Goal: Task Accomplishment & Management: Use online tool/utility

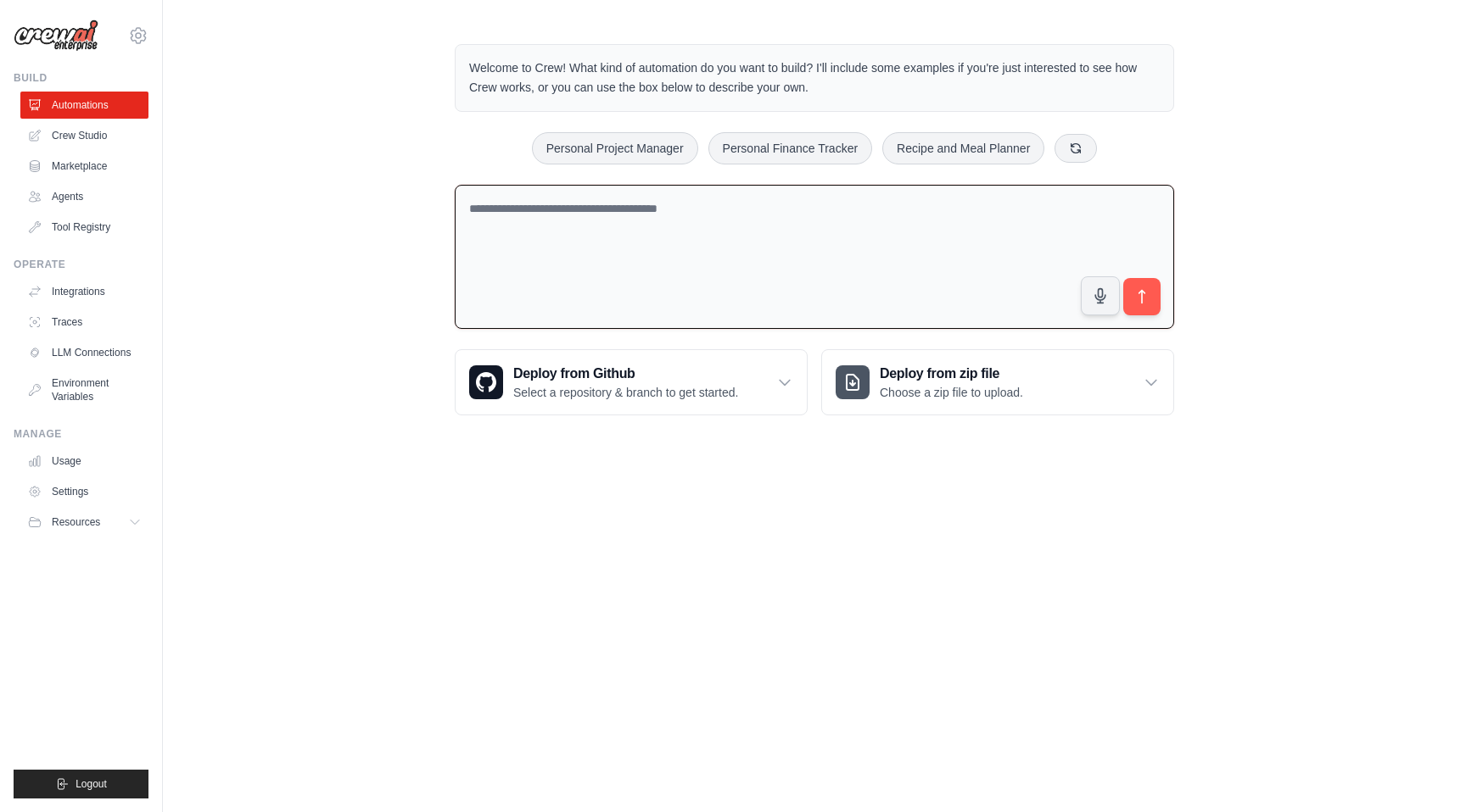
click at [674, 231] on textarea at bounding box center [814, 258] width 719 height 145
click at [611, 150] on button "Personal Project Manager" at bounding box center [615, 148] width 166 height 33
type textarea "**********"
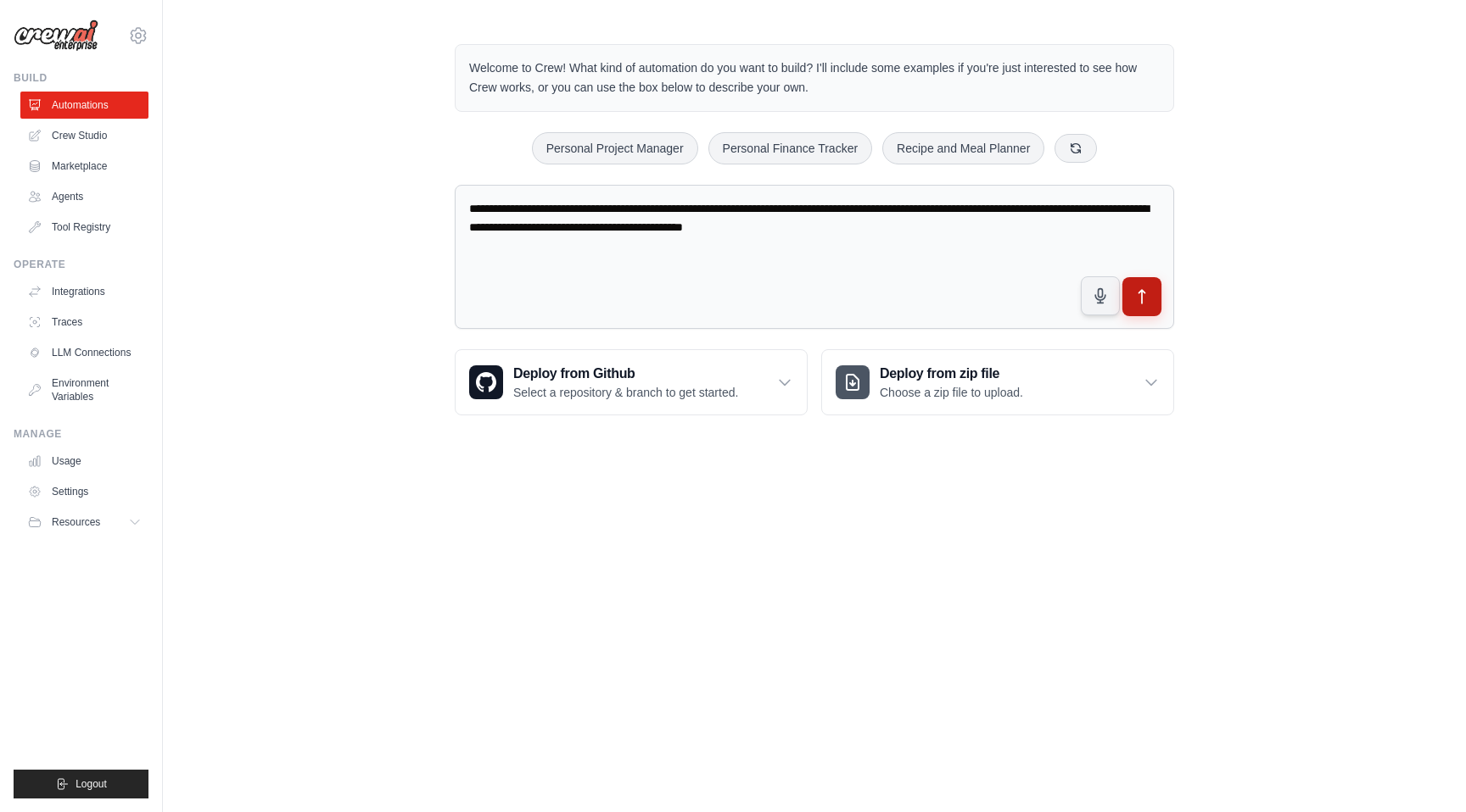
click at [1141, 298] on icon "submit" at bounding box center [1142, 297] width 6 height 14
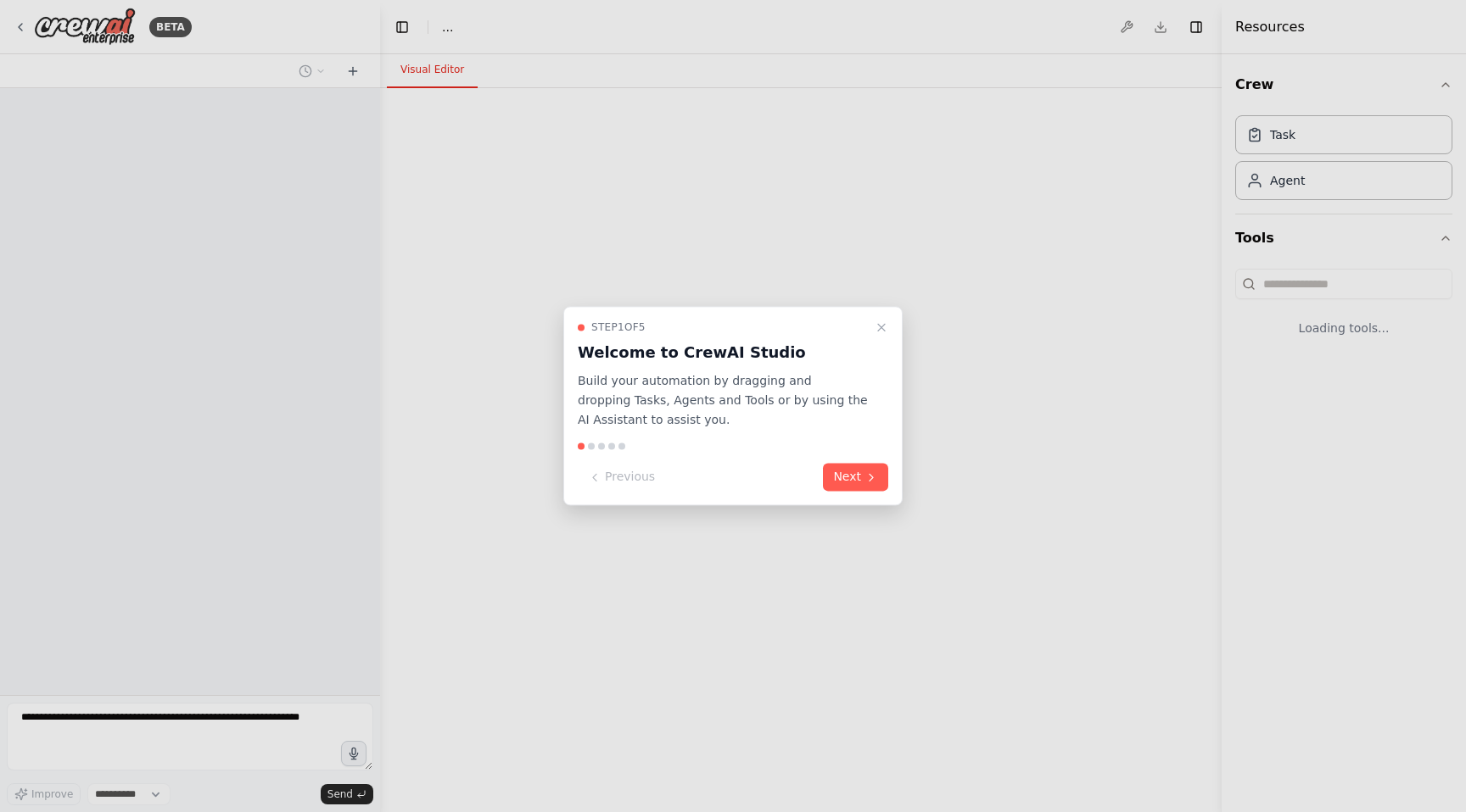
select select "****"
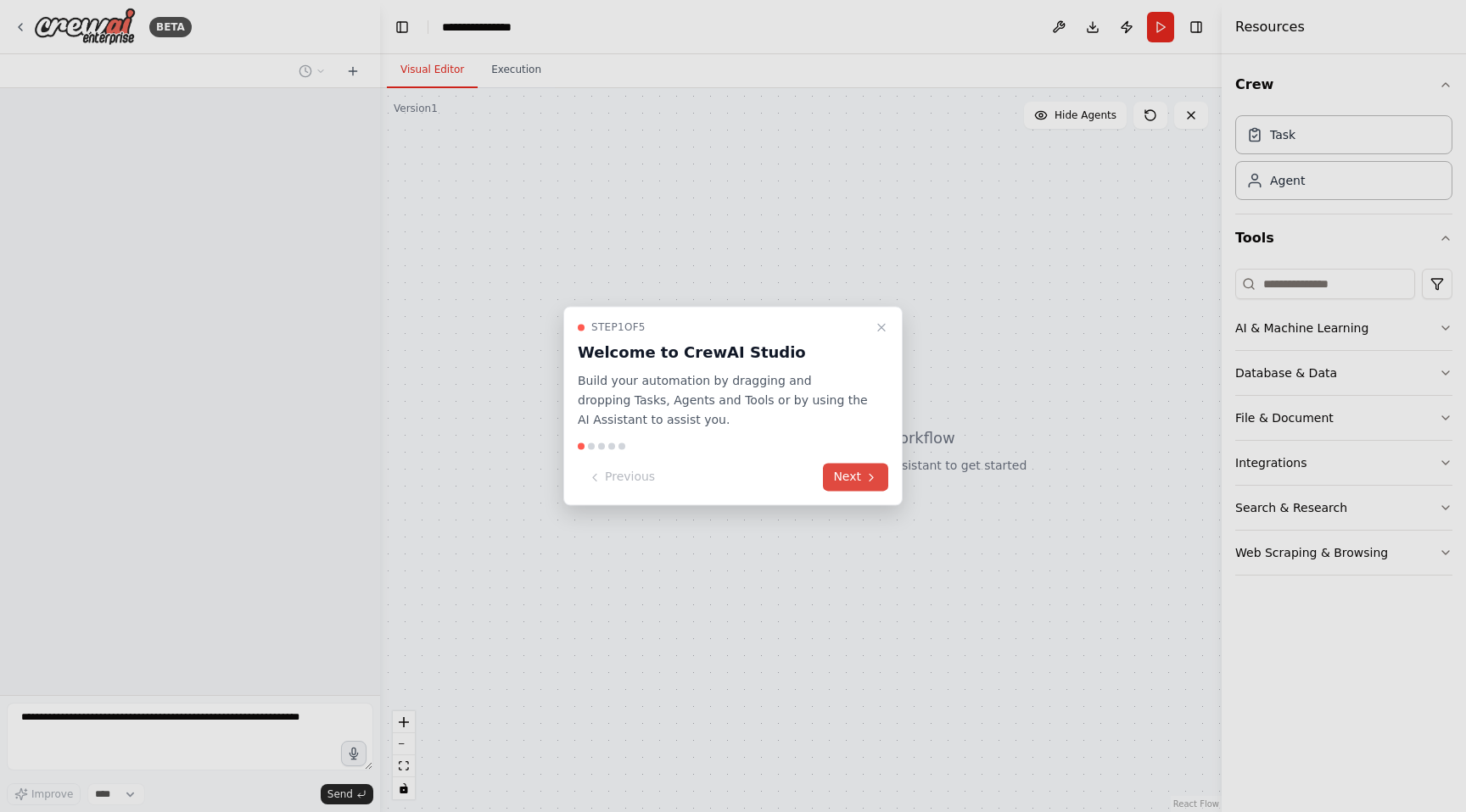
click at [854, 475] on button "Next" at bounding box center [855, 477] width 65 height 28
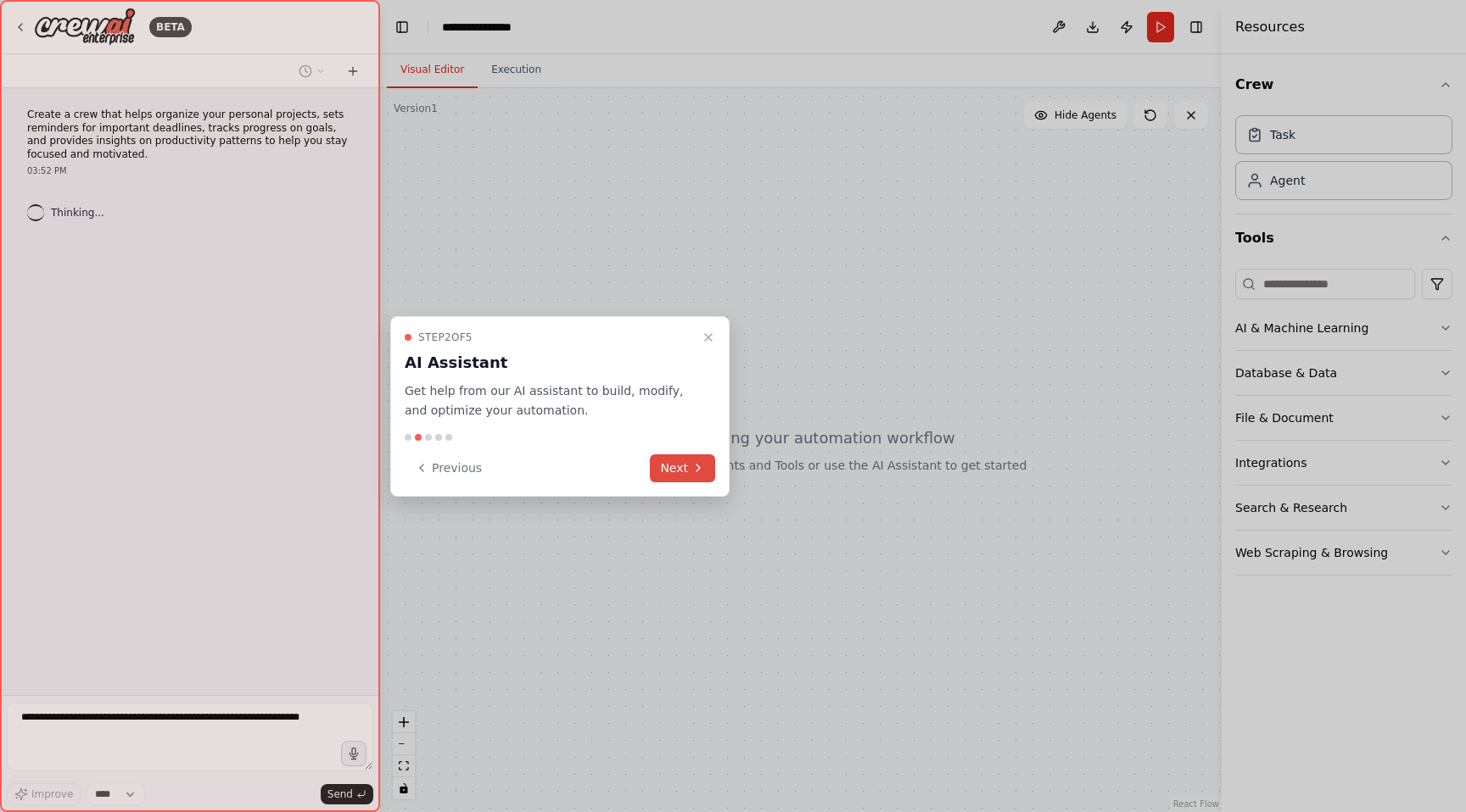
click at [683, 466] on button "Next" at bounding box center [683, 468] width 65 height 28
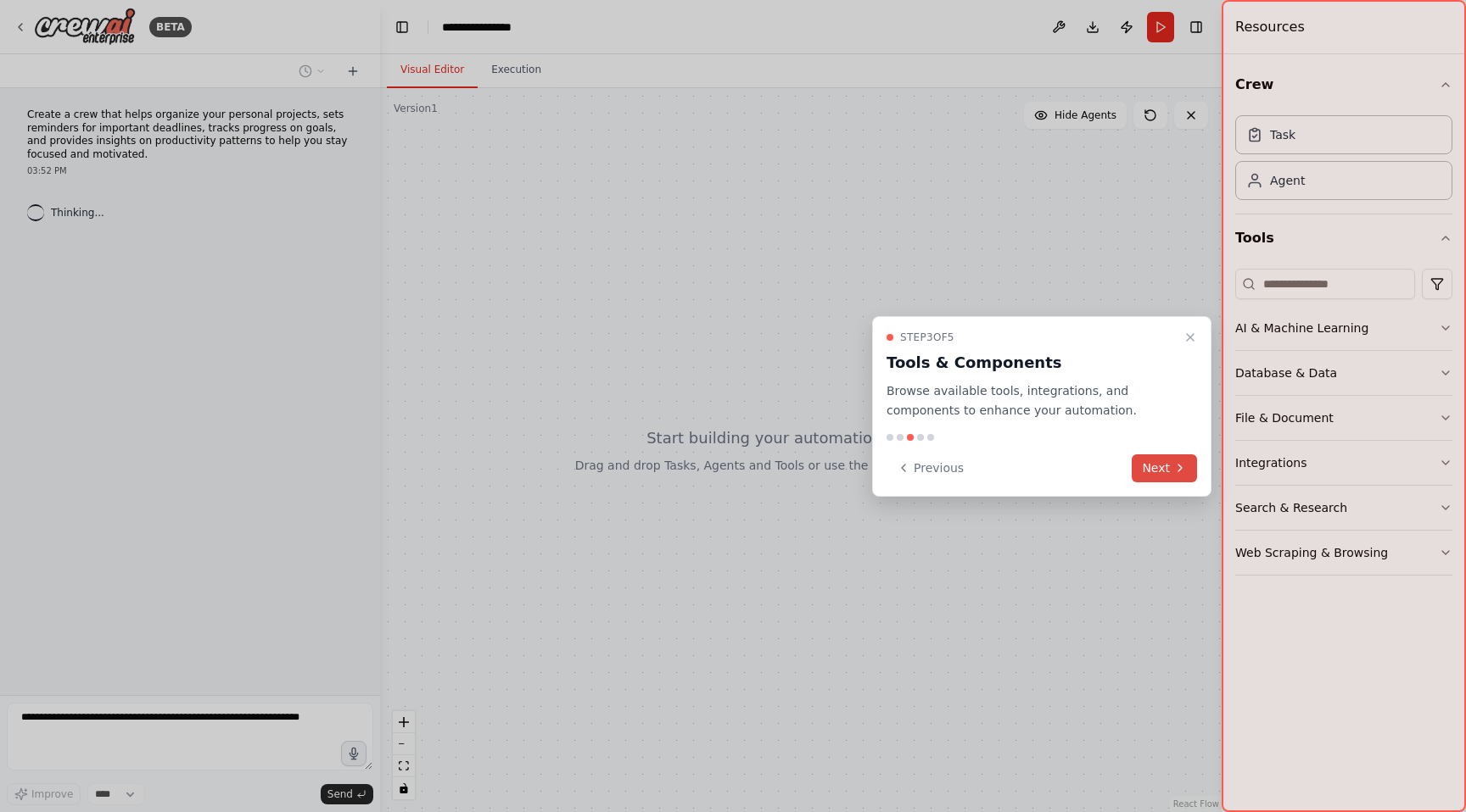
click at [1191, 473] on button "Next" at bounding box center [1164, 468] width 65 height 28
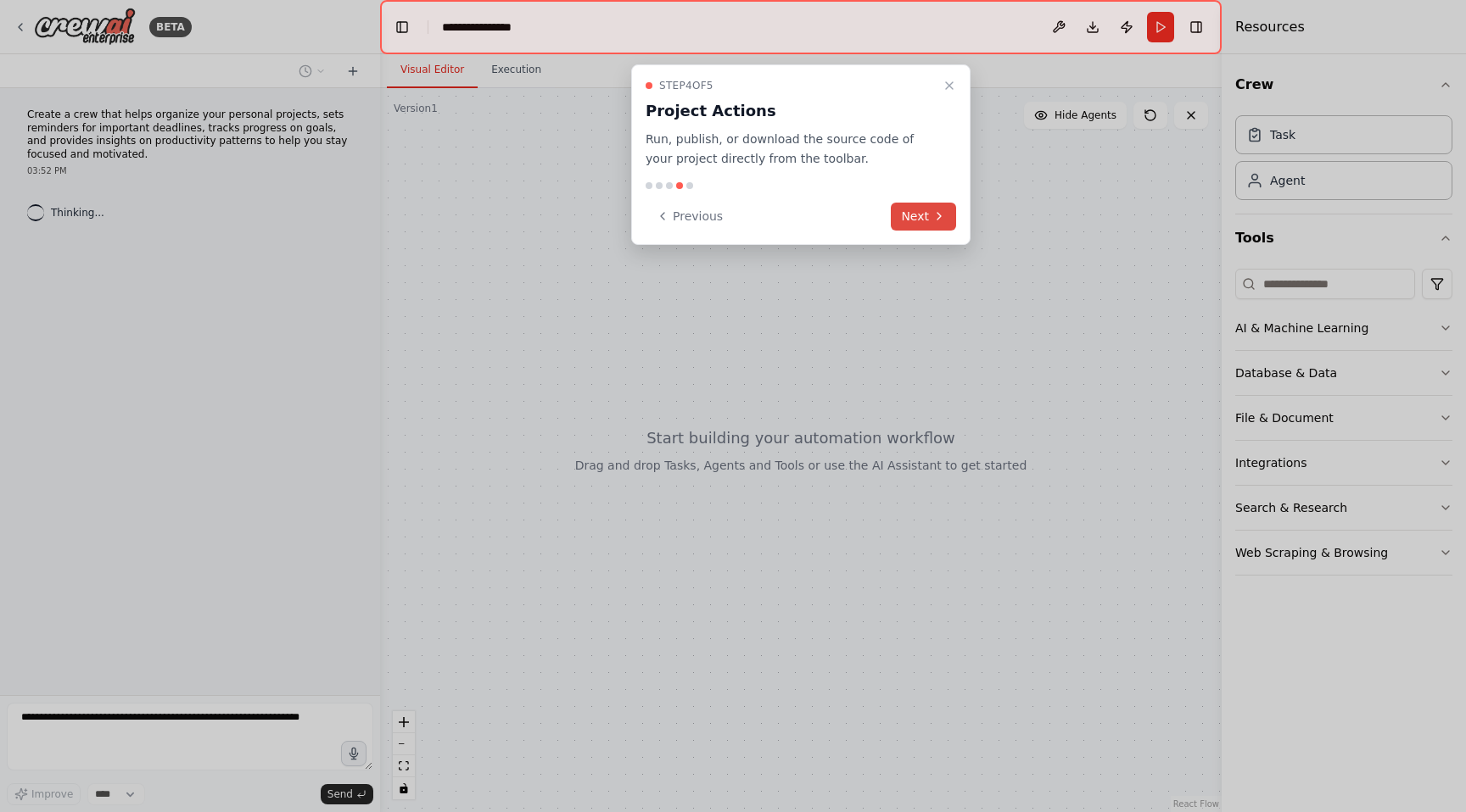
click at [910, 213] on button "Next" at bounding box center [923, 216] width 65 height 28
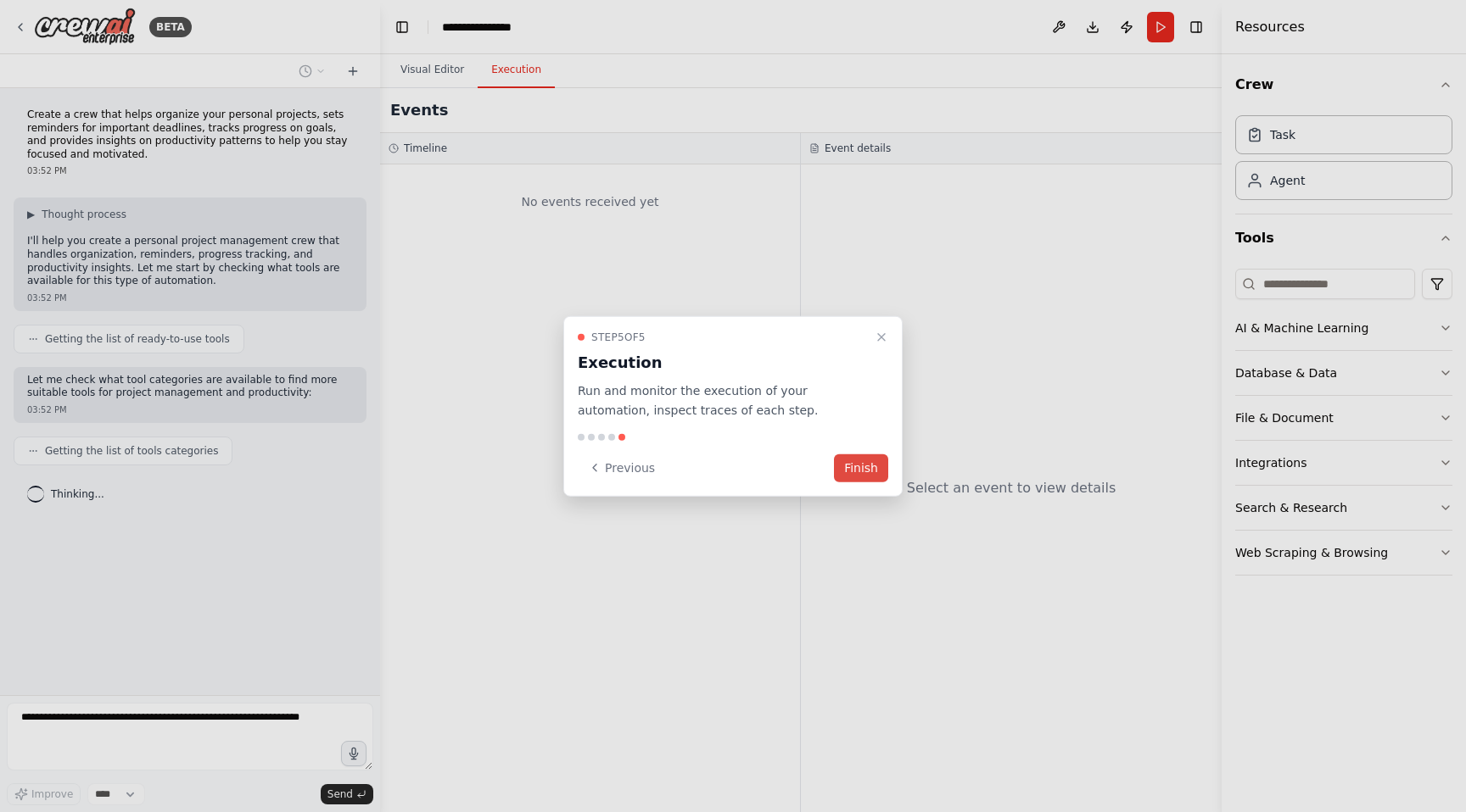
click at [870, 472] on button "Finish" at bounding box center [861, 467] width 54 height 28
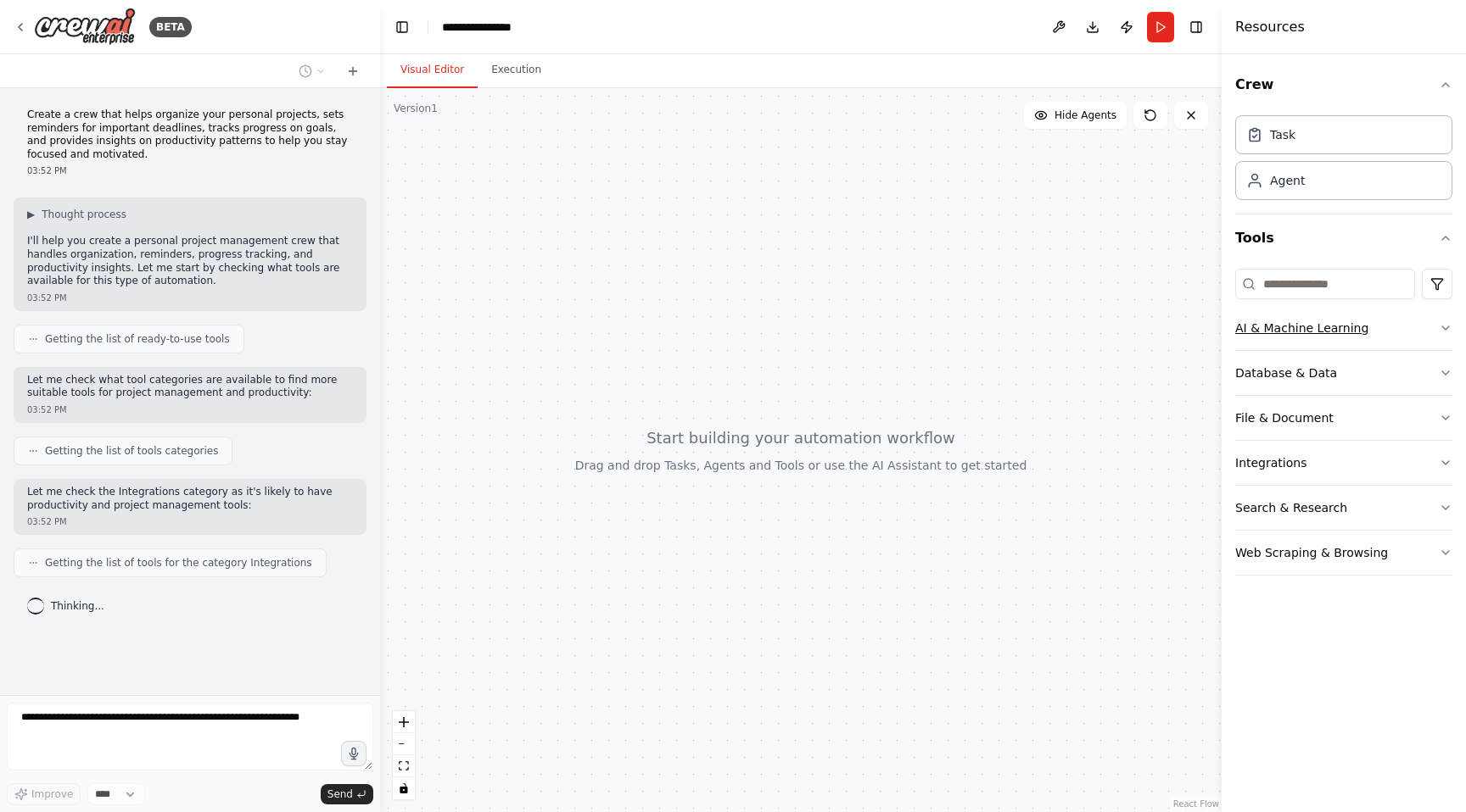
click at [1447, 322] on icon "button" at bounding box center [1445, 328] width 14 height 14
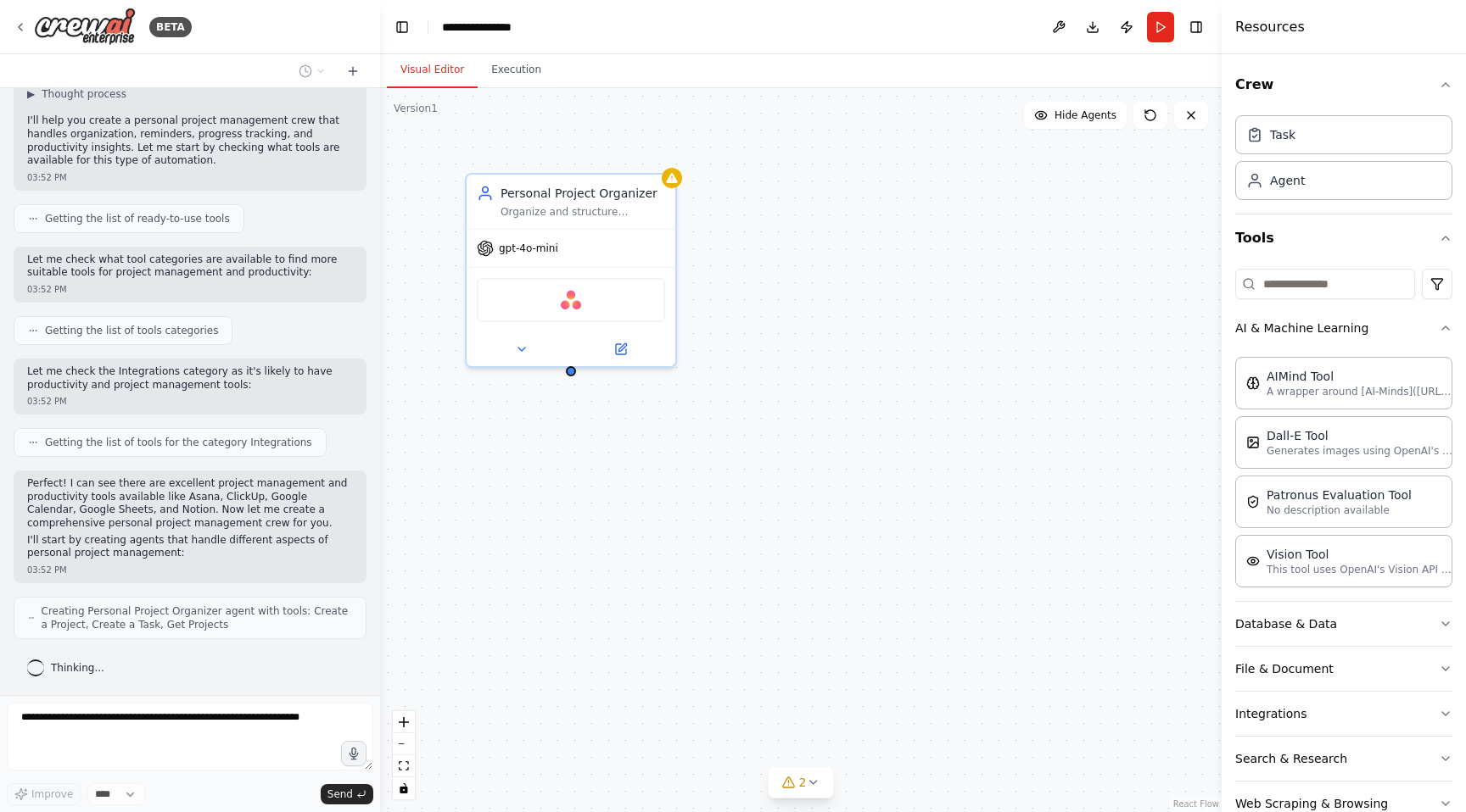
scroll to position [176, 0]
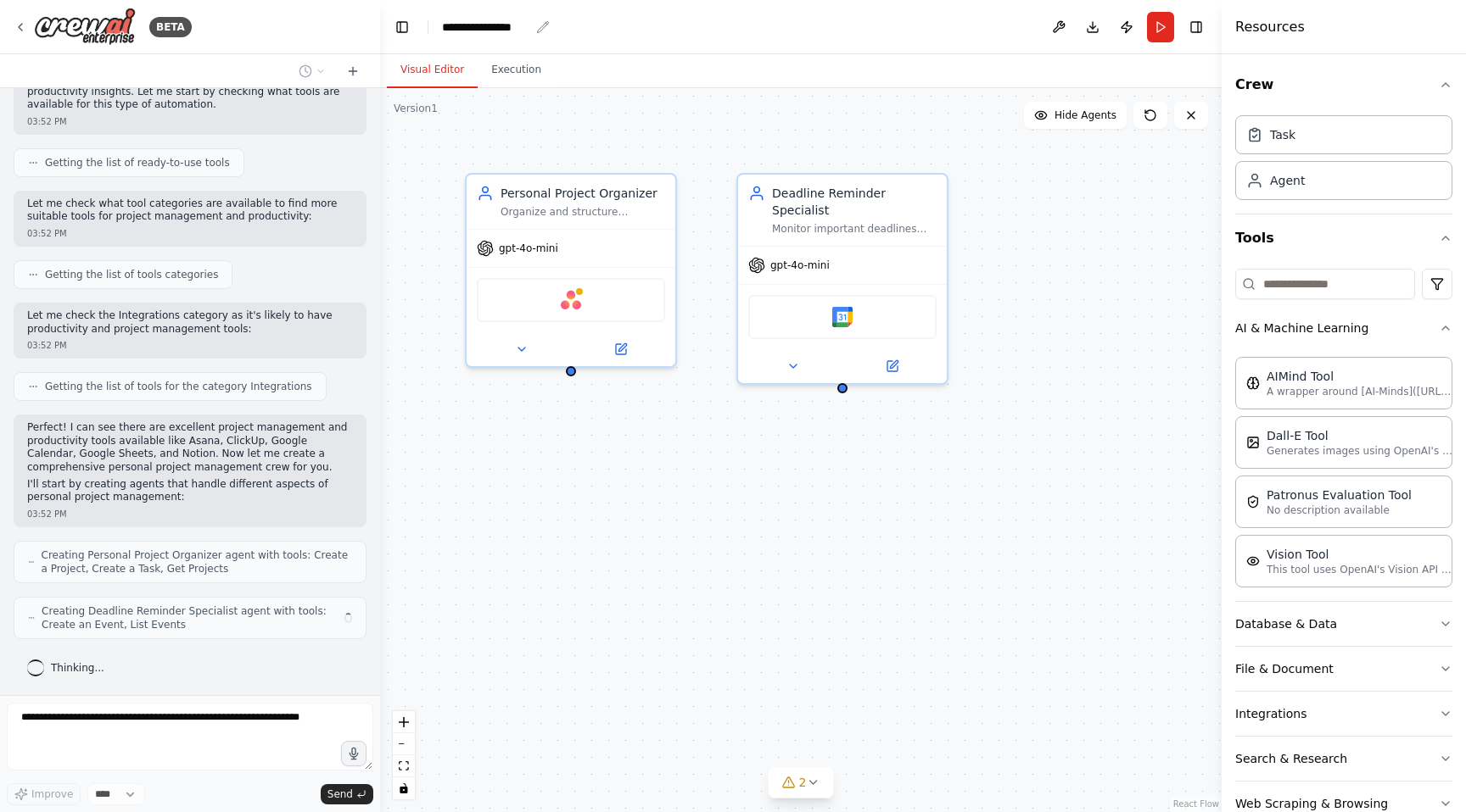
click at [480, 24] on div "**********" at bounding box center [486, 27] width 87 height 17
click at [480, 24] on div "**********" at bounding box center [506, 27] width 127 height 17
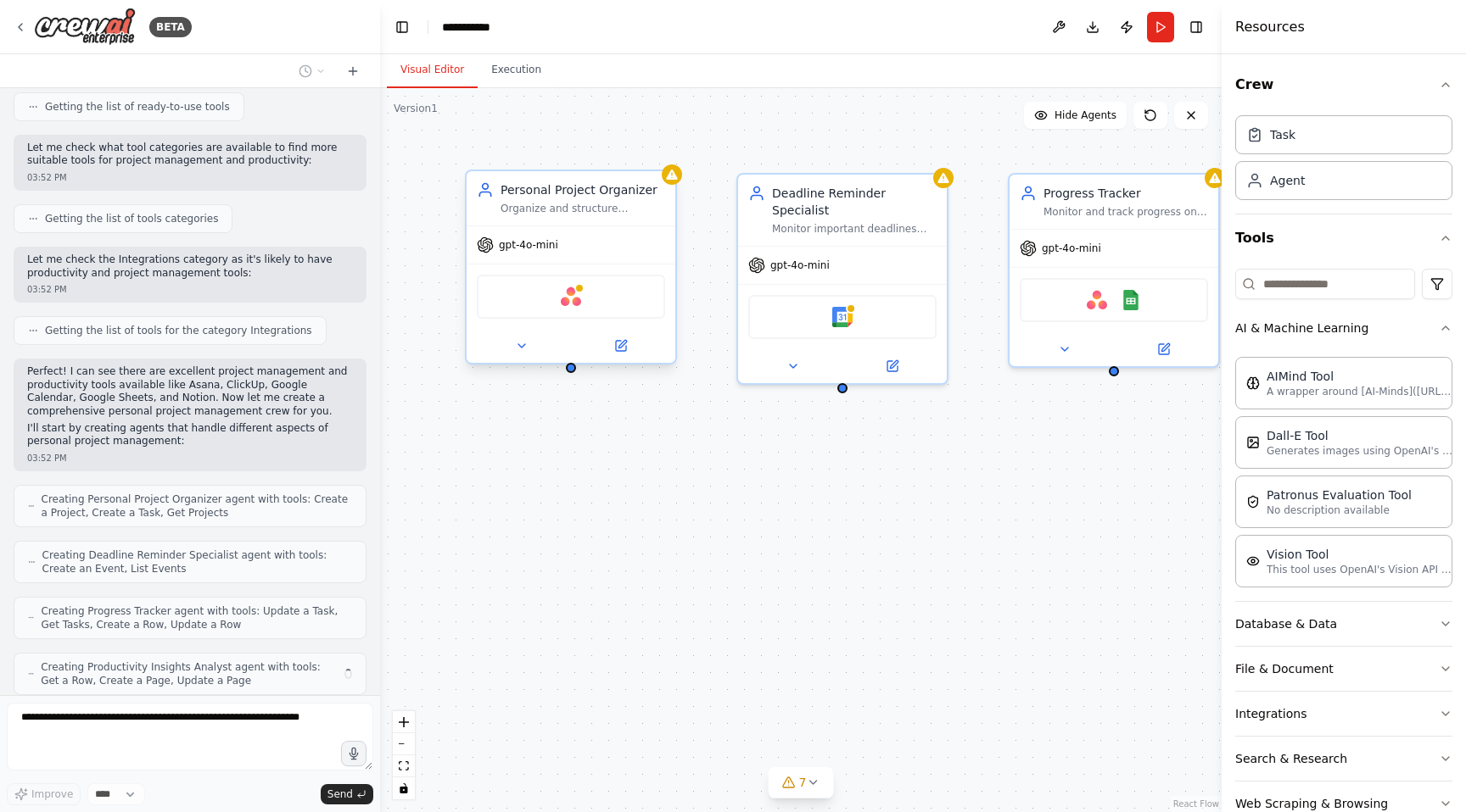
scroll to position [289, 0]
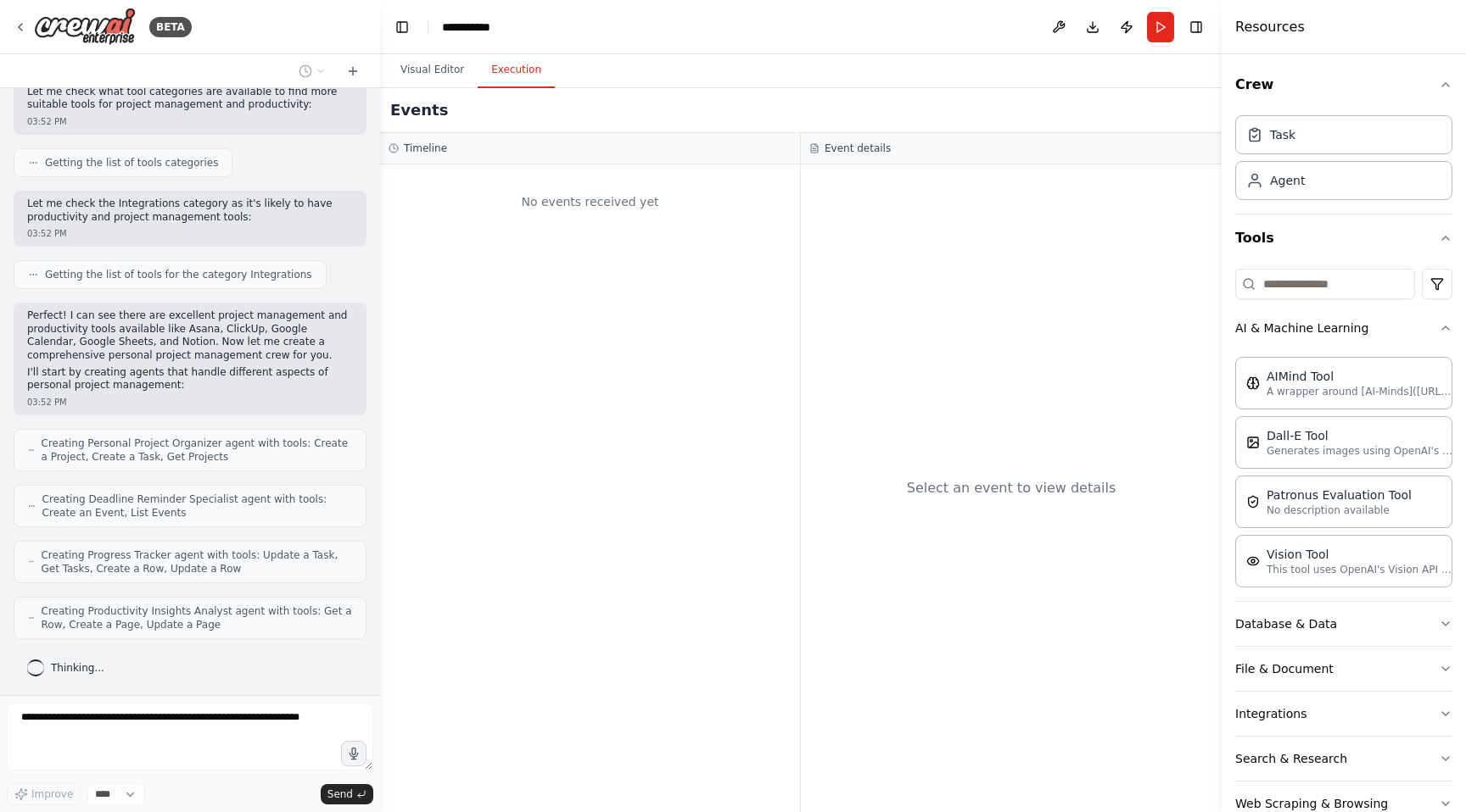
click at [510, 64] on button "Execution" at bounding box center [516, 70] width 77 height 35
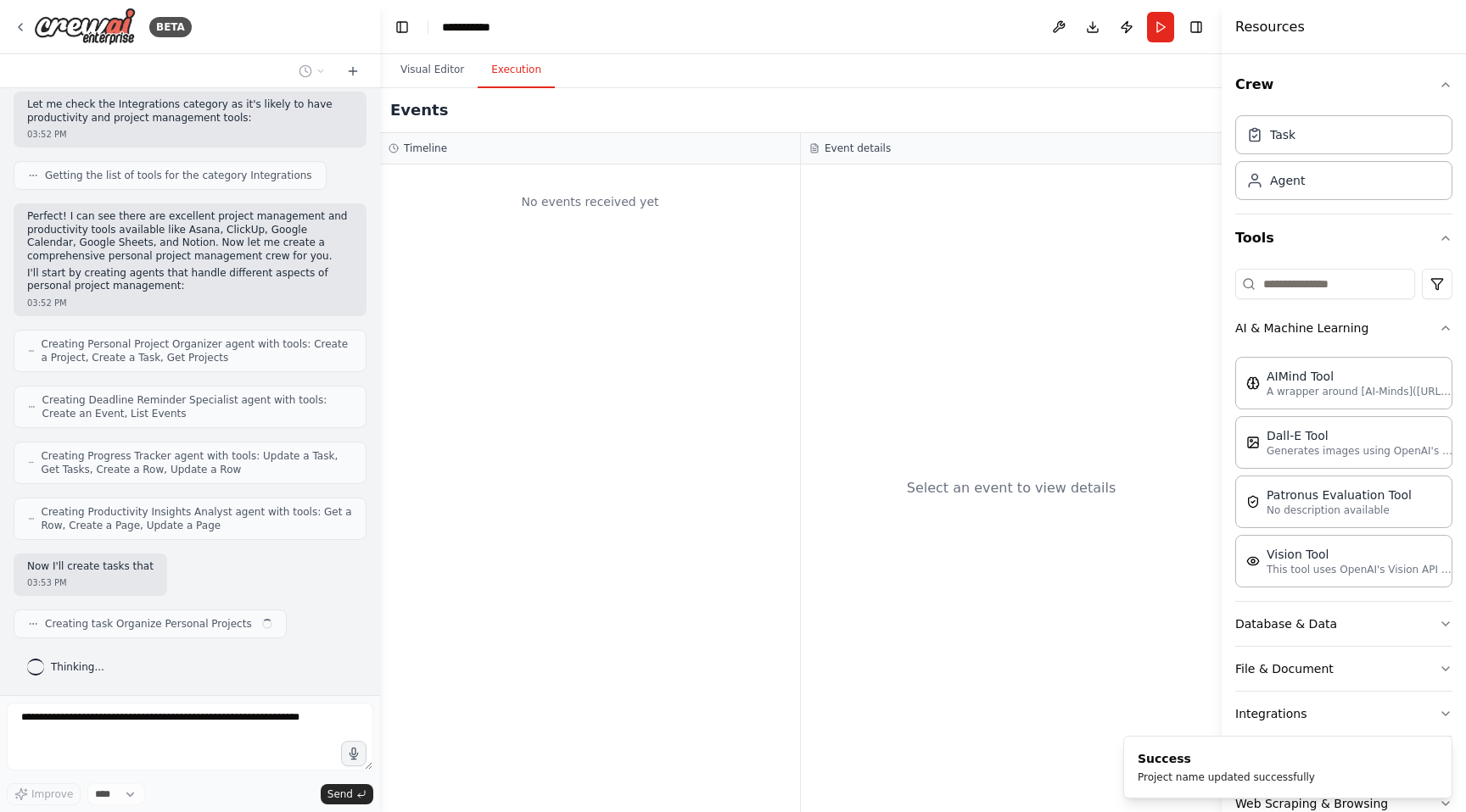
scroll to position [401, 0]
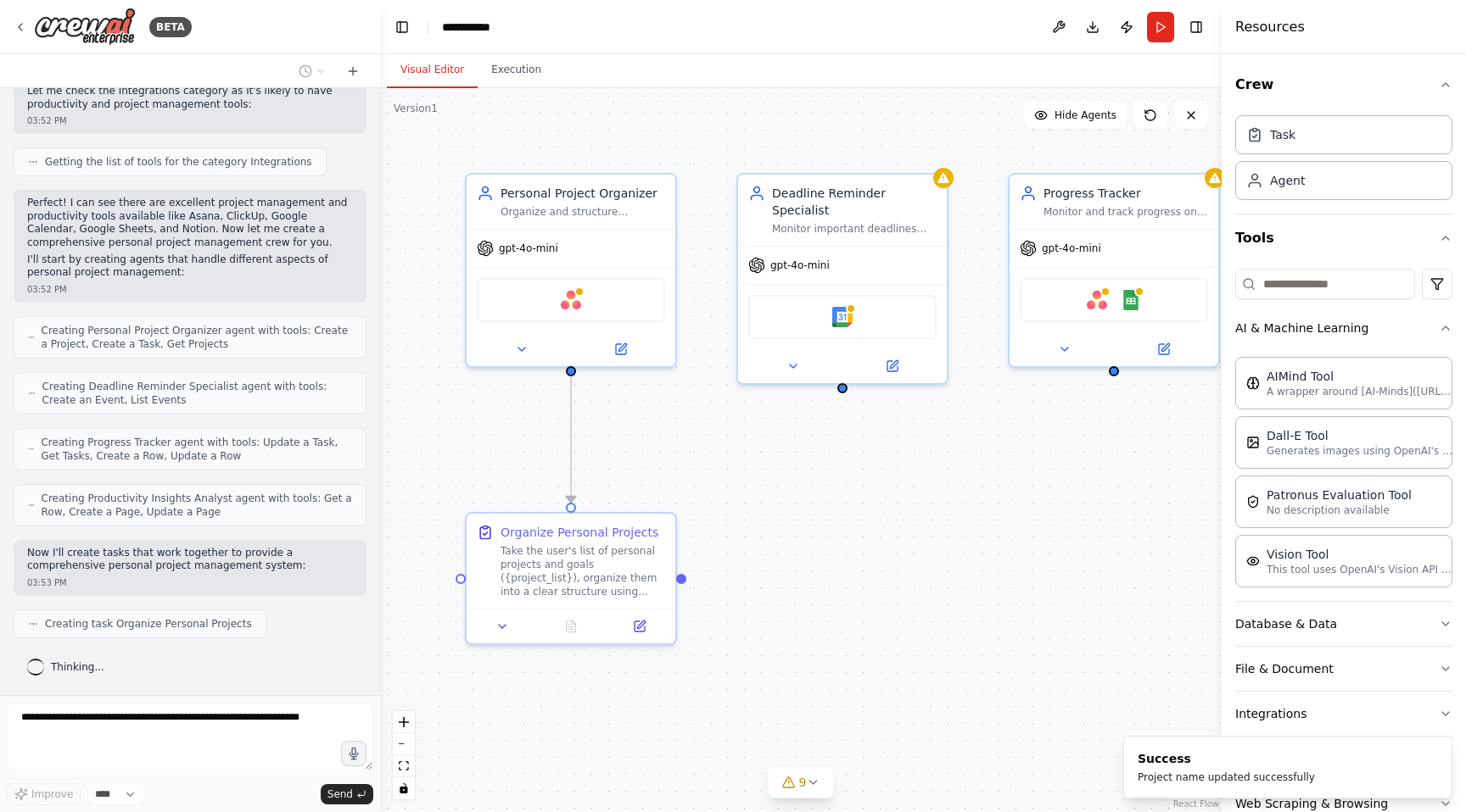
click at [446, 71] on button "Visual Editor" at bounding box center [432, 70] width 91 height 35
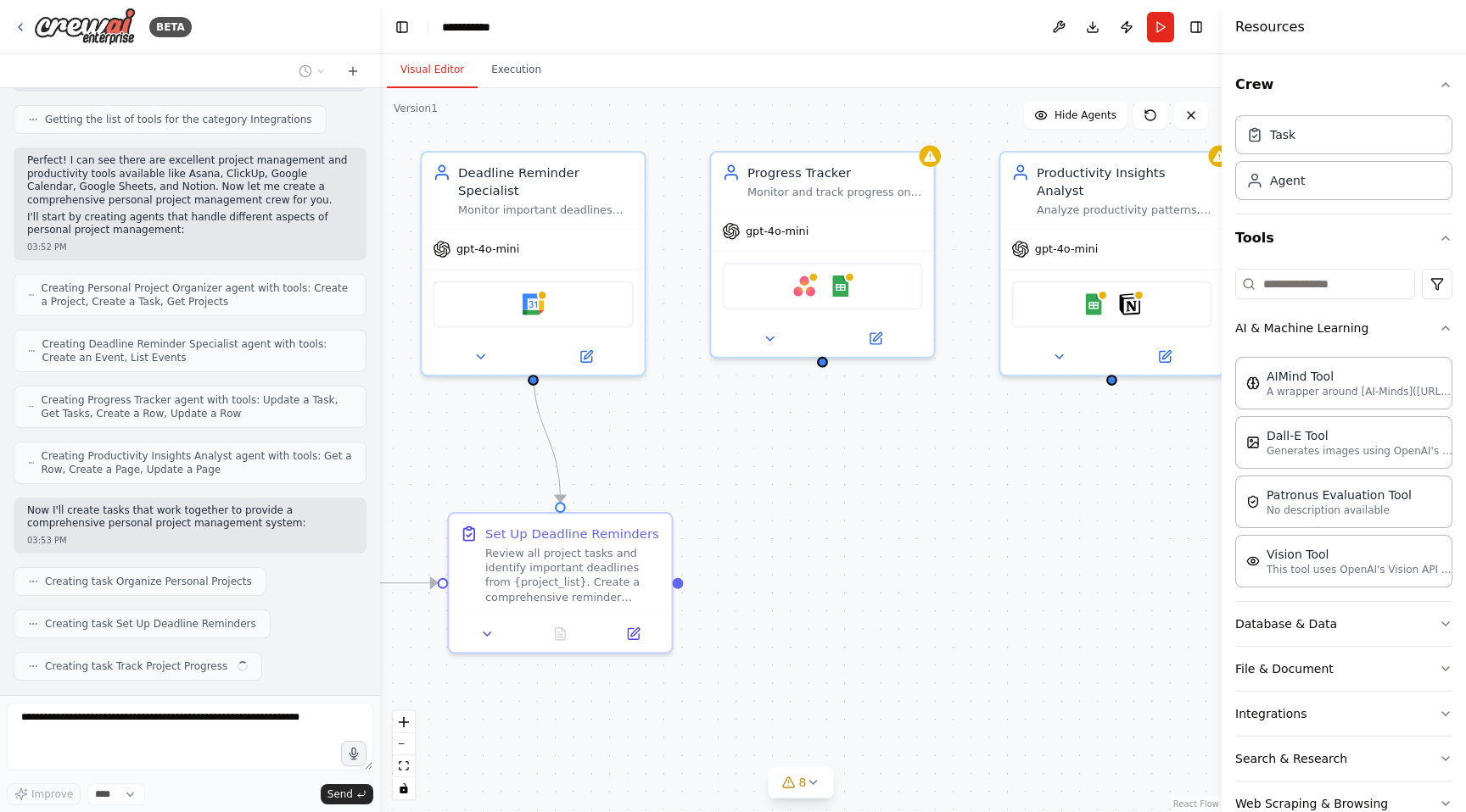
scroll to position [485, 0]
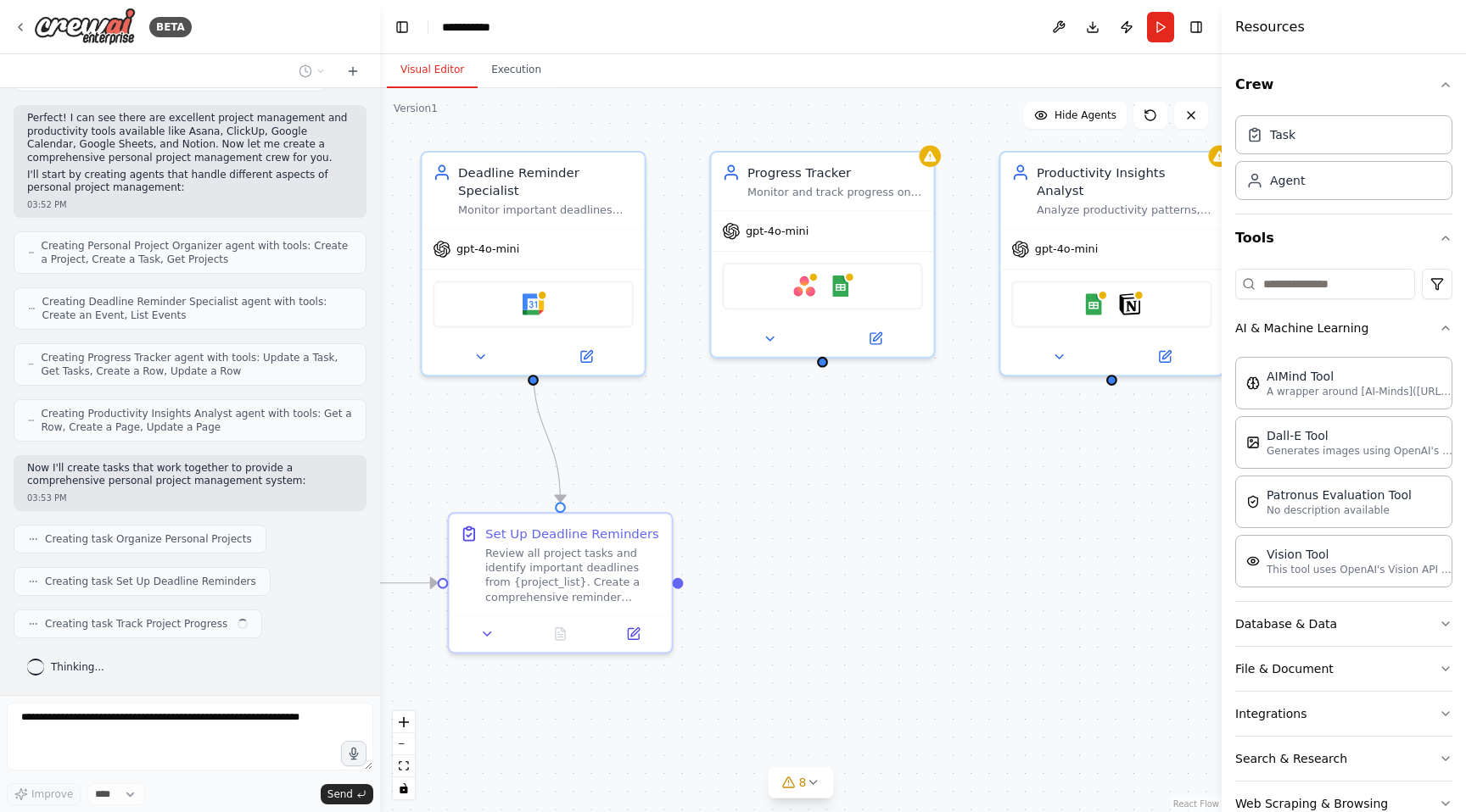
drag, startPoint x: 1020, startPoint y: 499, endPoint x: 622, endPoint y: 494, distance: 398.0
click at [619, 495] on div ".deletable-edge-delete-btn { width: 20px; height: 20px; border: 0px solid #ffff…" at bounding box center [801, 450] width 841 height 724
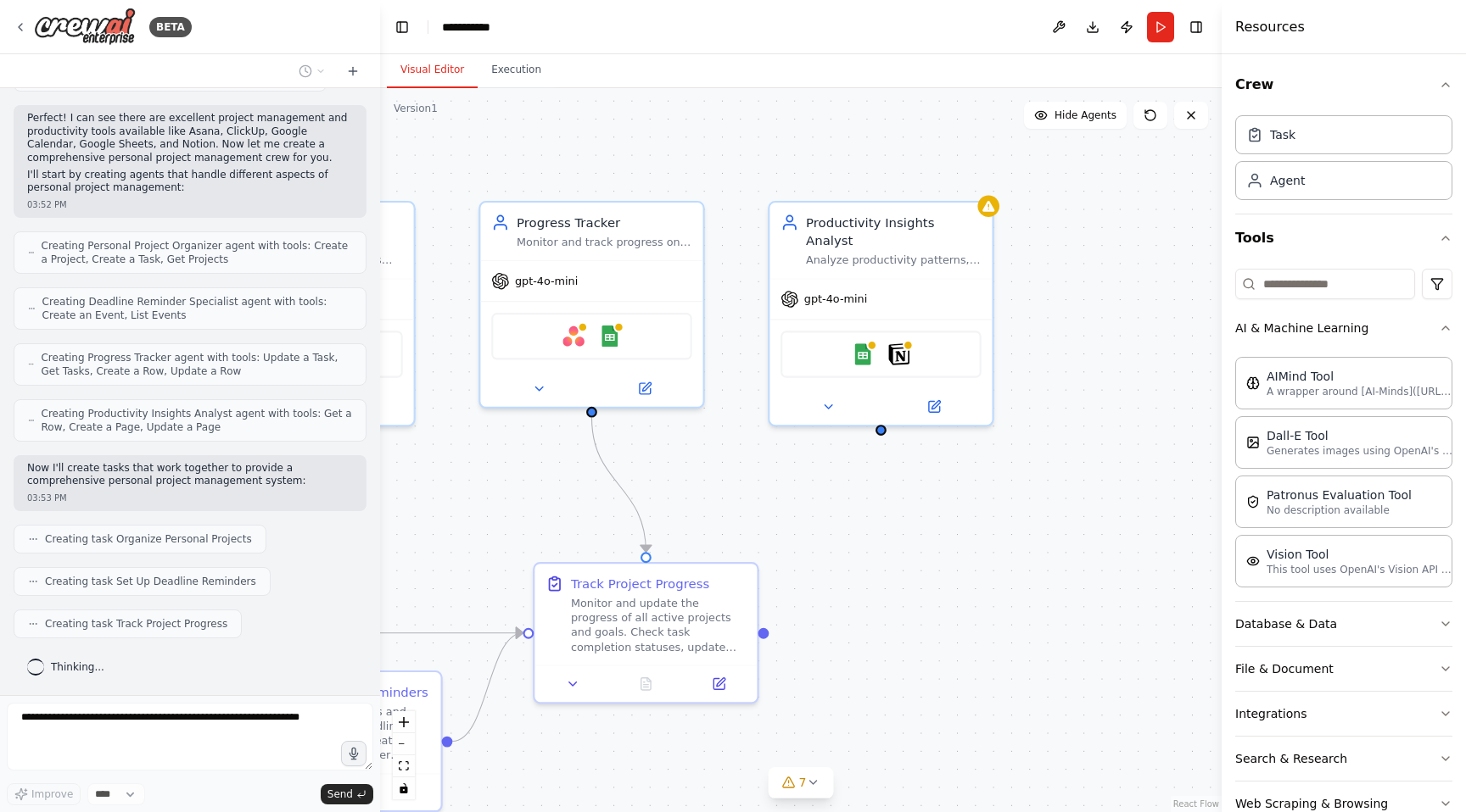
drag, startPoint x: 622, startPoint y: 494, endPoint x: 487, endPoint y: 547, distance: 145.0
click at [487, 548] on div ".deletable-edge-delete-btn { width: 20px; height: 20px; border: 0px solid #ffff…" at bounding box center [801, 450] width 841 height 724
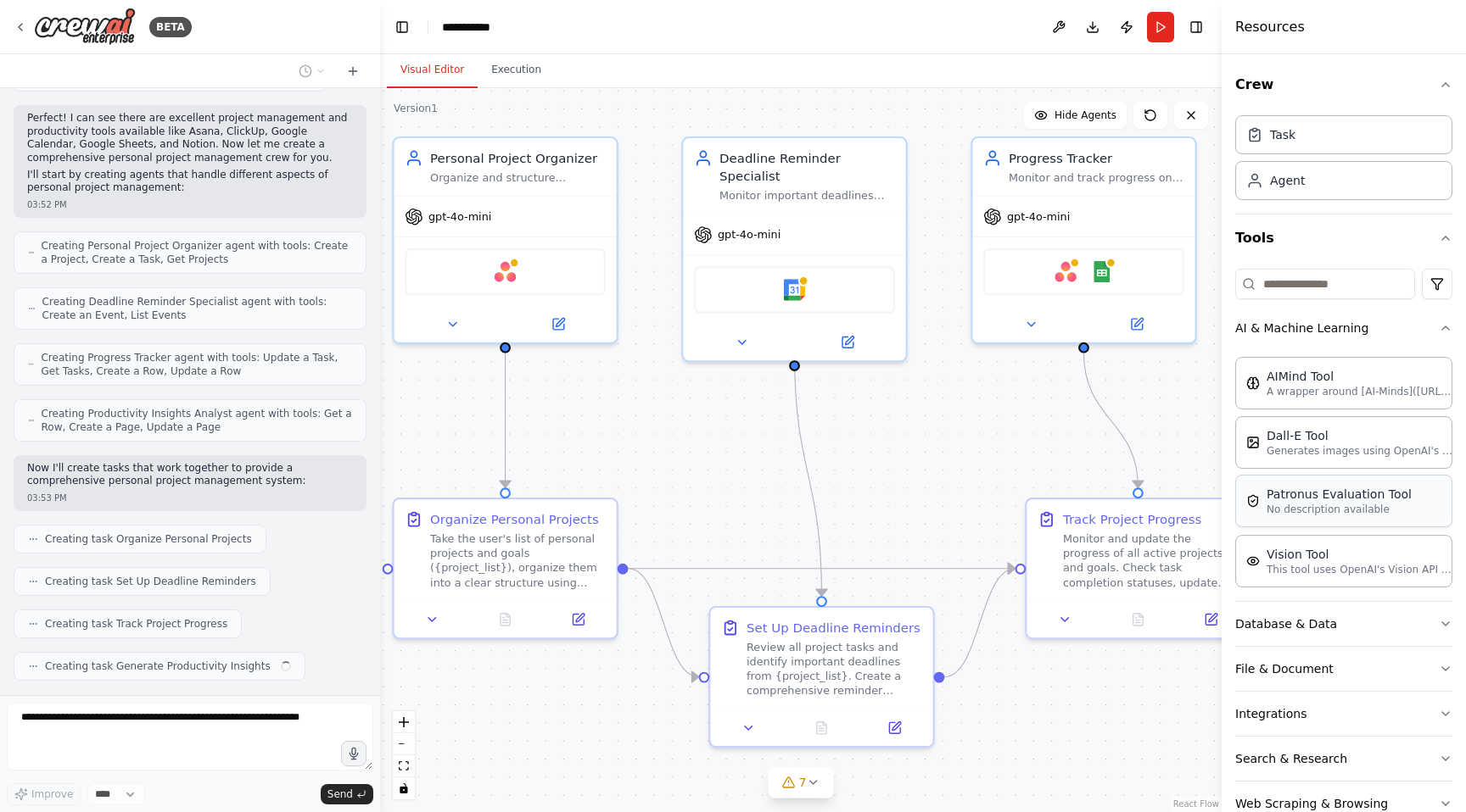
scroll to position [528, 0]
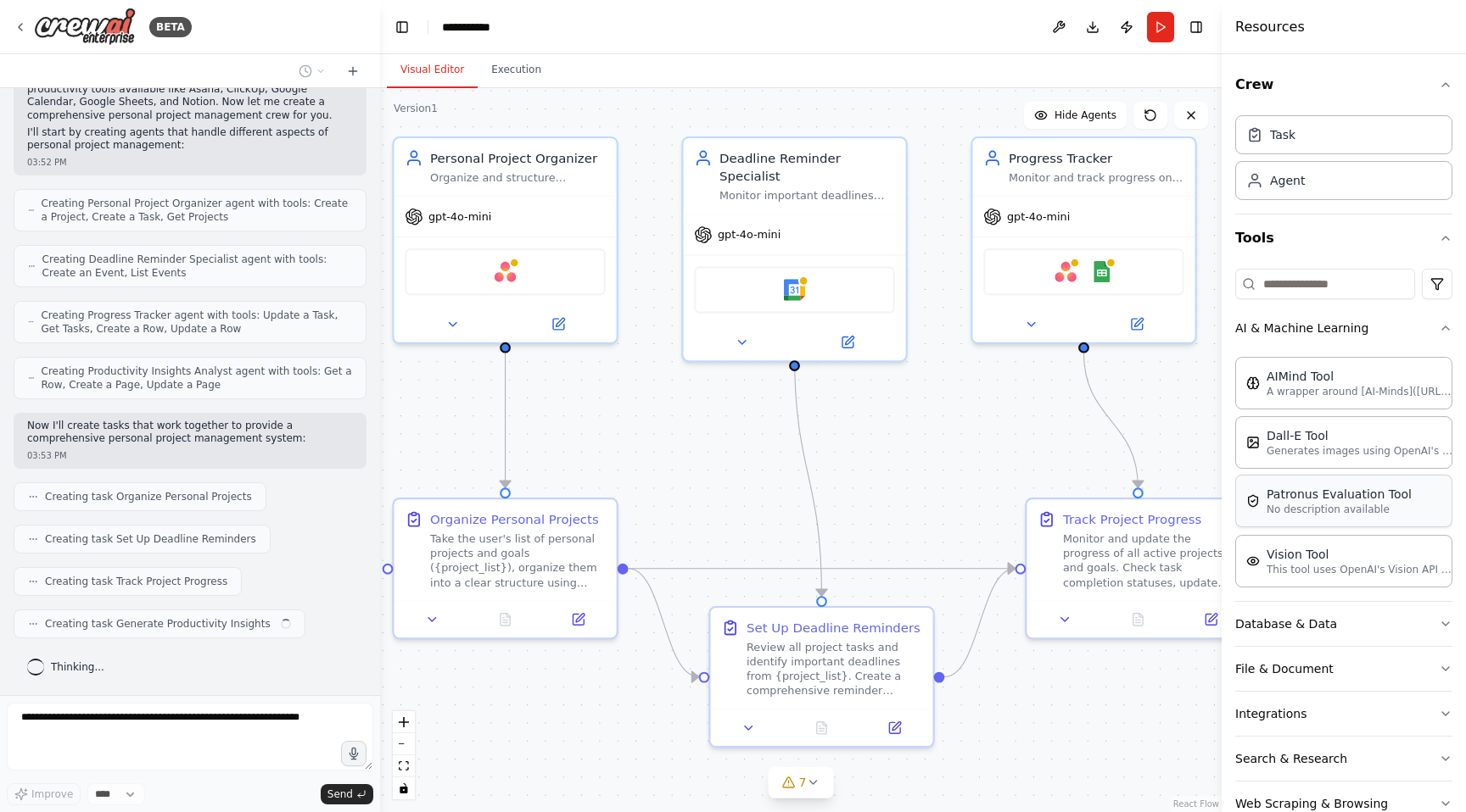
drag, startPoint x: 822, startPoint y: 592, endPoint x: 1313, endPoint y: 526, distance: 495.4
click at [1313, 526] on div "BETA Create a crew that helps organize your personal projects, sets reminders f…" at bounding box center [733, 406] width 1466 height 812
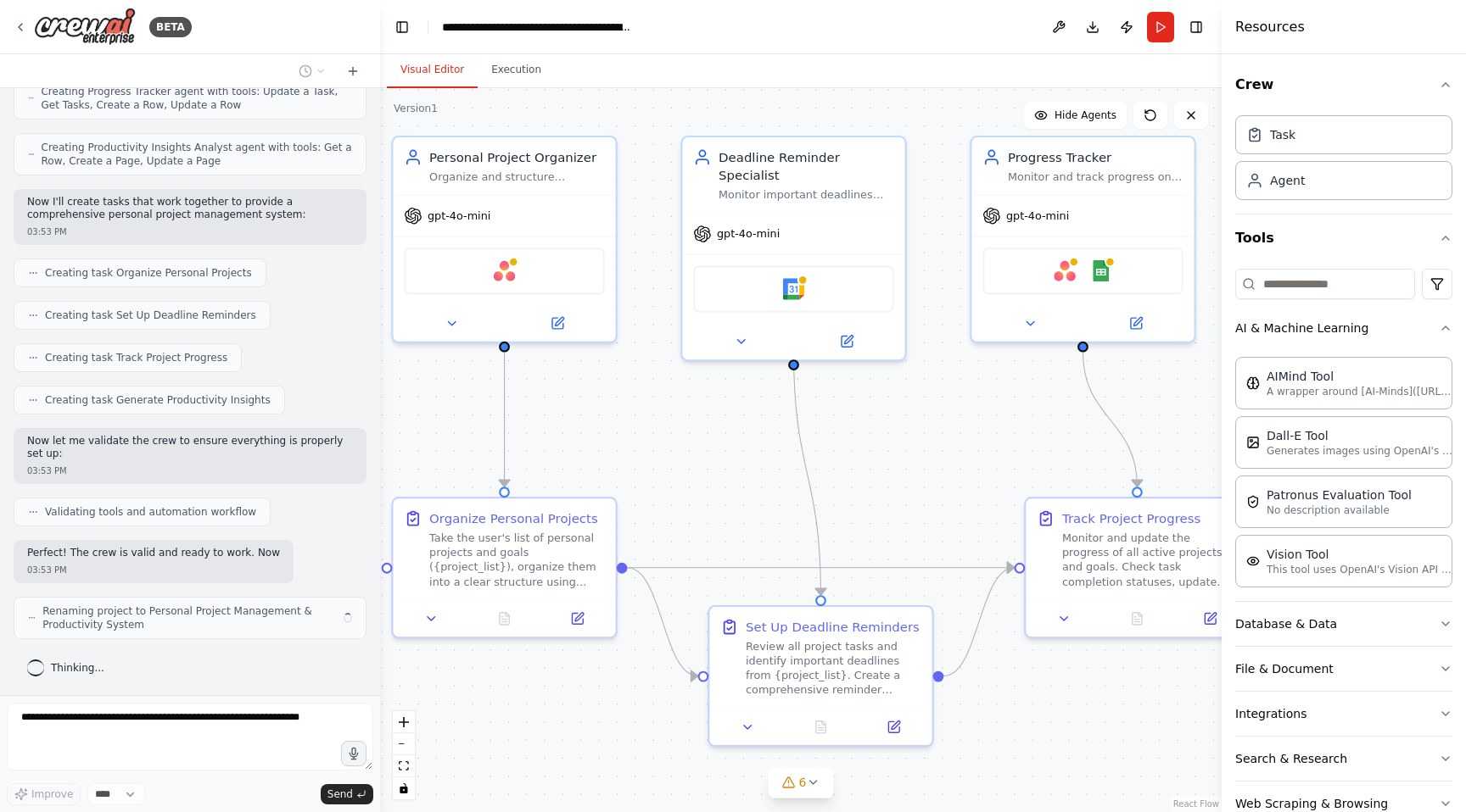
scroll to position [766, 0]
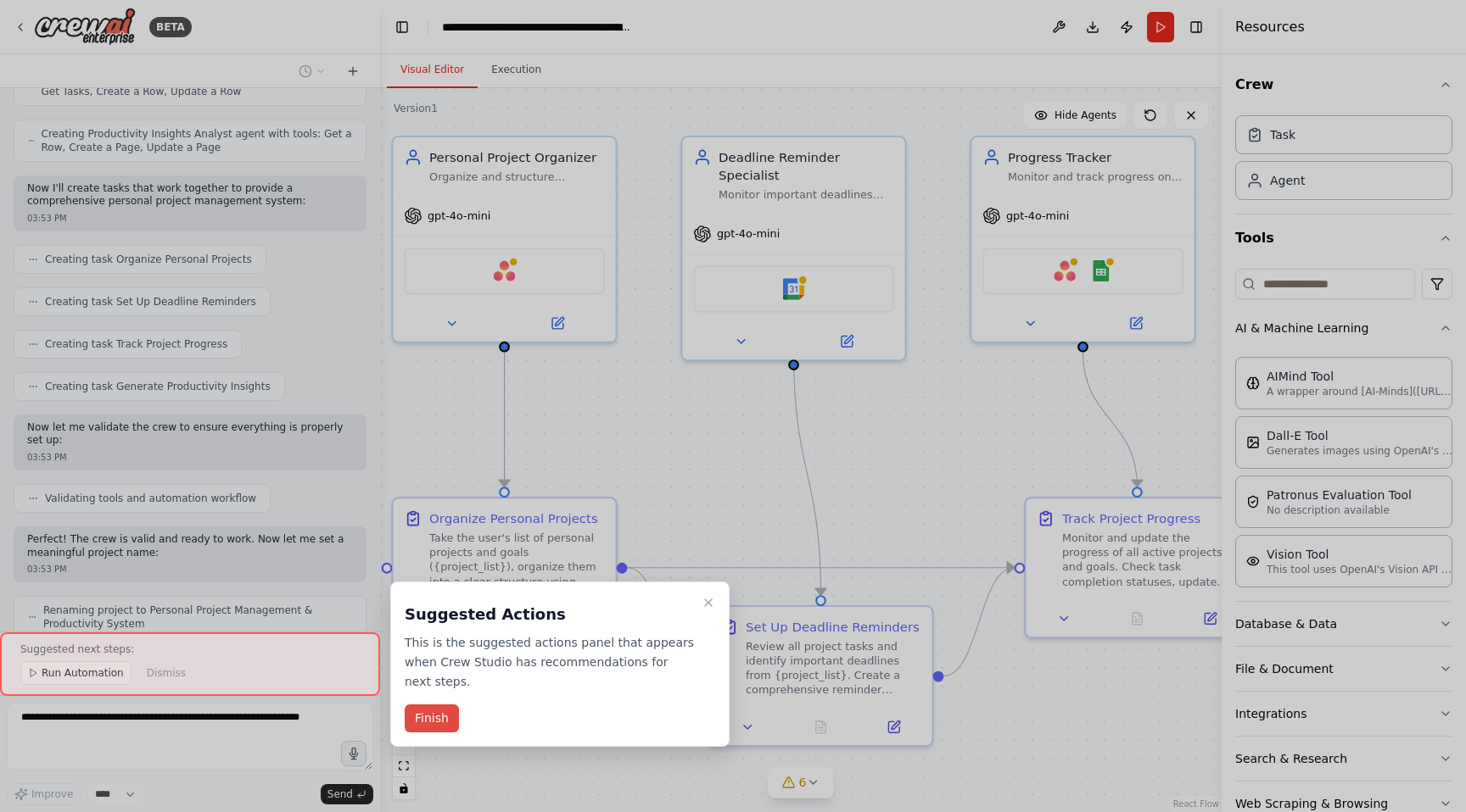
click at [443, 714] on button "Finish" at bounding box center [432, 718] width 54 height 28
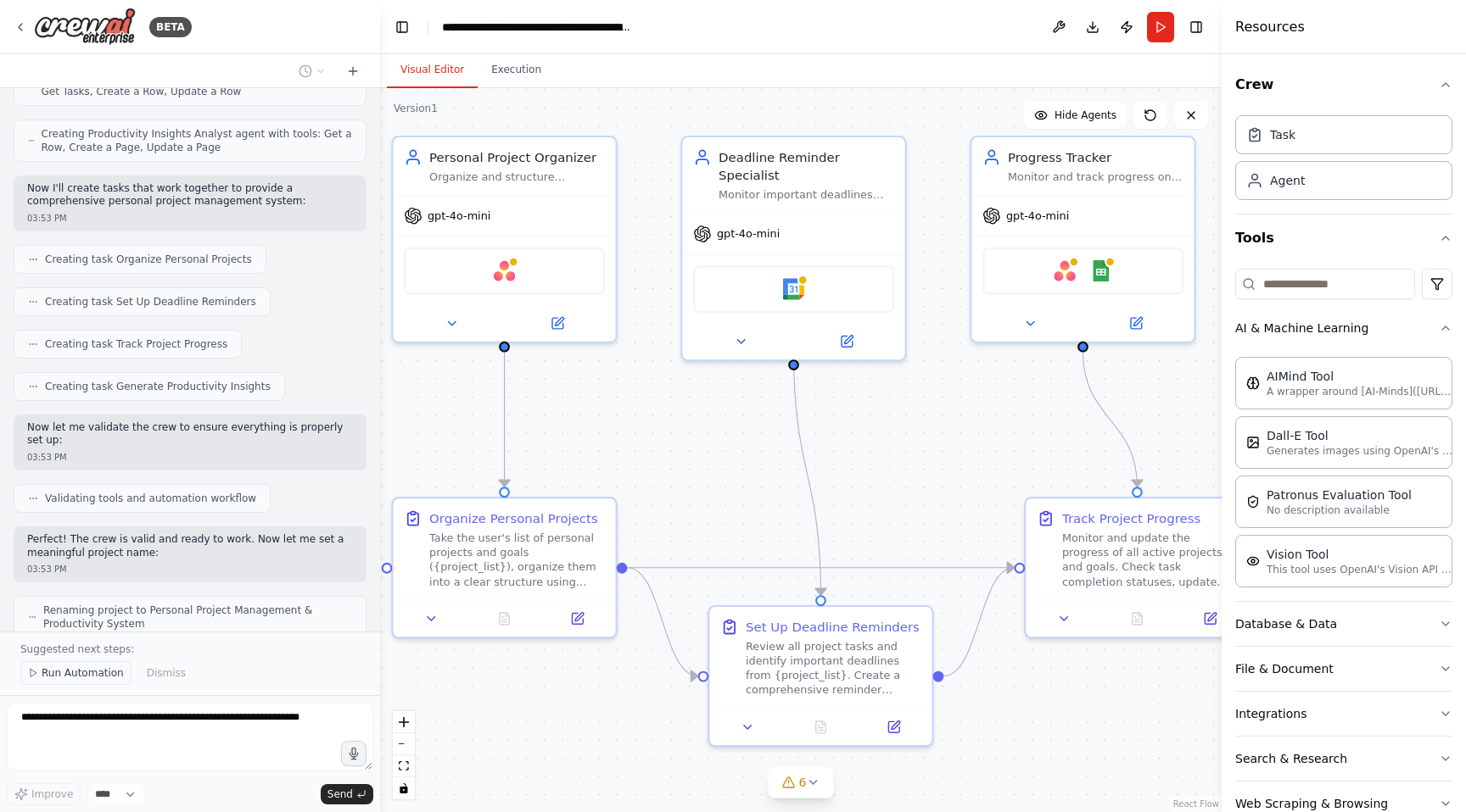
click at [74, 678] on span "Run Automation" at bounding box center [83, 672] width 83 height 14
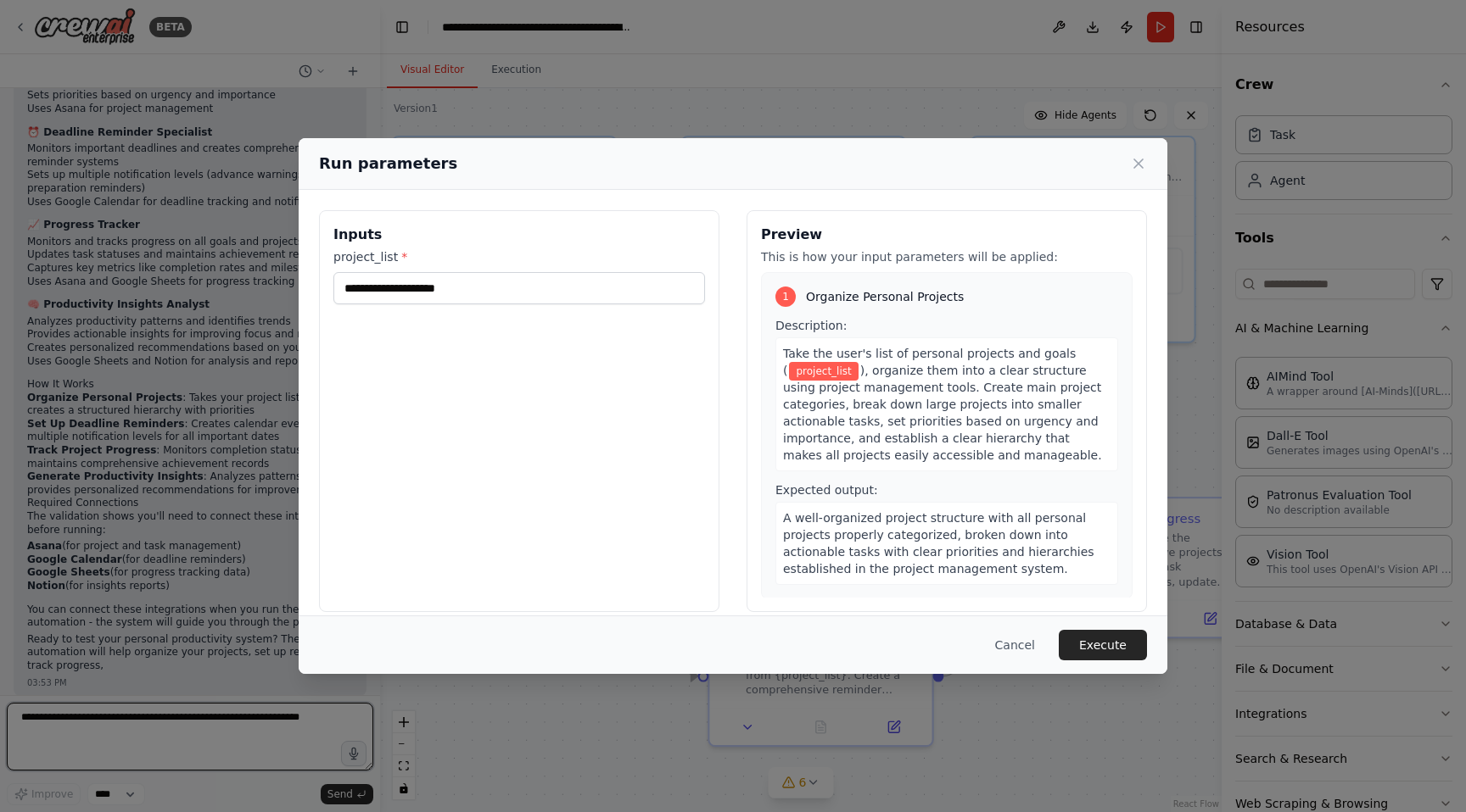
scroll to position [1447, 0]
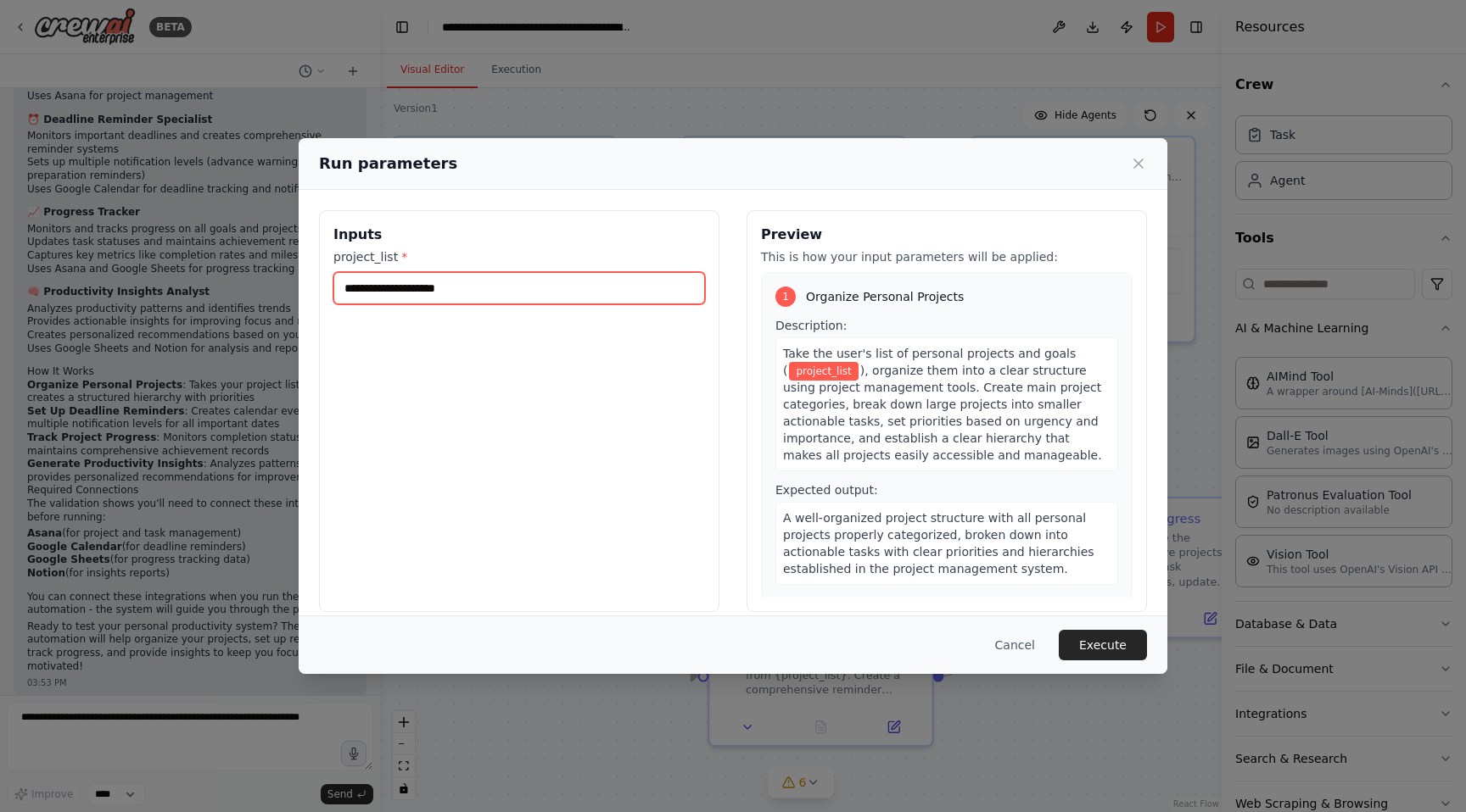
click at [487, 295] on input "project_list *" at bounding box center [518, 289] width 371 height 33
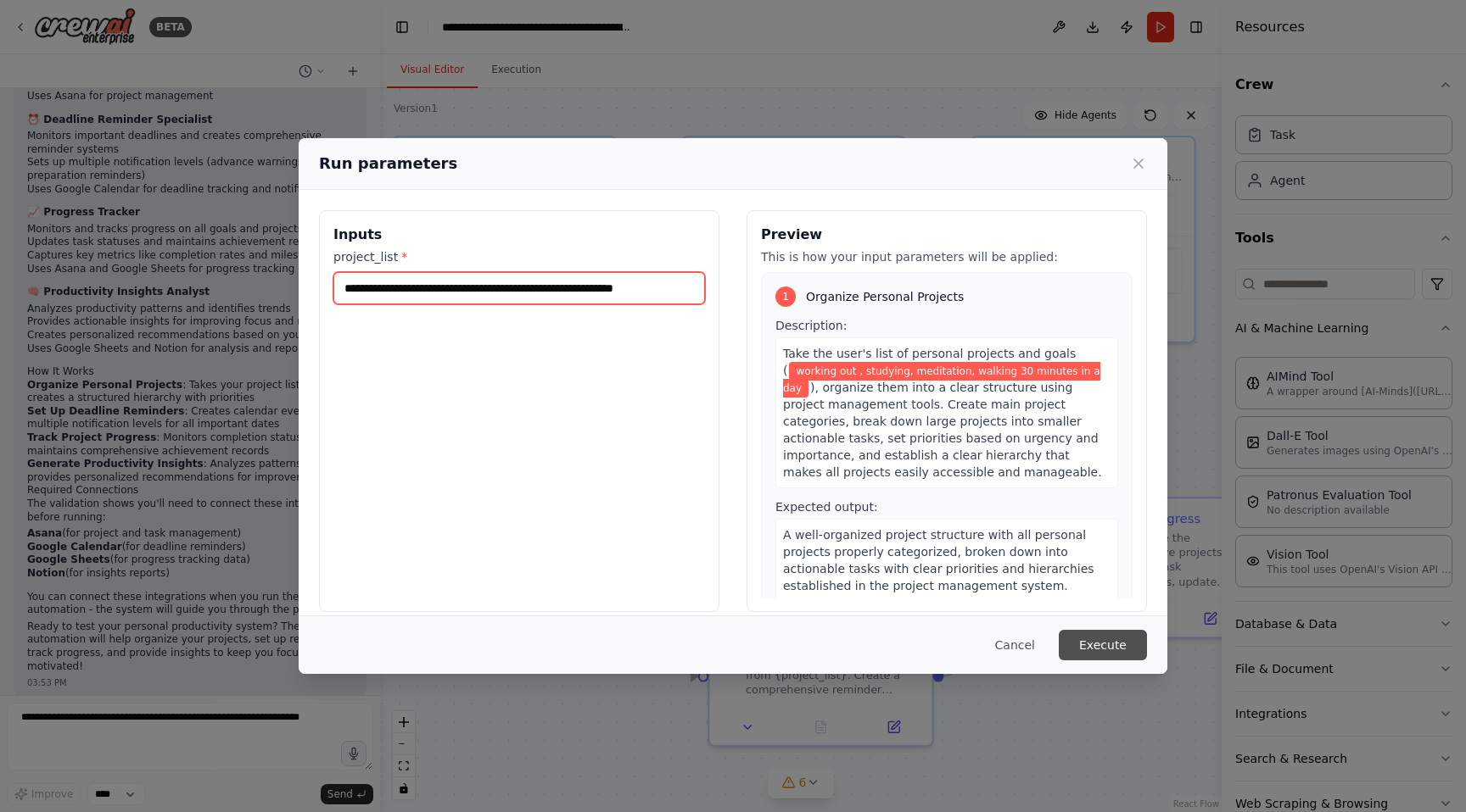
type input "**********"
click at [1139, 647] on button "Execute" at bounding box center [1102, 645] width 88 height 31
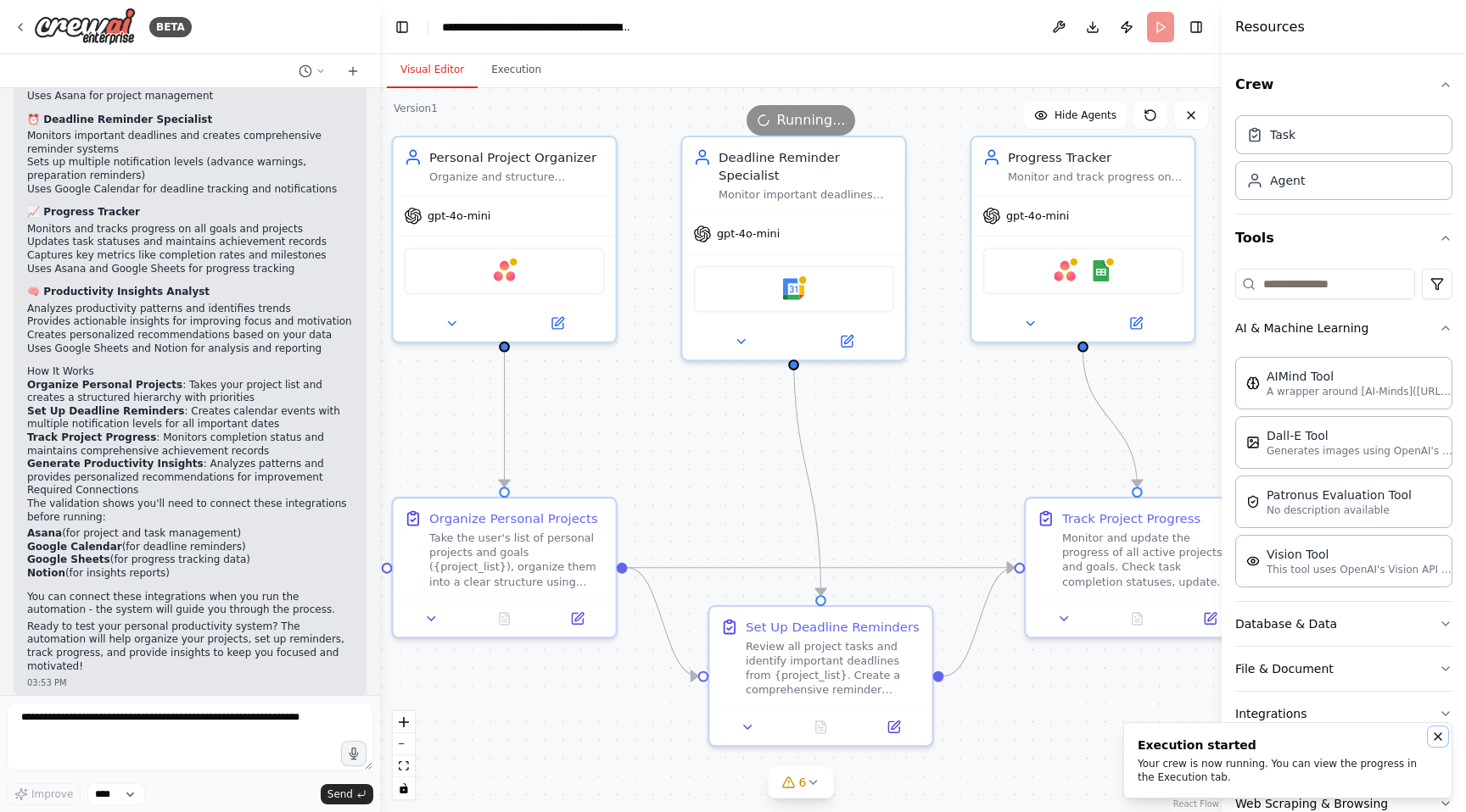
click at [1440, 734] on icon "Notifications (F8)" at bounding box center [1437, 736] width 6 height 6
click at [525, 58] on button "Execution" at bounding box center [516, 70] width 77 height 35
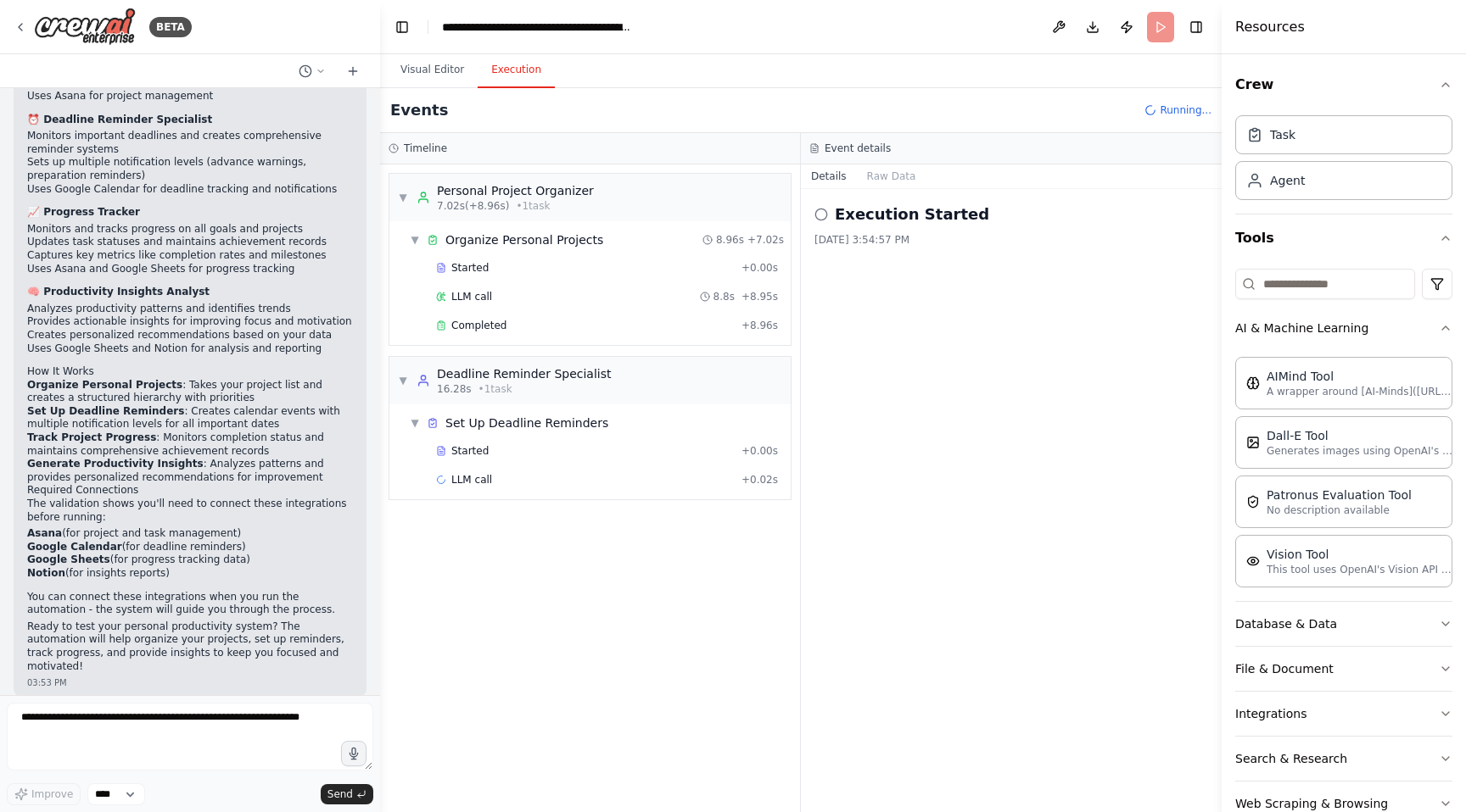
click at [480, 303] on div "LLM call 8.8s + 8.95s" at bounding box center [607, 297] width 354 height 25
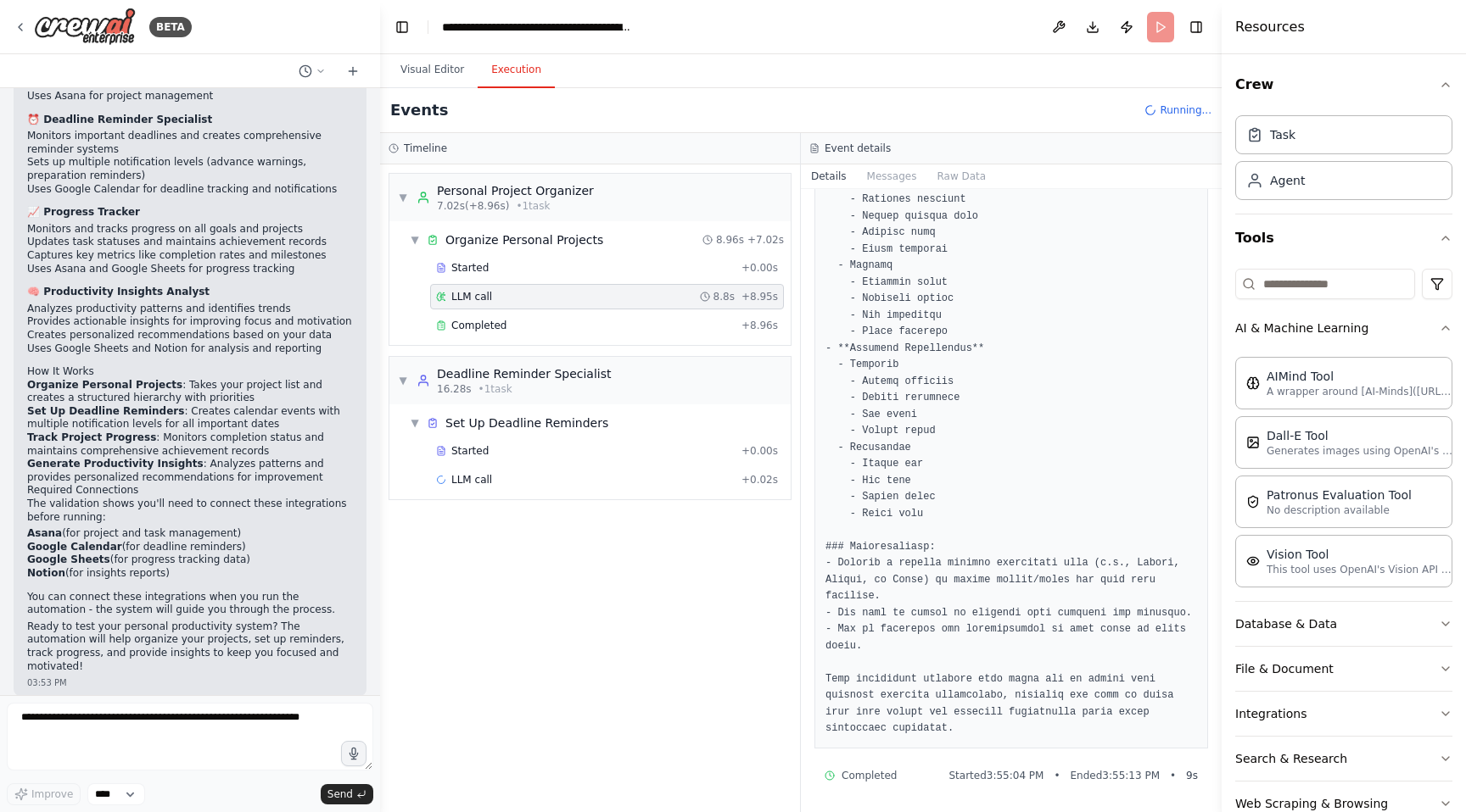
scroll to position [1032, 0]
click at [886, 171] on button "Messages" at bounding box center [892, 176] width 71 height 24
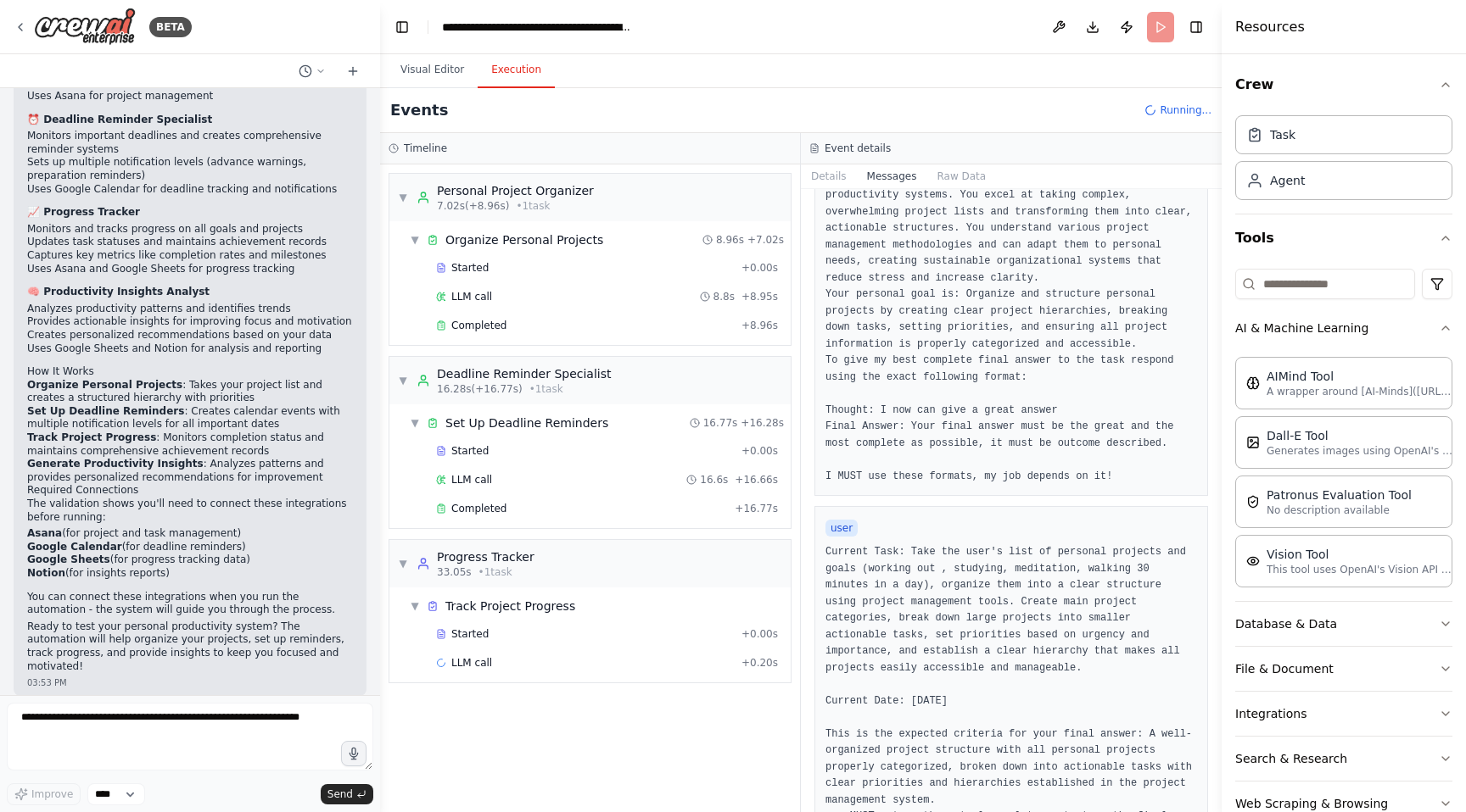
scroll to position [0, 0]
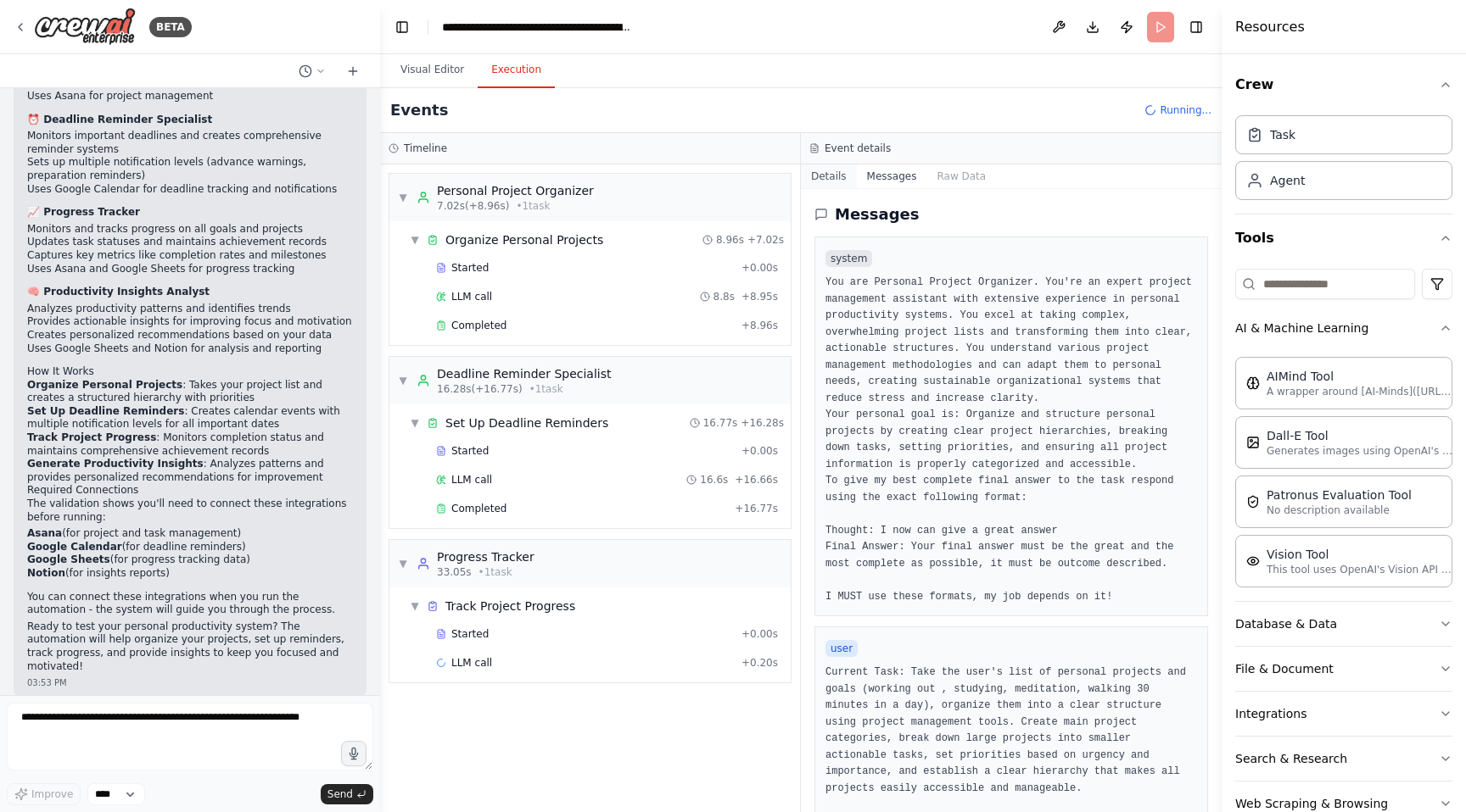
click at [827, 180] on button "Details" at bounding box center [829, 176] width 56 height 24
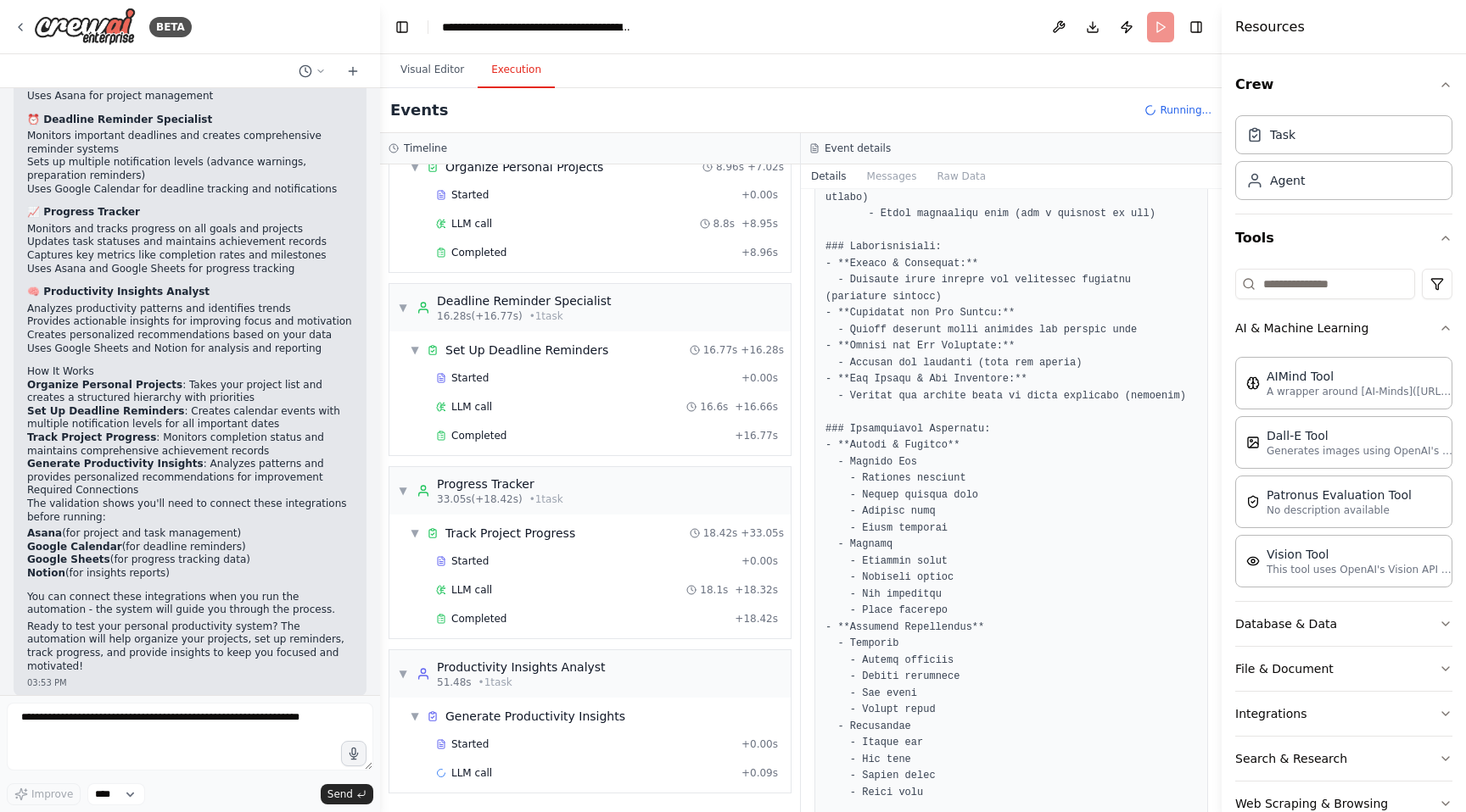
scroll to position [1032, 0]
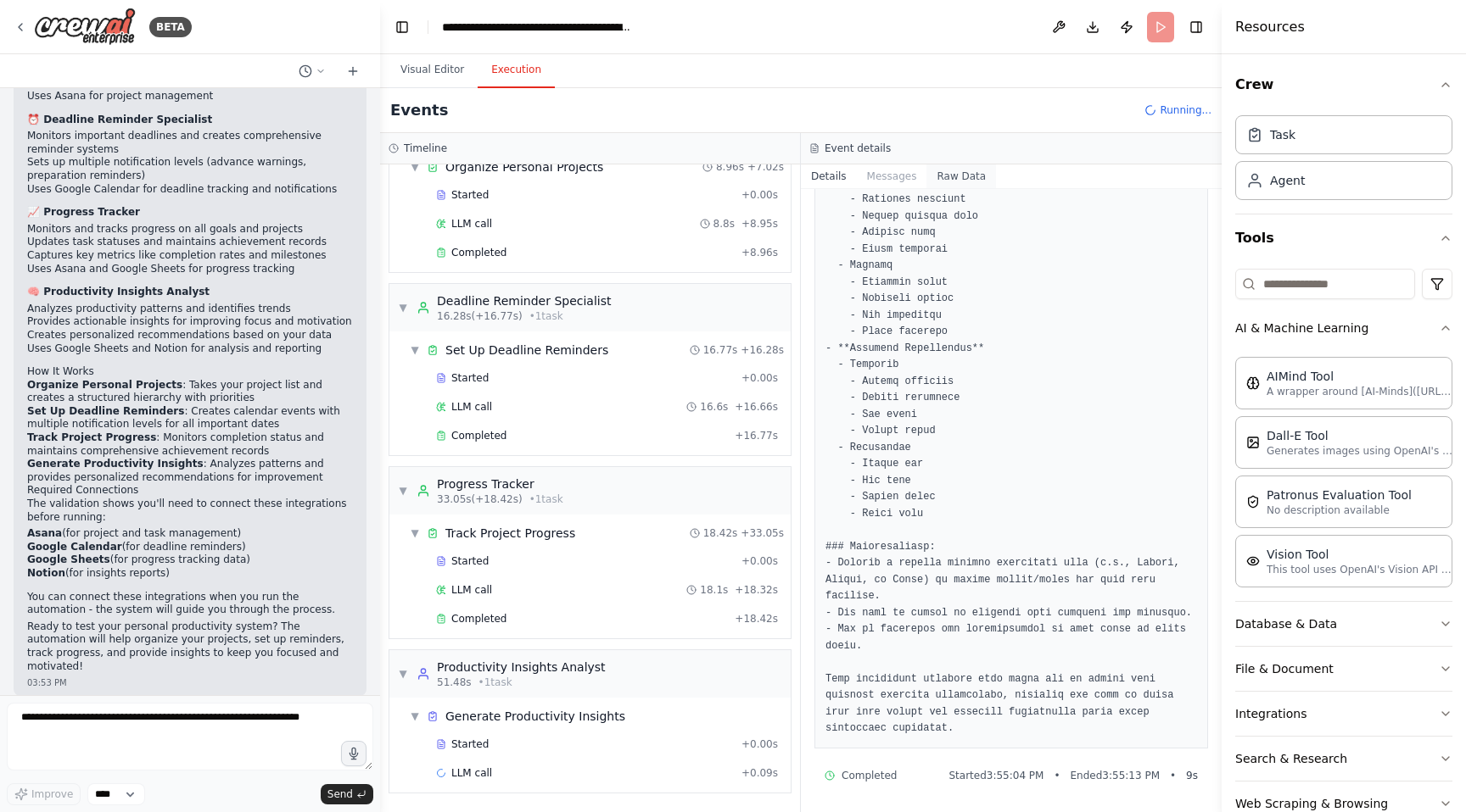
click at [949, 173] on button "Raw Data" at bounding box center [960, 176] width 70 height 24
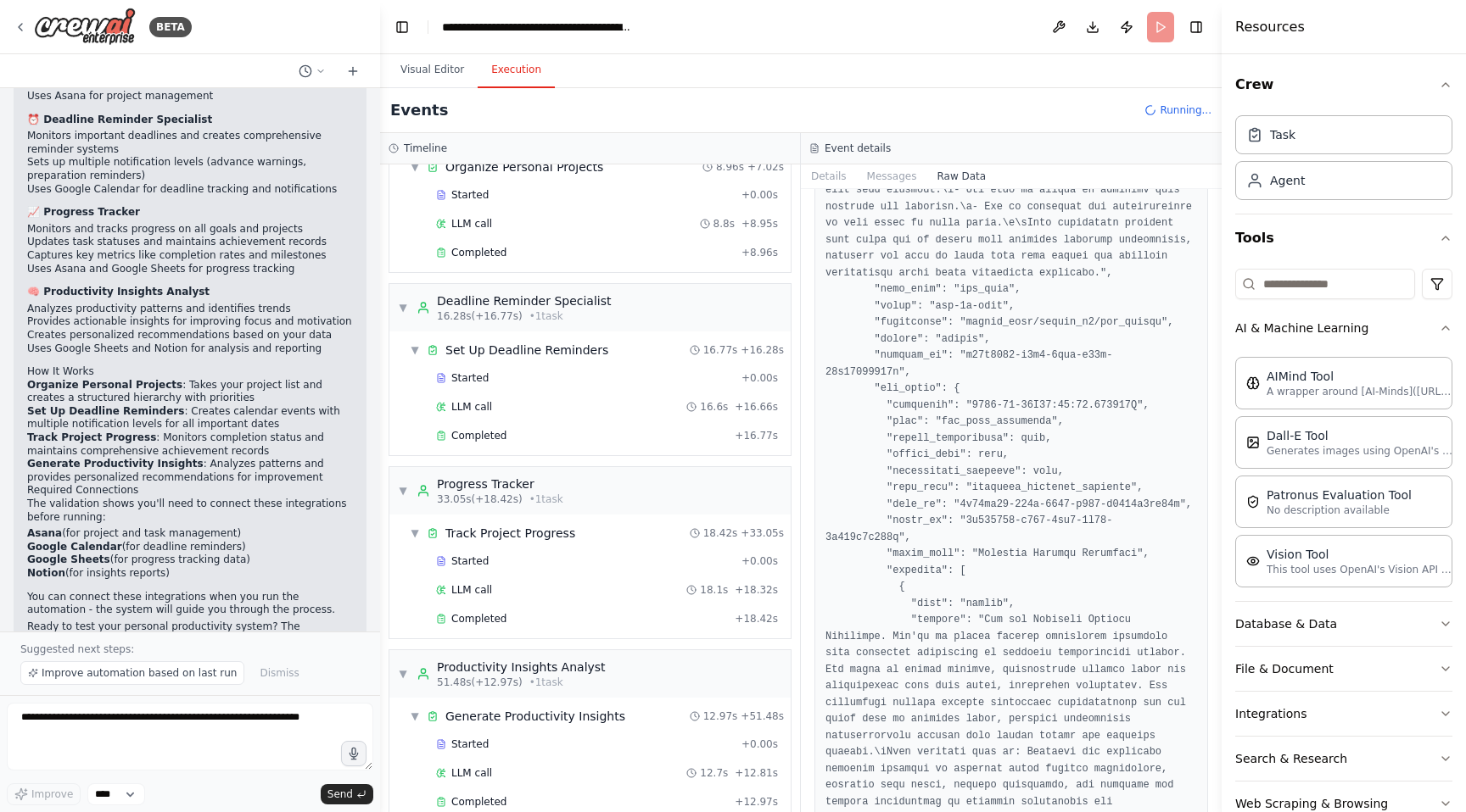
scroll to position [8651, 0]
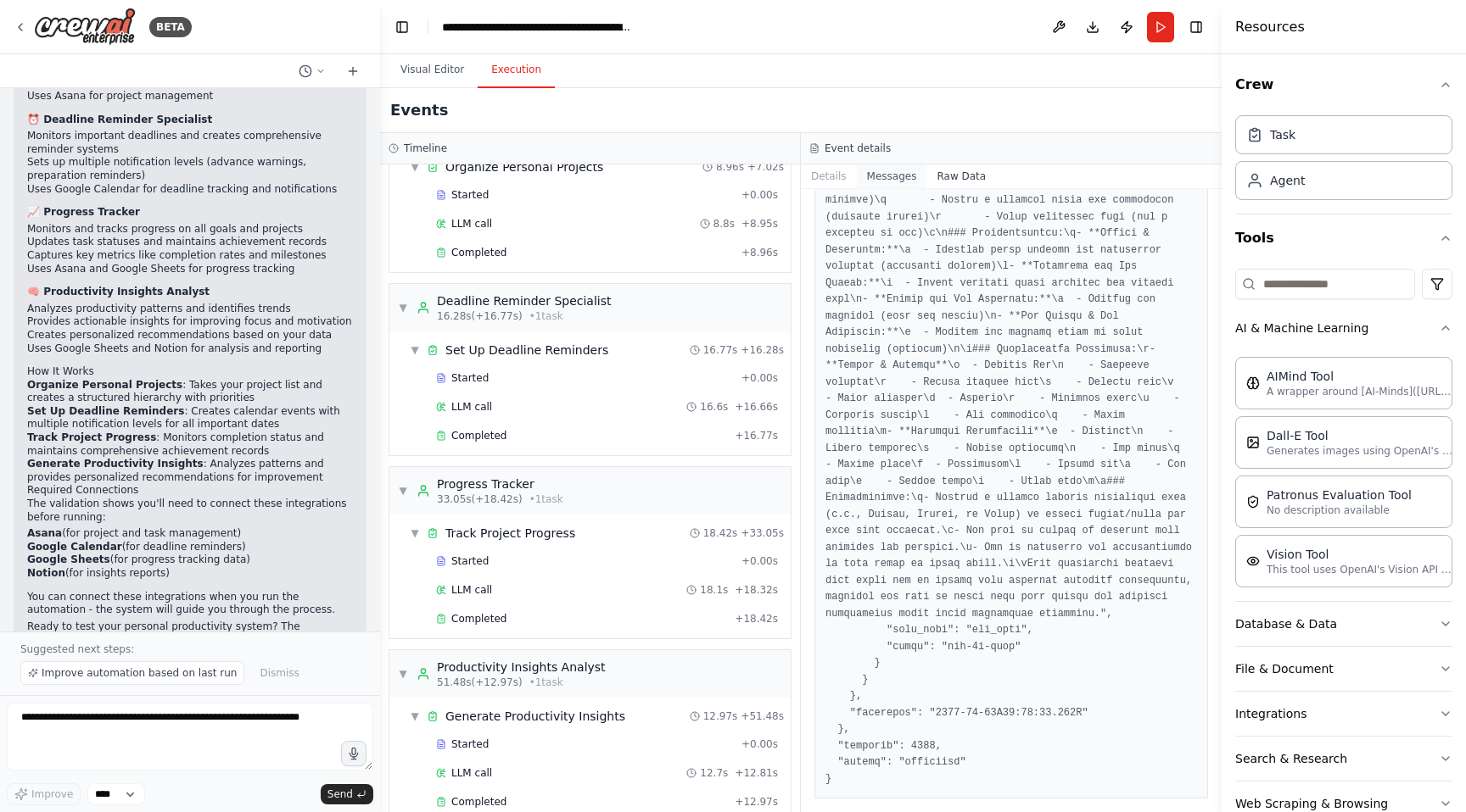
click at [888, 174] on button "Messages" at bounding box center [892, 176] width 71 height 24
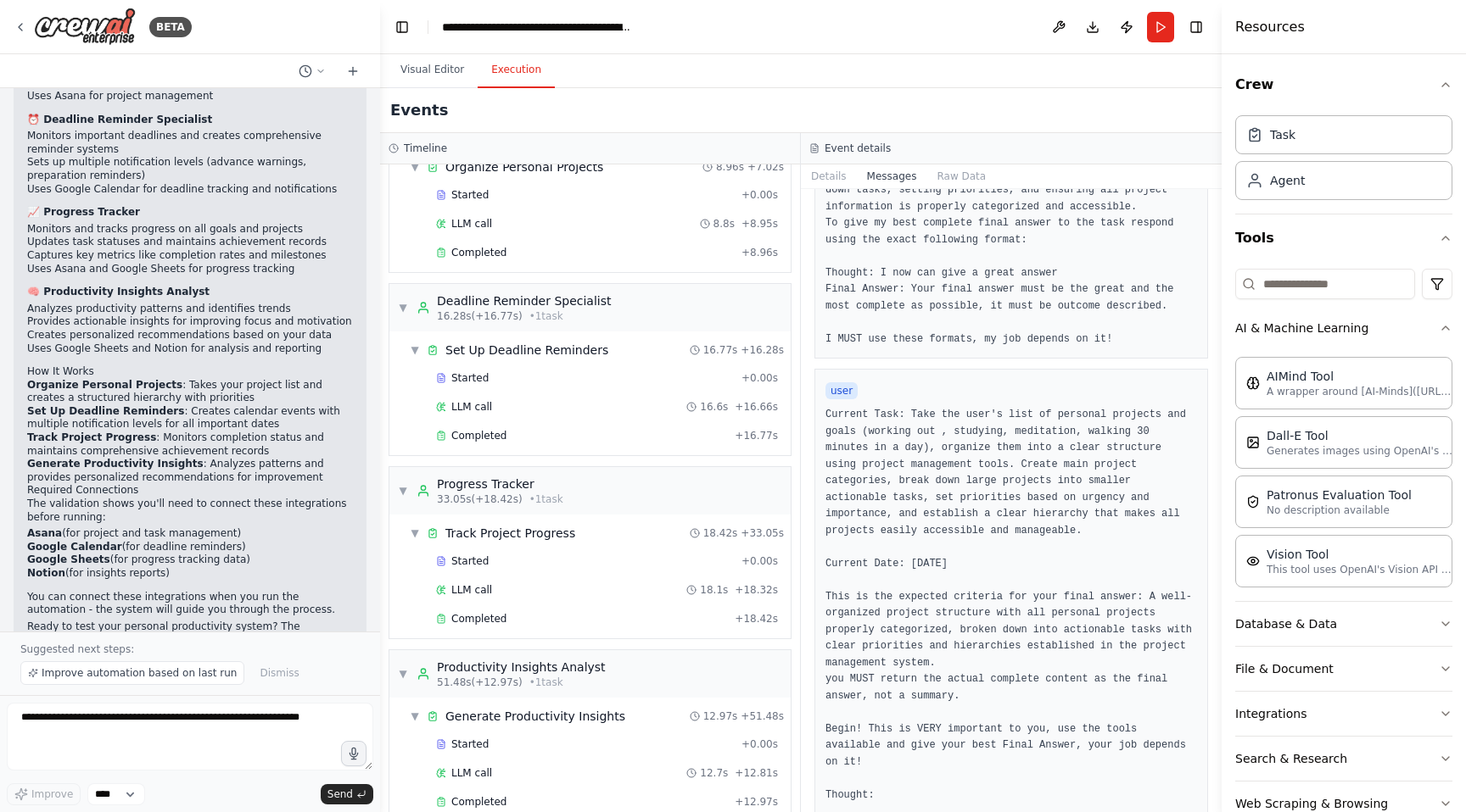
scroll to position [226, 0]
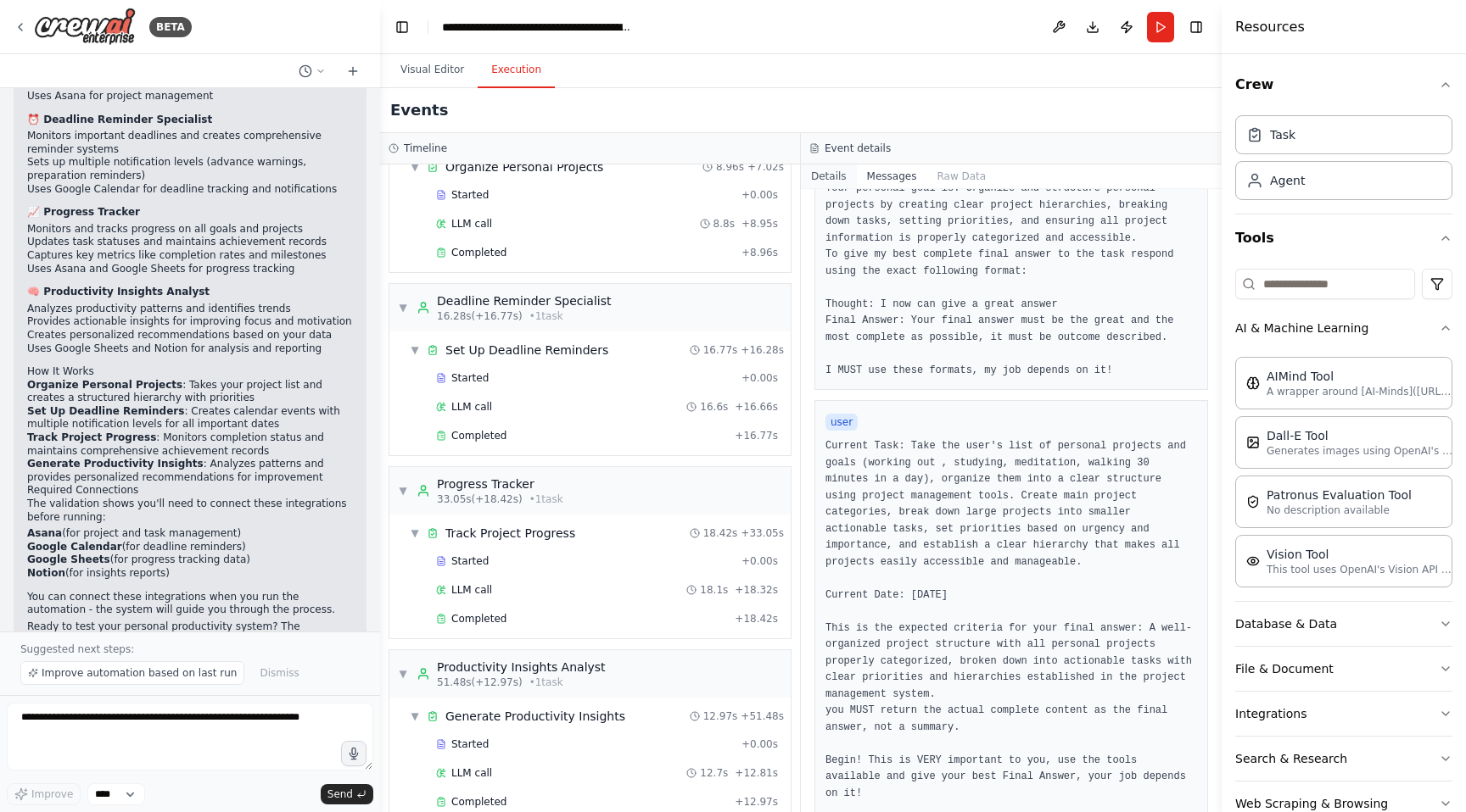
click at [822, 174] on button "Details" at bounding box center [829, 176] width 56 height 24
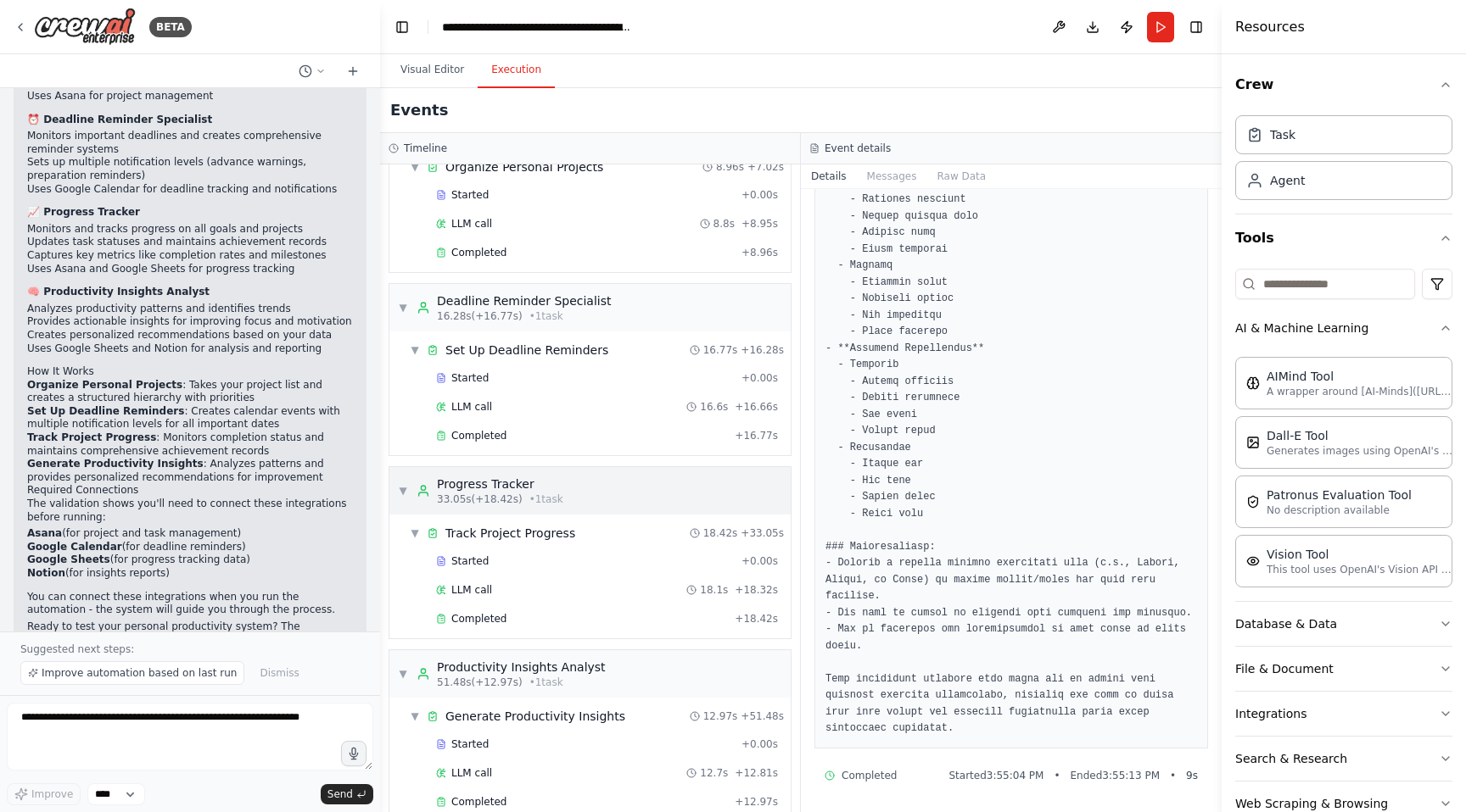
scroll to position [102, 0]
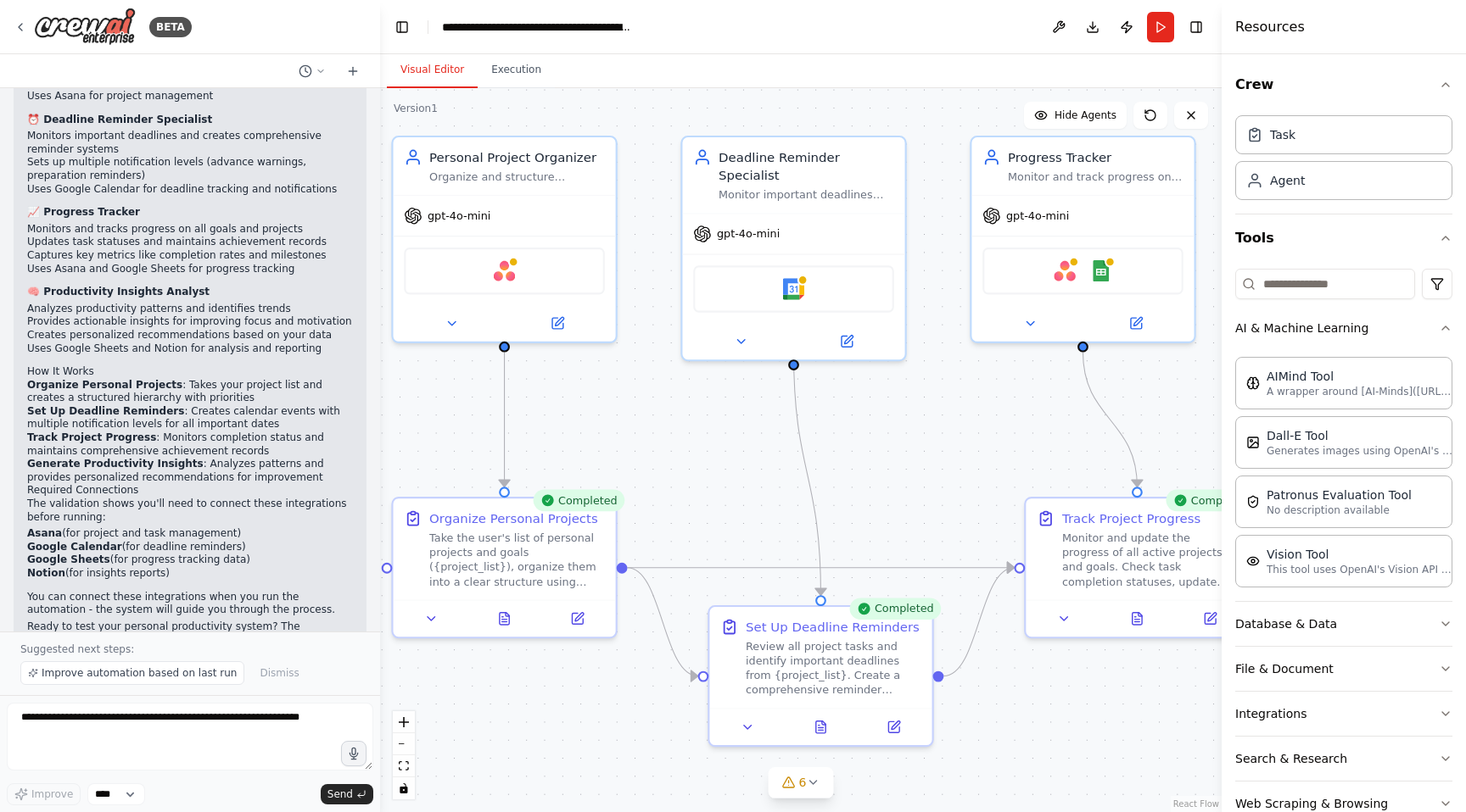
click at [454, 64] on button "Visual Editor" at bounding box center [432, 70] width 91 height 35
click at [428, 611] on icon at bounding box center [435, 611] width 15 height 15
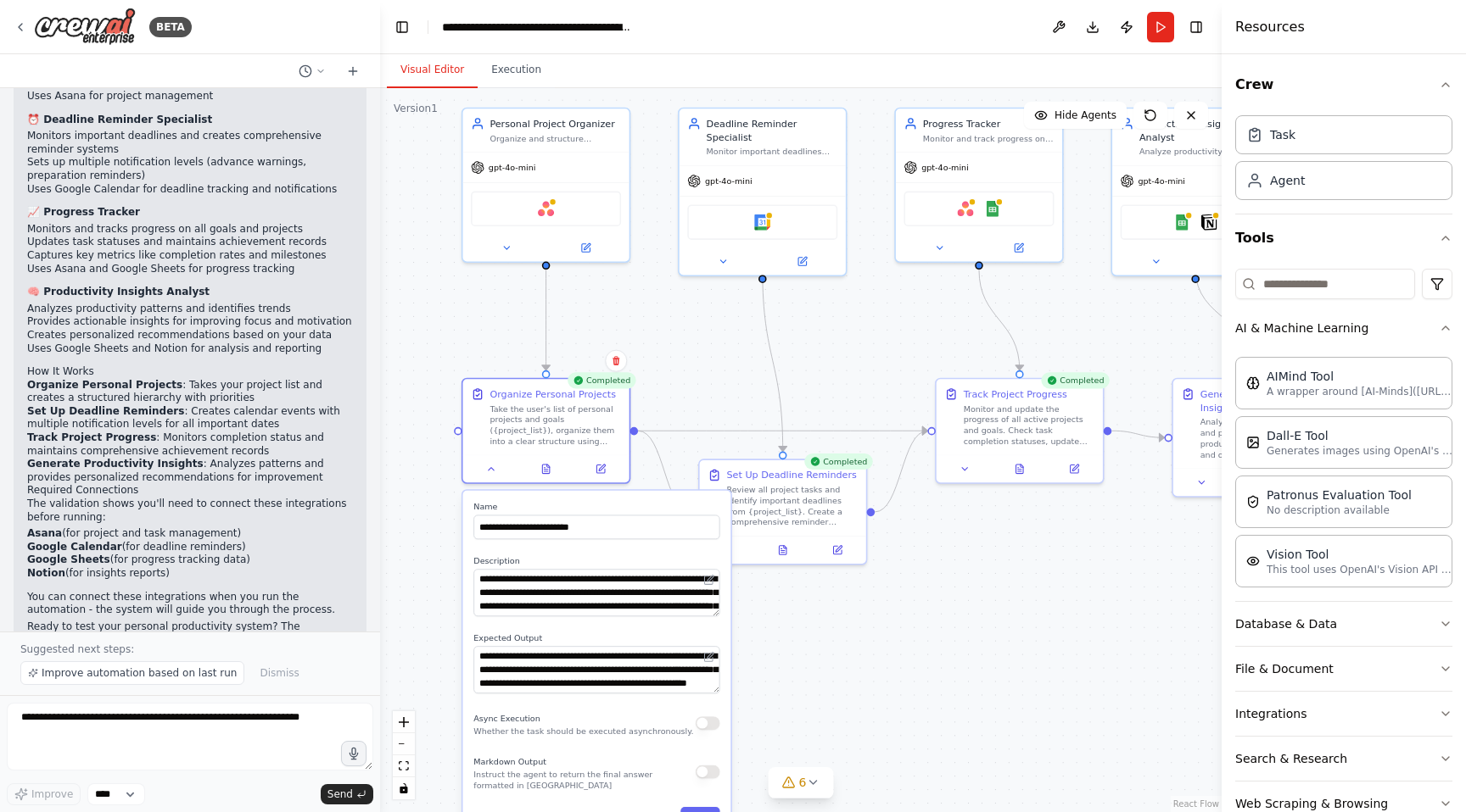
drag, startPoint x: 657, startPoint y: 571, endPoint x: 686, endPoint y: 417, distance: 156.7
click at [686, 417] on div ".deletable-edge-delete-btn { width: 20px; height: 20px; border: 0px solid #ffff…" at bounding box center [801, 450] width 841 height 724
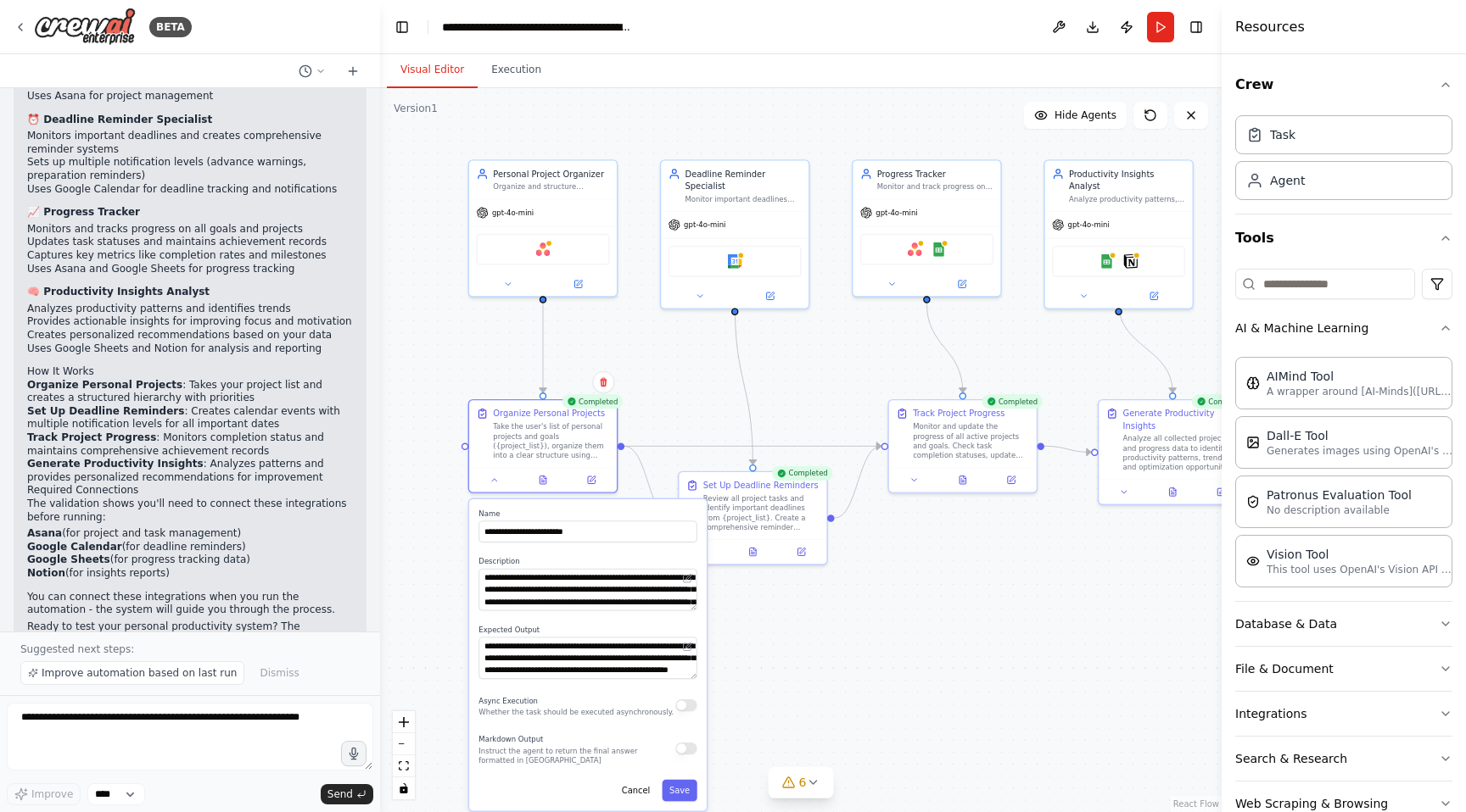
drag, startPoint x: 830, startPoint y: 729, endPoint x: 830, endPoint y: 705, distance: 24.0
click at [830, 705] on div ".deletable-edge-delete-btn { width: 20px; height: 20px; border: 0px solid #ffff…" at bounding box center [801, 450] width 841 height 724
click at [712, 549] on button at bounding box center [704, 550] width 42 height 15
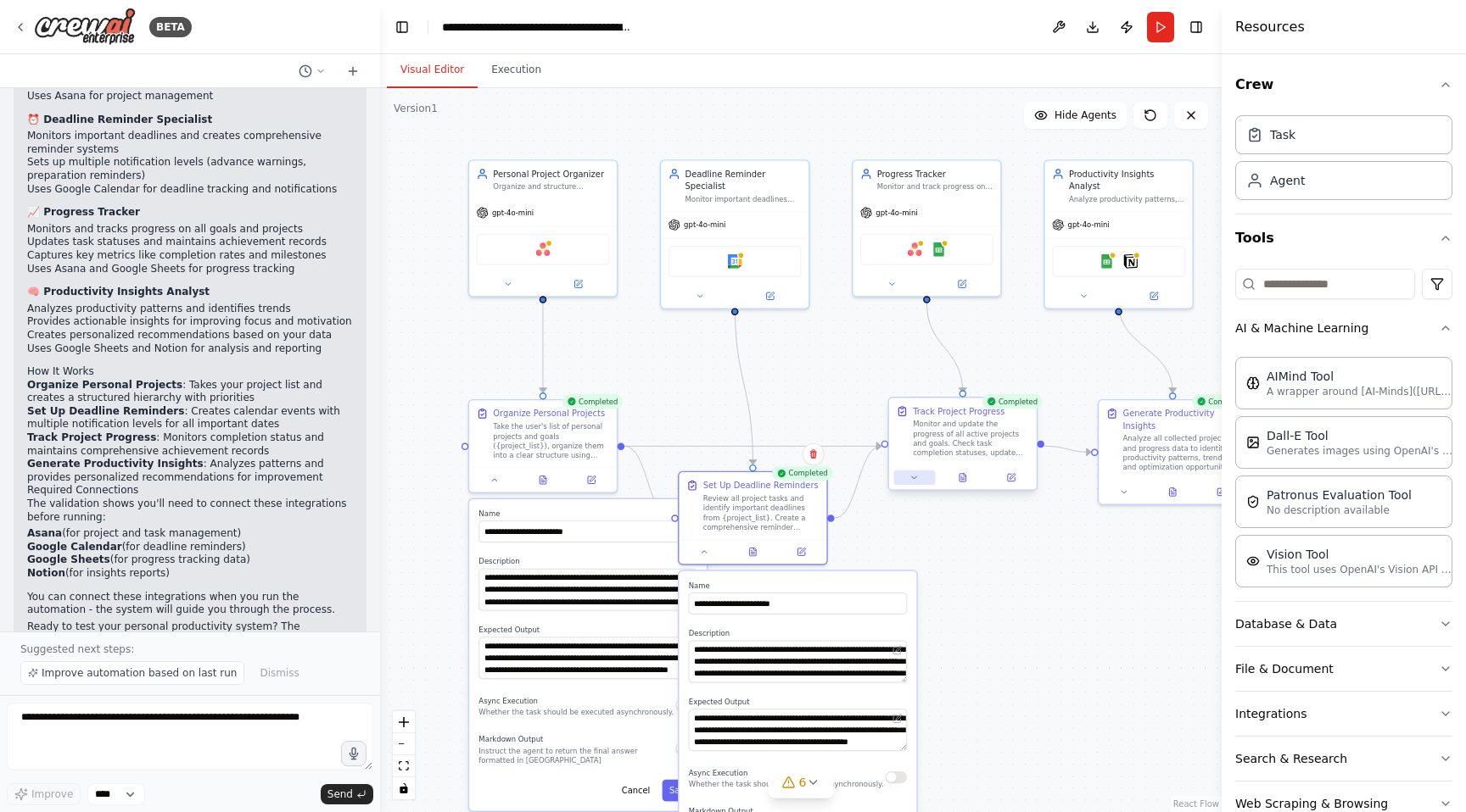
click at [919, 478] on button at bounding box center [915, 478] width 42 height 15
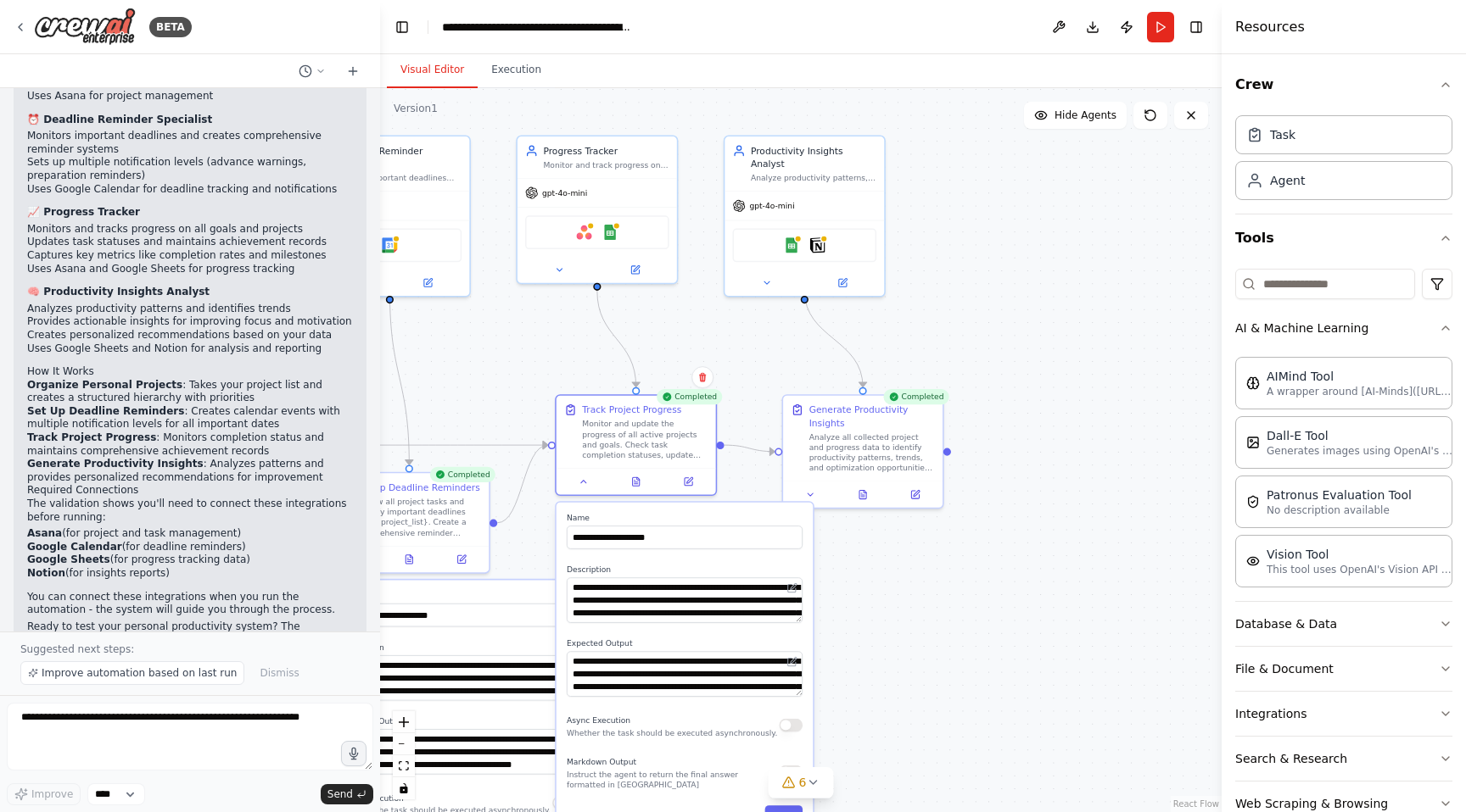
drag, startPoint x: 795, startPoint y: 376, endPoint x: 458, endPoint y: 367, distance: 337.1
click at [458, 367] on div ".deletable-edge-delete-btn { width: 20px; height: 20px; border: 0px solid #ffff…" at bounding box center [801, 450] width 841 height 724
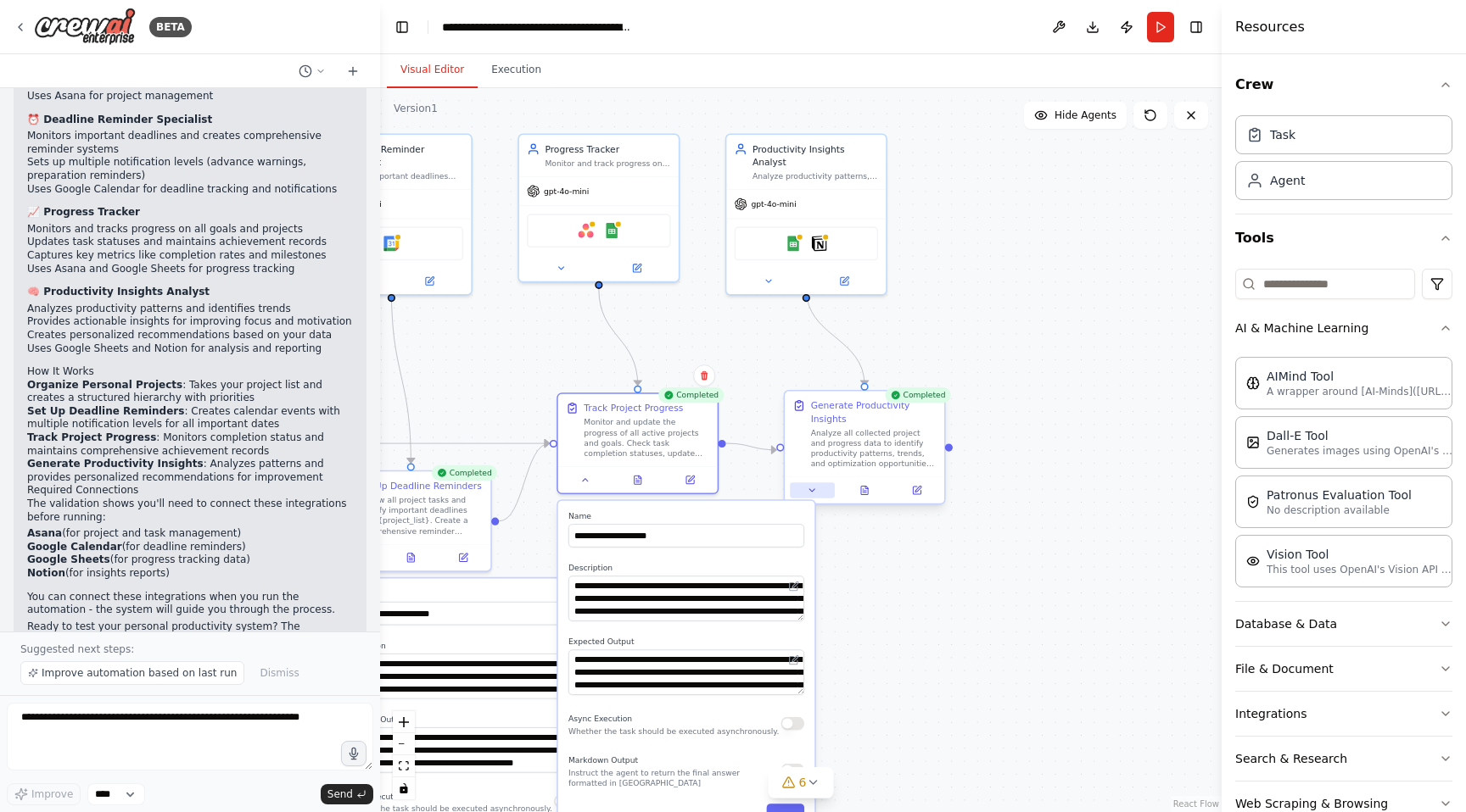
click at [824, 497] on button at bounding box center [812, 490] width 44 height 15
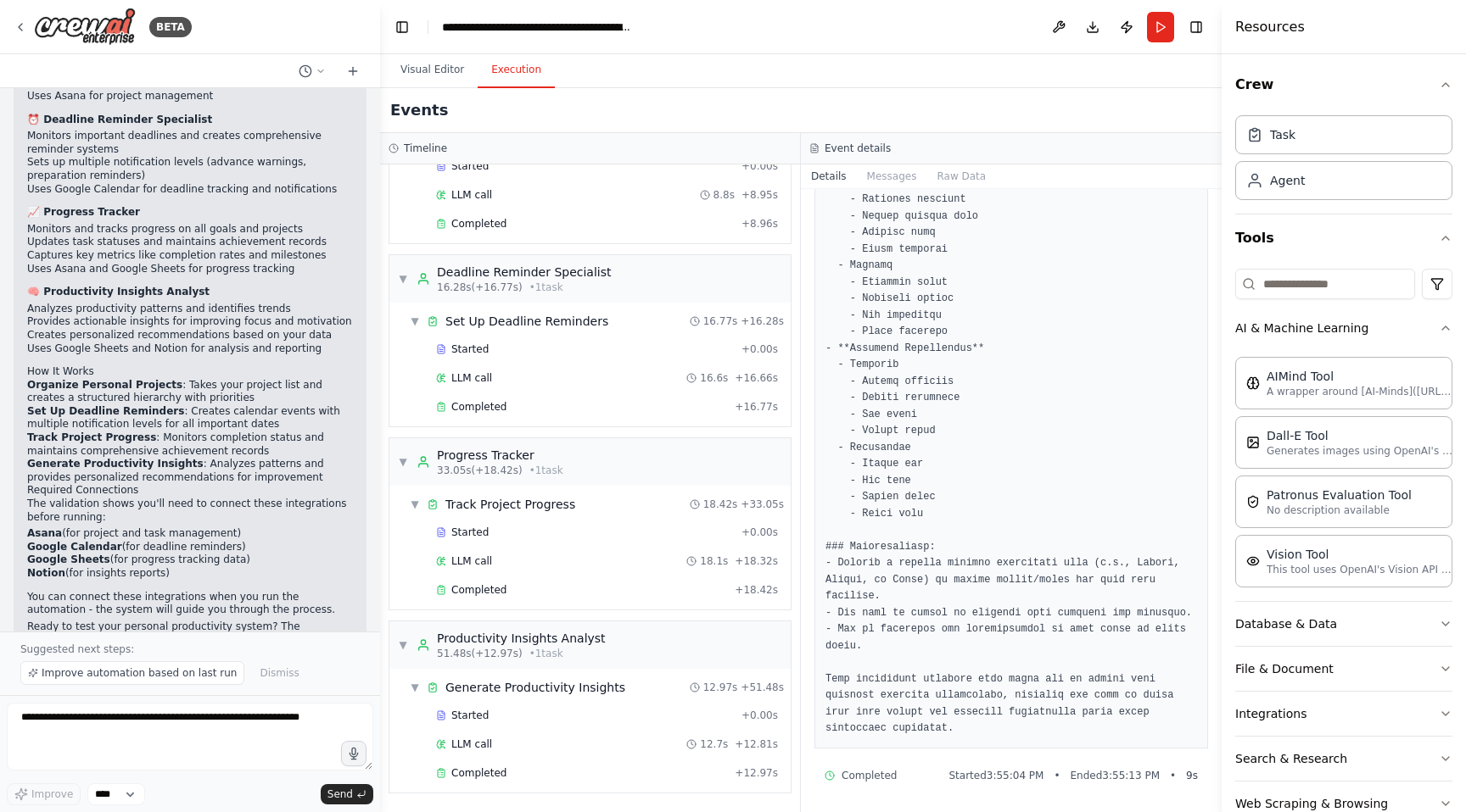
click at [530, 82] on button "Execution" at bounding box center [516, 70] width 77 height 35
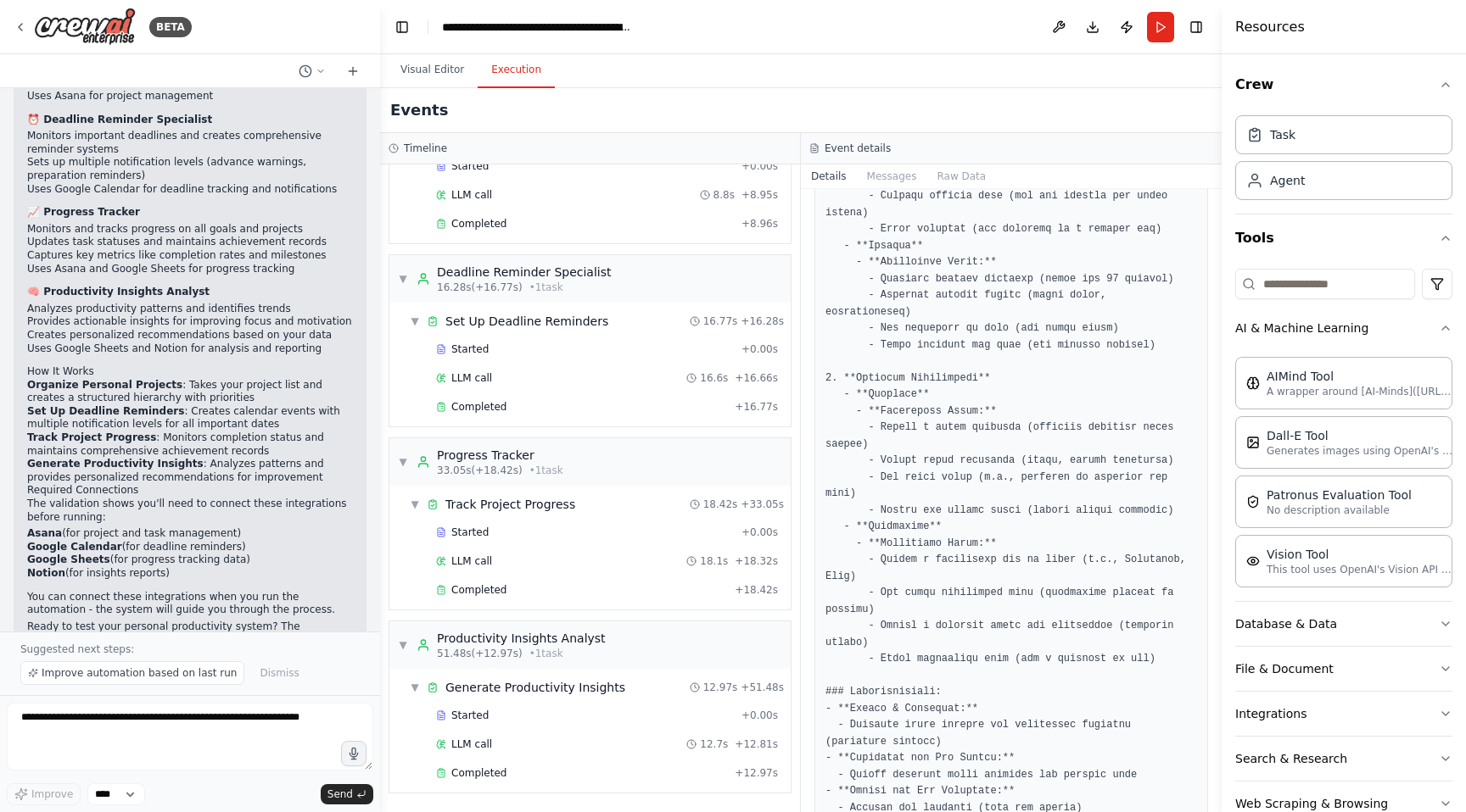
scroll to position [0, 0]
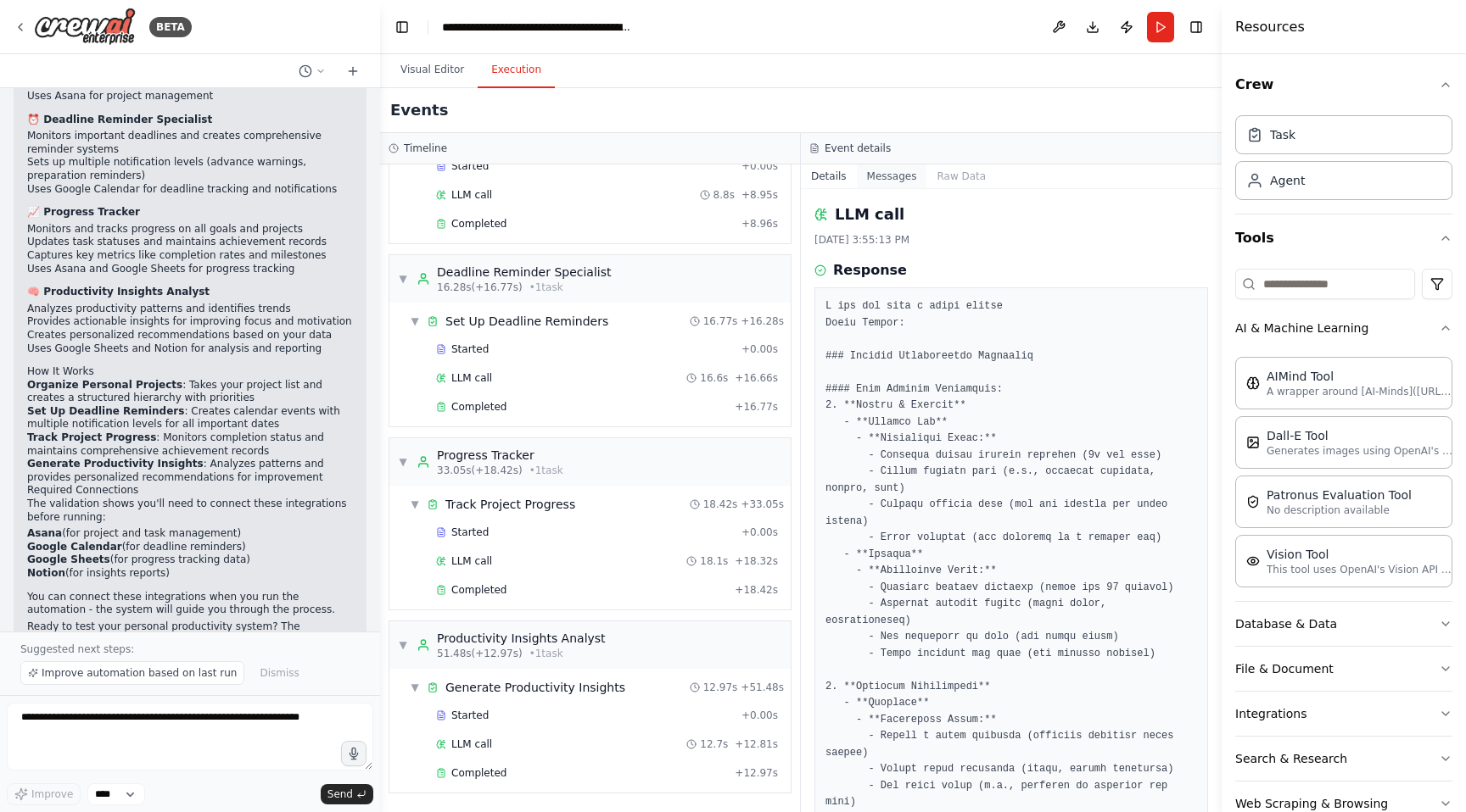
click at [881, 172] on button "Messages" at bounding box center [892, 176] width 71 height 24
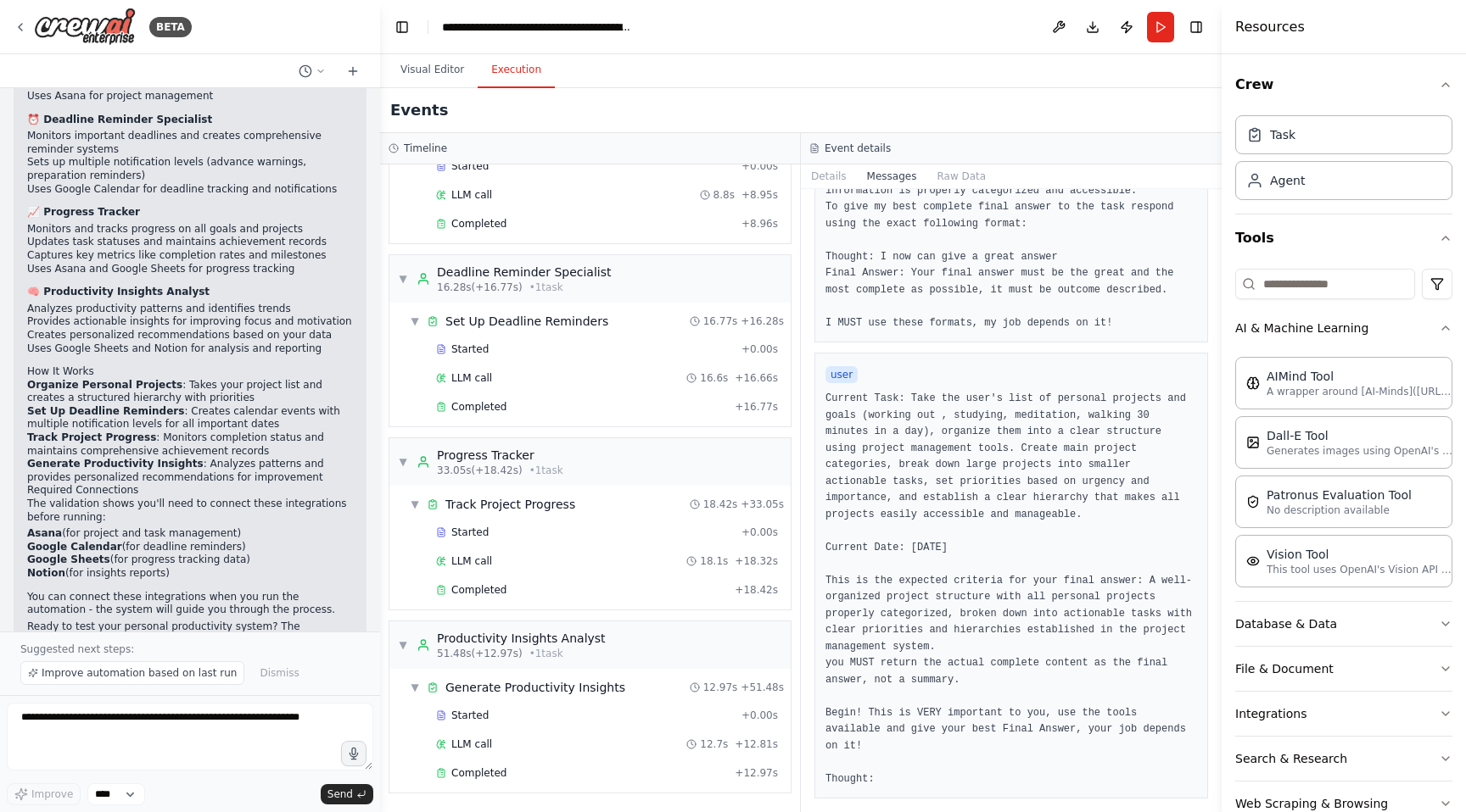
scroll to position [290, 0]
click at [822, 175] on button "Details" at bounding box center [829, 176] width 56 height 24
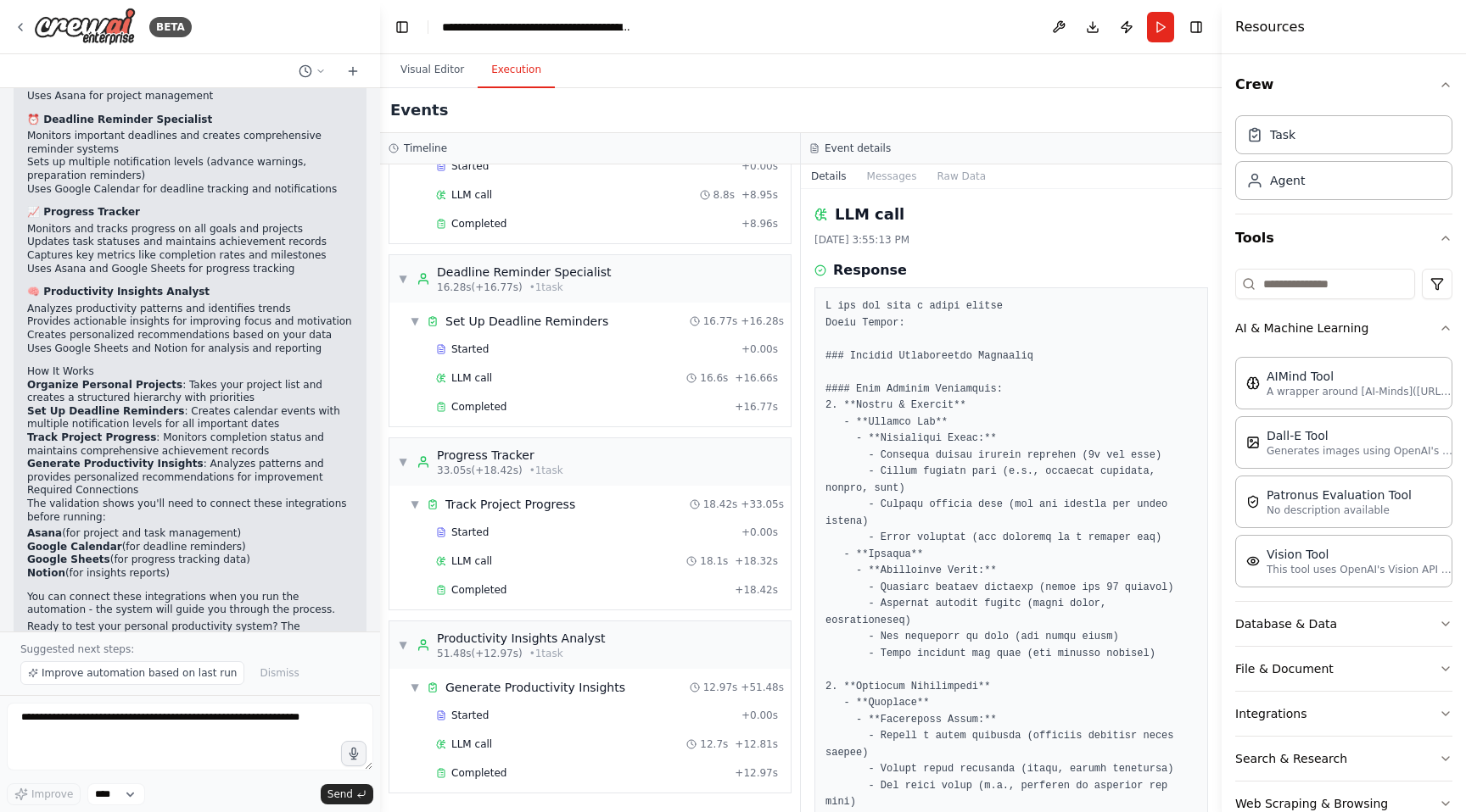
scroll to position [1511, 0]
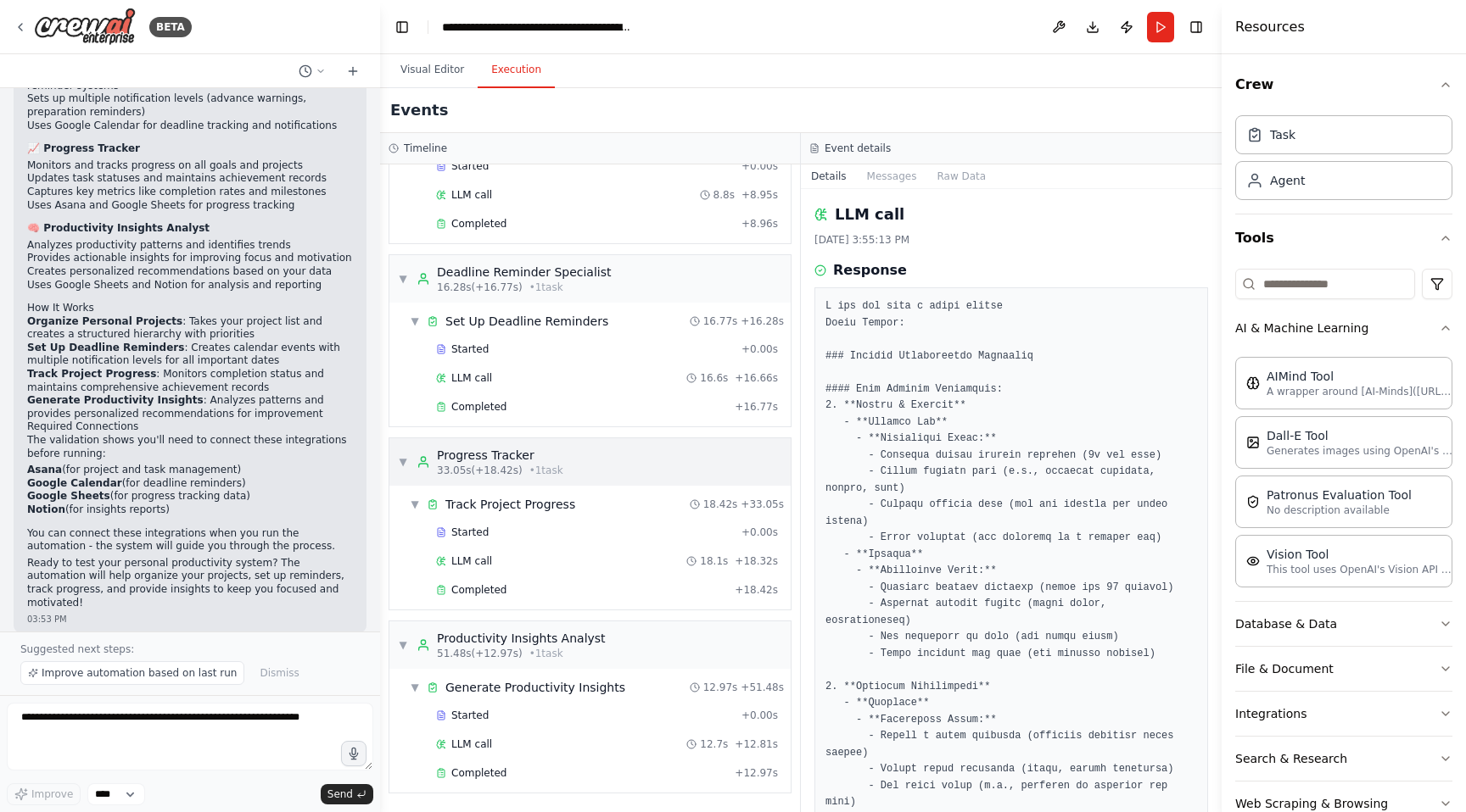
click at [492, 465] on span "33.05s (+18.42s)" at bounding box center [479, 470] width 85 height 14
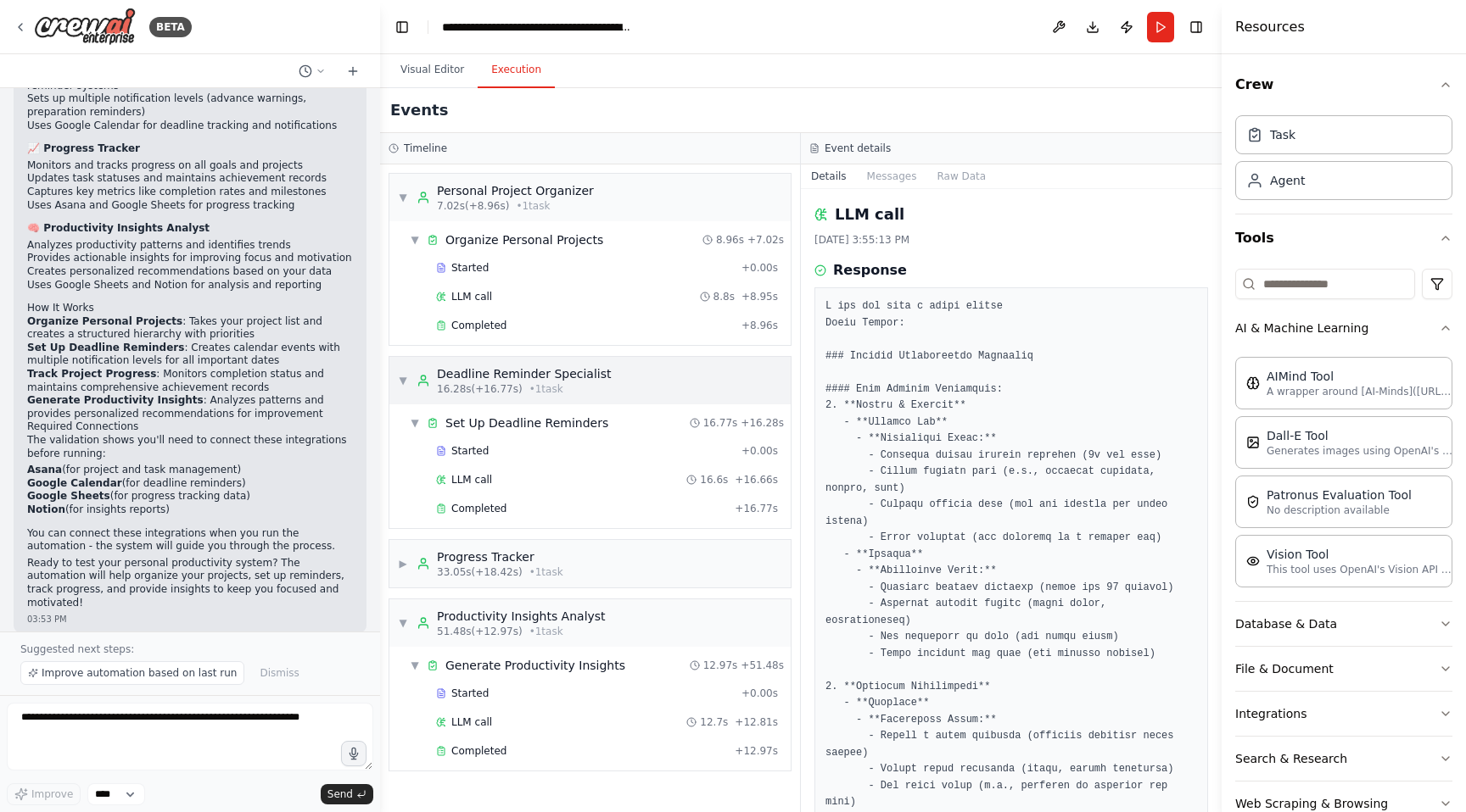
click at [493, 382] on span "16.28s (+16.77s)" at bounding box center [479, 388] width 85 height 14
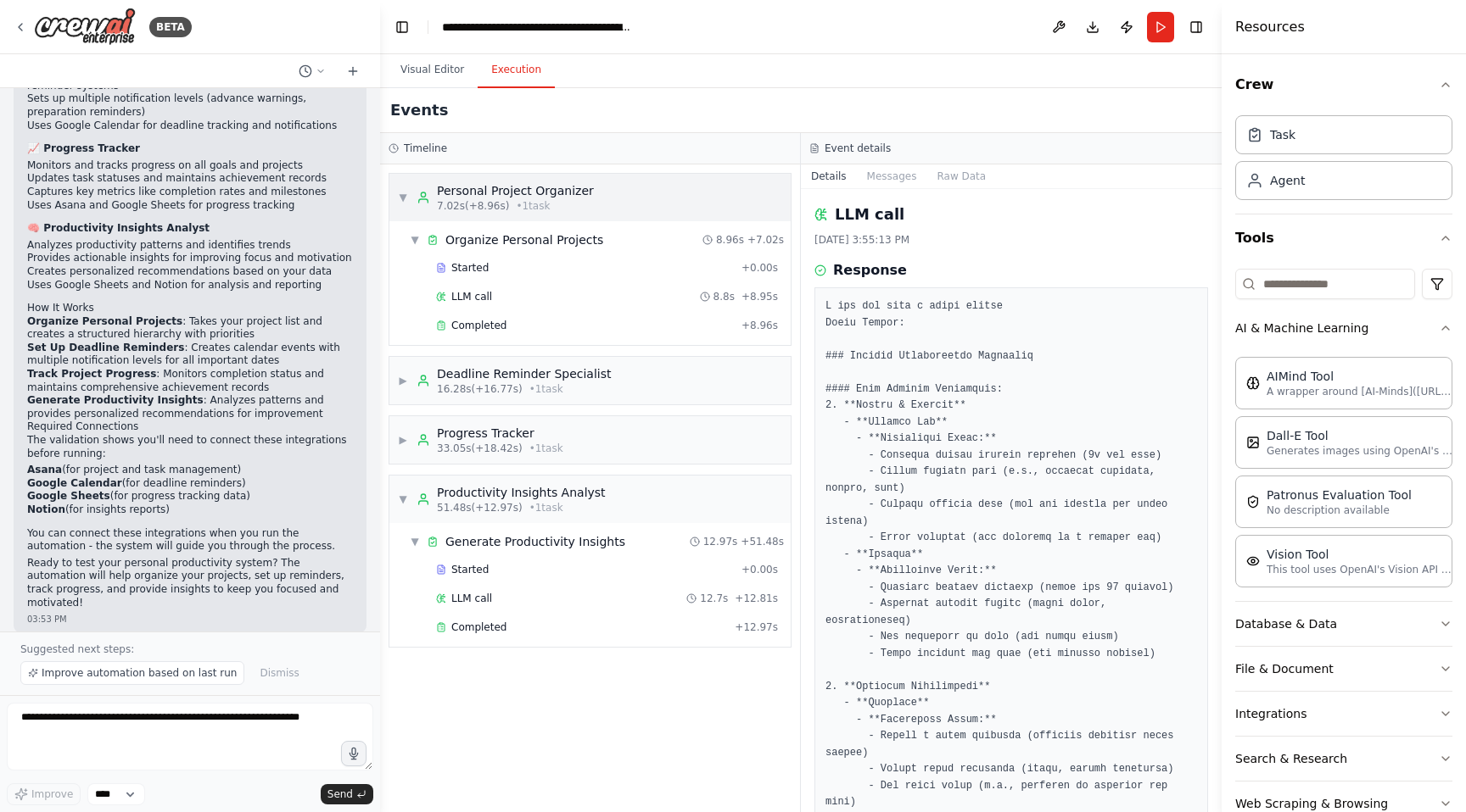
click at [467, 207] on span "7.02s (+8.96s)" at bounding box center [472, 206] width 72 height 14
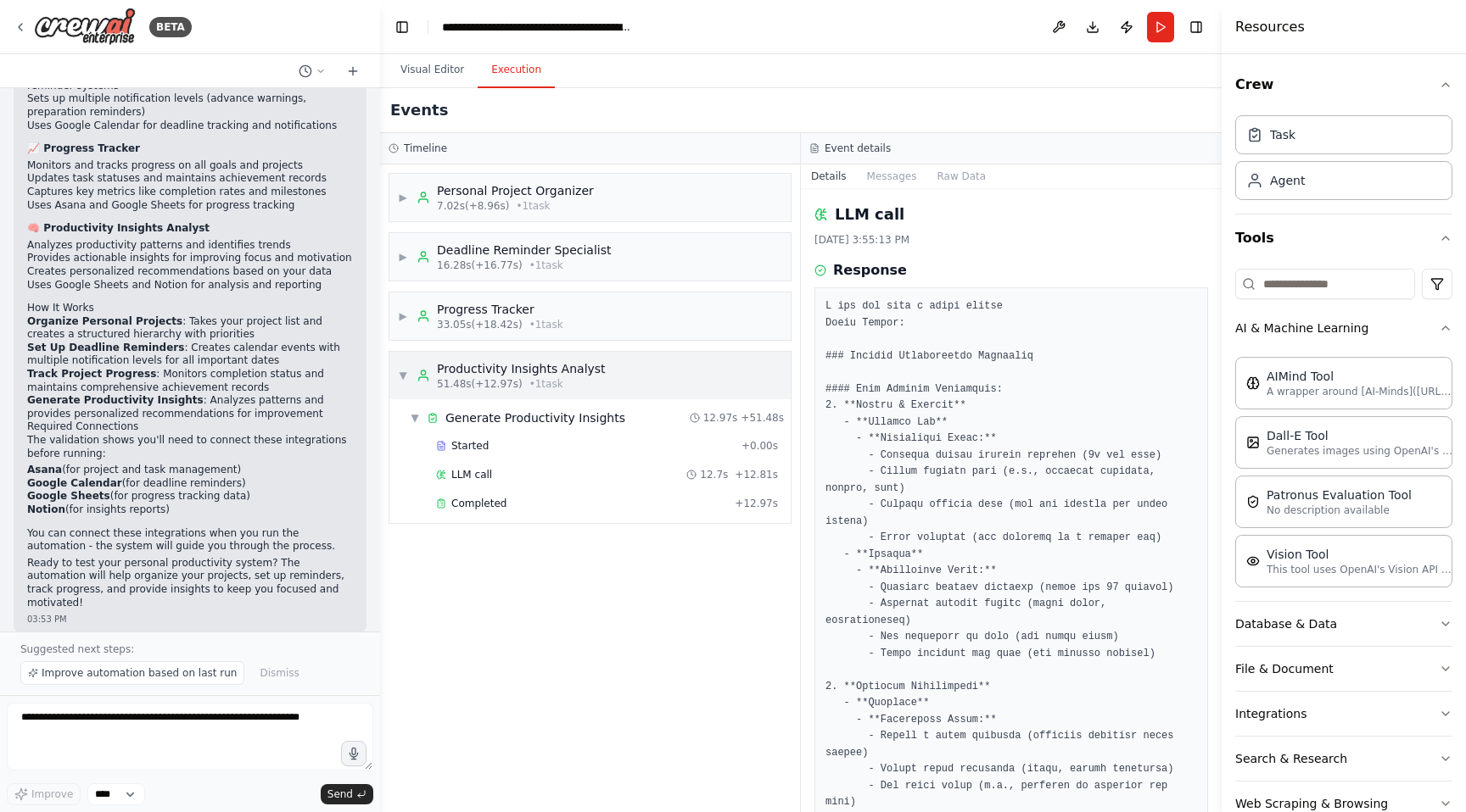
click at [490, 367] on div "Productivity Insights Analyst" at bounding box center [521, 368] width 169 height 17
click at [429, 74] on button "Visual Editor" at bounding box center [432, 70] width 91 height 35
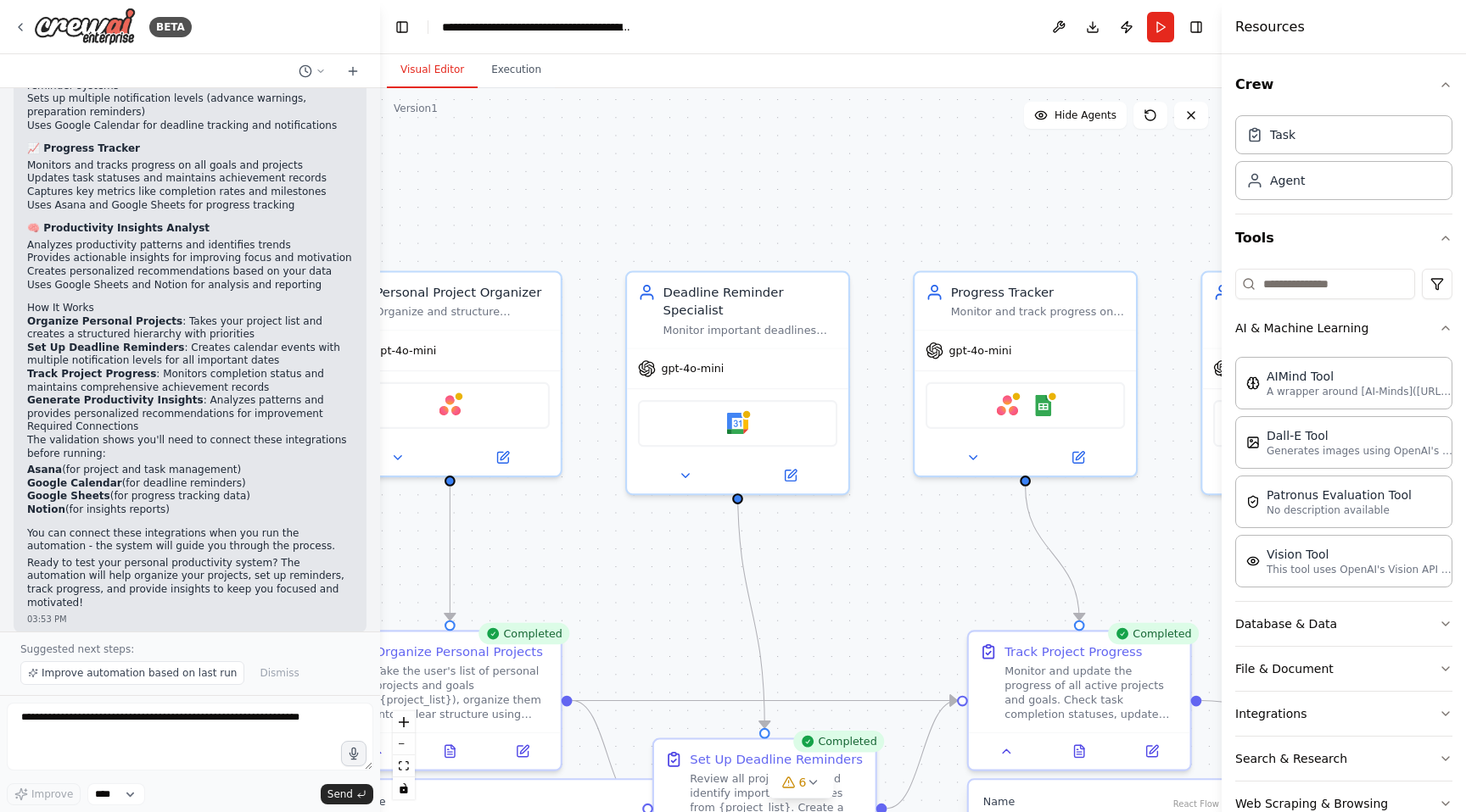
drag, startPoint x: 675, startPoint y: 262, endPoint x: 854, endPoint y: 227, distance: 182.4
click at [863, 228] on div ".deletable-edge-delete-btn { width: 20px; height: 20px; border: 0px solid #ffff…" at bounding box center [801, 450] width 841 height 724
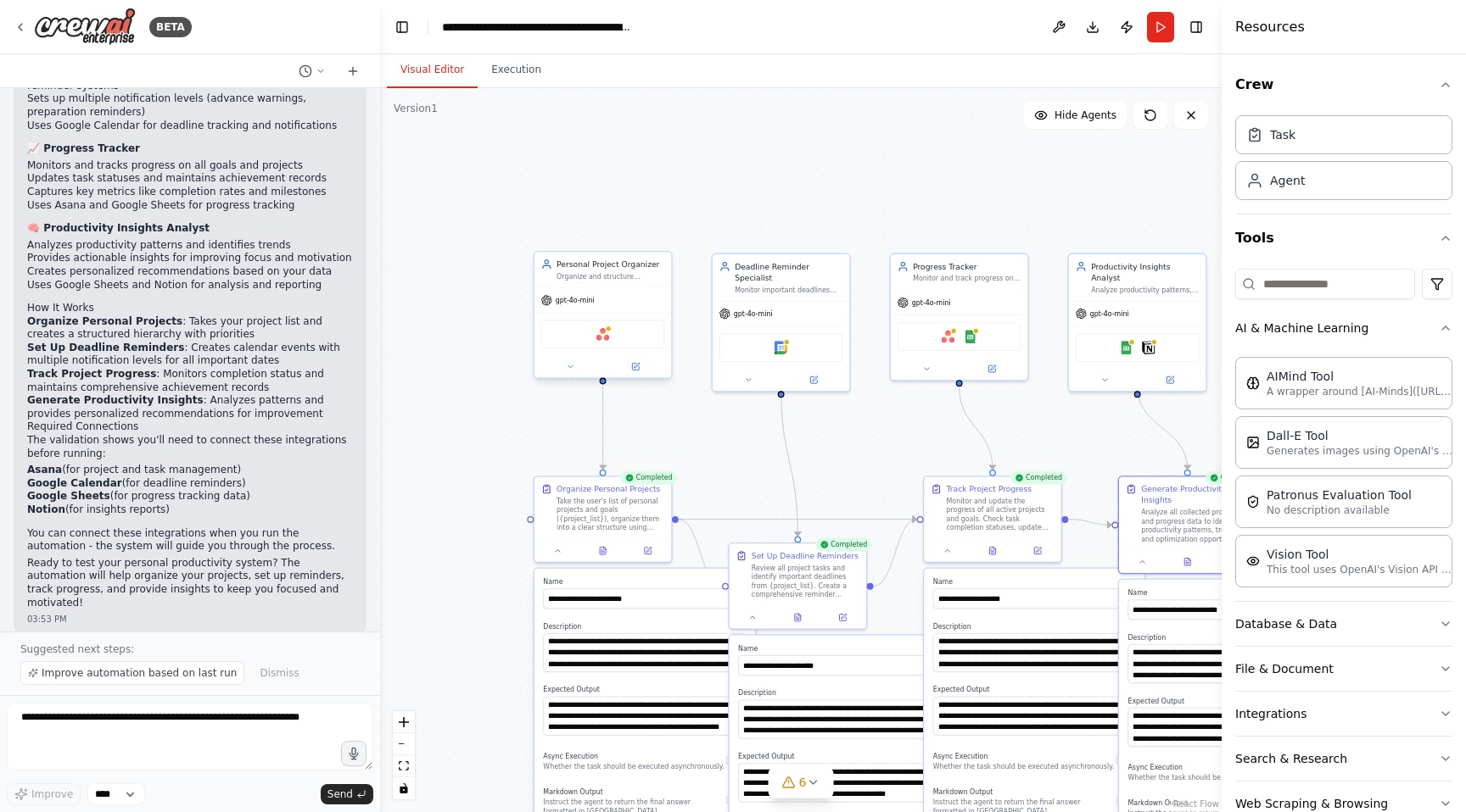
click at [606, 260] on div "Personal Project Organizer" at bounding box center [610, 264] width 108 height 11
click at [618, 278] on div "Organize and structure personal projects by creating clear project hierarchies,…" at bounding box center [610, 277] width 108 height 9
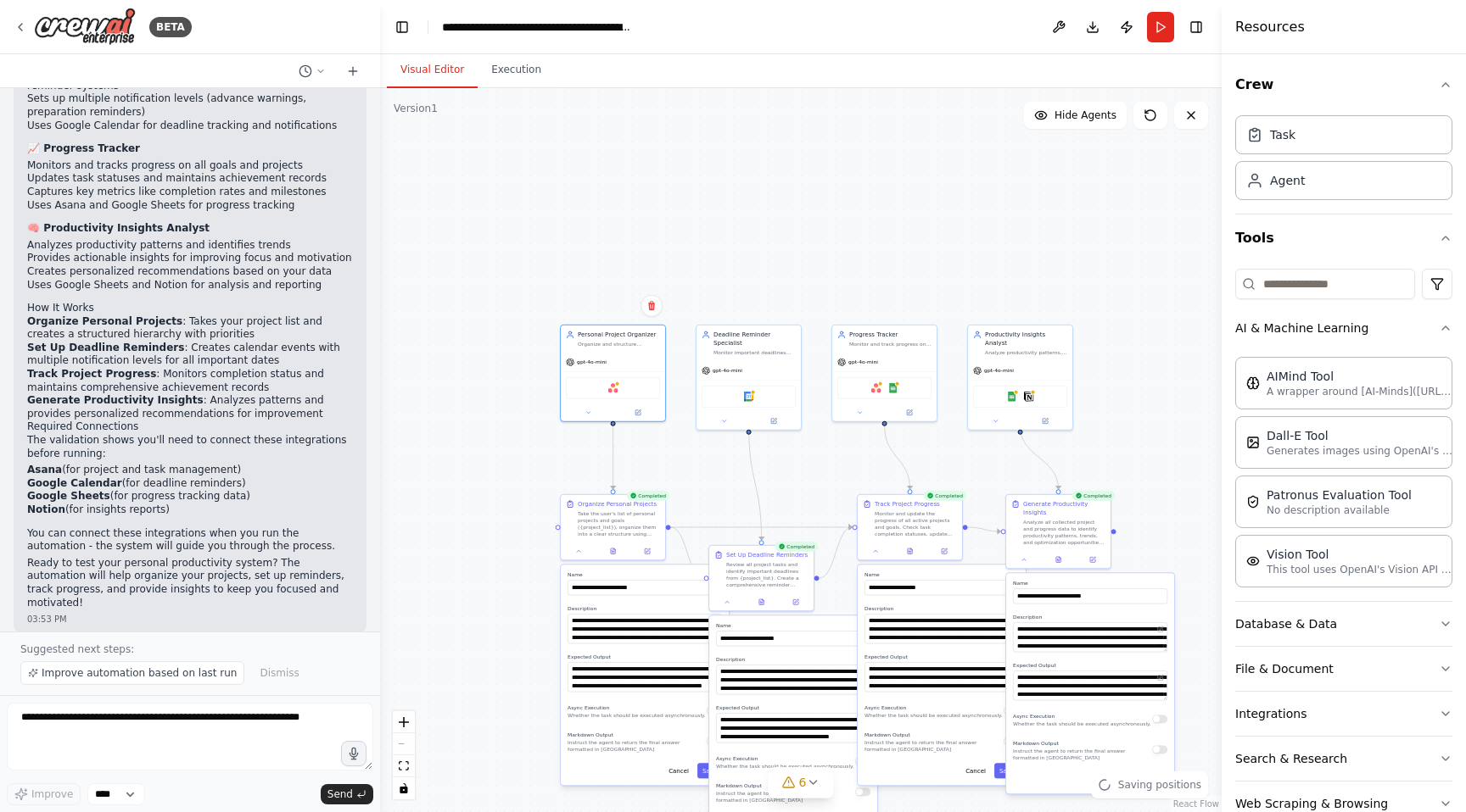
click at [517, 545] on div ".deletable-edge-delete-btn { width: 20px; height: 20px; border: 0px solid #ffff…" at bounding box center [801, 450] width 841 height 724
click at [579, 553] on button at bounding box center [578, 549] width 29 height 10
click at [652, 550] on button at bounding box center [647, 549] width 29 height 10
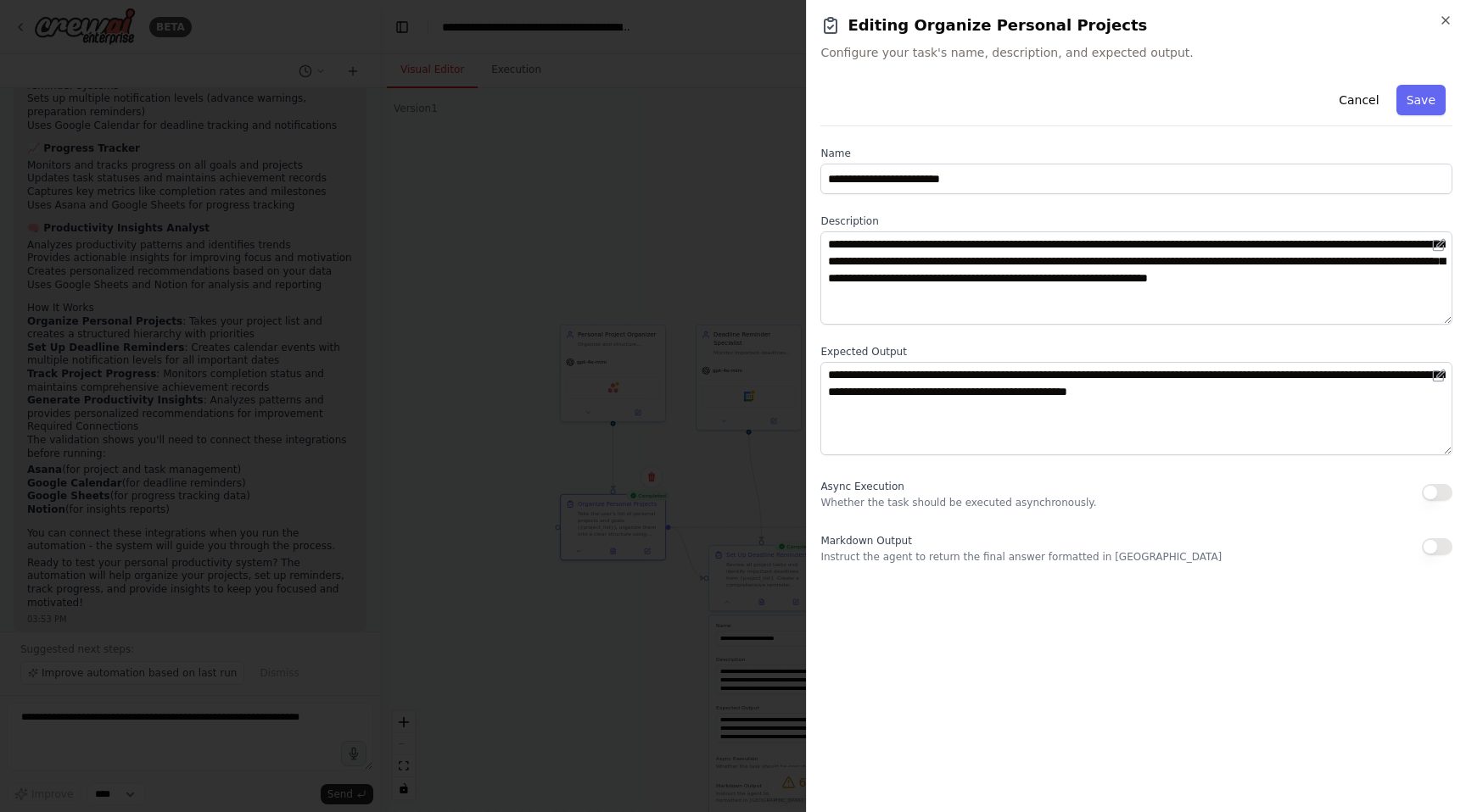
click at [522, 315] on div at bounding box center [733, 406] width 1466 height 812
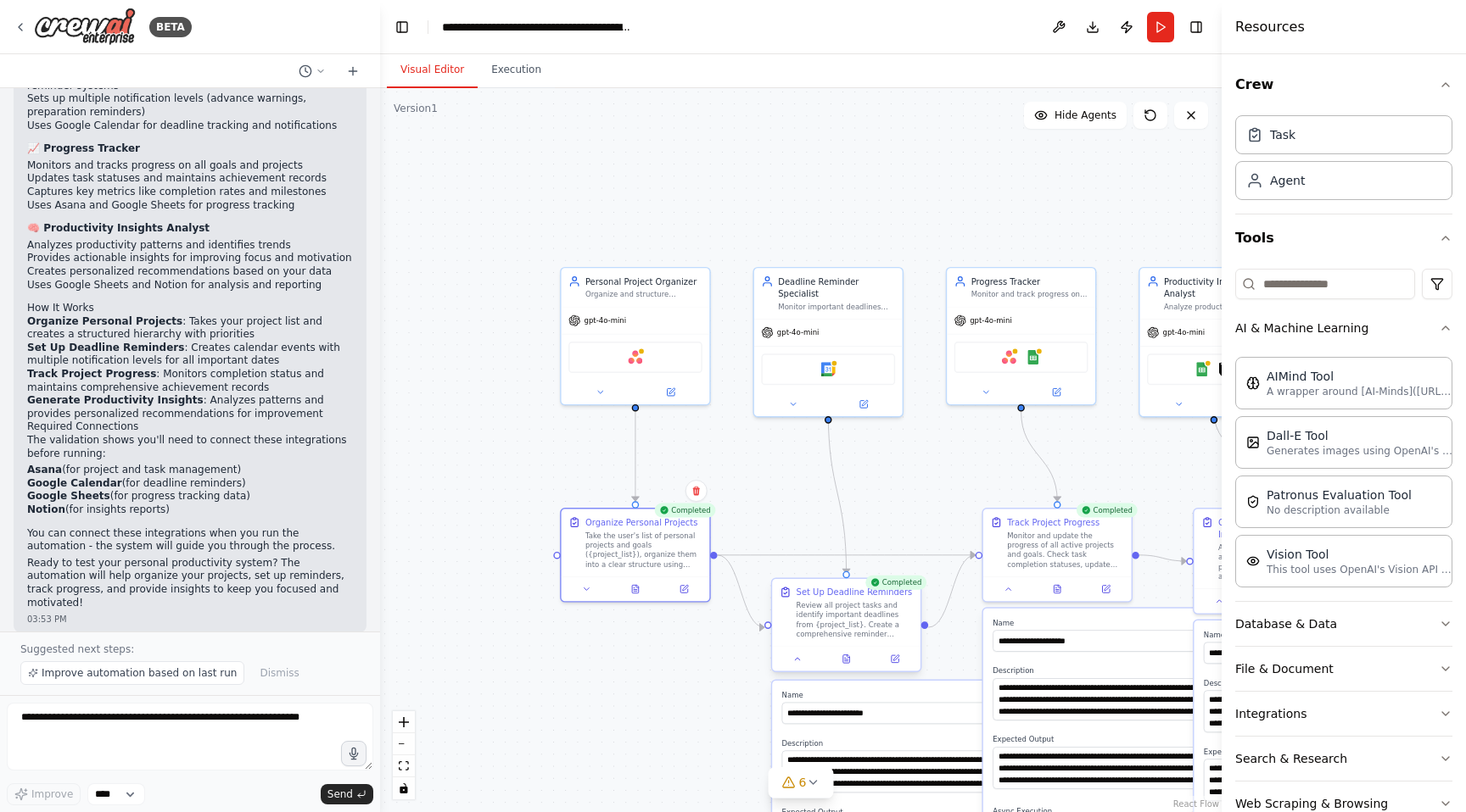
click at [792, 670] on div at bounding box center [846, 658] width 149 height 24
click at [803, 656] on button at bounding box center [798, 660] width 42 height 15
click at [1005, 596] on div at bounding box center [1058, 586] width 149 height 24
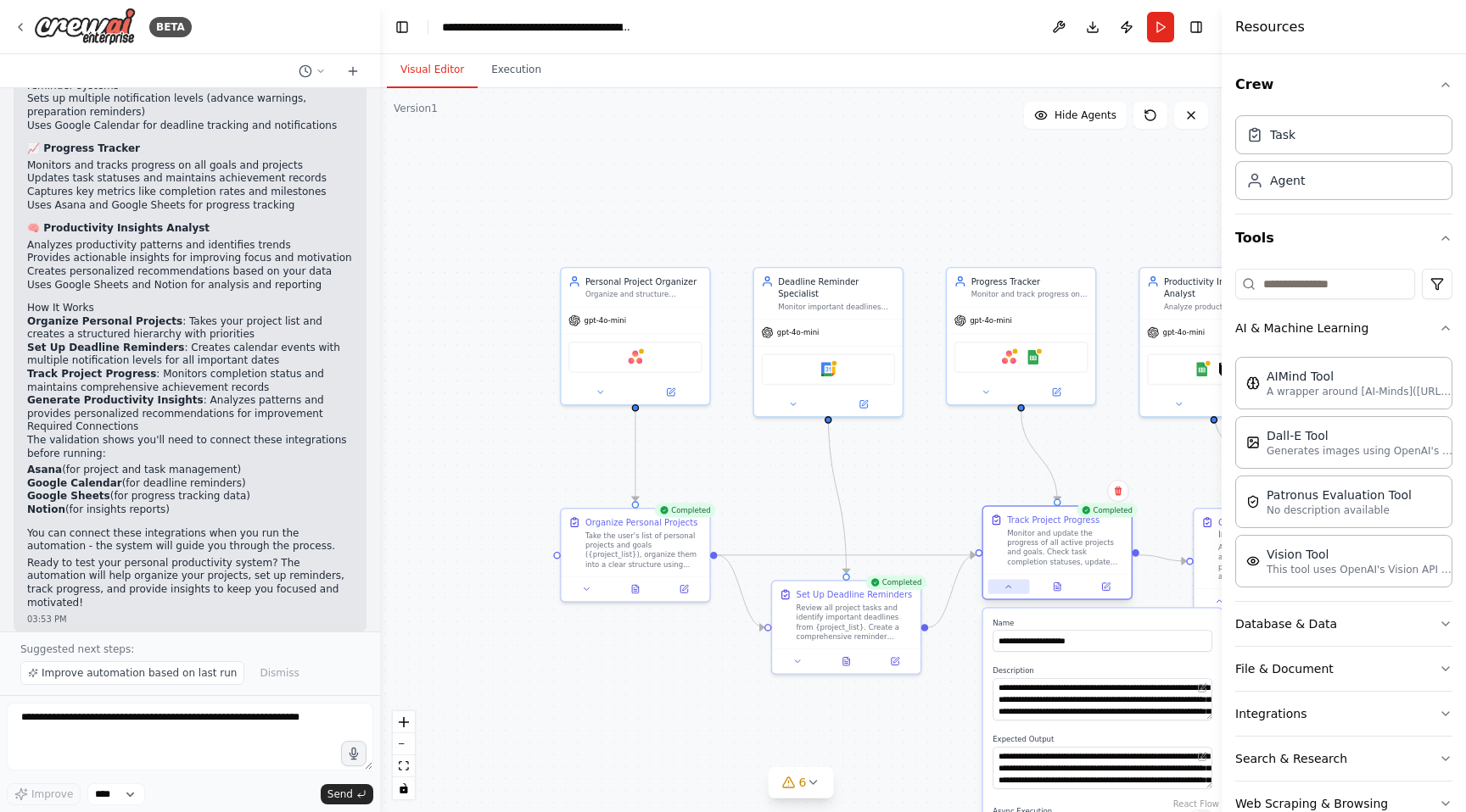
click at [1011, 587] on icon at bounding box center [1008, 586] width 9 height 9
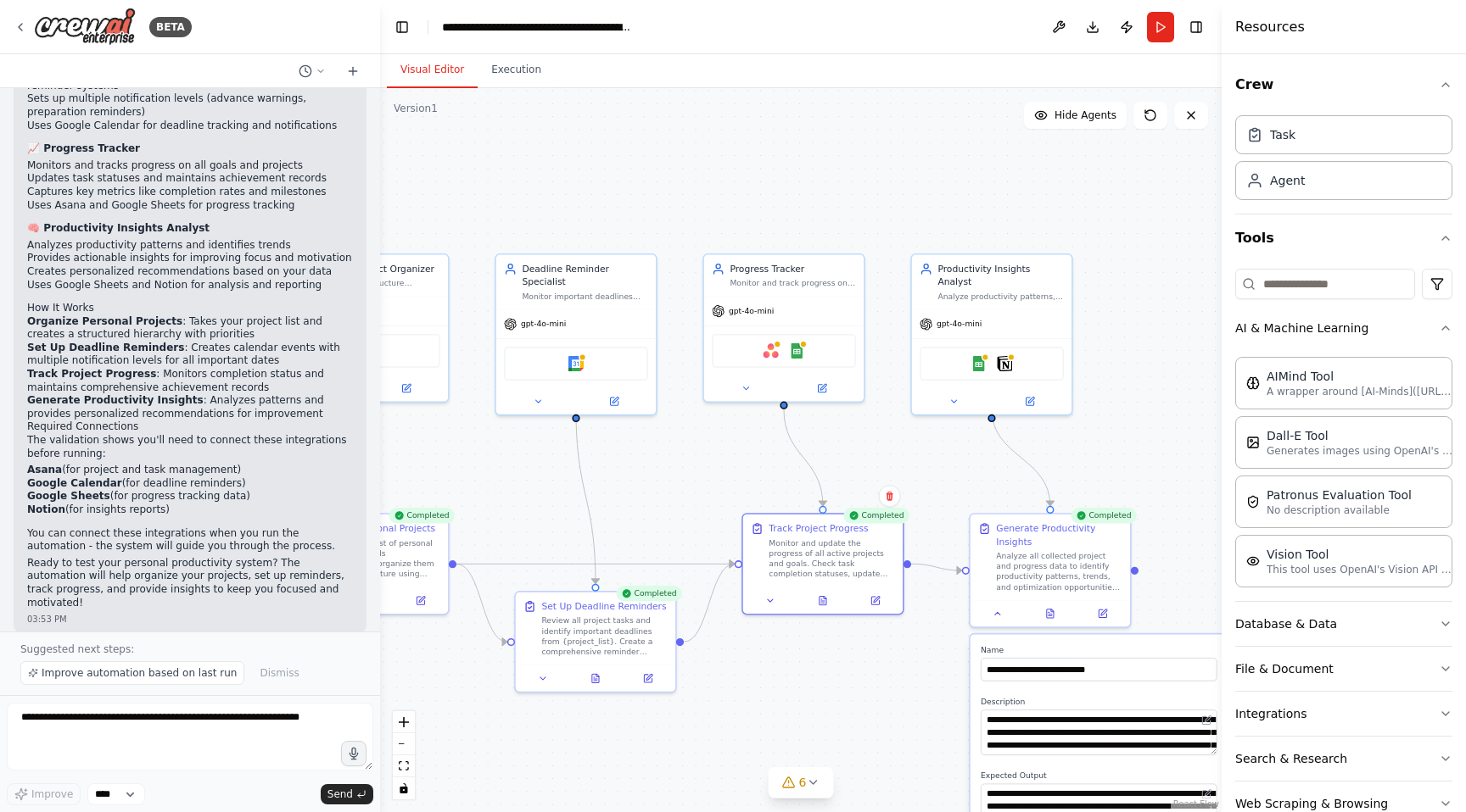
drag, startPoint x: 1145, startPoint y: 624, endPoint x: 896, endPoint y: 637, distance: 249.3
click at [895, 637] on div ".deletable-edge-delete-btn { width: 20px; height: 20px; border: 0px solid #ffff…" at bounding box center [801, 450] width 841 height 724
click at [989, 607] on button at bounding box center [999, 611] width 45 height 15
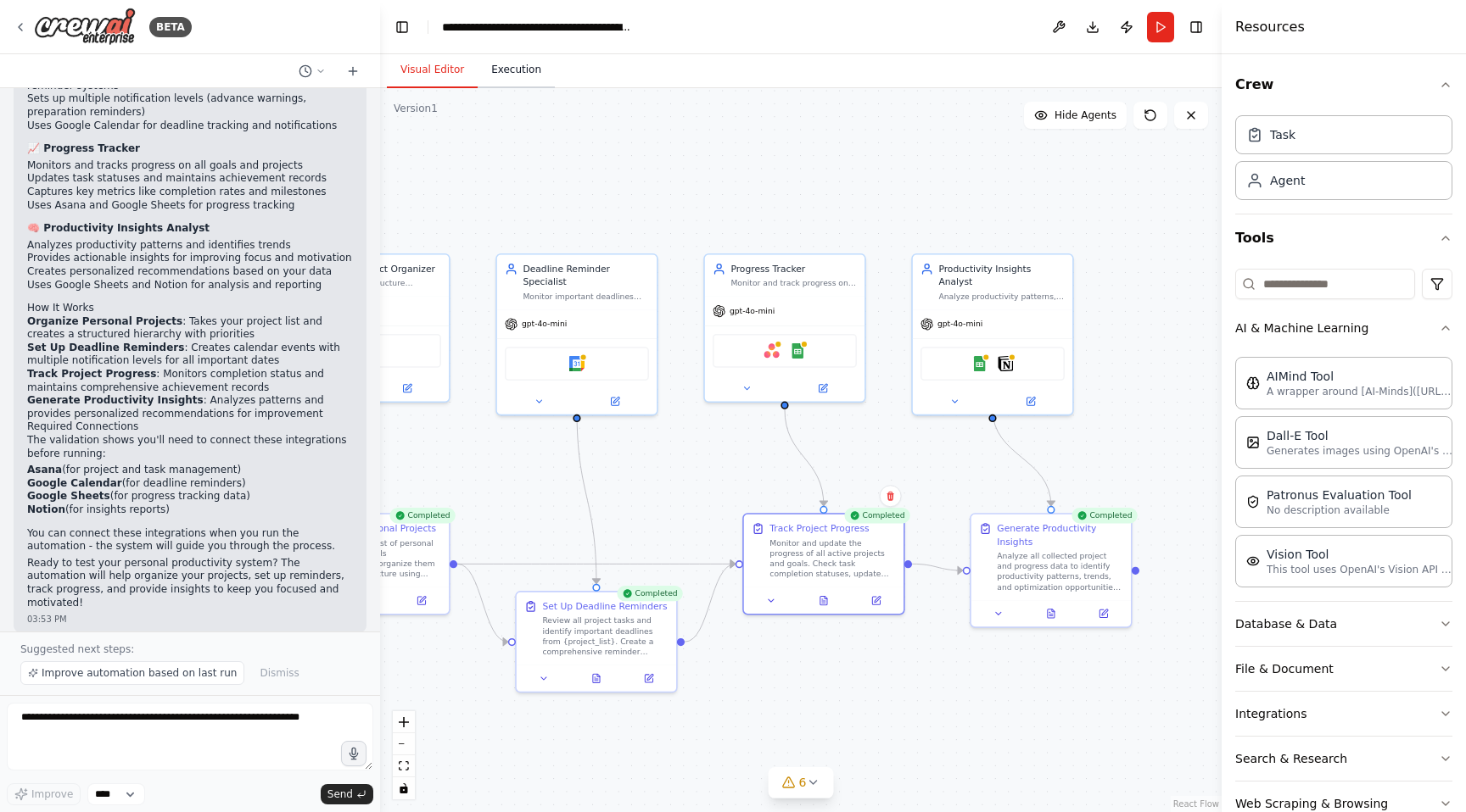
click at [512, 67] on button "Execution" at bounding box center [516, 70] width 77 height 35
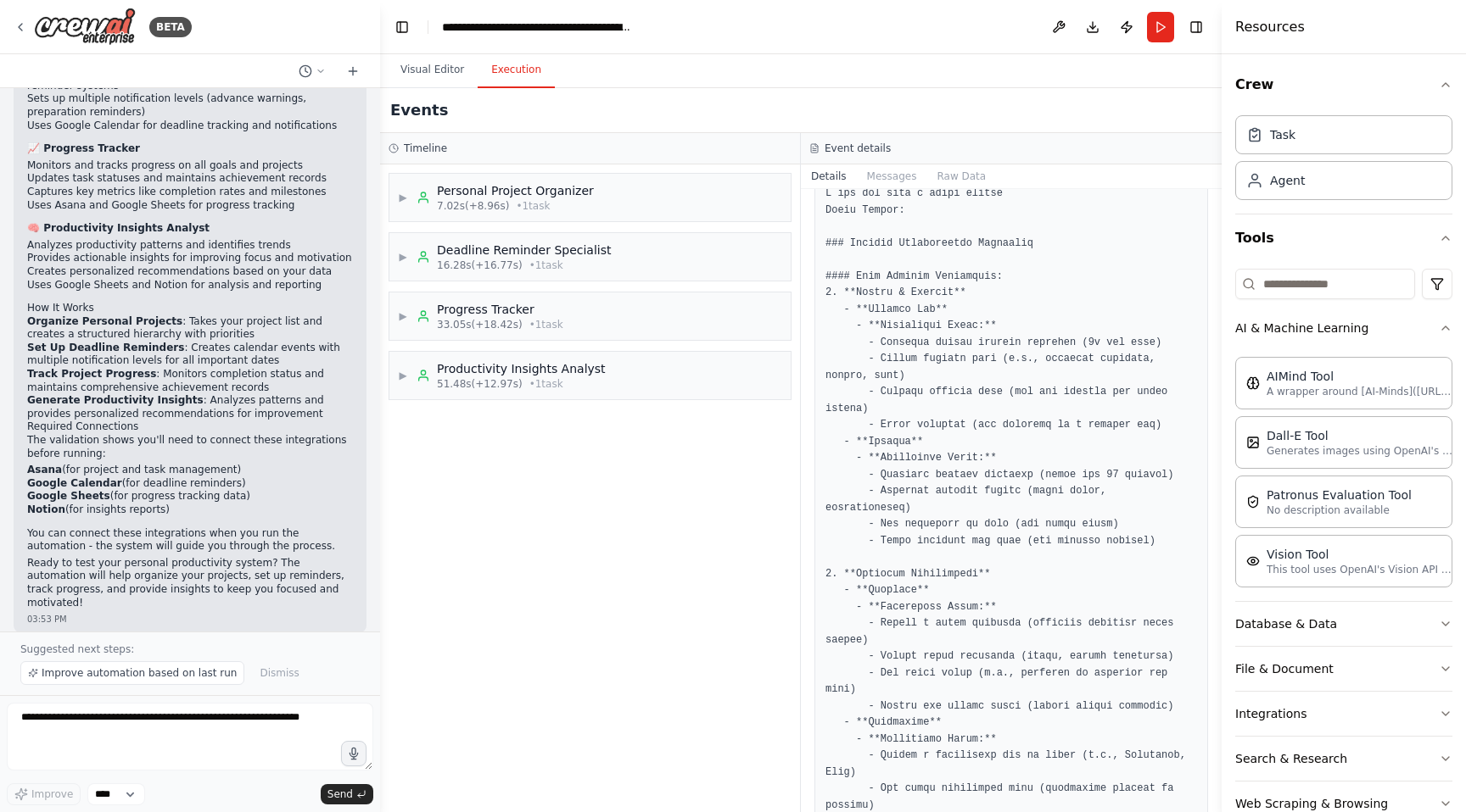
scroll to position [114, 0]
drag, startPoint x: 913, startPoint y: 340, endPoint x: 1179, endPoint y: 343, distance: 266.0
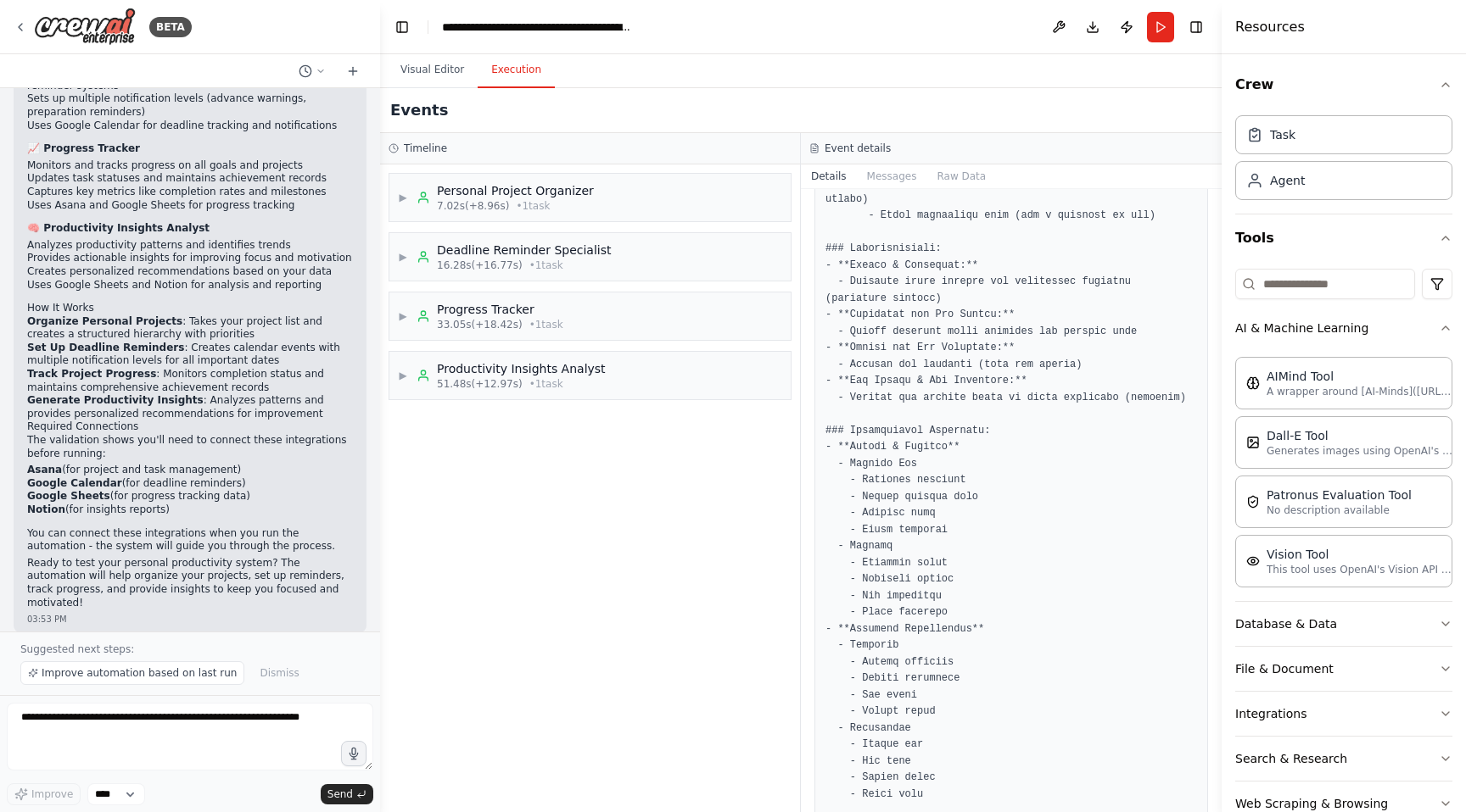
scroll to position [1032, 0]
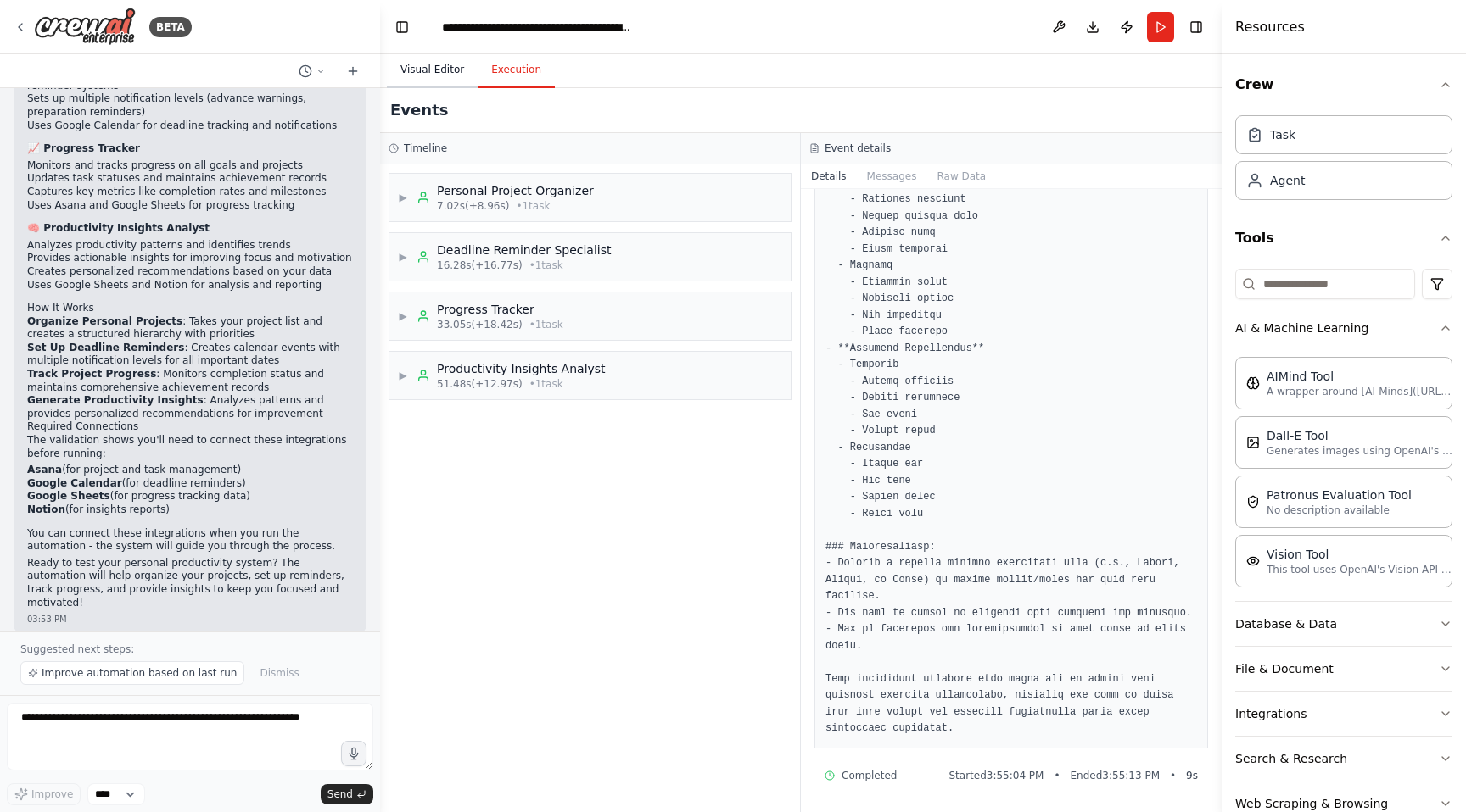
click at [420, 66] on button "Visual Editor" at bounding box center [432, 70] width 91 height 35
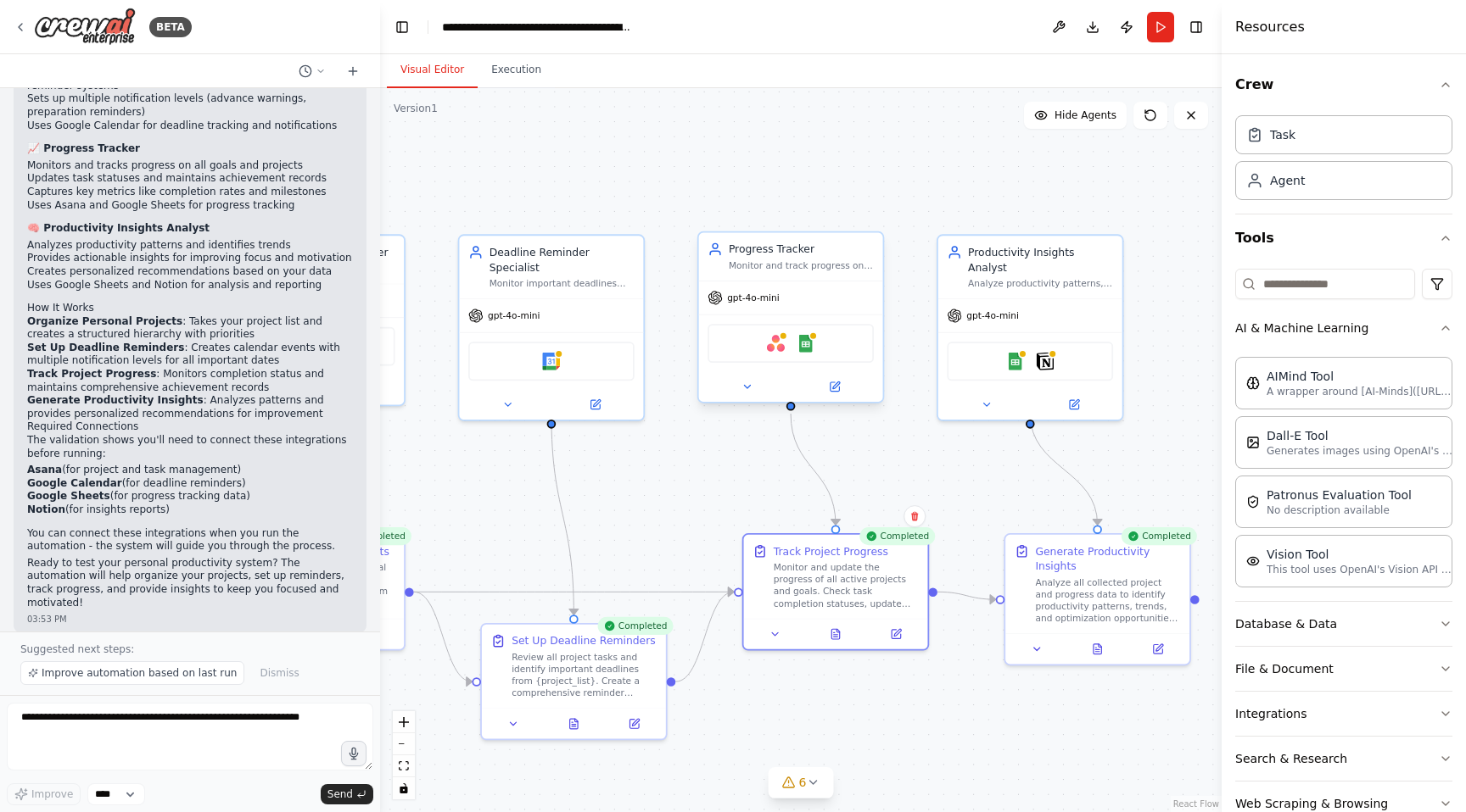
click at [775, 352] on div "Asana Google Sheets" at bounding box center [790, 343] width 166 height 39
click at [757, 331] on div "Asana Google Sheets" at bounding box center [790, 343] width 166 height 39
click at [777, 352] on img at bounding box center [776, 344] width 18 height 18
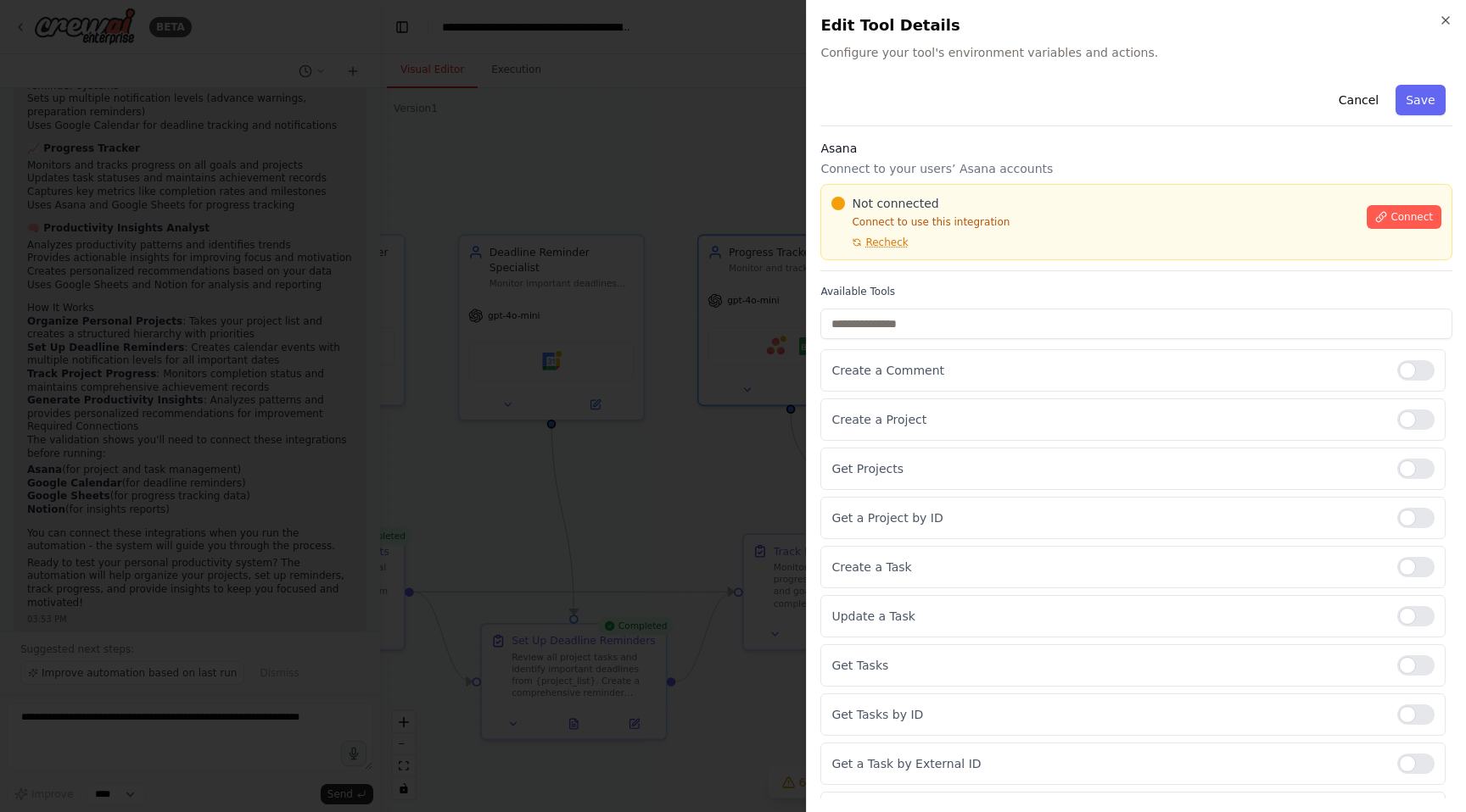
scroll to position [35, 0]
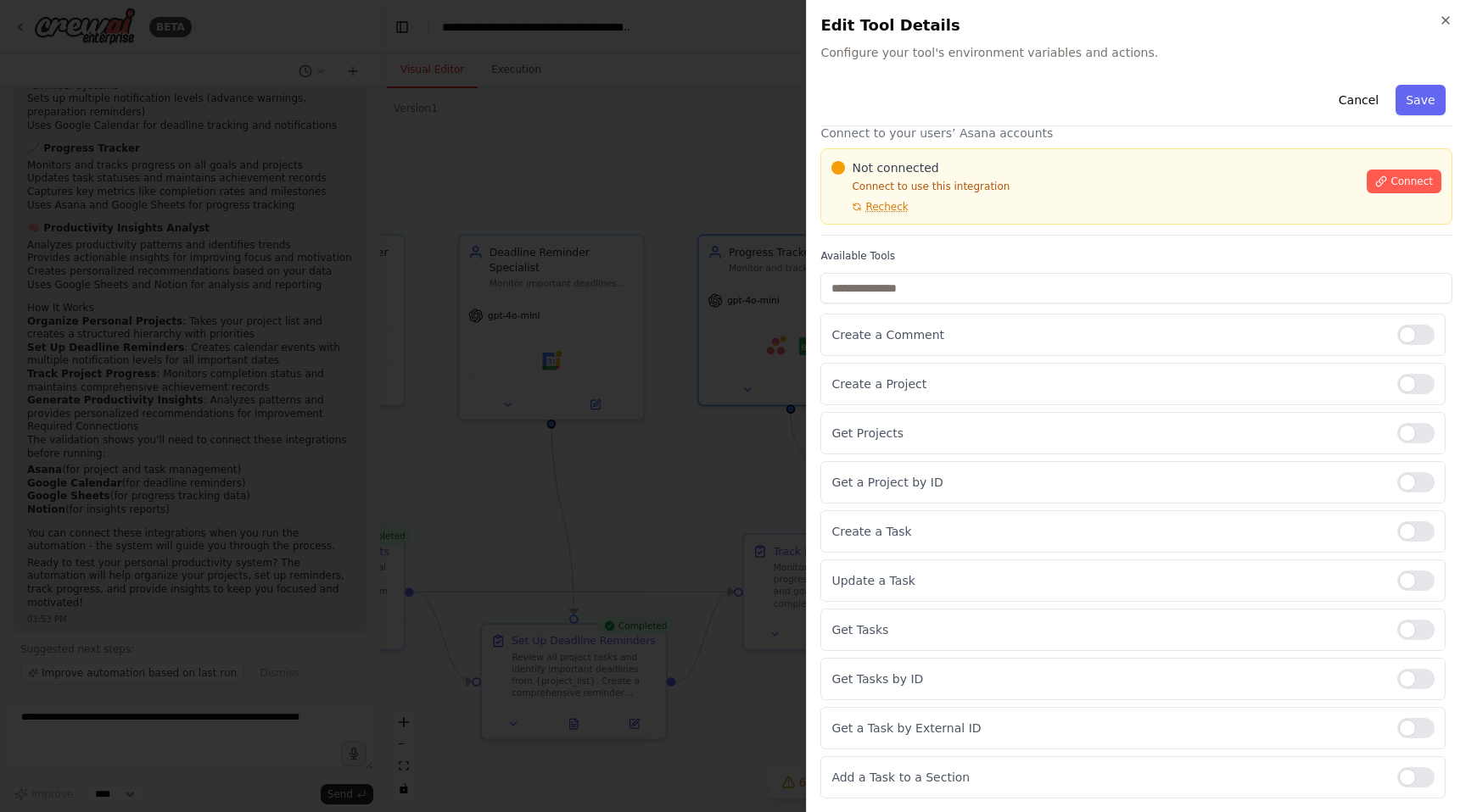
click at [593, 184] on div at bounding box center [733, 406] width 1466 height 812
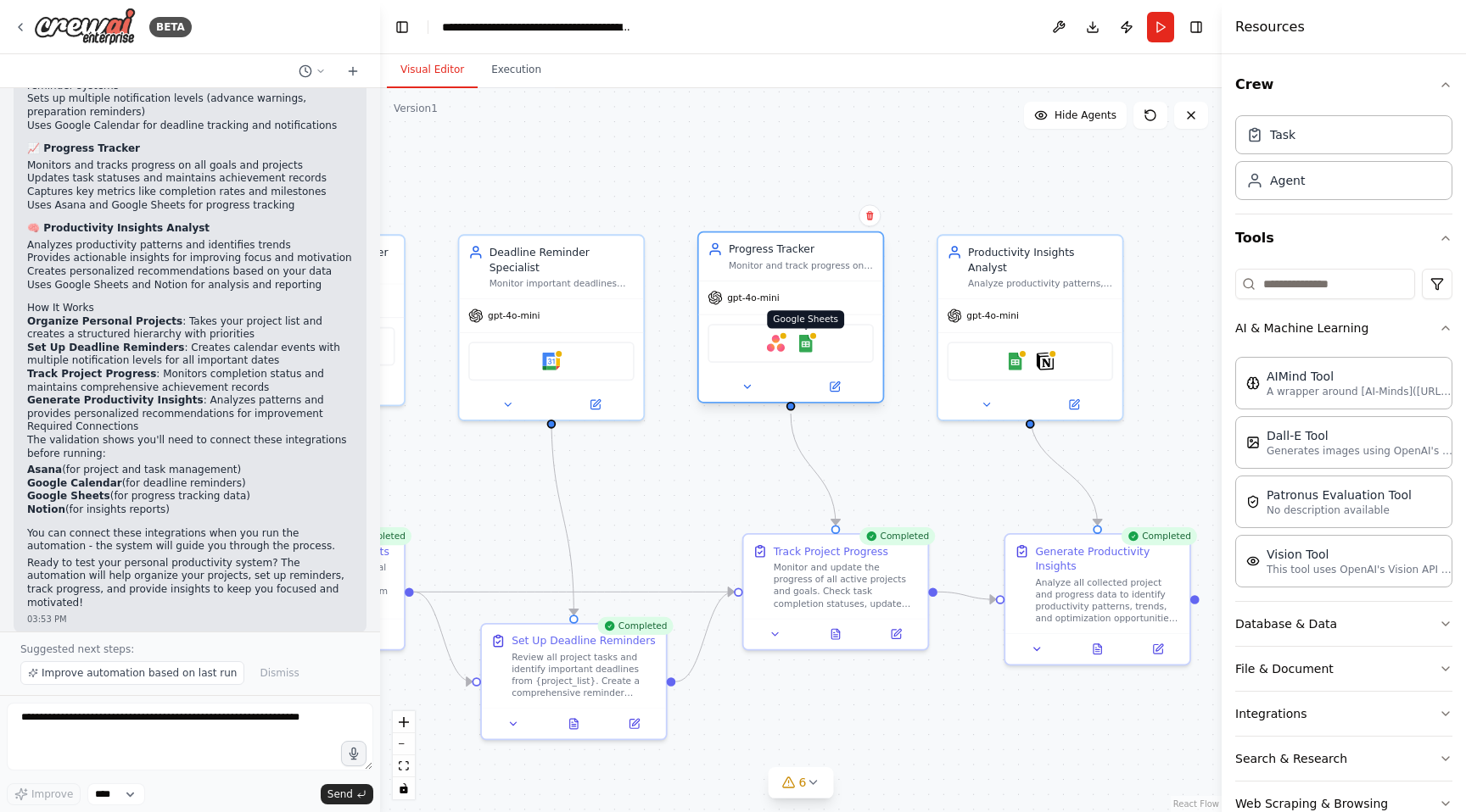
click at [798, 339] on img at bounding box center [805, 344] width 18 height 18
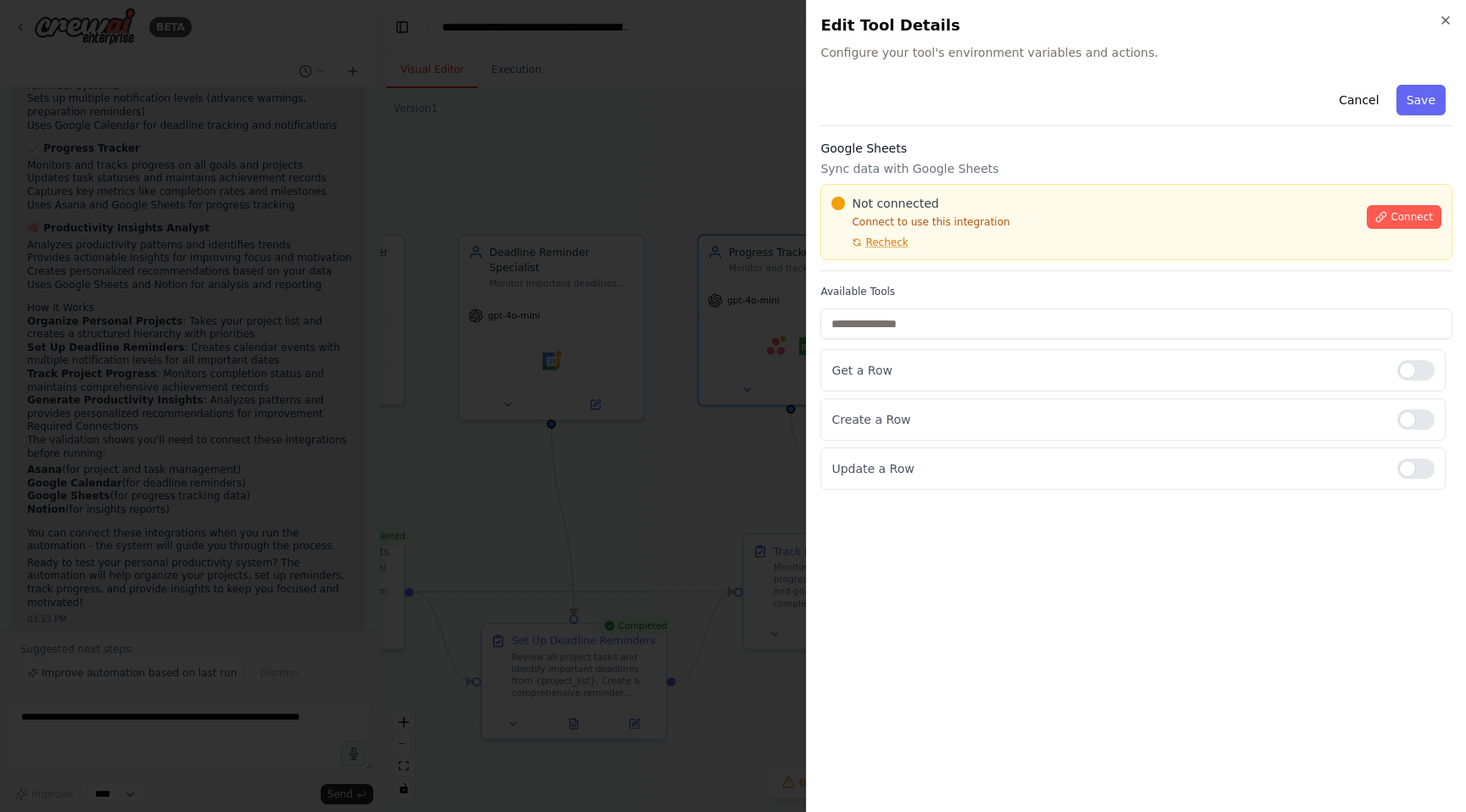
click at [708, 90] on div at bounding box center [733, 406] width 1466 height 812
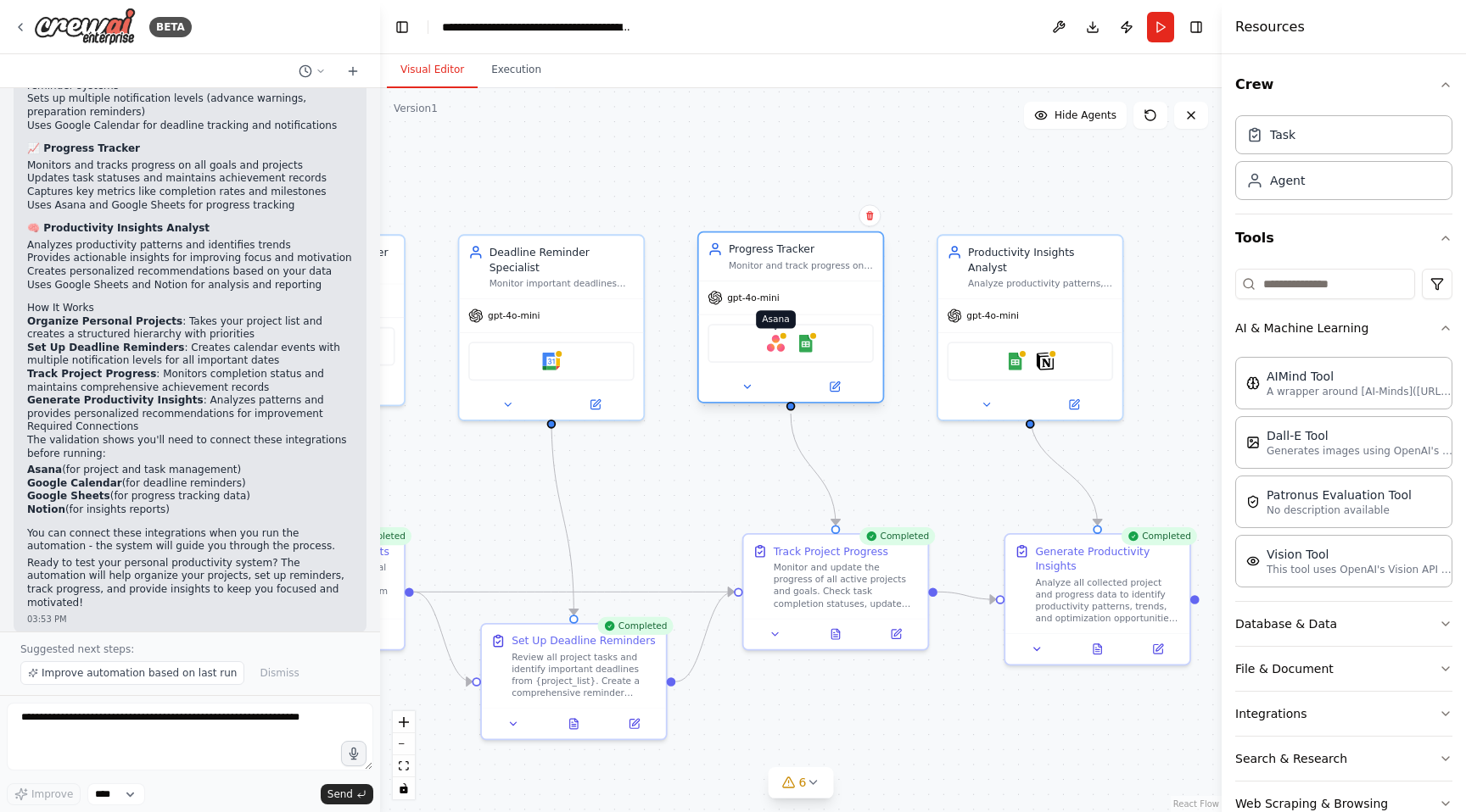
click at [774, 348] on img at bounding box center [776, 344] width 18 height 18
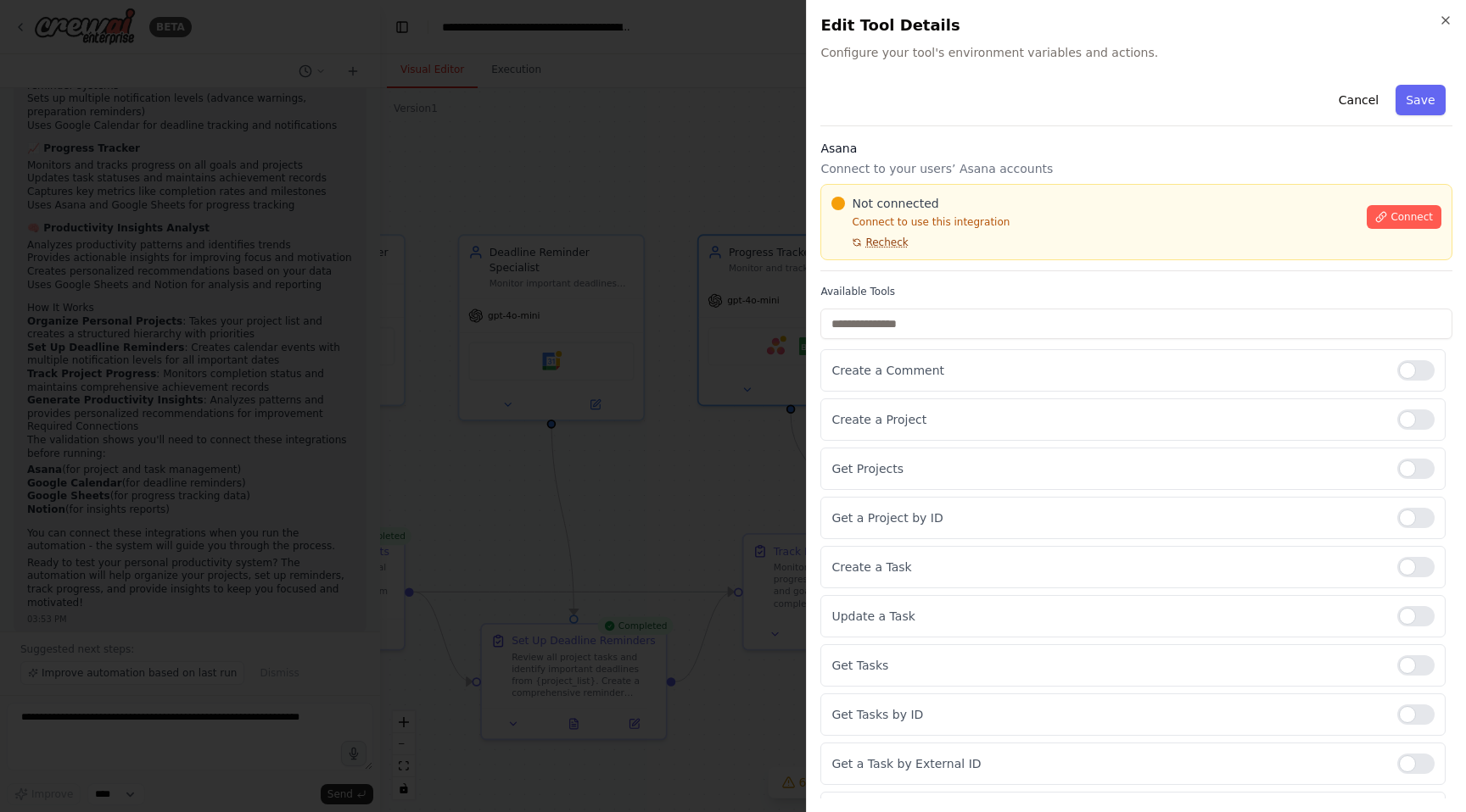
click at [868, 242] on span "Recheck" at bounding box center [886, 242] width 43 height 14
click at [695, 192] on div at bounding box center [733, 406] width 1466 height 812
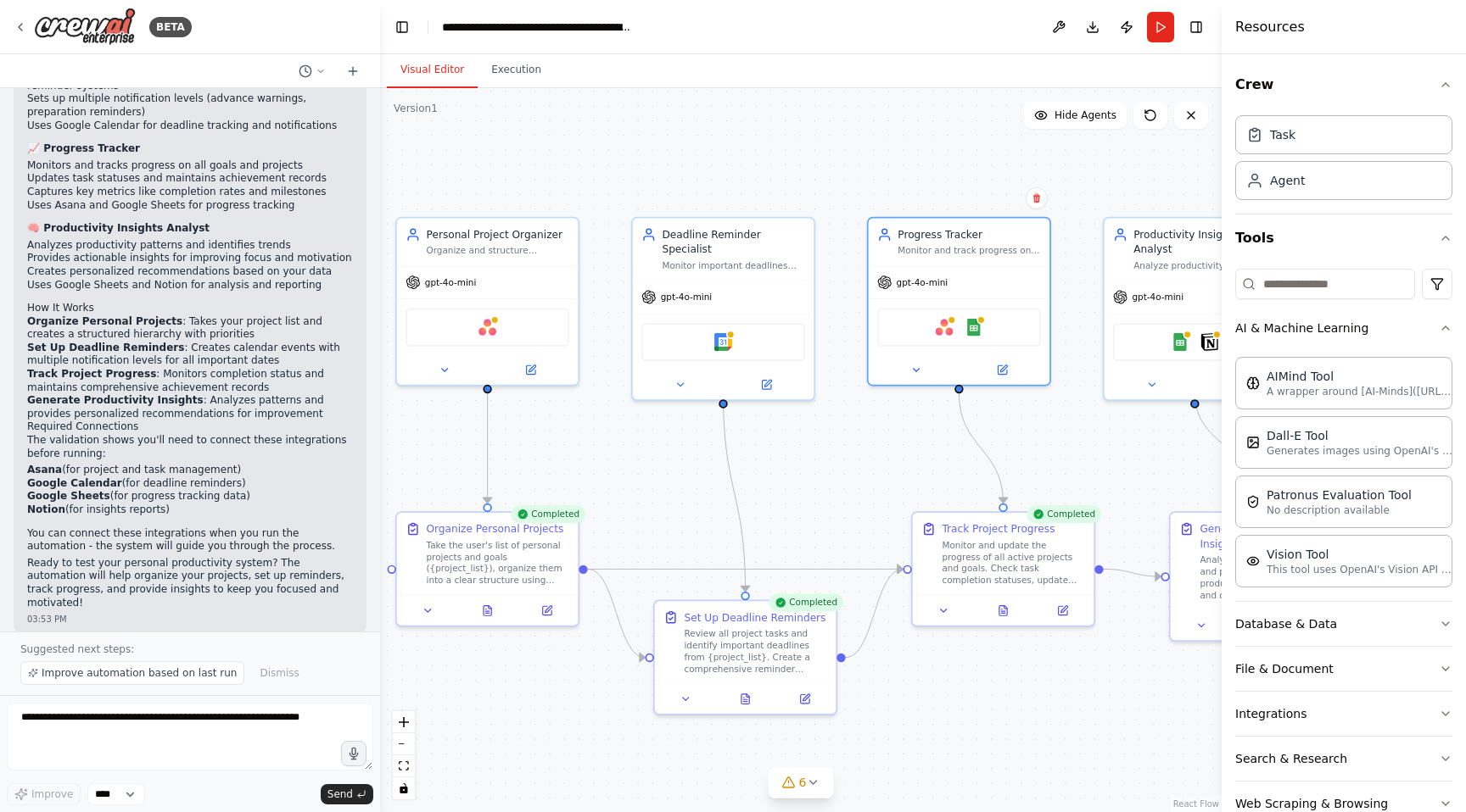
drag, startPoint x: 653, startPoint y: 458, endPoint x: 772, endPoint y: 412, distance: 127.6
click at [772, 412] on div ".deletable-edge-delete-btn { width: 20px; height: 20px; border: 0px solid #ffff…" at bounding box center [801, 450] width 841 height 724
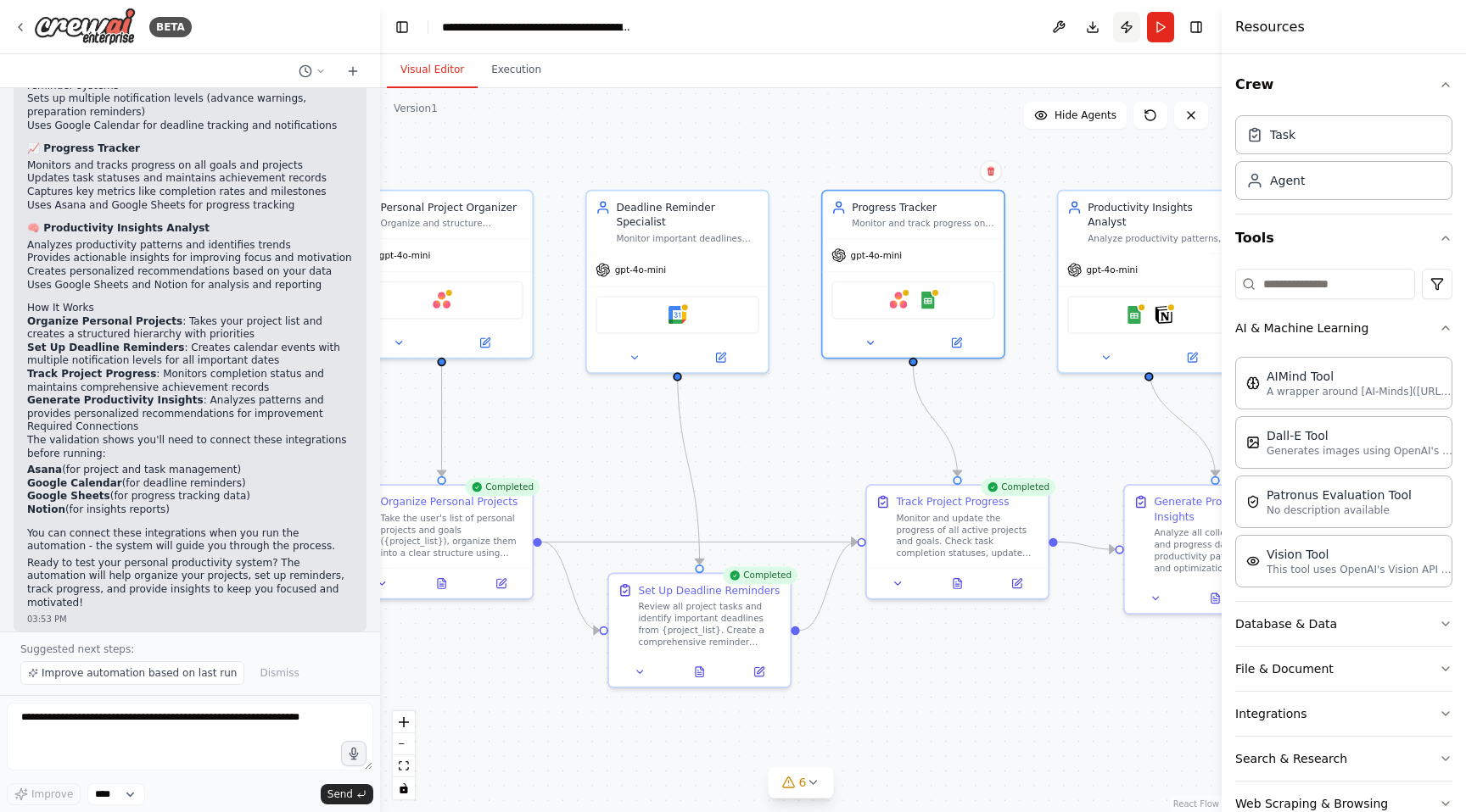
click at [1125, 30] on button "Publish" at bounding box center [1127, 27] width 27 height 31
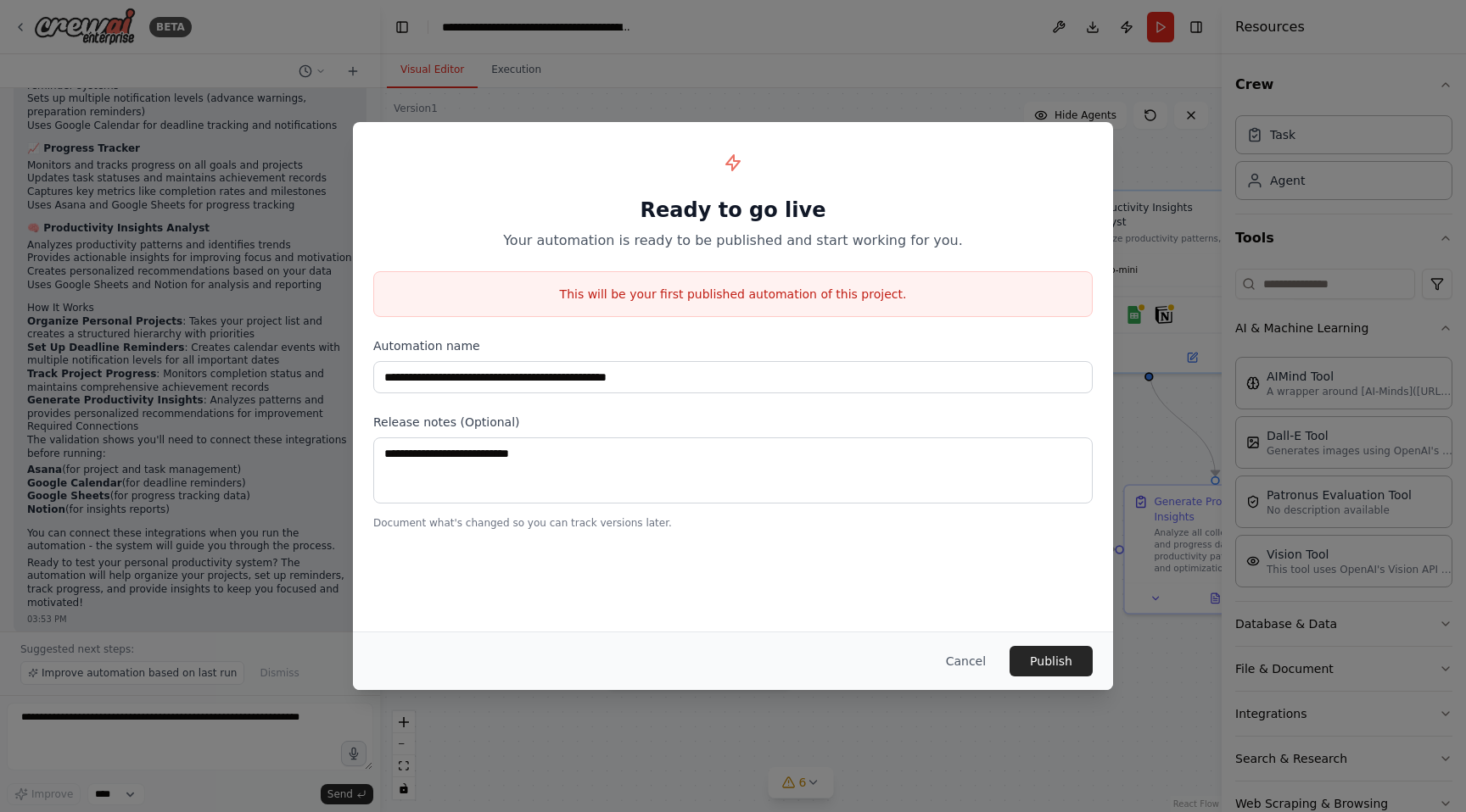
click at [860, 59] on div "**********" at bounding box center [733, 406] width 1466 height 812
click at [950, 666] on button "Cancel" at bounding box center [966, 661] width 67 height 31
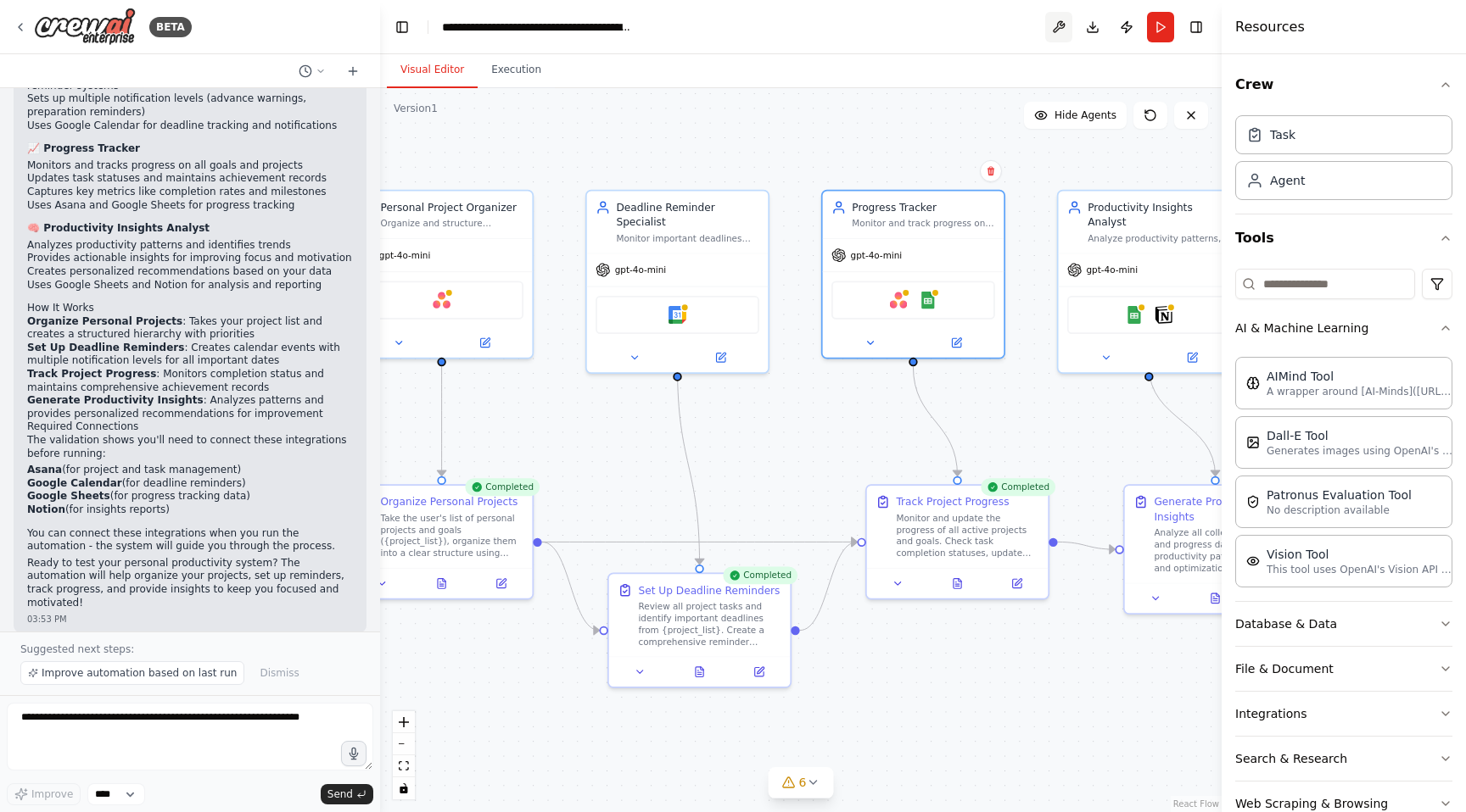
click at [1052, 24] on button at bounding box center [1058, 27] width 27 height 31
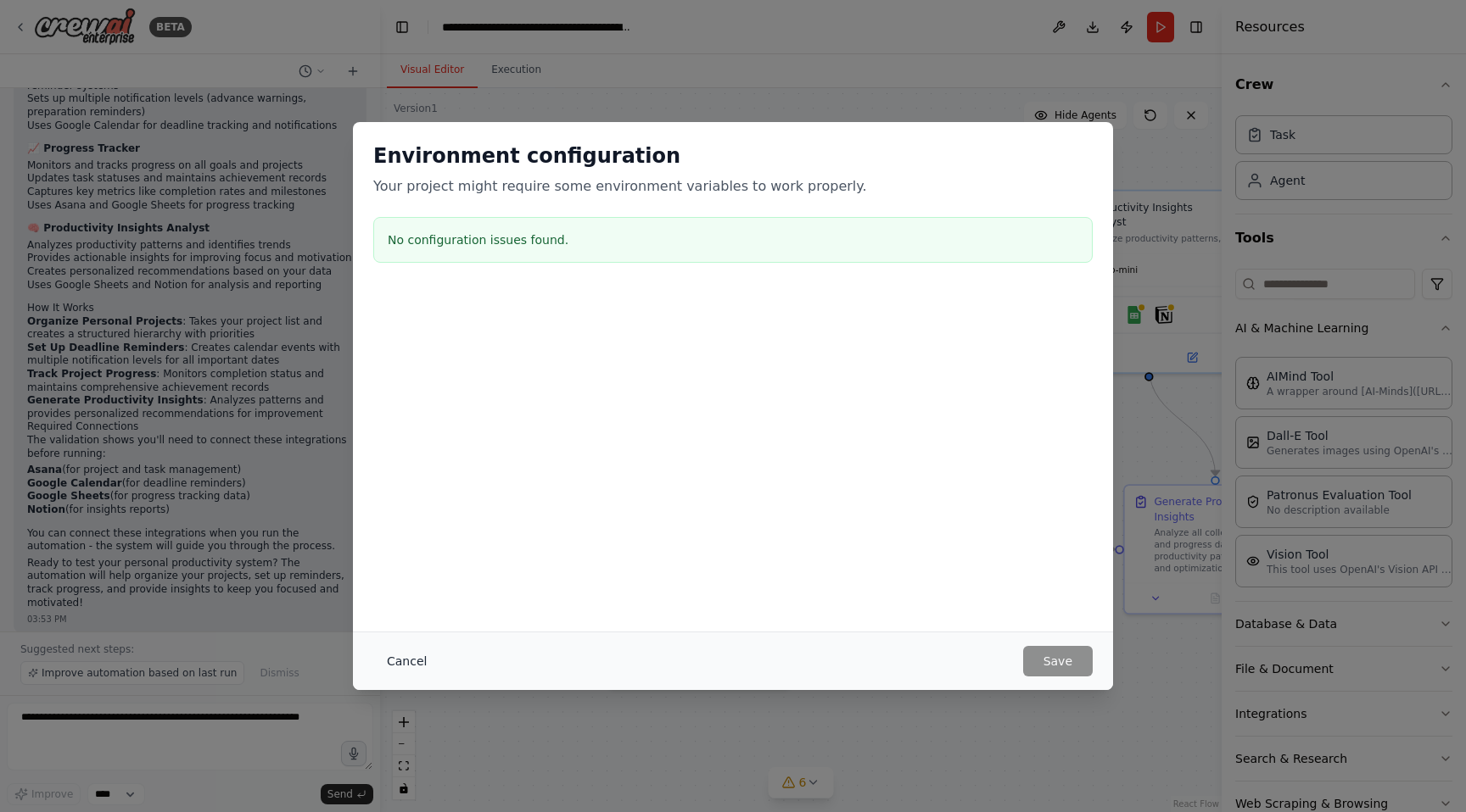
click at [400, 654] on button "Cancel" at bounding box center [407, 661] width 67 height 31
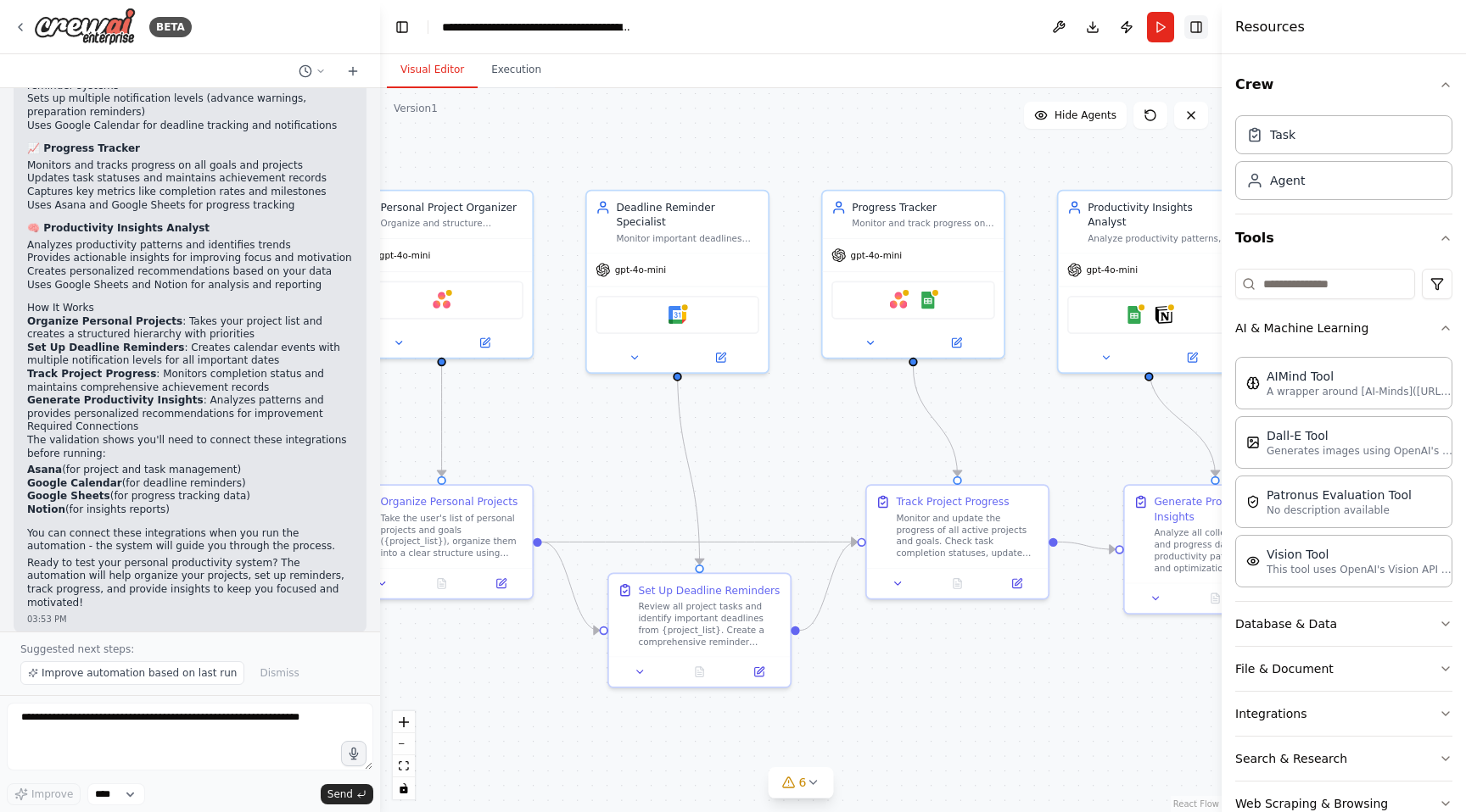
click at [1200, 29] on button "Toggle Right Sidebar" at bounding box center [1195, 27] width 24 height 24
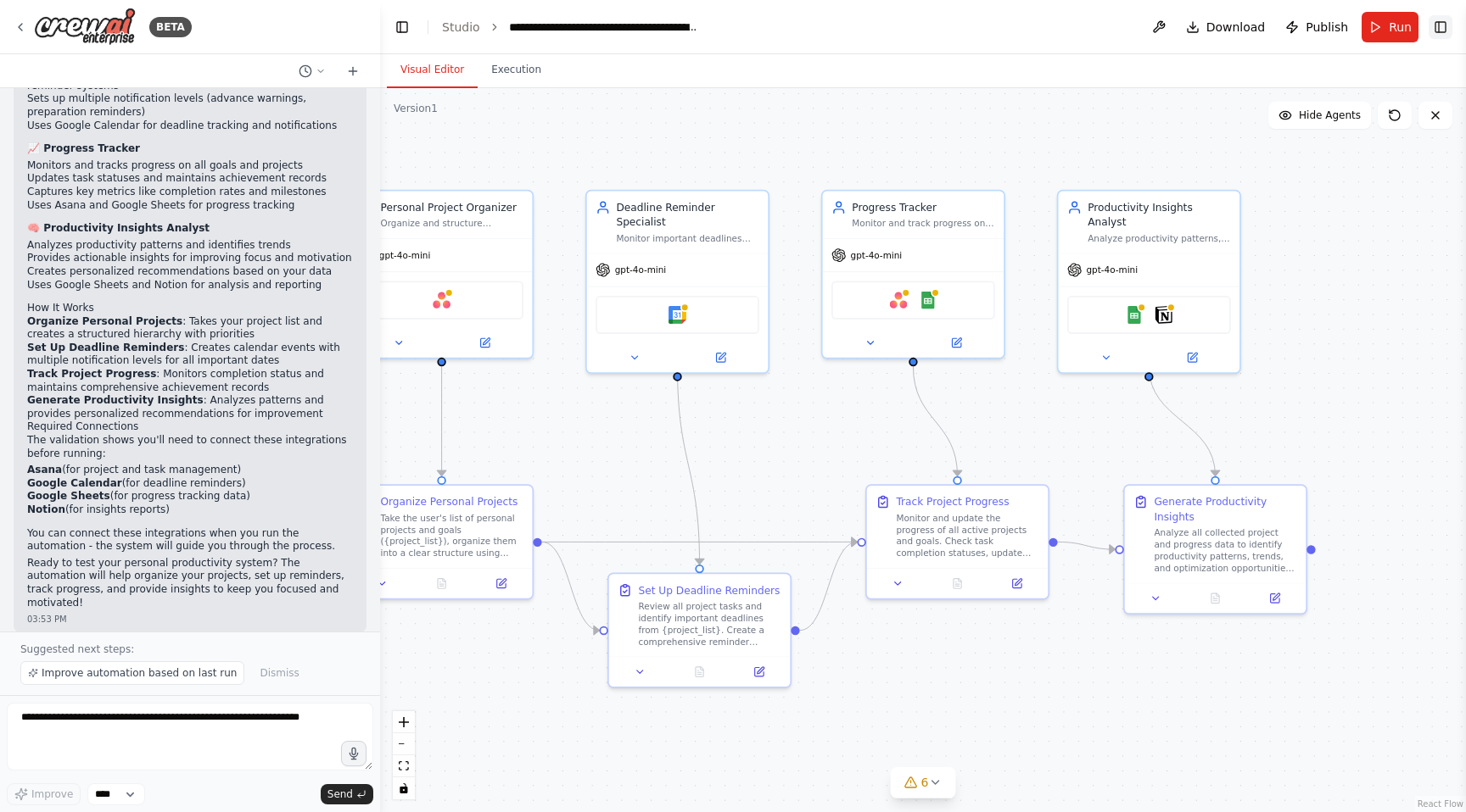
click at [1445, 30] on button "Toggle Right Sidebar" at bounding box center [1440, 27] width 24 height 24
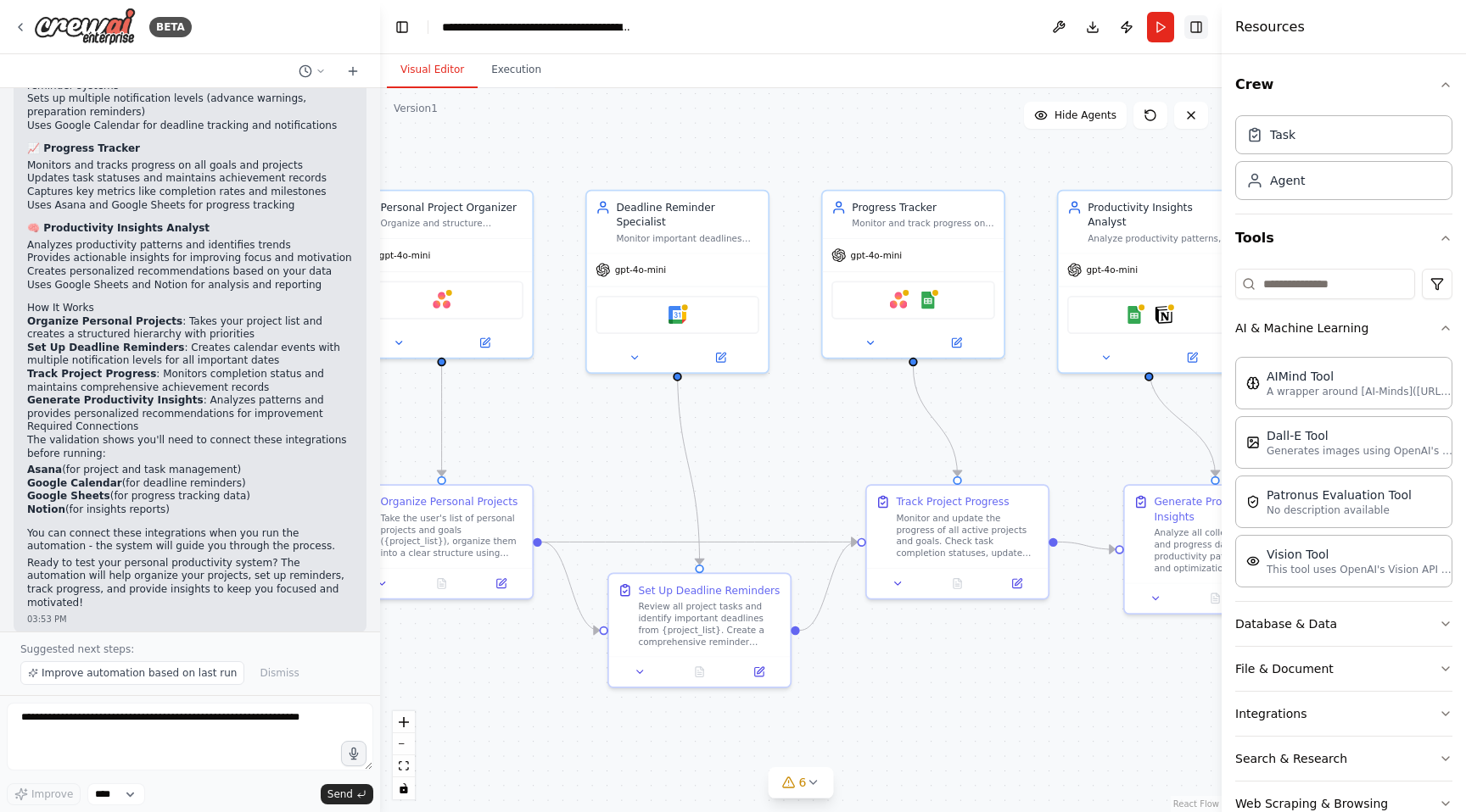
click at [1201, 28] on button "Toggle Right Sidebar" at bounding box center [1195, 27] width 24 height 24
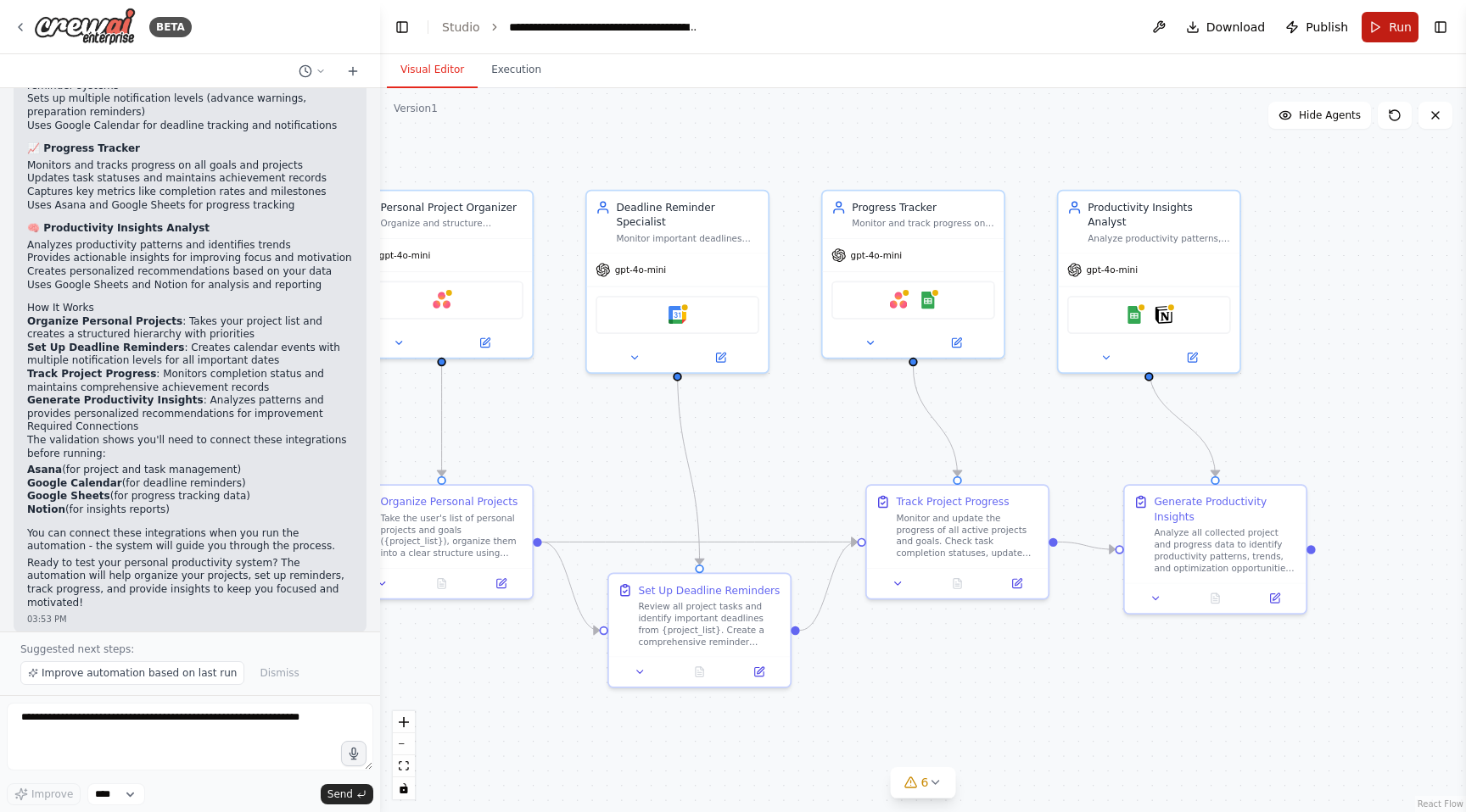
click at [1388, 29] on button "Run" at bounding box center [1390, 27] width 57 height 31
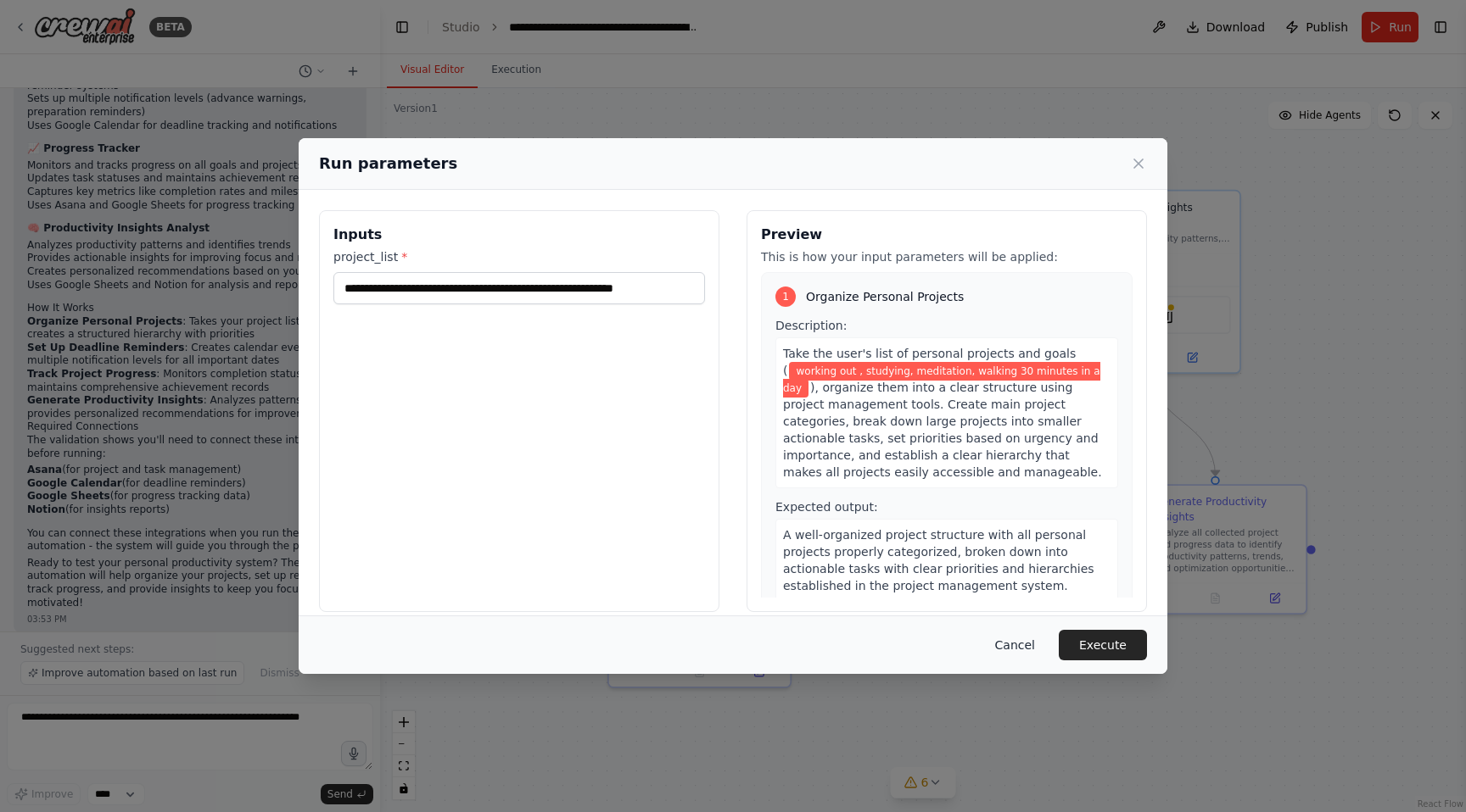
click at [1018, 639] on button "Cancel" at bounding box center [1015, 645] width 67 height 31
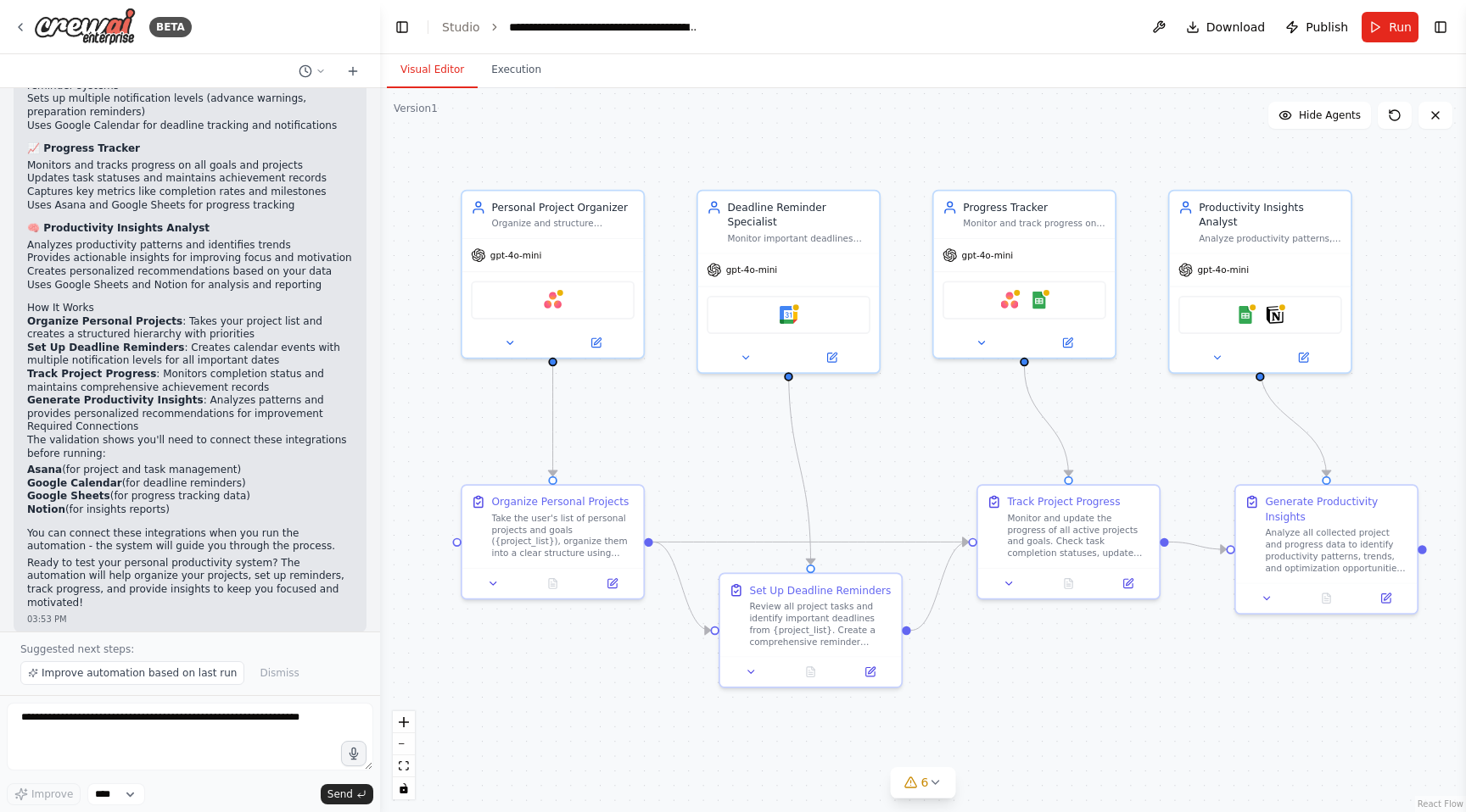
drag, startPoint x: 746, startPoint y: 437, endPoint x: 859, endPoint y: 437, distance: 113.0
click at [859, 437] on div ".deletable-edge-delete-btn { width: 20px; height: 20px; border: 0px solid #ffff…" at bounding box center [923, 450] width 1086 height 724
click at [1215, 22] on span "Download" at bounding box center [1235, 27] width 59 height 17
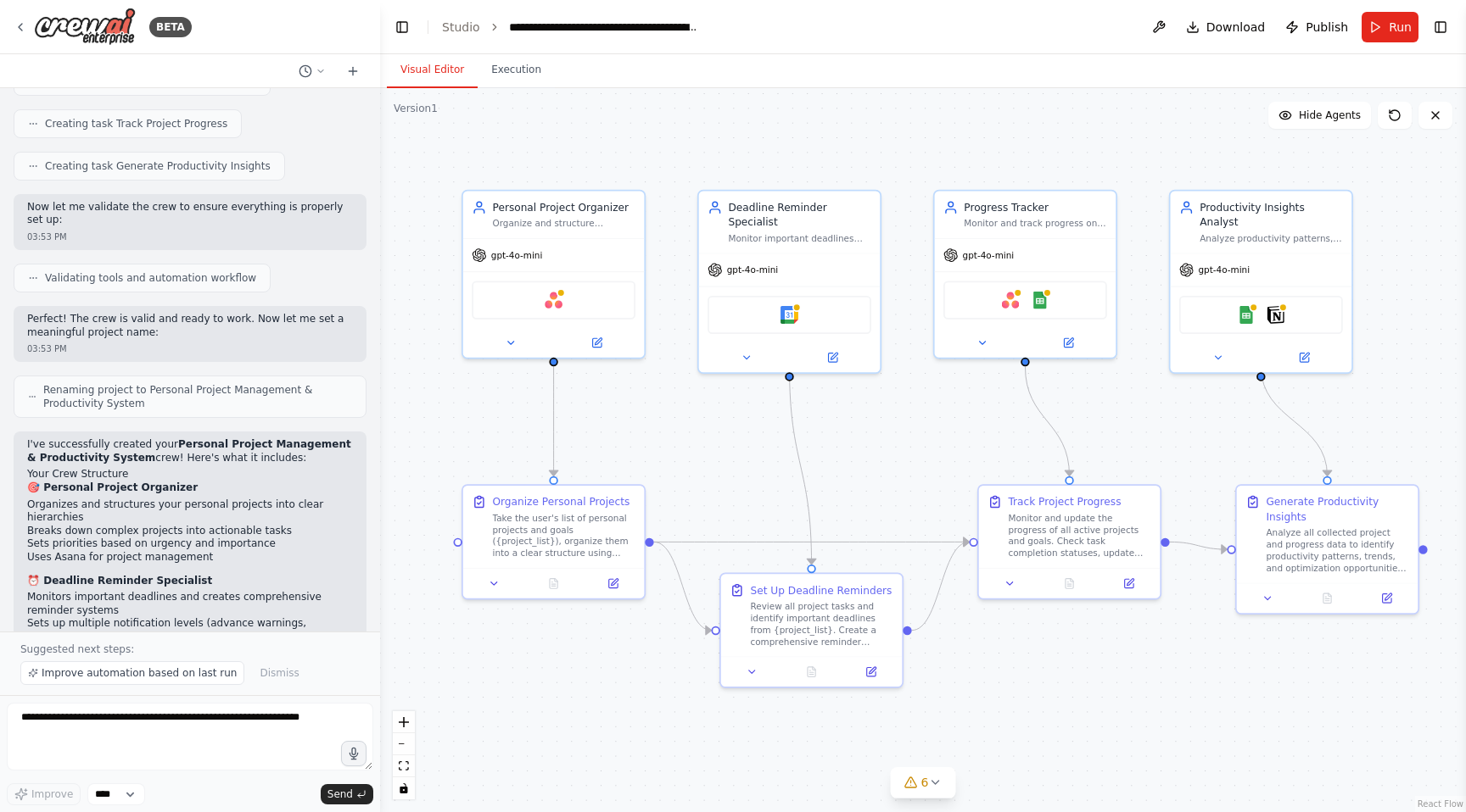
scroll to position [962, 0]
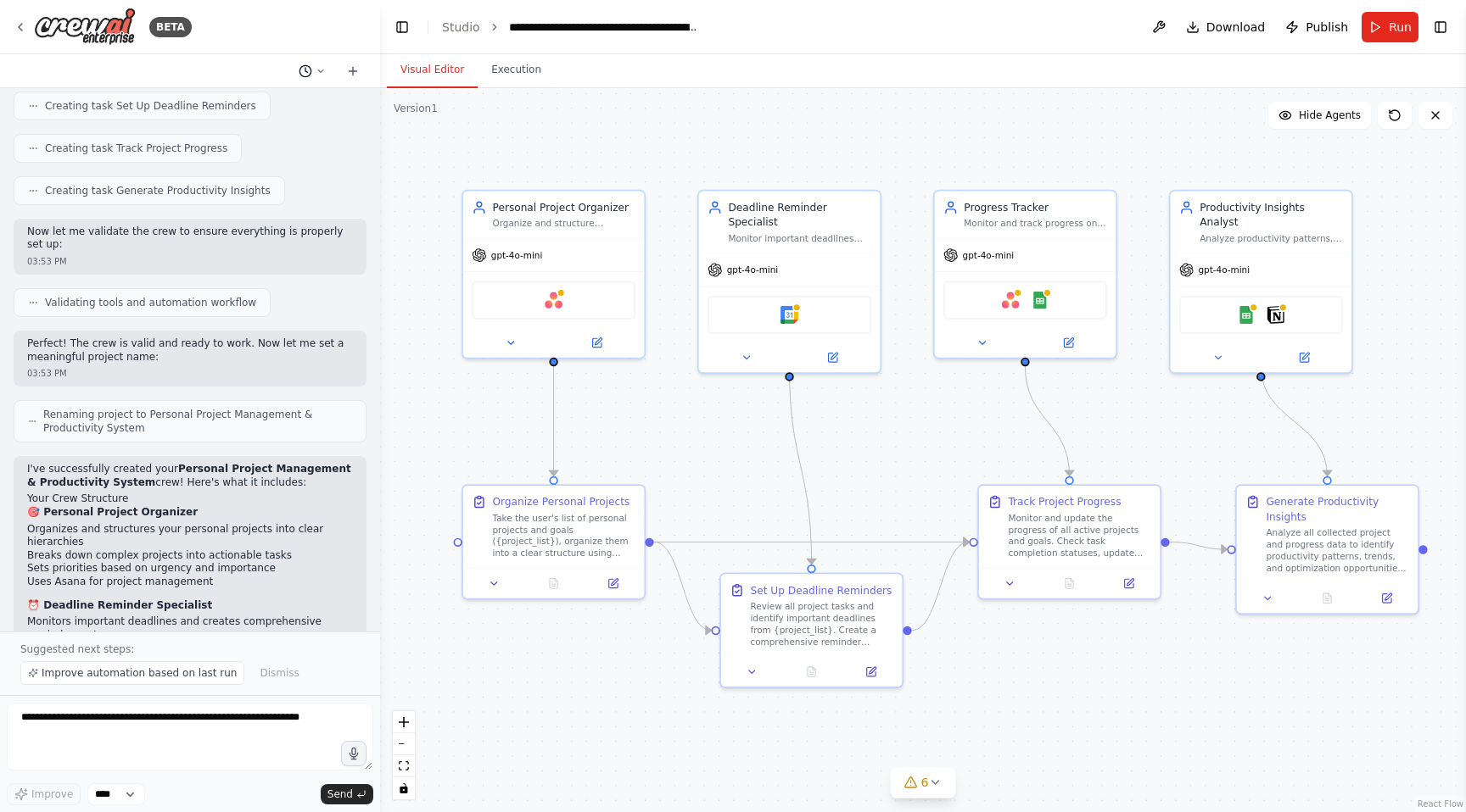
click at [319, 71] on icon at bounding box center [320, 71] width 5 height 3
click at [320, 167] on div at bounding box center [190, 406] width 380 height 812
click at [477, 24] on ol "**********" at bounding box center [571, 27] width 258 height 17
click at [1315, 113] on span "Hide Agents" at bounding box center [1329, 115] width 62 height 14
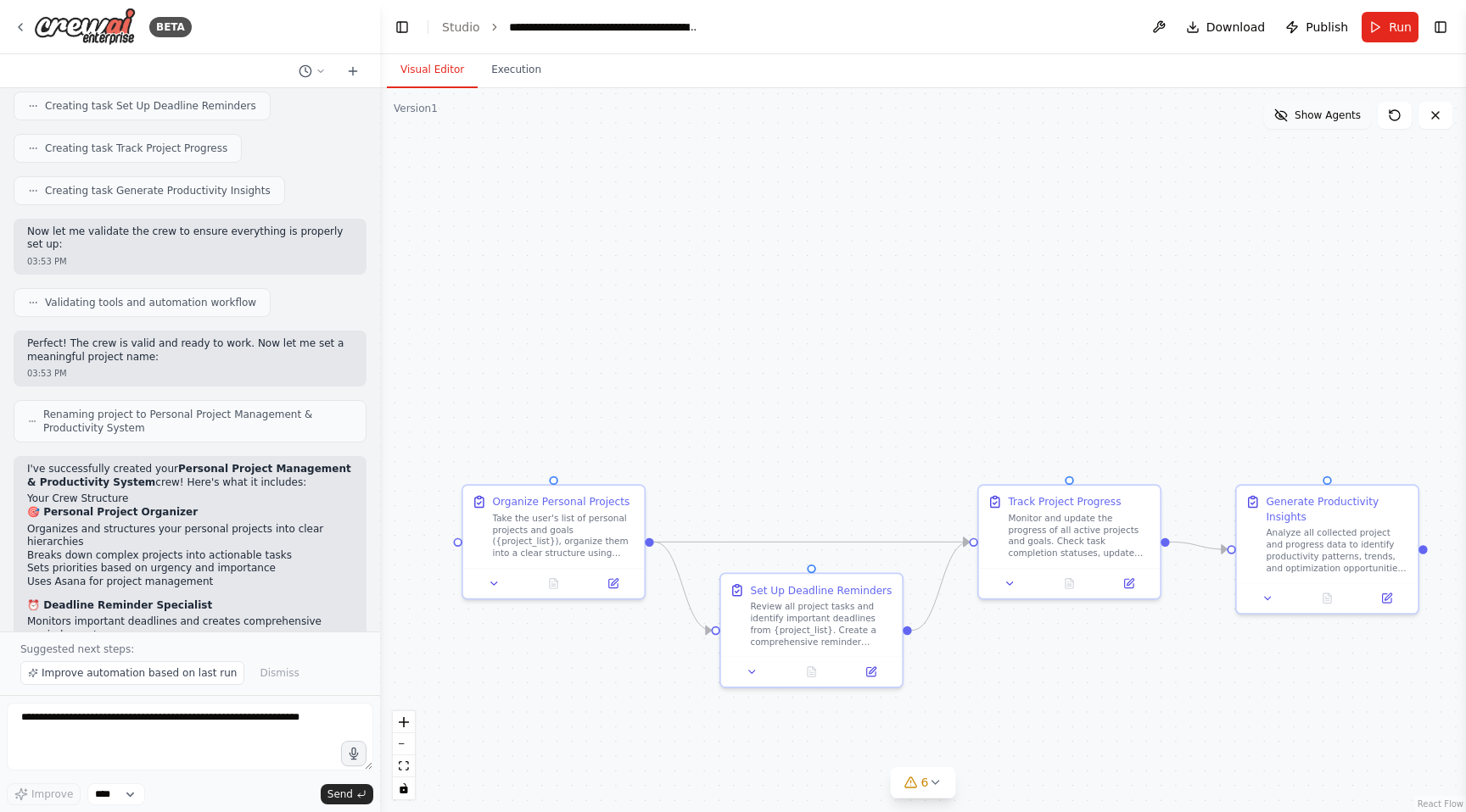
click at [1315, 113] on span "Show Agents" at bounding box center [1327, 115] width 66 height 14
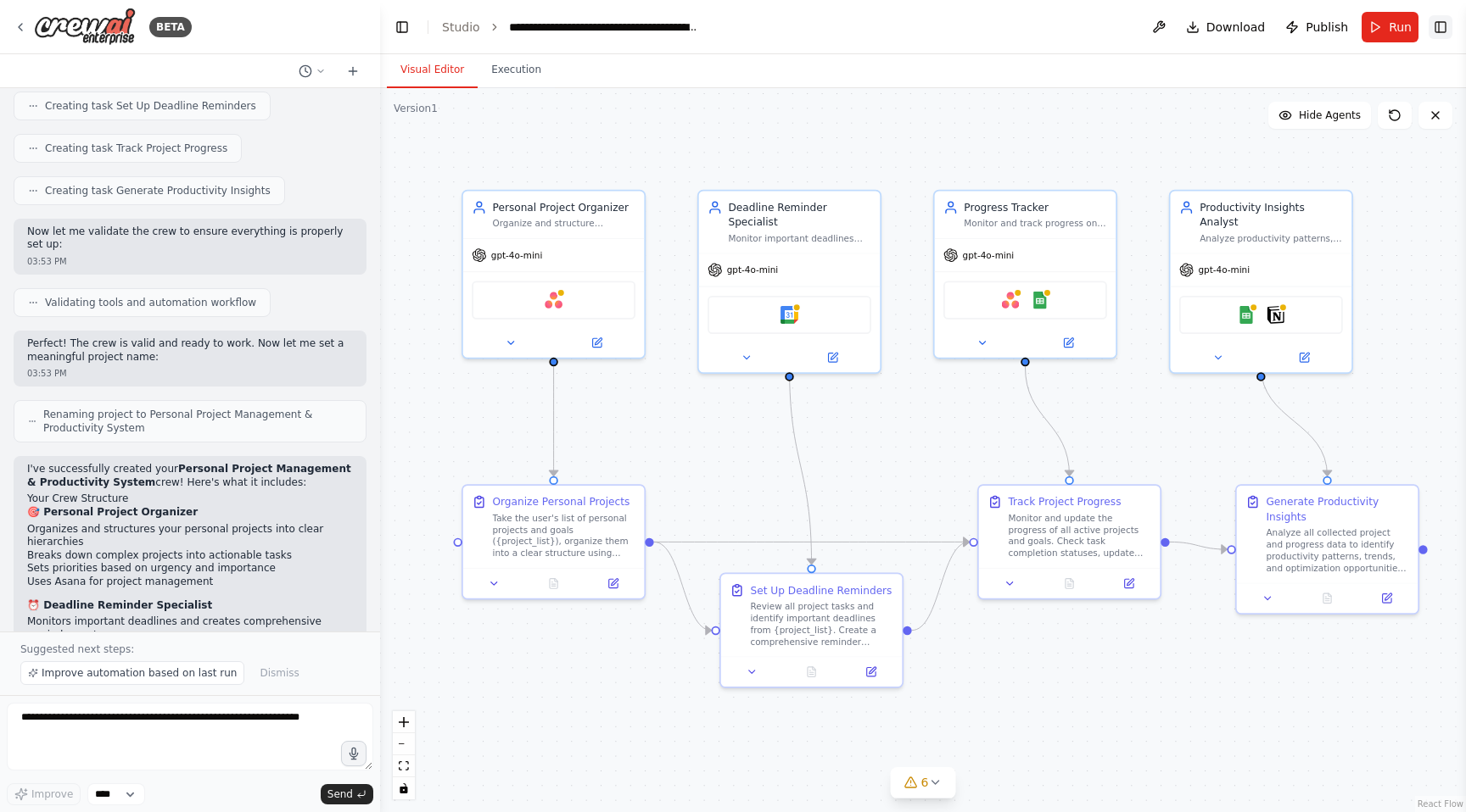
click at [1437, 24] on button "Toggle Right Sidebar" at bounding box center [1440, 27] width 24 height 24
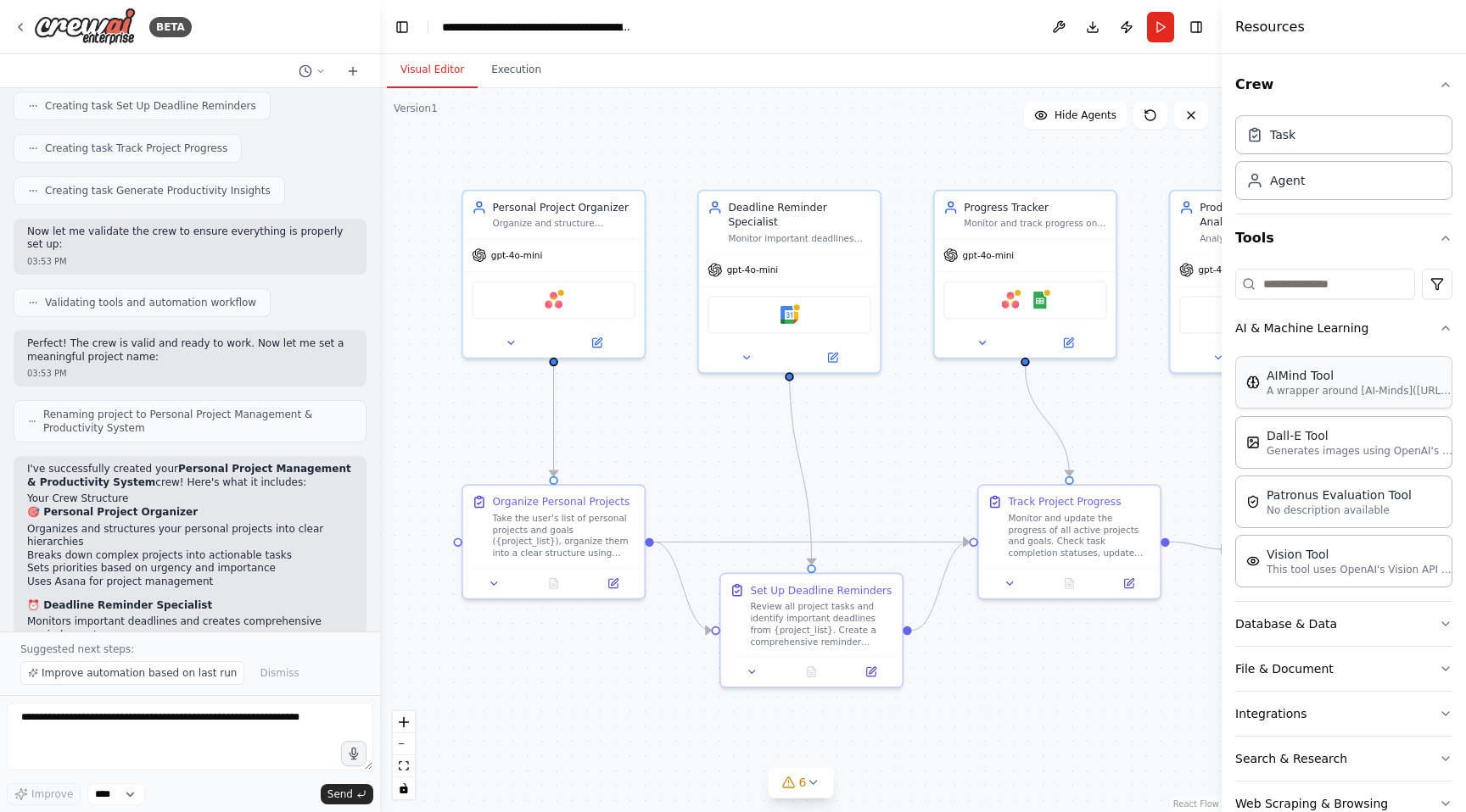
scroll to position [42, 0]
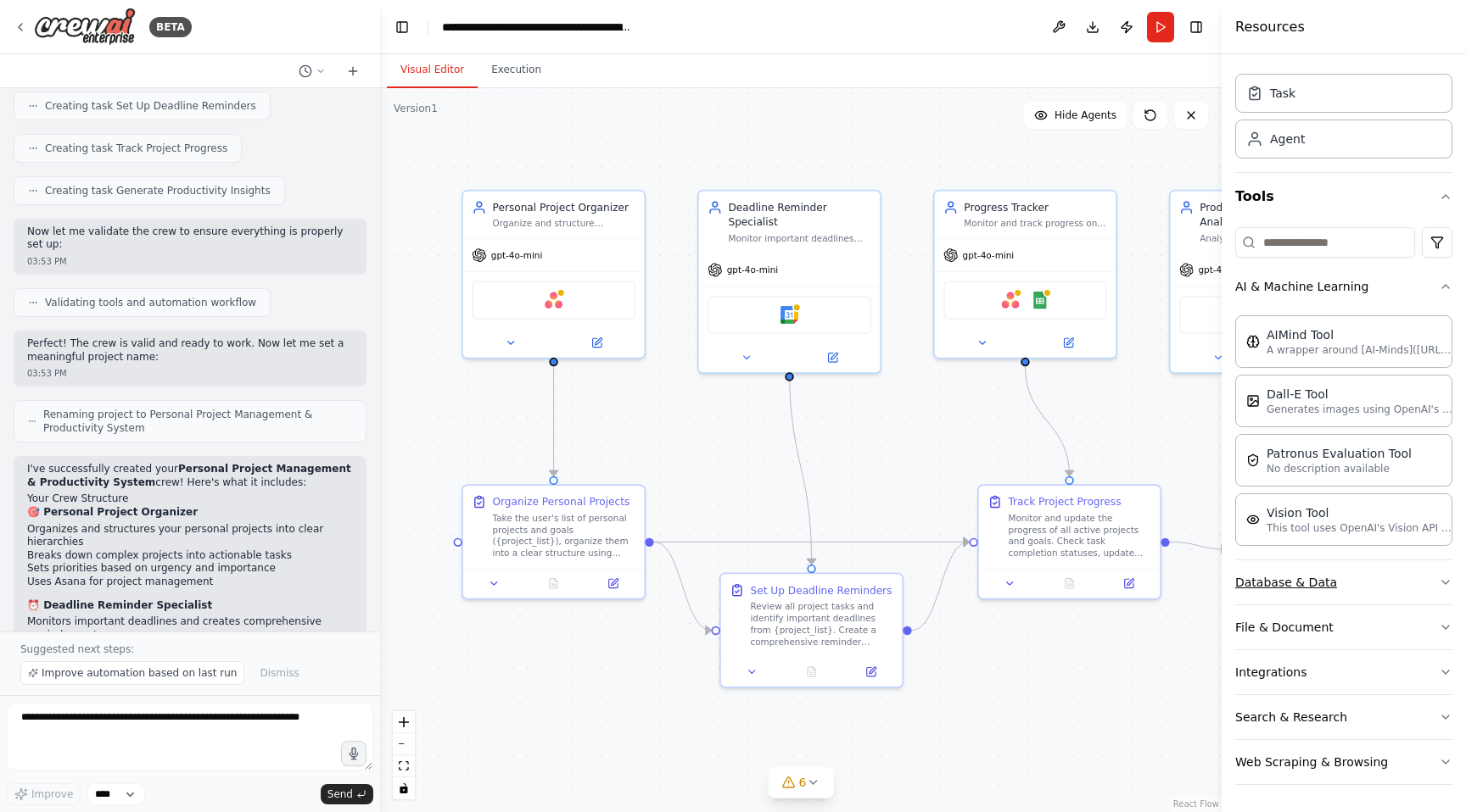
click at [1357, 571] on button "Database & Data" at bounding box center [1343, 582] width 217 height 44
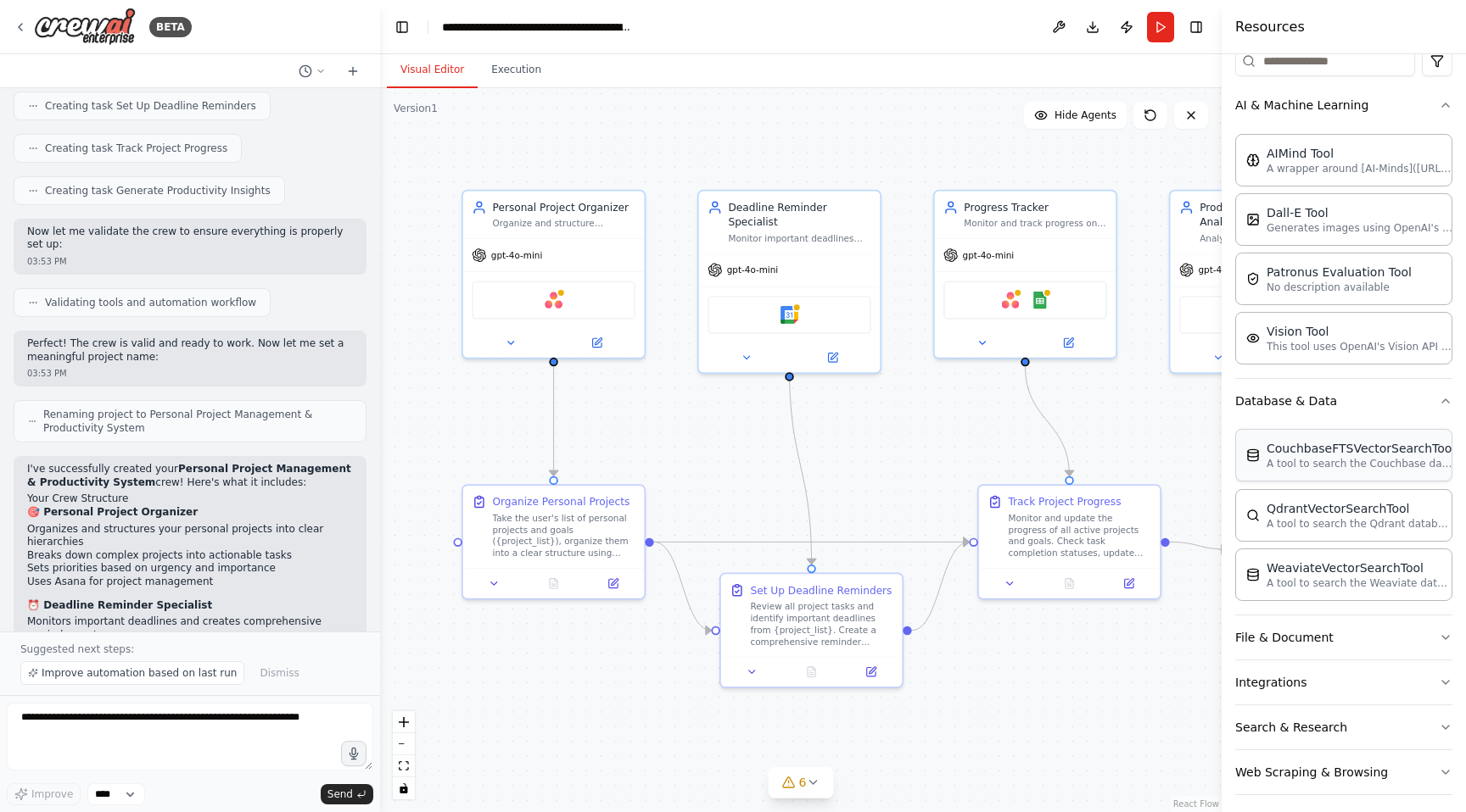
scroll to position [233, 0]
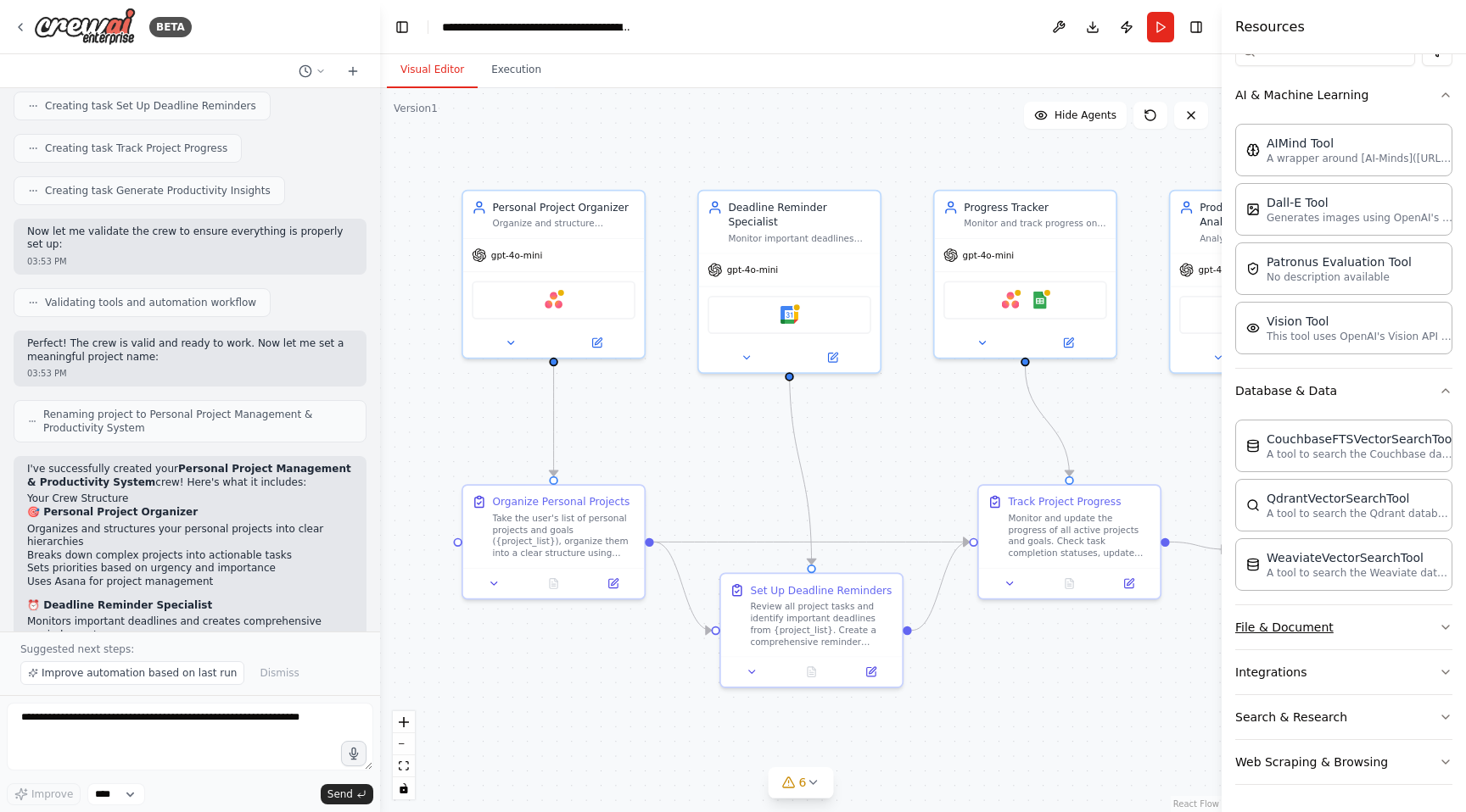
click at [1316, 629] on button "File & Document" at bounding box center [1343, 627] width 217 height 44
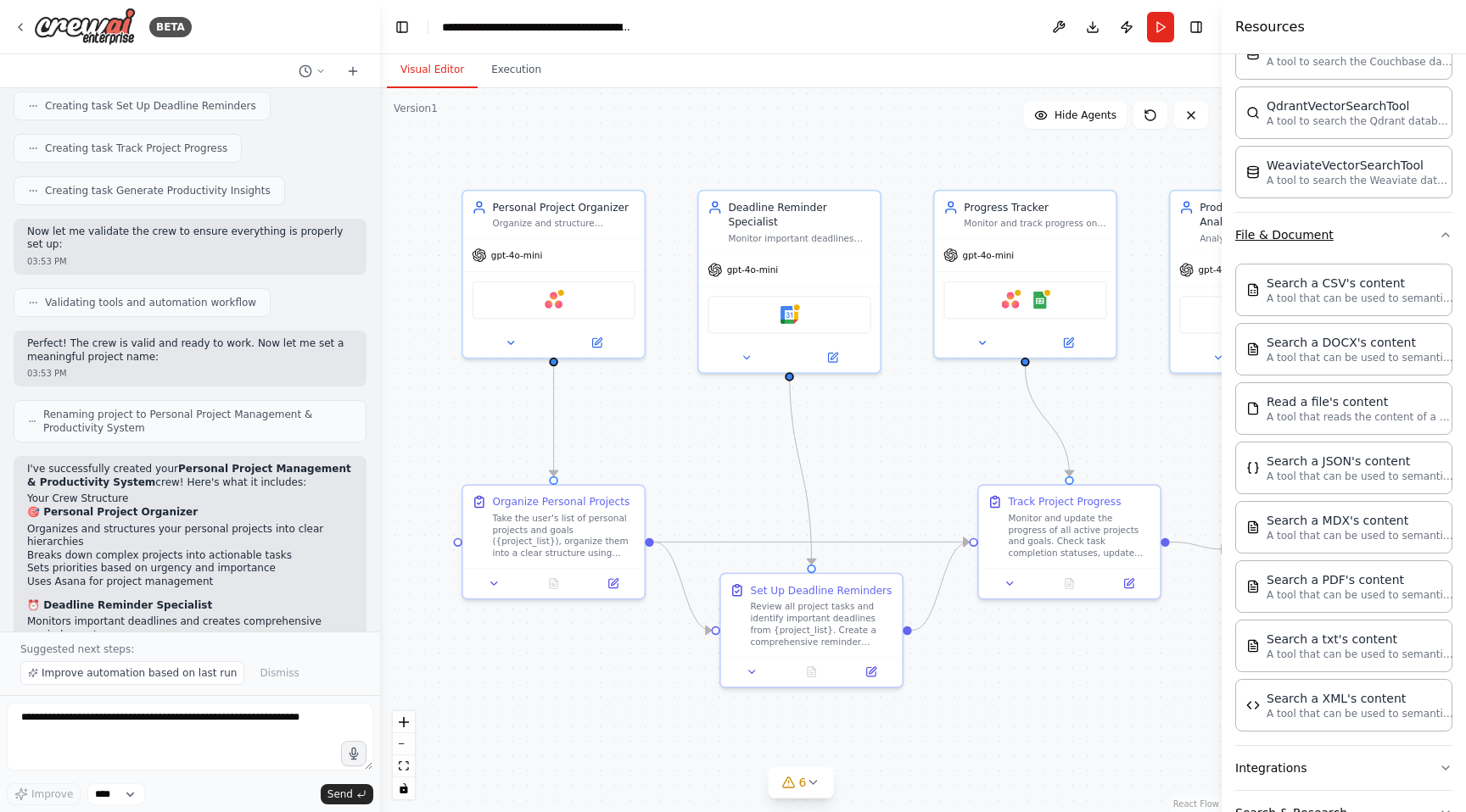
scroll to position [721, 0]
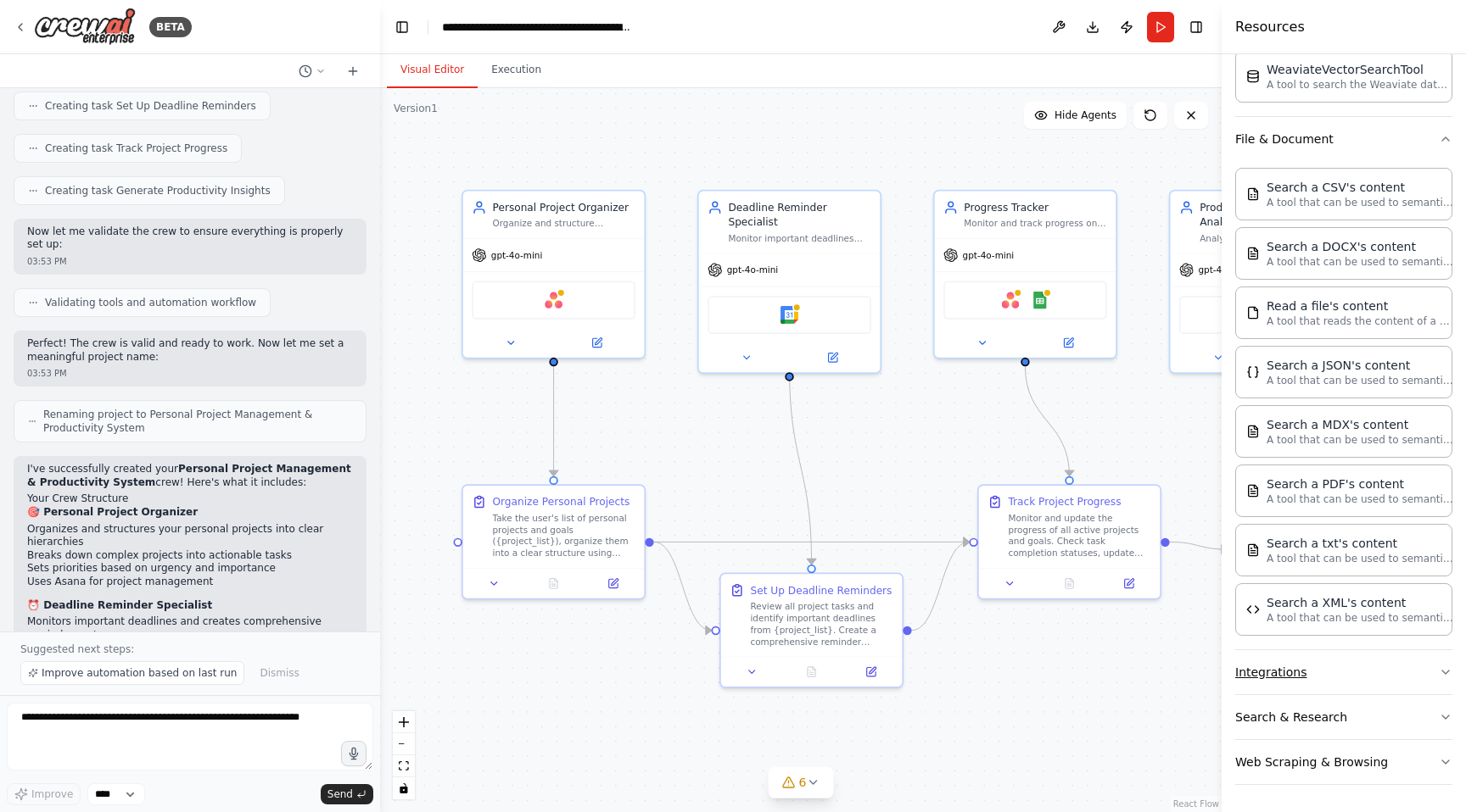
click at [1274, 675] on button "Integrations" at bounding box center [1343, 672] width 217 height 44
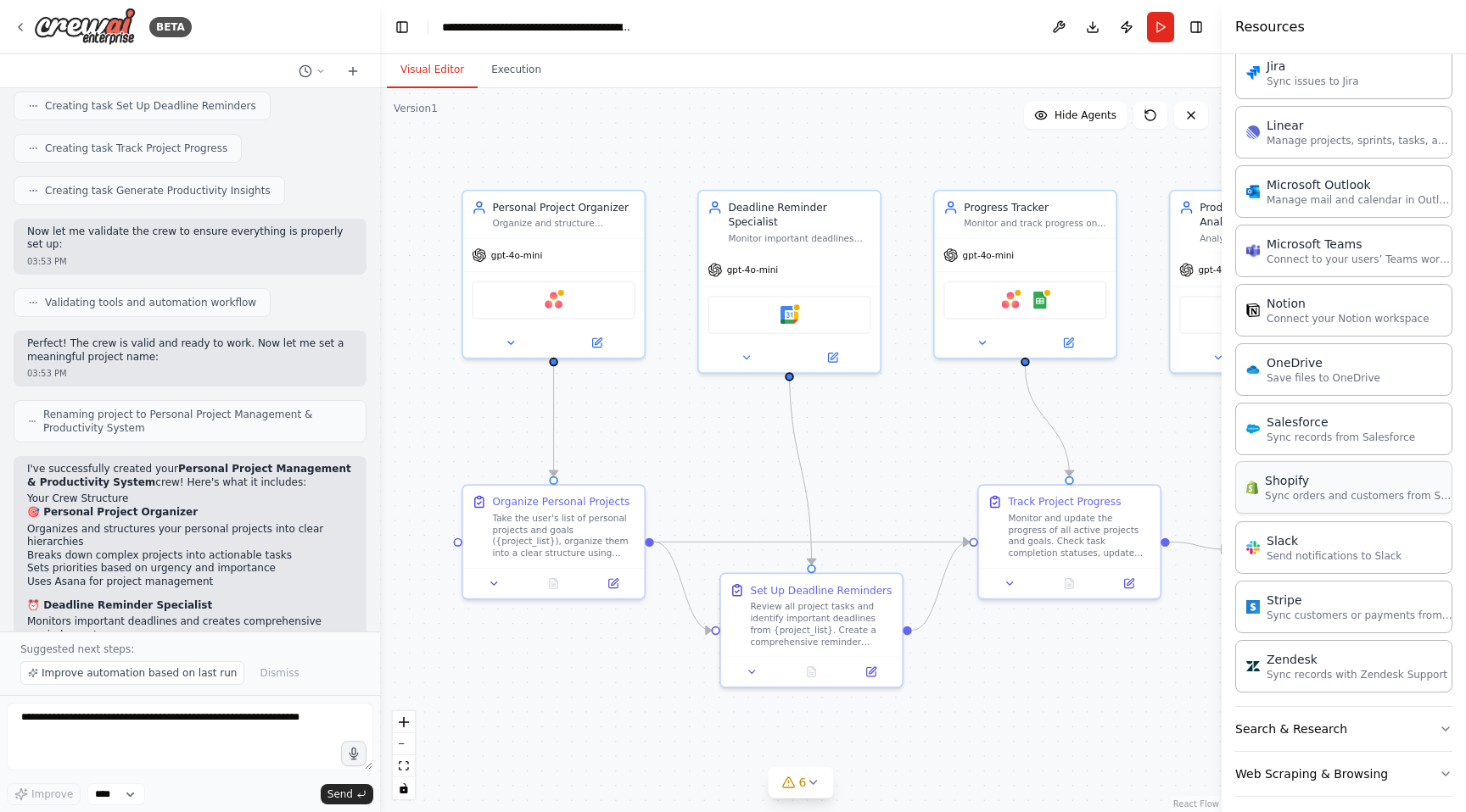
scroll to position [1981, 0]
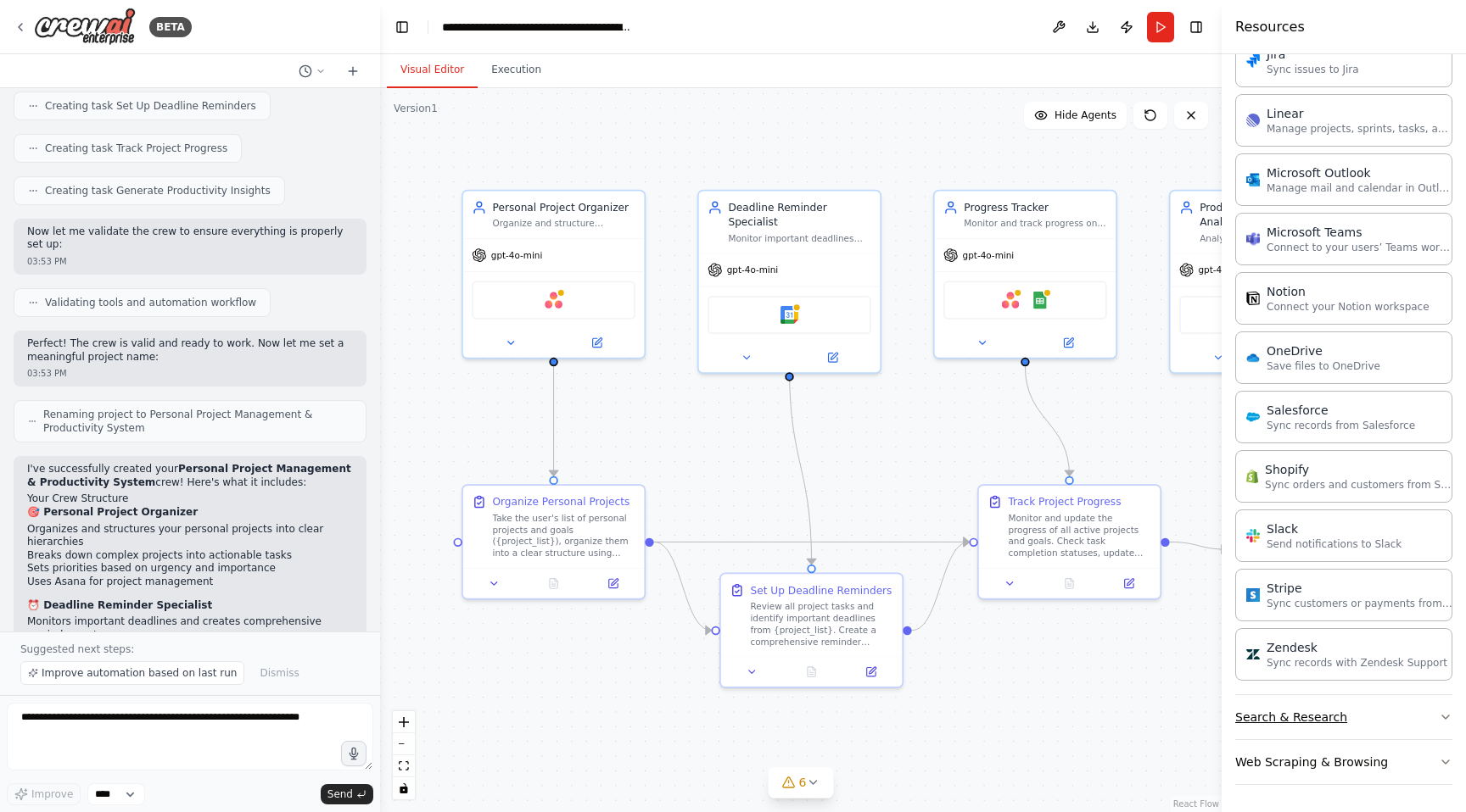
click at [1301, 714] on button "Search & Research" at bounding box center [1343, 717] width 217 height 44
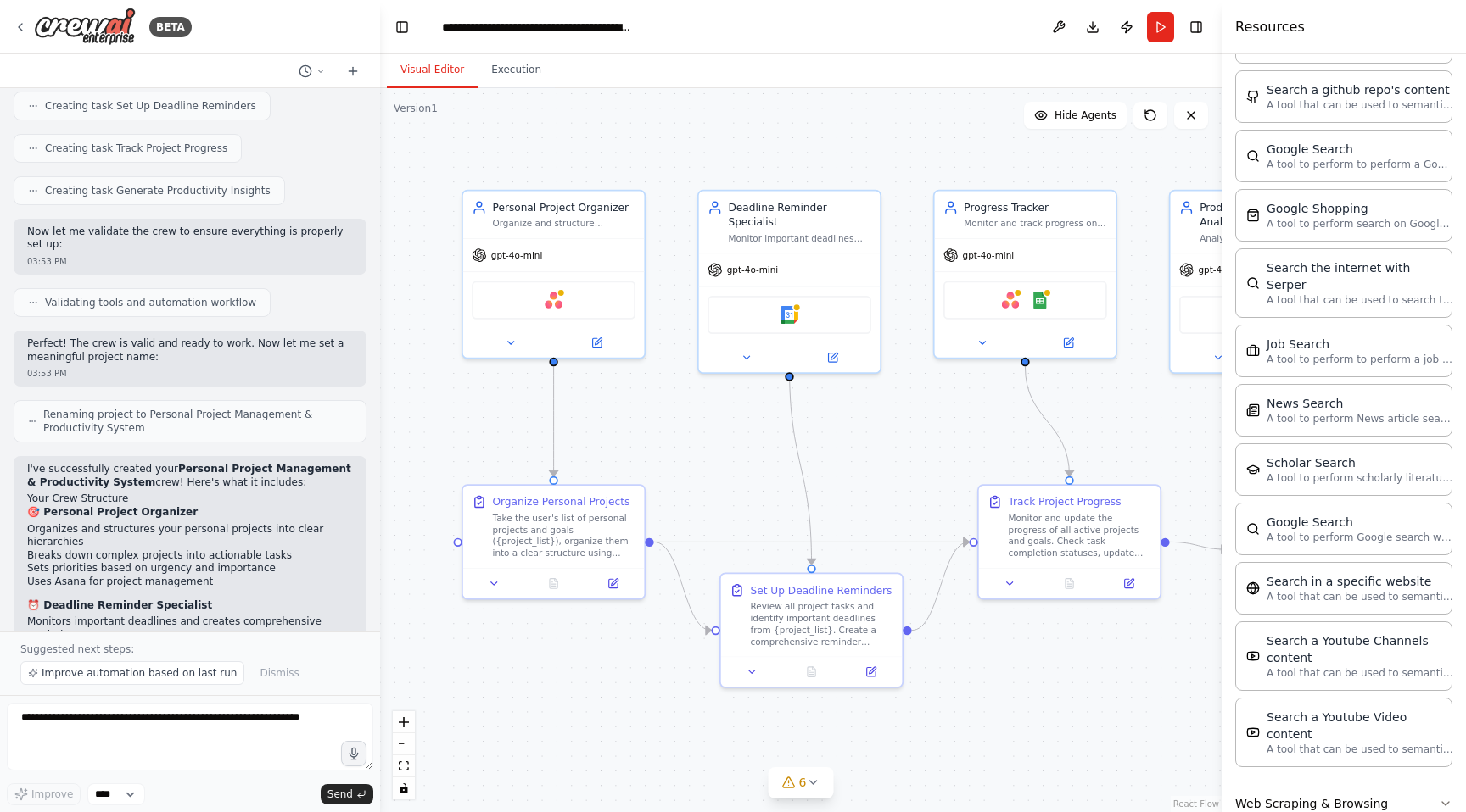
scroll to position [2842, 0]
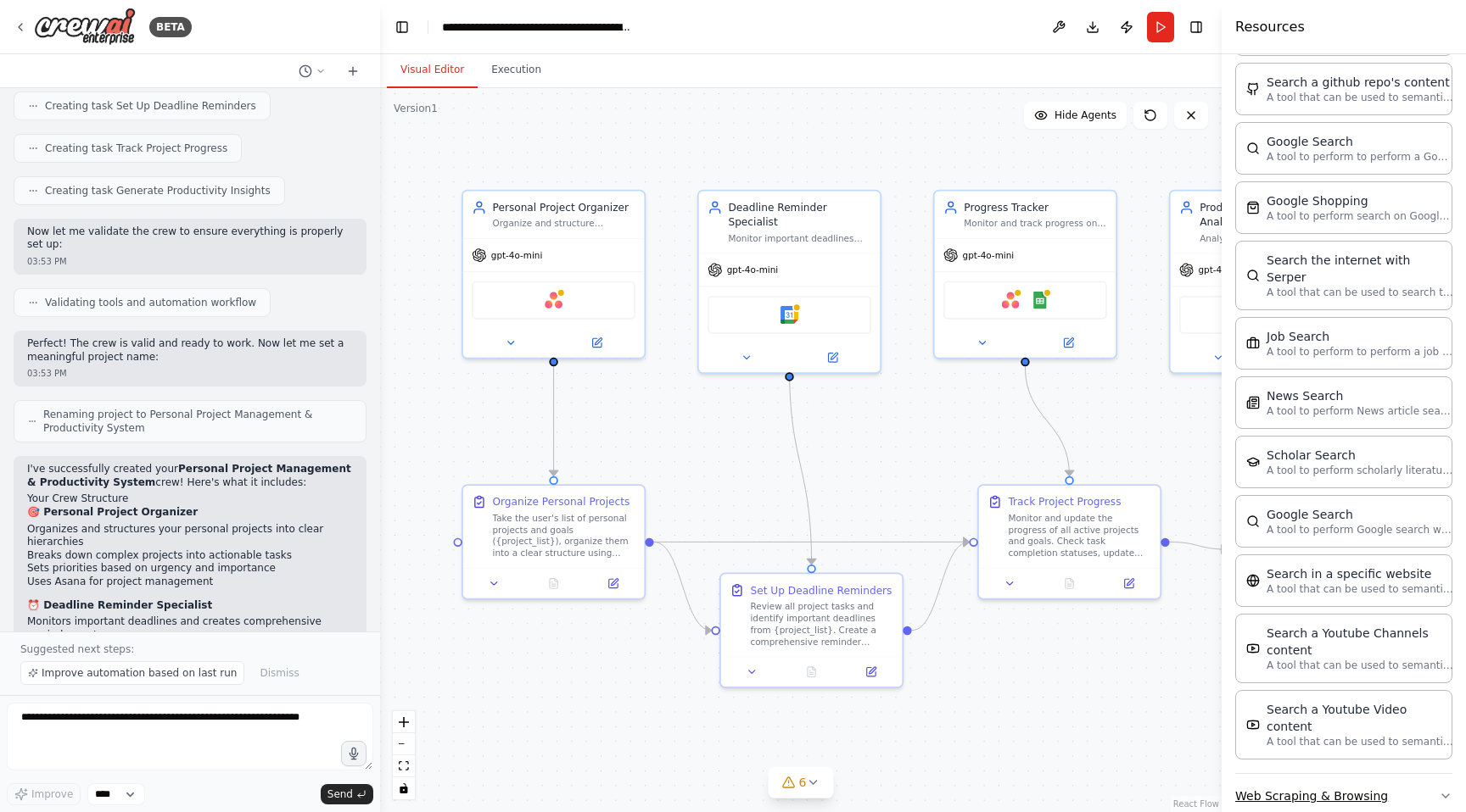
click at [1293, 774] on button "Web Scraping & Browsing" at bounding box center [1343, 796] width 217 height 44
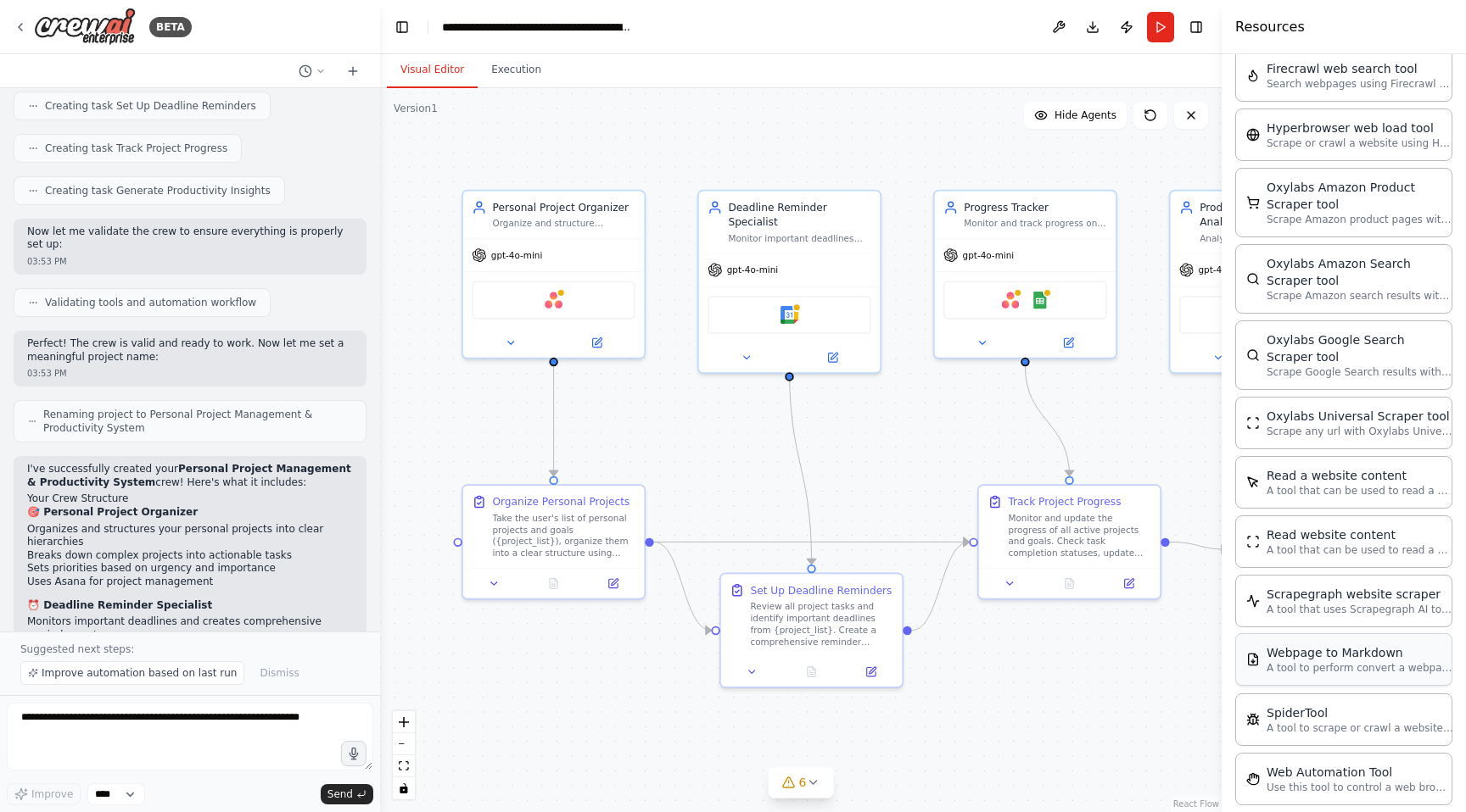
scroll to position [3797, 0]
click at [1291, 719] on p "A tool to scrape or crawl a website and return LLM-ready content." at bounding box center [1360, 726] width 187 height 14
click at [131, 724] on textarea at bounding box center [190, 737] width 367 height 68
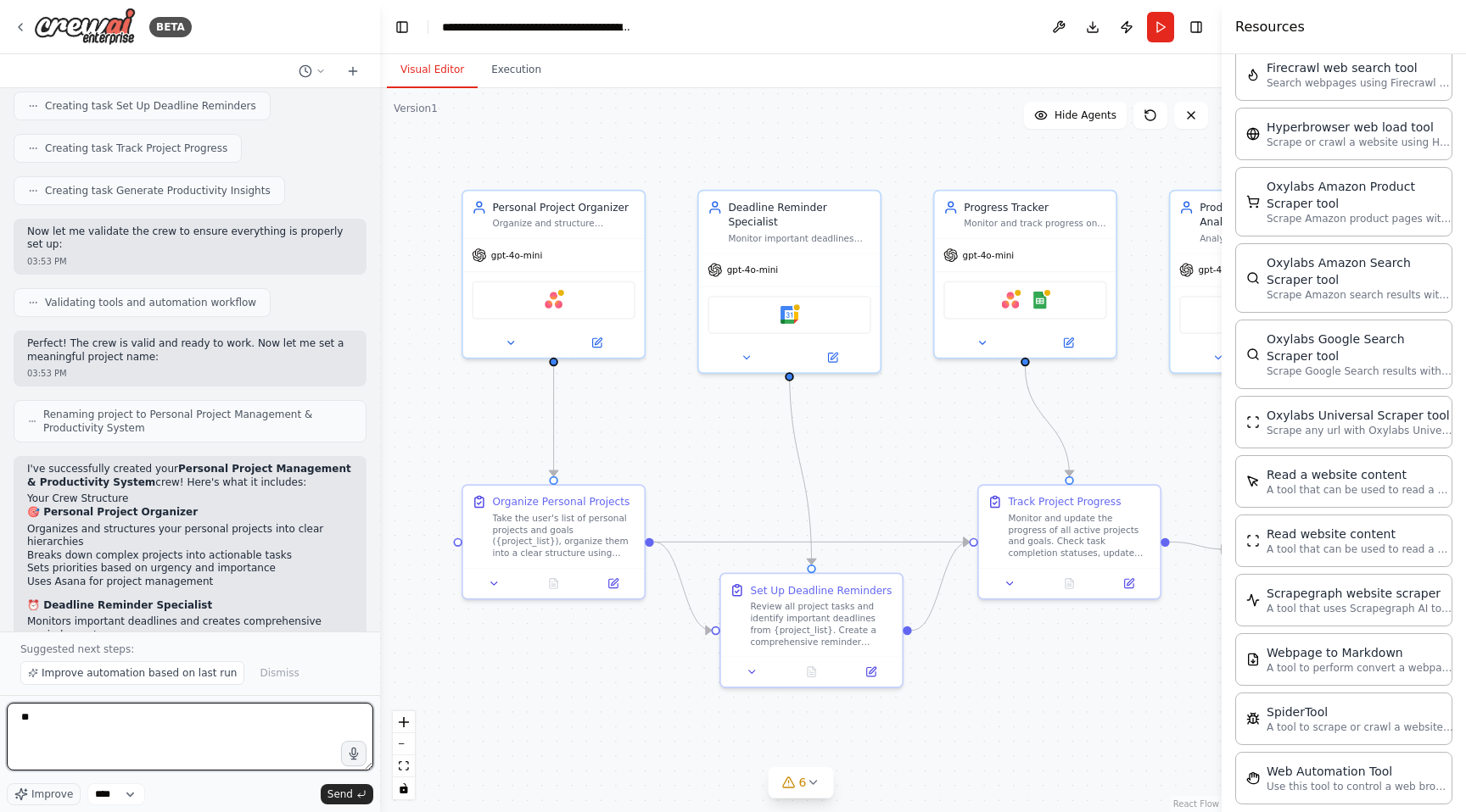
type textarea "*"
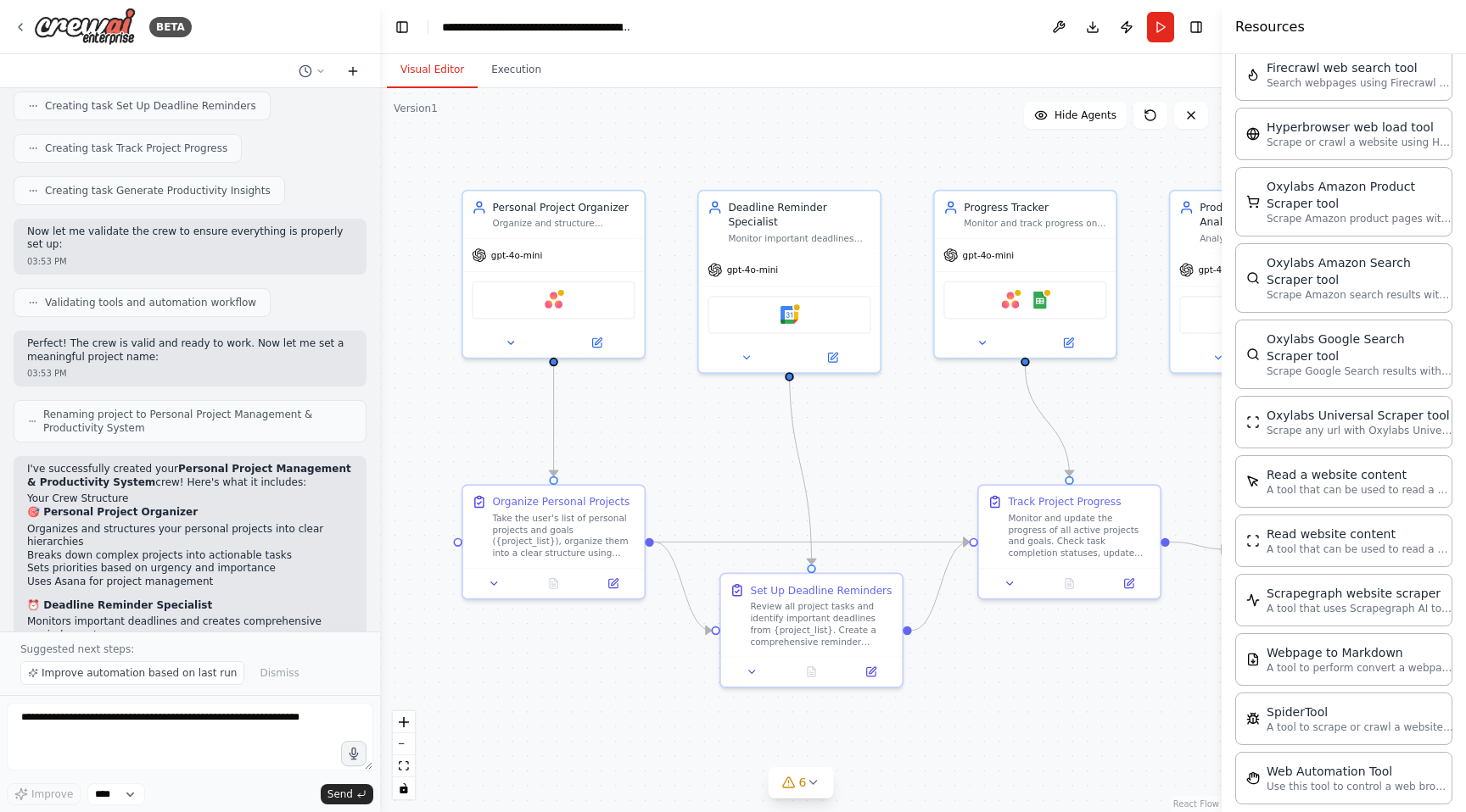
click at [353, 76] on icon at bounding box center [352, 71] width 14 height 14
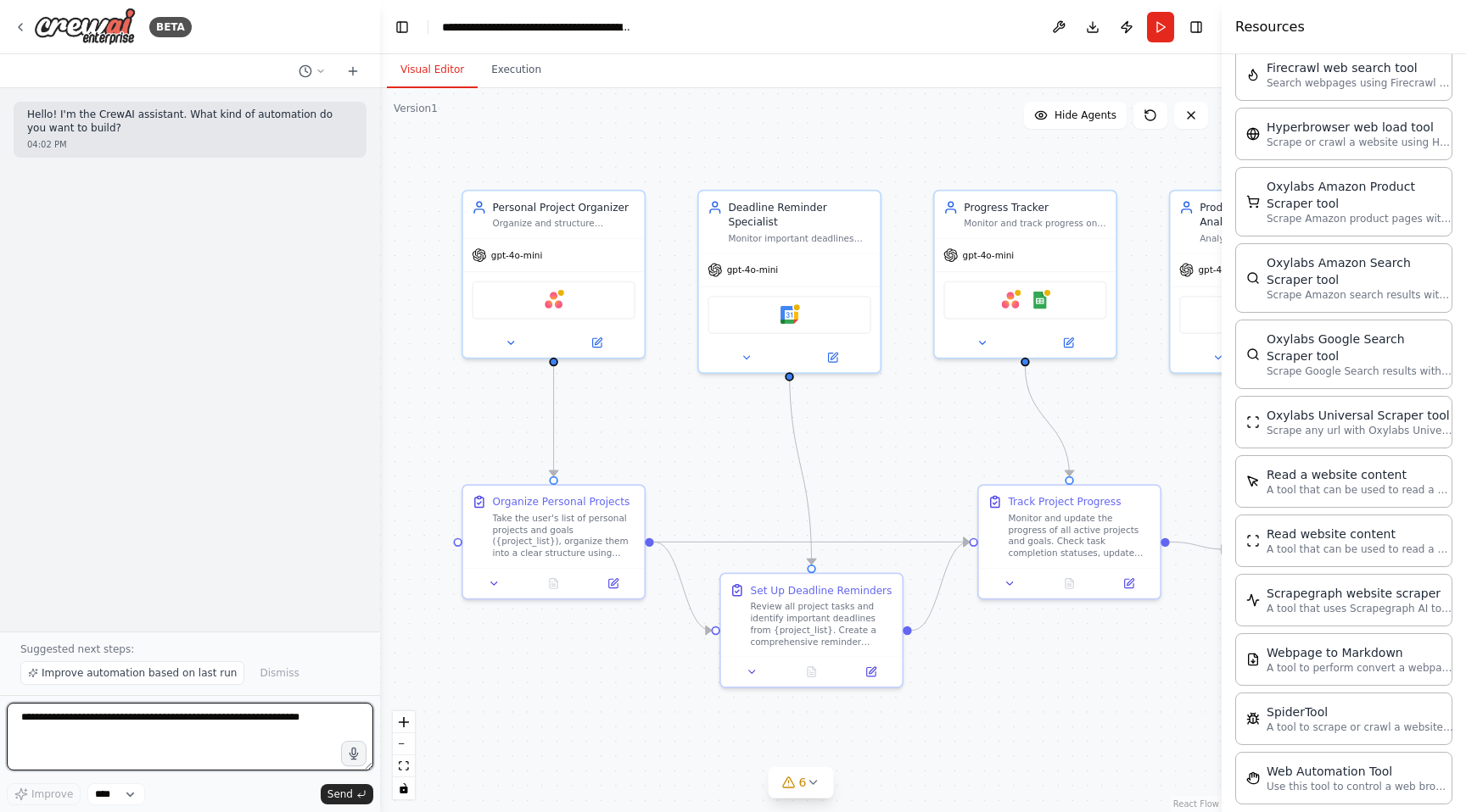
click at [134, 711] on textarea at bounding box center [190, 737] width 367 height 68
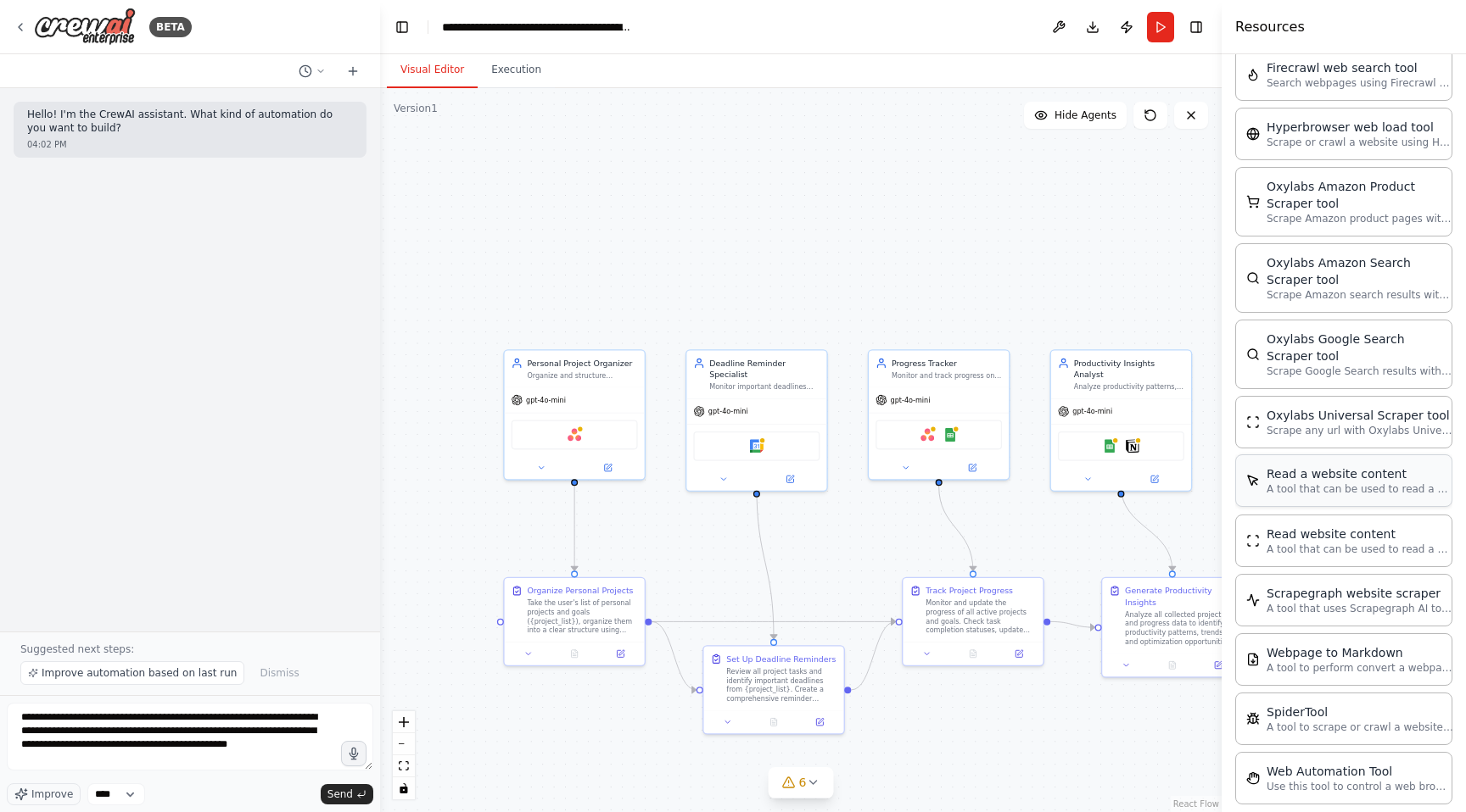
click at [1368, 455] on div "Read a website content A tool that can be used to read a website content." at bounding box center [1343, 481] width 217 height 53
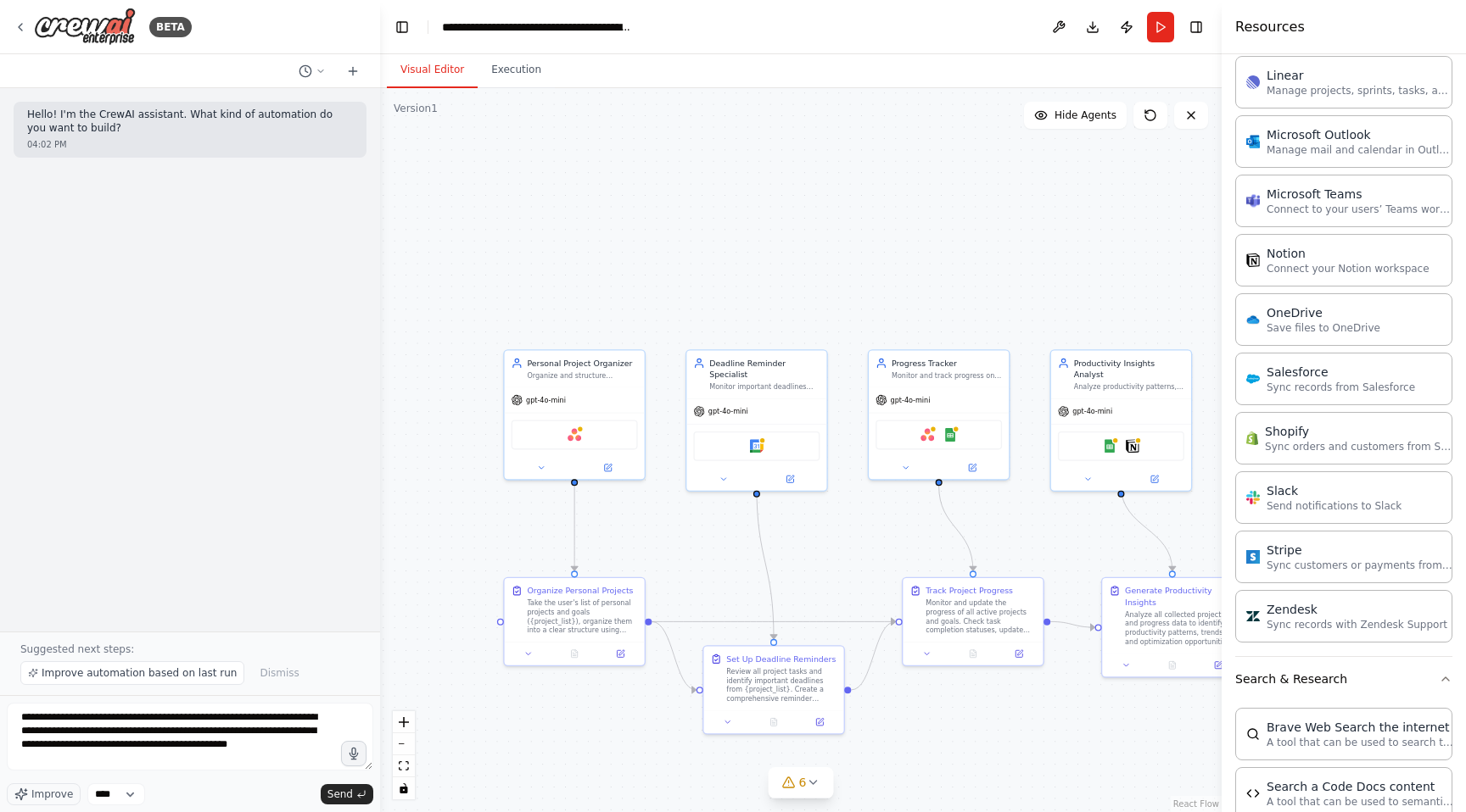
scroll to position [2028, 0]
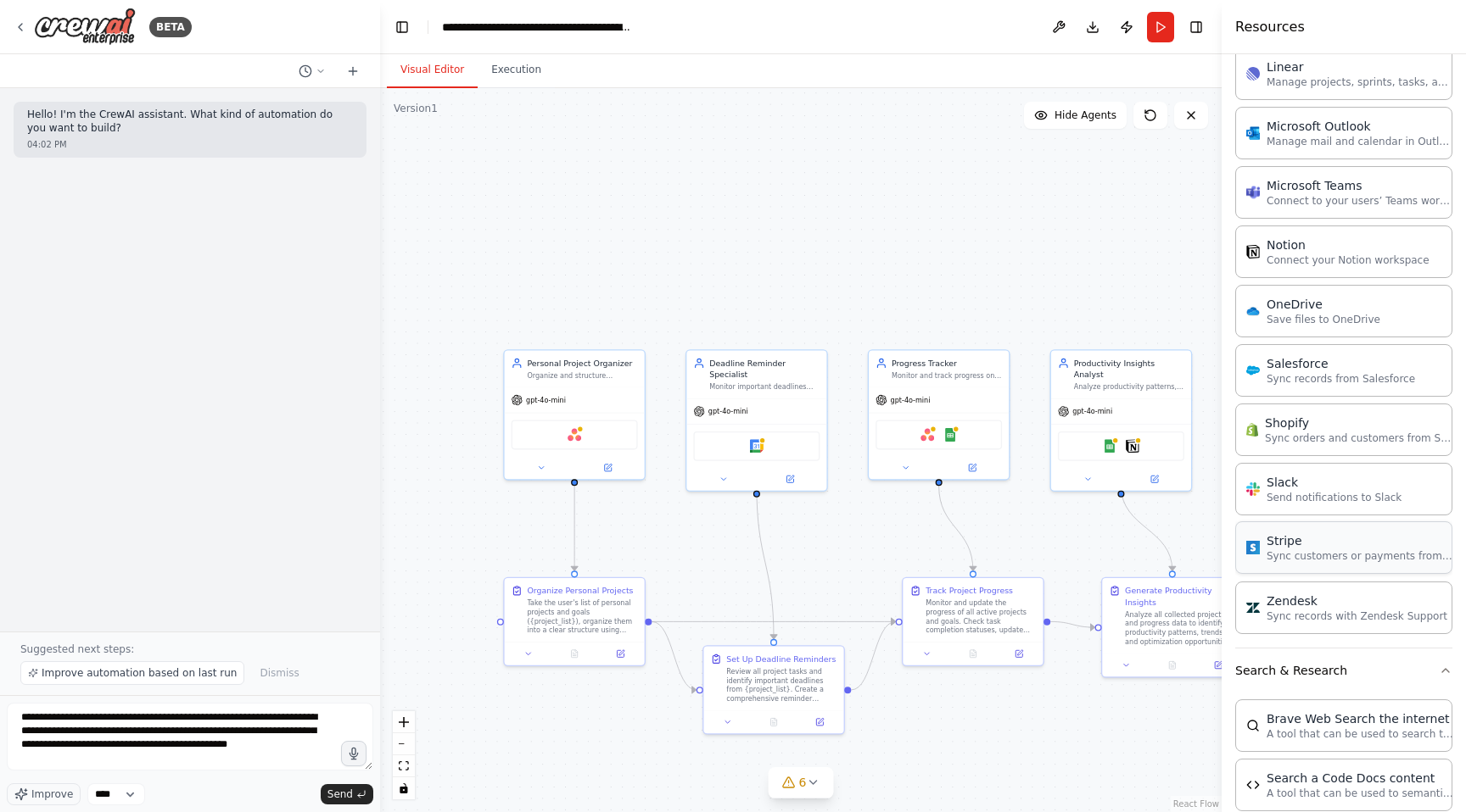
click at [1373, 558] on p "Sync customers or payments from Stripe" at bounding box center [1360, 555] width 187 height 14
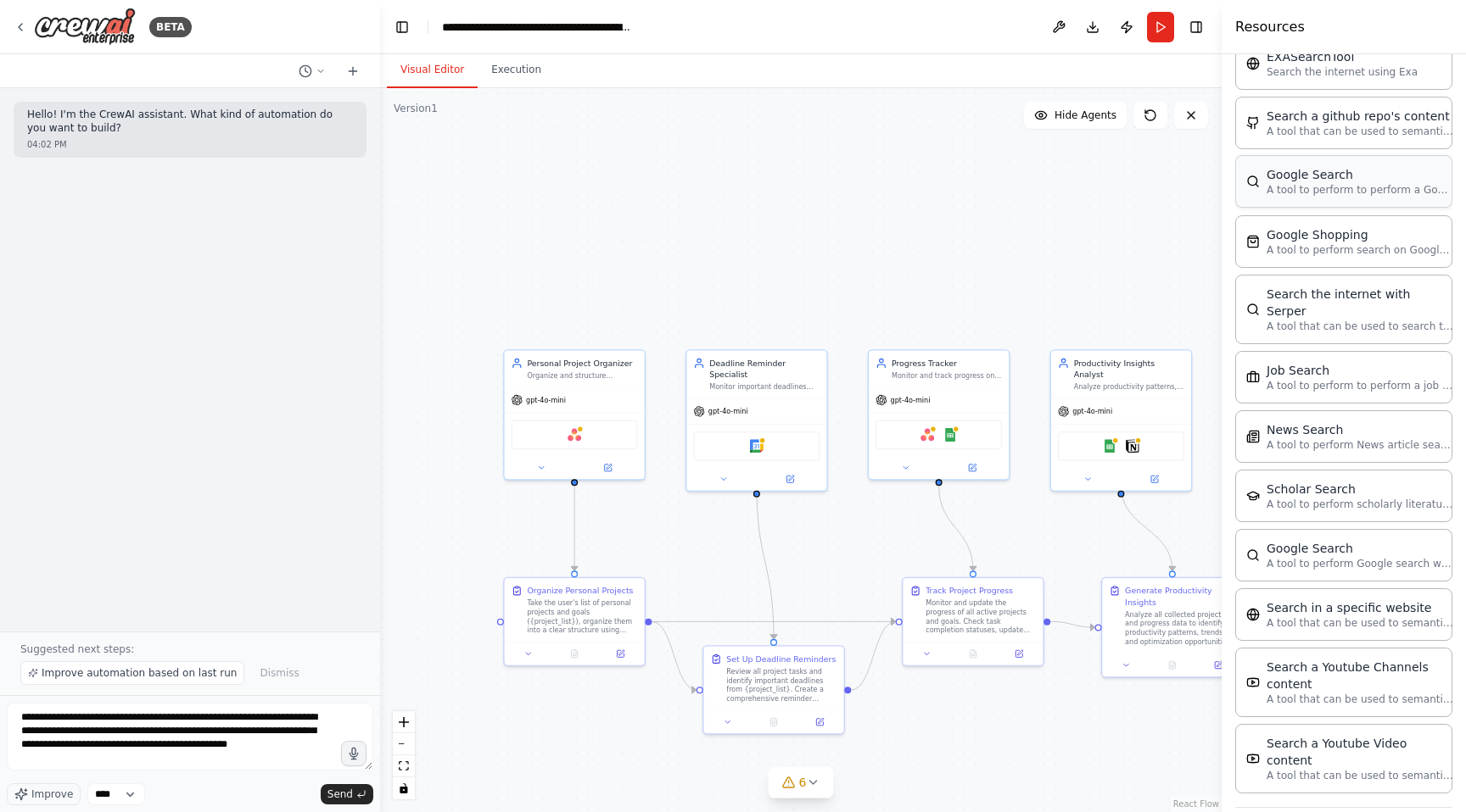
scroll to position [2828, 0]
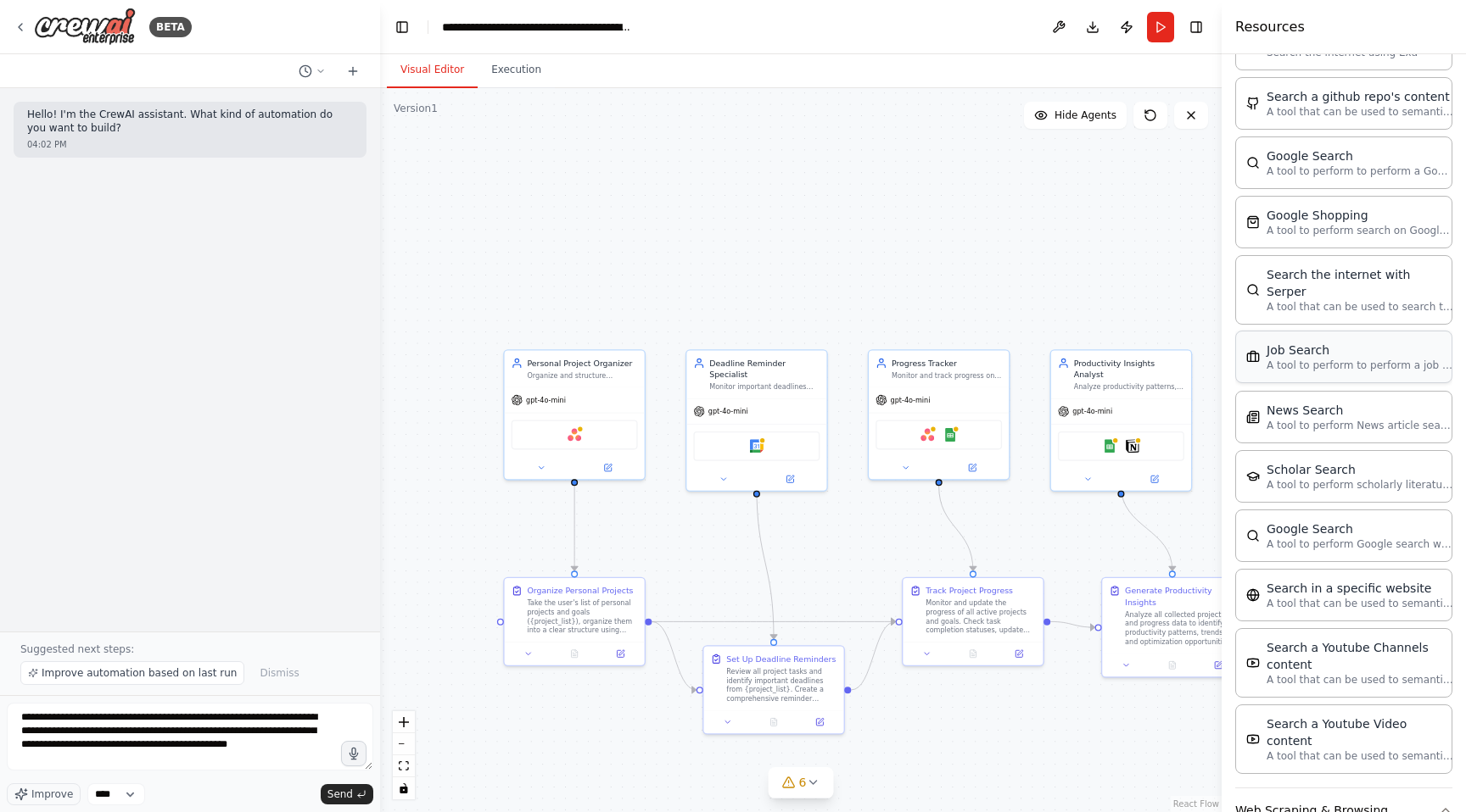
click at [1383, 358] on div "Job Search A tool to perform to perform a job search in the US with a search_qu…" at bounding box center [1343, 357] width 217 height 53
click at [1321, 342] on div "Job Search" at bounding box center [1360, 350] width 187 height 17
click at [1155, 116] on icon at bounding box center [1149, 114] width 10 height 10
click at [1149, 113] on icon at bounding box center [1149, 115] width 14 height 14
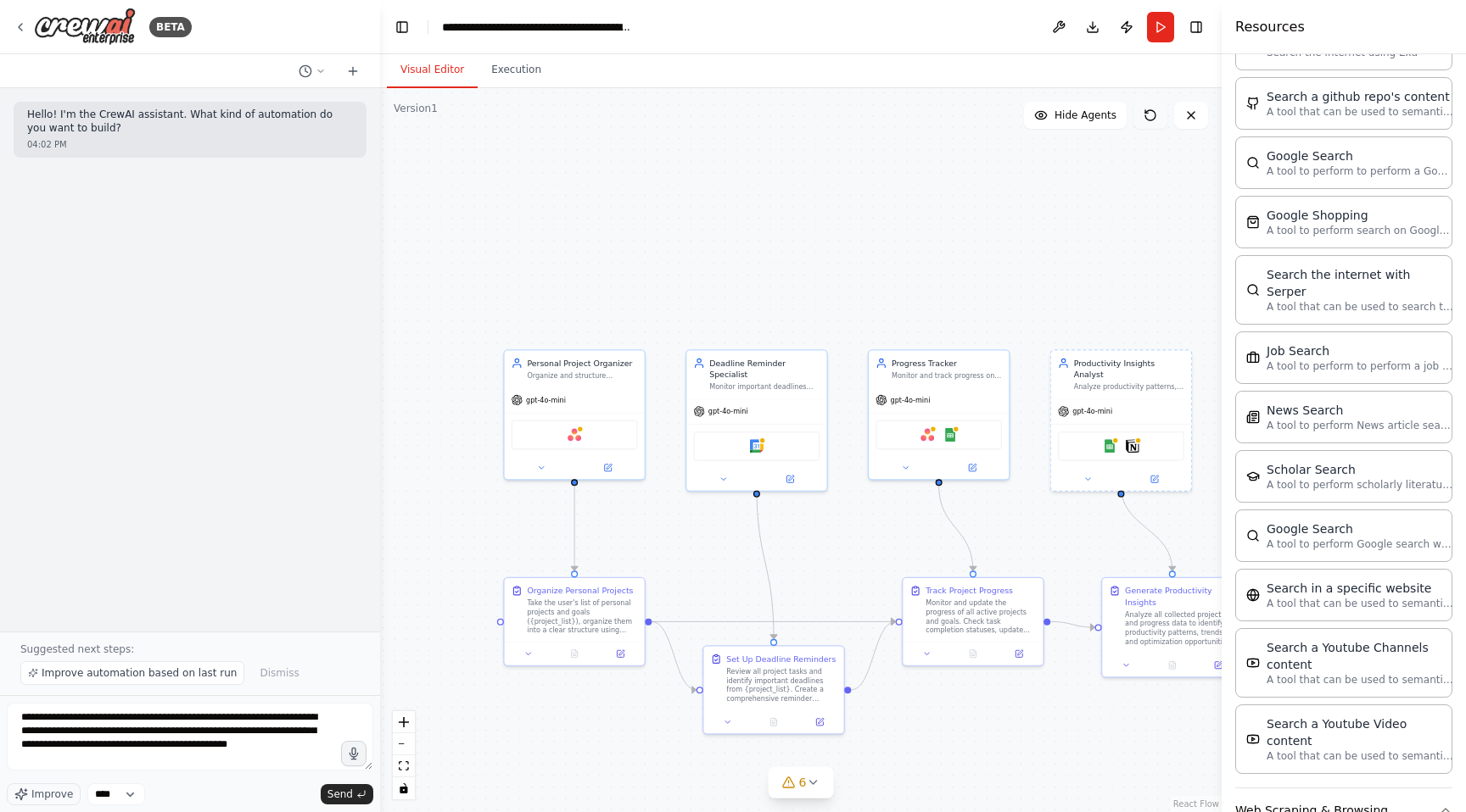
click at [1149, 113] on icon at bounding box center [1149, 115] width 14 height 14
click at [802, 769] on button "6" at bounding box center [802, 783] width 65 height 32
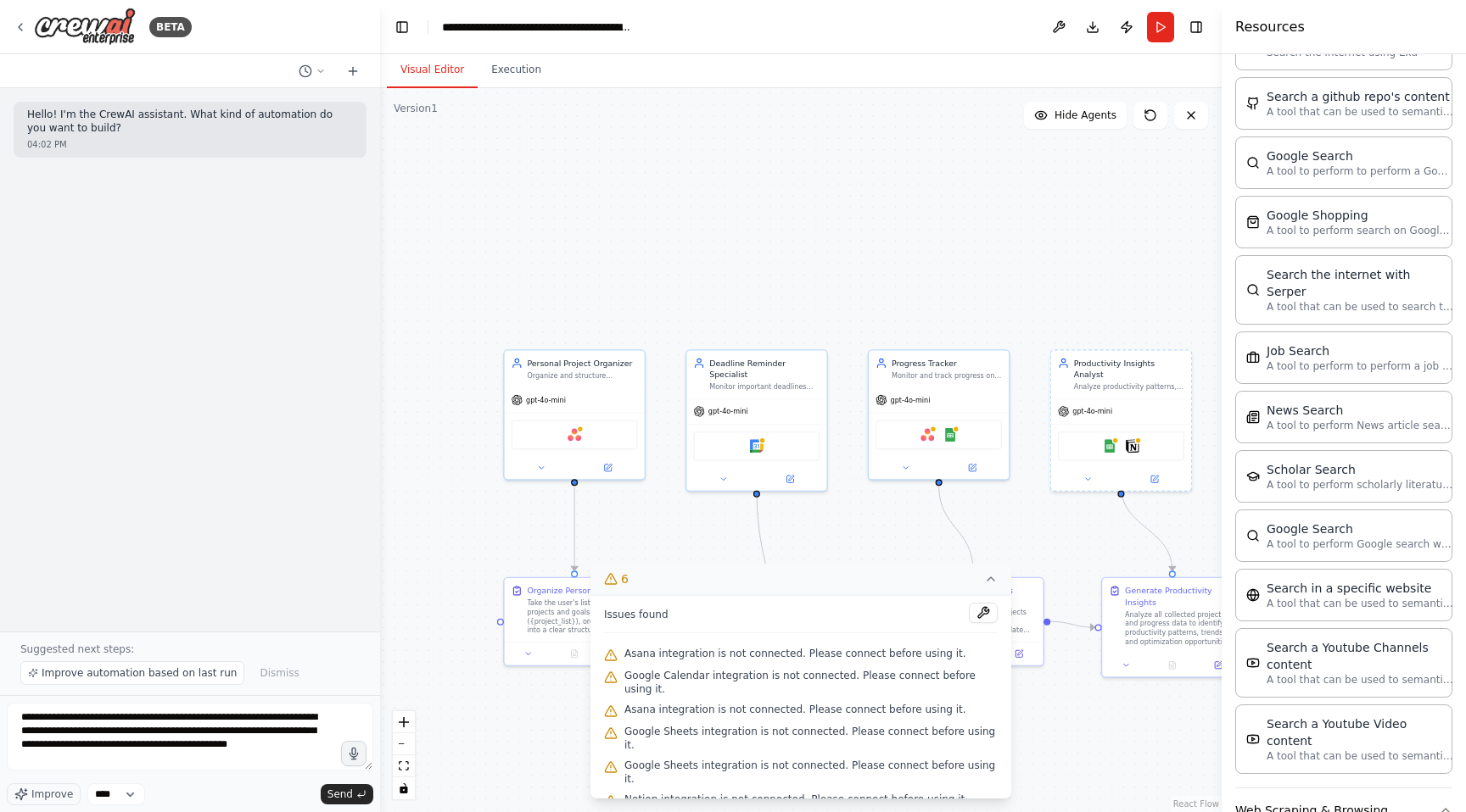
click at [994, 586] on icon at bounding box center [990, 579] width 14 height 14
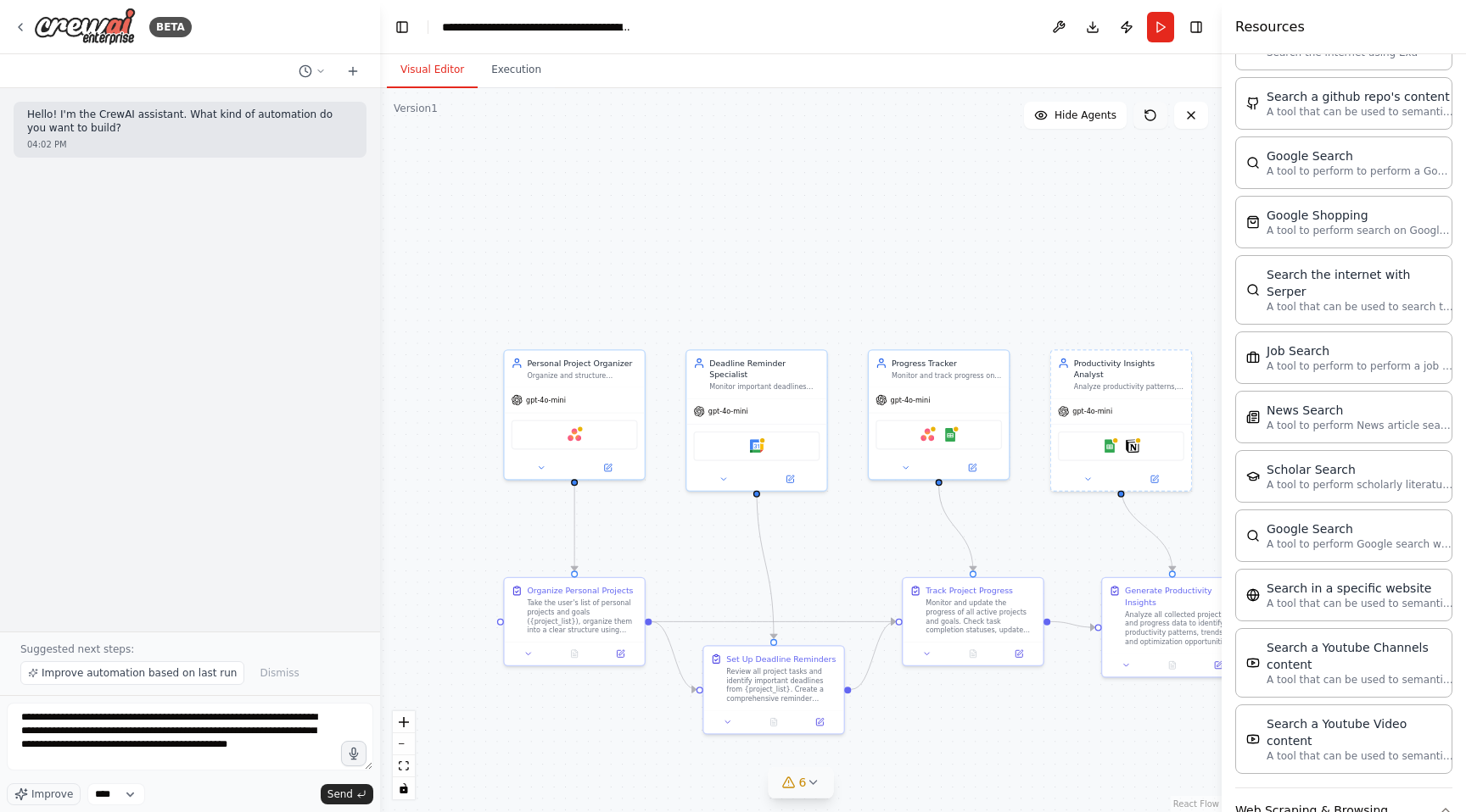
click at [1146, 109] on icon at bounding box center [1149, 115] width 14 height 14
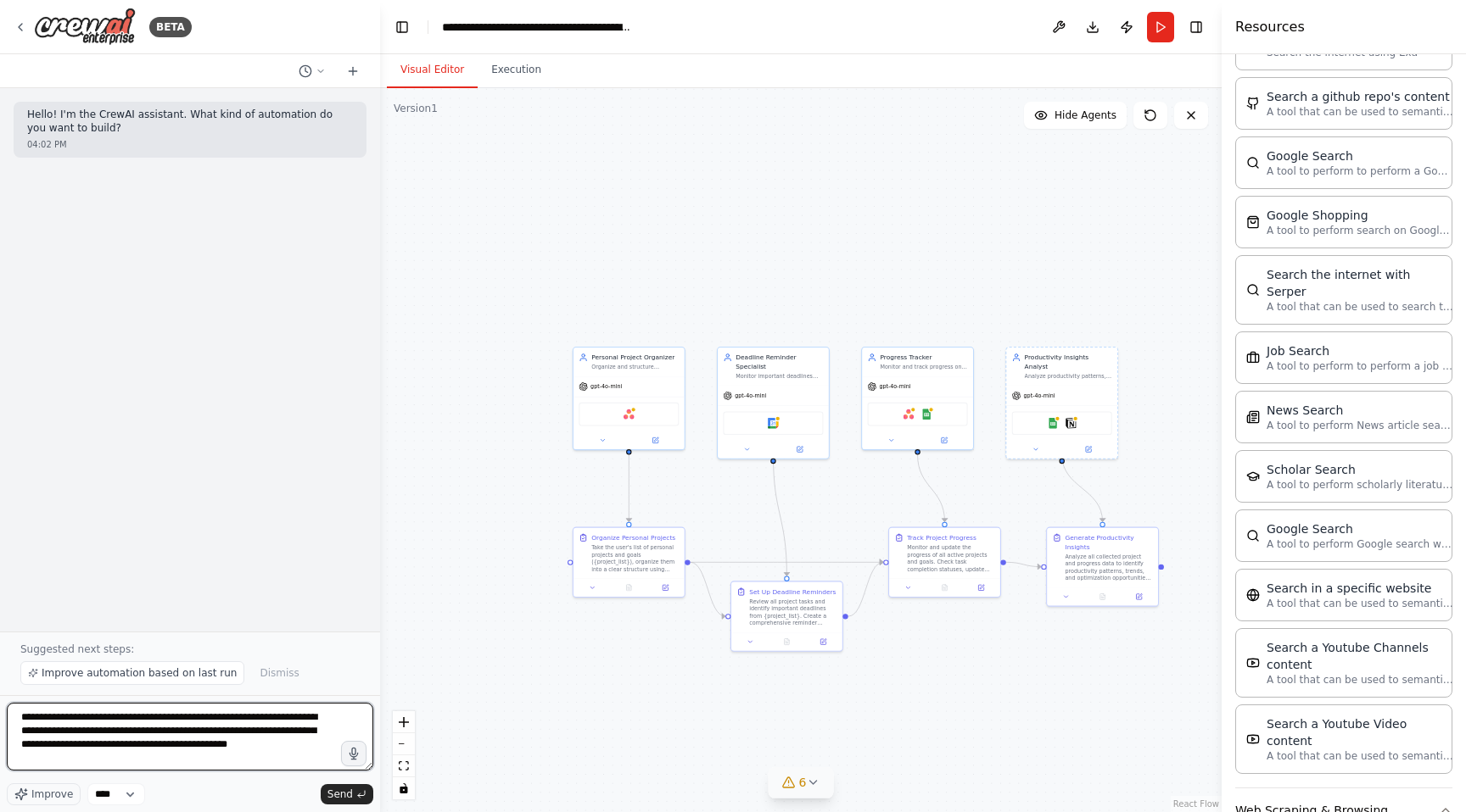
click at [107, 756] on textarea "**********" at bounding box center [190, 737] width 367 height 68
type textarea "**********"
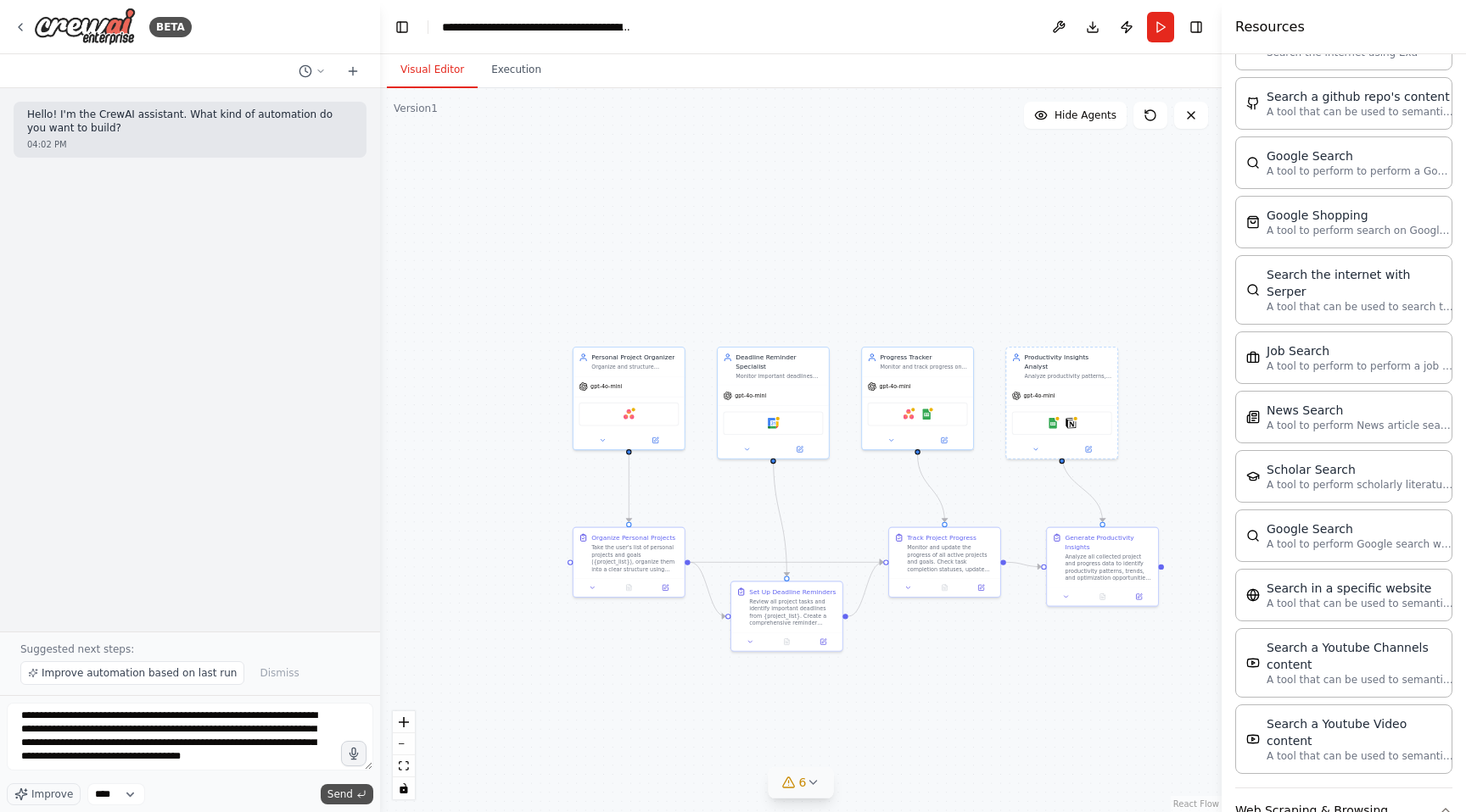
click at [343, 791] on span "Send" at bounding box center [340, 794] width 25 height 14
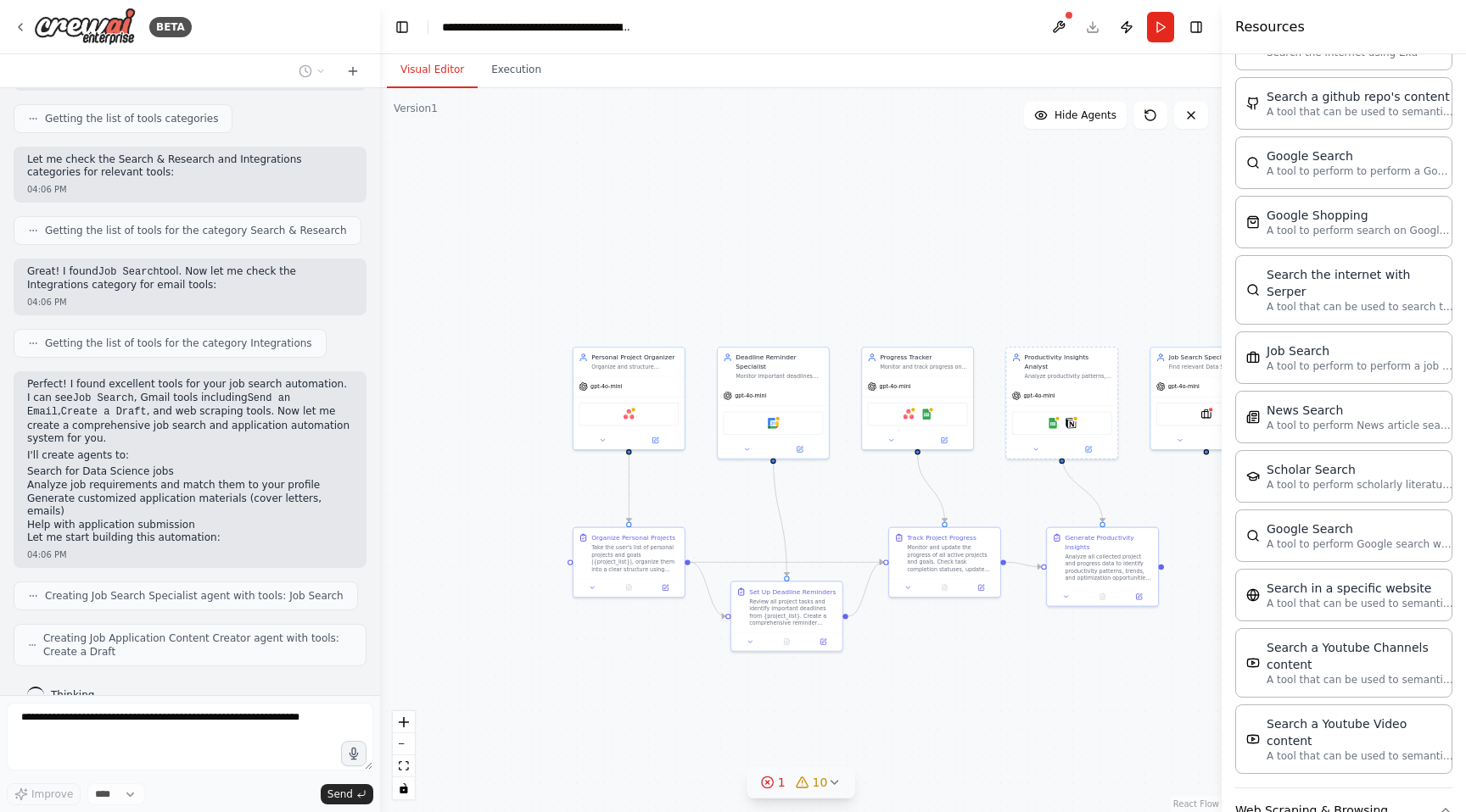
scroll to position [445, 0]
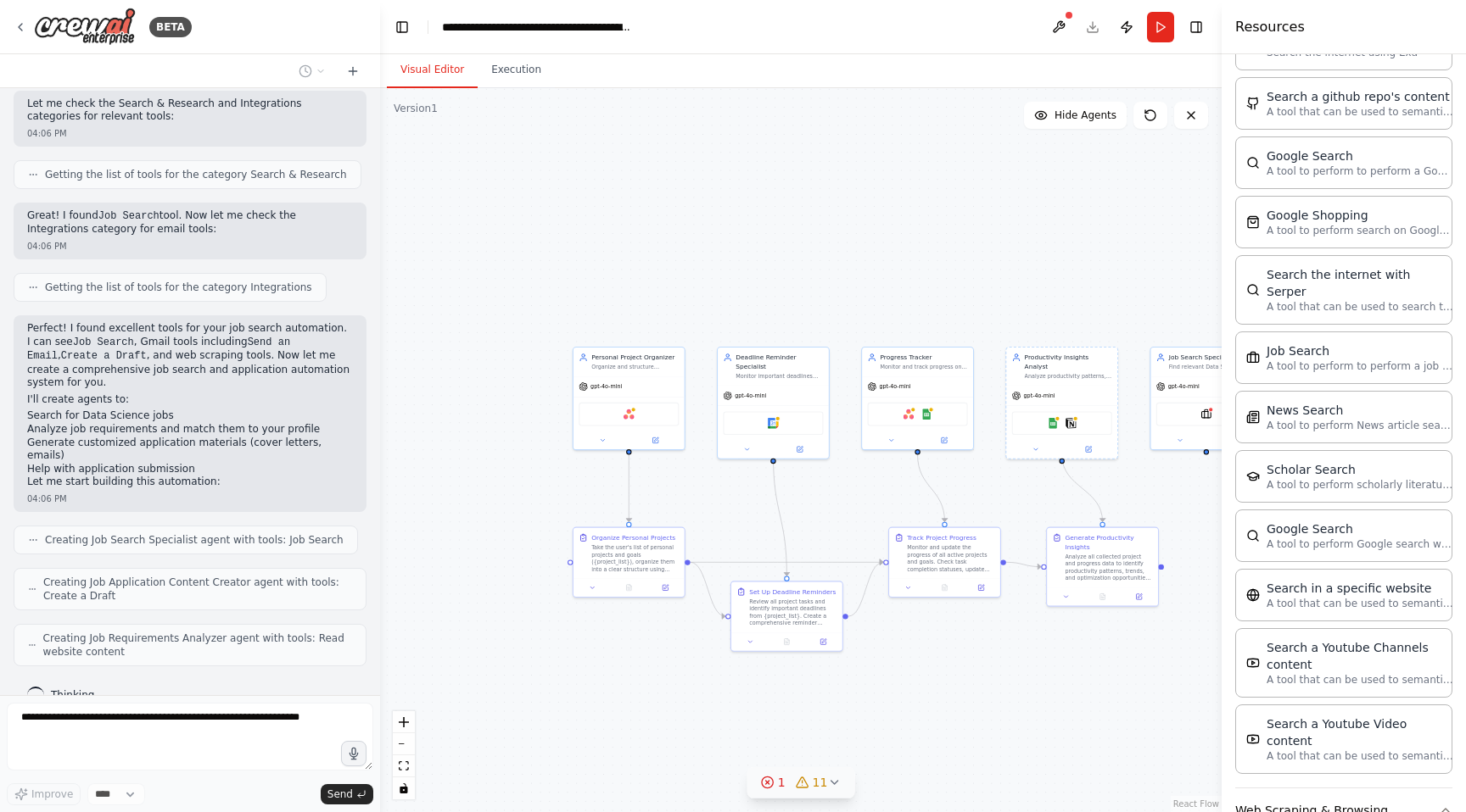
click at [822, 782] on span "11" at bounding box center [820, 782] width 15 height 17
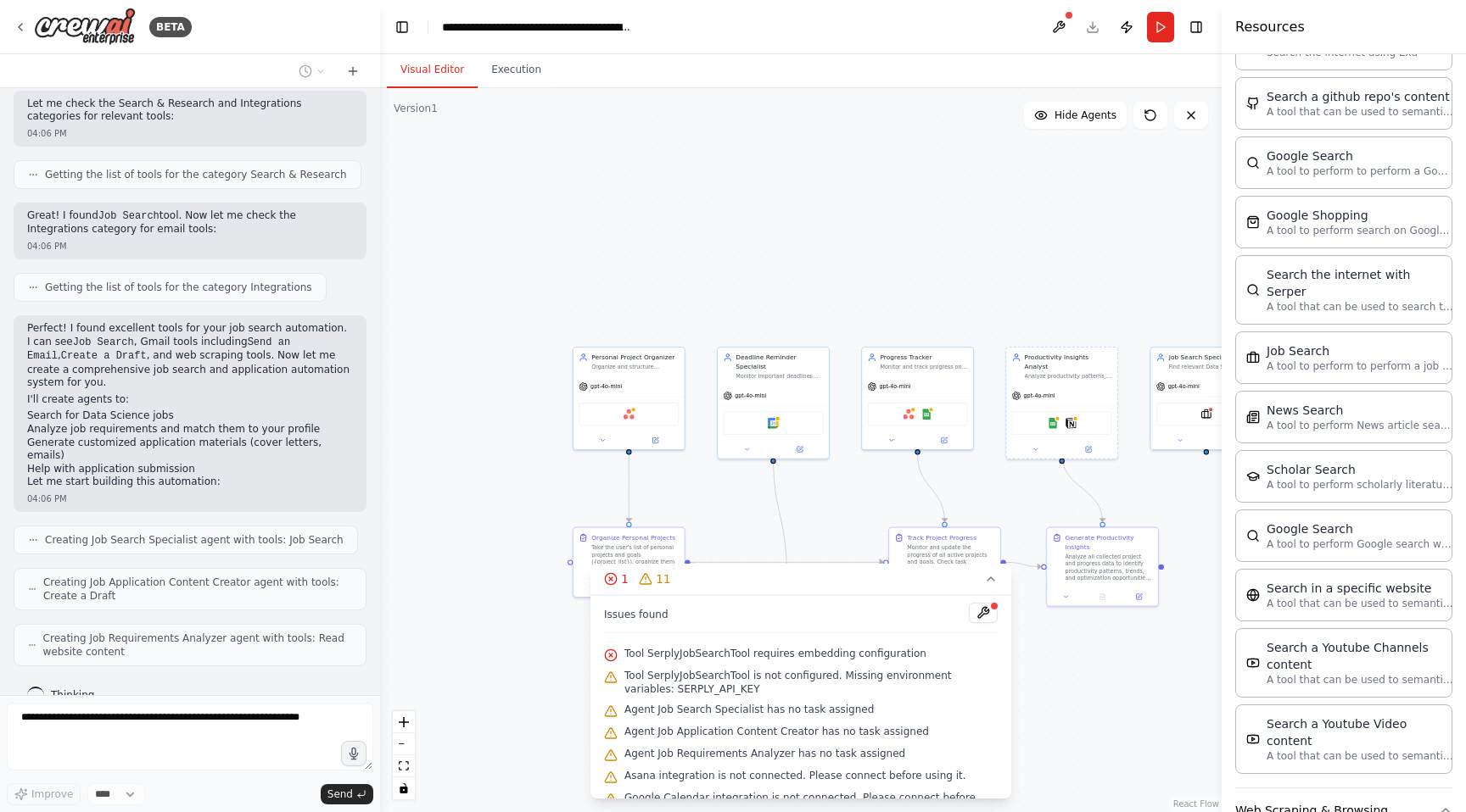
scroll to position [544, 0]
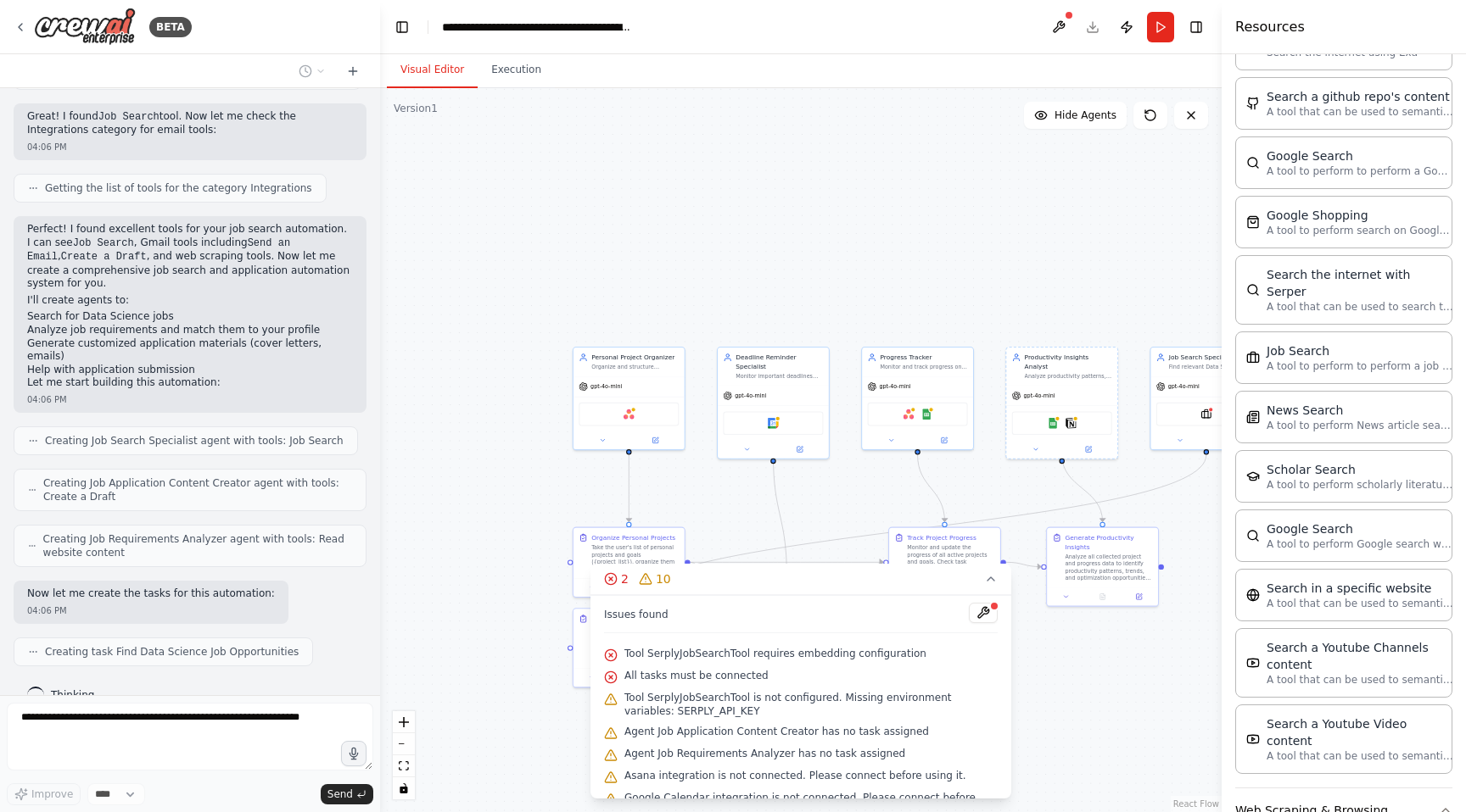
click at [807, 551] on div ".deletable-edge-delete-btn { width: 20px; height: 20px; border: 0px solid #ffff…" at bounding box center [801, 450] width 841 height 724
click at [984, 577] on icon at bounding box center [990, 579] width 14 height 14
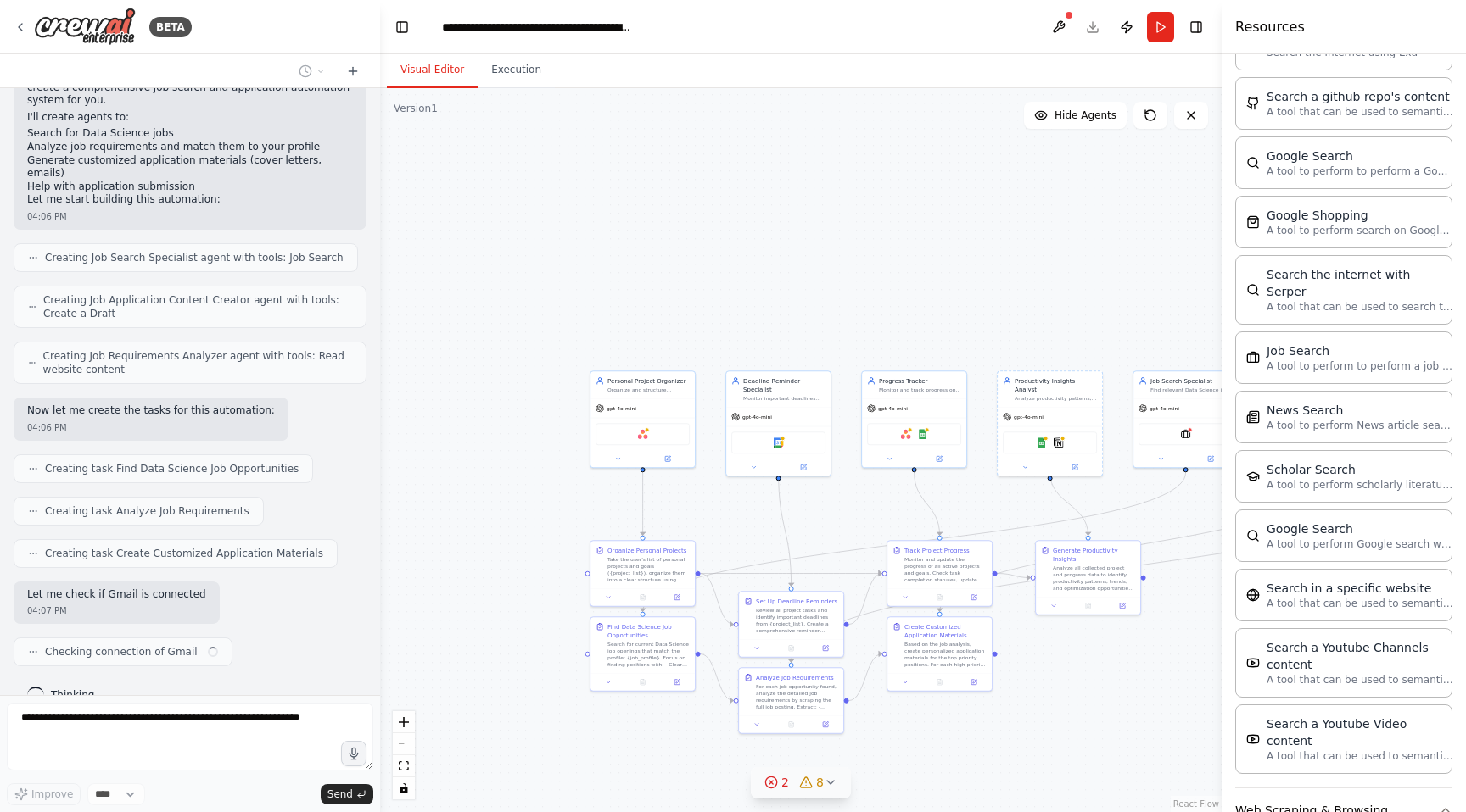
scroll to position [741, 0]
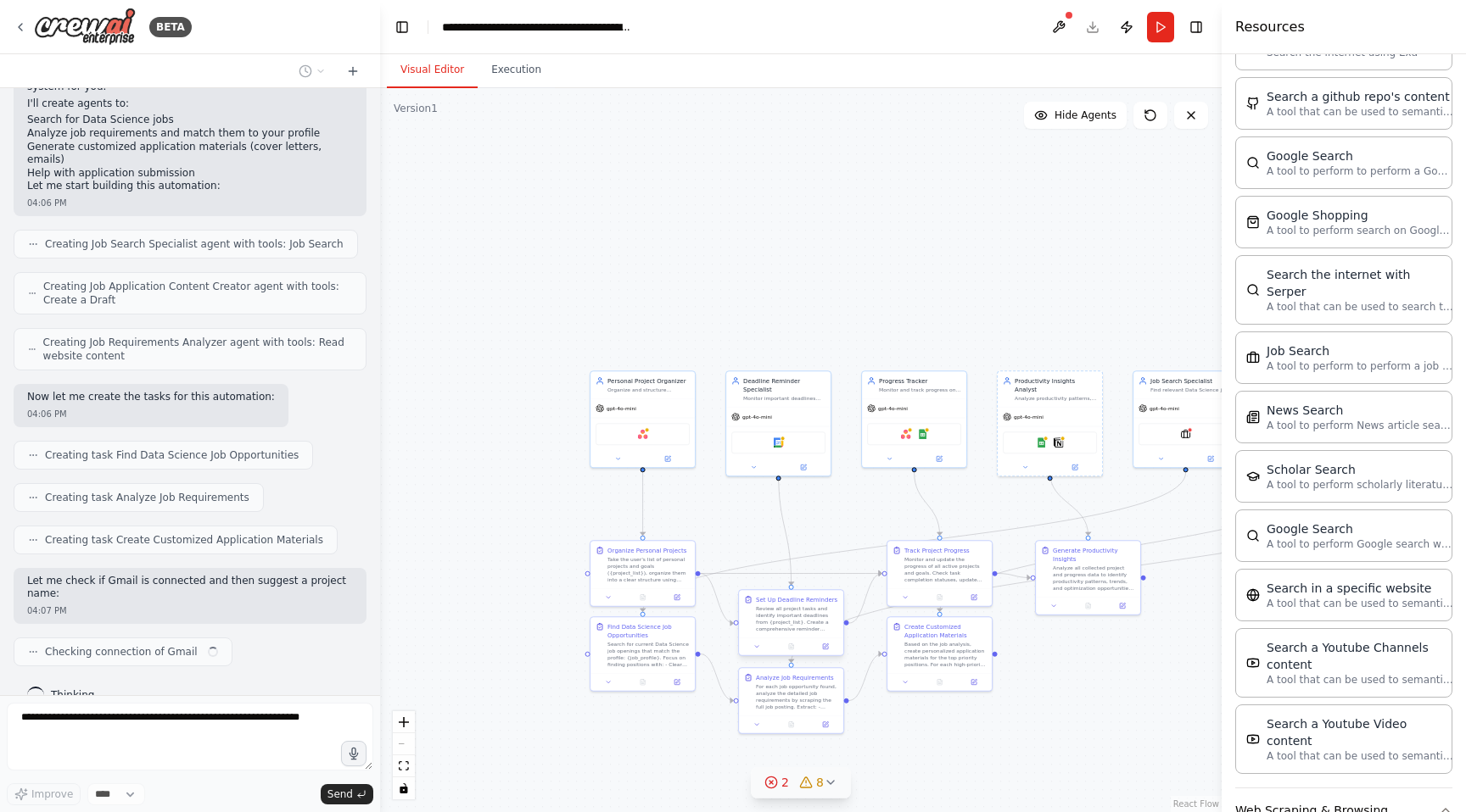
click at [816, 613] on div "Review all project tasks and identify important deadlines from {project_list}. …" at bounding box center [796, 619] width 83 height 27
click at [830, 575] on icon at bounding box center [829, 574] width 6 height 9
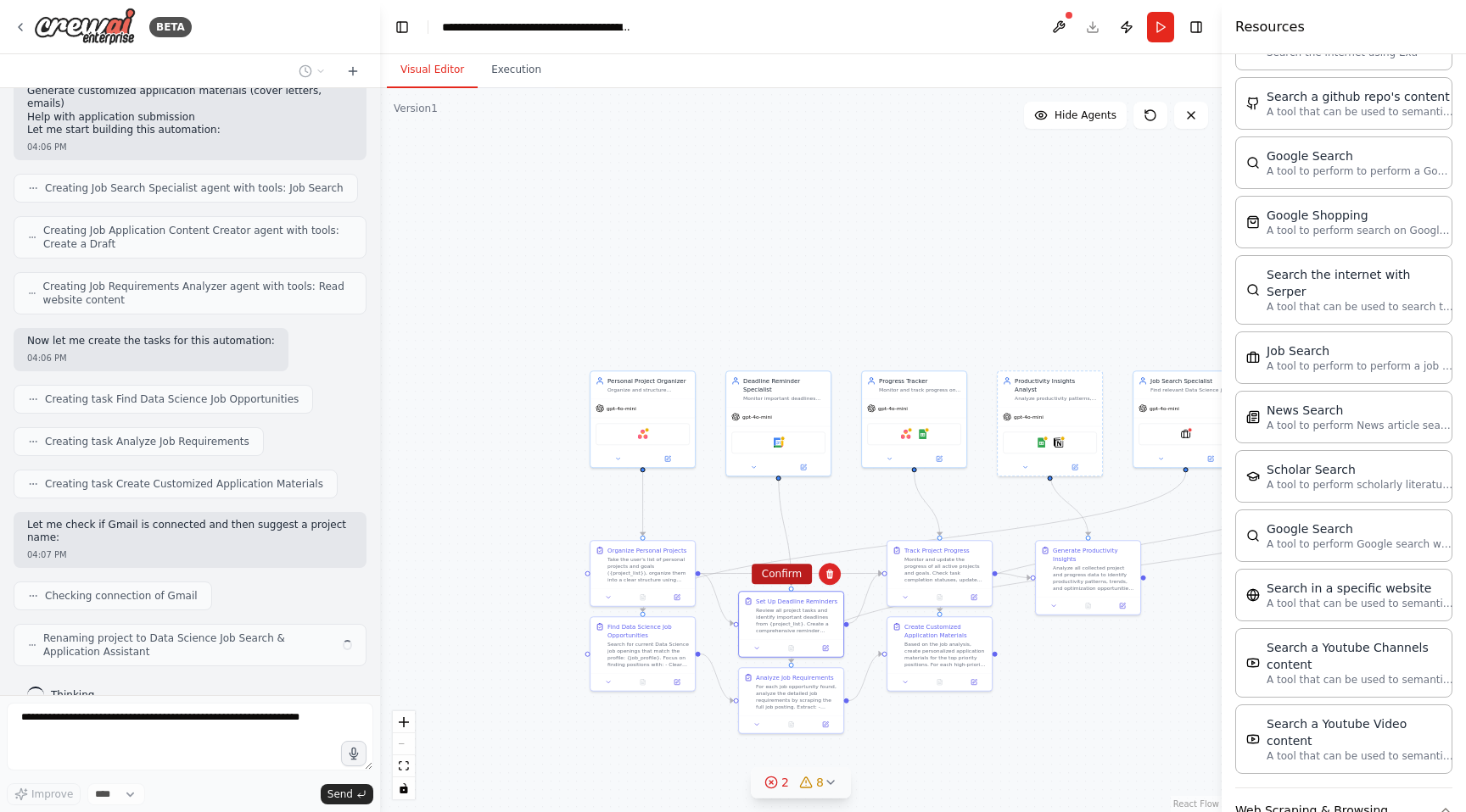
click at [783, 575] on button "Confirm" at bounding box center [782, 573] width 60 height 20
click at [652, 562] on div "Take the user's list of personal projects and goals ({project_list}), organize …" at bounding box center [648, 568] width 83 height 27
click at [681, 522] on icon at bounding box center [681, 523] width 6 height 9
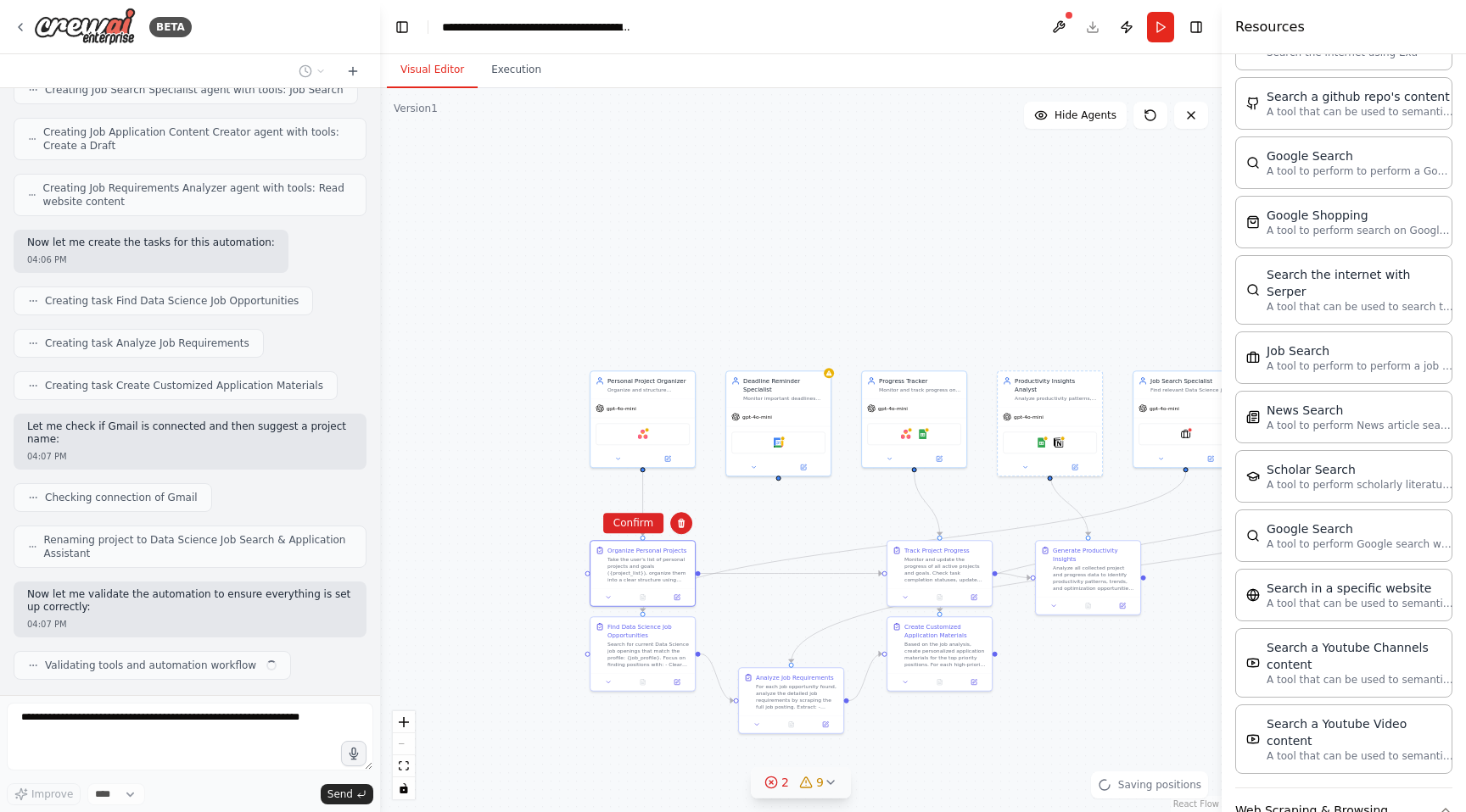
scroll to position [909, 0]
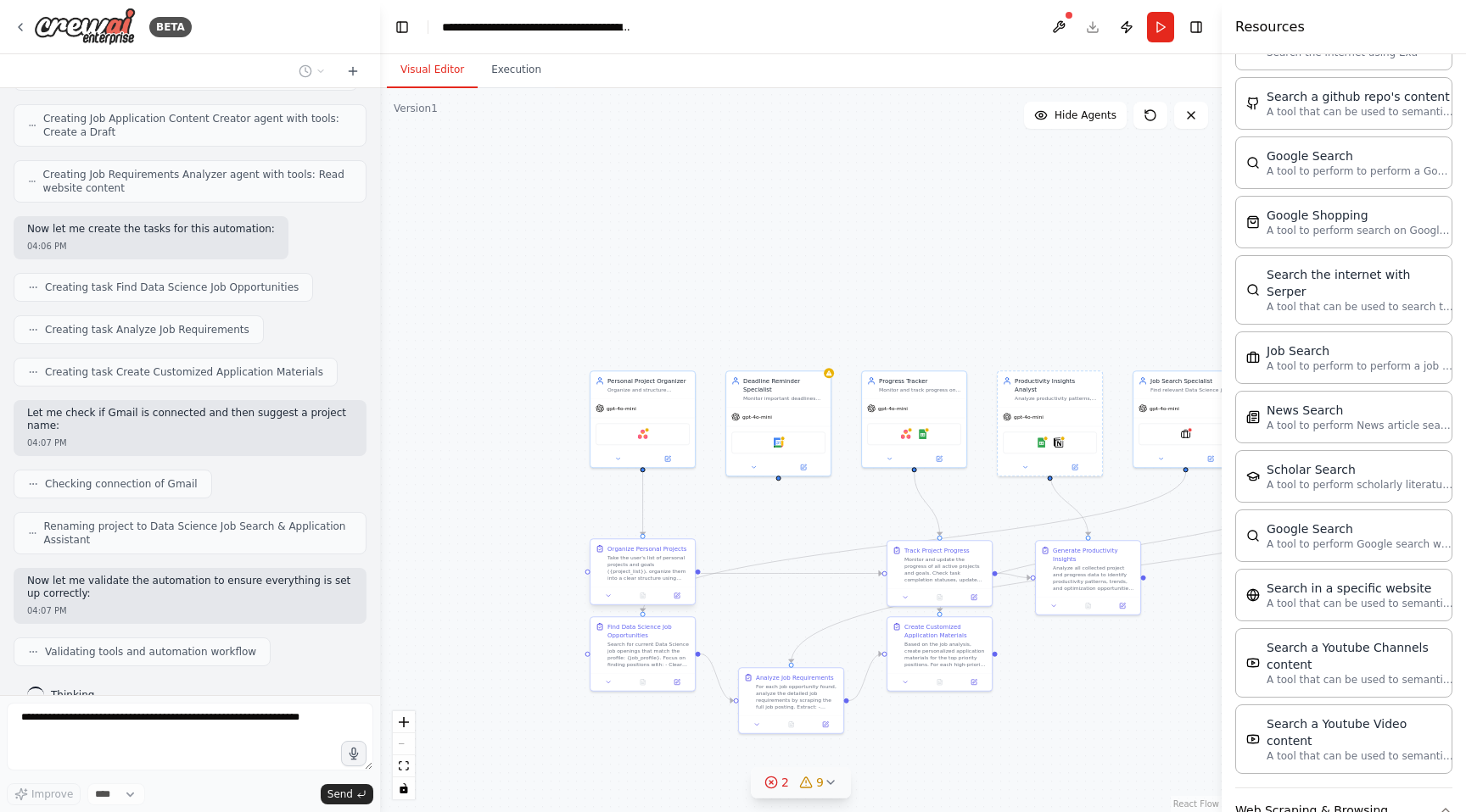
click at [676, 573] on div "Take the user's list of personal projects and goals ({project_list}), organize …" at bounding box center [648, 568] width 83 height 27
click at [683, 525] on icon at bounding box center [681, 523] width 6 height 9
click at [644, 519] on button "Confirm" at bounding box center [633, 523] width 60 height 20
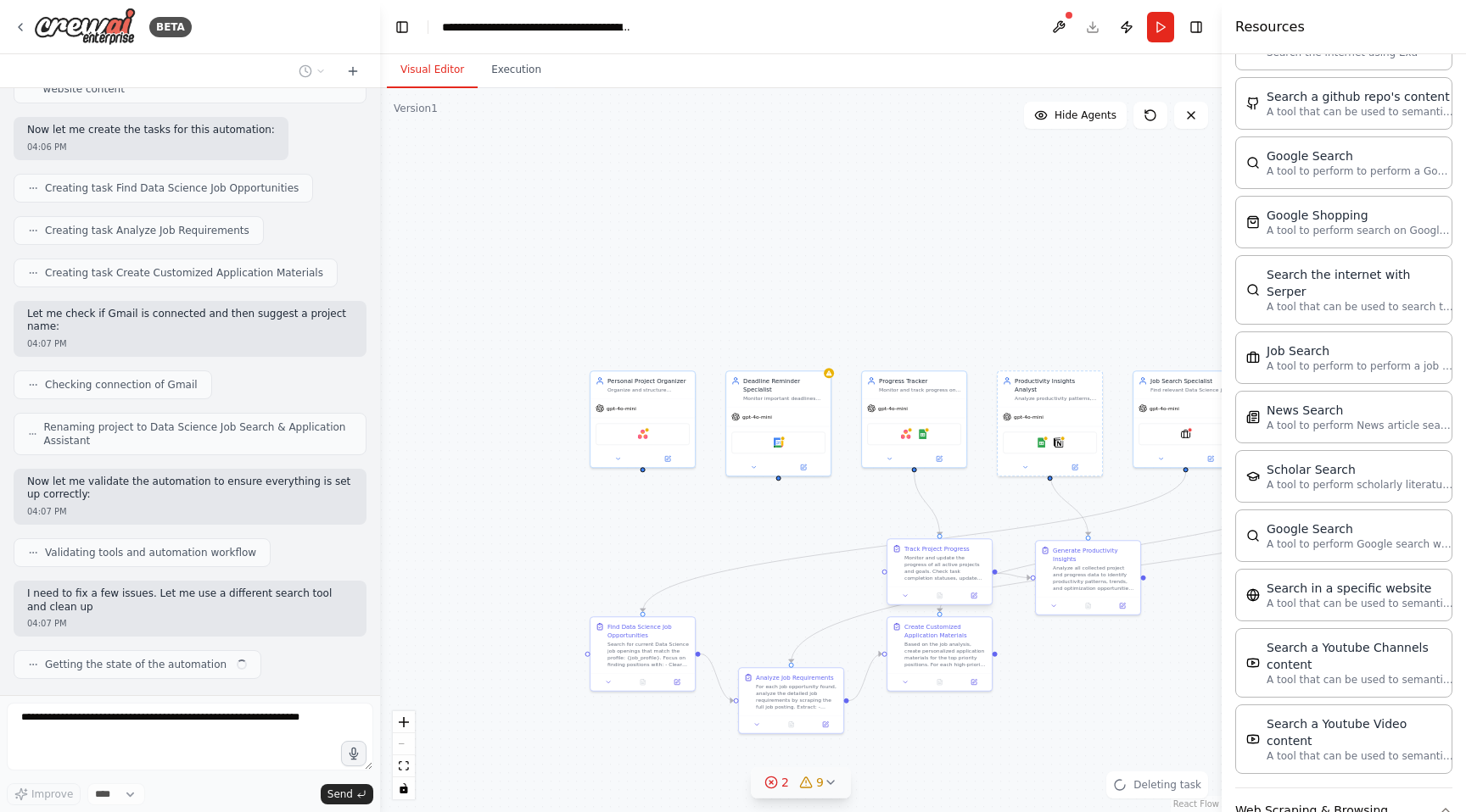
scroll to position [1021, 0]
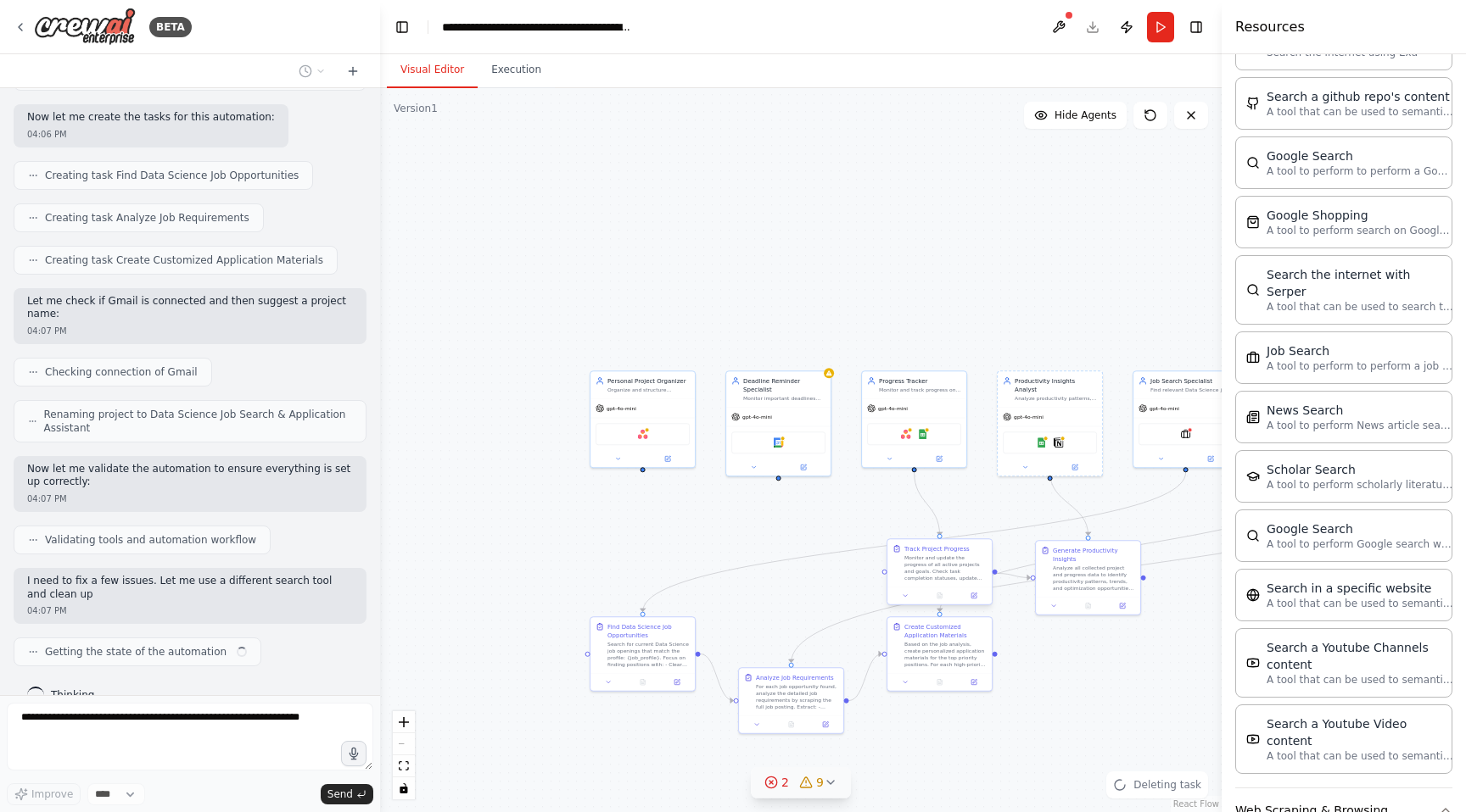
click at [934, 555] on div "Monitor and update the progress of all active projects and goals. Check task co…" at bounding box center [945, 568] width 83 height 27
click at [975, 526] on icon at bounding box center [978, 523] width 6 height 9
click at [934, 524] on button "Confirm" at bounding box center [930, 523] width 60 height 20
click at [1070, 555] on div "Generate Productivity Insights" at bounding box center [1094, 553] width 83 height 17
click at [1127, 518] on icon at bounding box center [1126, 523] width 10 height 10
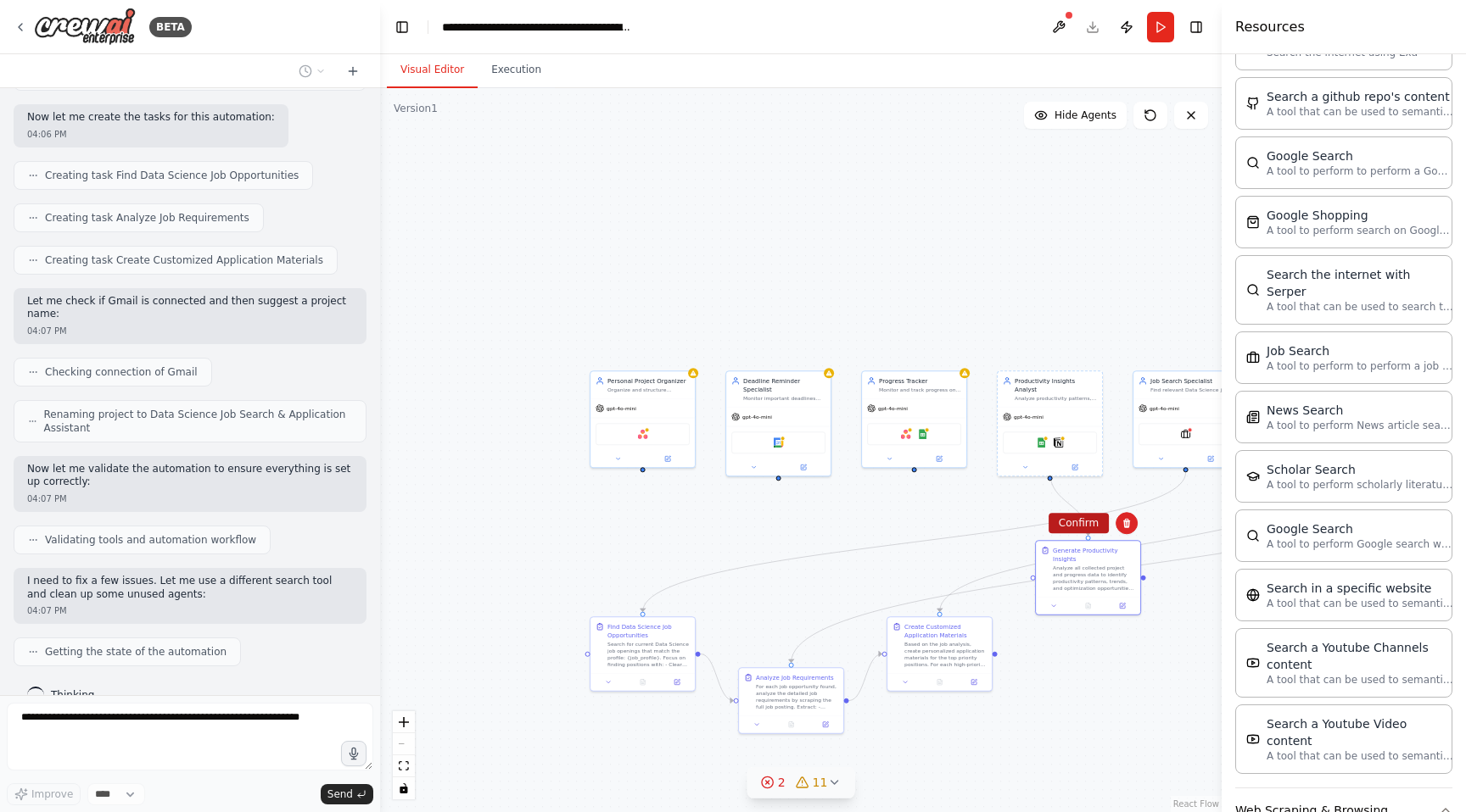
click at [1092, 518] on button "Confirm" at bounding box center [1078, 523] width 60 height 20
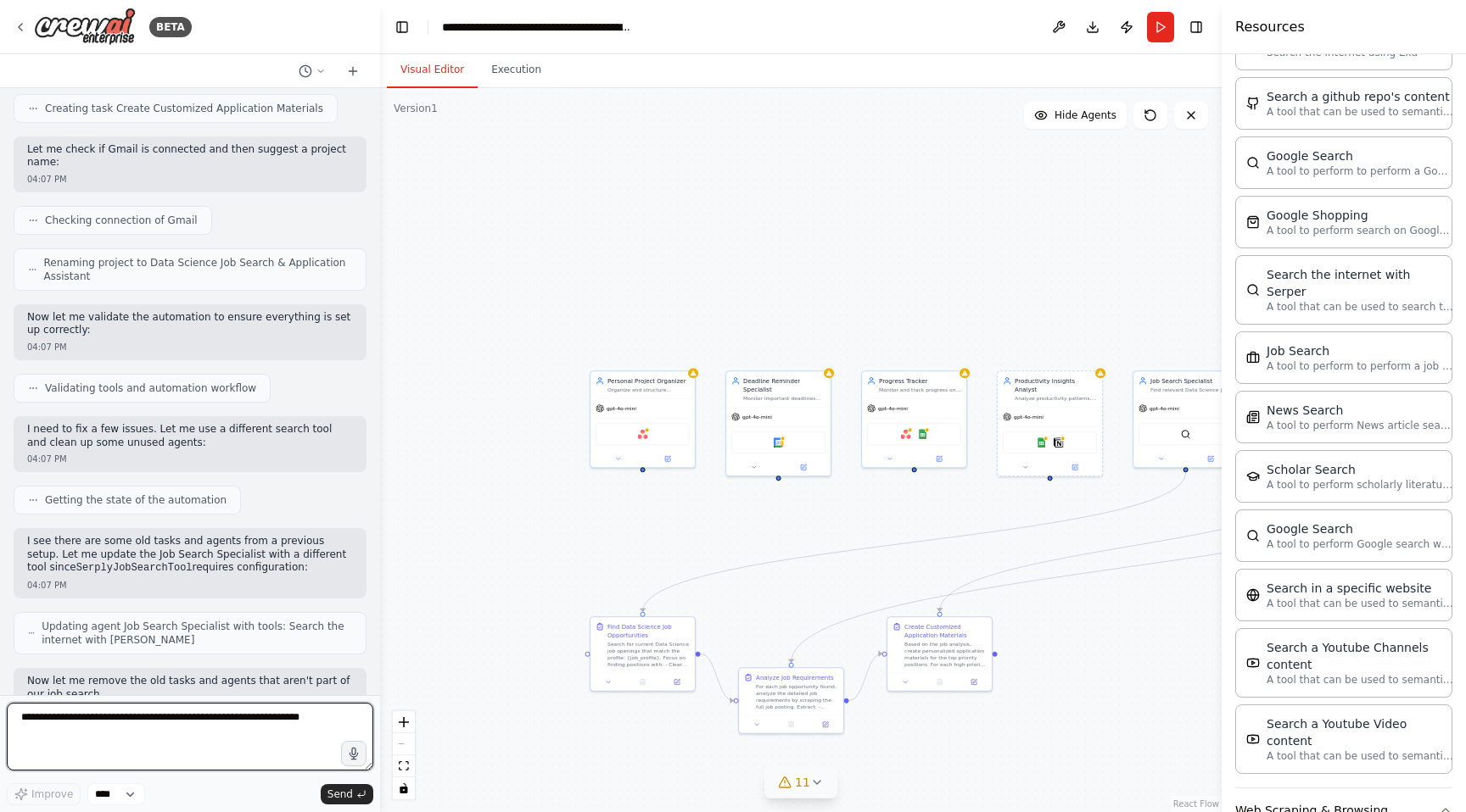
scroll to position [1186, 0]
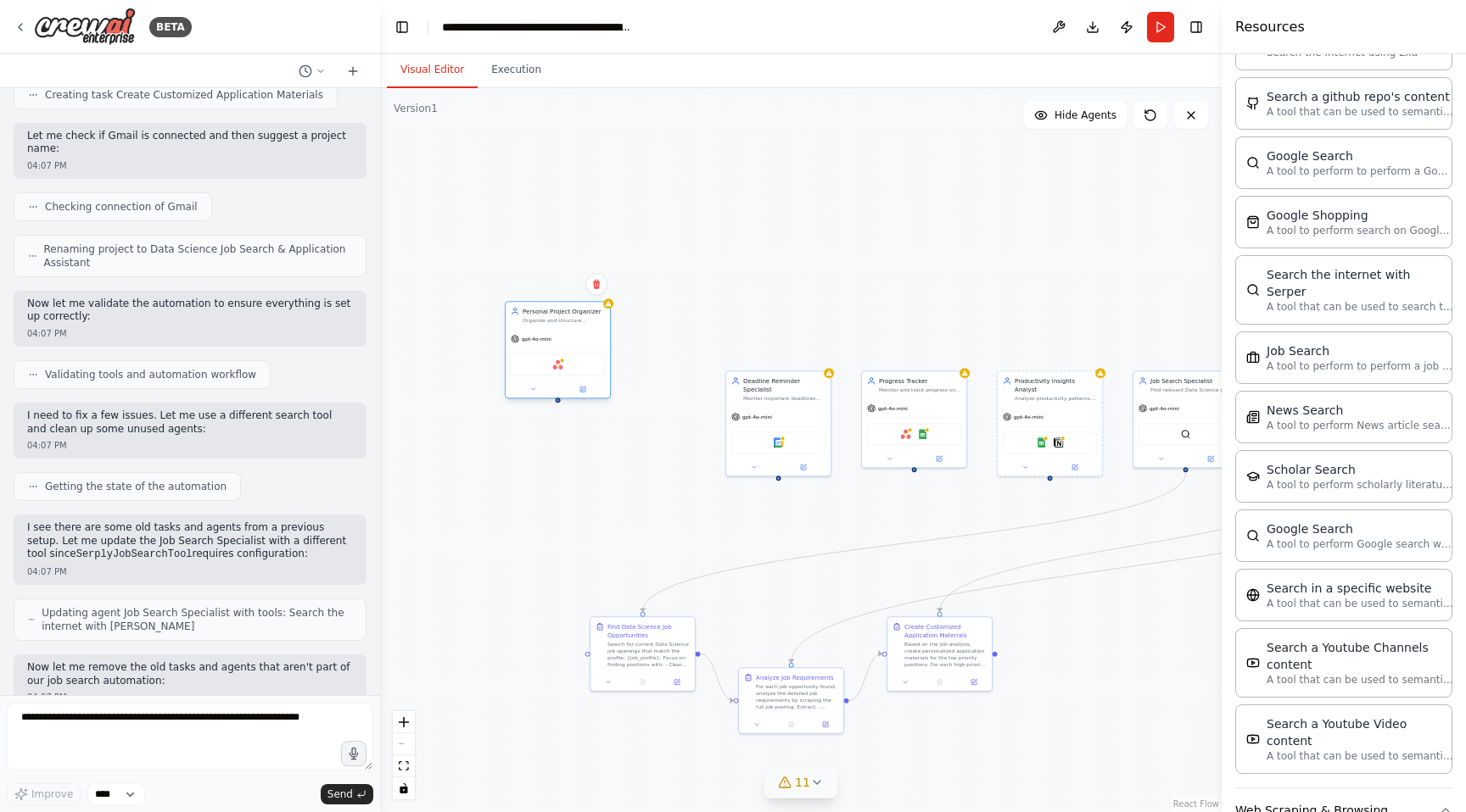
drag, startPoint x: 656, startPoint y: 405, endPoint x: 573, endPoint y: 339, distance: 106.0
click at [573, 339] on div "gpt-4o-mini" at bounding box center [557, 338] width 104 height 19
click at [596, 288] on icon at bounding box center [595, 284] width 6 height 9
click at [550, 284] on button "Confirm" at bounding box center [548, 284] width 60 height 20
click at [796, 416] on div "gpt-4o-mini" at bounding box center [778, 416] width 104 height 19
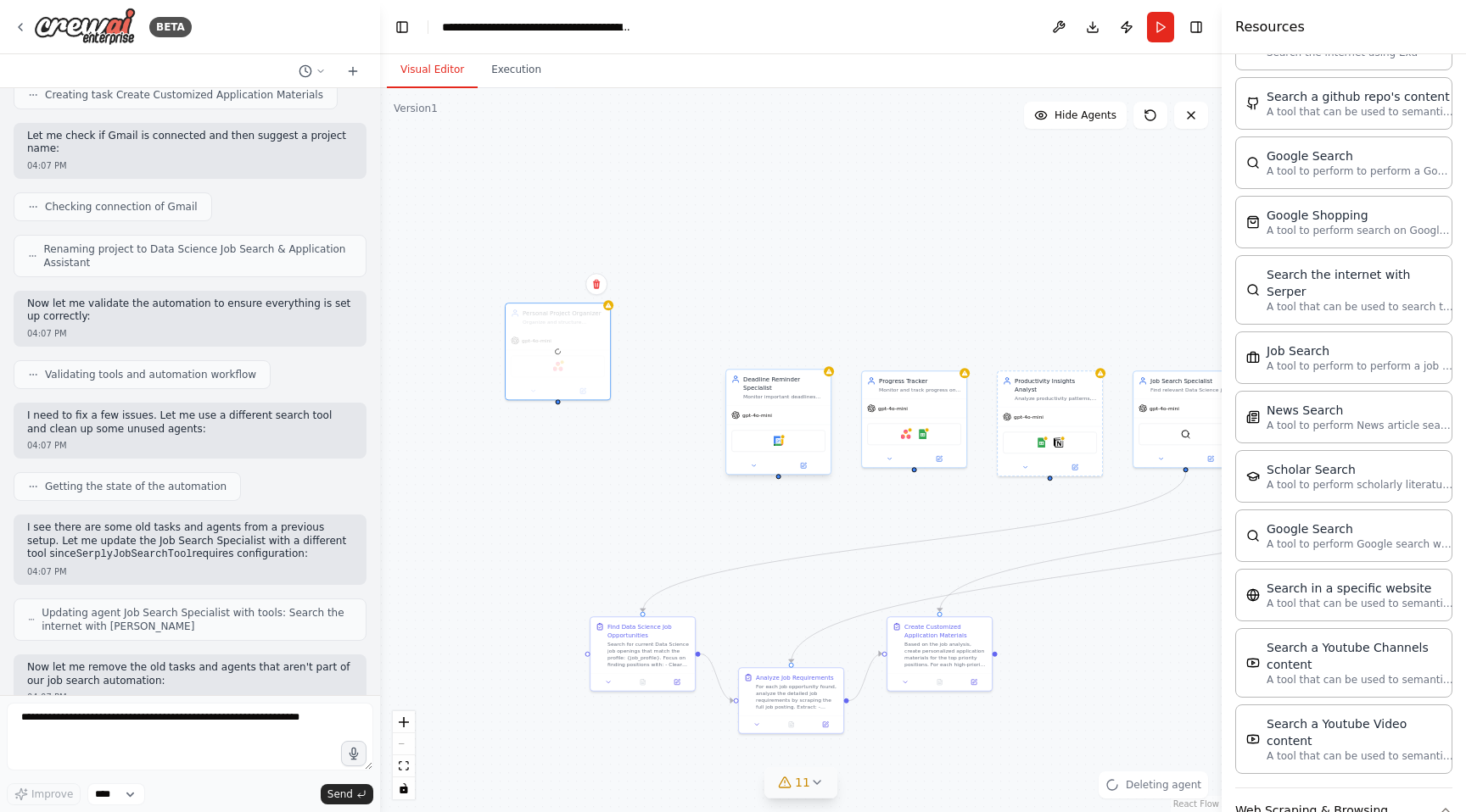
scroll to position [1272, 0]
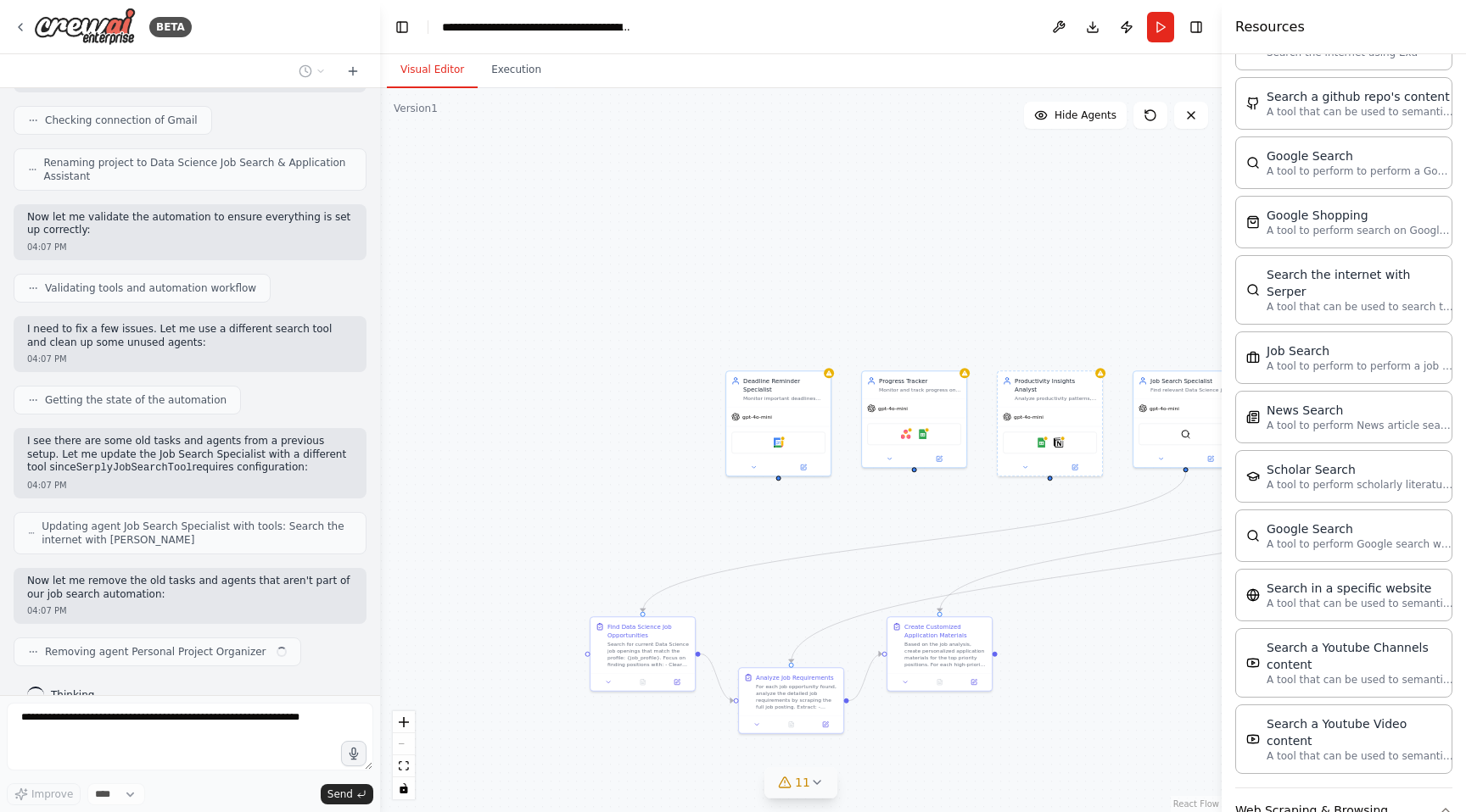
click at [820, 352] on div ".deletable-edge-delete-btn { width: 20px; height: 20px; border: 0px solid #ffff…" at bounding box center [801, 450] width 841 height 724
click at [830, 393] on div "Deadline Reminder Specialist Monitor important deadlines and create comprehensi…" at bounding box center [778, 386] width 104 height 35
click at [817, 355] on icon at bounding box center [816, 352] width 6 height 9
click at [783, 354] on button "Confirm" at bounding box center [769, 352] width 60 height 20
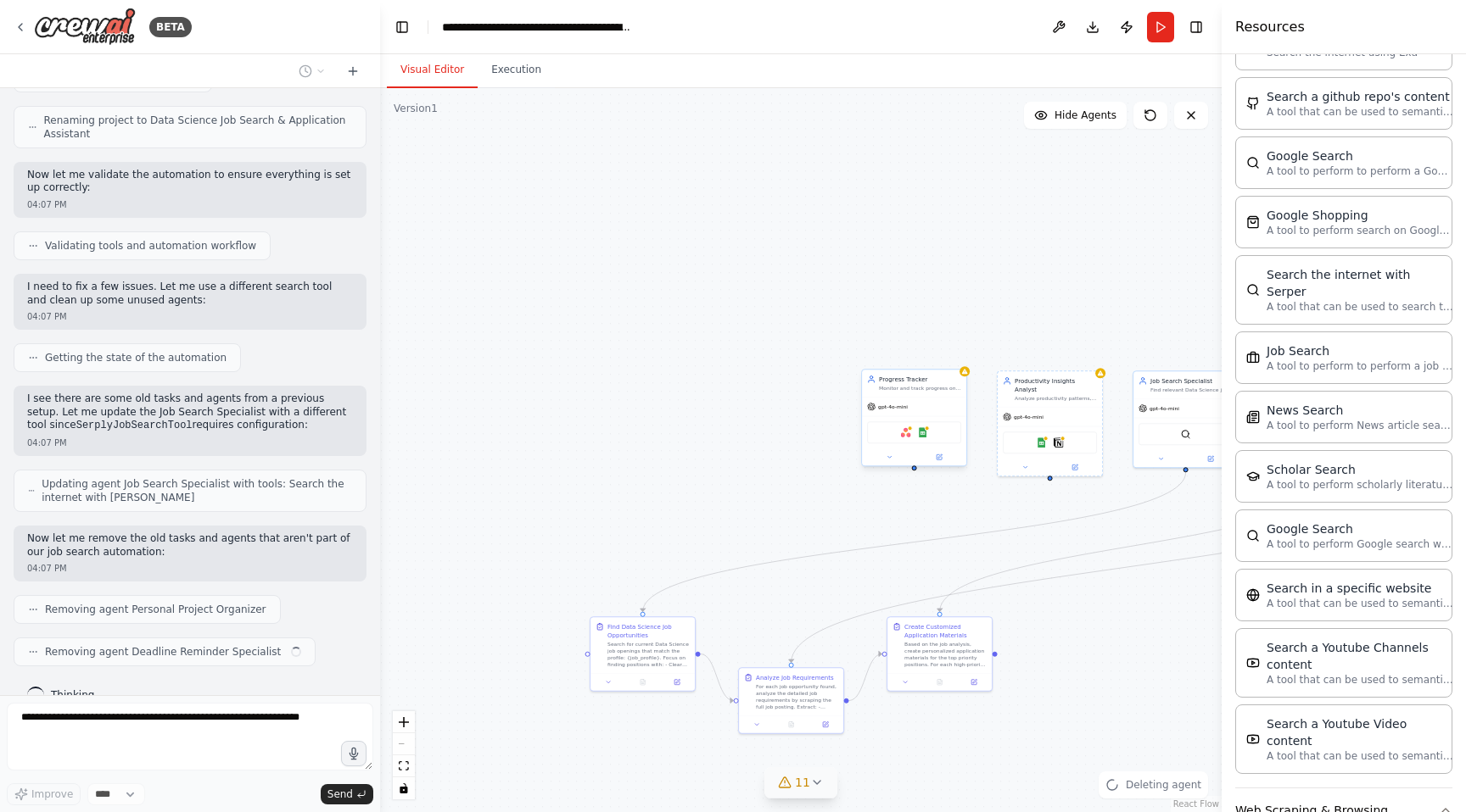
click at [898, 392] on div "Progress Tracker Monitor and track progress on personal goals and projects by c…" at bounding box center [913, 383] width 104 height 27
click at [952, 355] on icon at bounding box center [952, 352] width 6 height 9
click at [909, 353] on button "Confirm" at bounding box center [904, 352] width 60 height 20
click at [1074, 409] on div "gpt-4o-mini" at bounding box center [1049, 416] width 104 height 19
click at [1087, 354] on icon at bounding box center [1087, 351] width 10 height 10
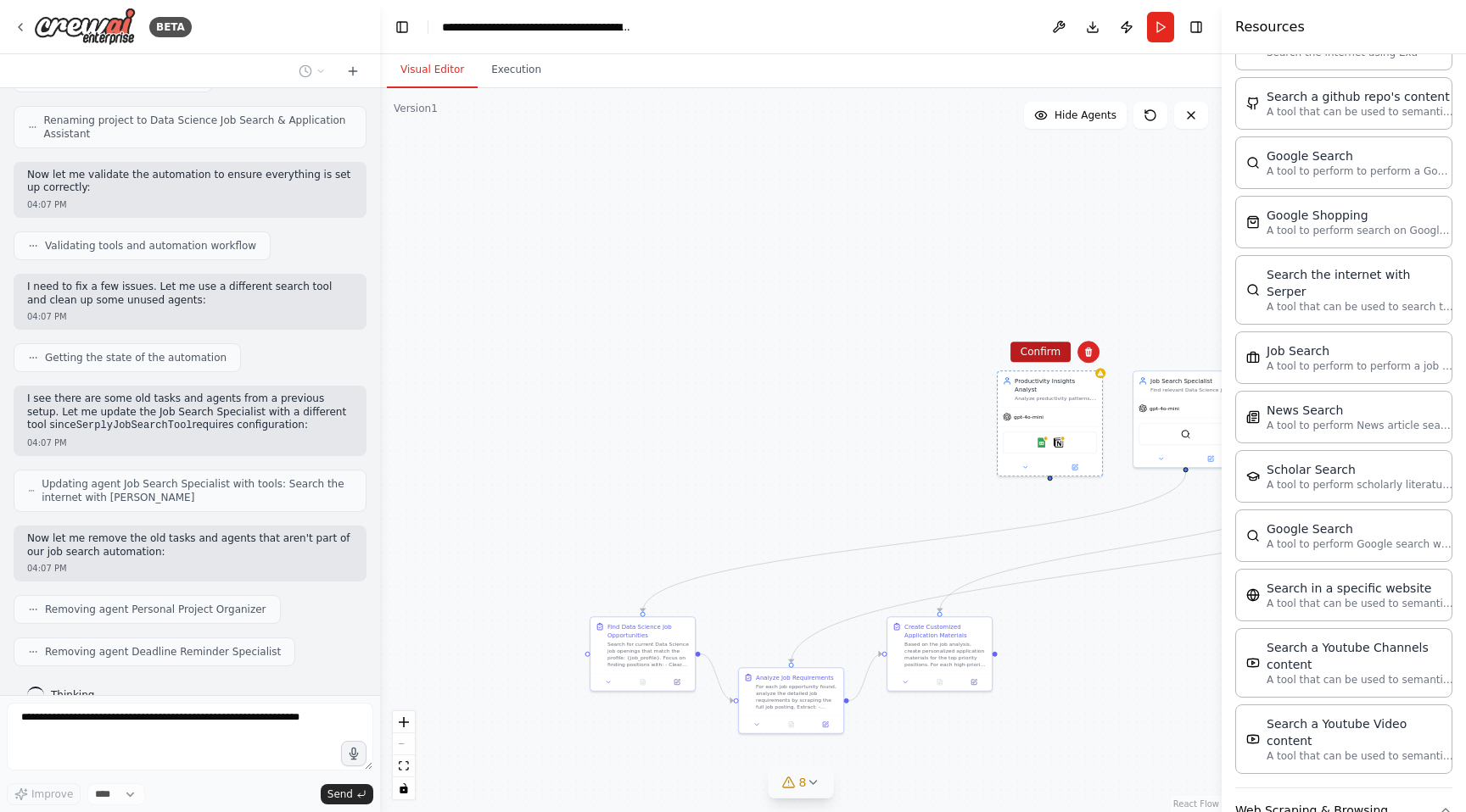
click at [1039, 354] on button "Confirm" at bounding box center [1040, 352] width 60 height 20
drag, startPoint x: 1147, startPoint y: 406, endPoint x: 606, endPoint y: 411, distance: 541.0
click at [606, 411] on div "gpt-4o-mini" at bounding box center [615, 415] width 41 height 8
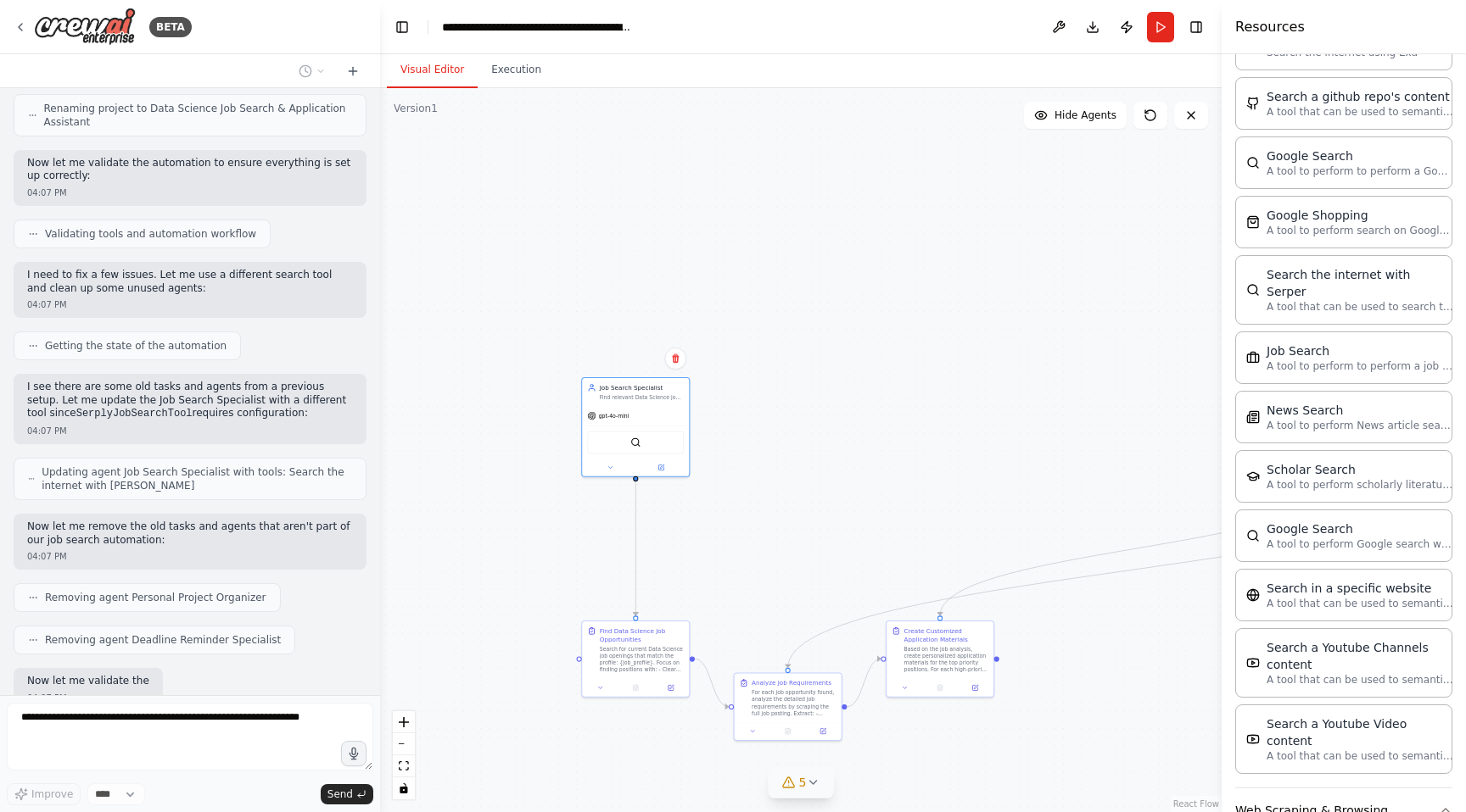
scroll to position [1414, 0]
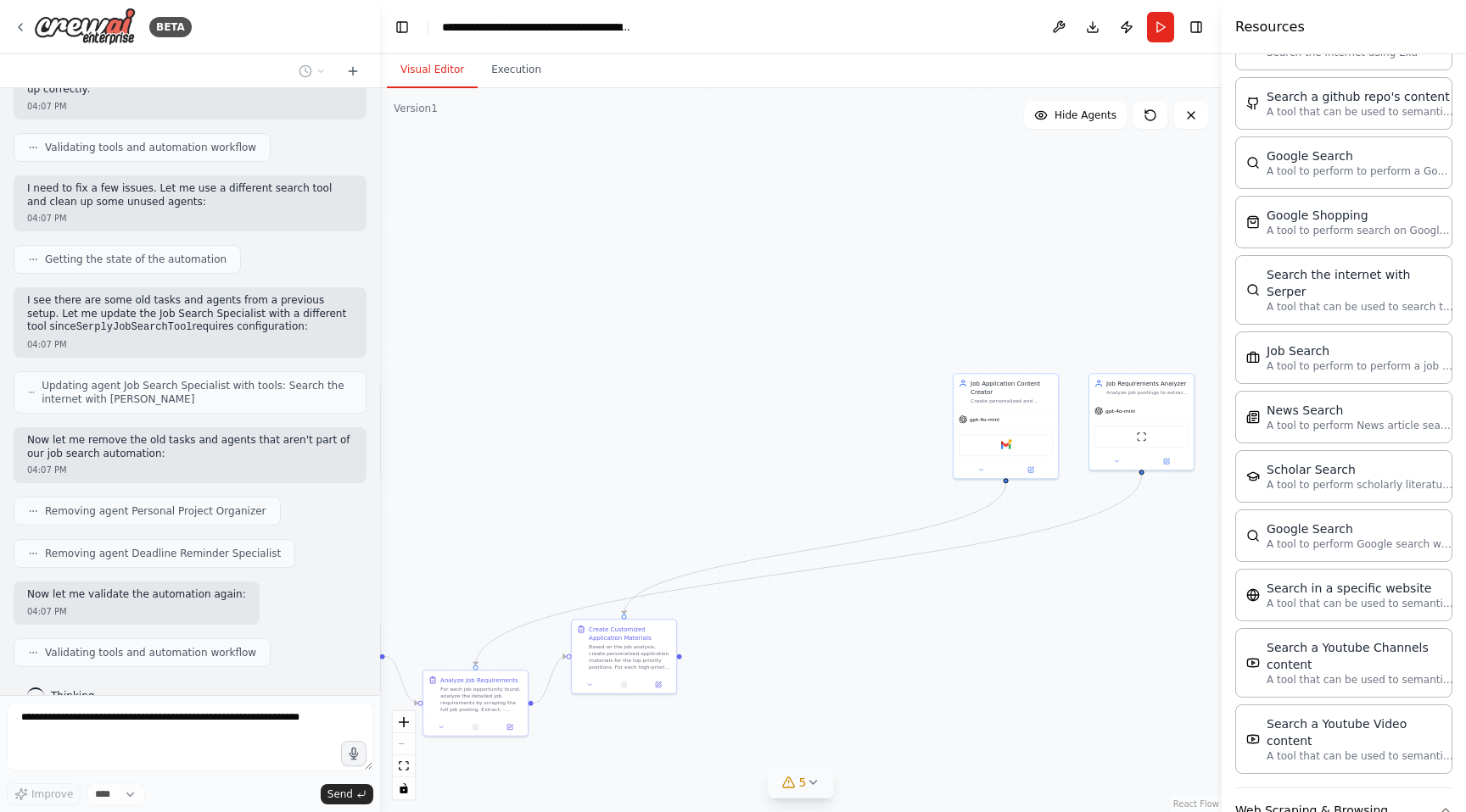
drag, startPoint x: 924, startPoint y: 457, endPoint x: 611, endPoint y: 459, distance: 313.0
click at [611, 459] on div ".deletable-edge-delete-btn { width: 20px; height: 20px; border: 0px solid #ffff…" at bounding box center [801, 450] width 841 height 724
drag, startPoint x: 1028, startPoint y: 383, endPoint x: 330, endPoint y: 382, distance: 698.0
click at [330, 383] on div "BETA Hello! I'm the CrewAI assistant. What kind of automation do you want to bu…" at bounding box center [733, 406] width 1466 height 812
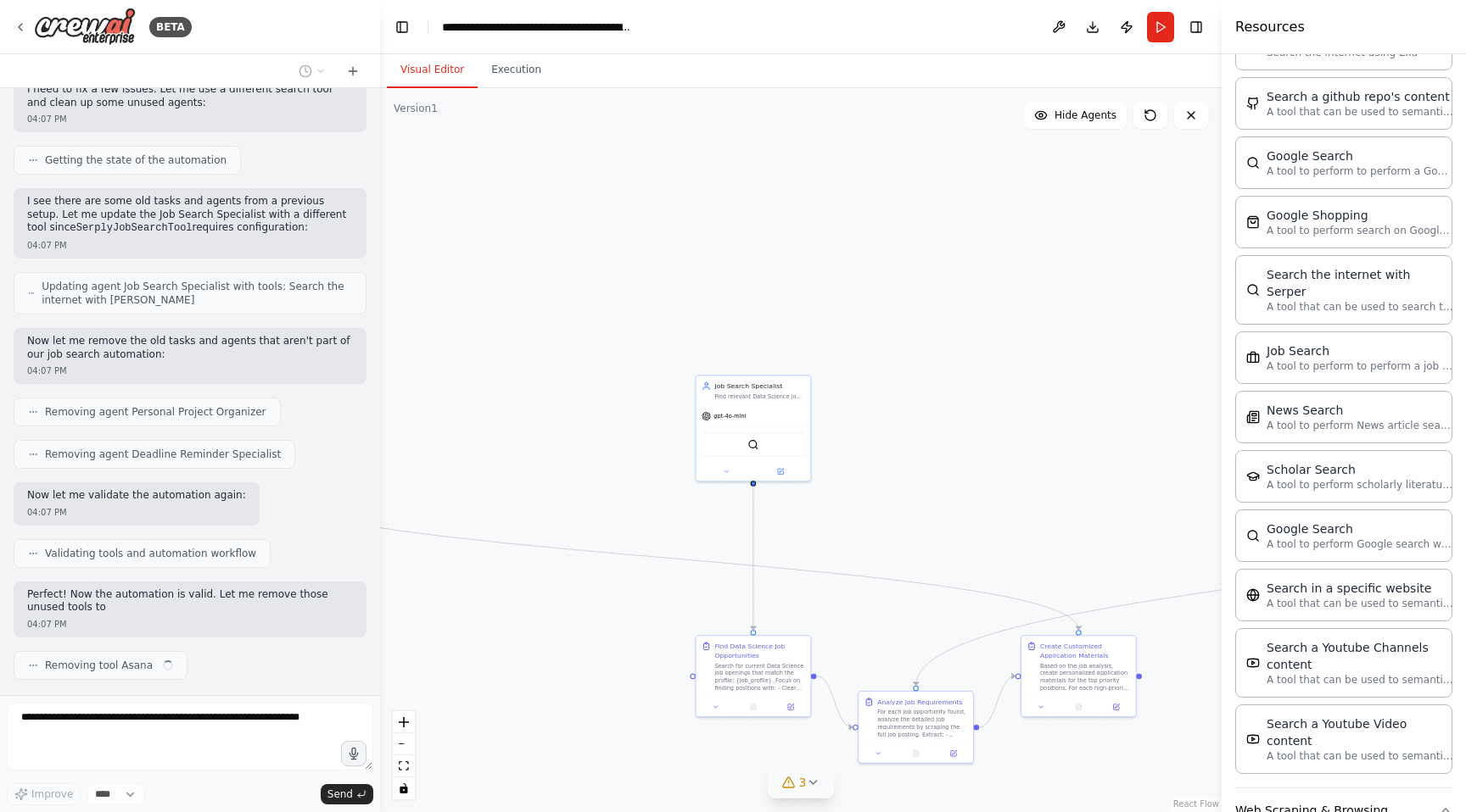
scroll to position [1526, 0]
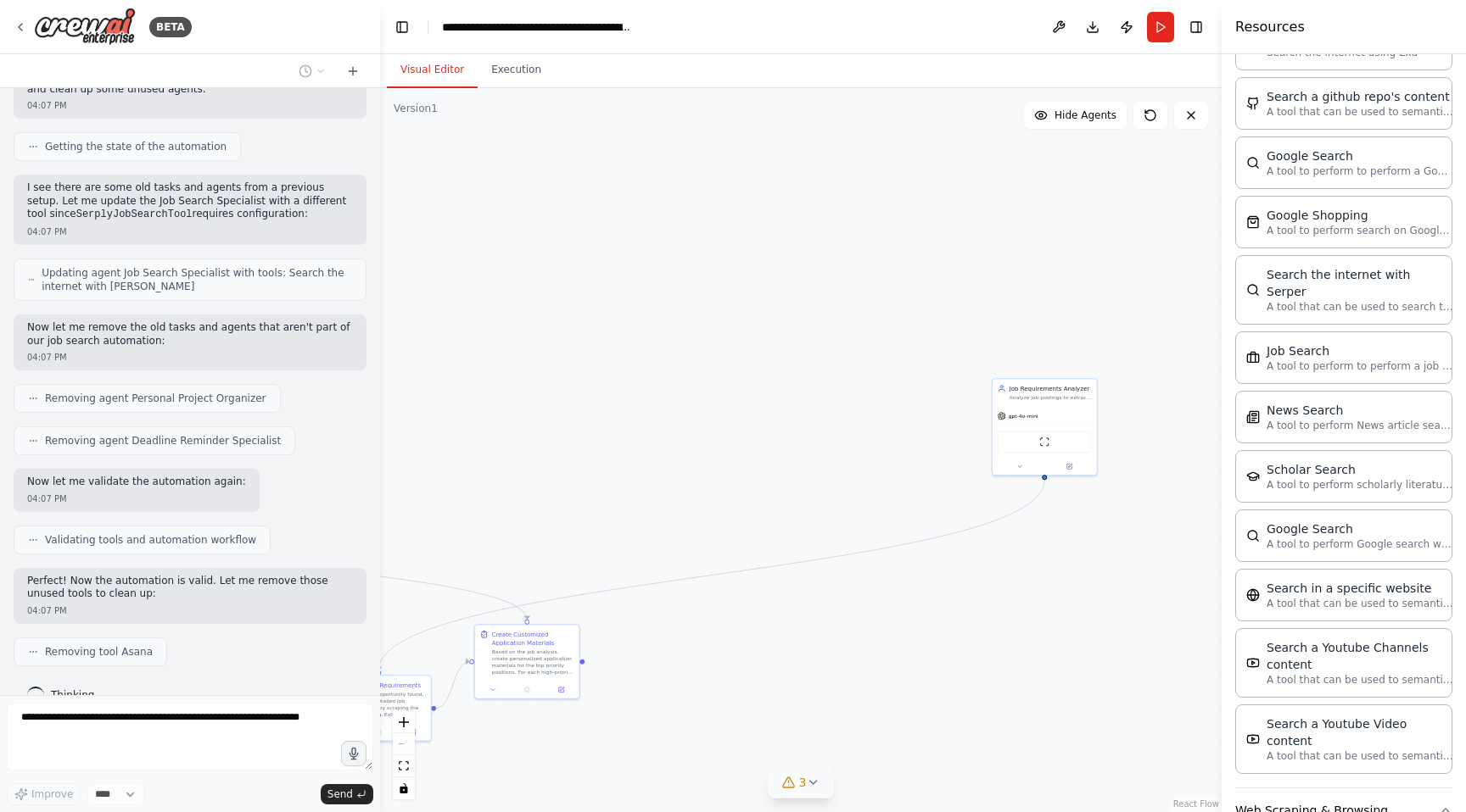
drag, startPoint x: 844, startPoint y: 452, endPoint x: 313, endPoint y: 457, distance: 531.0
click at [313, 457] on div "BETA Hello! I'm the CrewAI assistant. What kind of automation do you want to bu…" at bounding box center [733, 406] width 1466 height 812
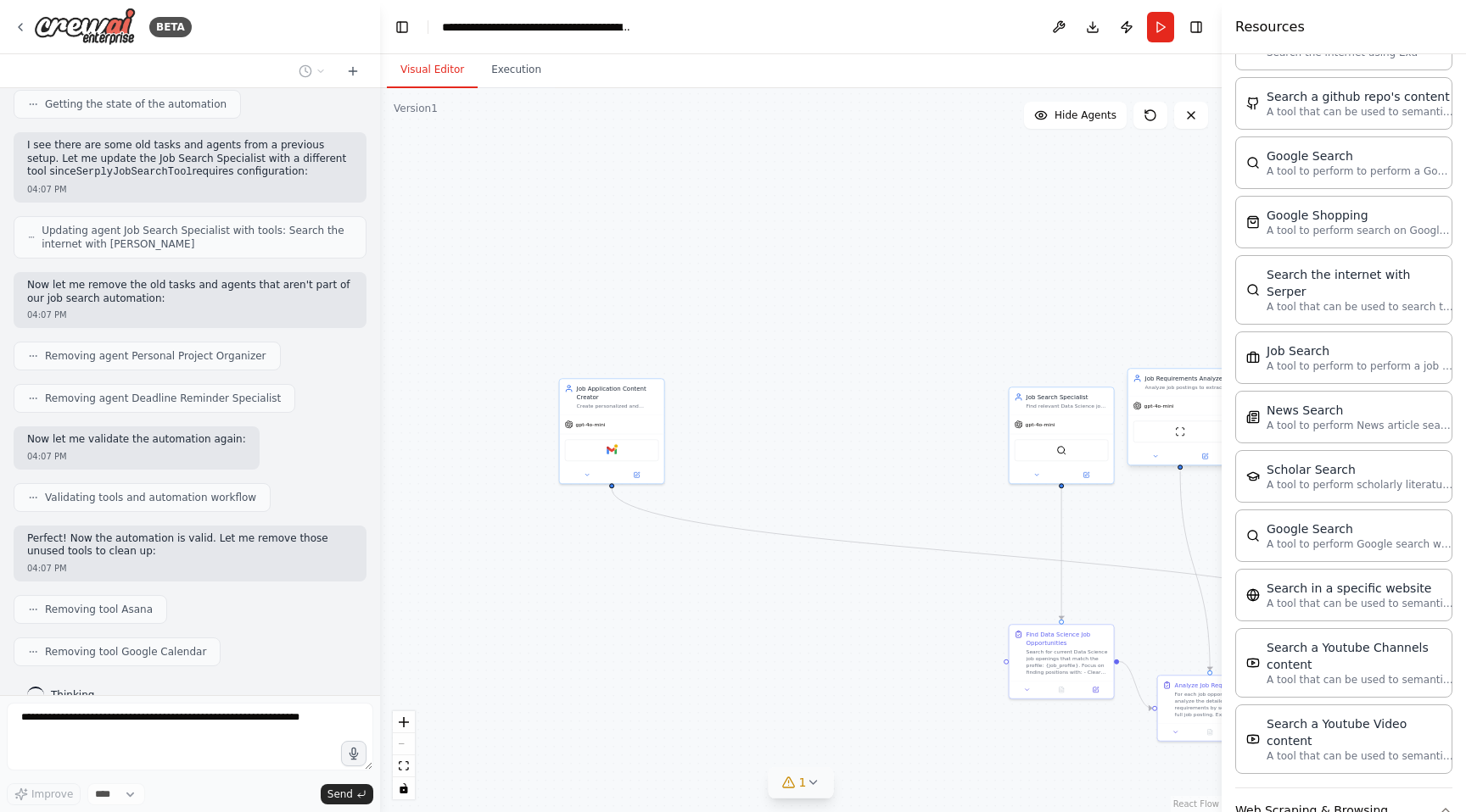
drag, startPoint x: 1027, startPoint y: 400, endPoint x: 1160, endPoint y: 396, distance: 133.1
click at [1160, 396] on div "Job Requirements Analyzer Analyze job postings to extract key requirements, qua…" at bounding box center [1180, 382] width 104 height 27
drag, startPoint x: 619, startPoint y: 411, endPoint x: 930, endPoint y: 416, distance: 311.0
click at [930, 416] on div "Job Application Content Creator Create personalized and compelling application …" at bounding box center [917, 403] width 104 height 35
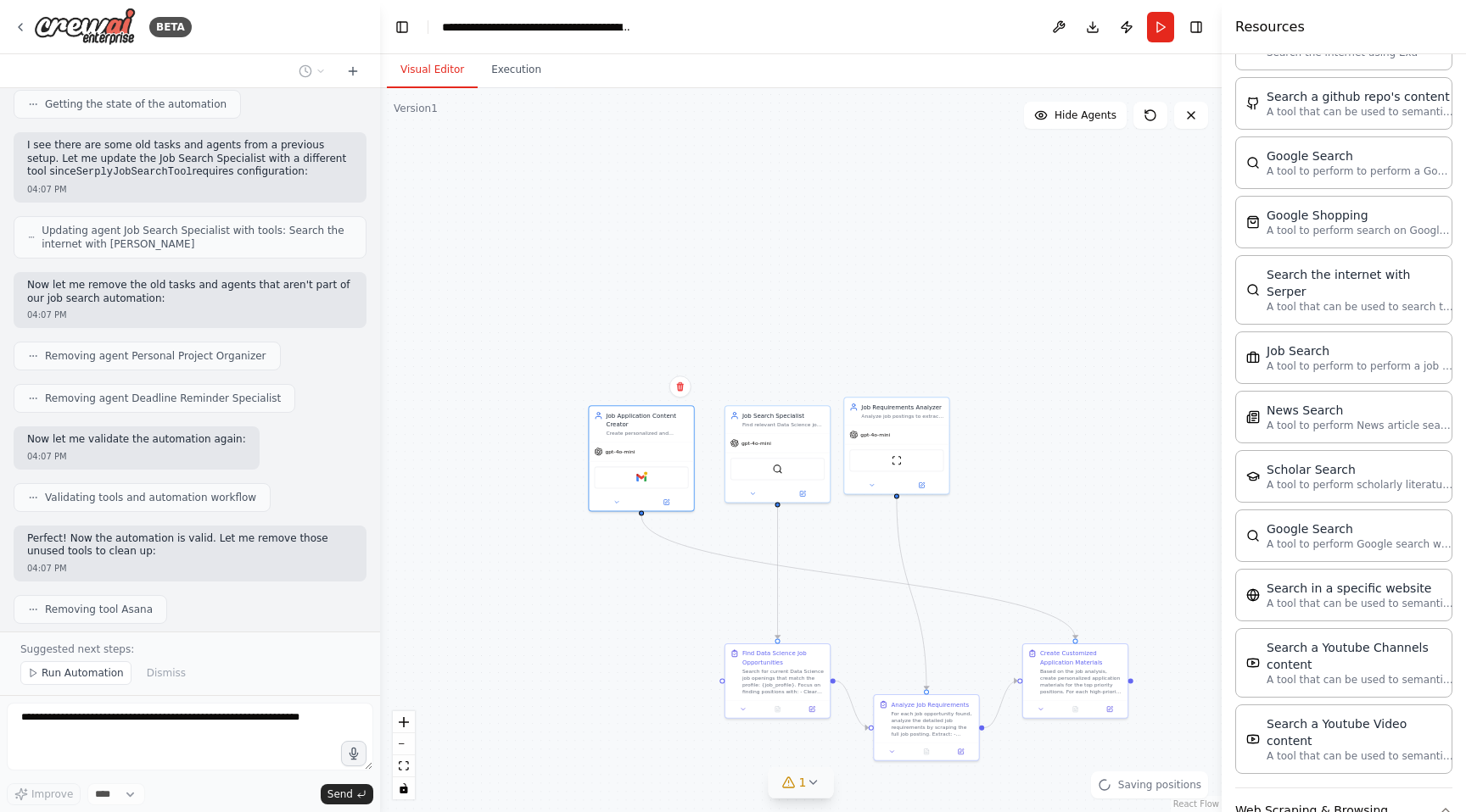
drag, startPoint x: 1086, startPoint y: 234, endPoint x: 803, endPoint y: 251, distance: 283.5
click at [802, 251] on div ".deletable-edge-delete-btn { width: 20px; height: 20px; border: 0px solid #ffff…" at bounding box center [801, 450] width 841 height 724
drag, startPoint x: 892, startPoint y: 423, endPoint x: 886, endPoint y: 349, distance: 74.2
click at [886, 349] on div "gpt-4o-mini" at bounding box center [887, 355] width 104 height 19
drag, startPoint x: 635, startPoint y: 419, endPoint x: 1083, endPoint y: 368, distance: 450.9
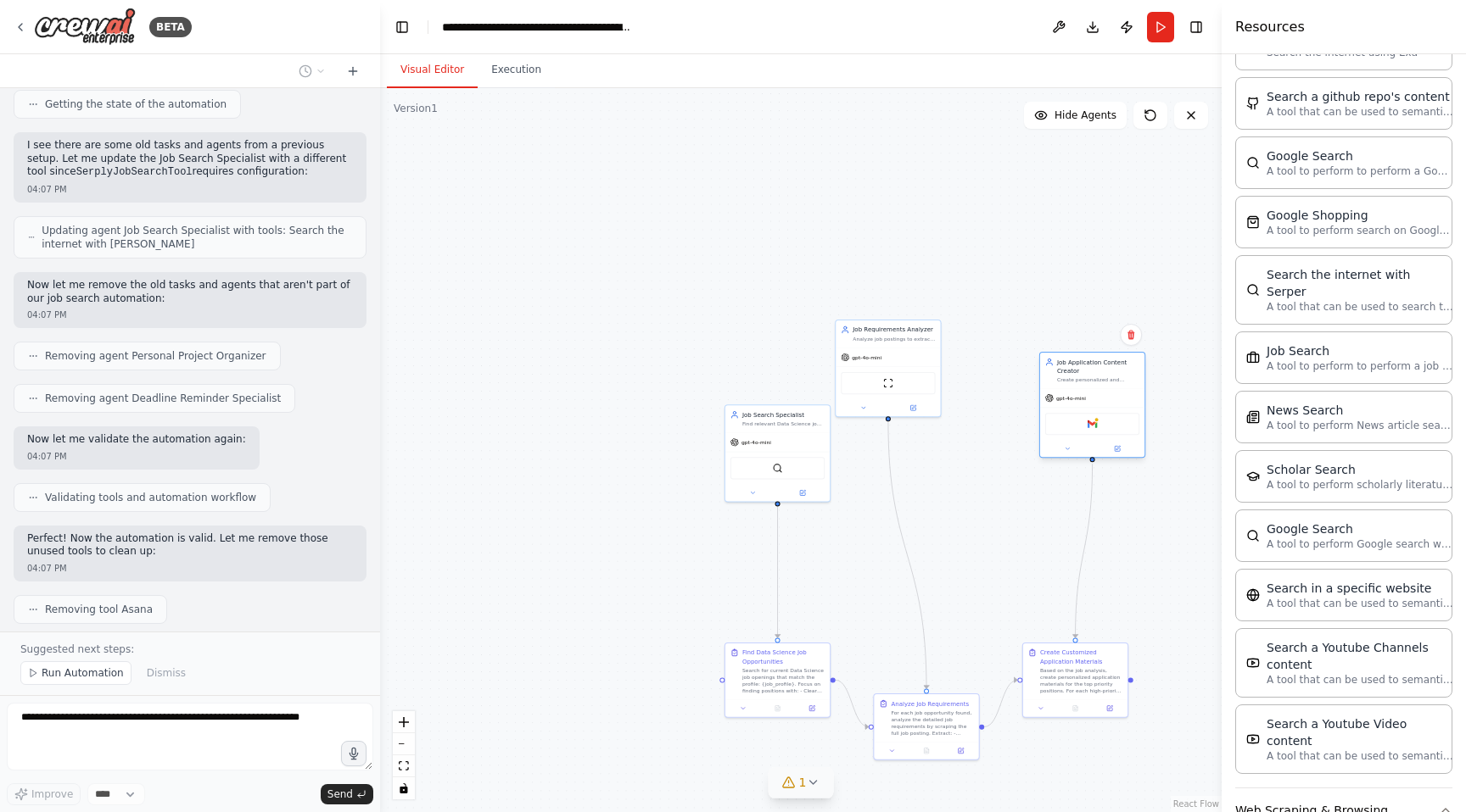
click at [1083, 368] on div "Job Application Content Creator" at bounding box center [1097, 366] width 83 height 17
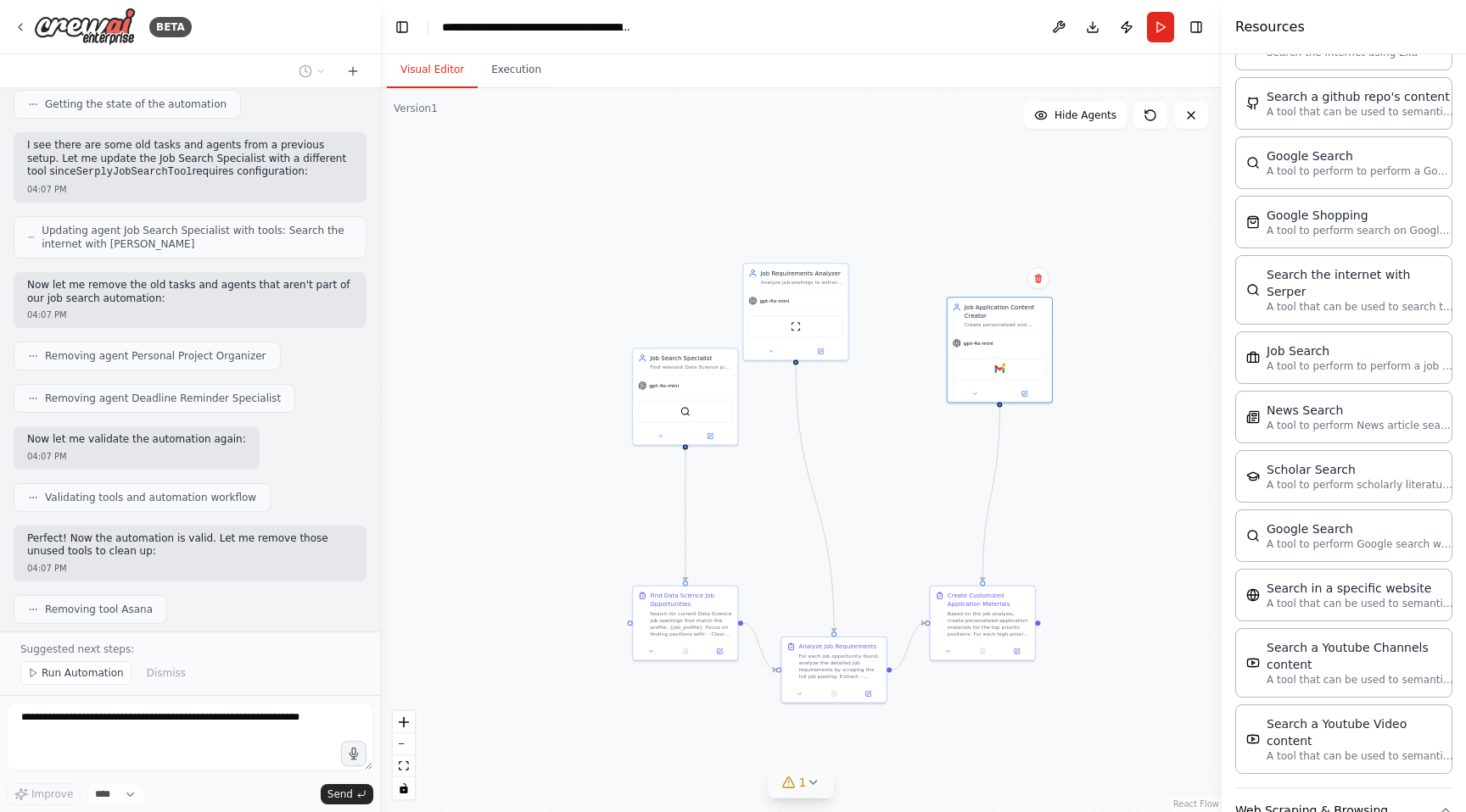
drag, startPoint x: 951, startPoint y: 533, endPoint x: 865, endPoint y: 480, distance: 101.0
click at [861, 476] on div ".deletable-edge-delete-btn { width: 20px; height: 20px; border: 0px solid #ffff…" at bounding box center [801, 450] width 841 height 724
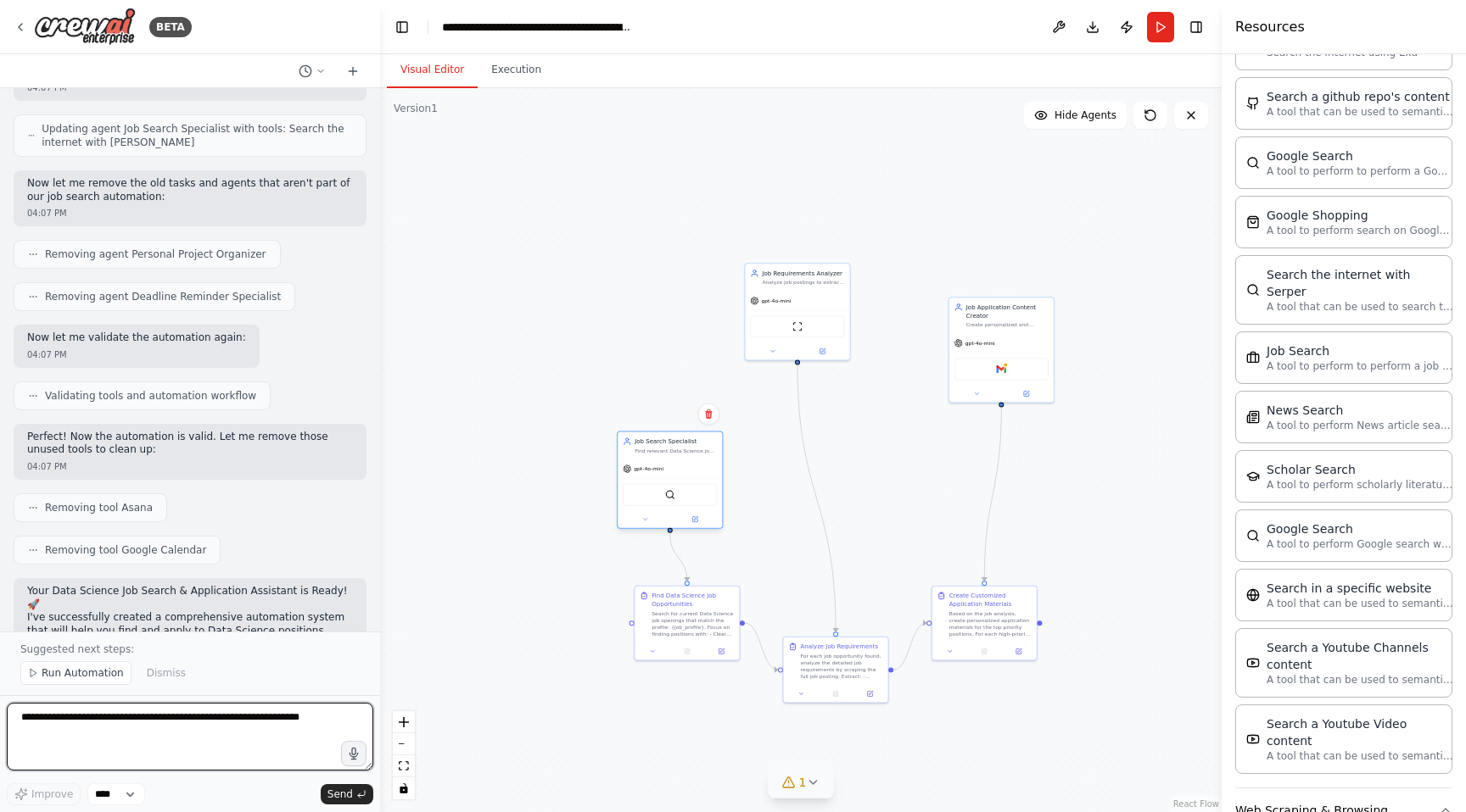
drag, startPoint x: 678, startPoint y: 376, endPoint x: 663, endPoint y: 458, distance: 83.4
click at [663, 458] on div "Job Search Specialist Find relevant Data Science job opportunities for {job_pro…" at bounding box center [669, 480] width 106 height 97
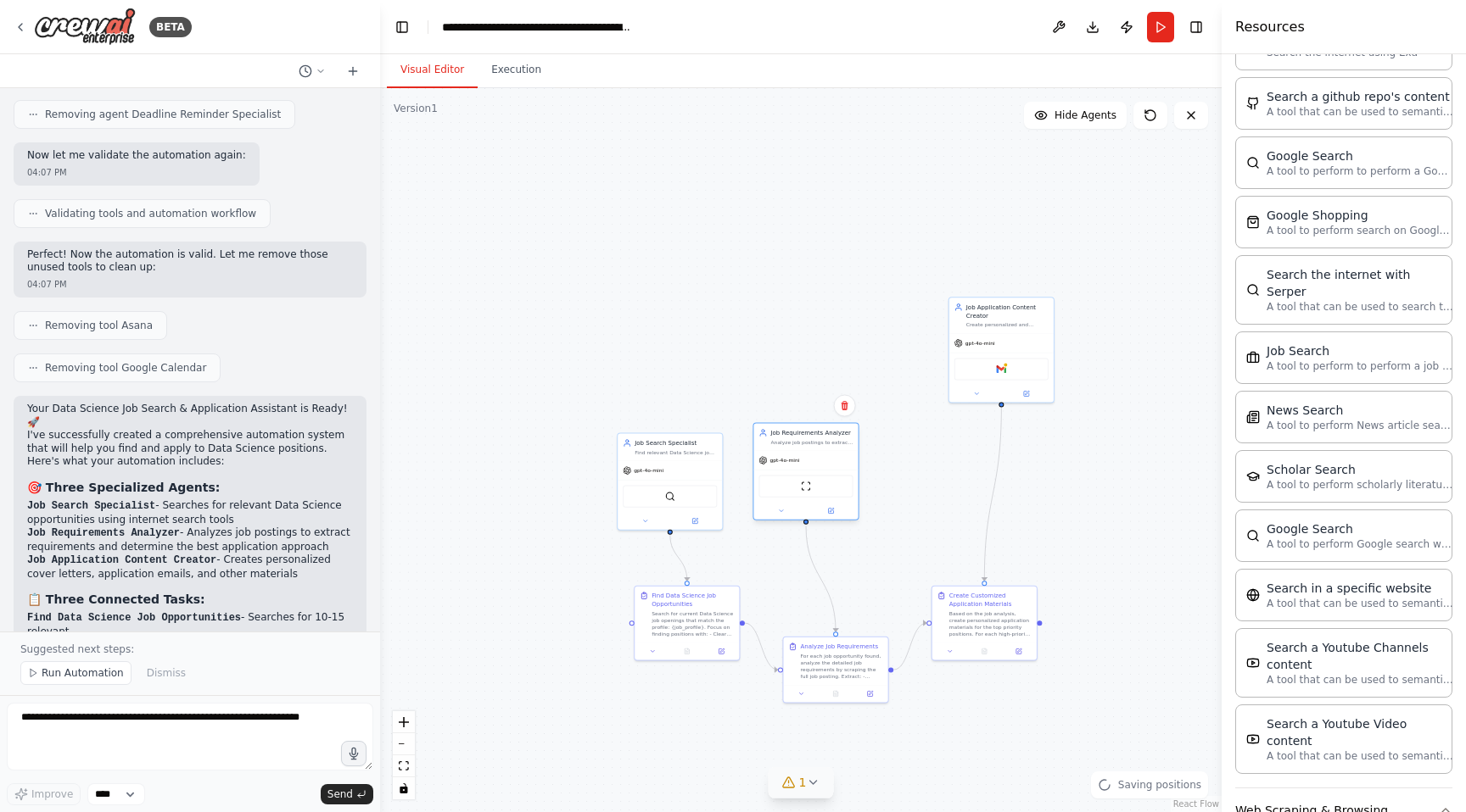
drag, startPoint x: 797, startPoint y: 279, endPoint x: 807, endPoint y: 441, distance: 162.3
click at [807, 441] on div "Analyze job postings to extract key requirements, qualifications, and applicati…" at bounding box center [811, 442] width 83 height 6
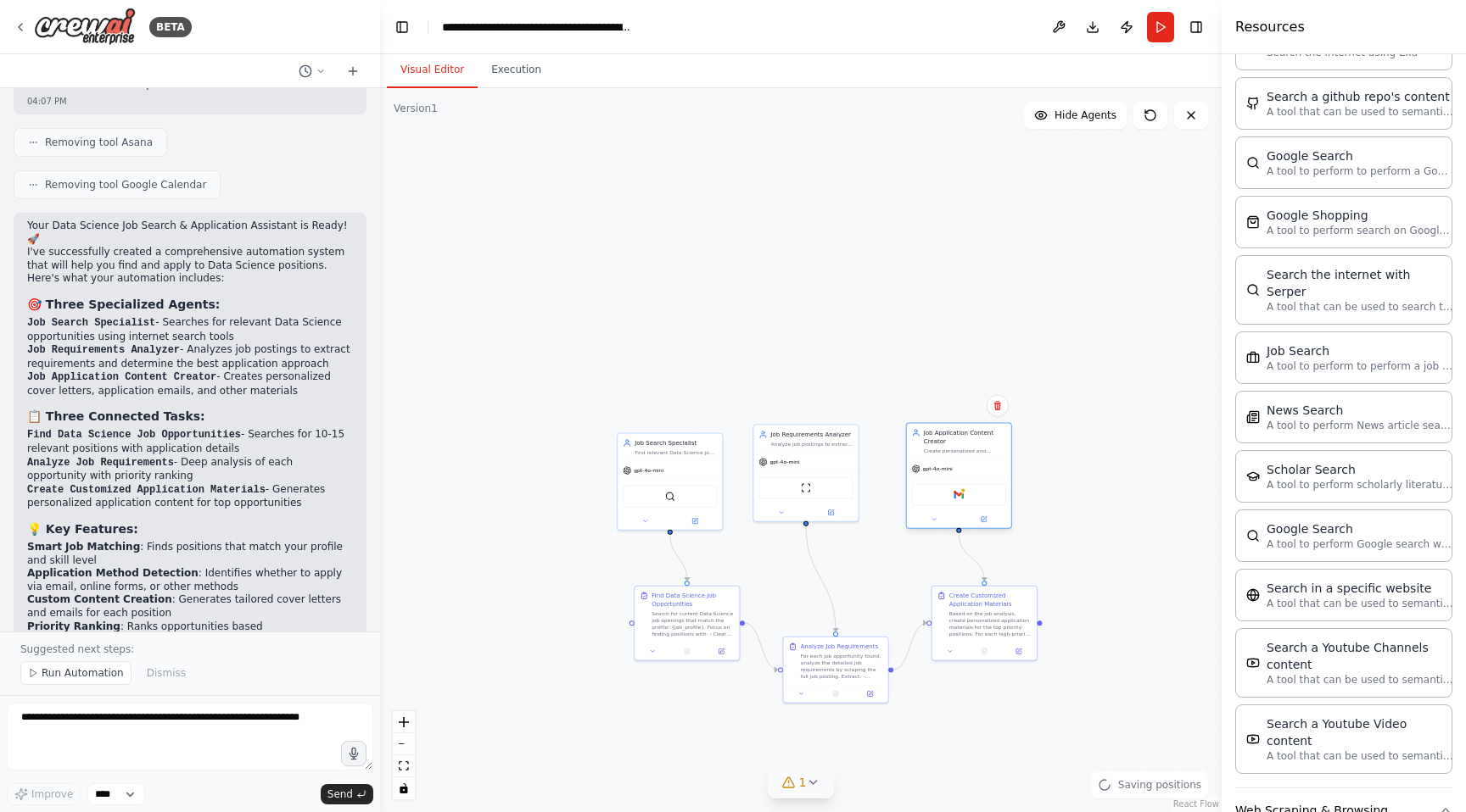
drag, startPoint x: 1030, startPoint y: 313, endPoint x: 986, endPoint y: 437, distance: 131.6
click at [986, 437] on div "Job Application Content Creator" at bounding box center [964, 437] width 83 height 17
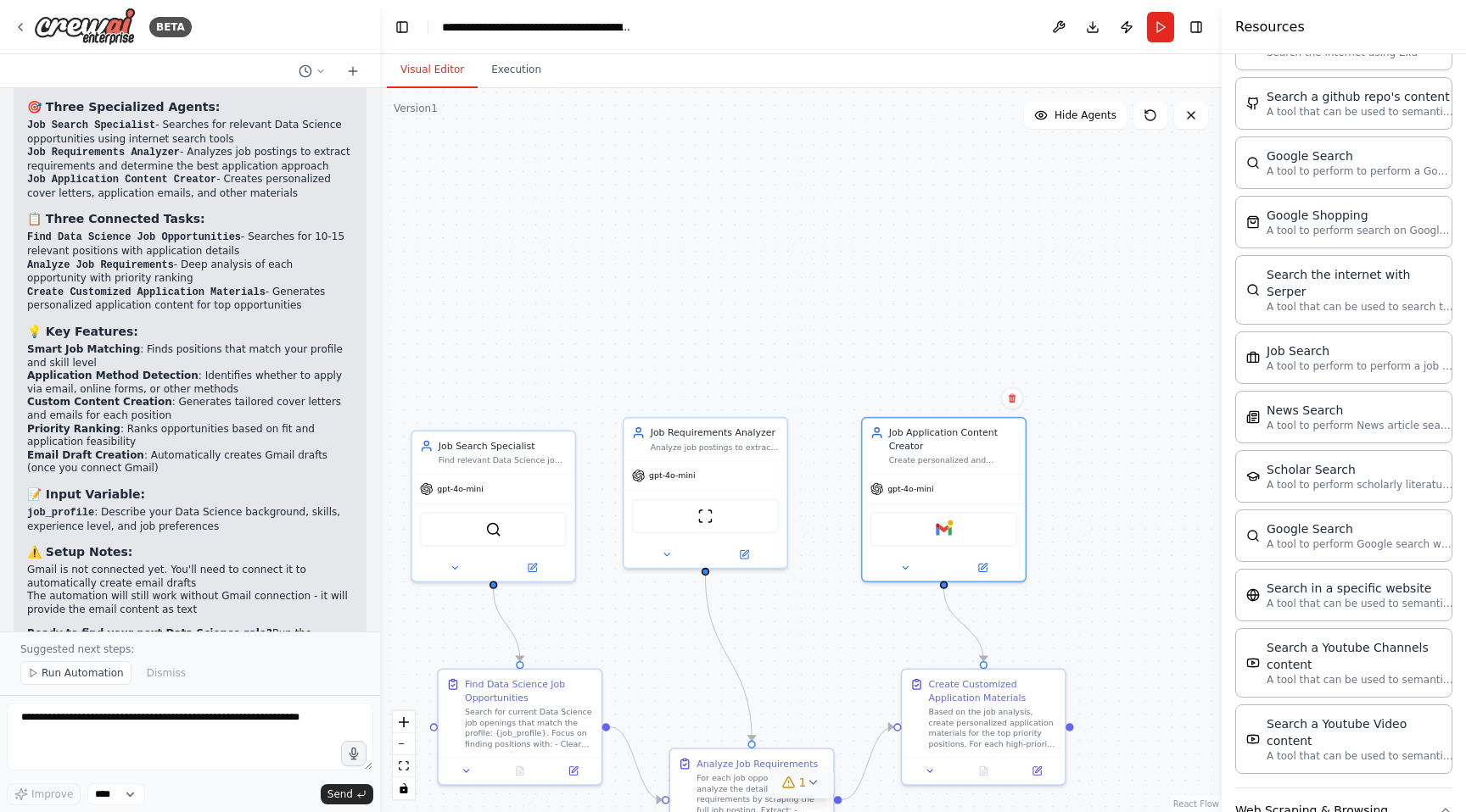
scroll to position [2245, 0]
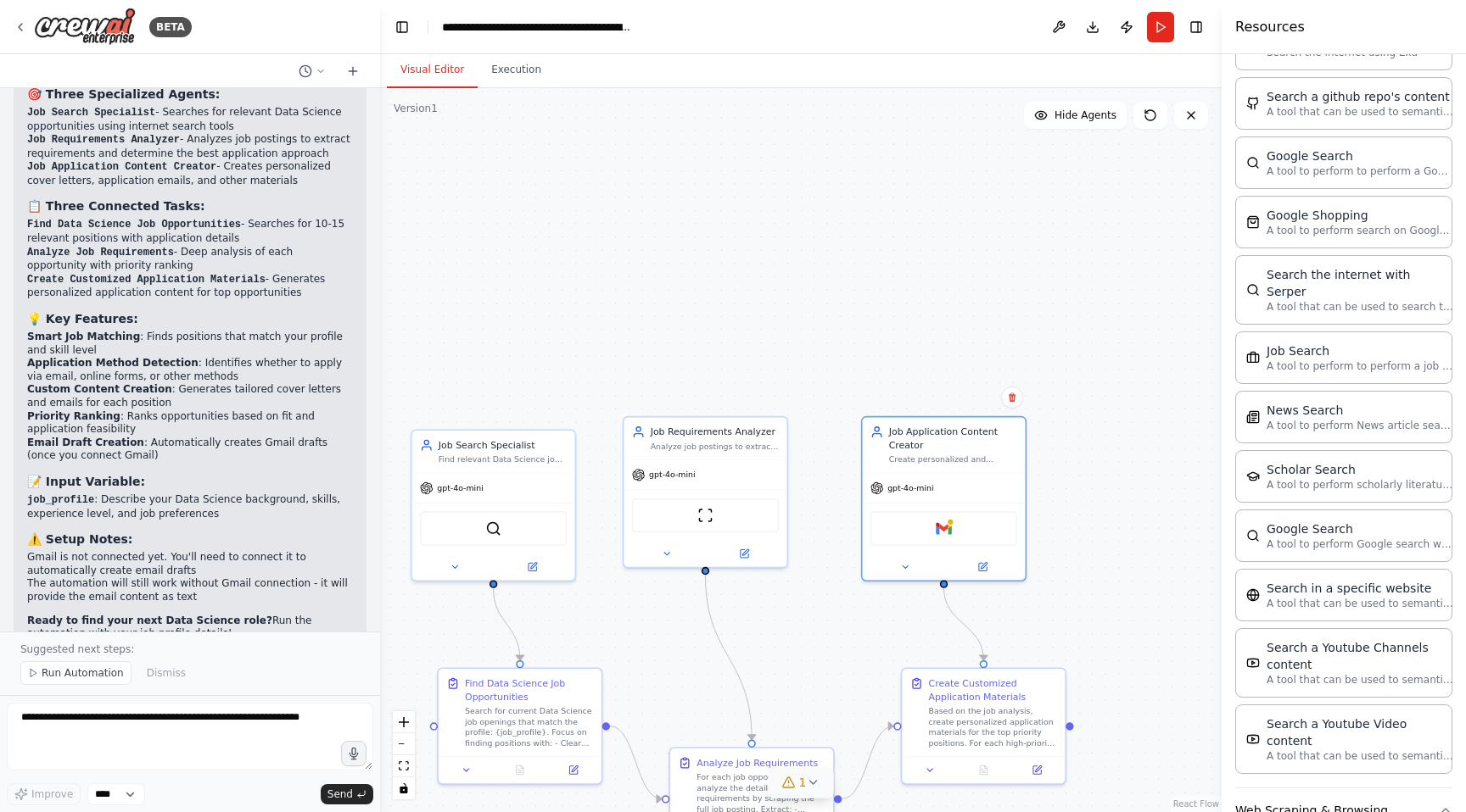
click at [866, 199] on div ".deletable-edge-delete-btn { width: 20px; height: 20px; border: 0px solid #ffff…" at bounding box center [801, 450] width 841 height 724
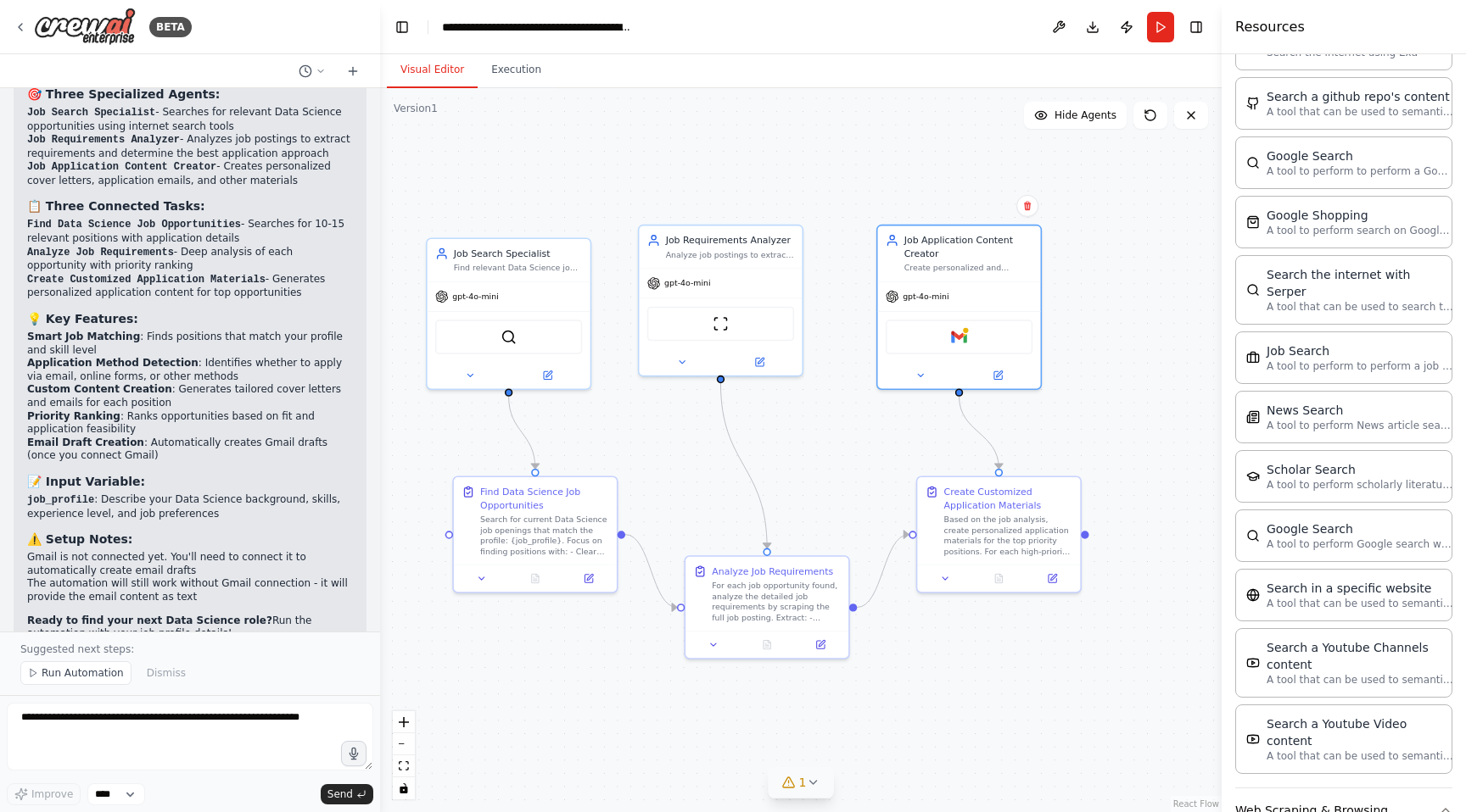
drag, startPoint x: 833, startPoint y: 294, endPoint x: 850, endPoint y: 103, distance: 191.8
click at [846, 99] on div ".deletable-edge-delete-btn { width: 20px; height: 20px; border: 0px solid #ffff…" at bounding box center [801, 450] width 841 height 724
click at [70, 677] on span "Run Automation" at bounding box center [83, 672] width 83 height 14
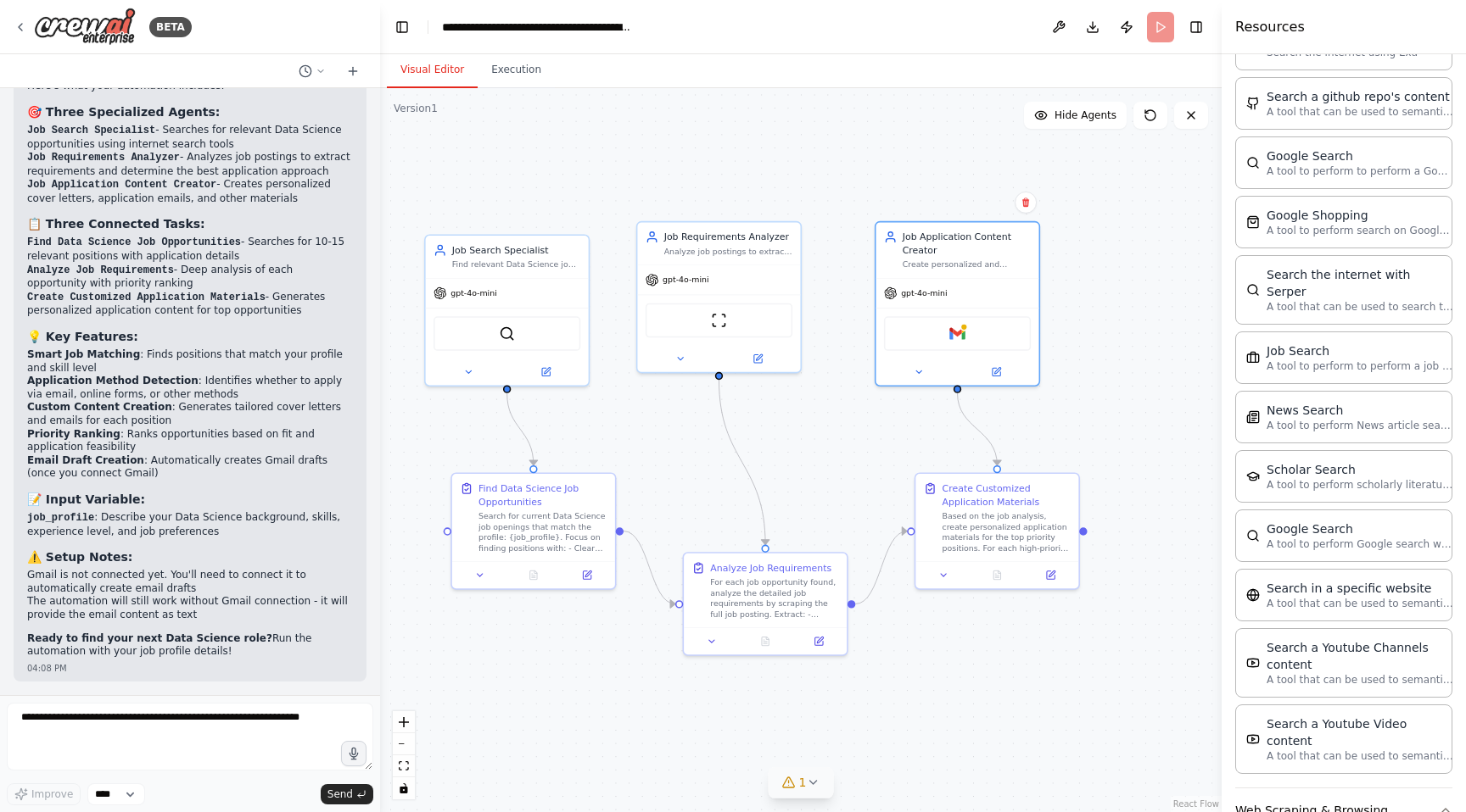
scroll to position [2182, 0]
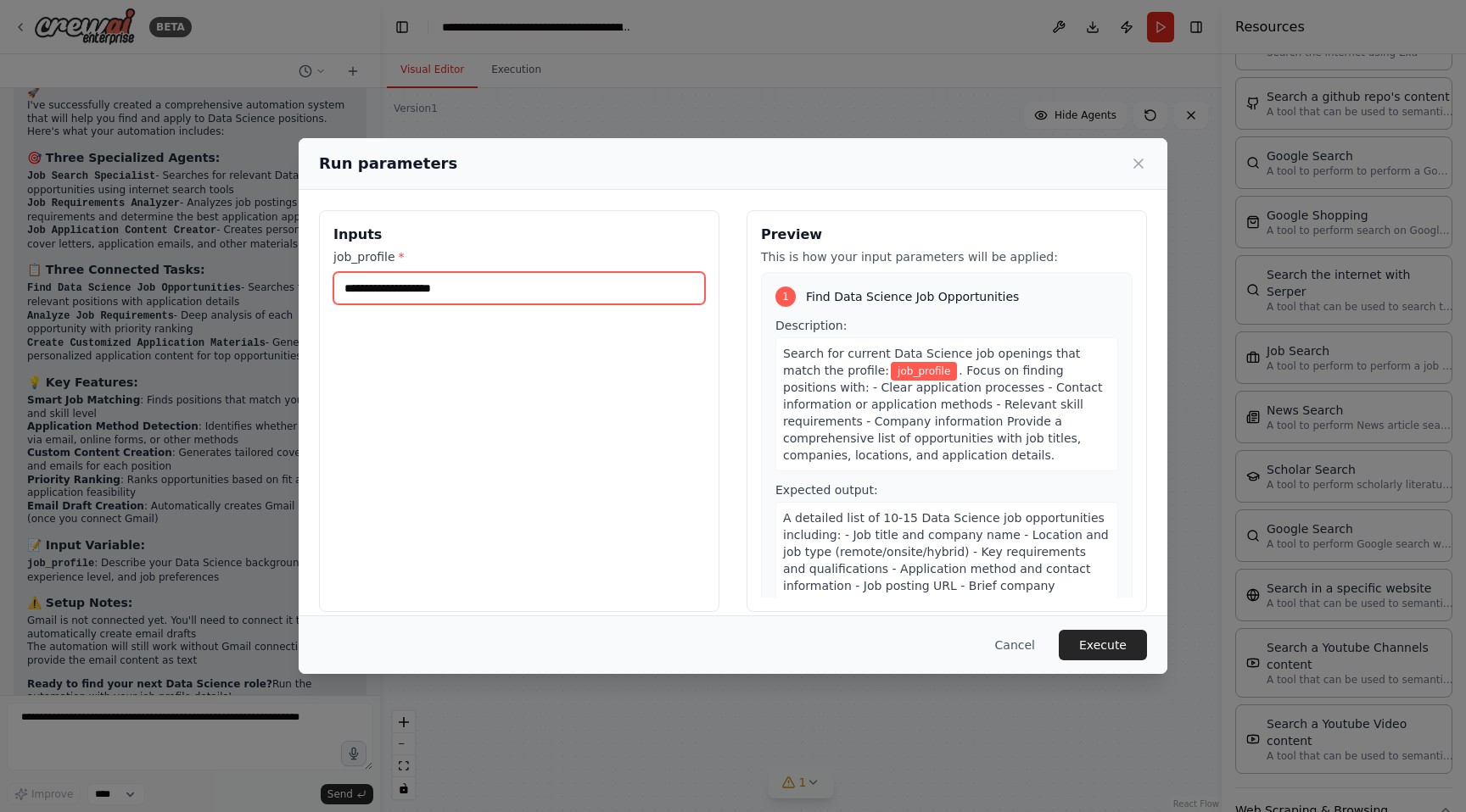
click at [448, 297] on input "job_profile *" at bounding box center [518, 289] width 371 height 33
drag, startPoint x: 958, startPoint y: 354, endPoint x: 884, endPoint y: 353, distance: 74.0
click at [885, 353] on span "Search for current Data Science job openings that match the profile:" at bounding box center [930, 362] width 297 height 31
copy span "Data Science"
click at [566, 292] on input "job_profile *" at bounding box center [518, 289] width 371 height 33
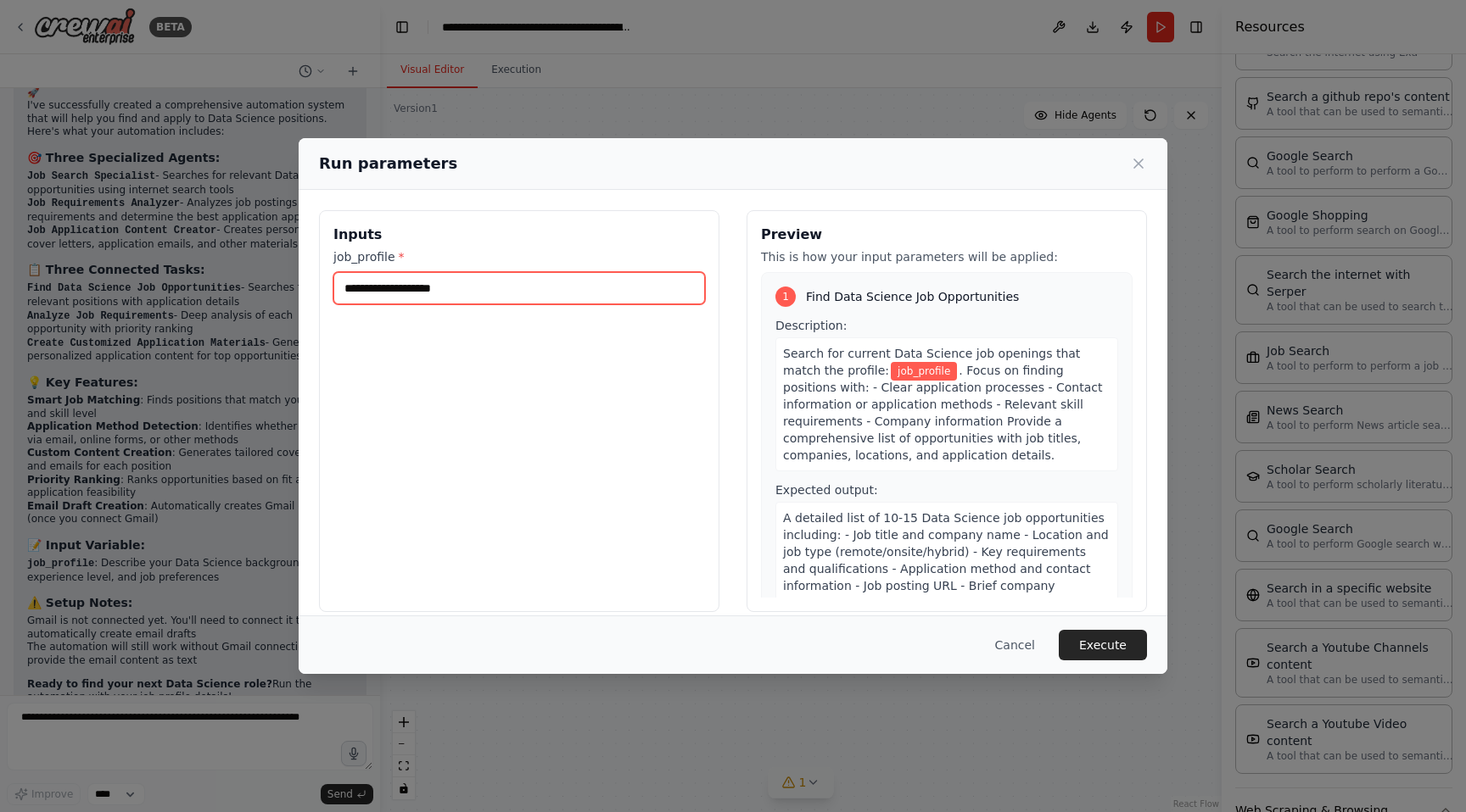
paste input "**********"
type input "**********"
click at [1130, 655] on button "Execute" at bounding box center [1102, 645] width 88 height 31
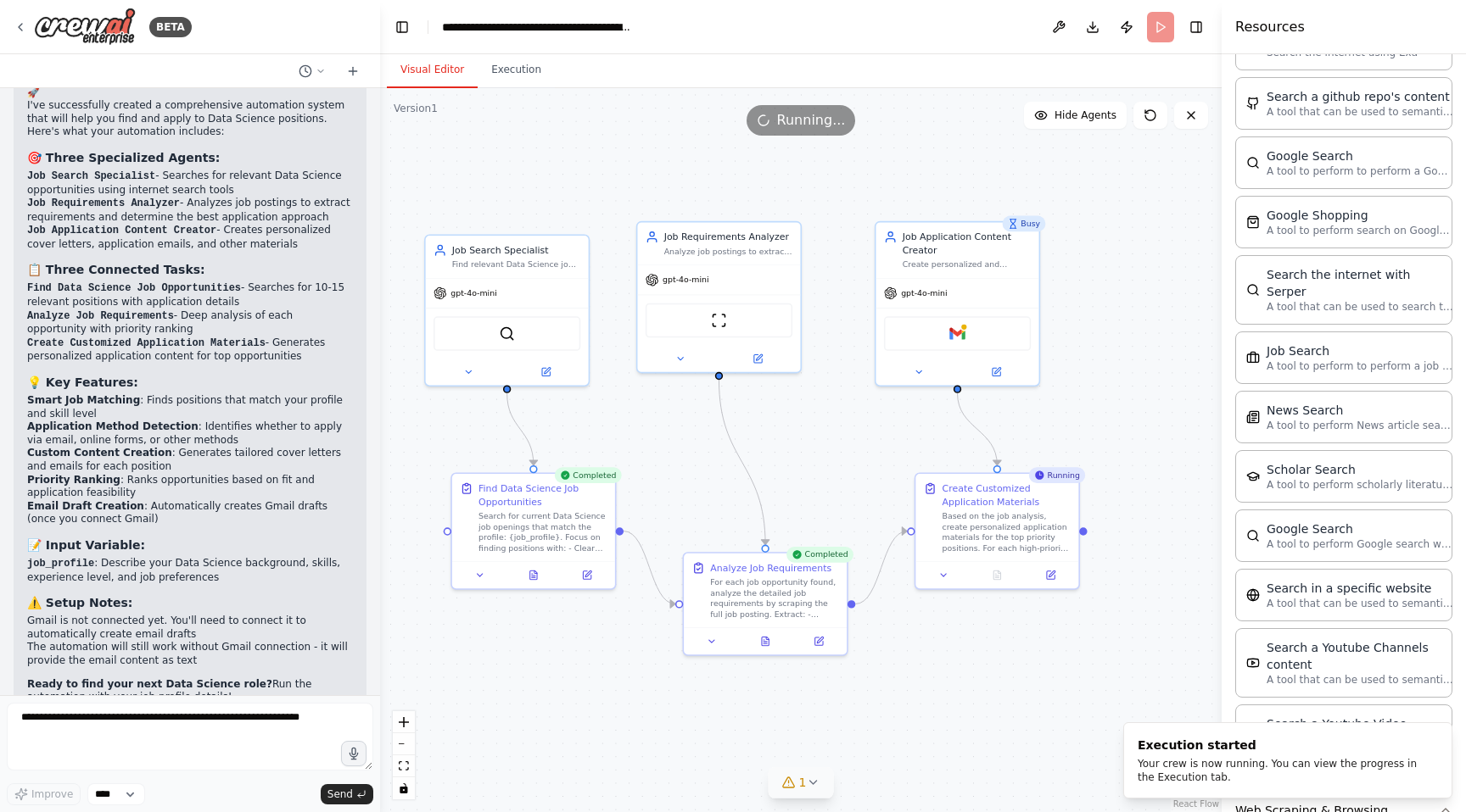
scroll to position [2245, 0]
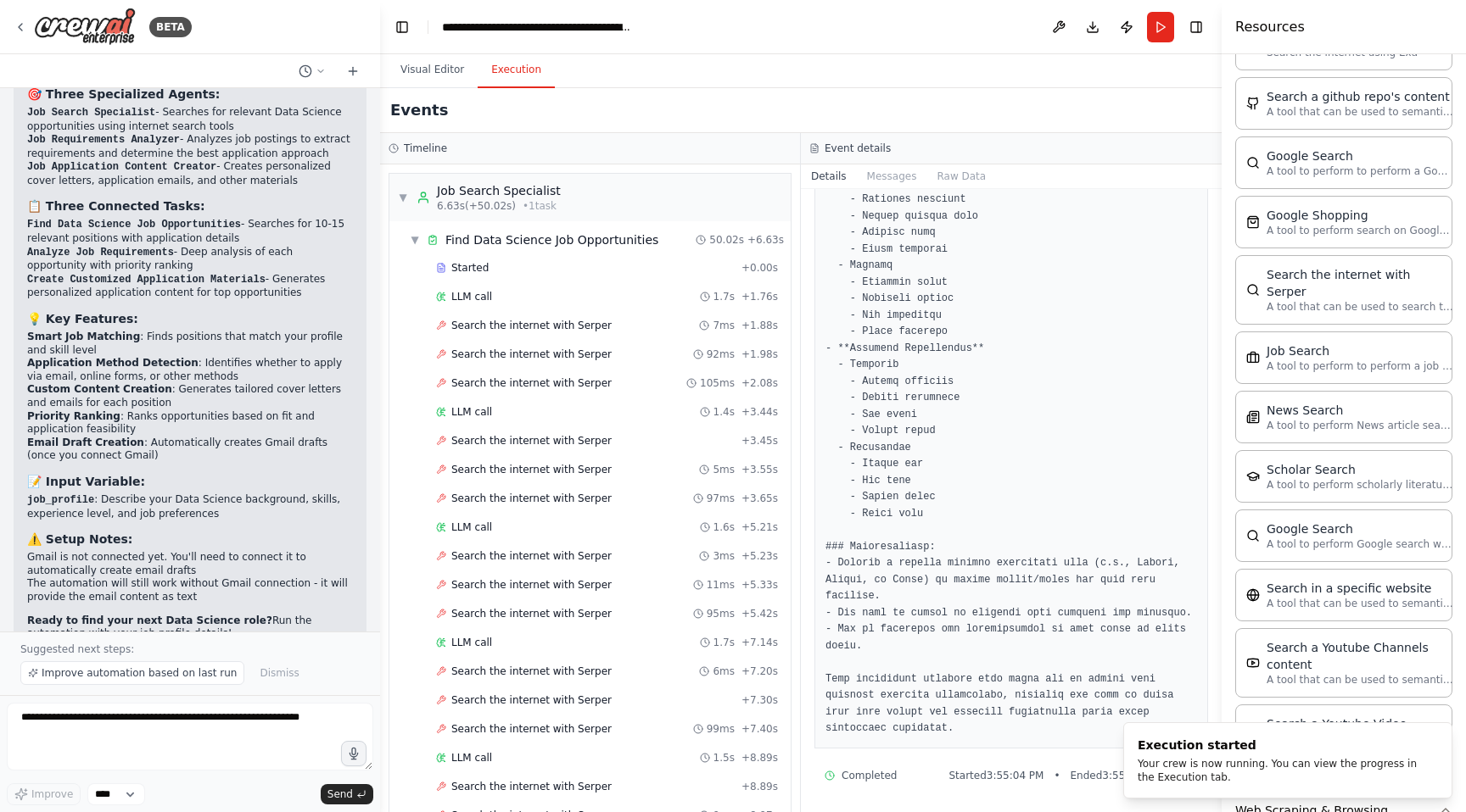
click at [517, 78] on button "Execution" at bounding box center [516, 70] width 77 height 35
click at [903, 174] on button "Messages" at bounding box center [892, 176] width 71 height 24
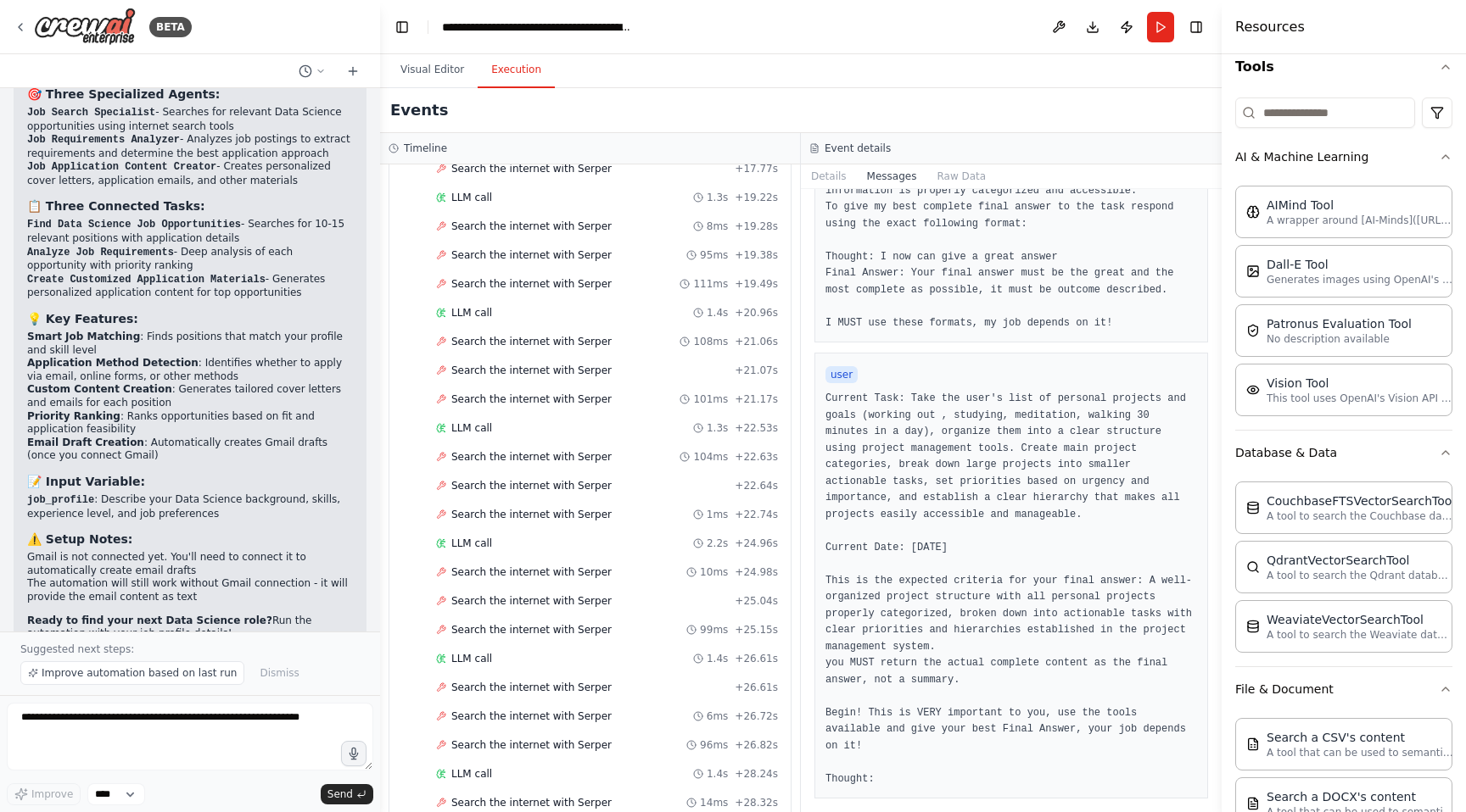
scroll to position [0, 0]
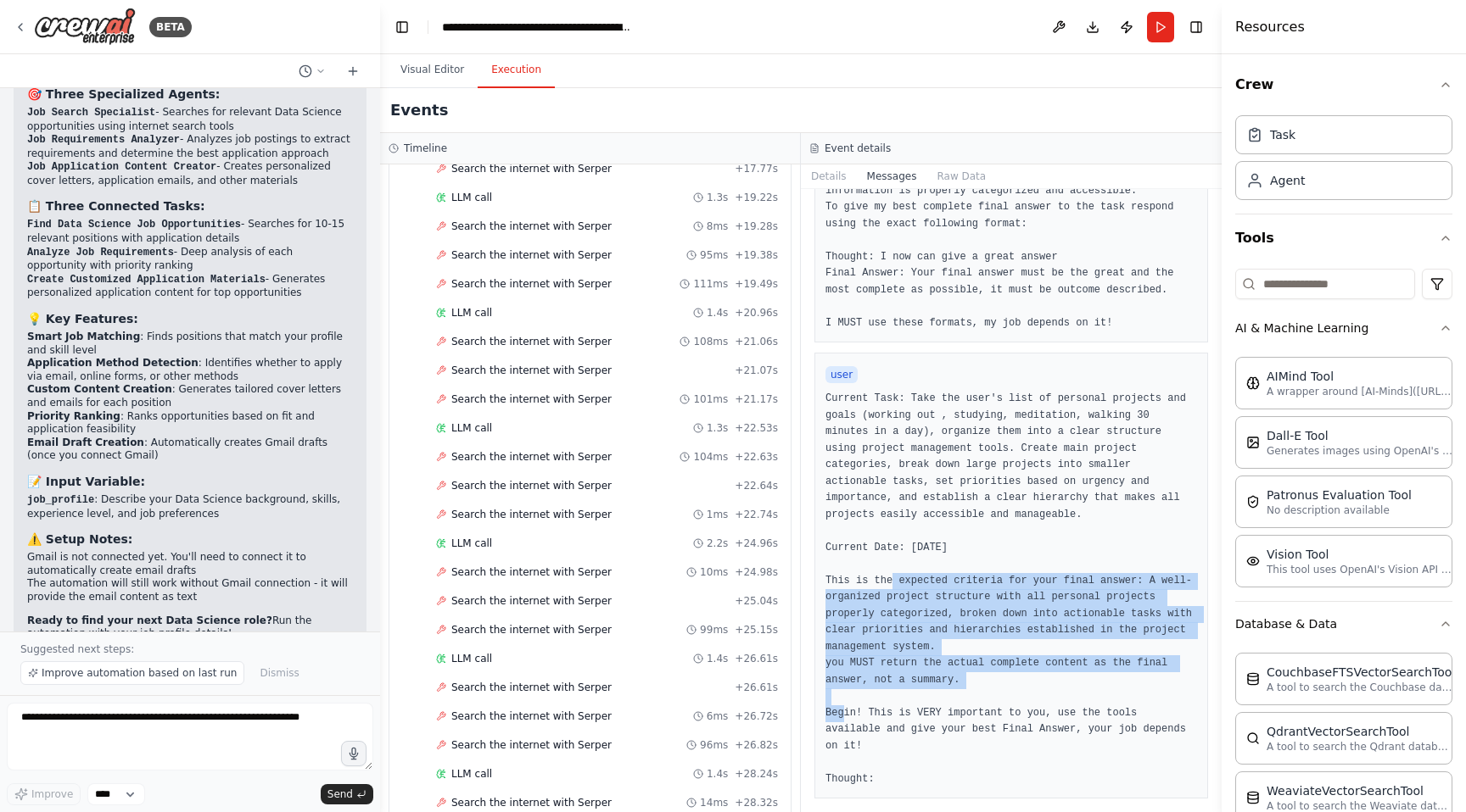
drag, startPoint x: 860, startPoint y: 573, endPoint x: 993, endPoint y: 676, distance: 168.2
click at [993, 676] on pre "Current Task: Take the user's list of personal projects and goals (working out …" at bounding box center [1010, 589] width 371 height 396
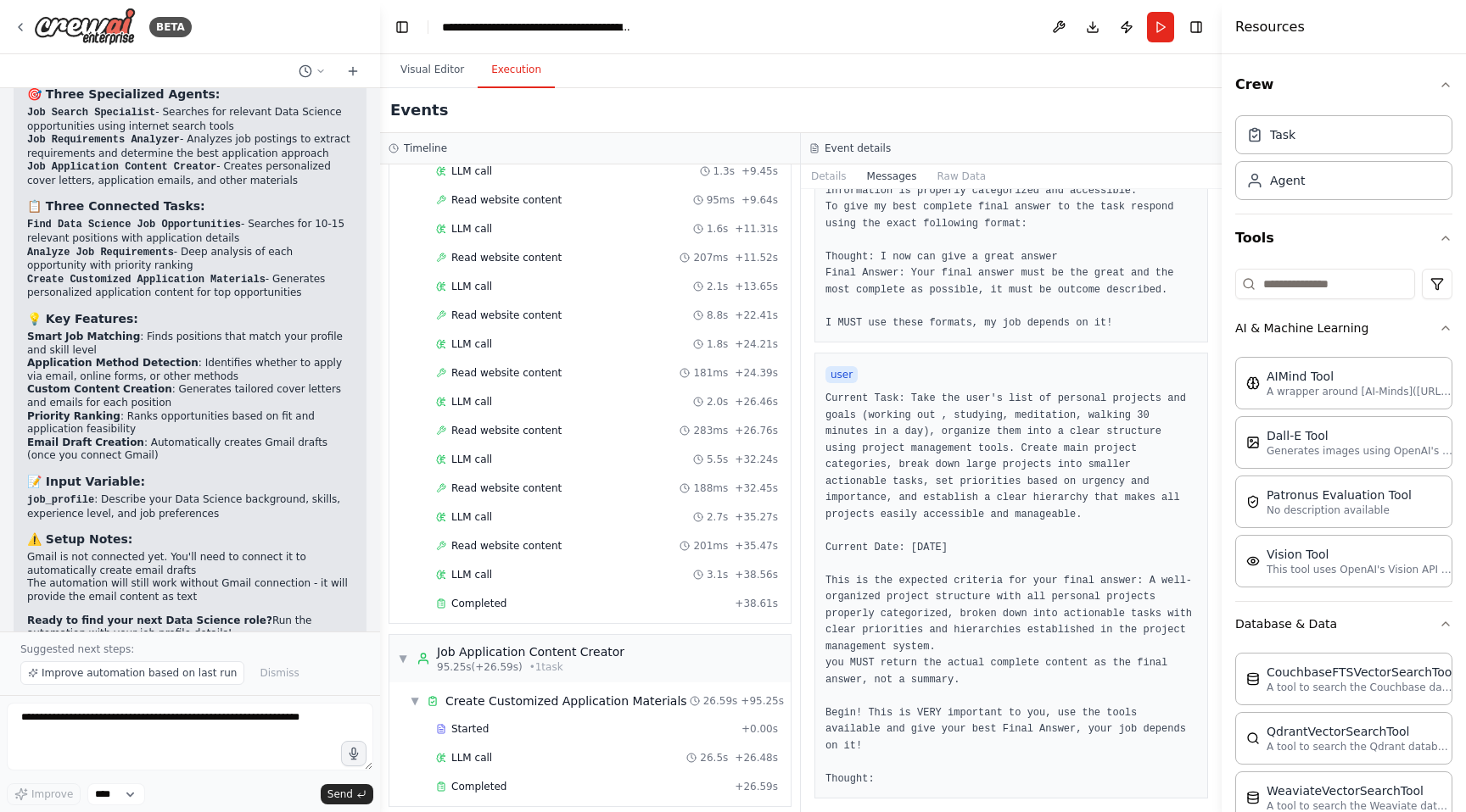
scroll to position [3435, 0]
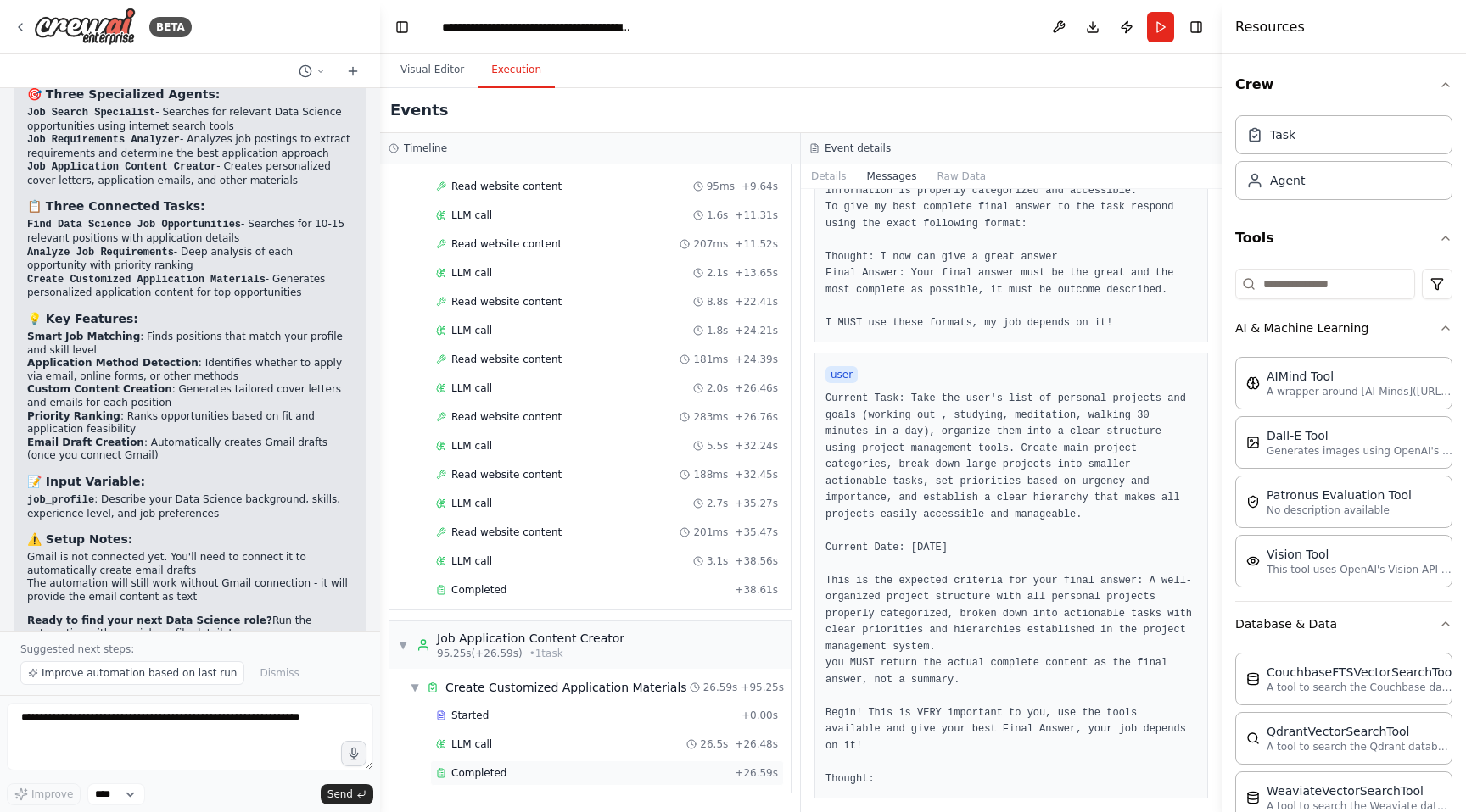
click at [483, 778] on span "Completed" at bounding box center [478, 773] width 55 height 14
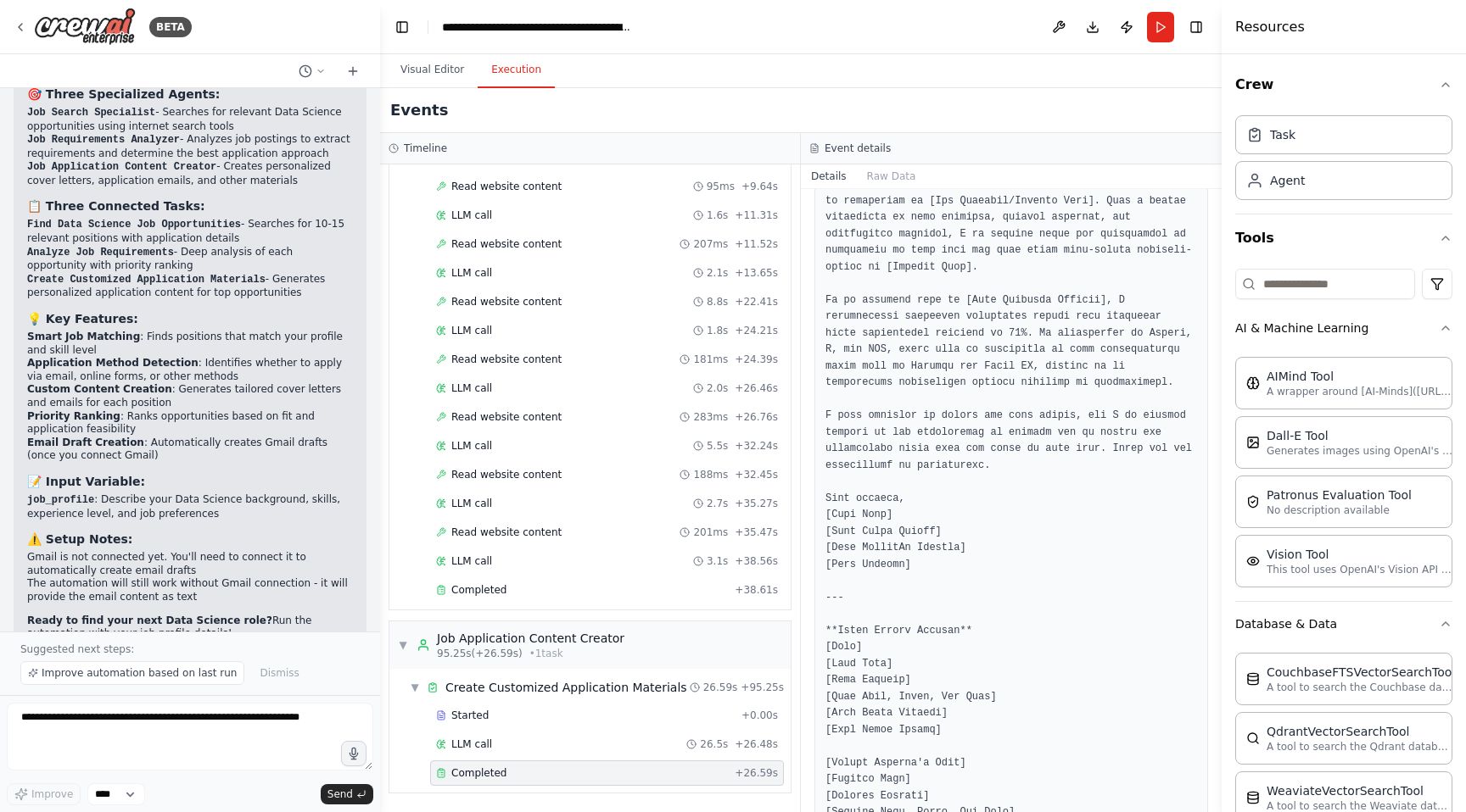
scroll to position [0, 0]
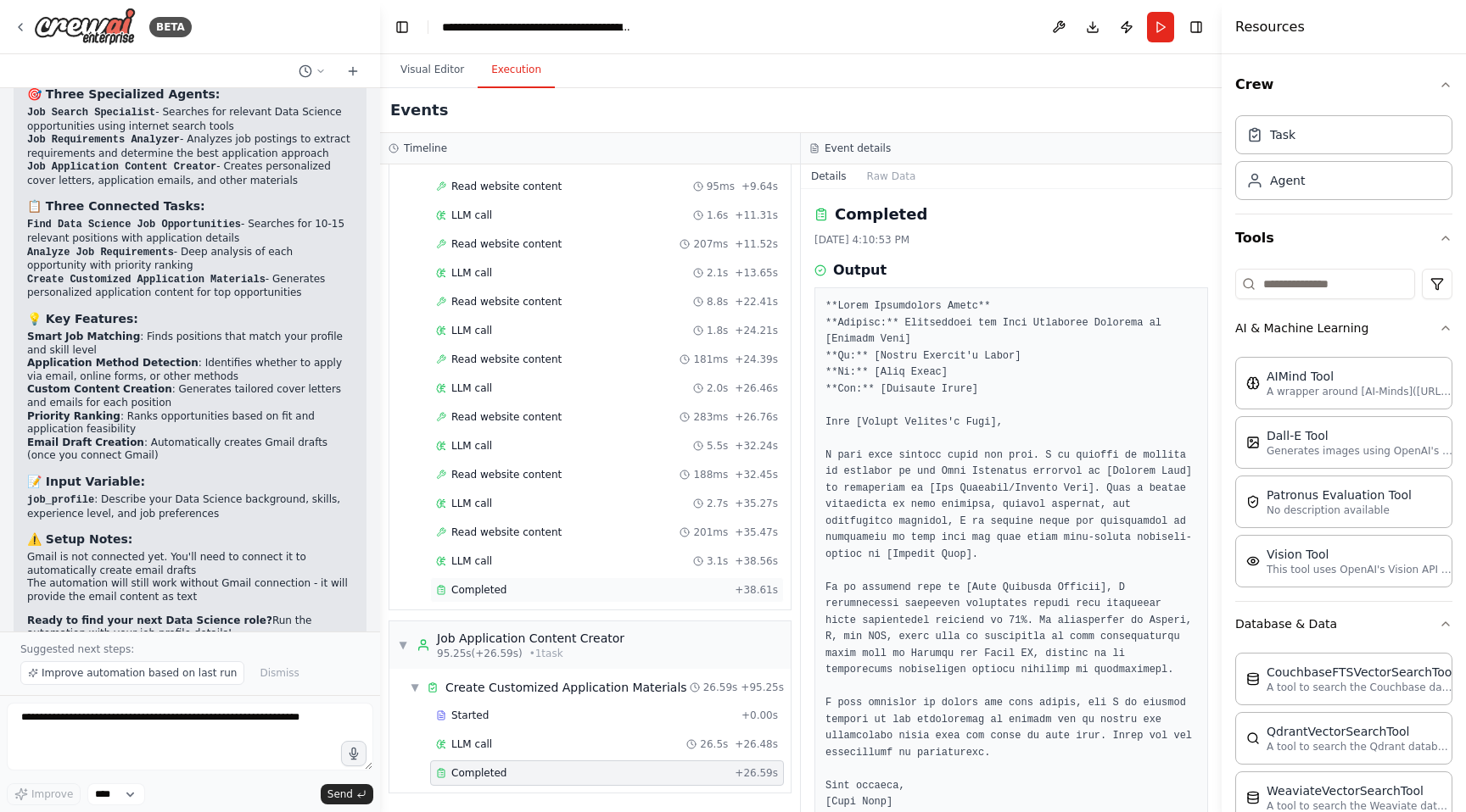
click at [536, 583] on div "Completed" at bounding box center [581, 590] width 291 height 14
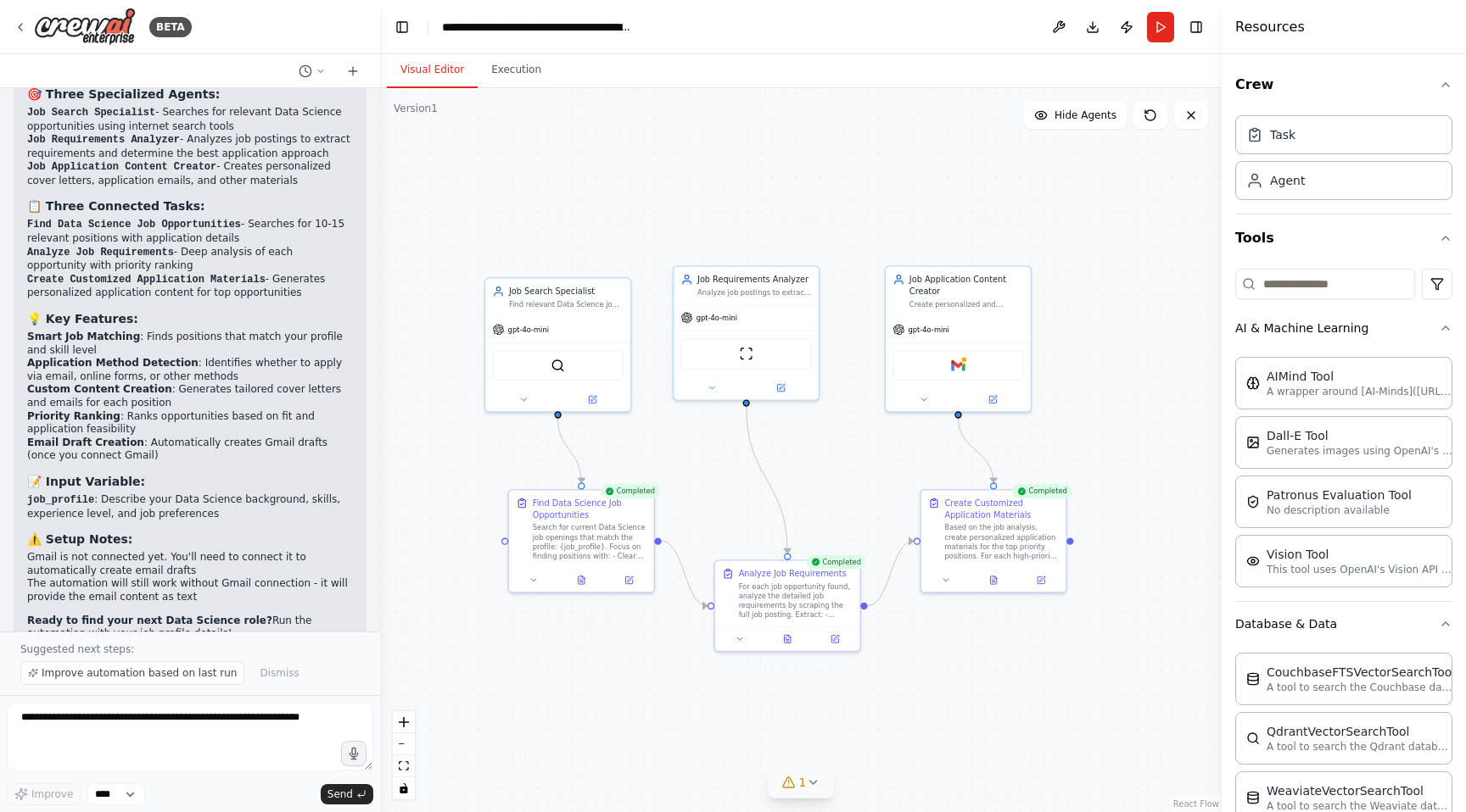
click at [411, 76] on button "Visual Editor" at bounding box center [432, 70] width 91 height 35
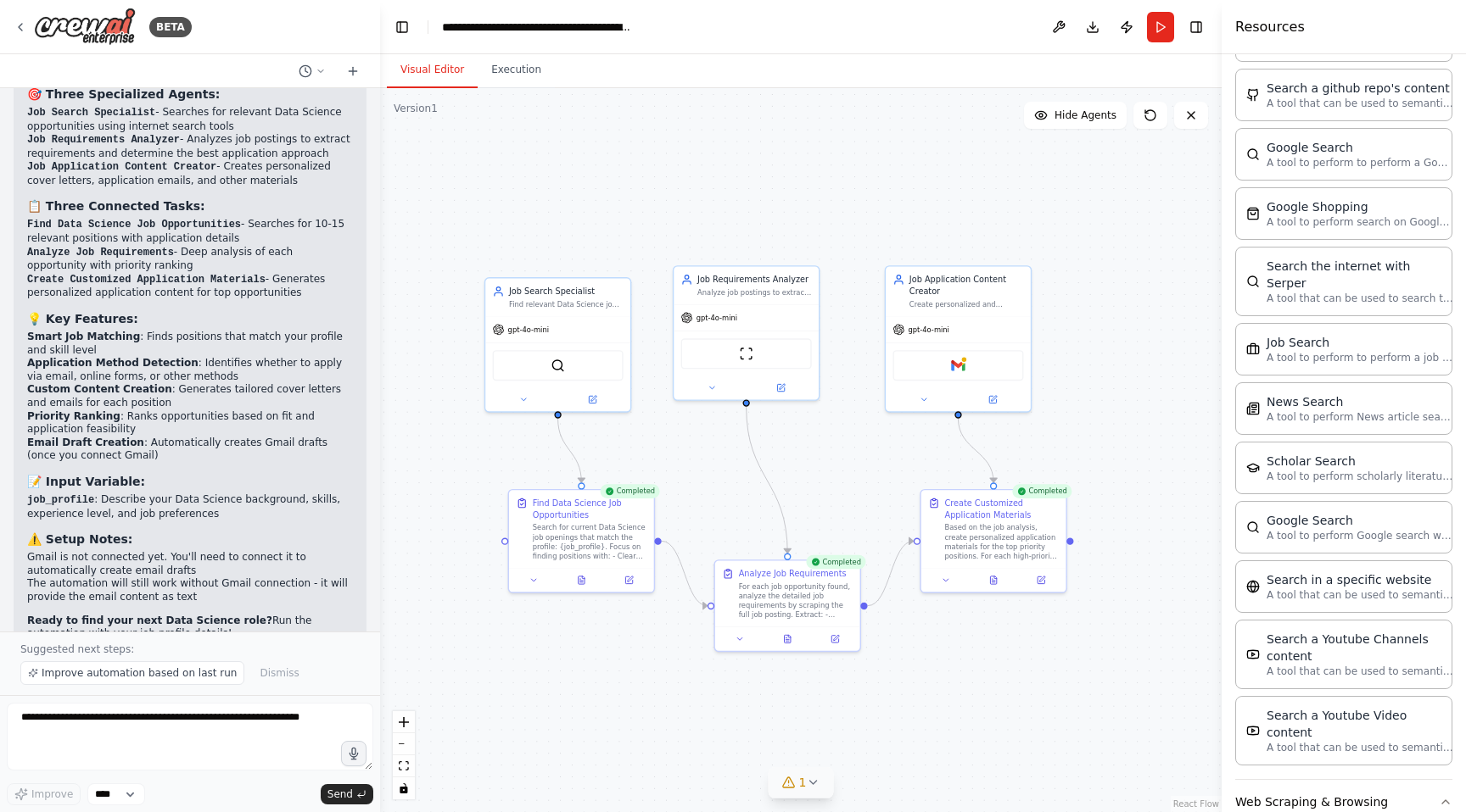
scroll to position [2835, 0]
click at [1167, 28] on button "Run" at bounding box center [1160, 27] width 27 height 31
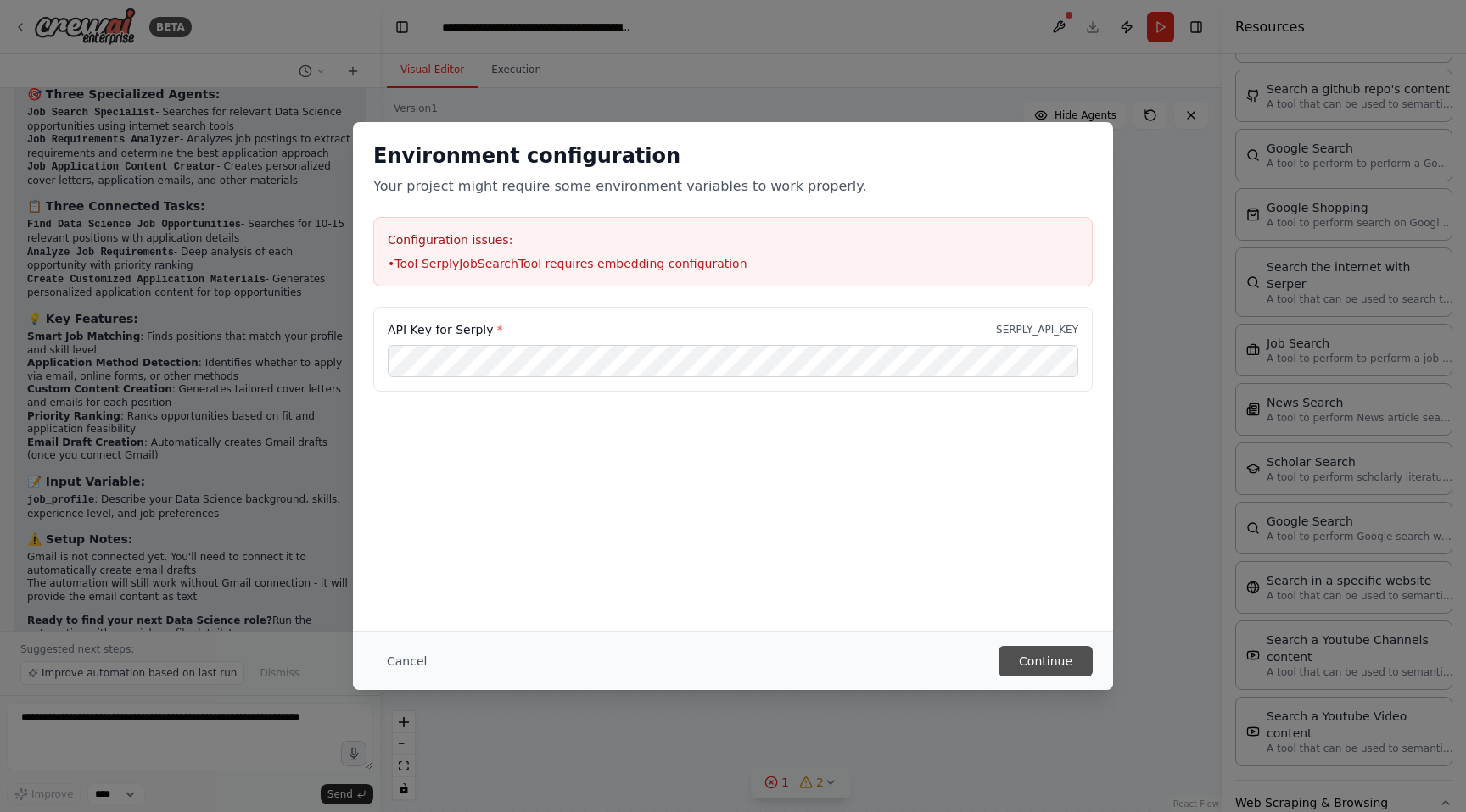
scroll to position [0, 0]
click at [1054, 660] on button "Continue" at bounding box center [1046, 661] width 94 height 31
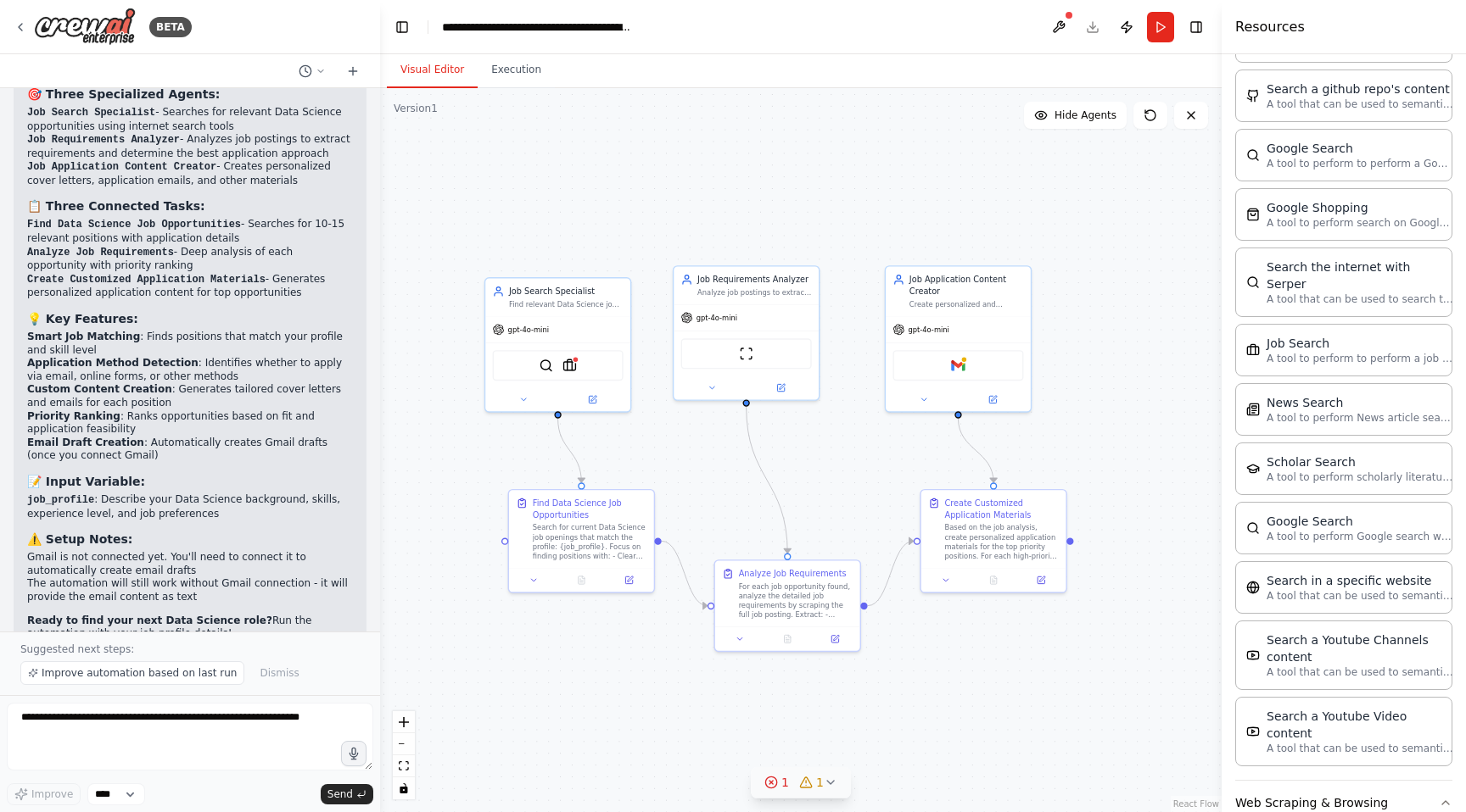
click at [782, 778] on span "1" at bounding box center [785, 782] width 7 height 17
click at [956, 717] on button at bounding box center [966, 717] width 29 height 20
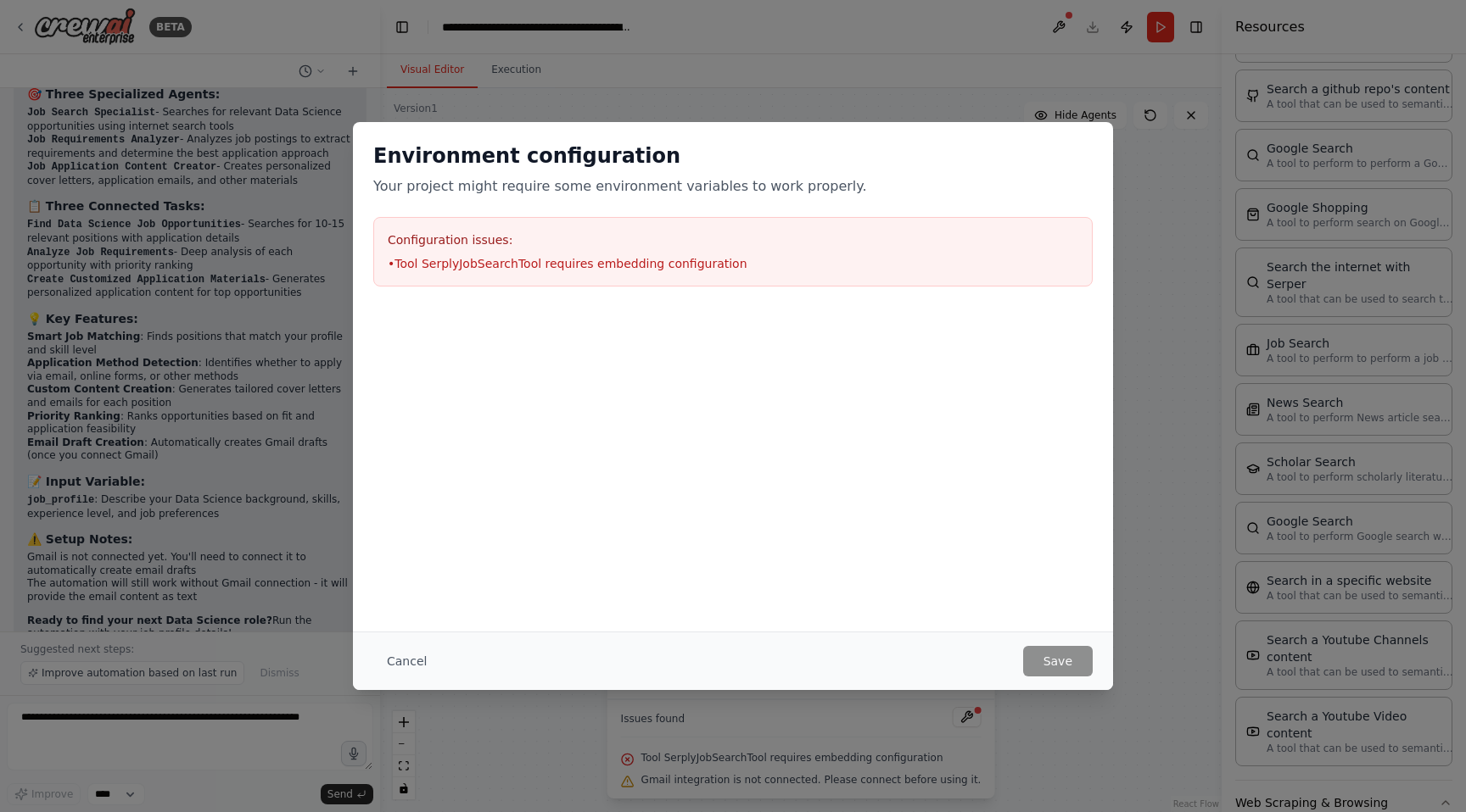
click at [583, 217] on div "Configuration issues: • Tool SerplyJobSearchTool requires embedding configurati…" at bounding box center [733, 251] width 719 height 70
click at [769, 31] on div "Environment configuration Your project might require some environment variables…" at bounding box center [733, 406] width 1466 height 812
click at [418, 665] on button "Cancel" at bounding box center [407, 661] width 67 height 31
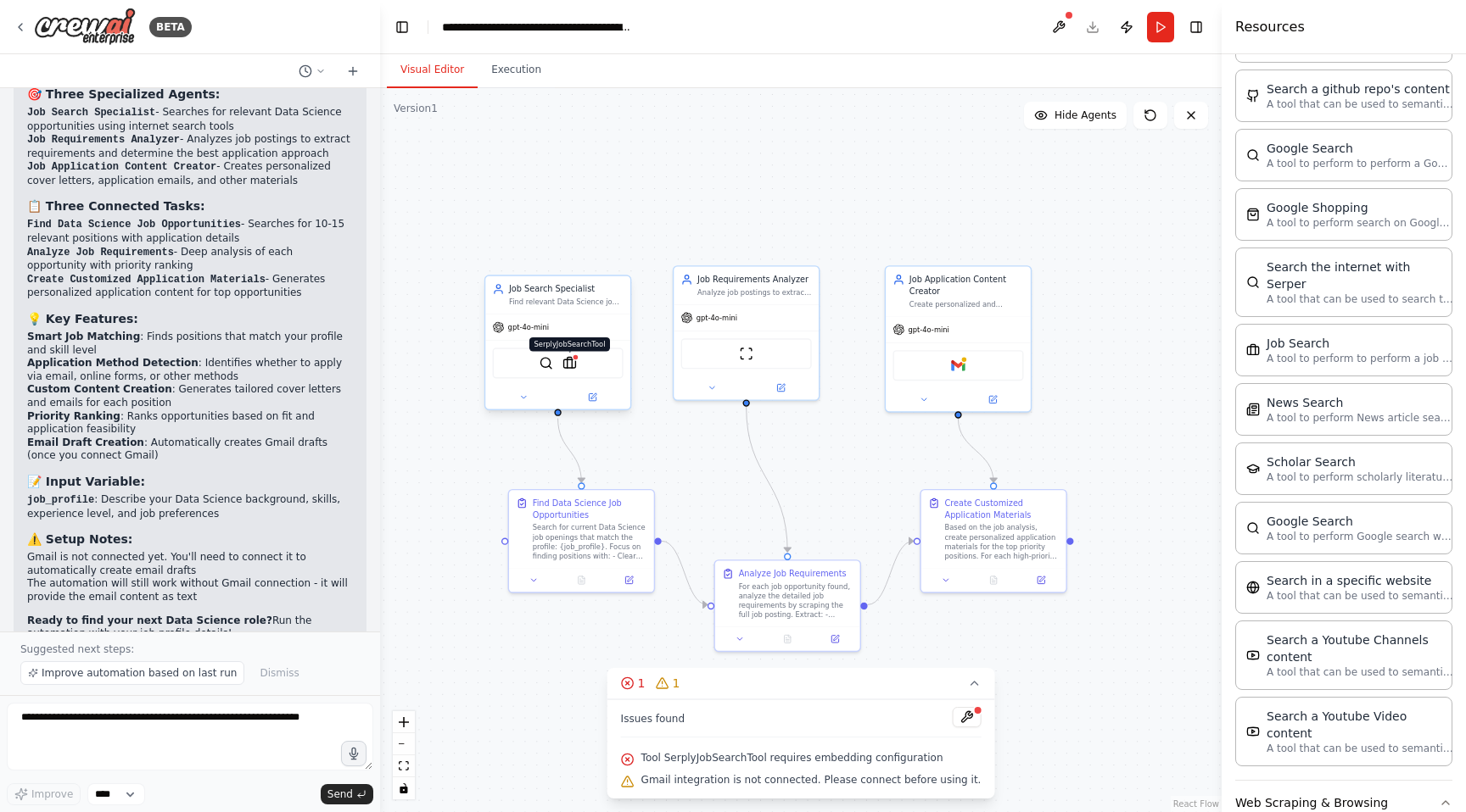
click at [574, 363] on img at bounding box center [569, 363] width 15 height 15
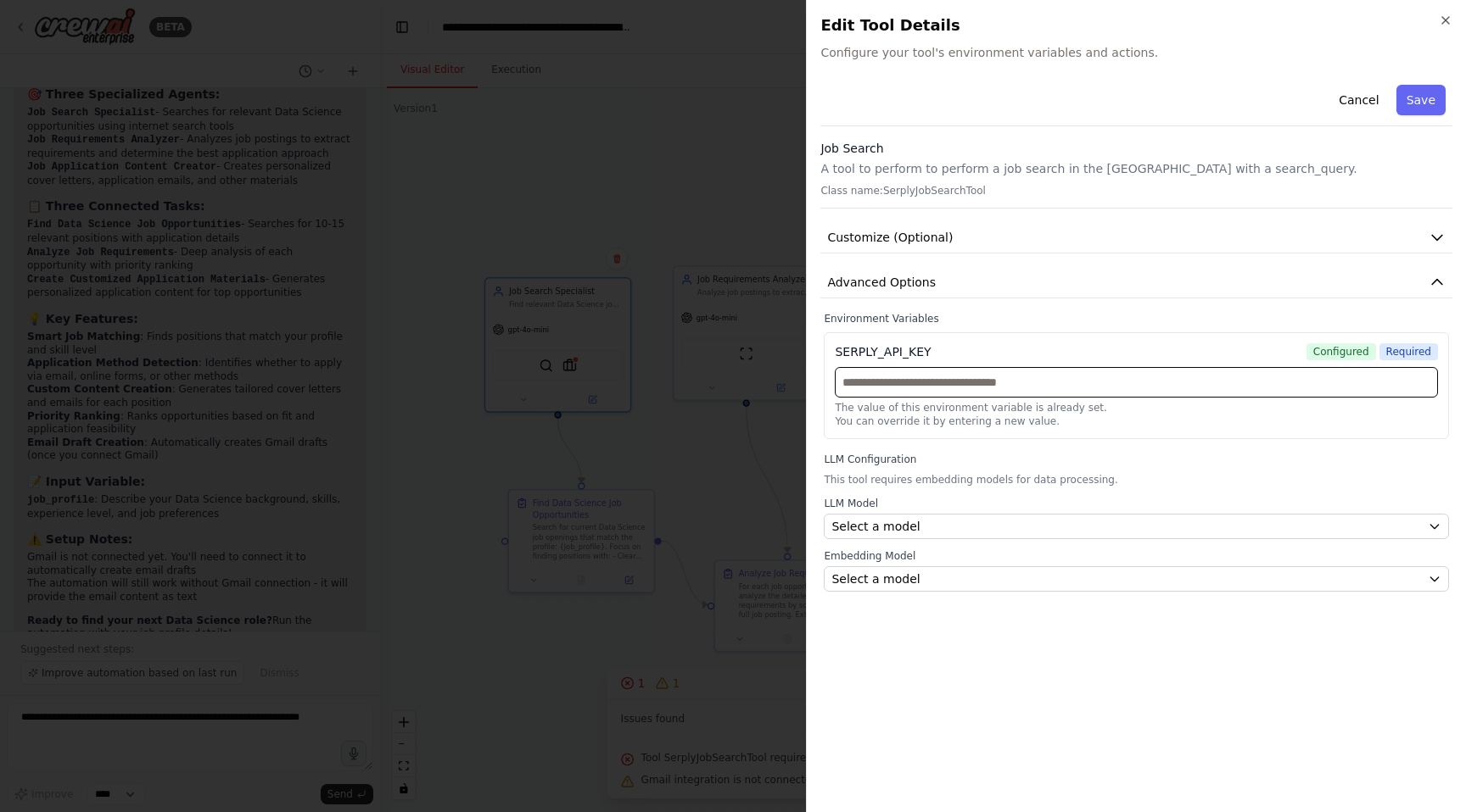
click at [997, 388] on input "text" at bounding box center [1136, 383] width 603 height 31
paste input "**********"
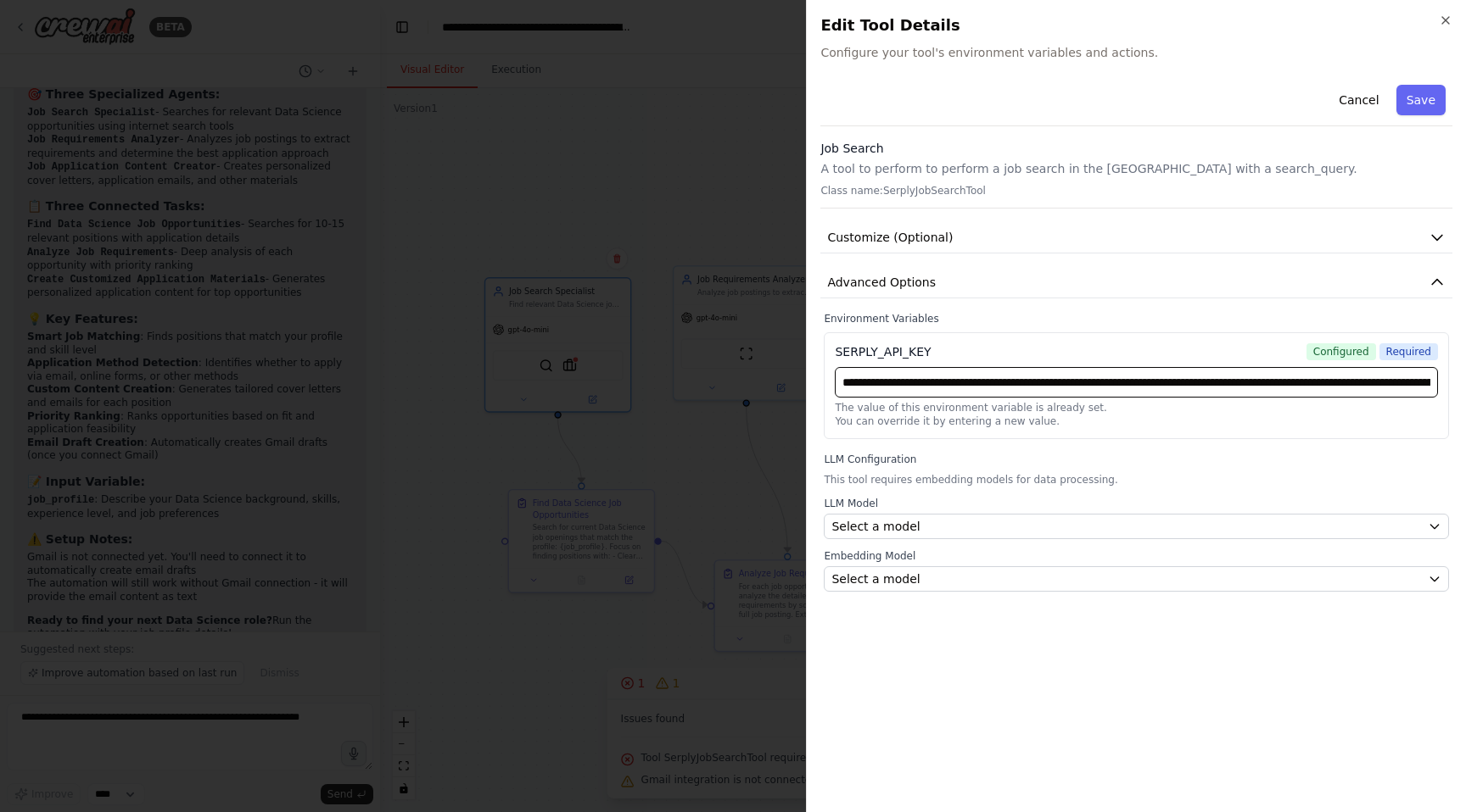
scroll to position [0, 556]
type input "**********"
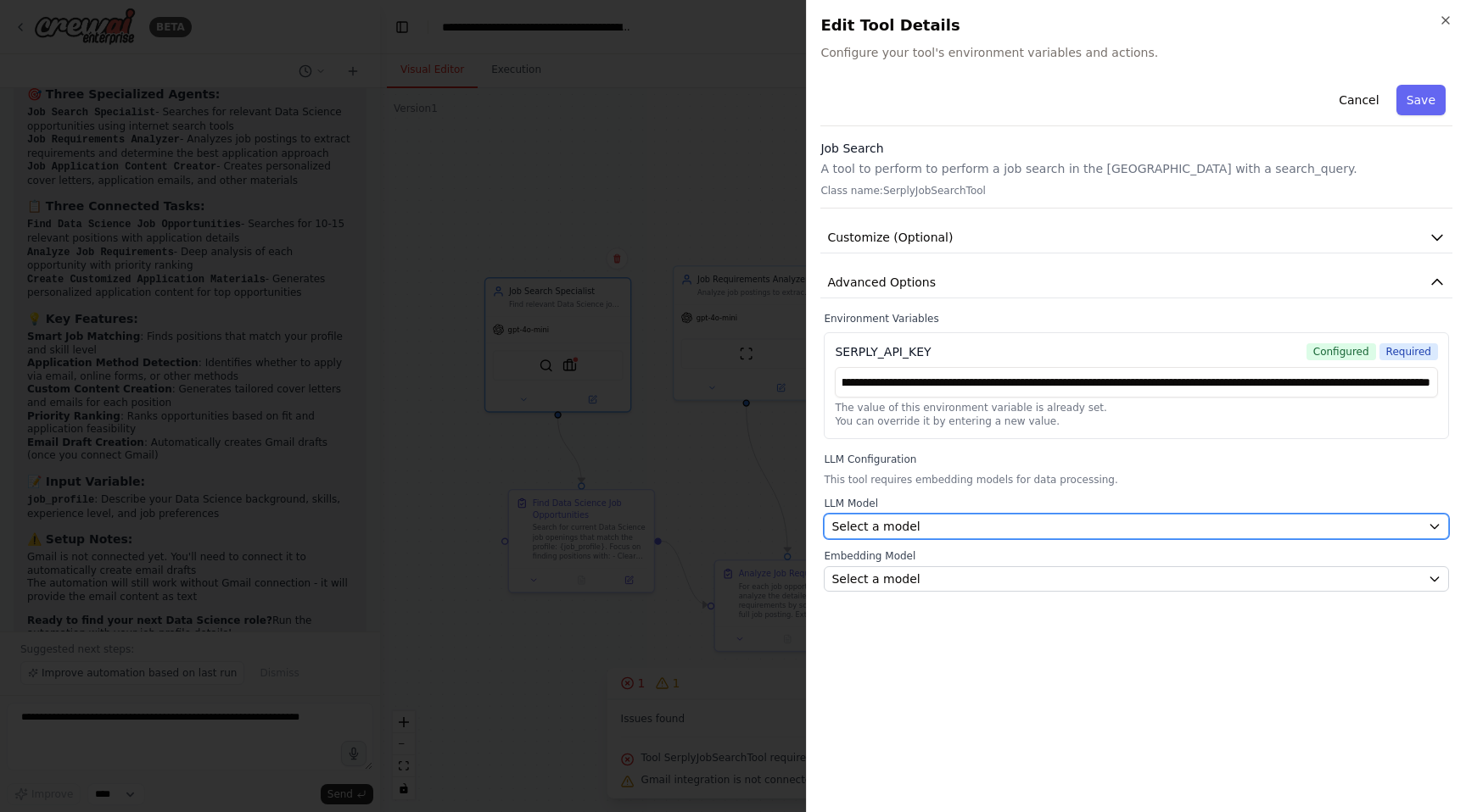
scroll to position [0, 0]
click at [1112, 538] on button "Select a model" at bounding box center [1136, 526] width 625 height 25
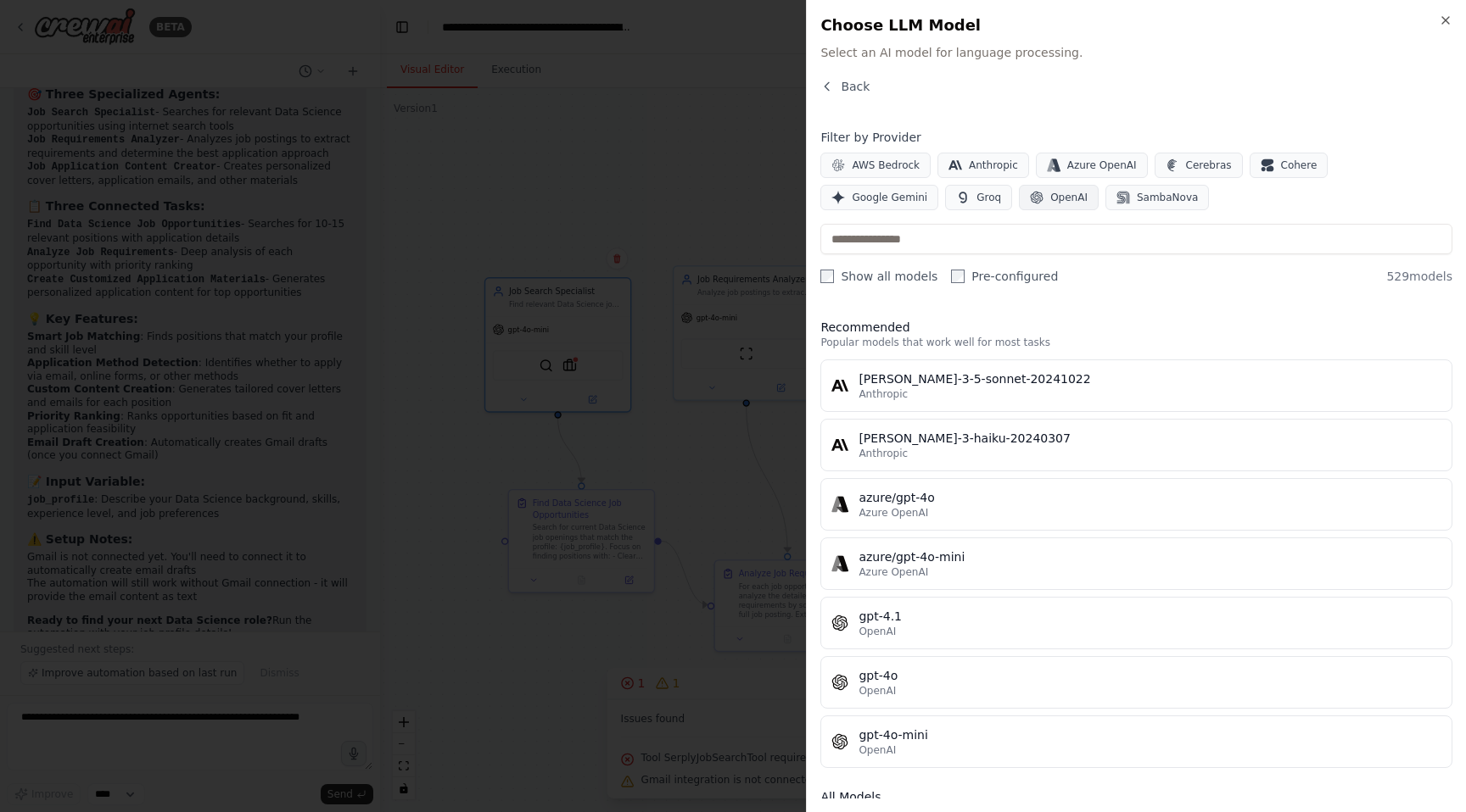
click at [1050, 197] on span "OpenAI" at bounding box center [1068, 197] width 37 height 14
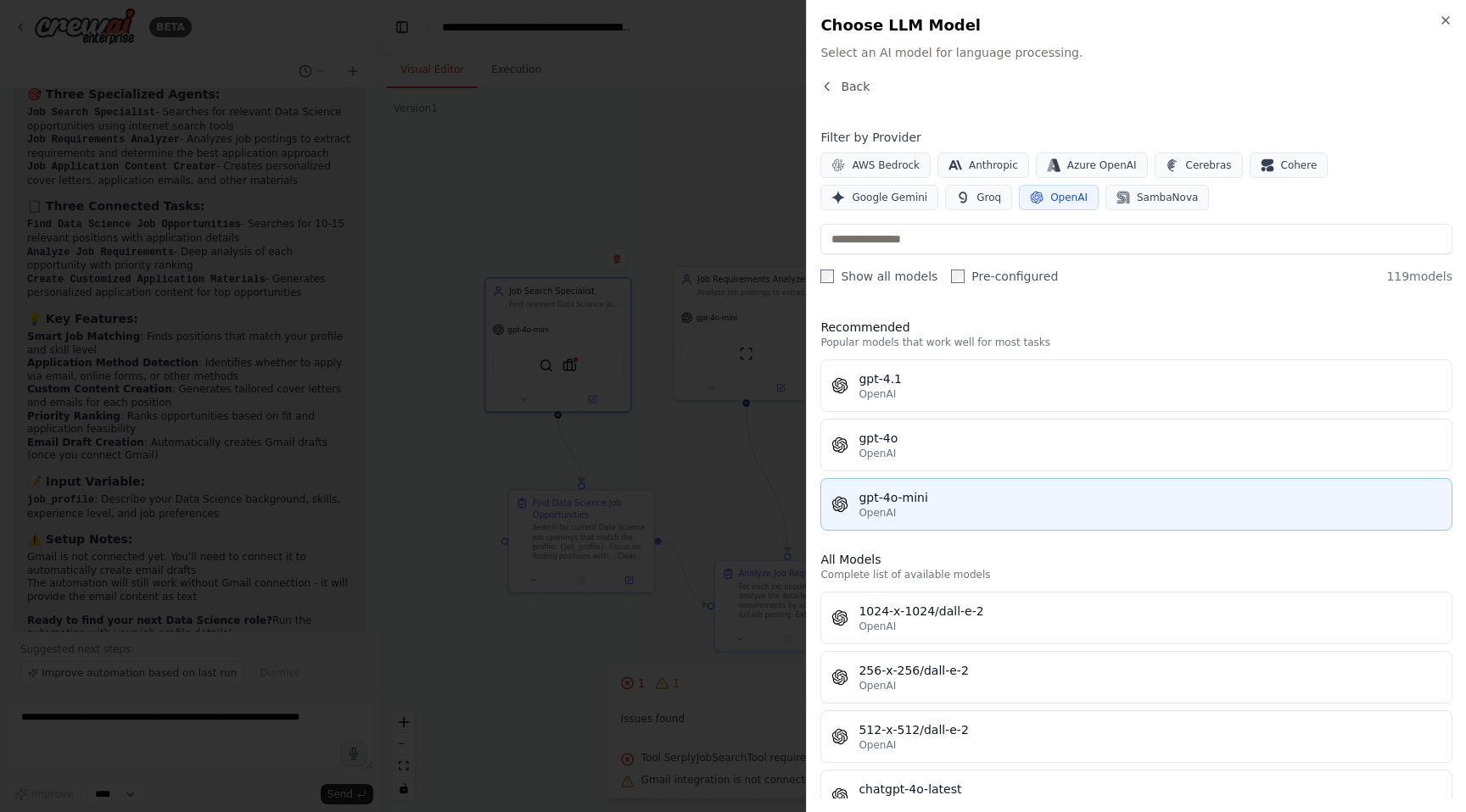
click at [954, 514] on div "OpenAI" at bounding box center [1150, 513] width 583 height 14
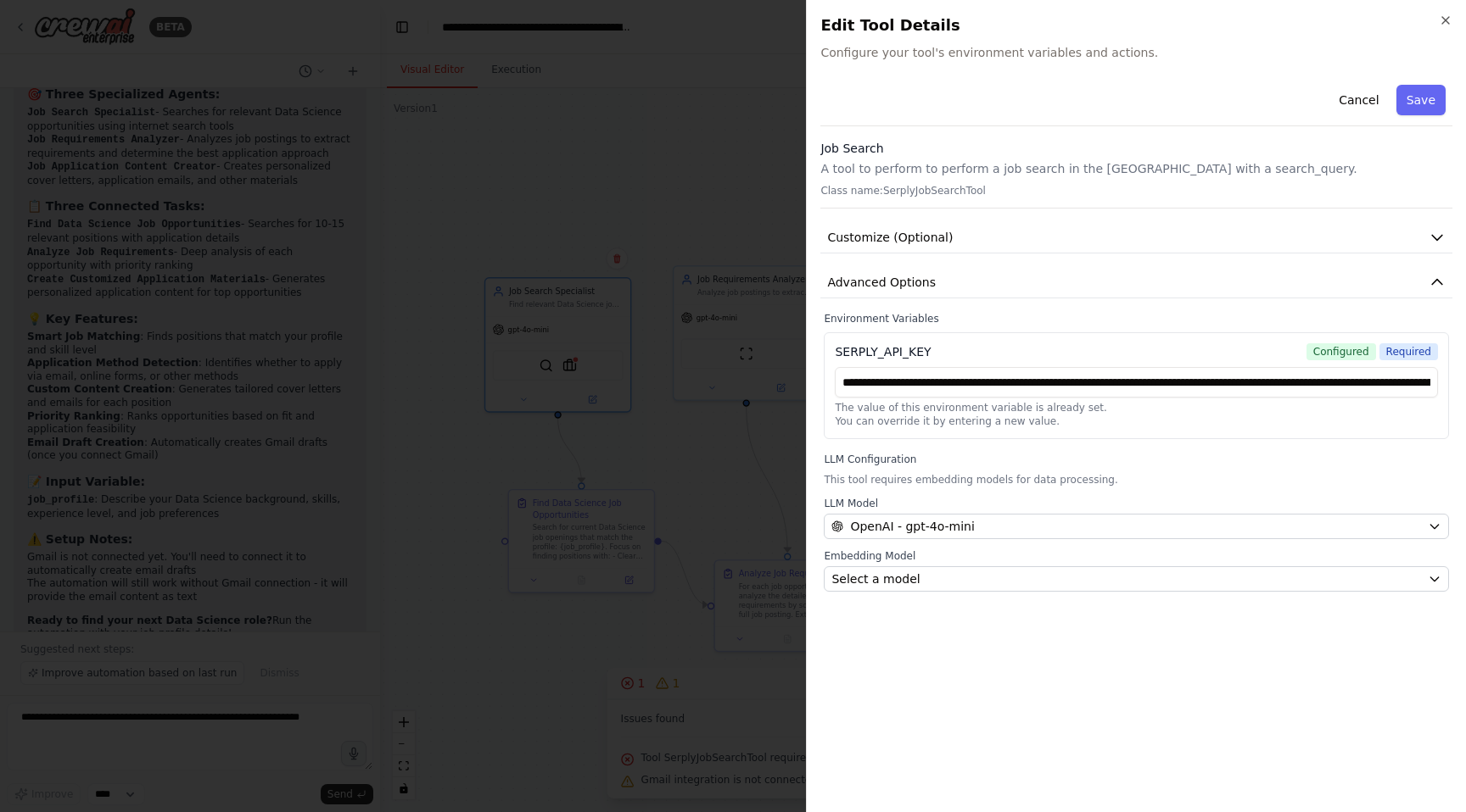
click at [910, 174] on p "A tool to perform to perform a job search in the US with a search_query." at bounding box center [1136, 169] width 632 height 17
click at [910, 239] on span "Customize (Optional)" at bounding box center [890, 237] width 125 height 17
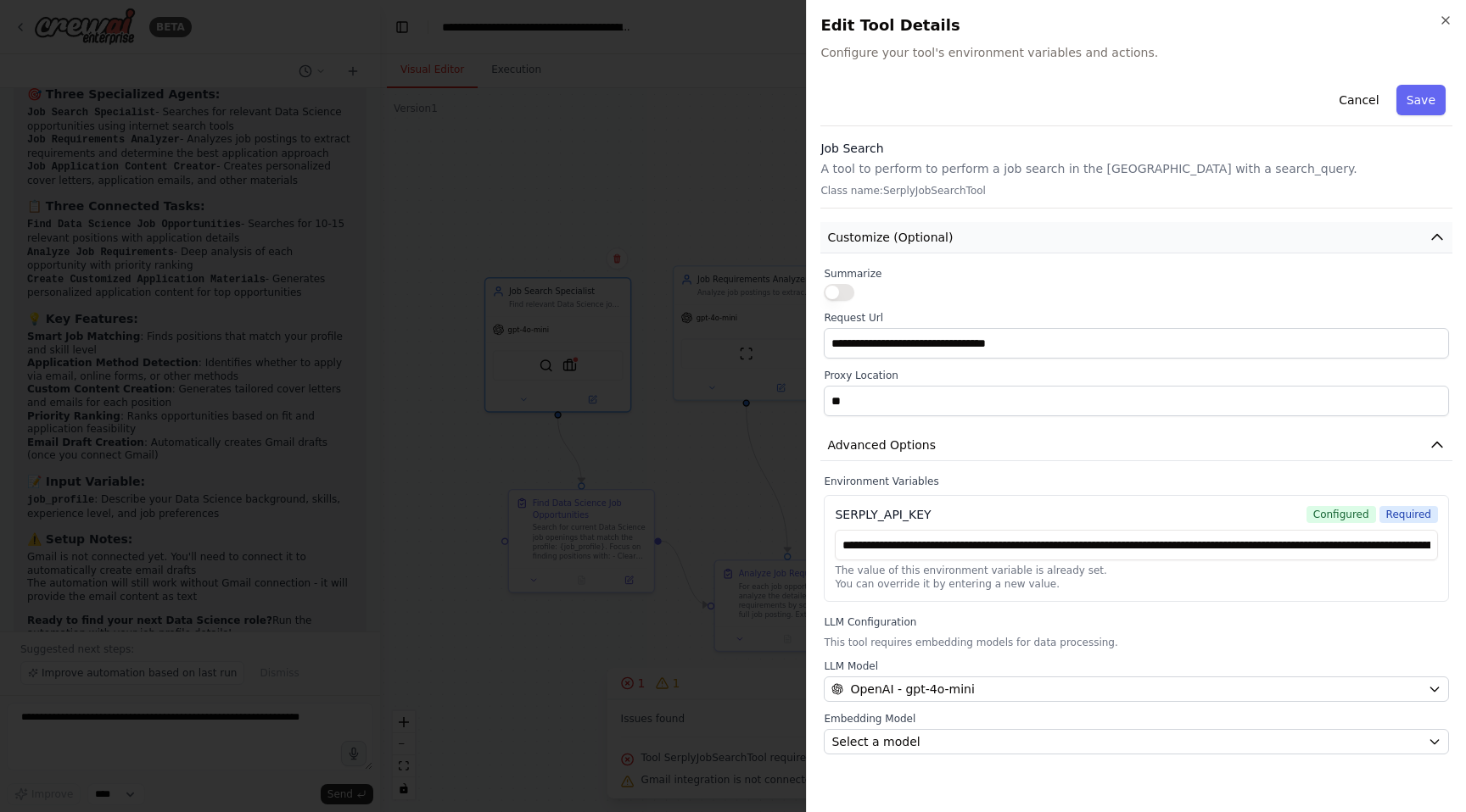
click at [910, 237] on span "Customize (Optional)" at bounding box center [890, 237] width 125 height 17
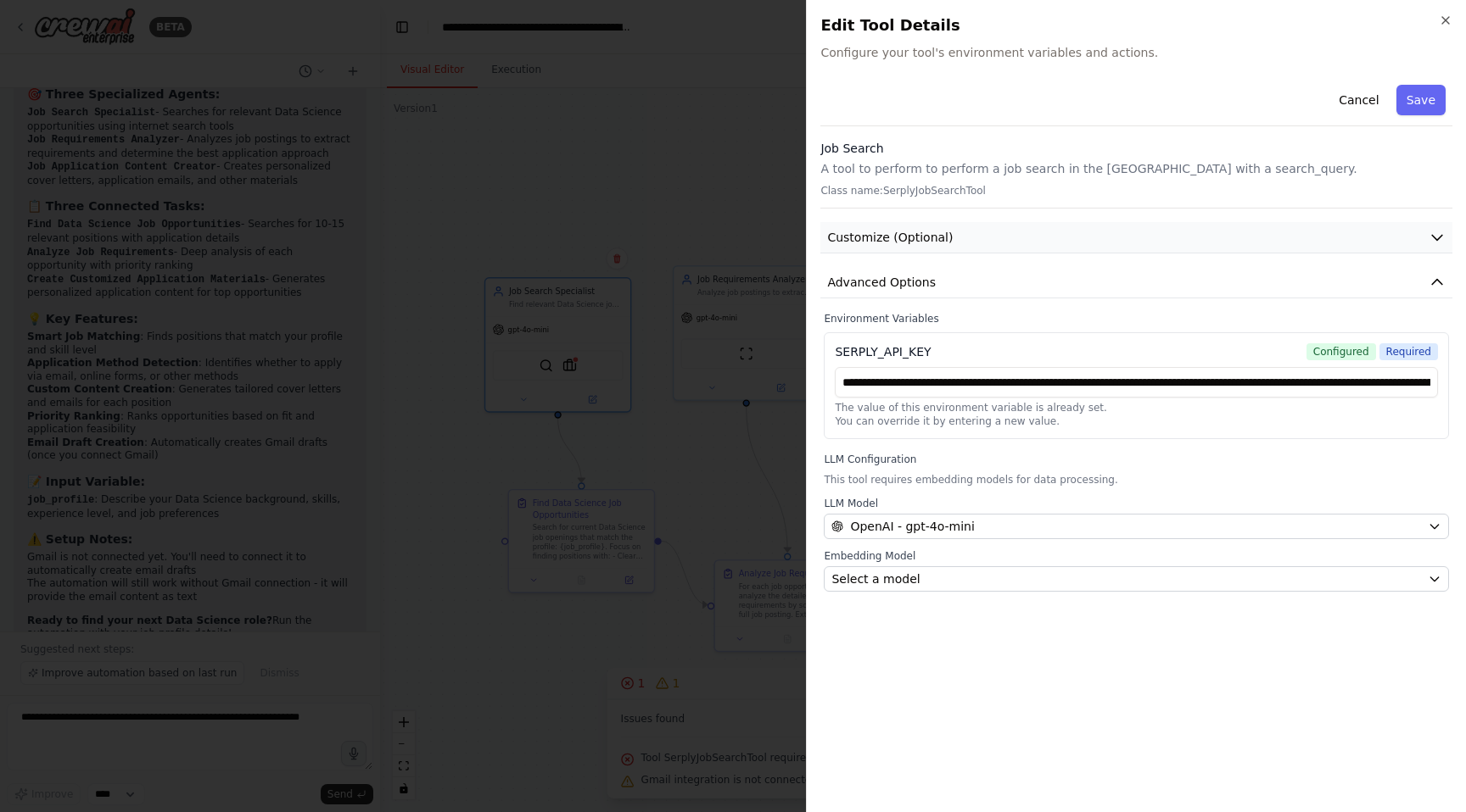
click at [910, 237] on span "Customize (Optional)" at bounding box center [890, 237] width 125 height 17
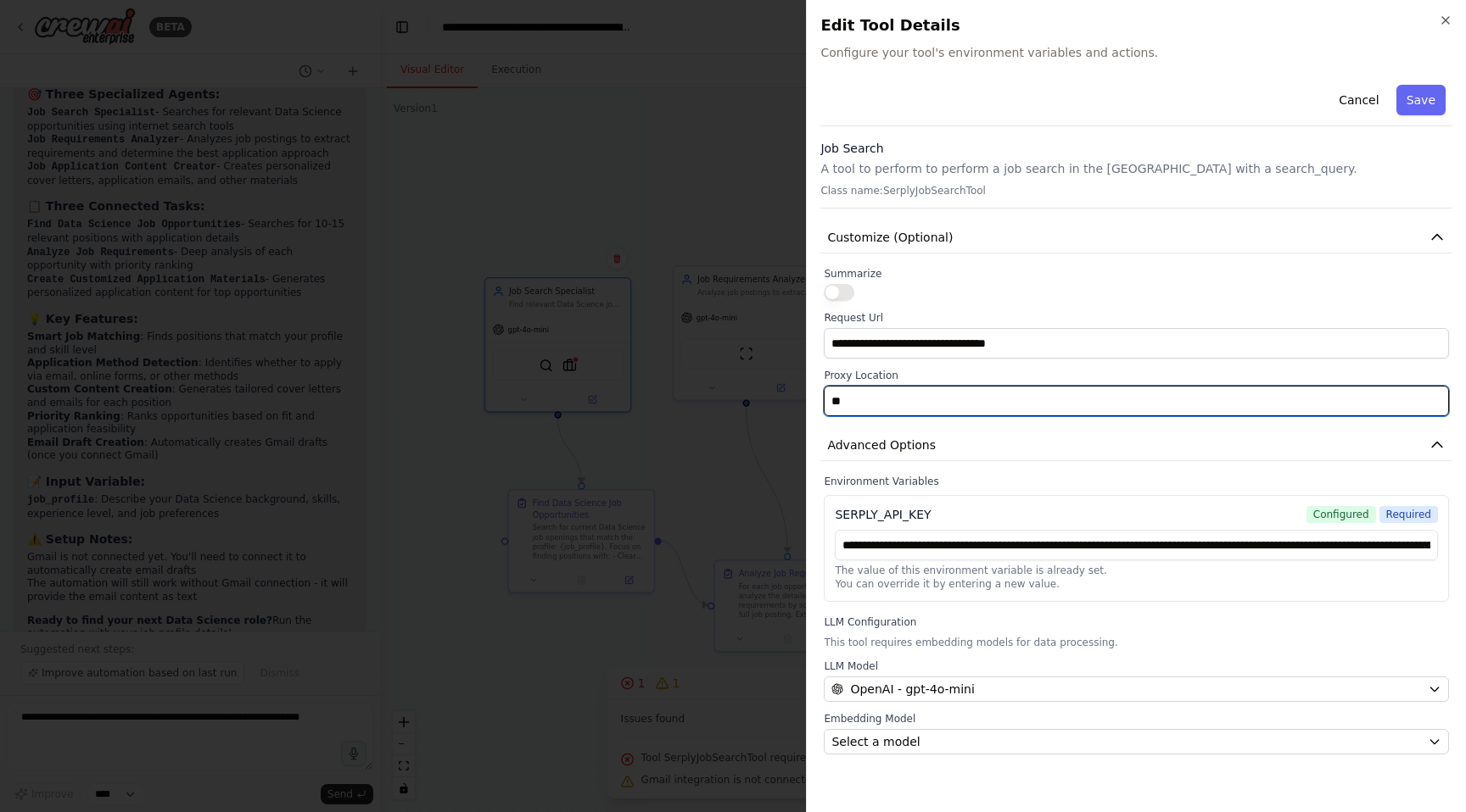
click at [908, 400] on input "**" at bounding box center [1136, 401] width 625 height 31
type input "*"
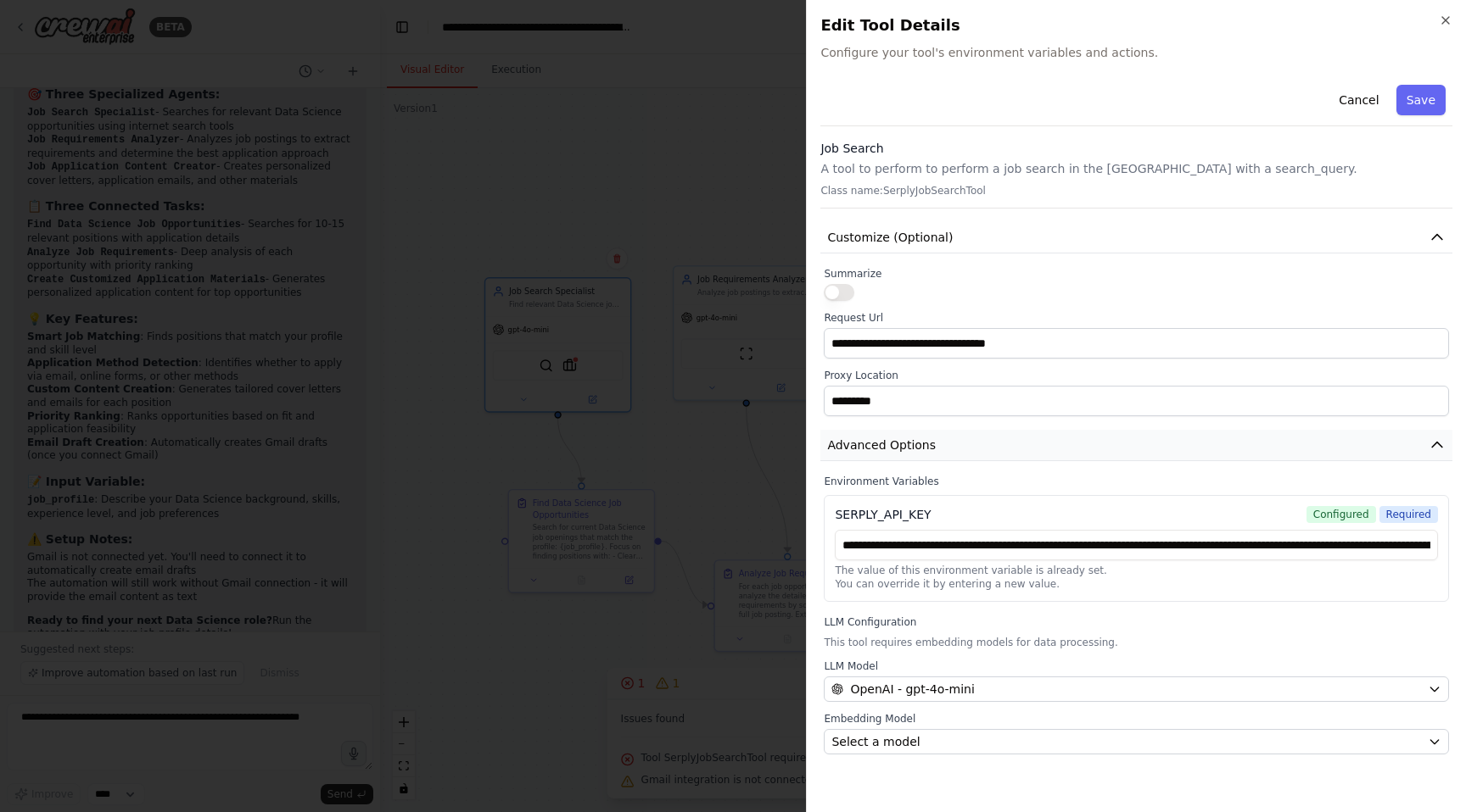
click at [1439, 445] on icon "button" at bounding box center [1436, 445] width 10 height 5
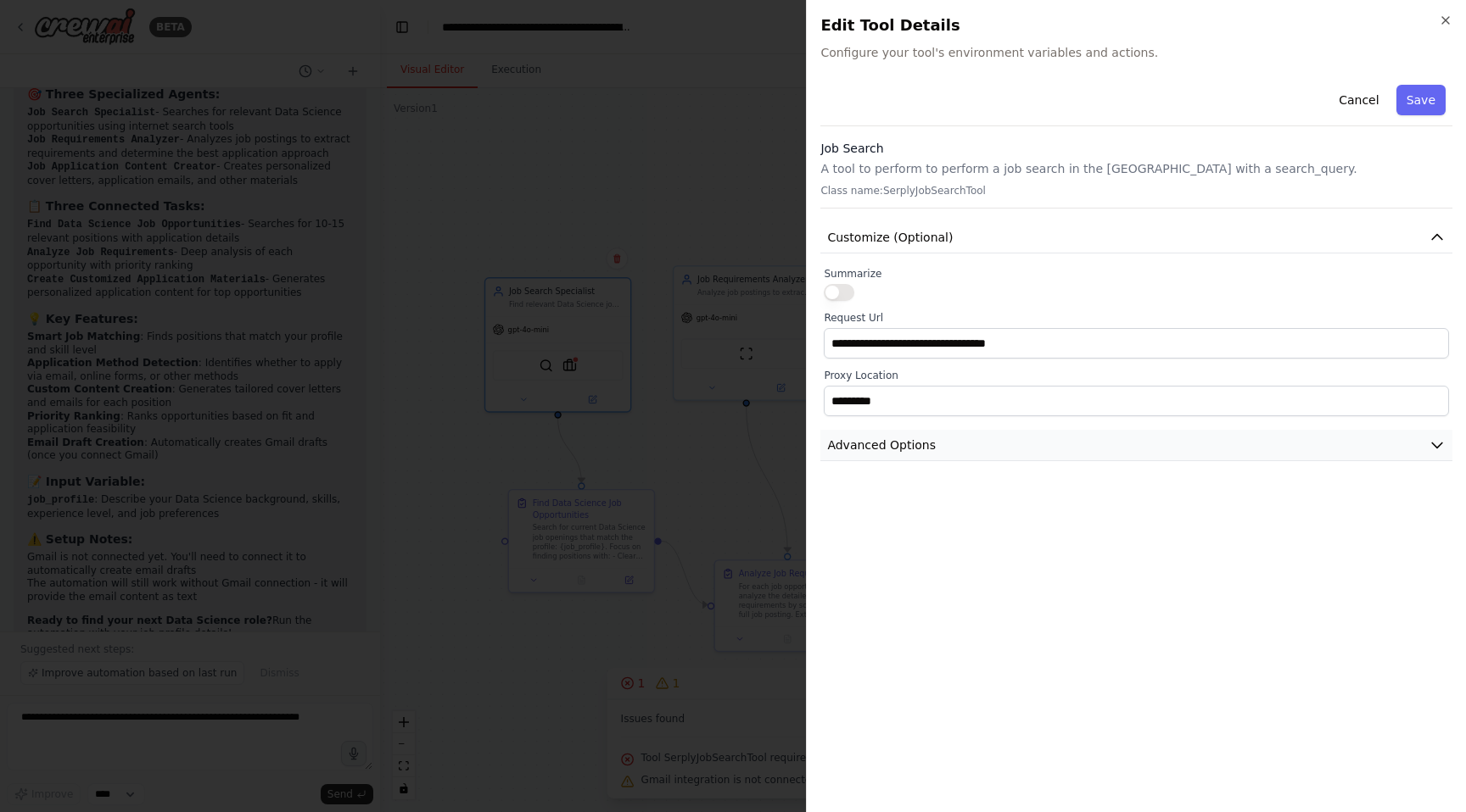
click at [1443, 436] on icon "button" at bounding box center [1436, 445] width 17 height 17
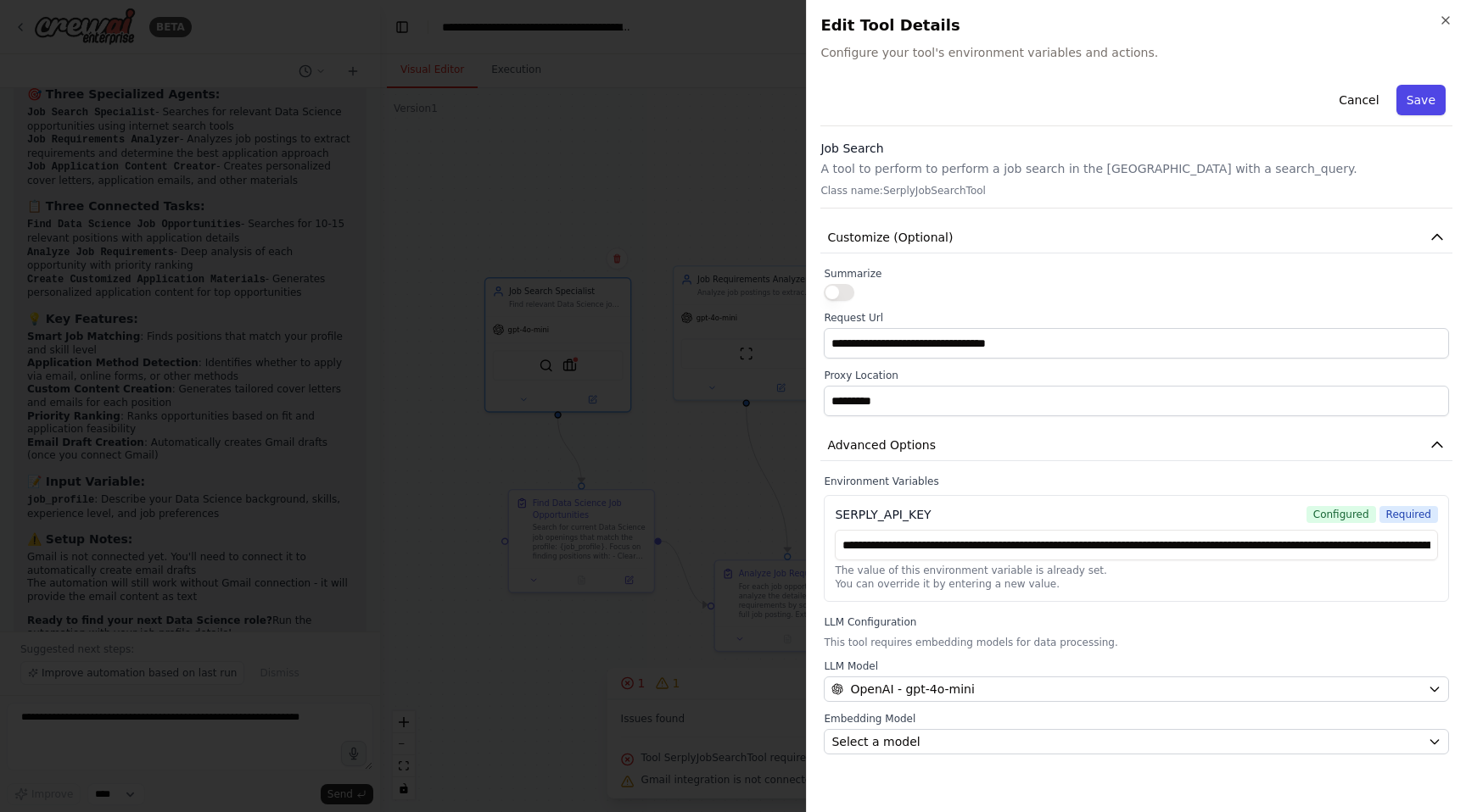
click at [1422, 92] on button "Save" at bounding box center [1421, 100] width 49 height 31
type input "**"
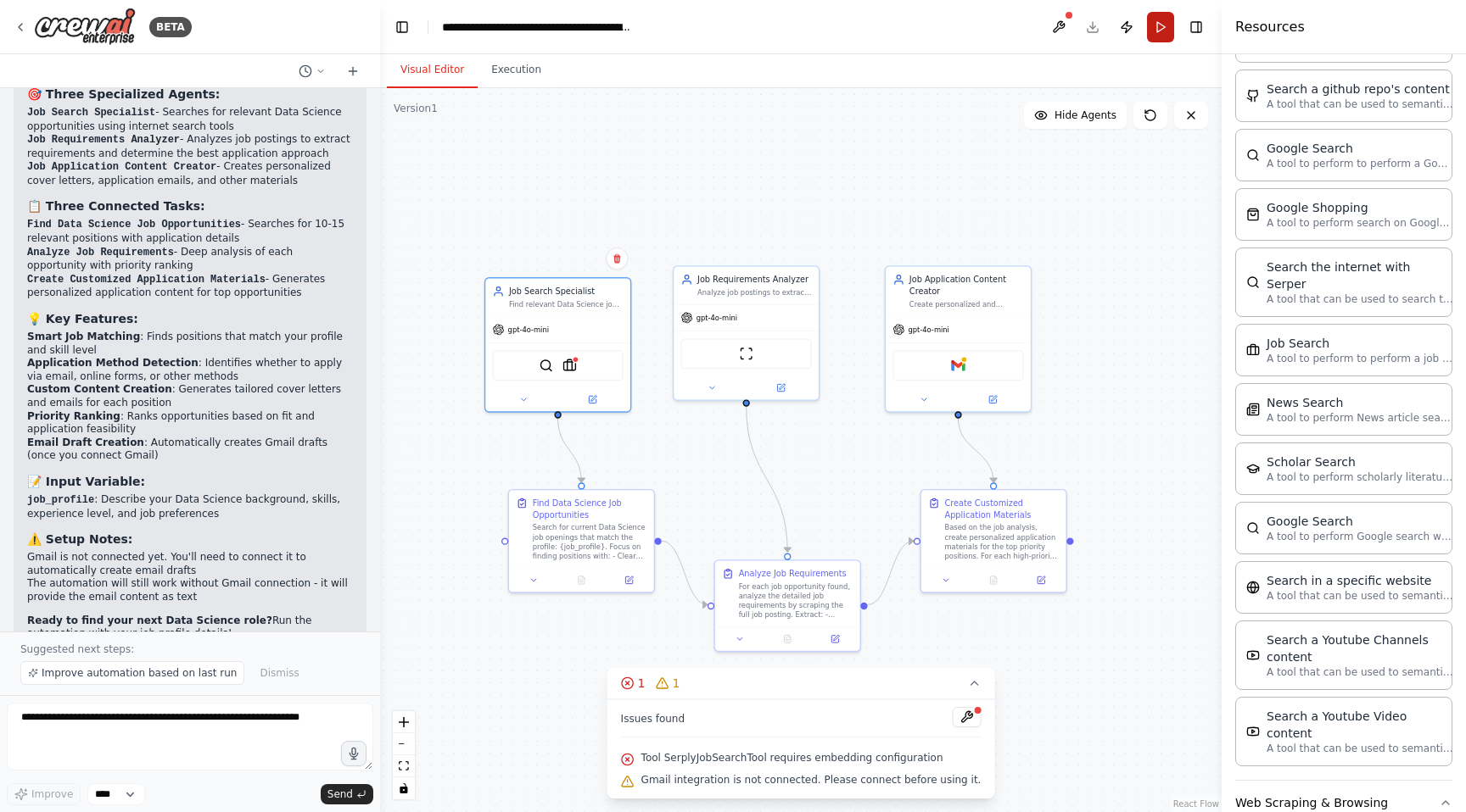
click at [1164, 24] on button "Run" at bounding box center [1160, 27] width 27 height 31
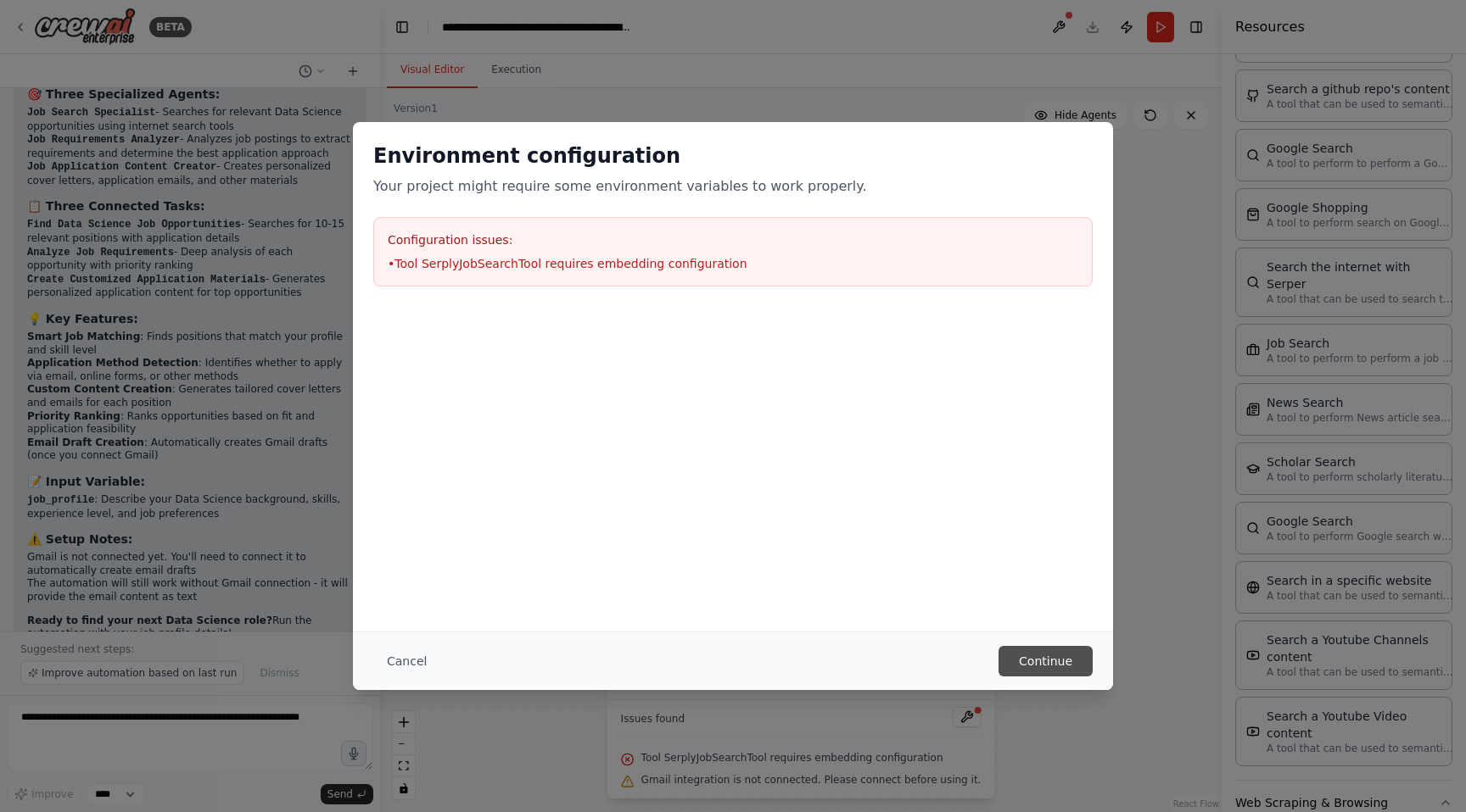
click at [1043, 665] on button "Continue" at bounding box center [1046, 661] width 94 height 31
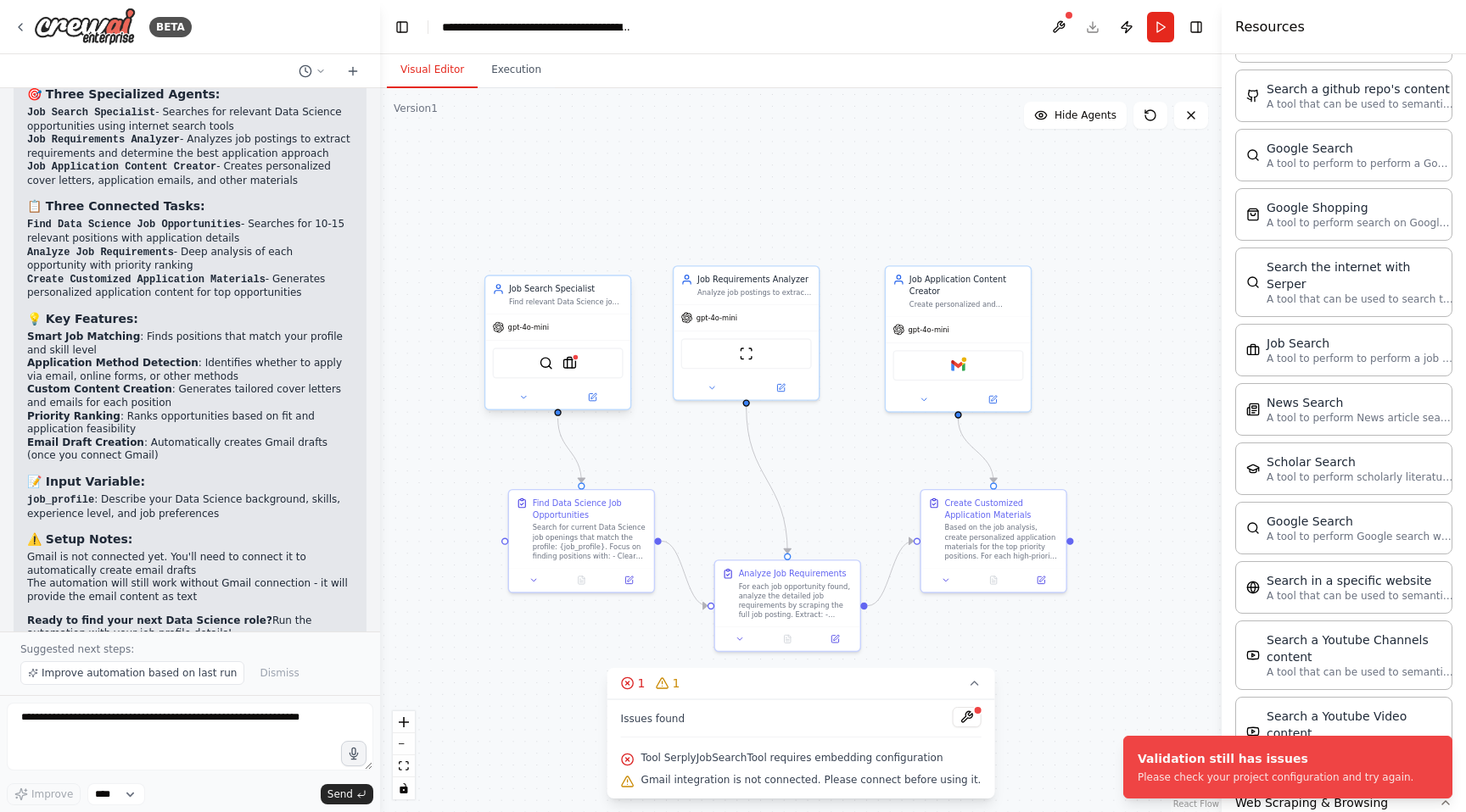
click at [570, 371] on div "SerperDevTool SerplyJobSearchTool" at bounding box center [558, 363] width 131 height 31
click at [568, 358] on img at bounding box center [569, 363] width 15 height 15
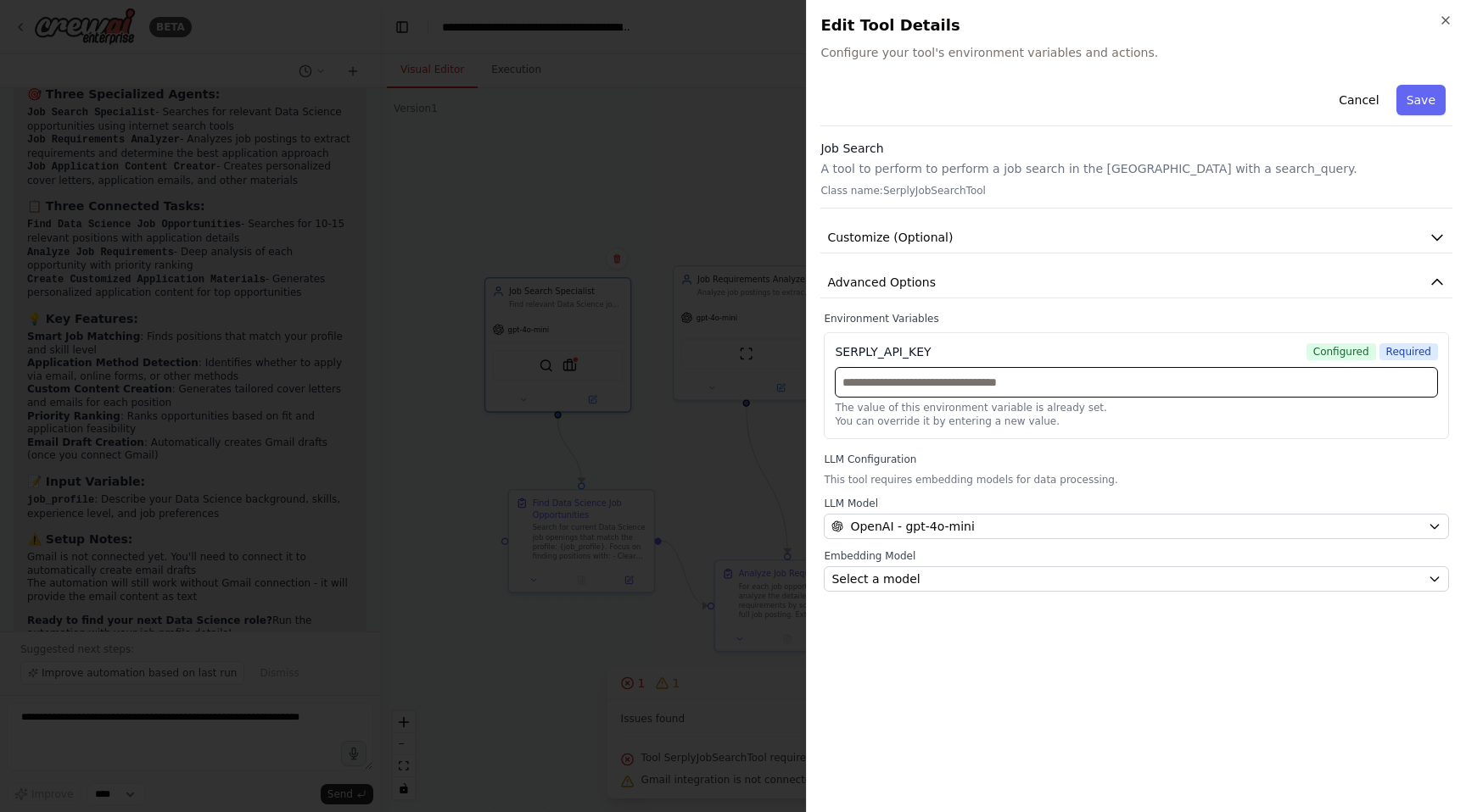
click at [1189, 388] on input "text" at bounding box center [1136, 383] width 603 height 31
click at [1422, 84] on button "Save" at bounding box center [1421, 100] width 49 height 31
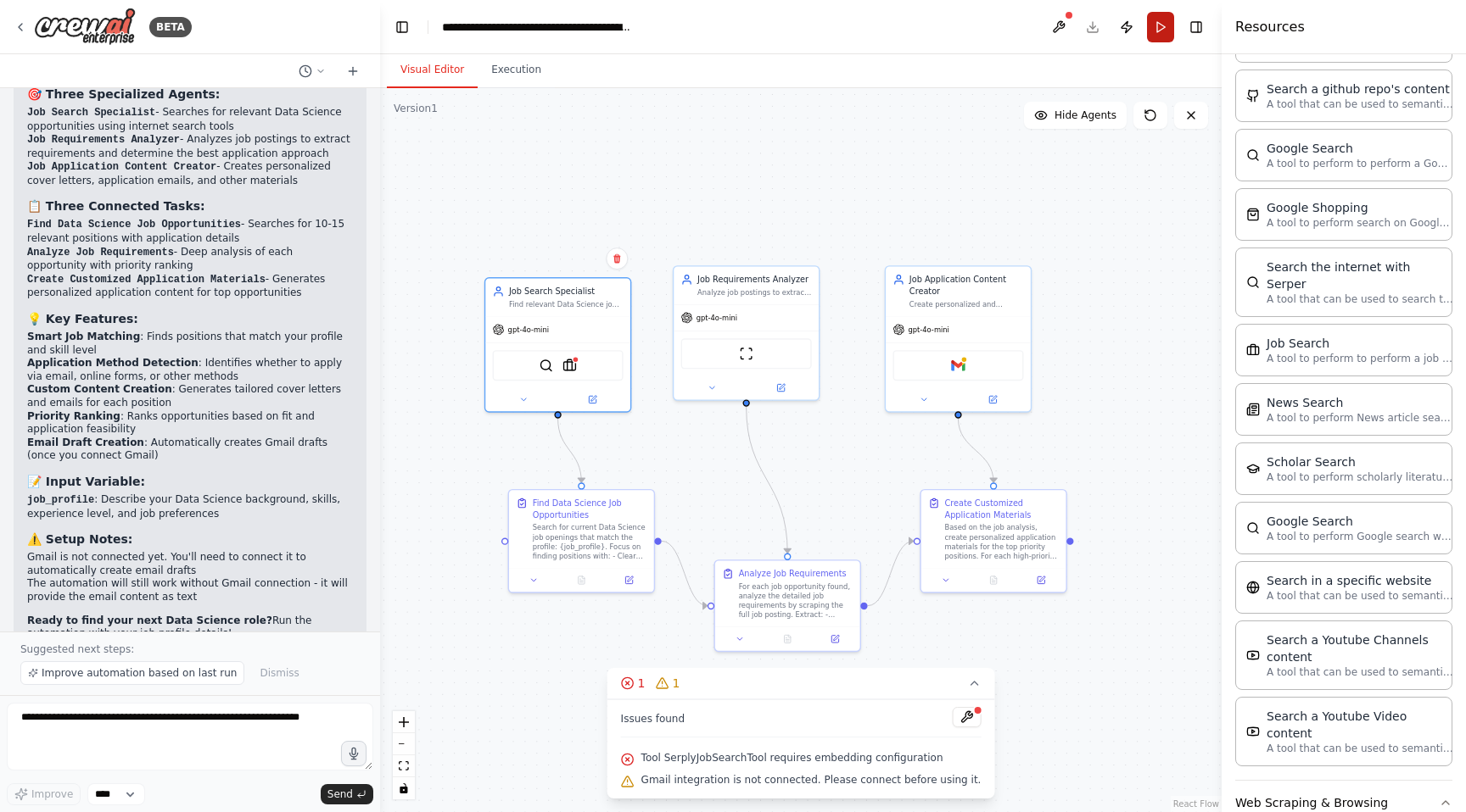
click at [1156, 27] on button "Run" at bounding box center [1160, 27] width 27 height 31
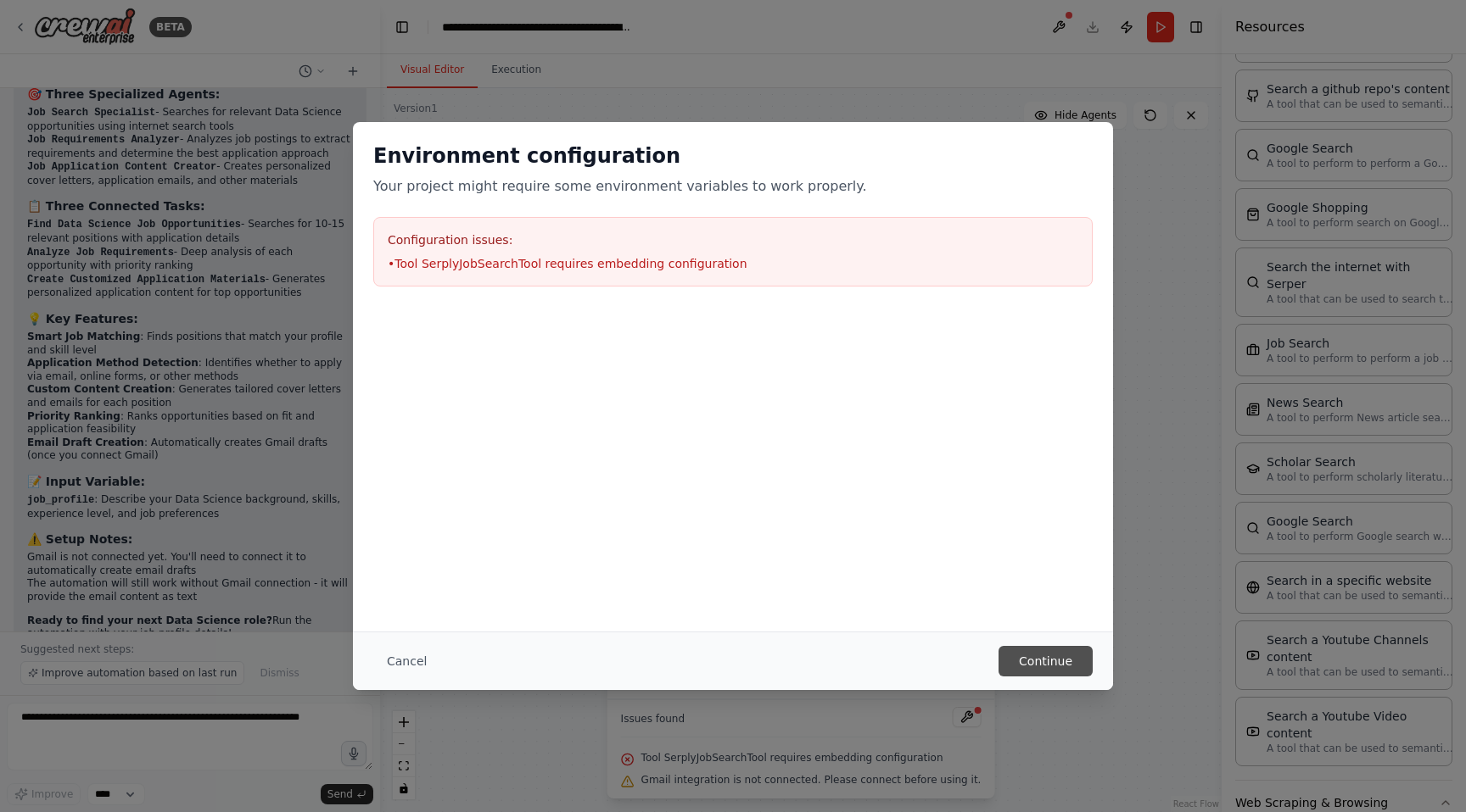
click at [1027, 659] on button "Continue" at bounding box center [1046, 661] width 94 height 31
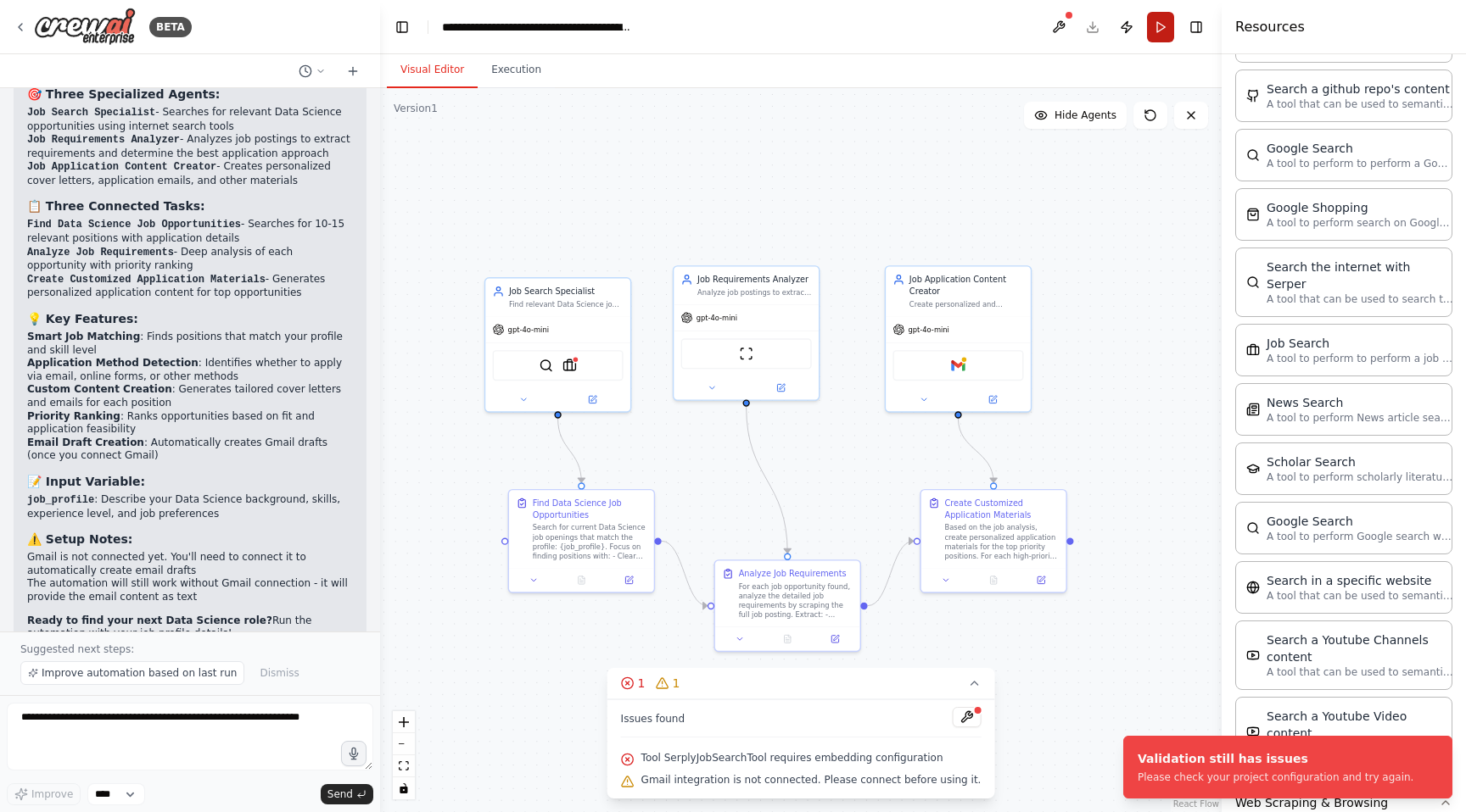
click at [1156, 29] on button "Run" at bounding box center [1160, 27] width 27 height 31
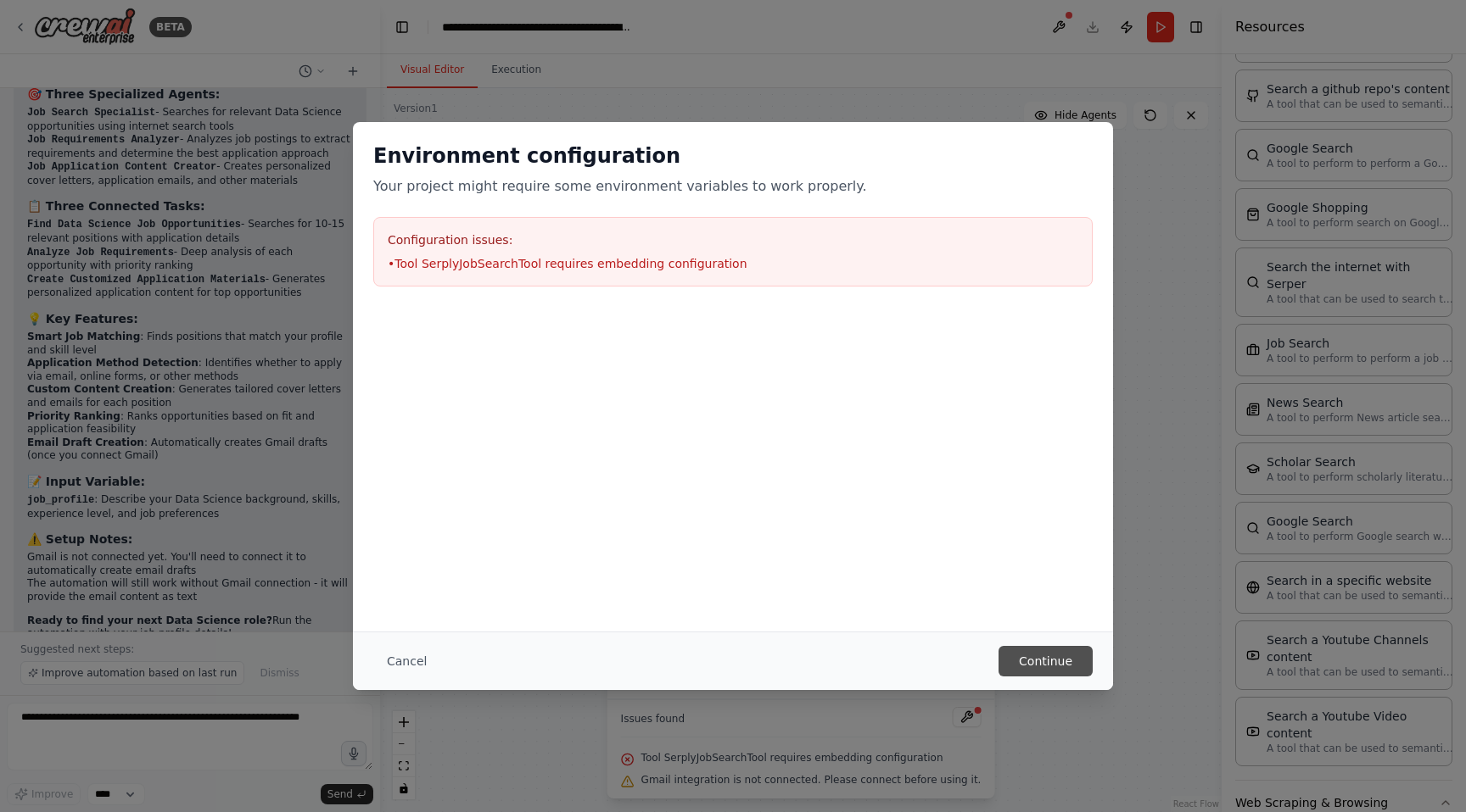
click at [1077, 661] on button "Continue" at bounding box center [1046, 661] width 94 height 31
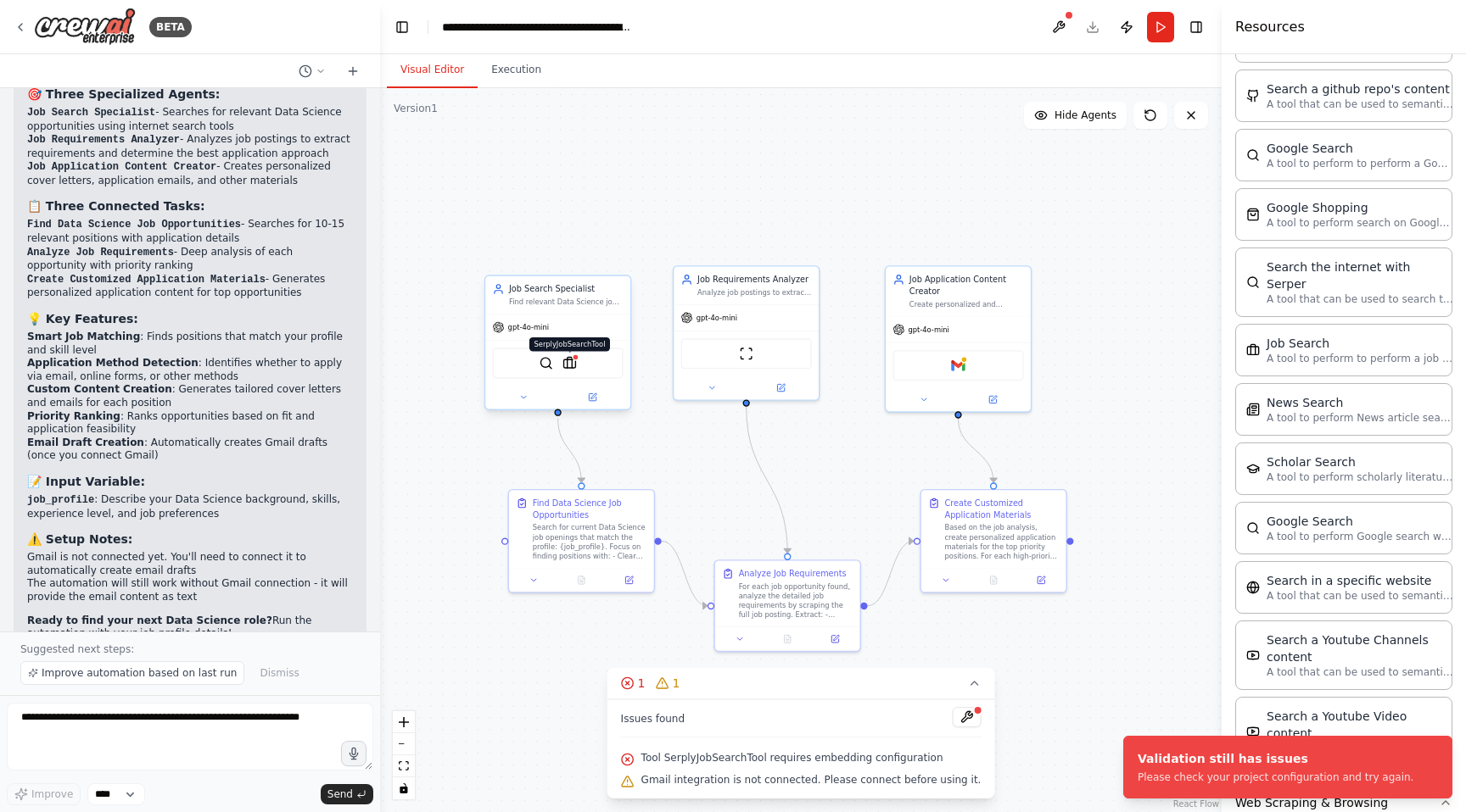
click at [574, 368] on img at bounding box center [569, 363] width 15 height 15
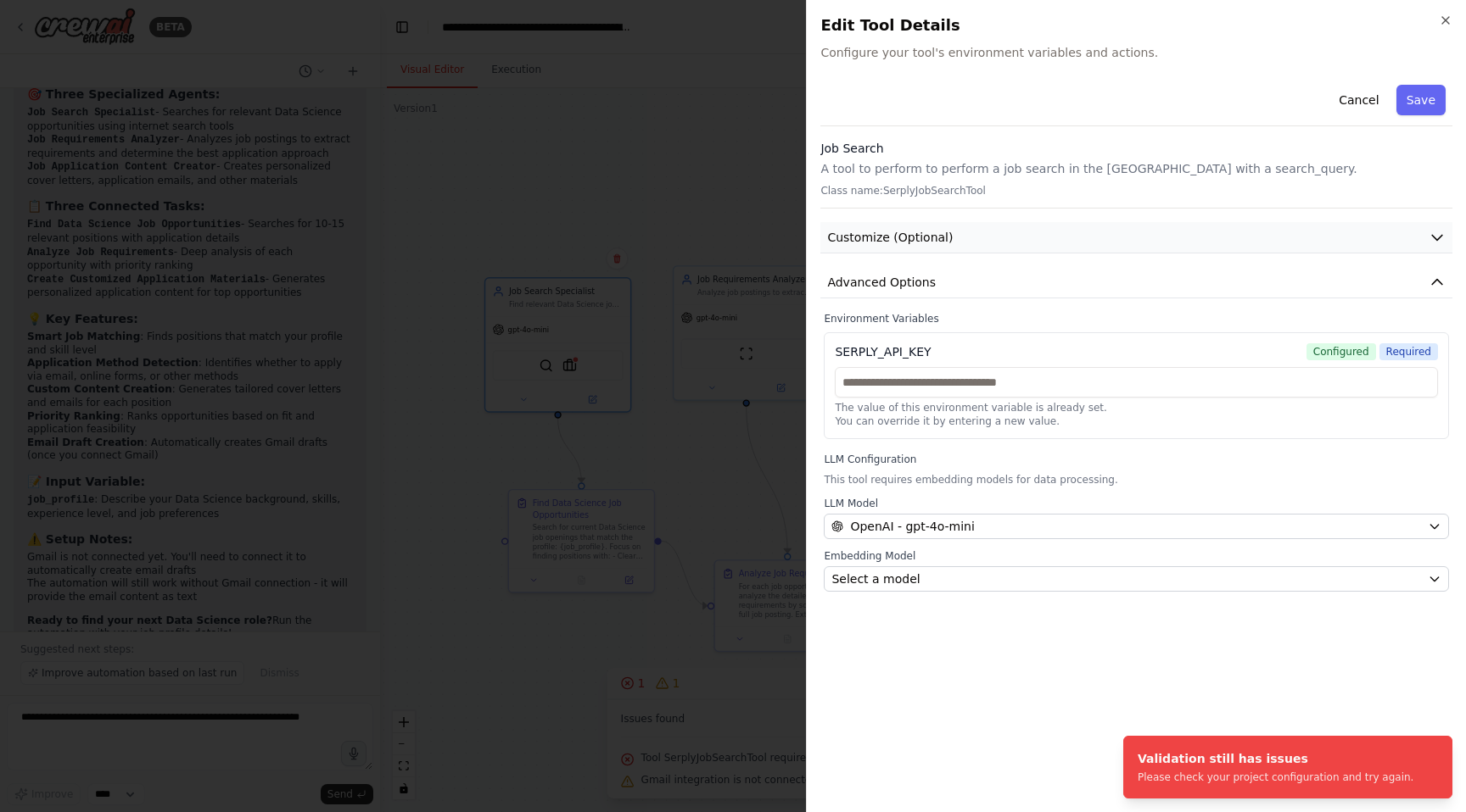
click at [1121, 250] on button "Customize (Optional)" at bounding box center [1136, 238] width 632 height 32
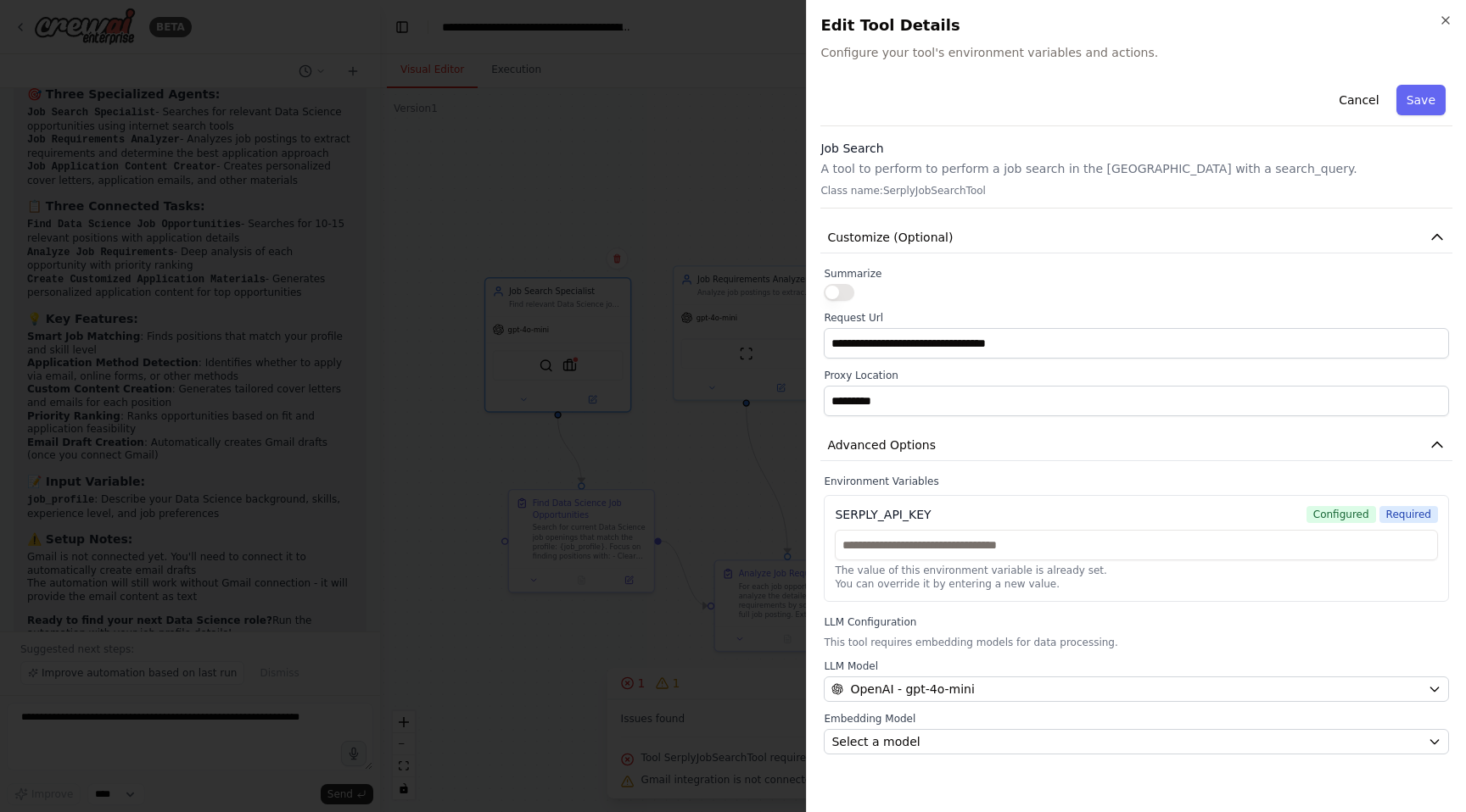
click at [837, 291] on button "button" at bounding box center [839, 292] width 31 height 17
click at [1011, 231] on button "Customize (Optional)" at bounding box center [1136, 238] width 632 height 32
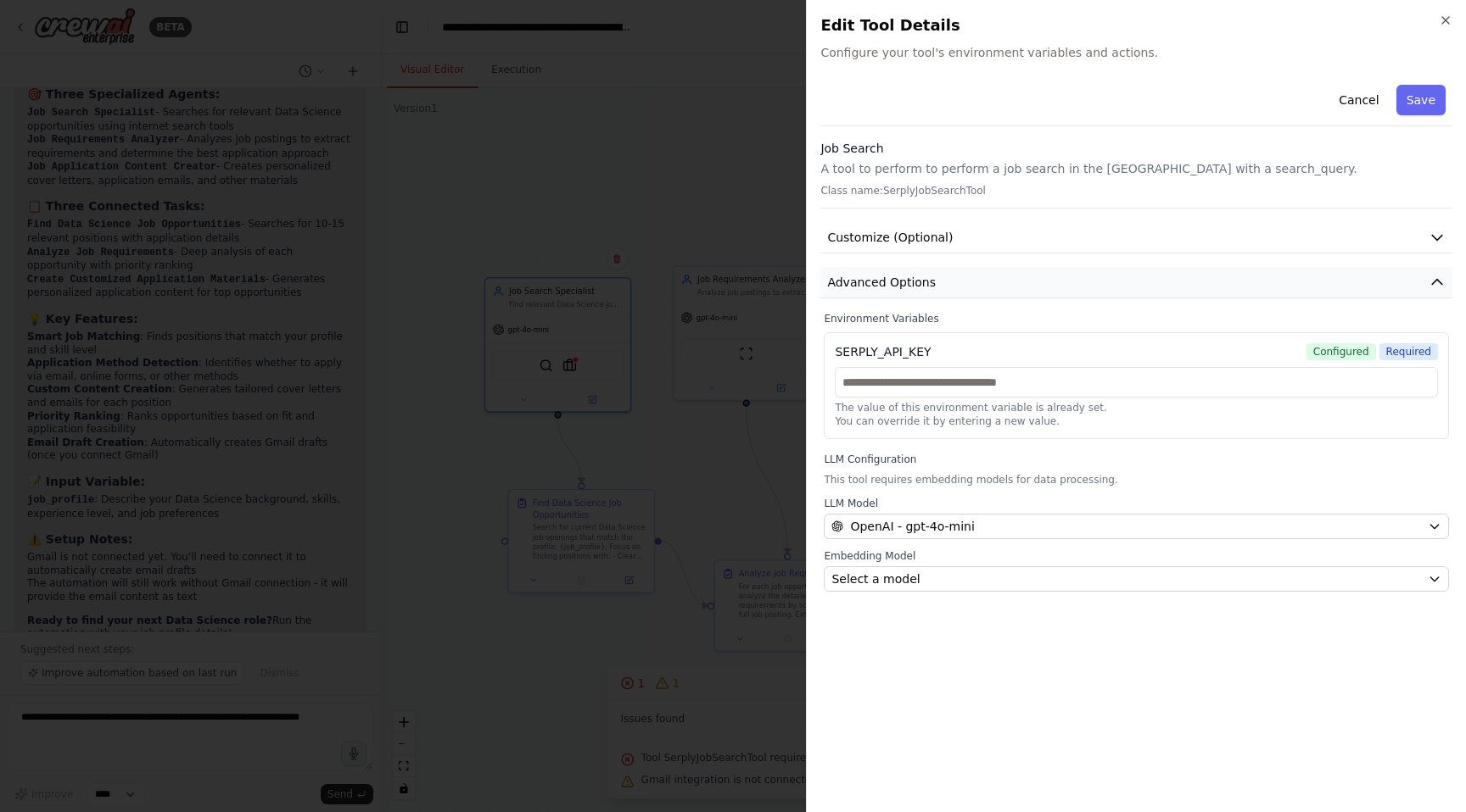
click at [1050, 276] on button "Advanced Options" at bounding box center [1136, 282] width 632 height 32
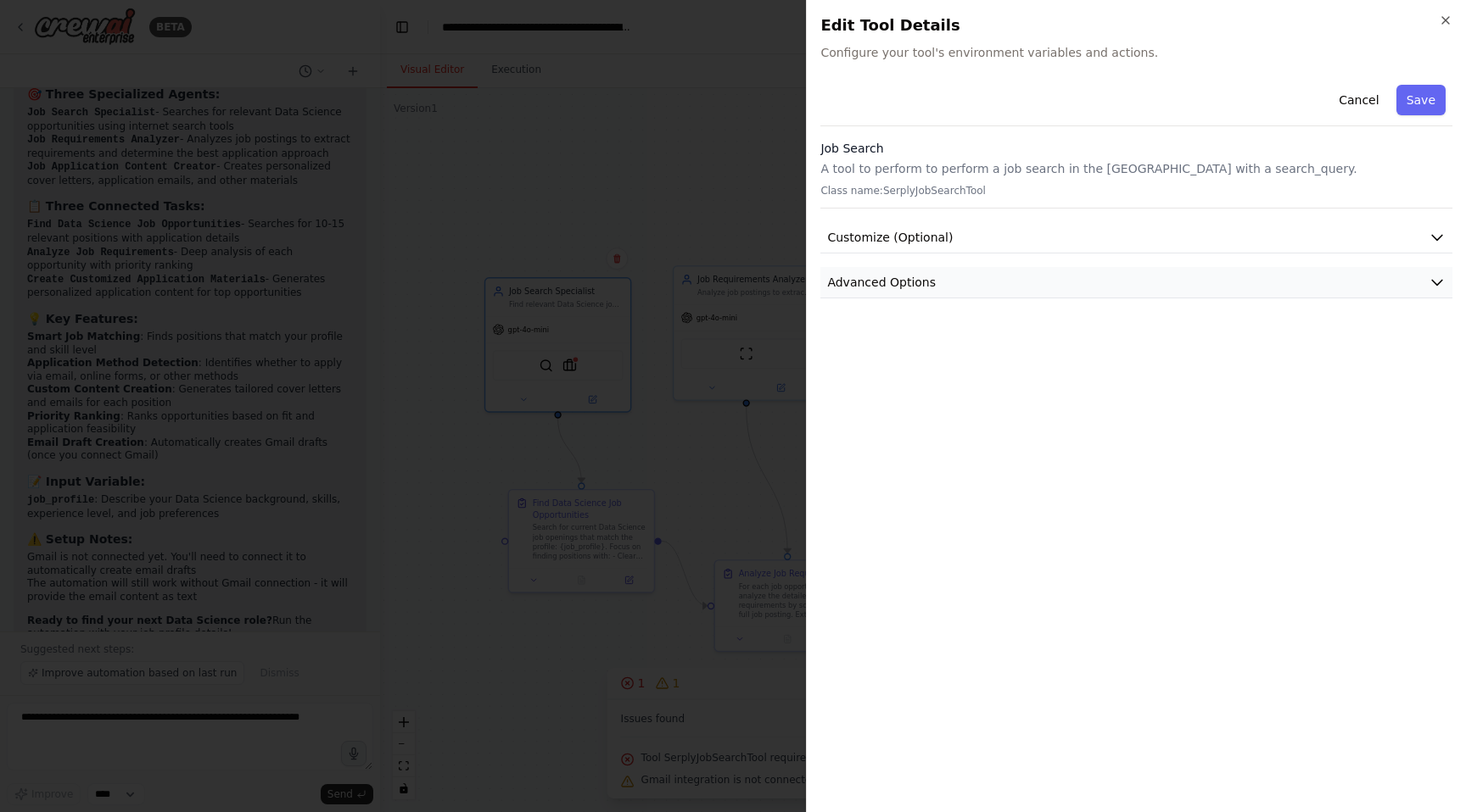
click at [1050, 276] on button "Advanced Options" at bounding box center [1136, 282] width 632 height 32
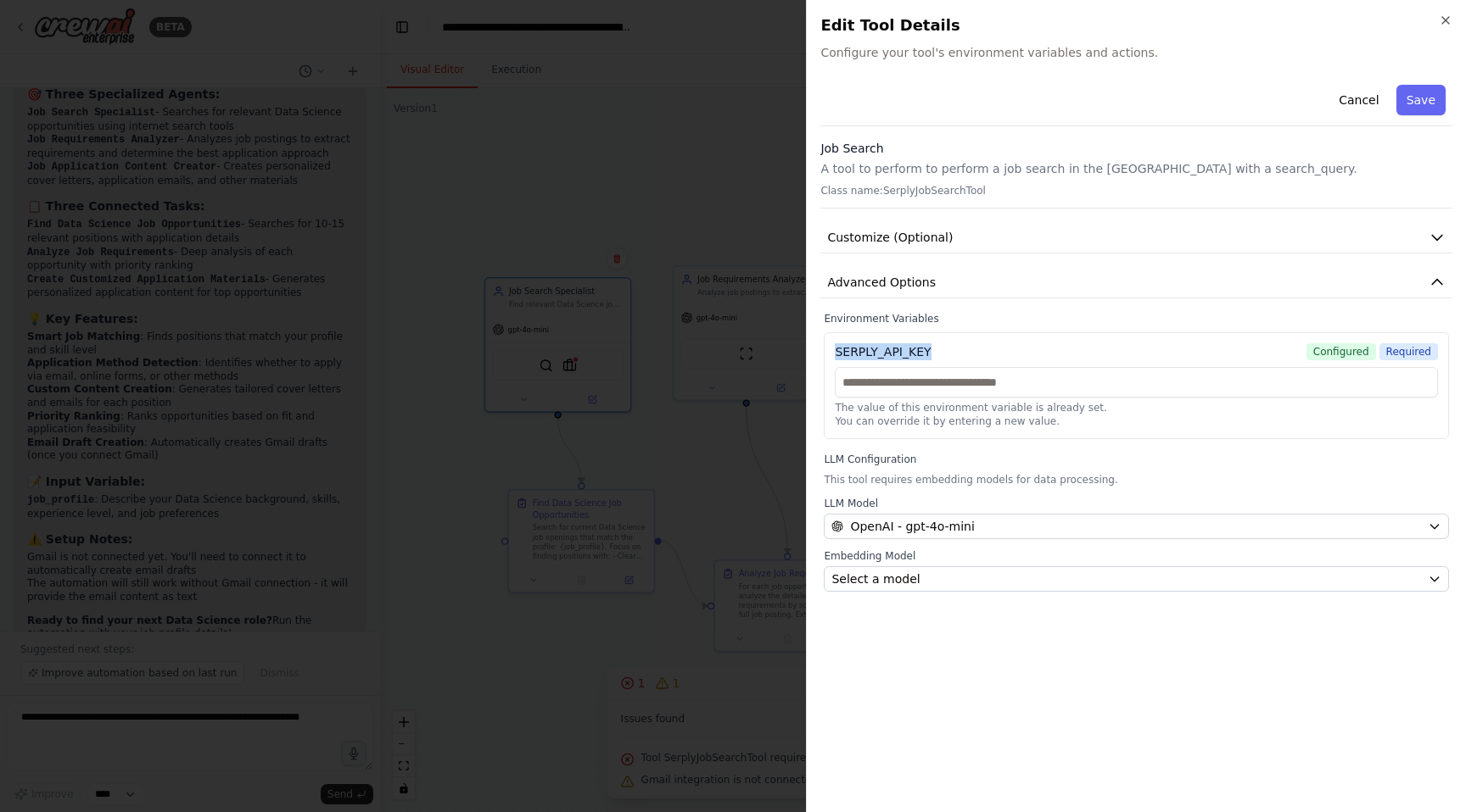
drag, startPoint x: 938, startPoint y: 347, endPoint x: 819, endPoint y: 325, distance: 121.0
click at [830, 343] on div "SERPLY_API_KEY Configured Required The value of this environment variable is al…" at bounding box center [1136, 386] width 625 height 107
copy div "SERPLY_API_KEY"
click at [991, 381] on input "text" at bounding box center [1136, 383] width 603 height 31
paste input "**********"
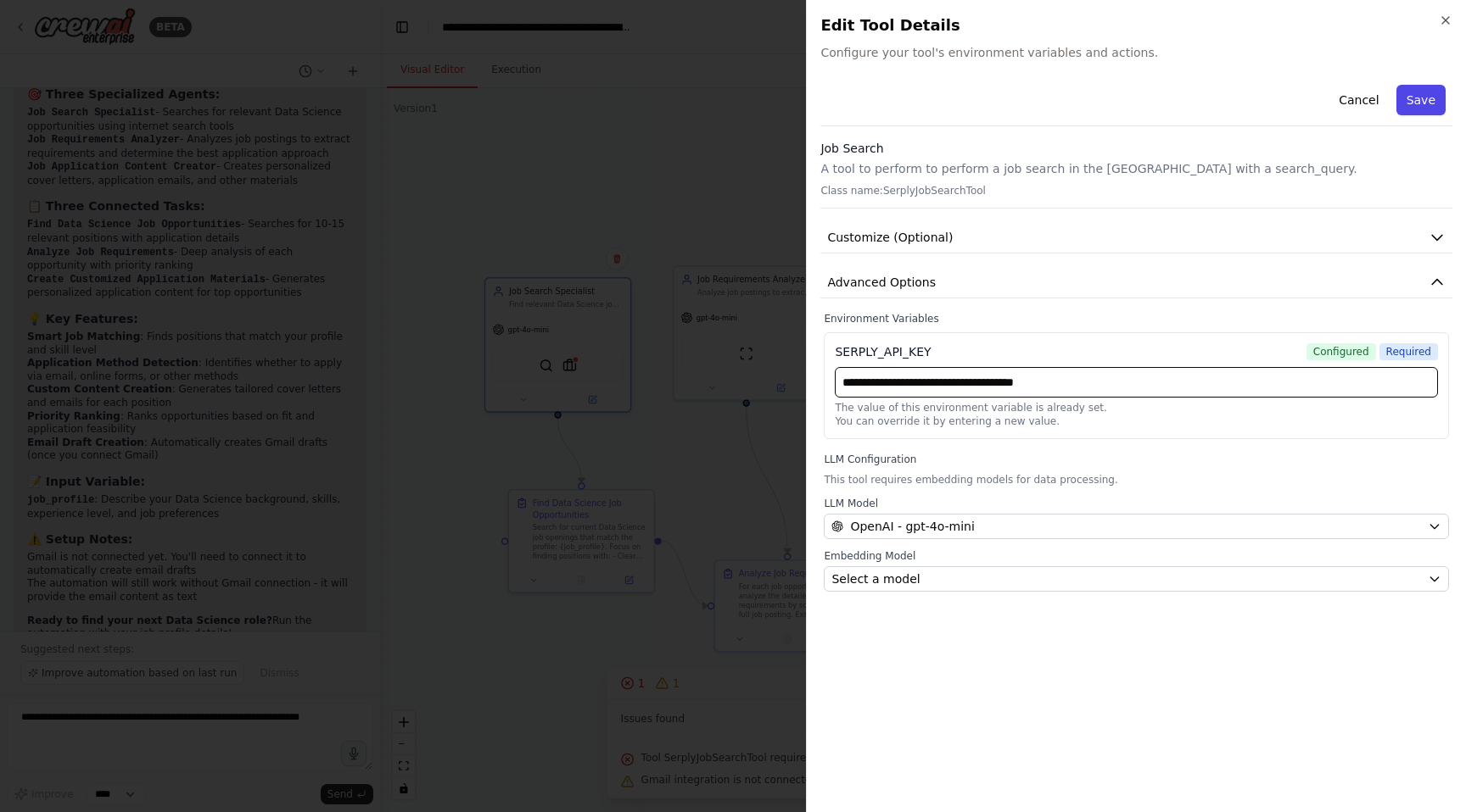
type input "**********"
click at [1418, 97] on button "Save" at bounding box center [1421, 100] width 49 height 31
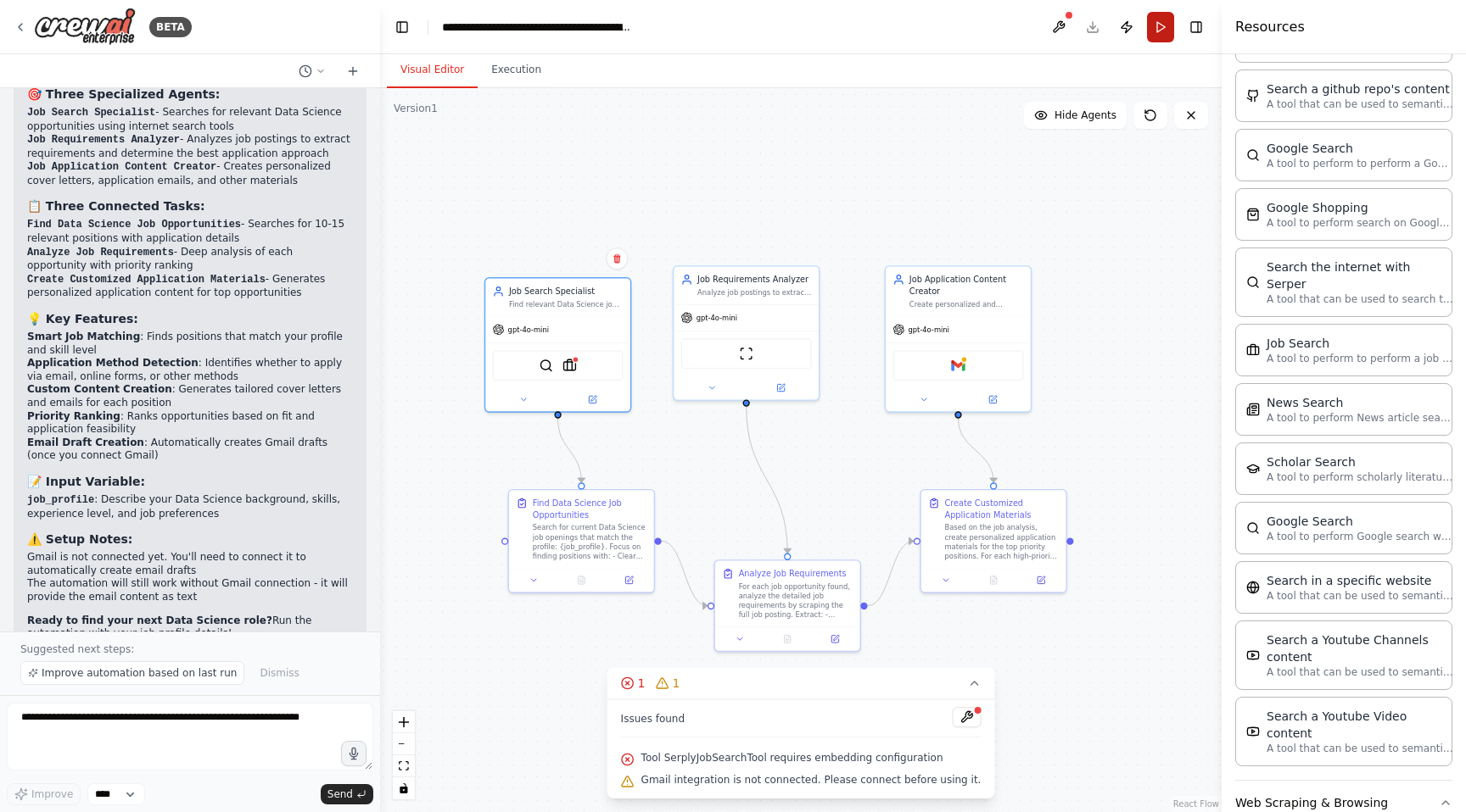
click at [1152, 31] on button "Run" at bounding box center [1160, 27] width 27 height 31
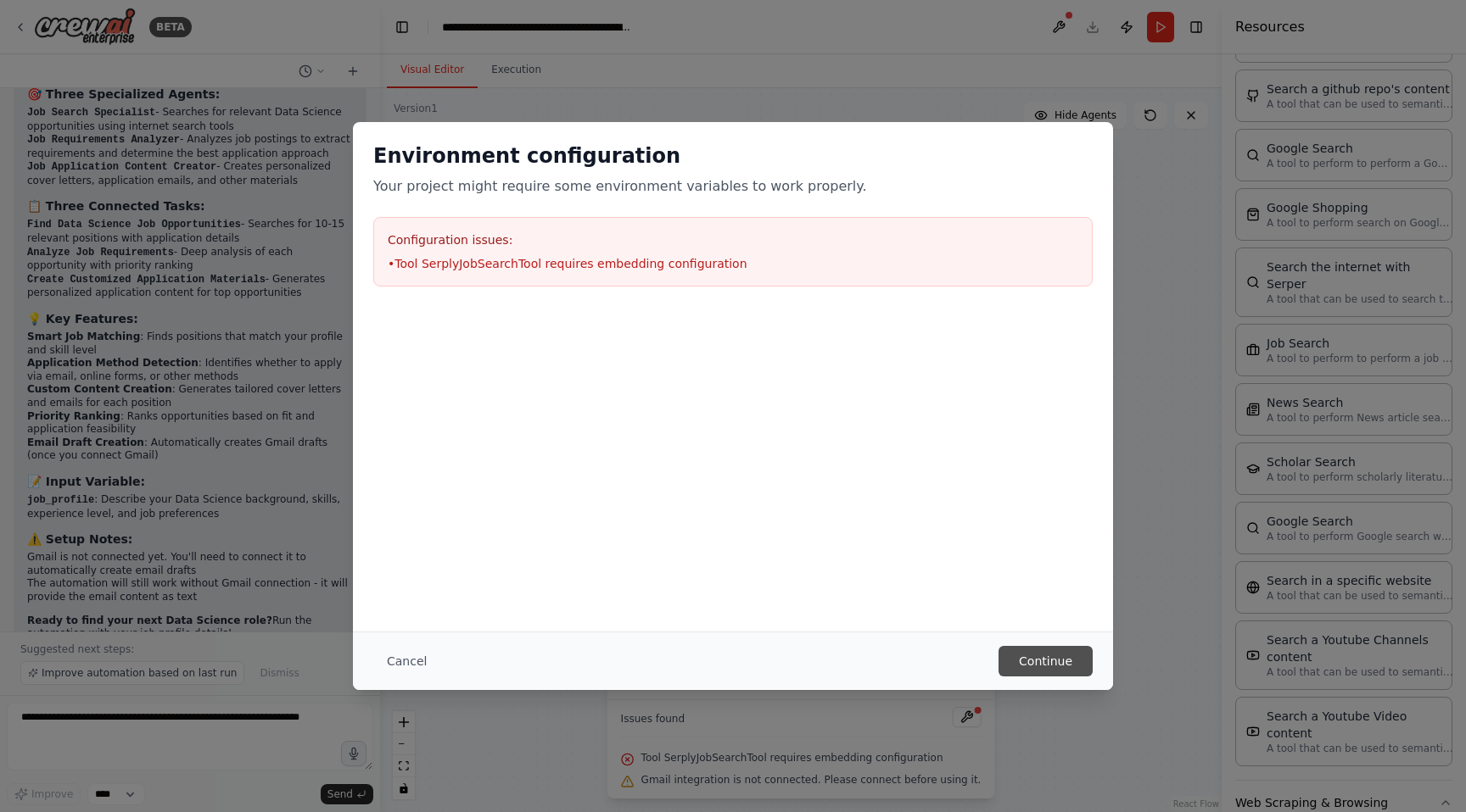
click at [1071, 670] on button "Continue" at bounding box center [1046, 661] width 94 height 31
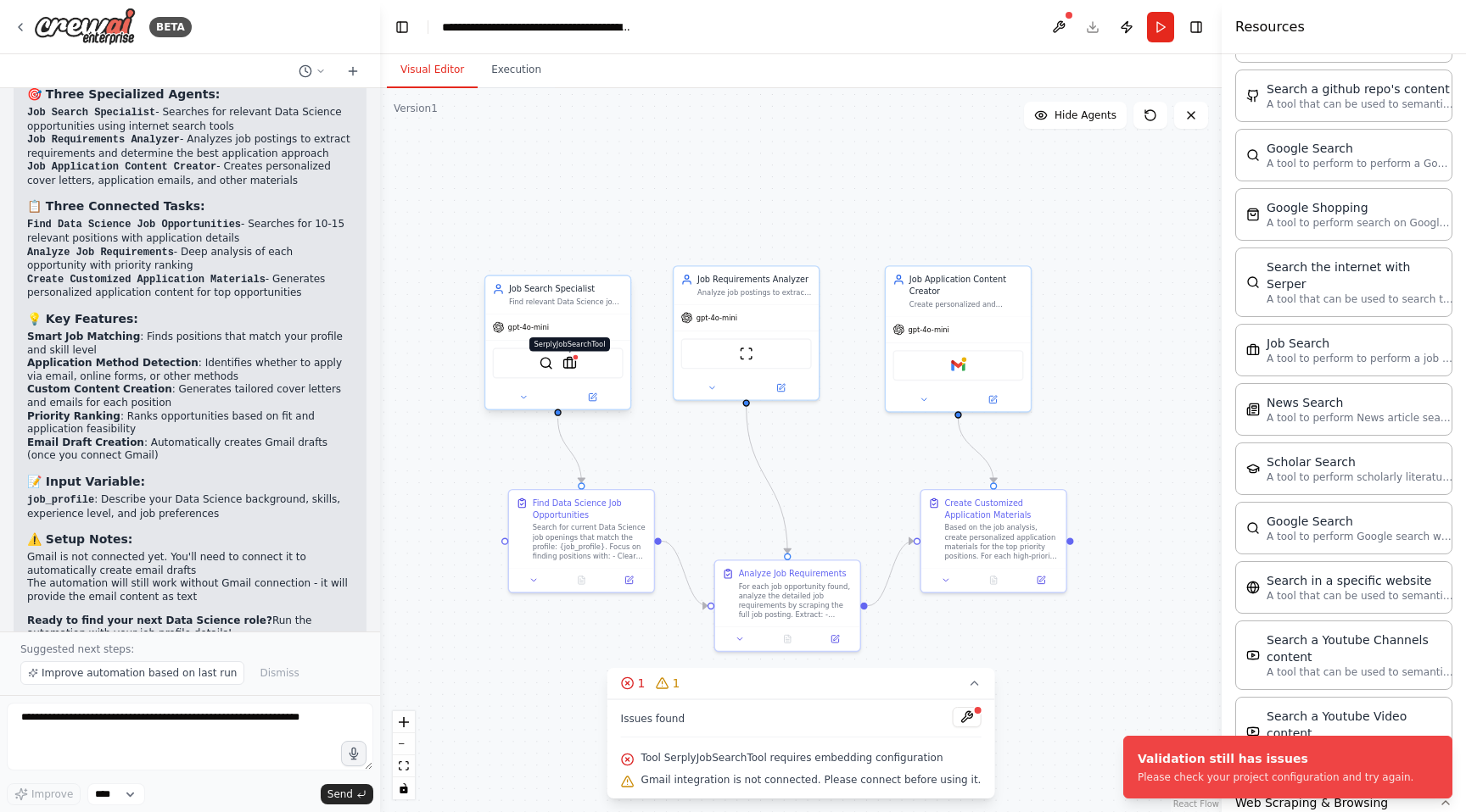
click at [572, 367] on img at bounding box center [569, 363] width 15 height 15
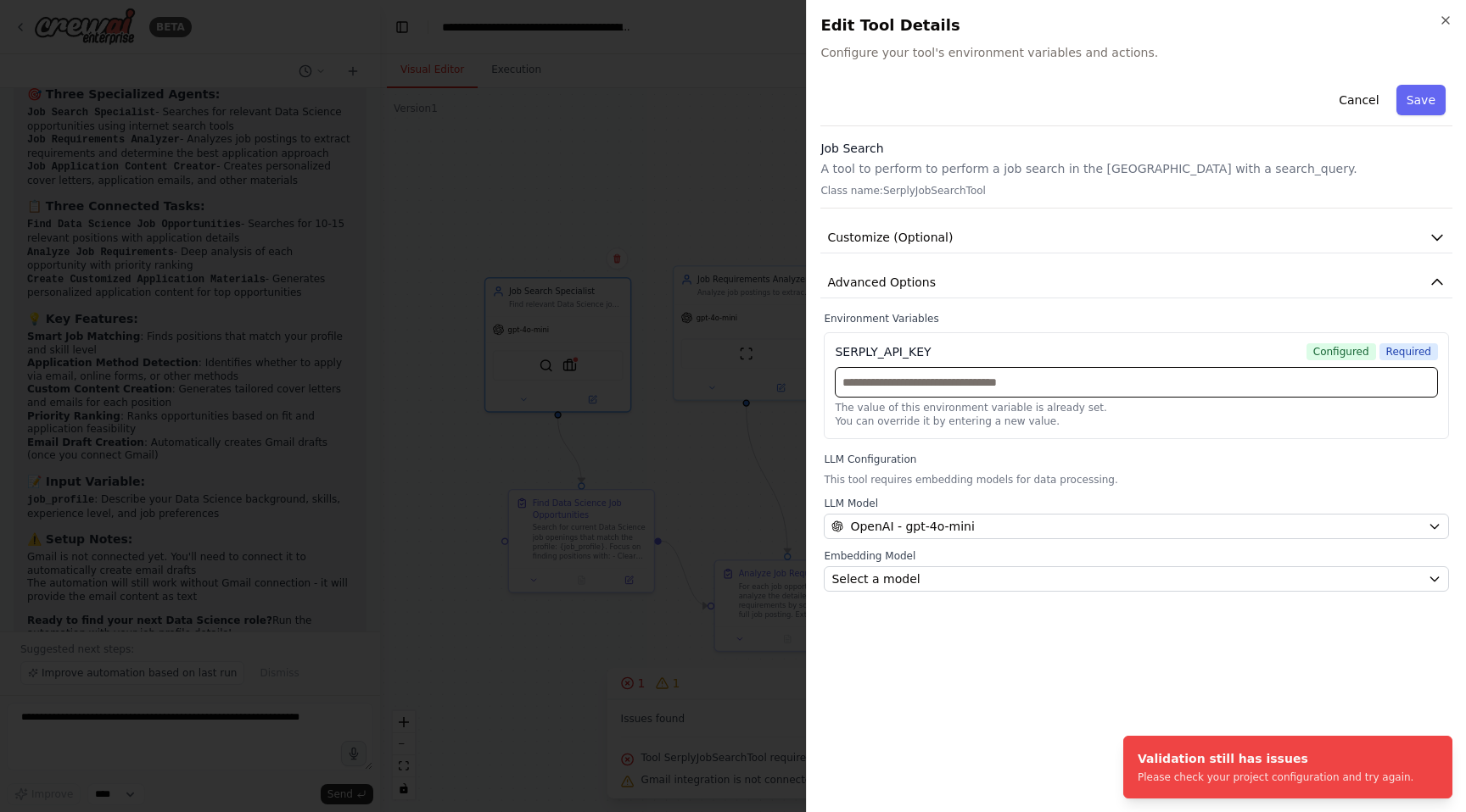
click at [1081, 380] on input "text" at bounding box center [1136, 383] width 603 height 31
paste input "**********"
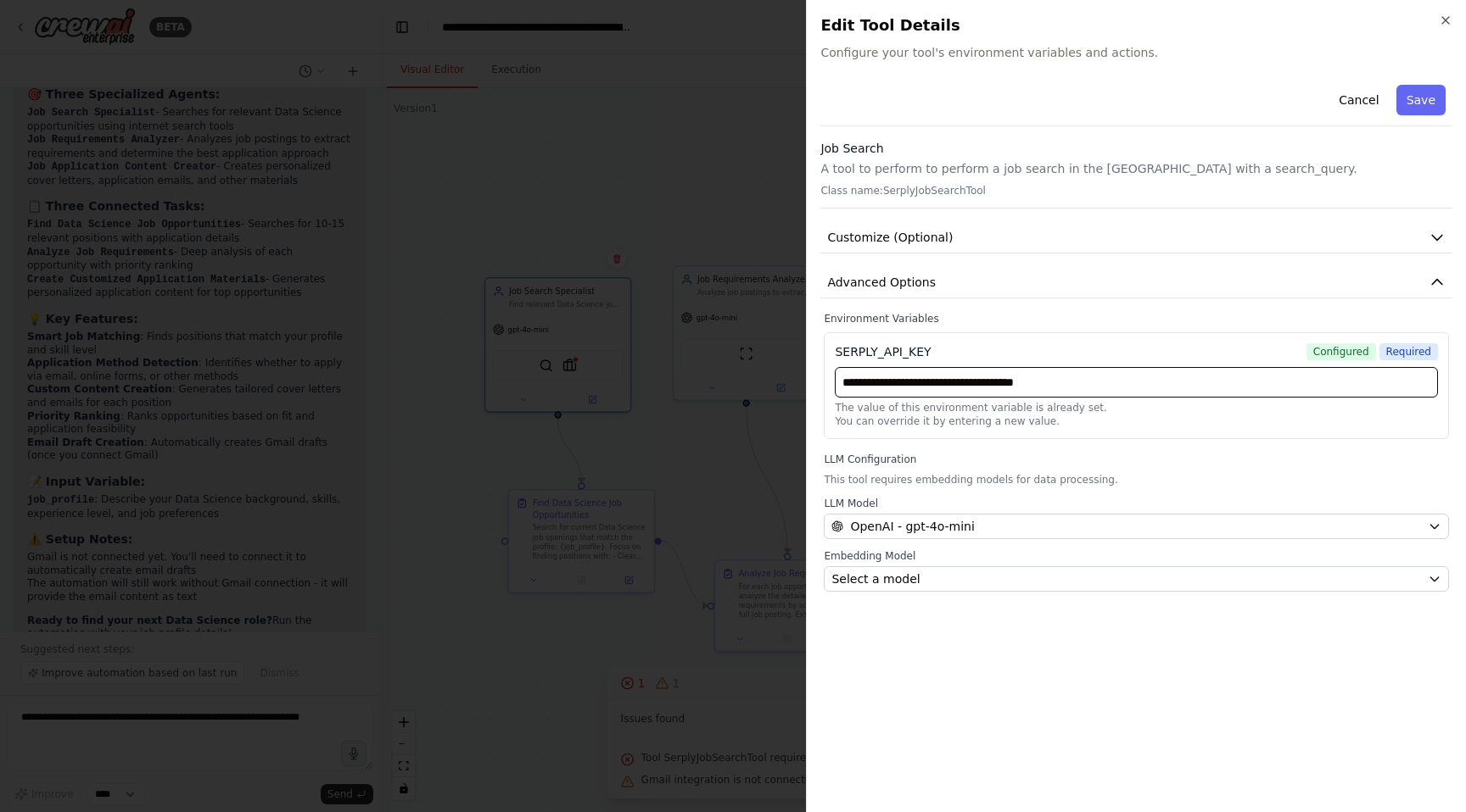
type input "**********"
click at [1105, 373] on input "**********" at bounding box center [1136, 383] width 603 height 31
click at [1415, 93] on button "Save" at bounding box center [1421, 100] width 49 height 31
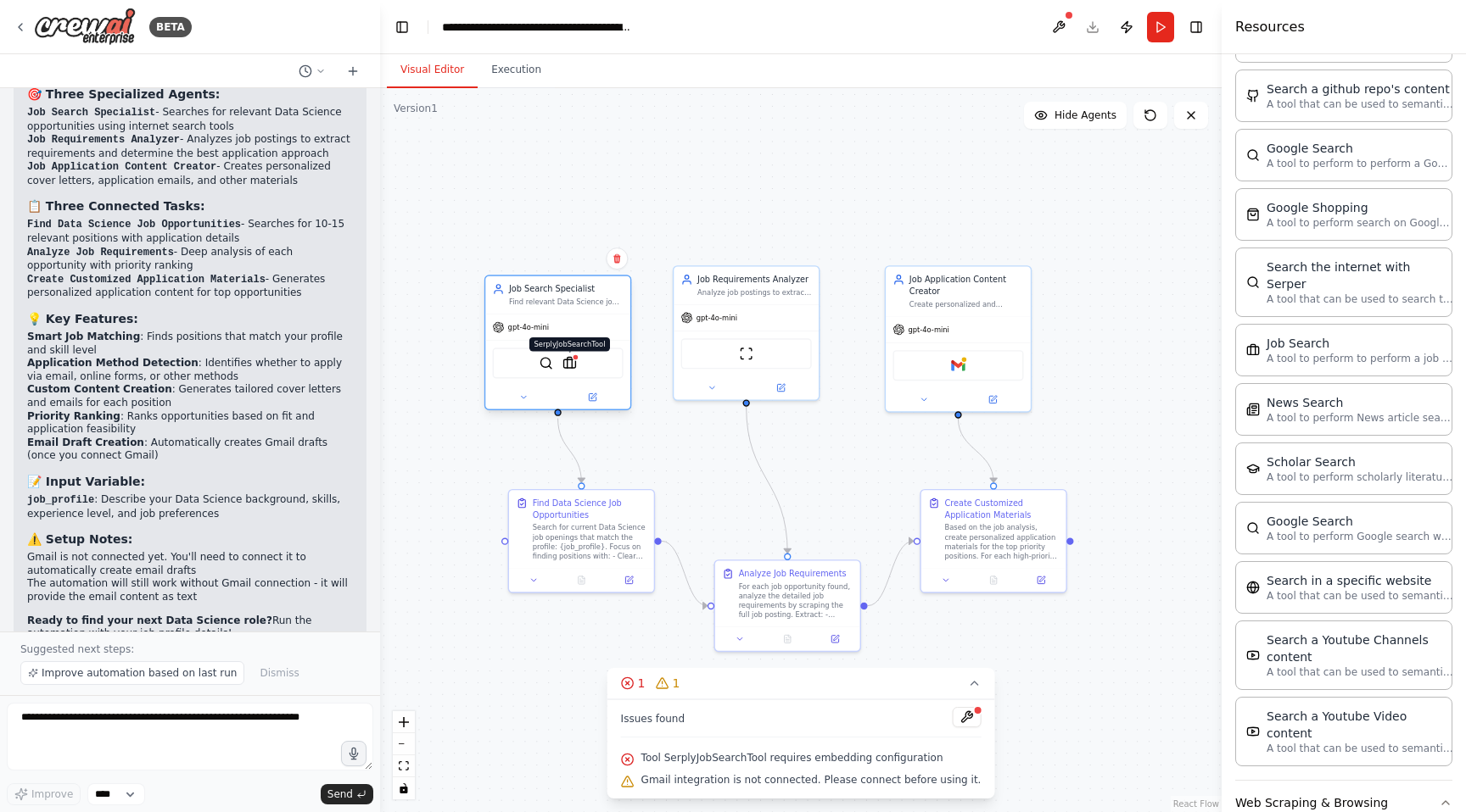
click at [566, 365] on img at bounding box center [569, 363] width 15 height 15
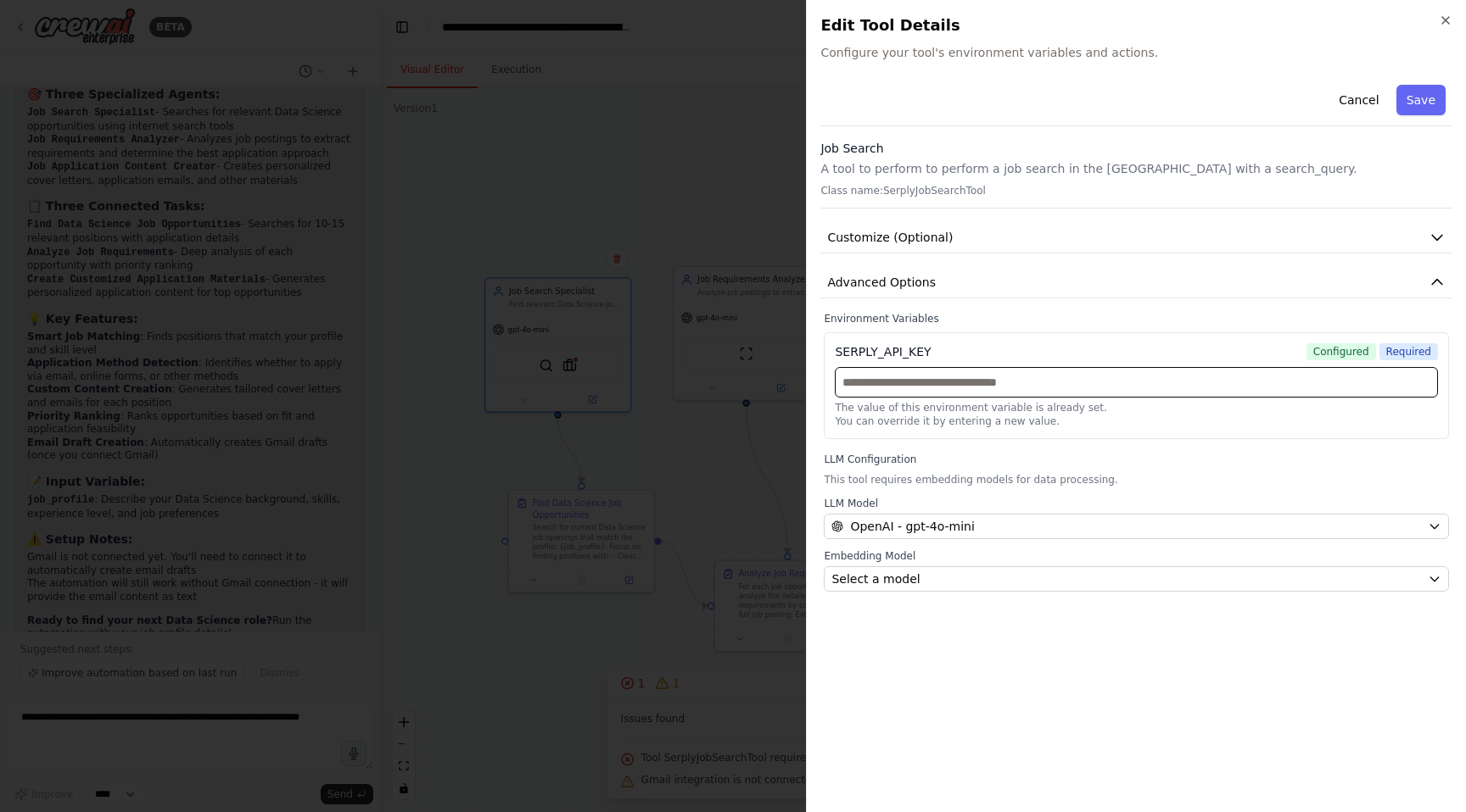
click at [1118, 383] on input "text" at bounding box center [1136, 383] width 603 height 31
paste input "**********"
type input "**********"
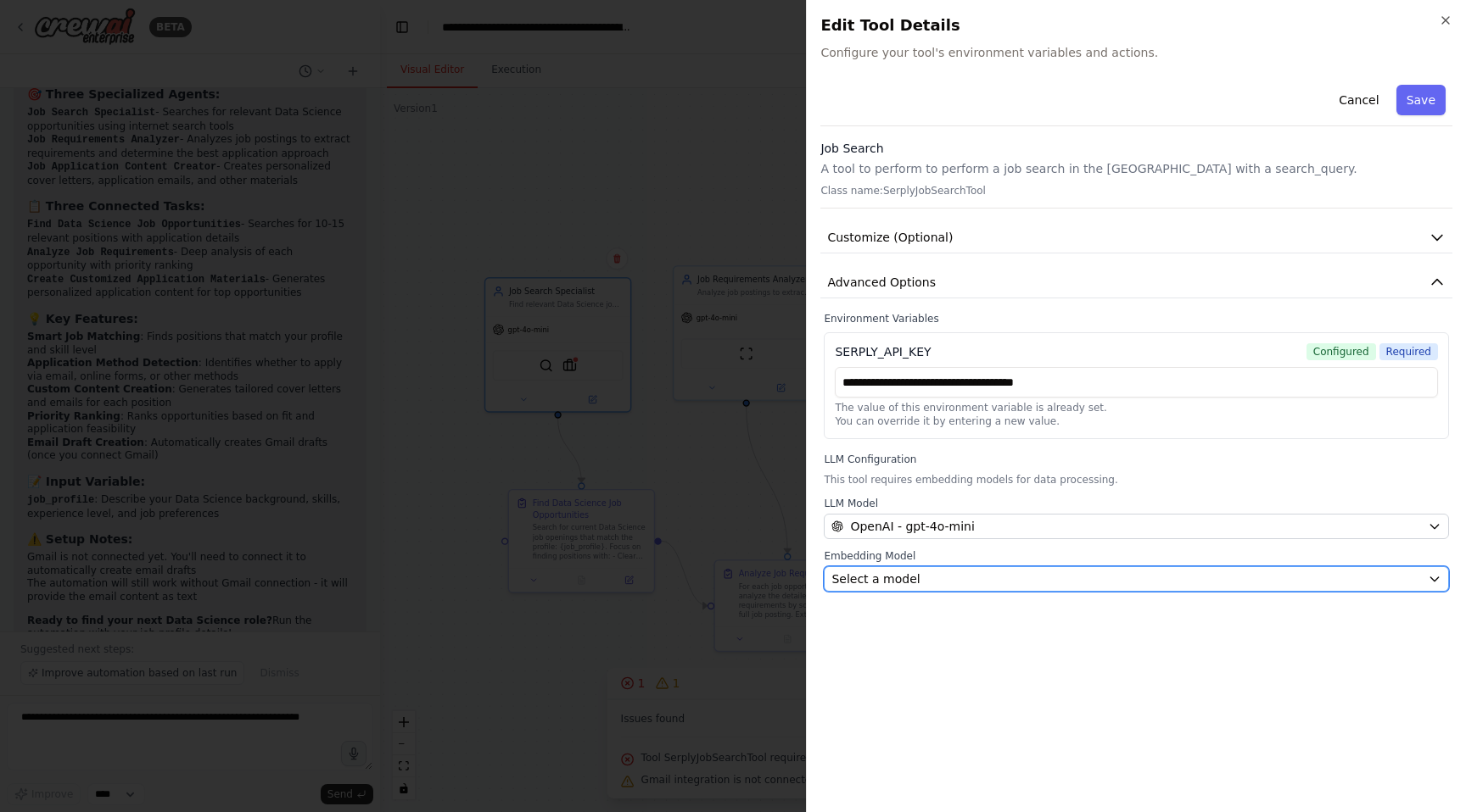
click at [1078, 575] on div "Select a model" at bounding box center [1126, 579] width 589 height 17
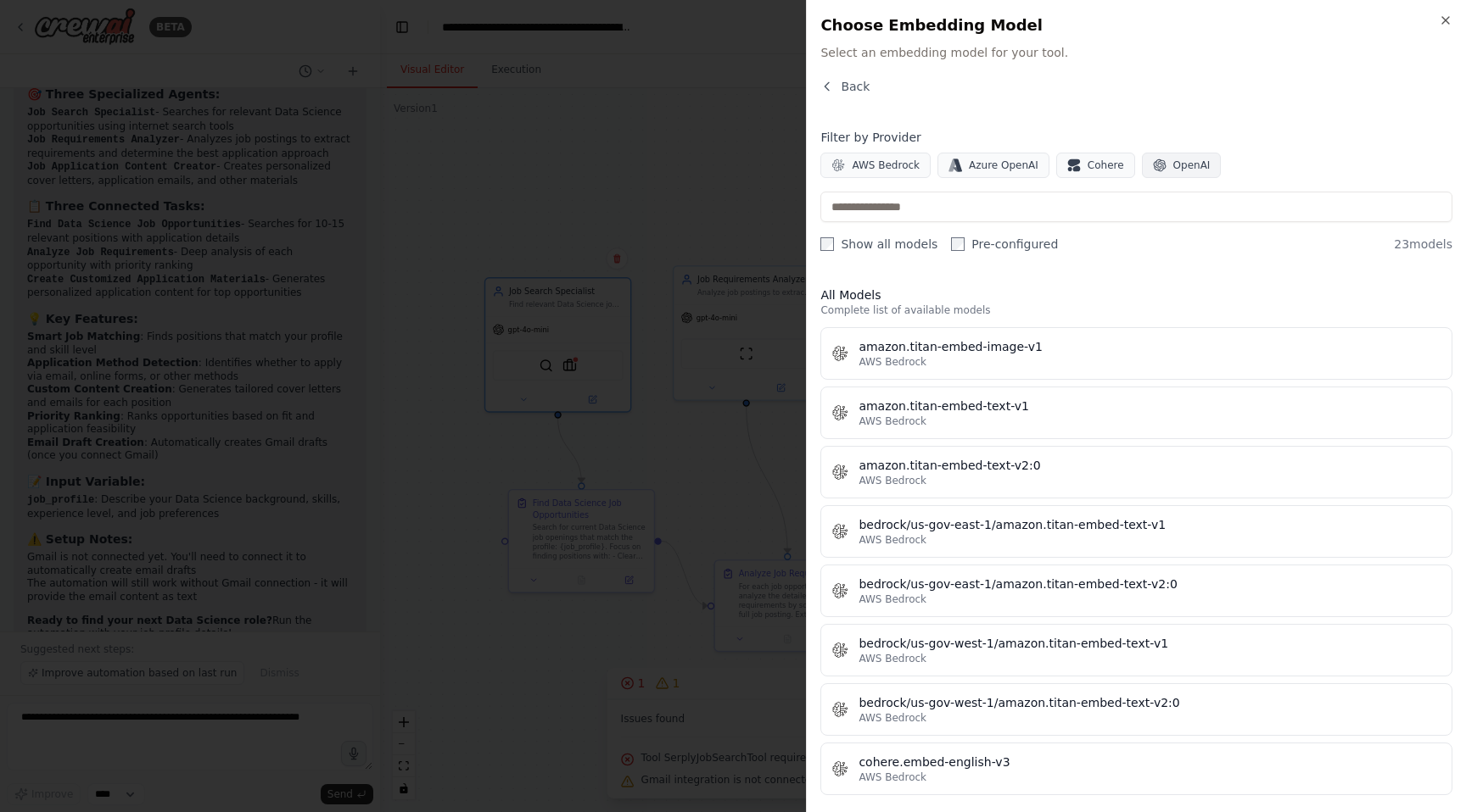
click at [1173, 161] on span "OpenAI" at bounding box center [1191, 165] width 37 height 14
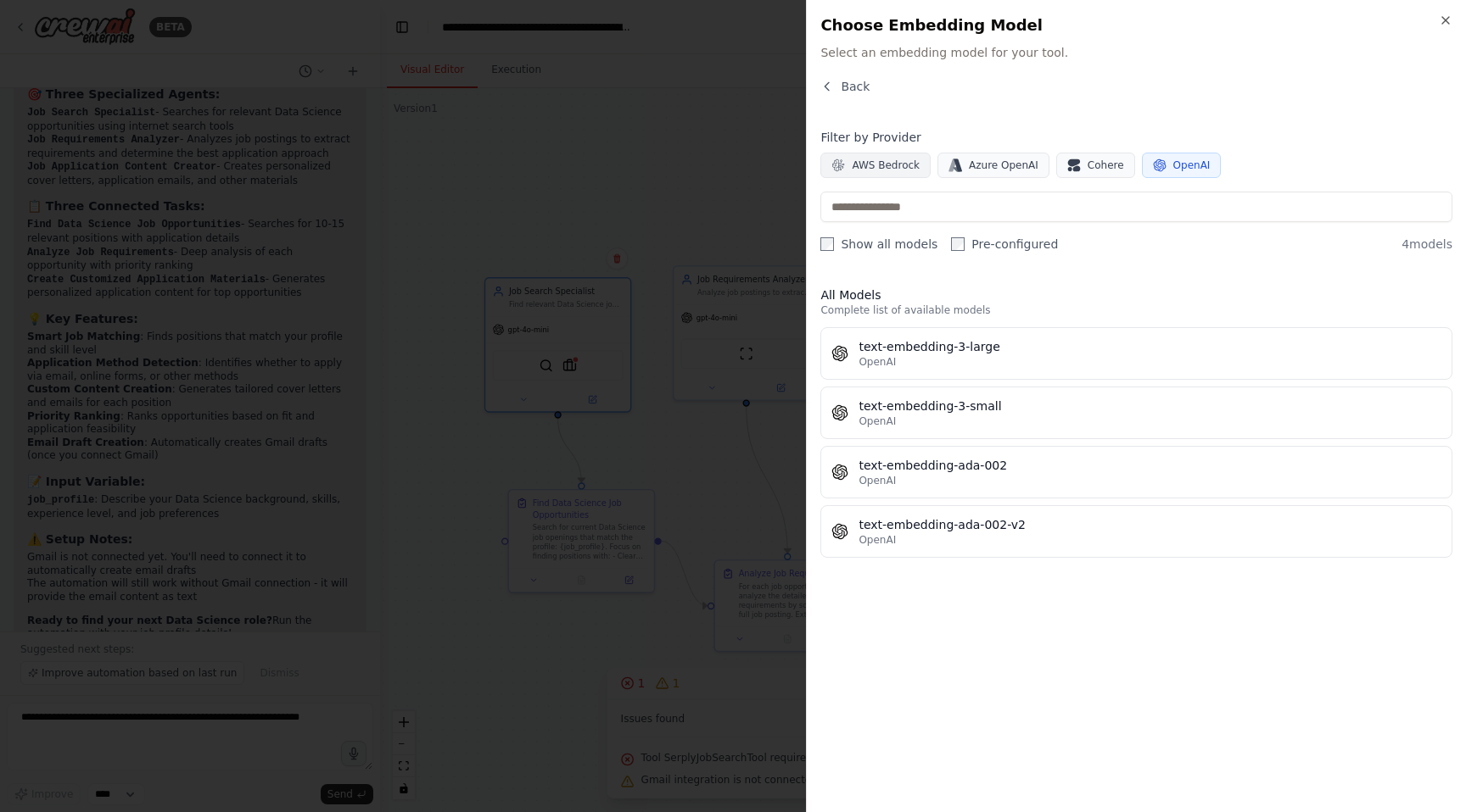
click at [881, 155] on button "AWS Bedrock" at bounding box center [875, 165] width 110 height 25
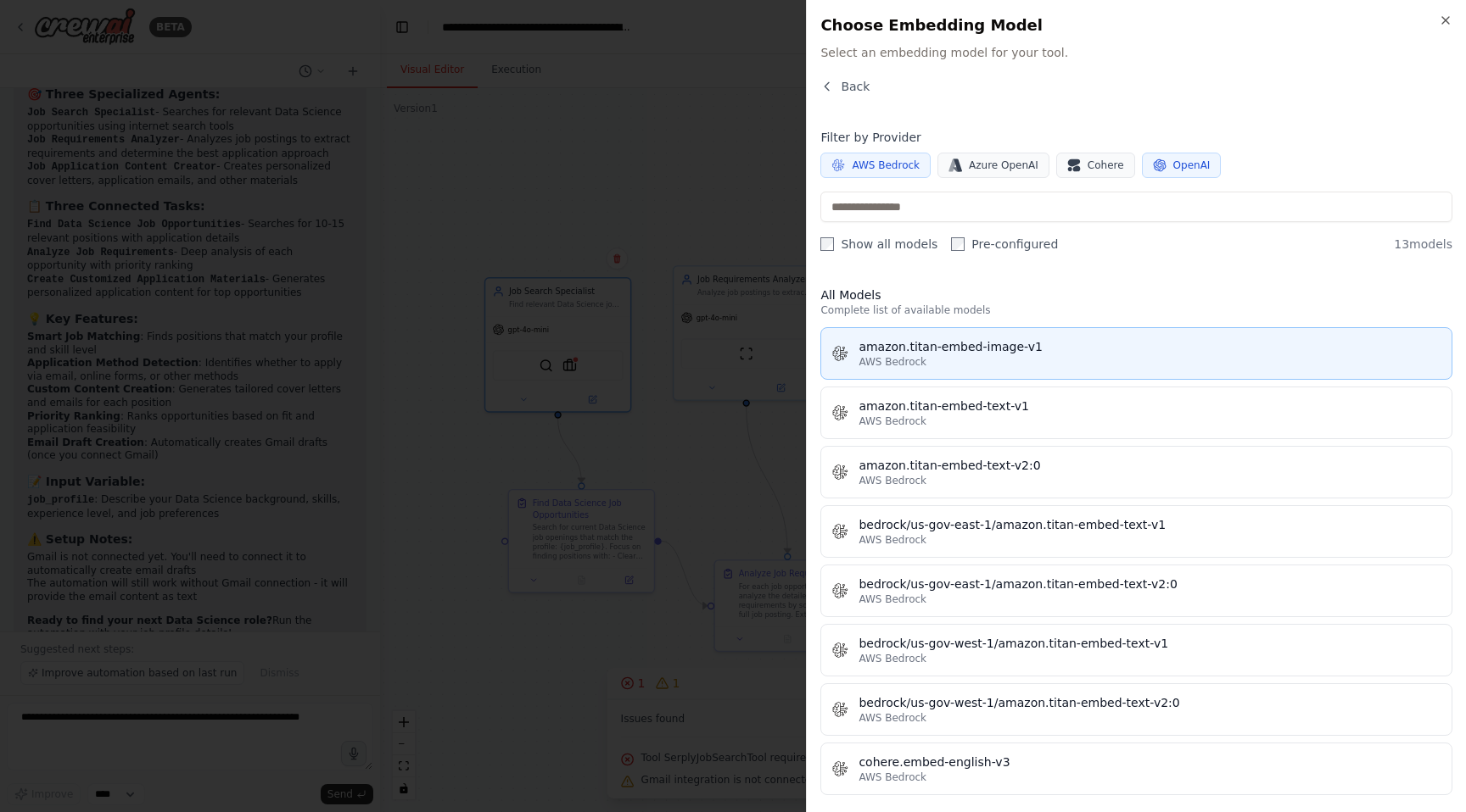
click at [974, 339] on div "amazon.titan-embed-image-v1" at bounding box center [1150, 347] width 583 height 17
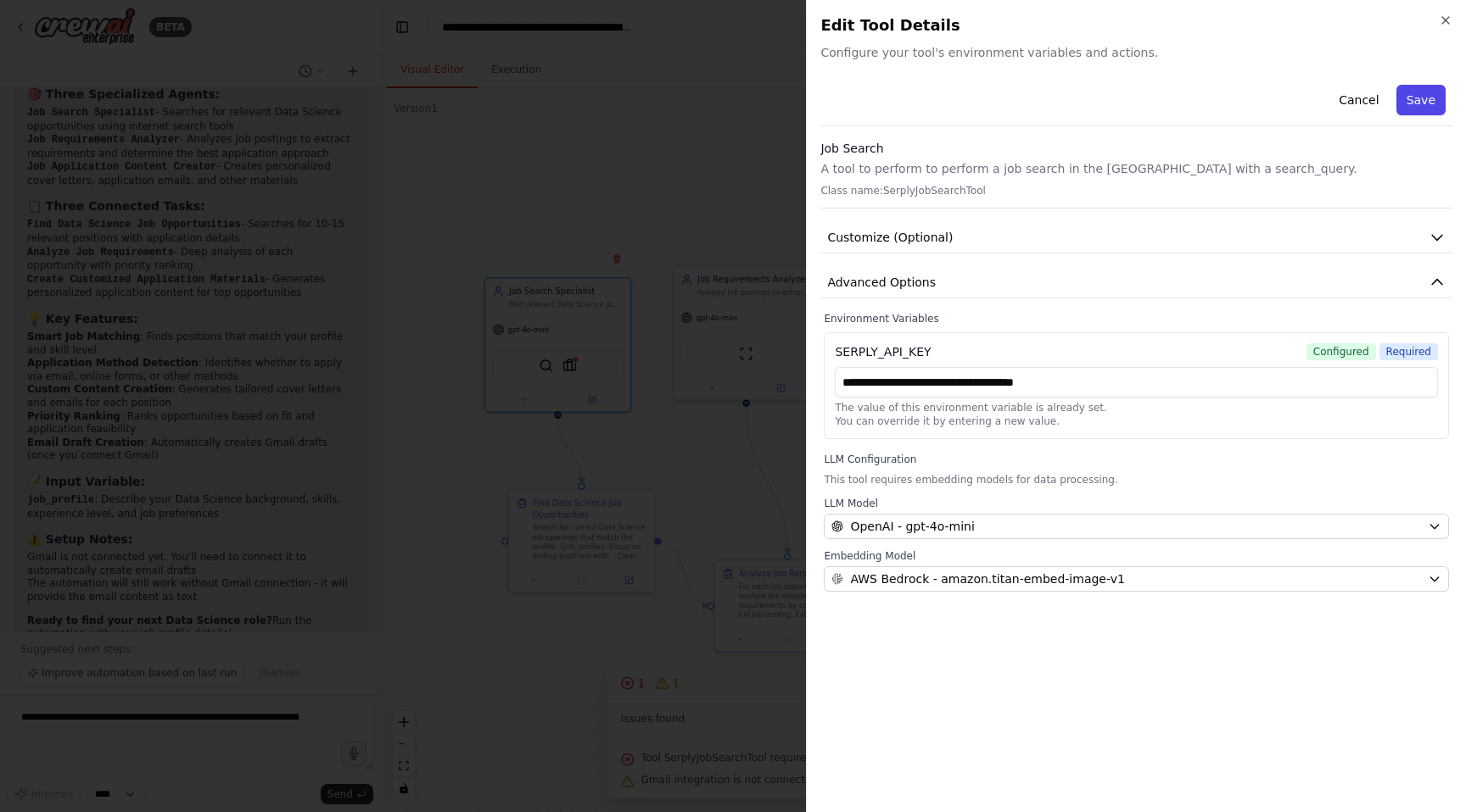
click at [1420, 106] on button "Save" at bounding box center [1421, 100] width 49 height 31
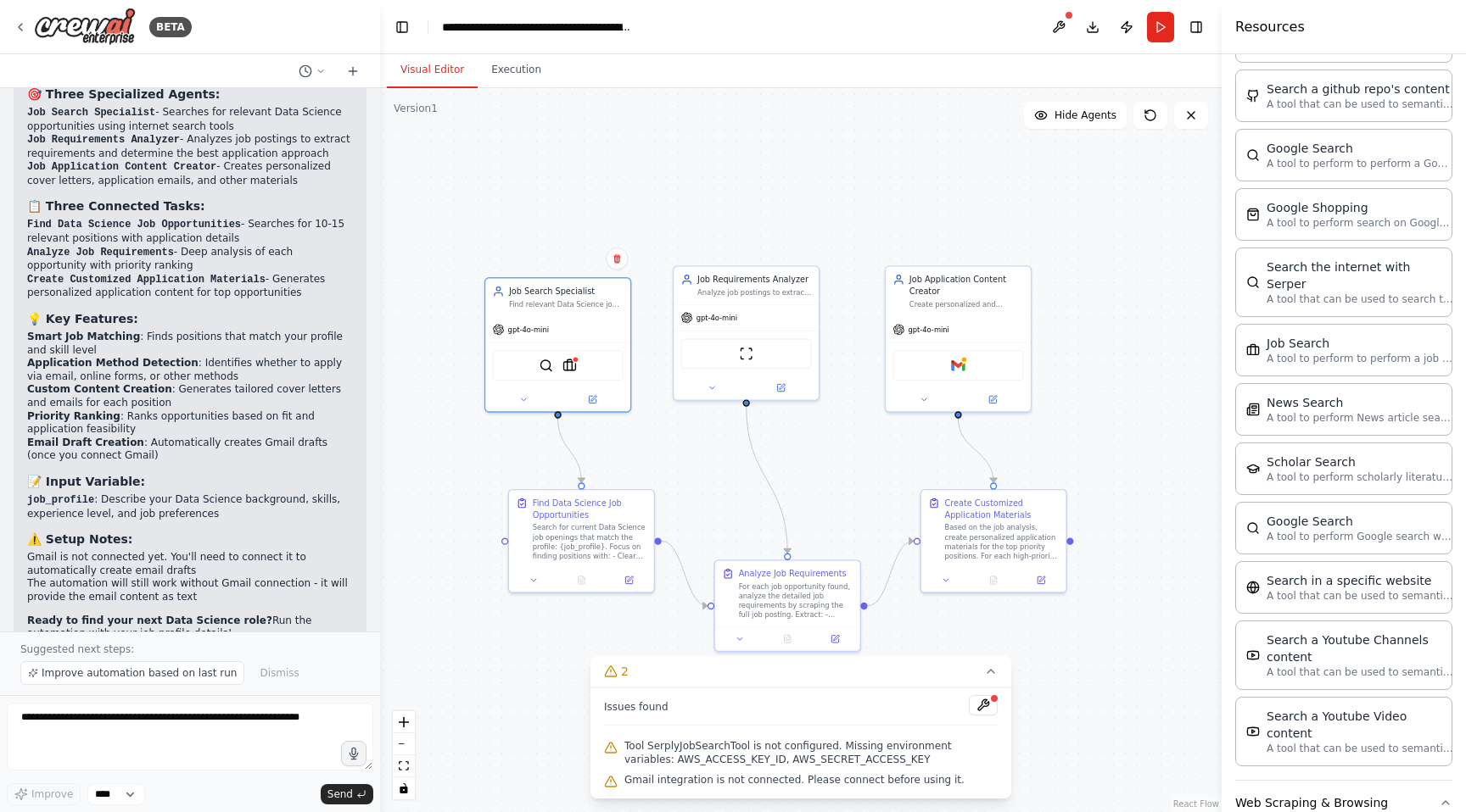
click at [835, 743] on span "Tool SerplyJobSearchTool is not configured. Missing environment variables: AWS_…" at bounding box center [811, 753] width 373 height 27
click at [982, 704] on button at bounding box center [983, 705] width 29 height 20
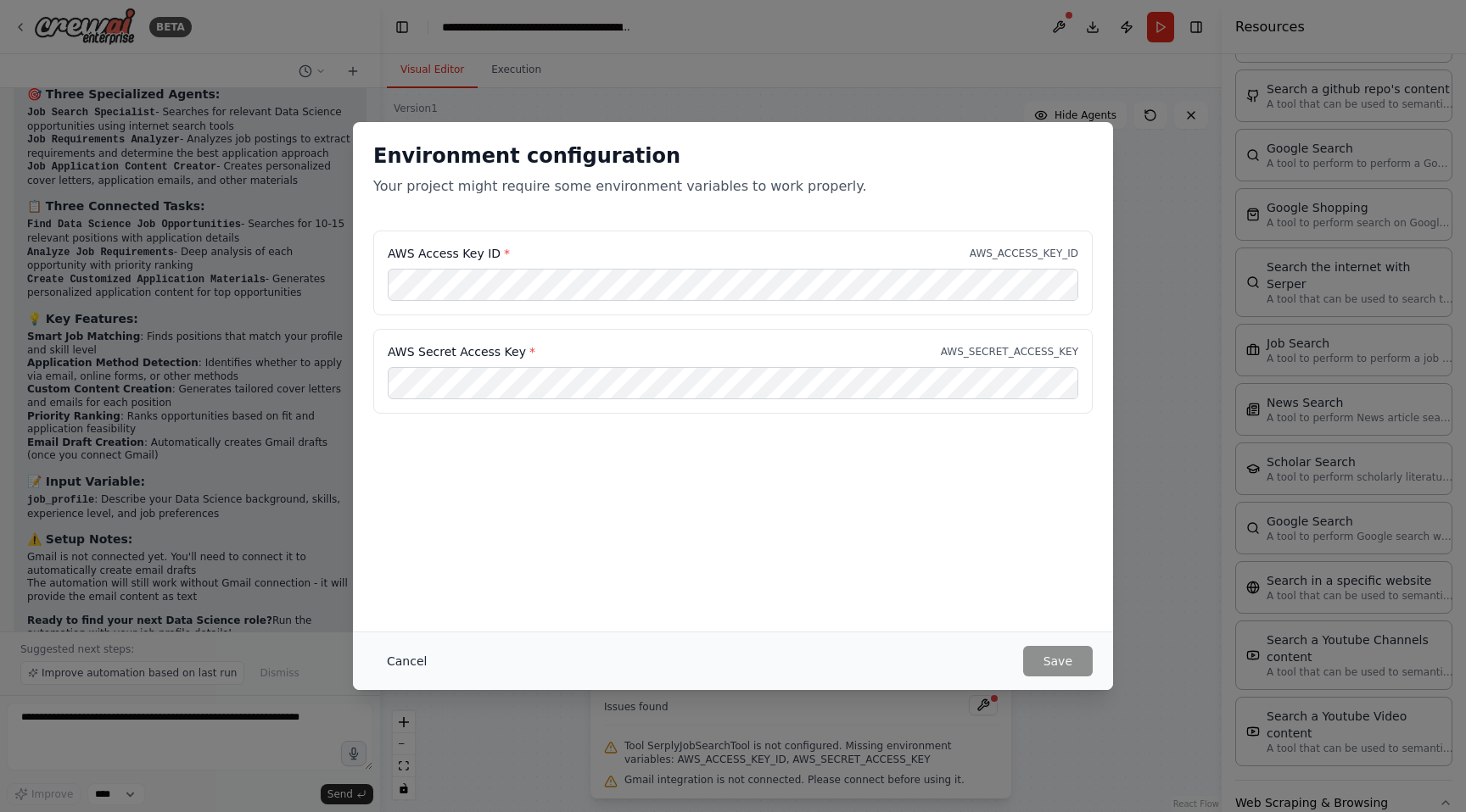
click at [412, 650] on button "Cancel" at bounding box center [407, 661] width 67 height 31
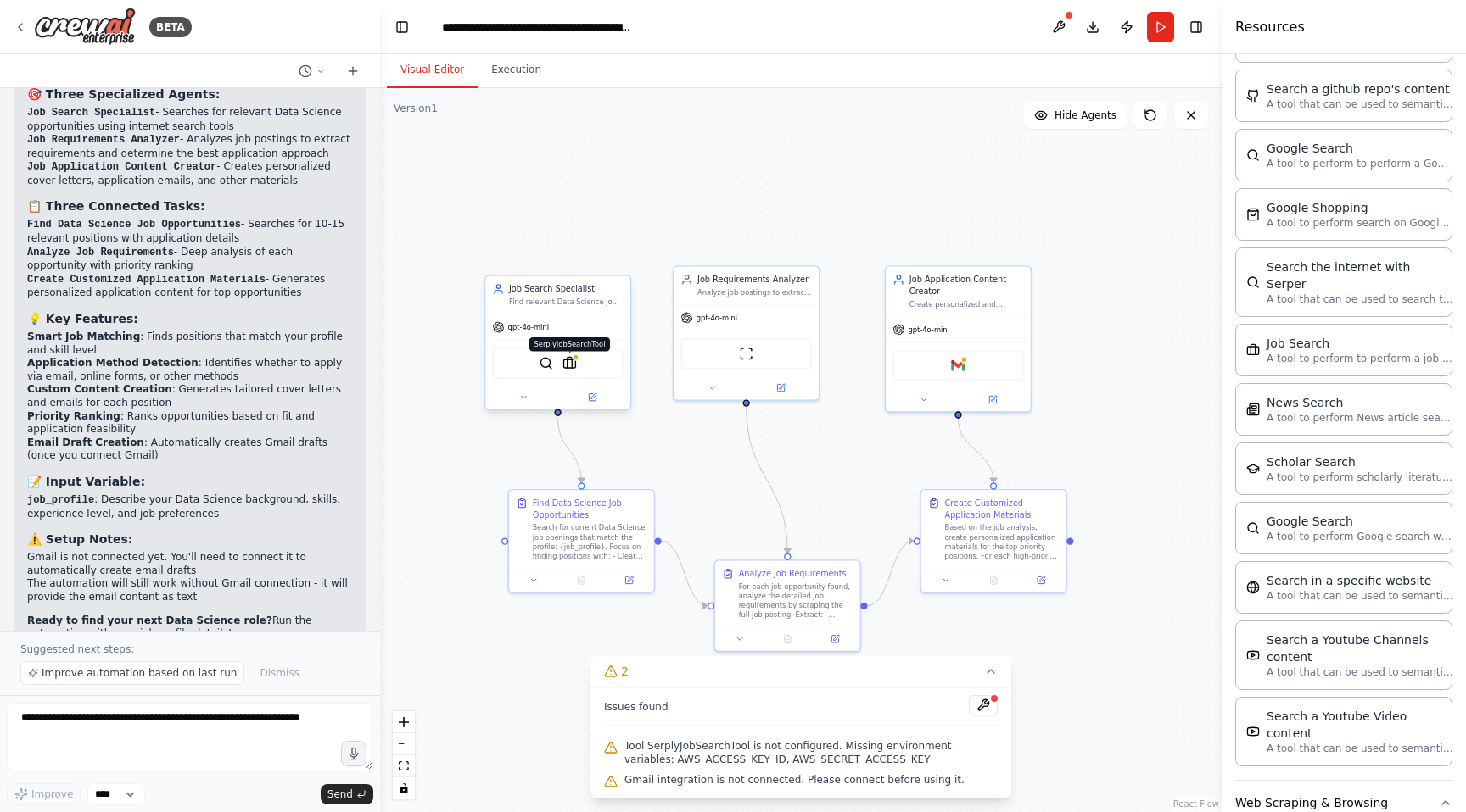
click at [569, 366] on img at bounding box center [569, 363] width 15 height 15
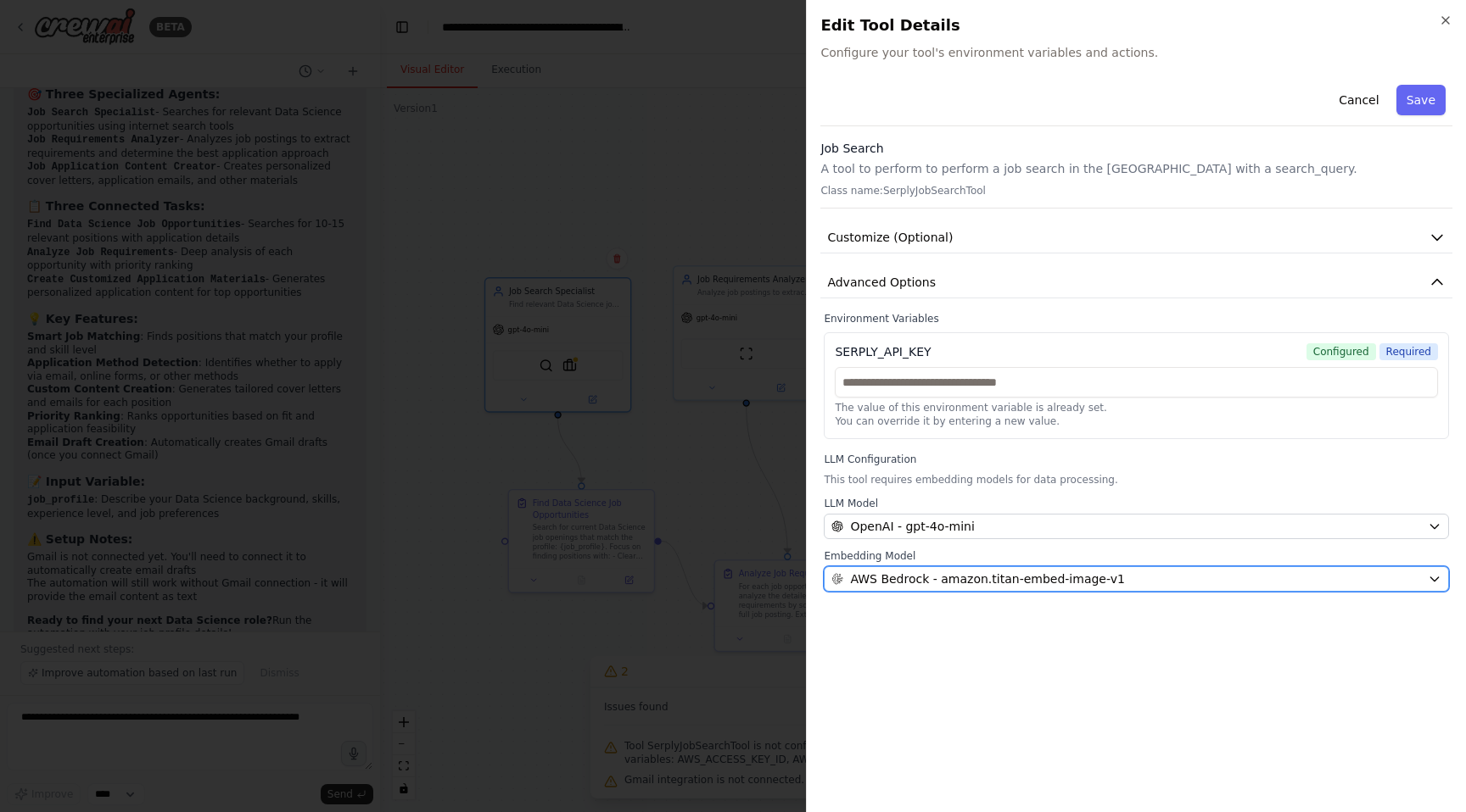
click at [1102, 584] on span "AWS Bedrock - amazon.titan-embed-image-v1" at bounding box center [987, 579] width 274 height 17
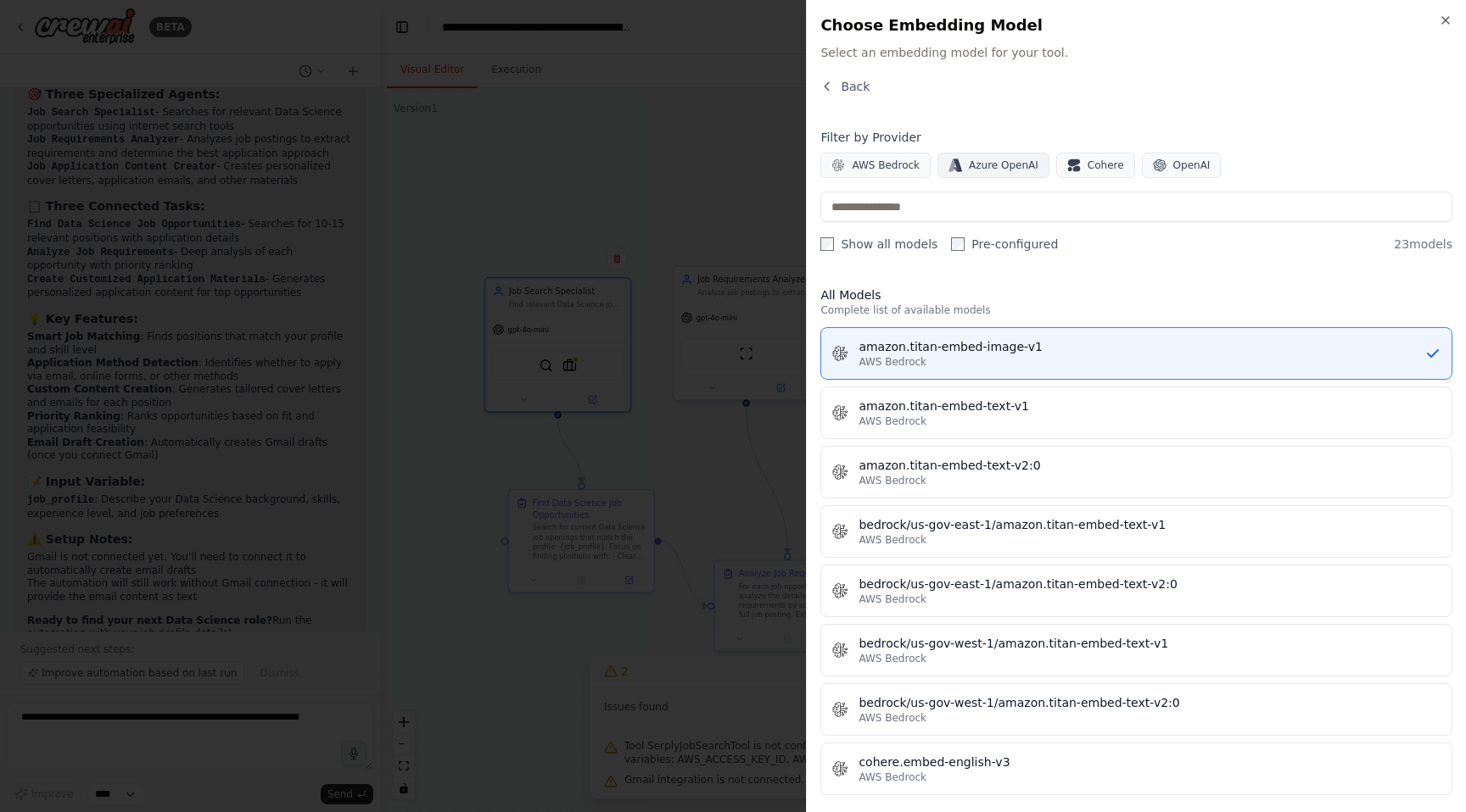
click at [1005, 161] on span "Azure OpenAI" at bounding box center [1003, 165] width 70 height 14
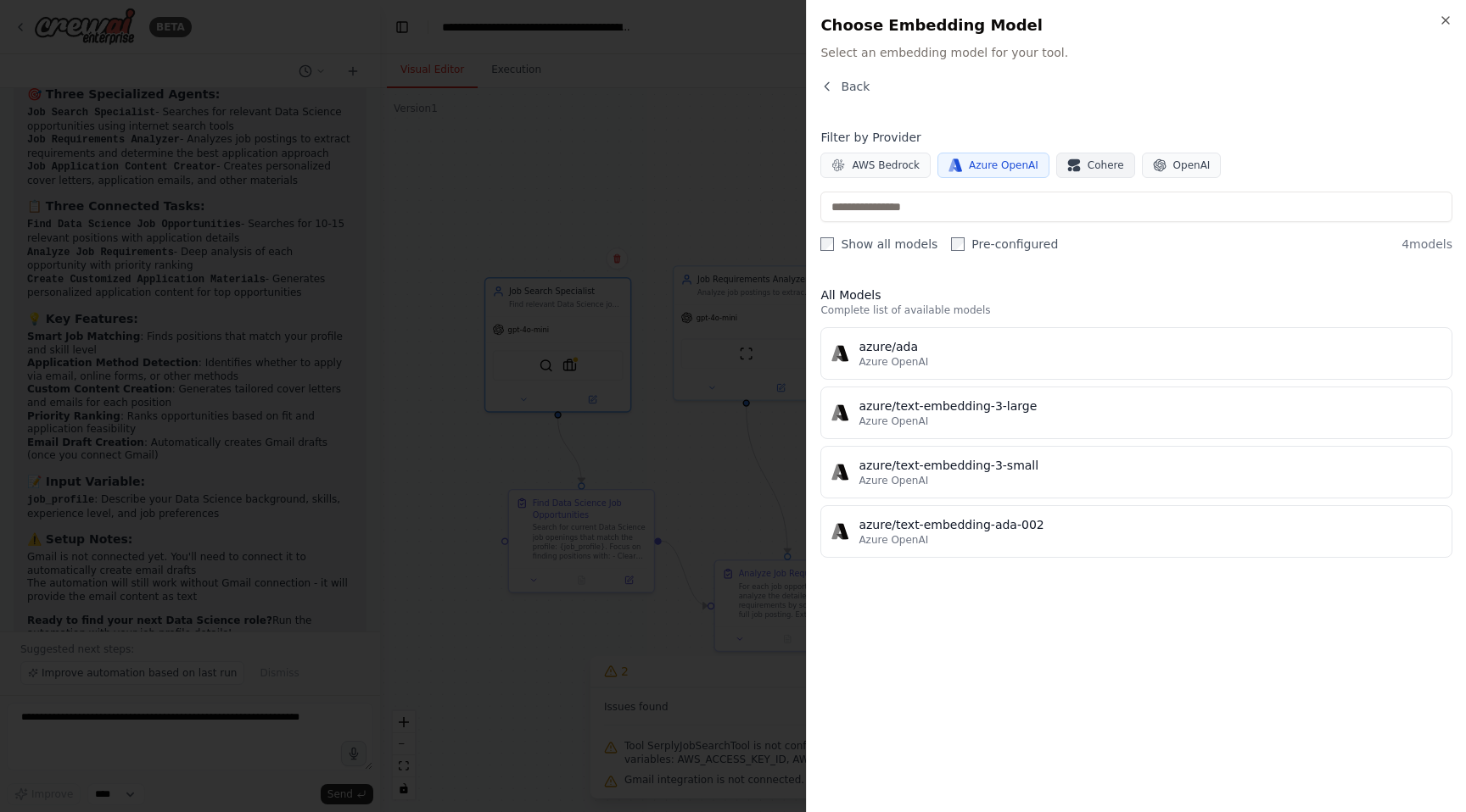
click at [1067, 161] on icon "button" at bounding box center [1072, 163] width 12 height 7
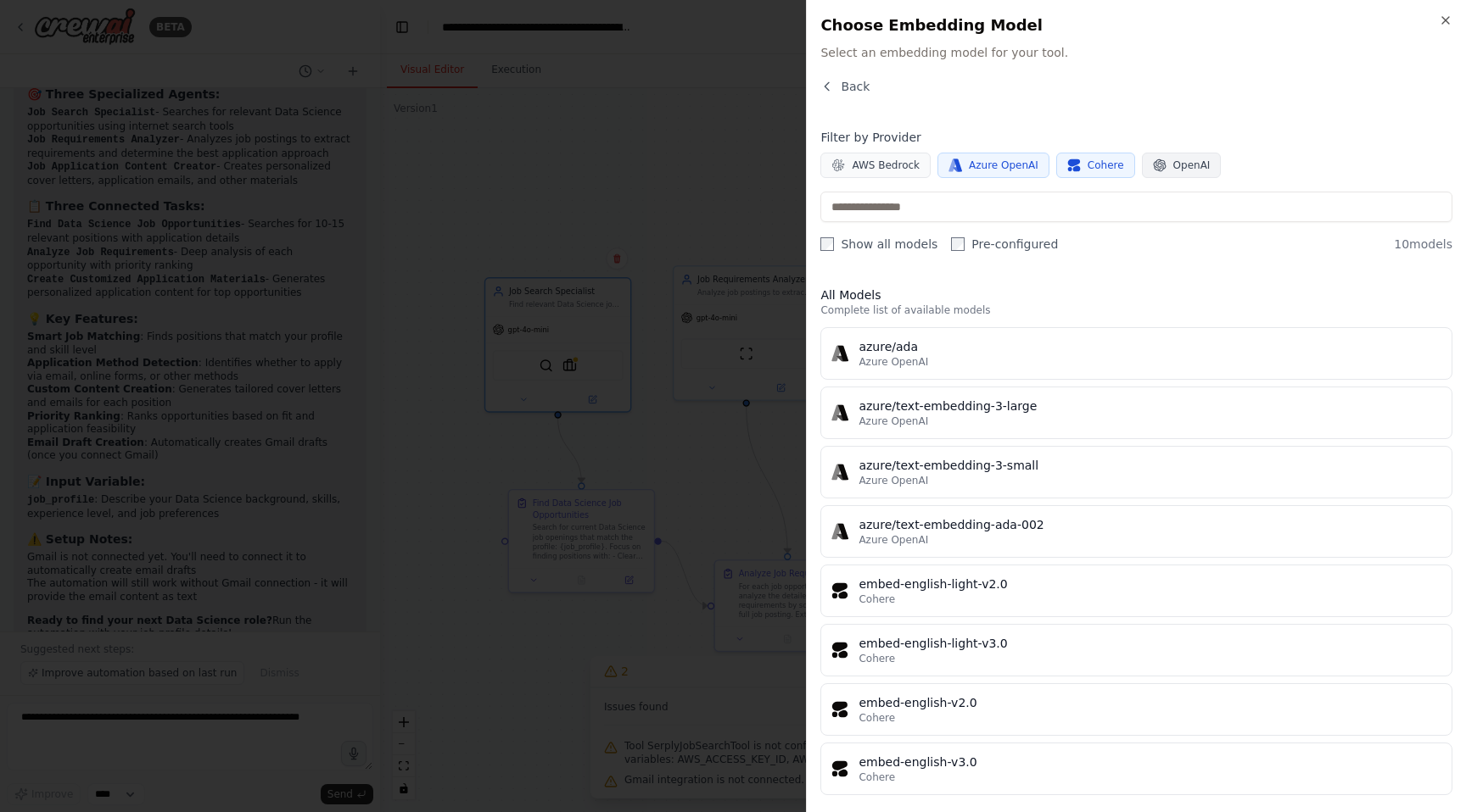
click at [1173, 161] on span "OpenAI" at bounding box center [1191, 165] width 37 height 14
click at [1173, 171] on span "OpenAI" at bounding box center [1191, 165] width 37 height 14
click at [989, 168] on span "Azure OpenAI" at bounding box center [1003, 165] width 70 height 14
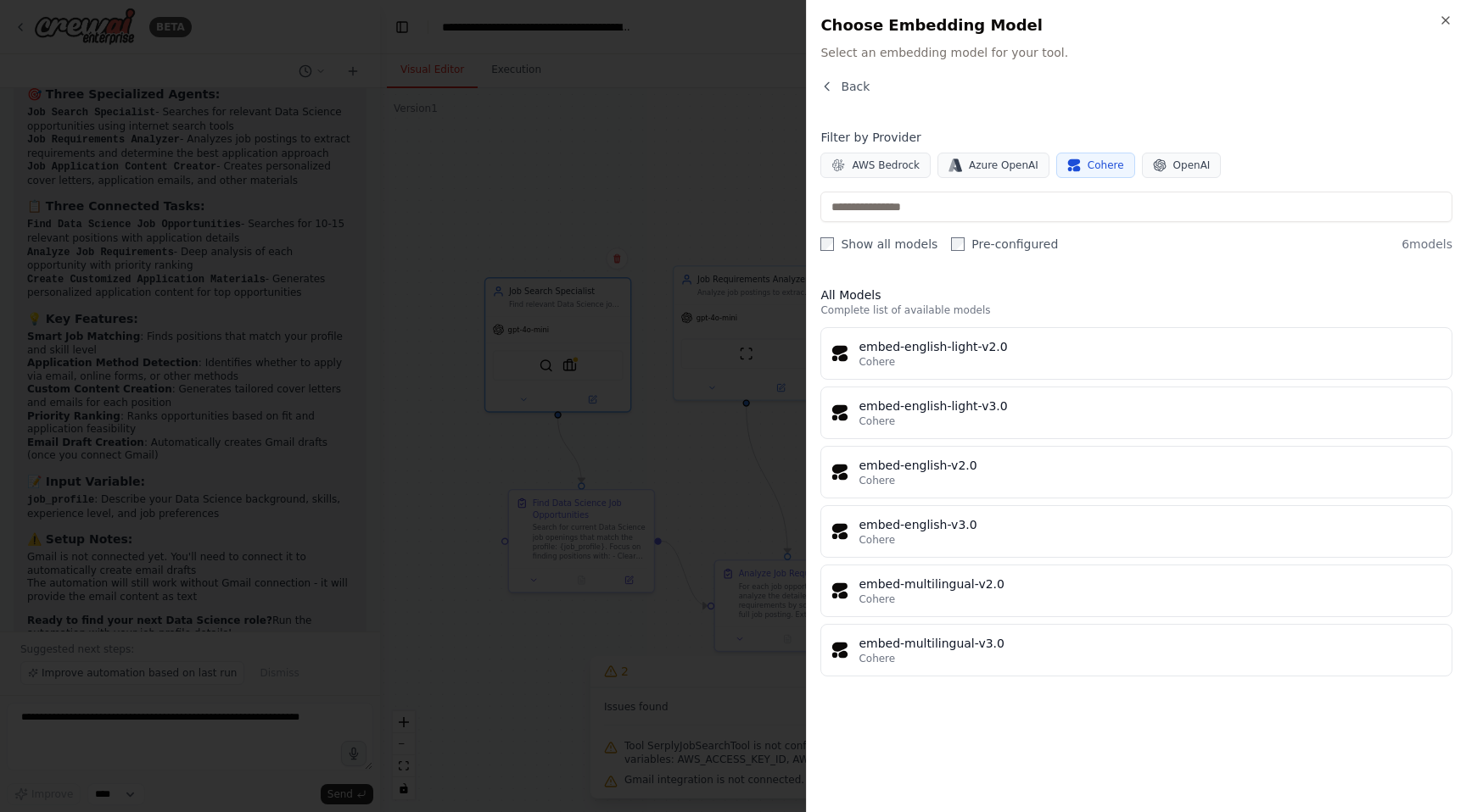
click at [1072, 166] on icon "button" at bounding box center [1076, 169] width 7 height 6
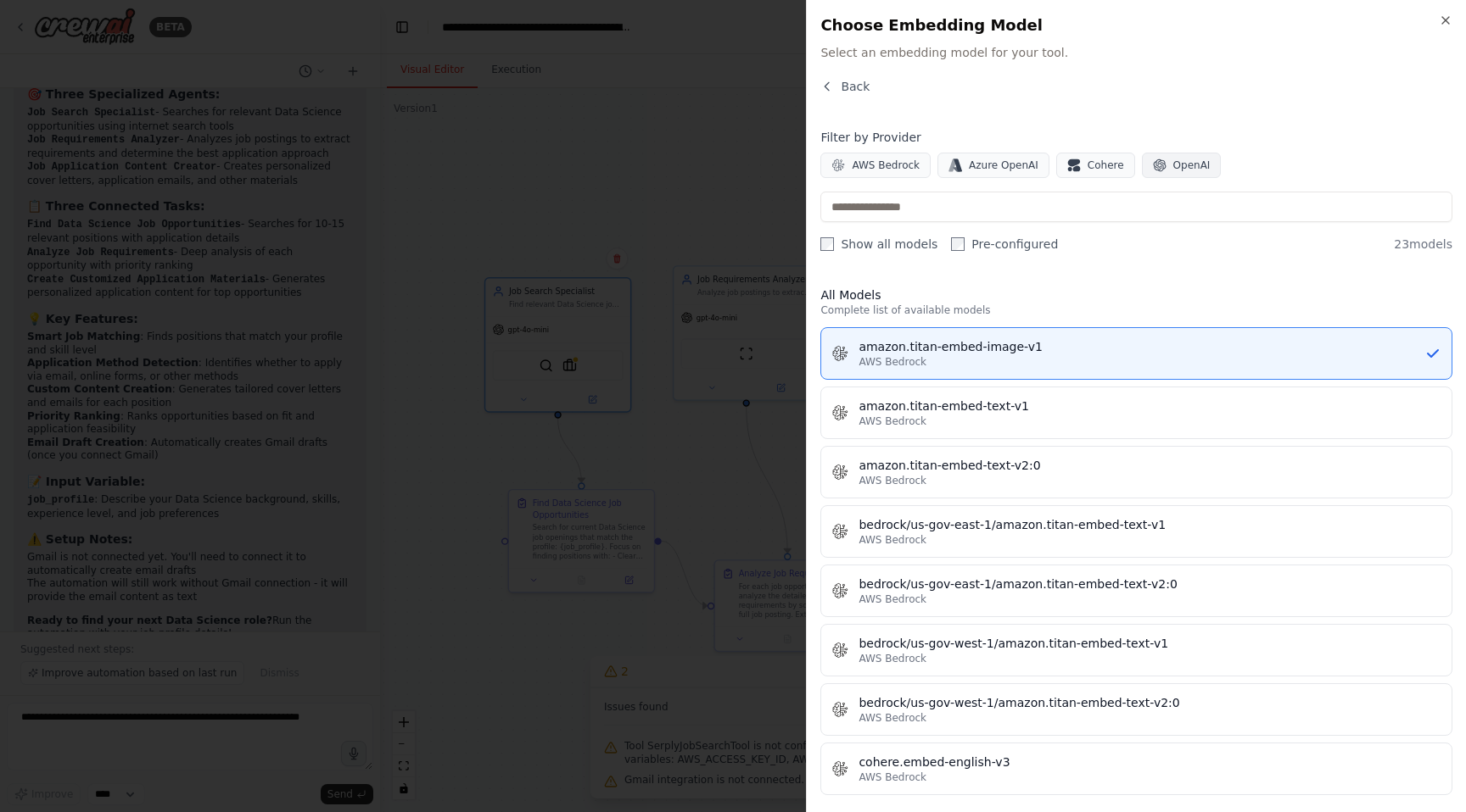
click at [1174, 164] on span "OpenAI" at bounding box center [1191, 165] width 37 height 14
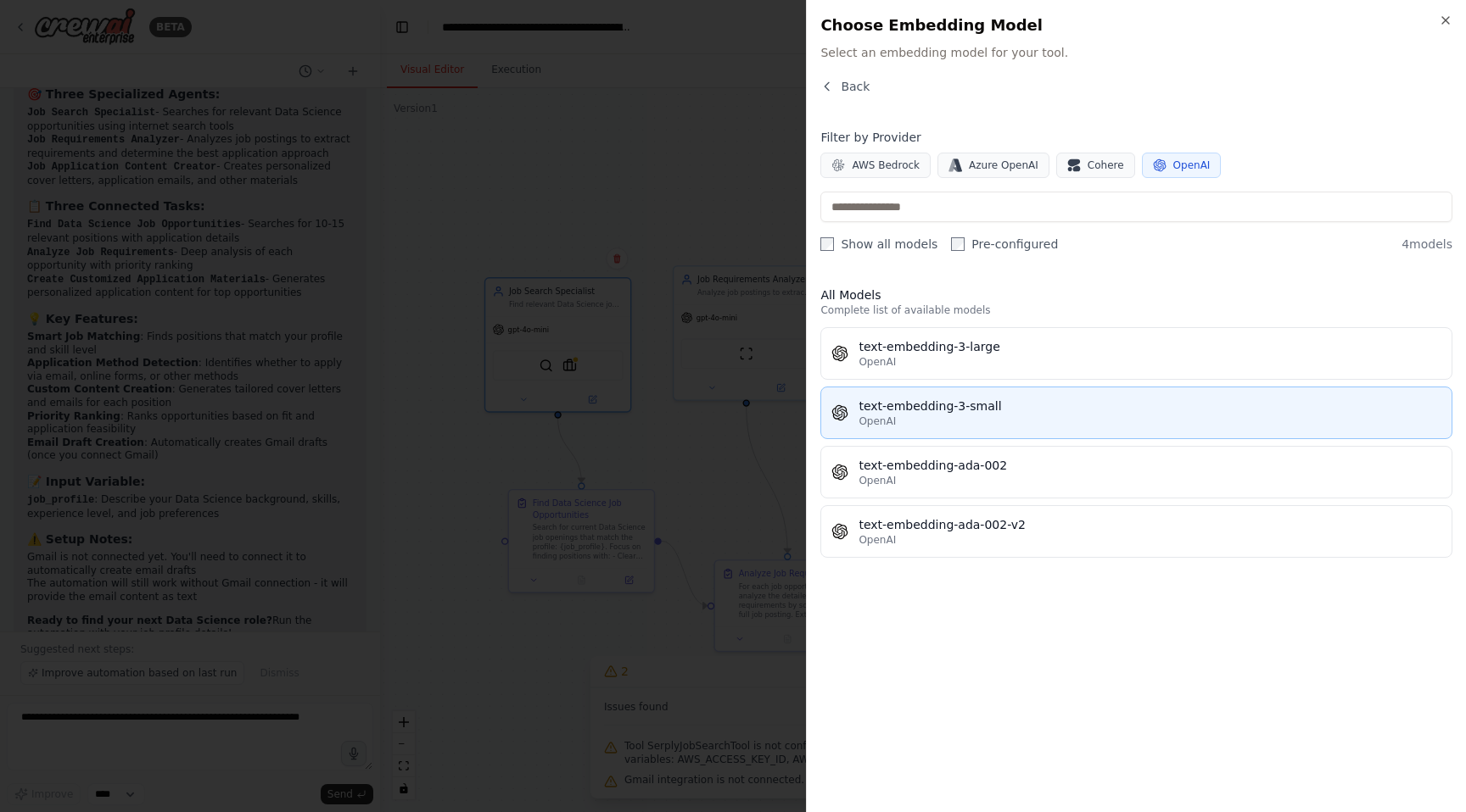
click at [1022, 401] on div "text-embedding-3-small" at bounding box center [1150, 406] width 583 height 17
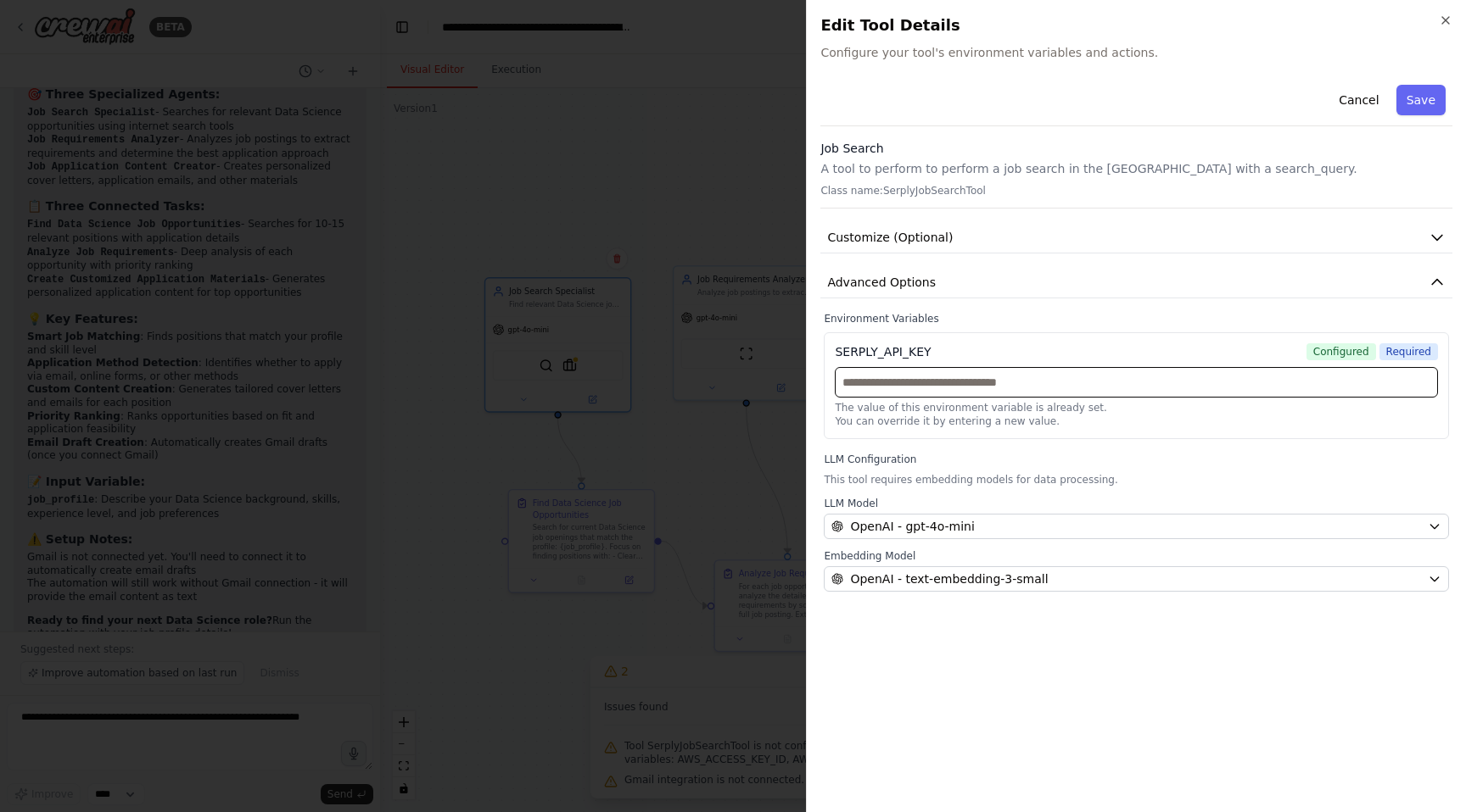
click at [1057, 388] on input "text" at bounding box center [1136, 383] width 603 height 31
paste input "**********"
type input "**********"
click at [1425, 108] on button "Save" at bounding box center [1421, 100] width 49 height 31
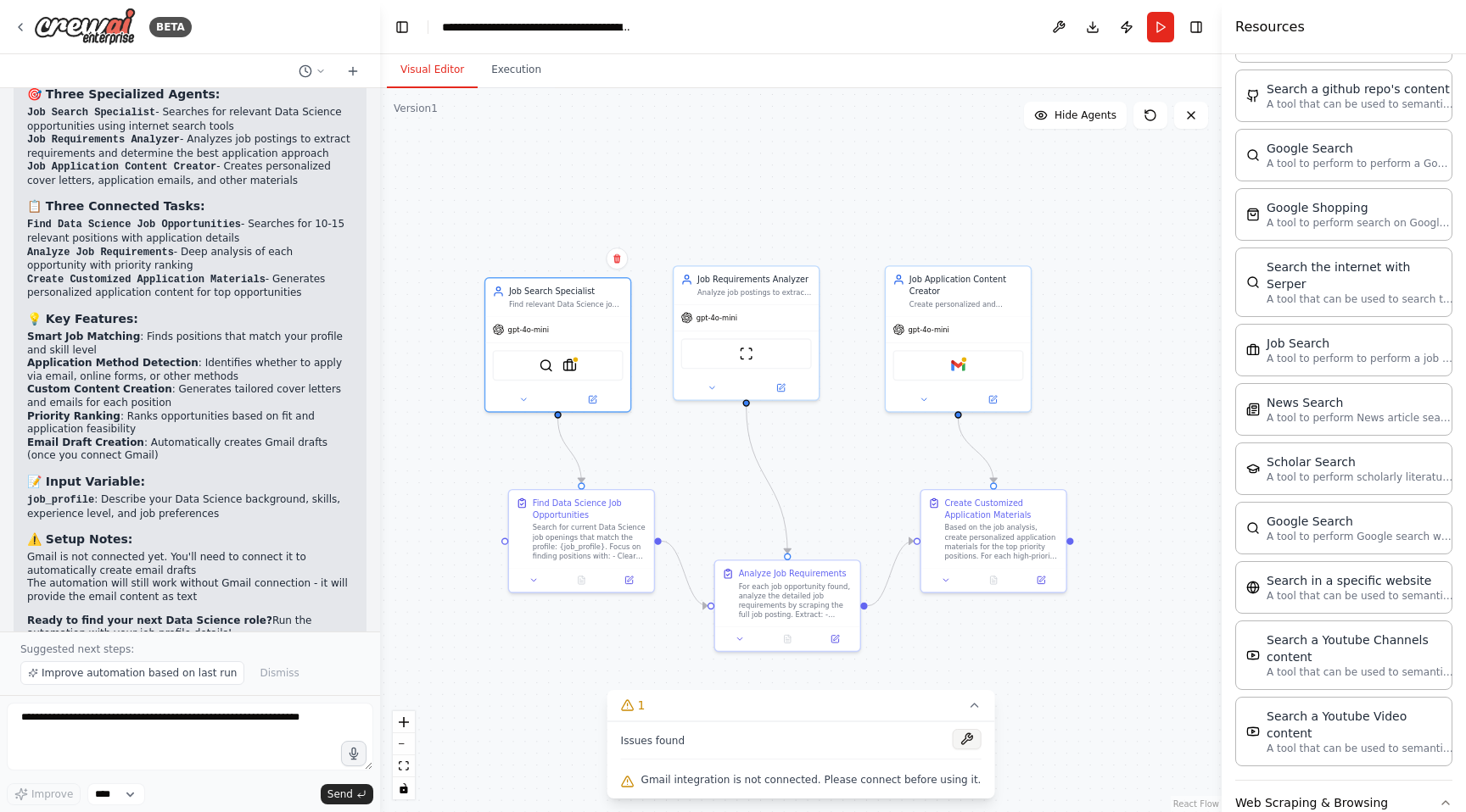
click at [951, 739] on button at bounding box center [966, 739] width 29 height 20
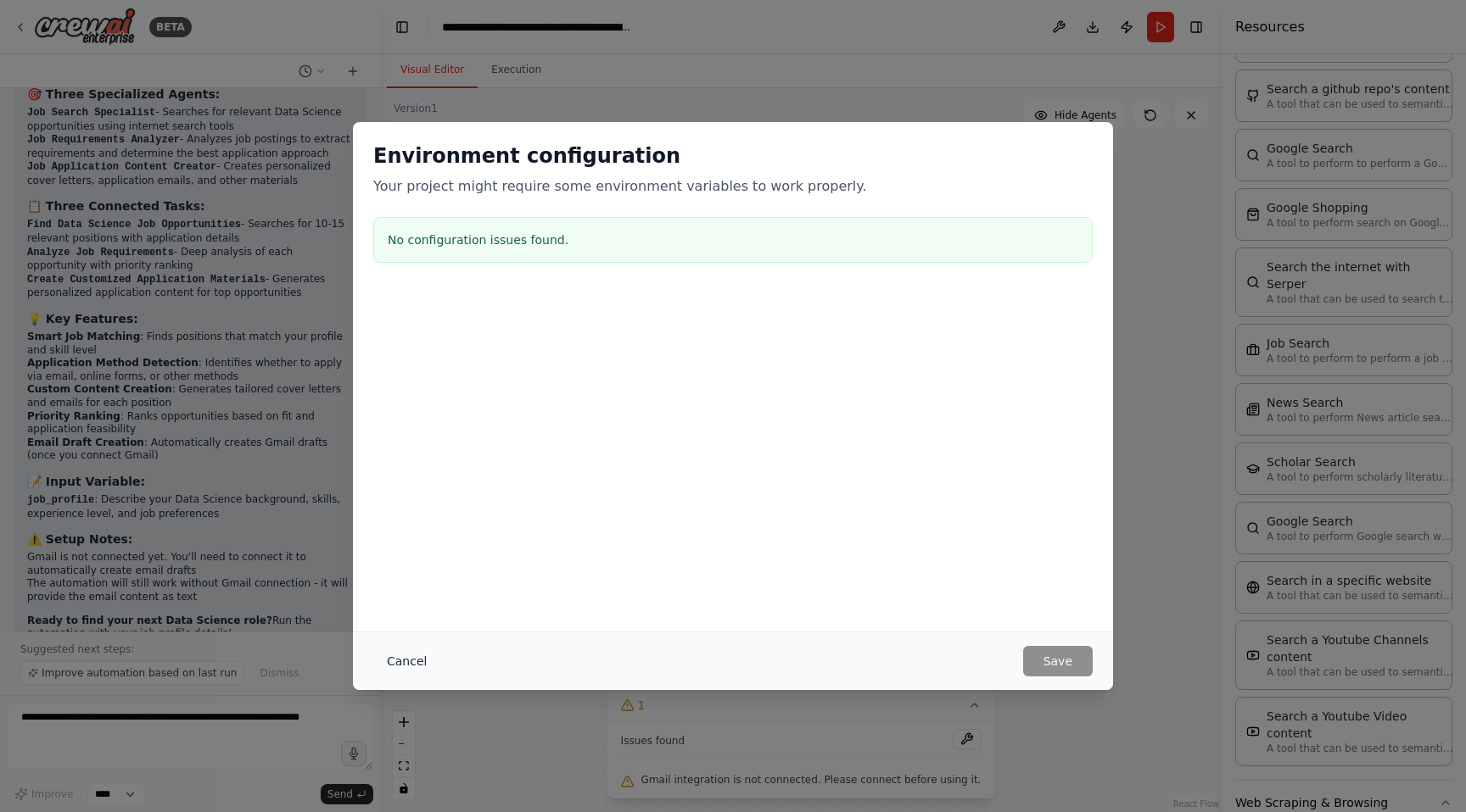
click at [396, 659] on button "Cancel" at bounding box center [407, 661] width 67 height 31
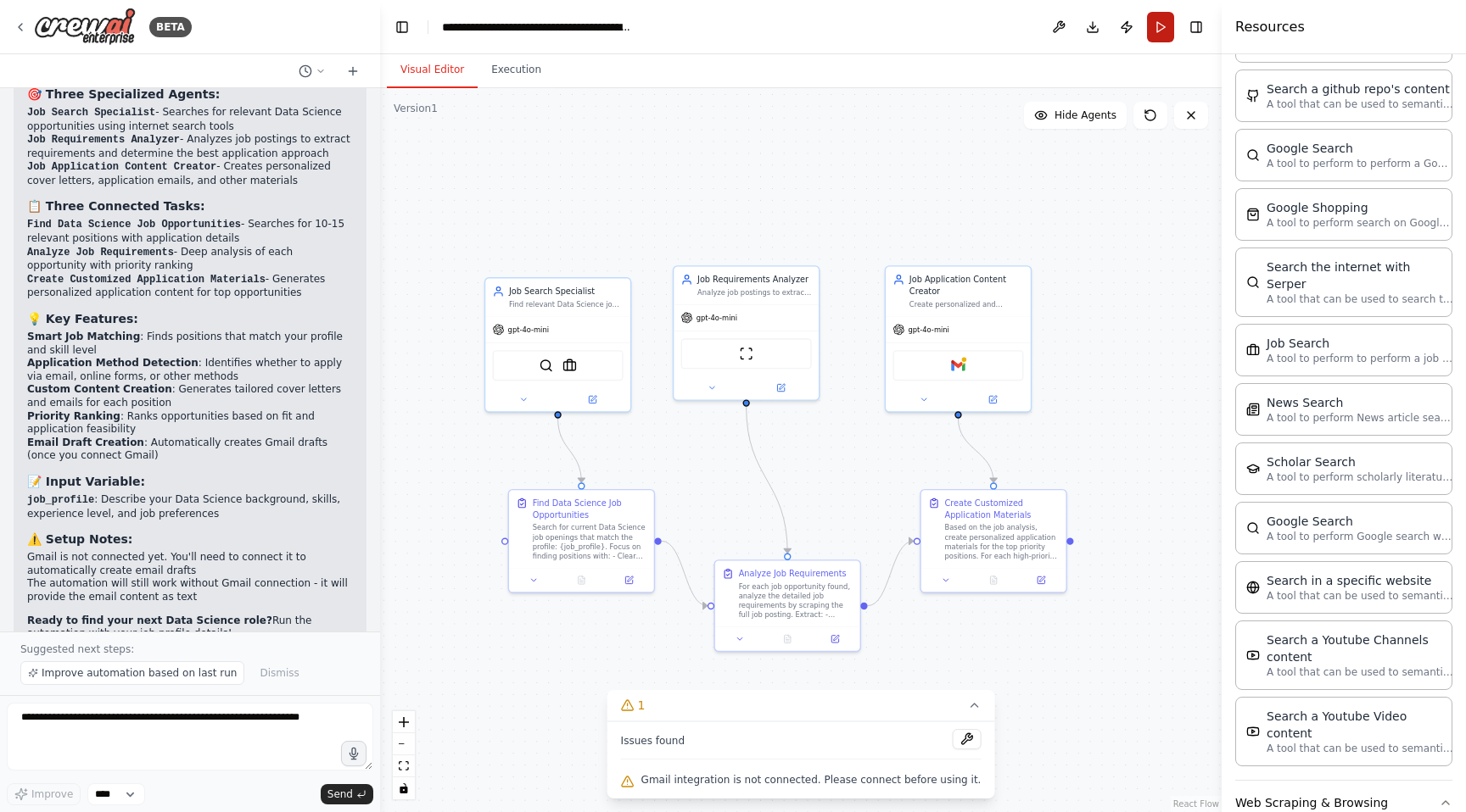
click at [1159, 29] on button "Run" at bounding box center [1160, 27] width 27 height 31
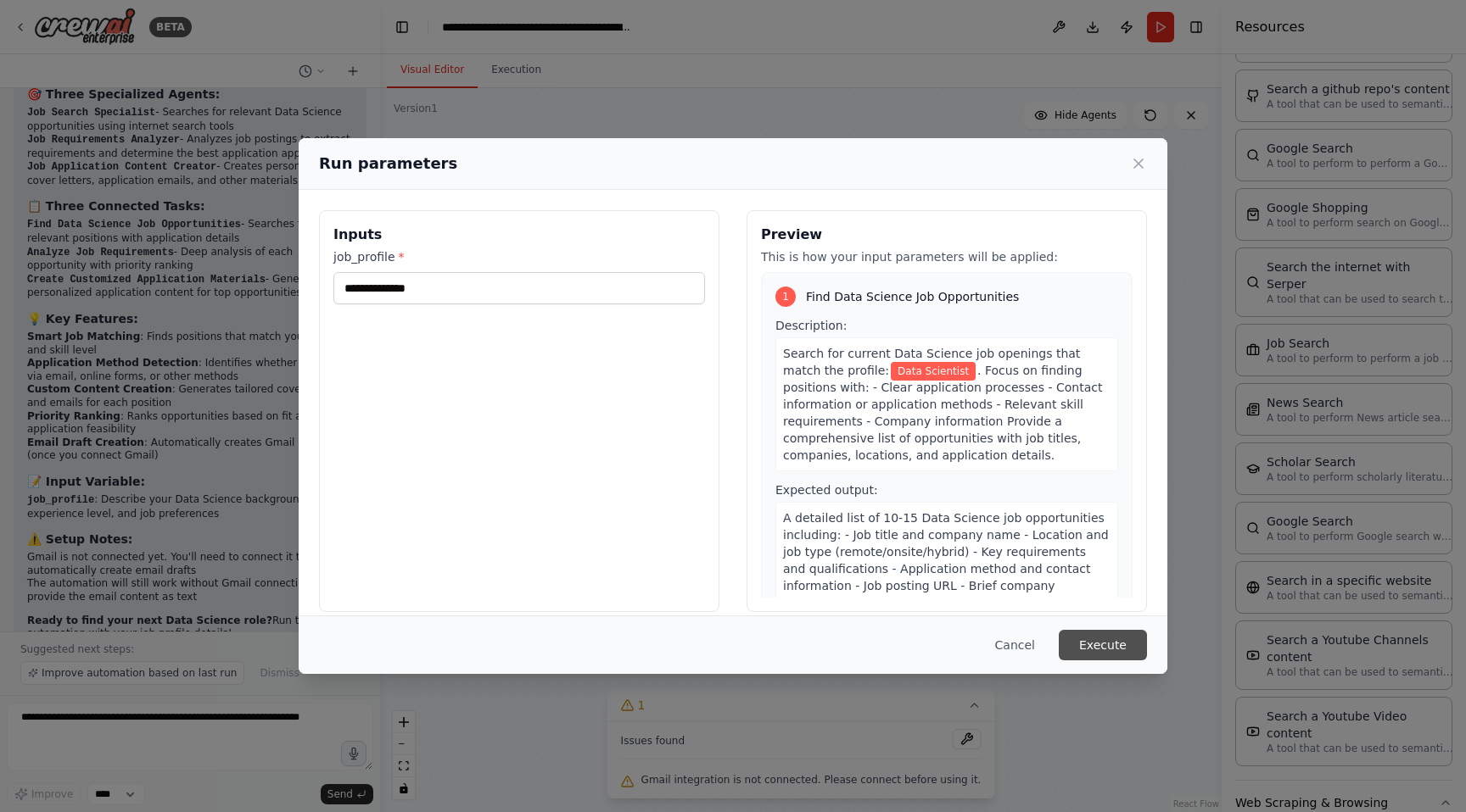
click at [1087, 650] on button "Execute" at bounding box center [1102, 645] width 88 height 31
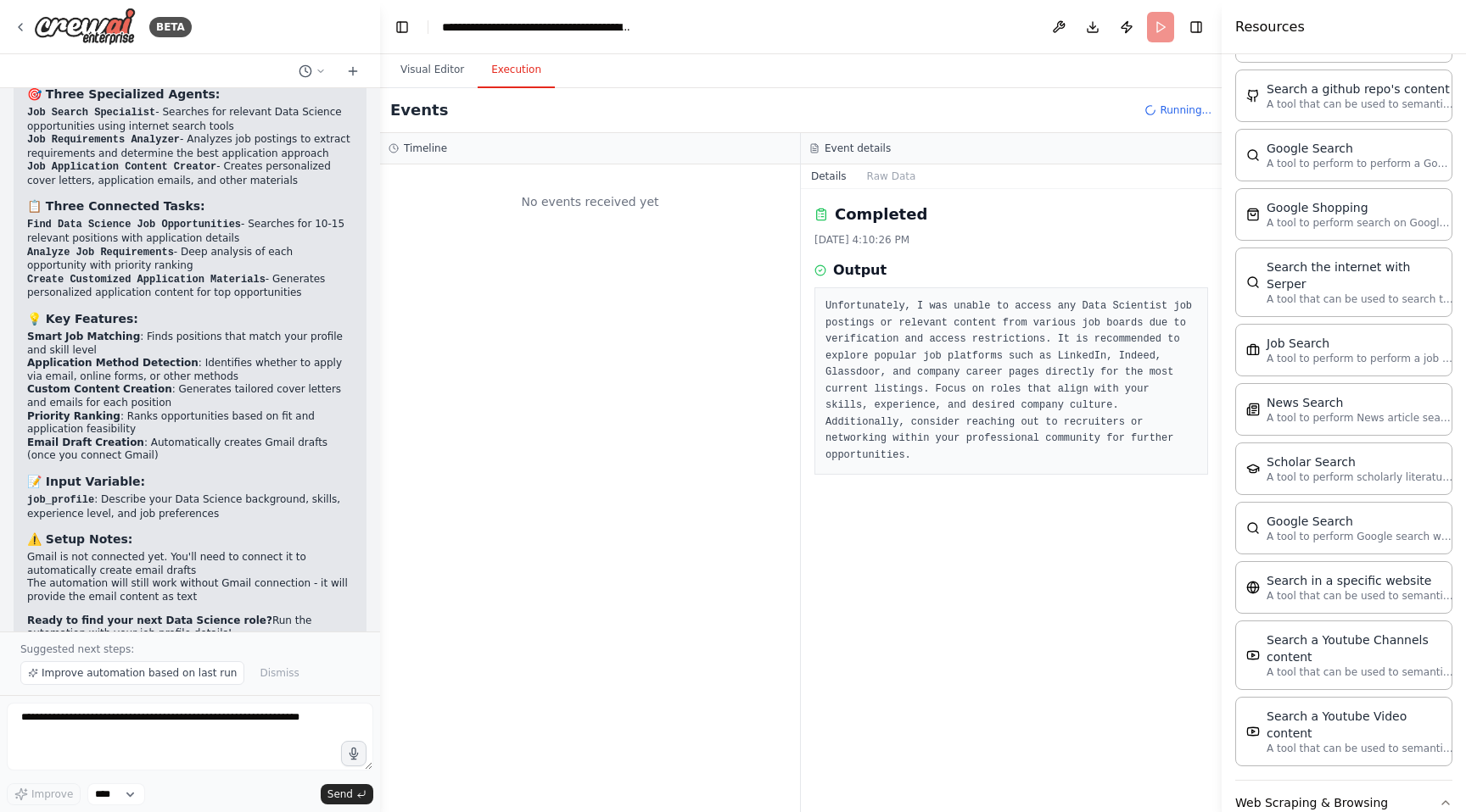
click at [539, 83] on button "Execution" at bounding box center [516, 70] width 77 height 35
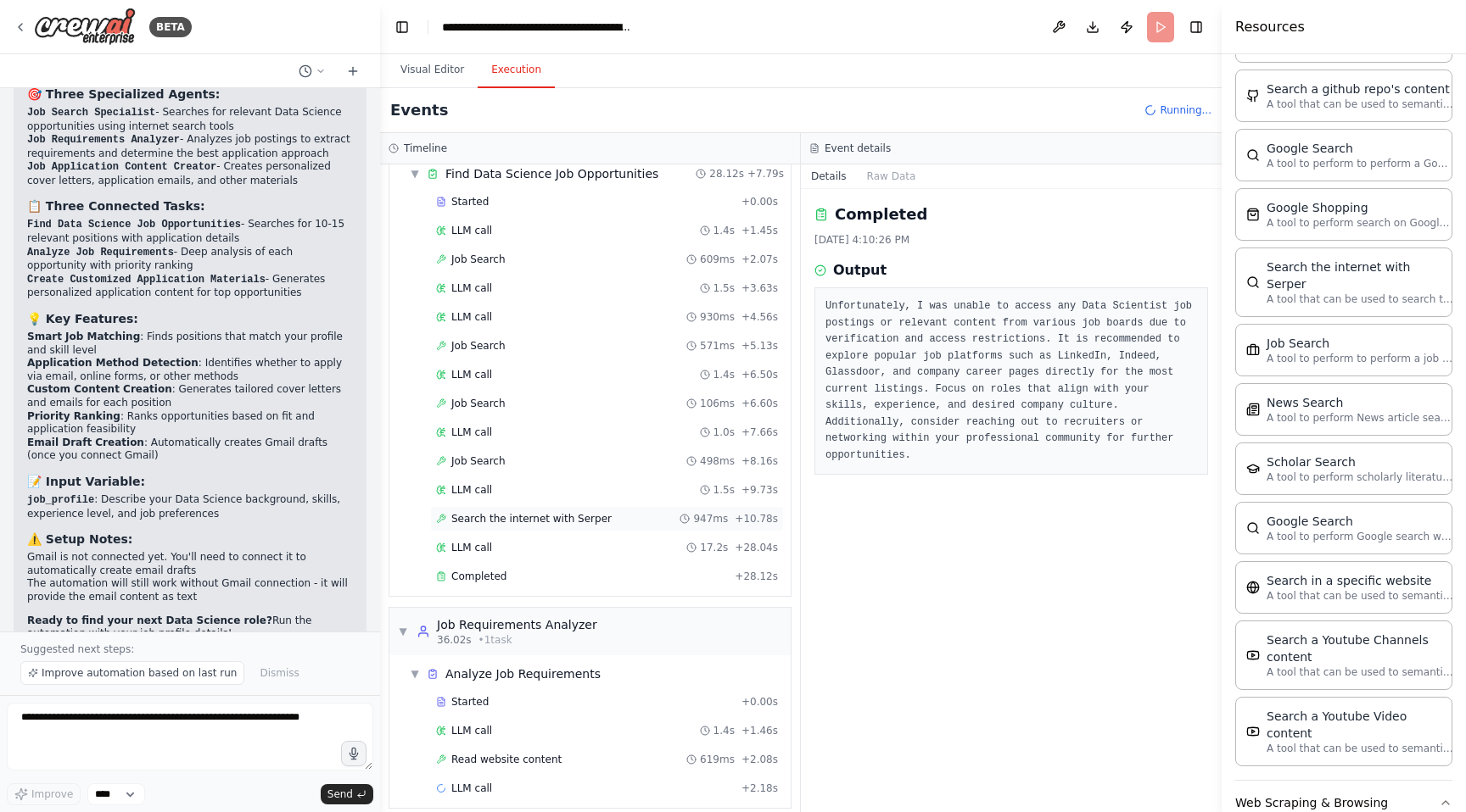
scroll to position [68, 0]
click at [653, 582] on div "Completed + 28.12s" at bounding box center [607, 574] width 354 height 25
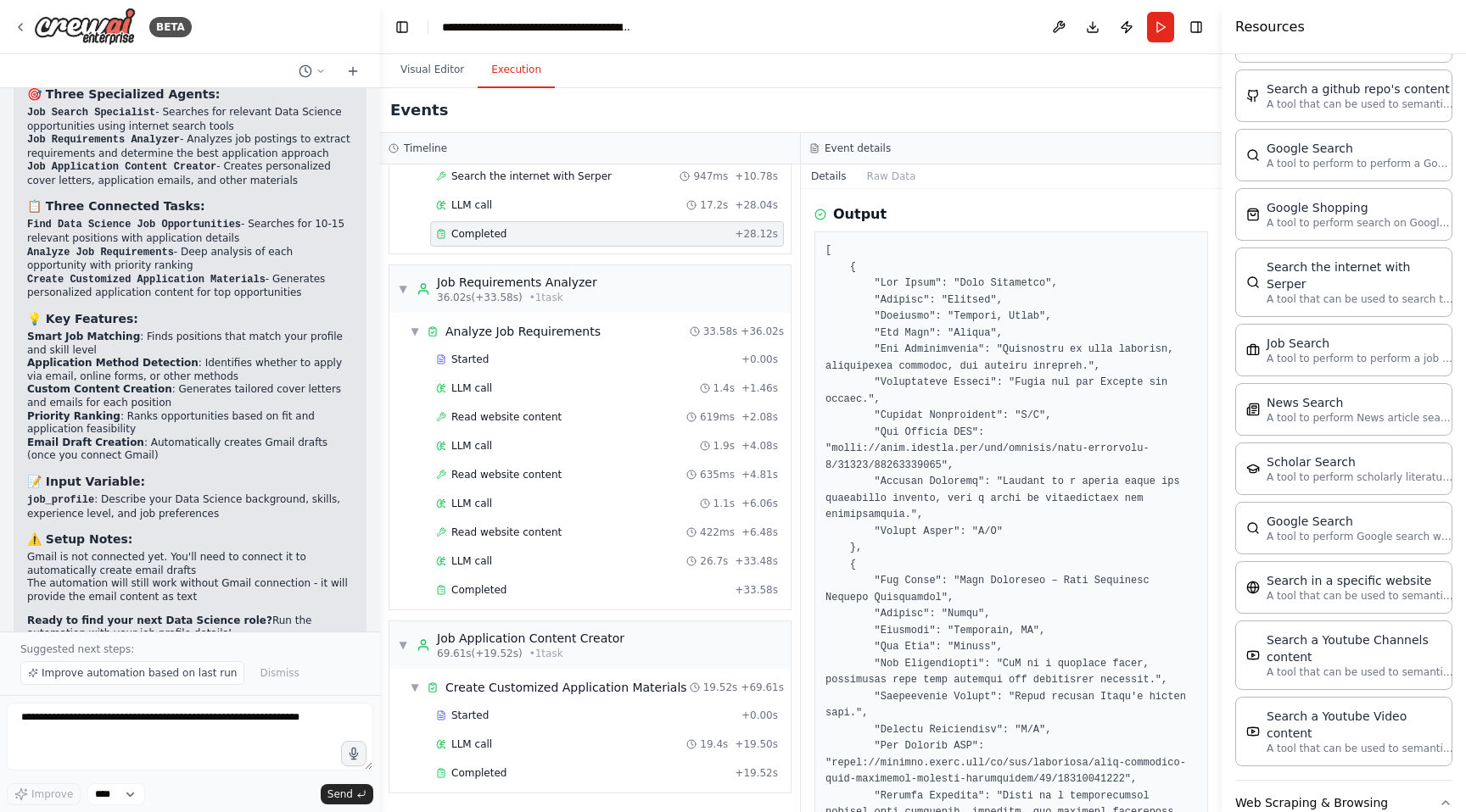
scroll to position [63, 0]
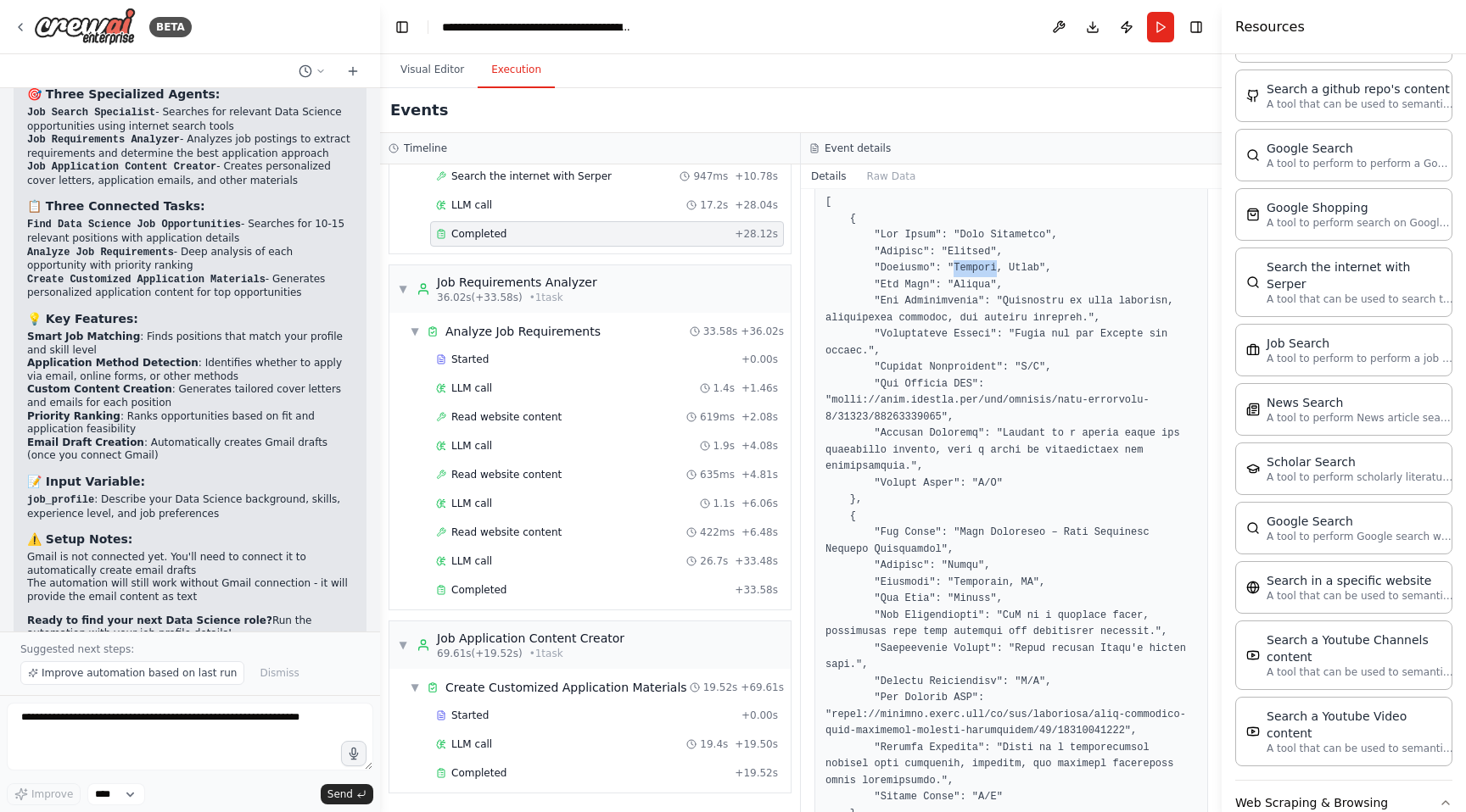
scroll to position [85, 0]
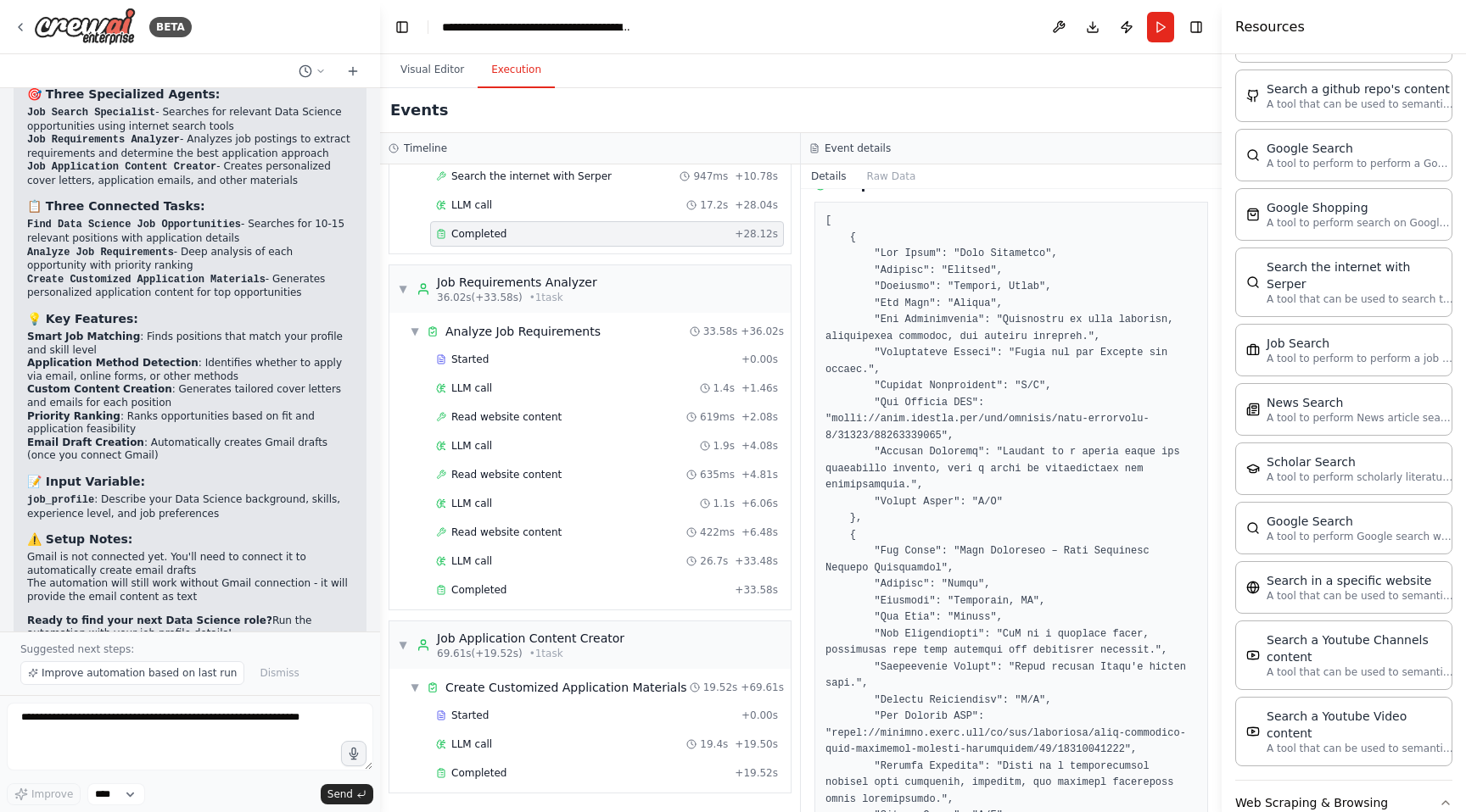
drag, startPoint x: 1012, startPoint y: 311, endPoint x: 1039, endPoint y: 311, distance: 27.0
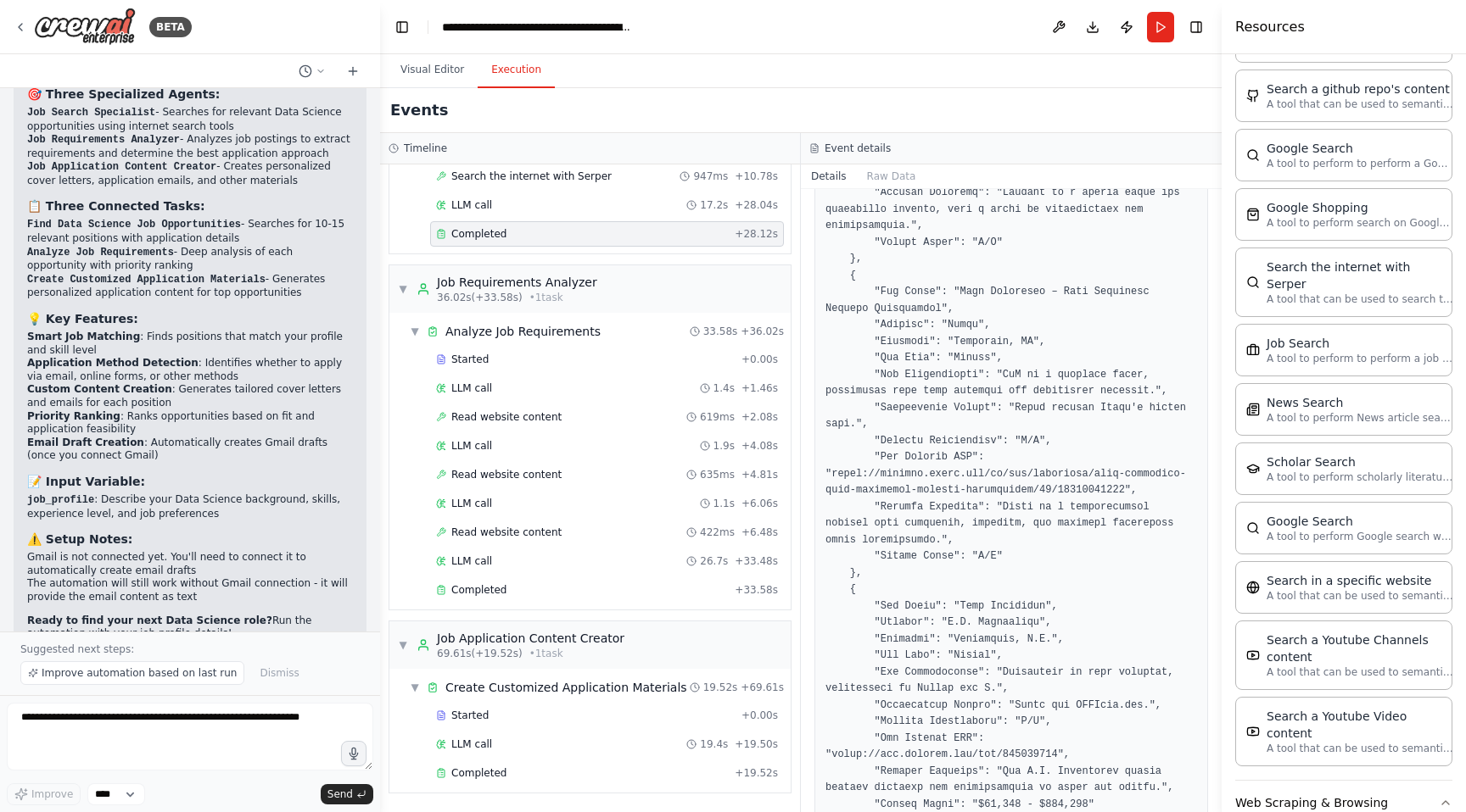
scroll to position [359, 0]
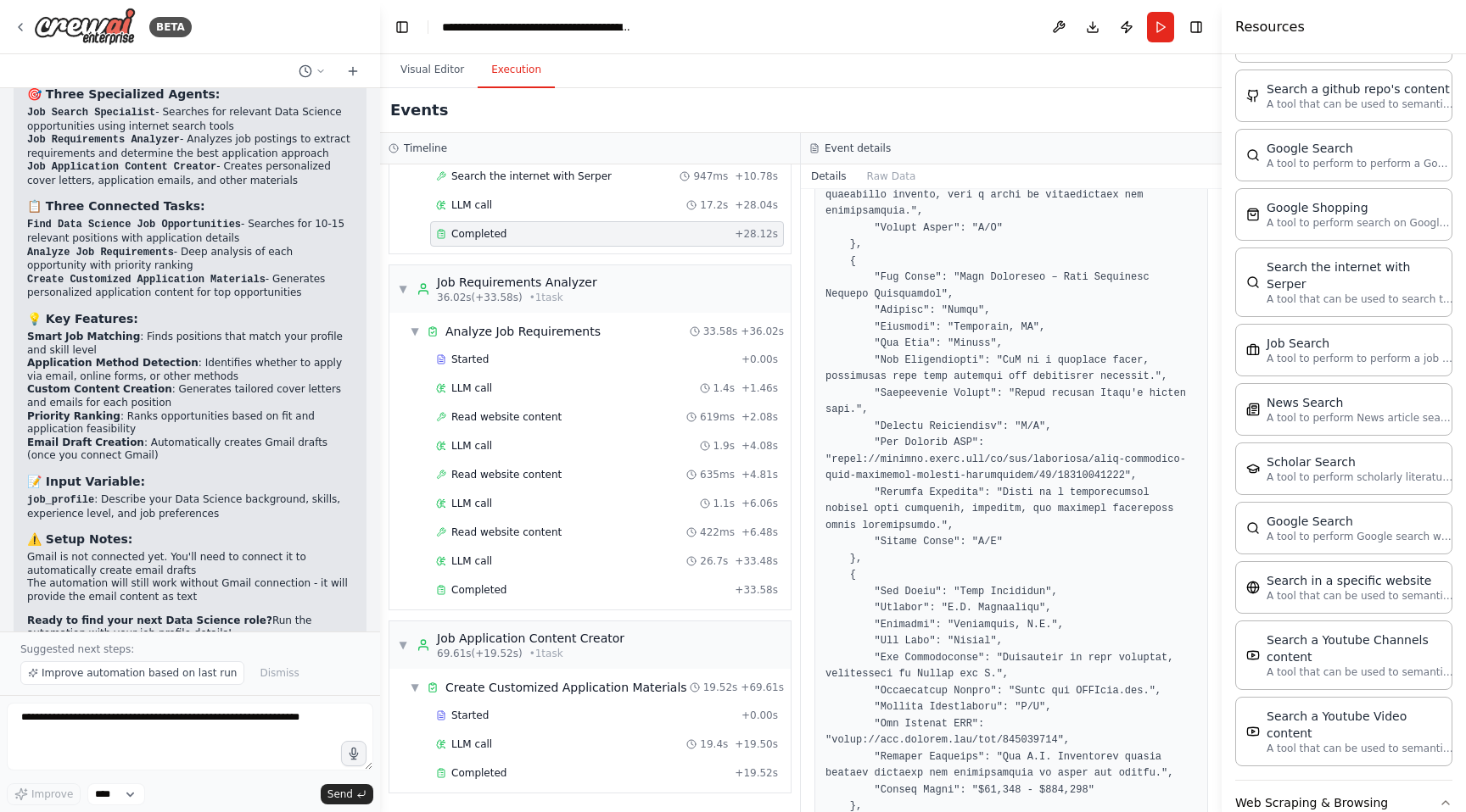
click at [972, 329] on pre at bounding box center [1010, 675] width 371 height 1472
copy pre "Cambridge"
click at [1081, 312] on pre at bounding box center [1010, 675] width 371 height 1472
click at [1028, 329] on pre at bounding box center [1010, 675] width 371 height 1472
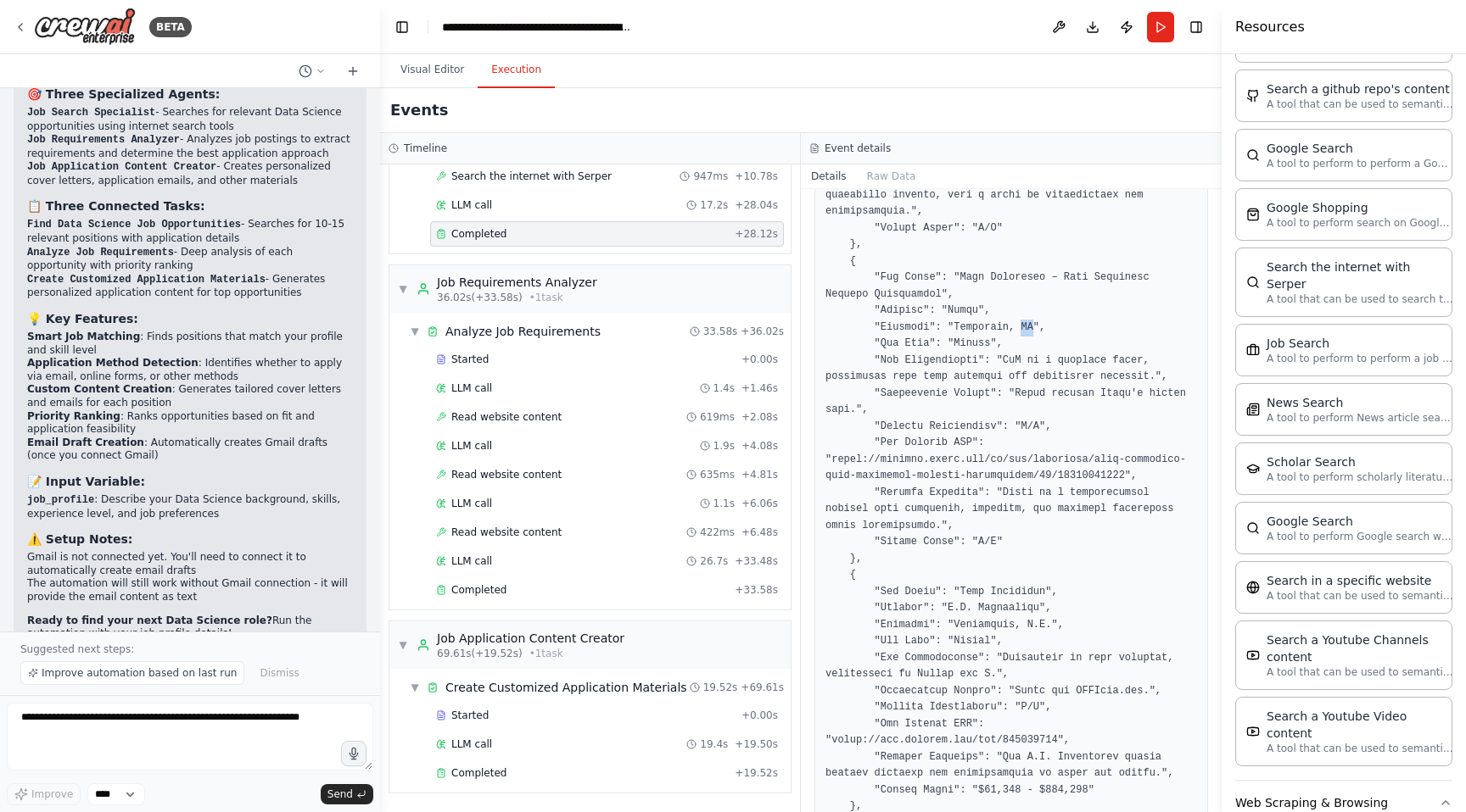
click at [1028, 329] on pre at bounding box center [1010, 675] width 371 height 1472
click at [1060, 338] on pre at bounding box center [1010, 675] width 371 height 1472
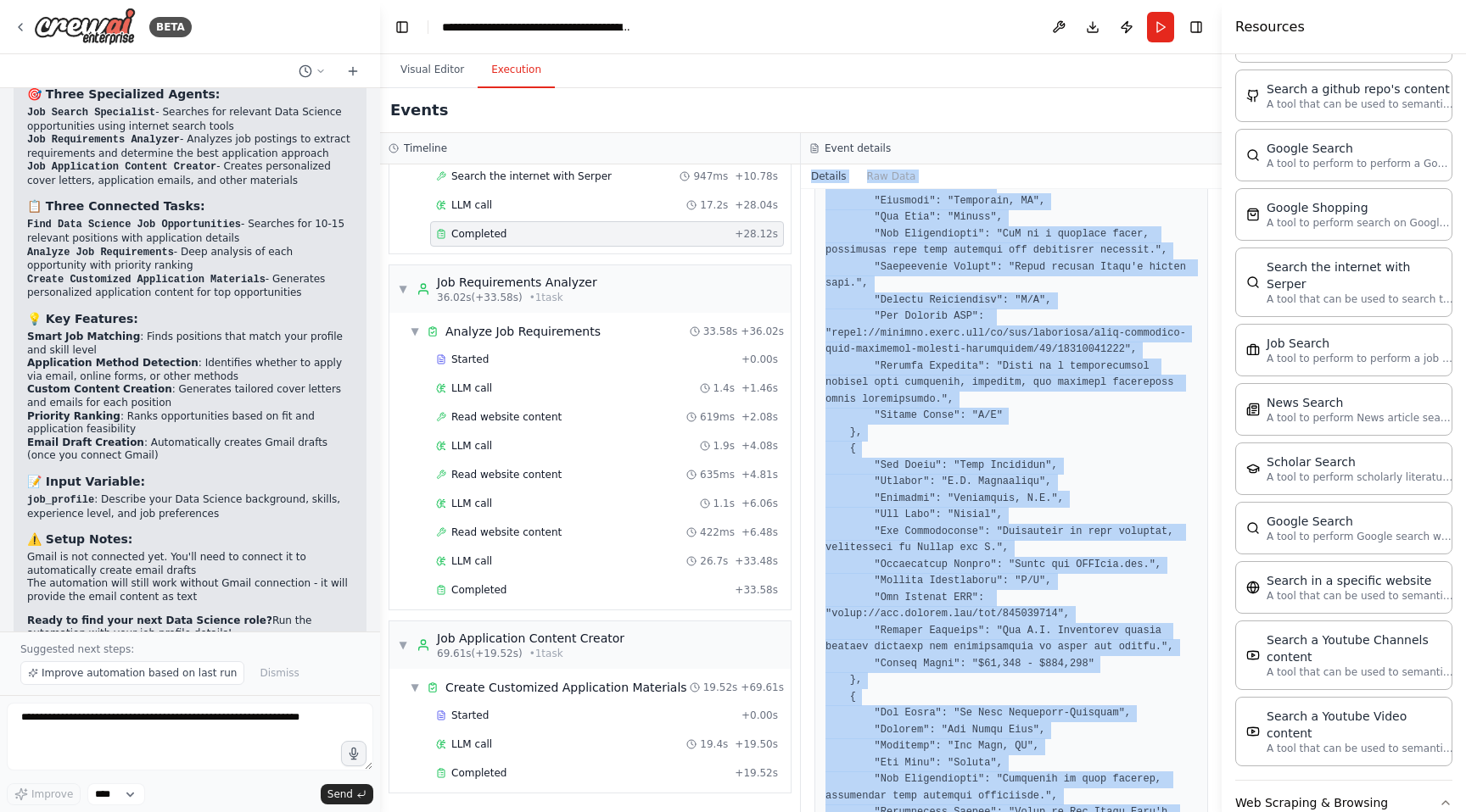
scroll to position [0, 0]
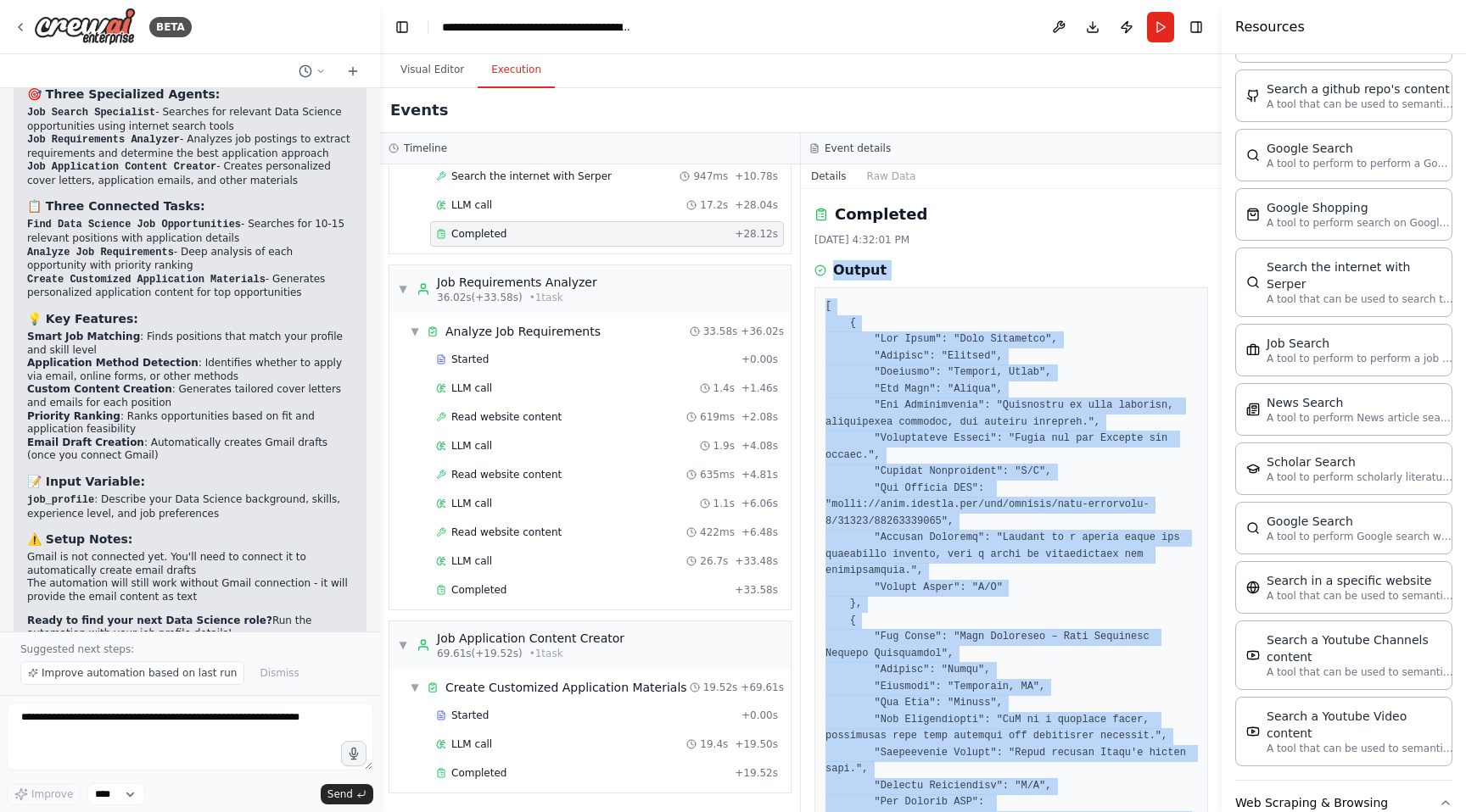
drag, startPoint x: 846, startPoint y: 770, endPoint x: 846, endPoint y: 285, distance: 485.0
click at [977, 253] on div "Completed 8/29/2025, 4:32:01 PM Output" at bounding box center [1010, 500] width 420 height 623
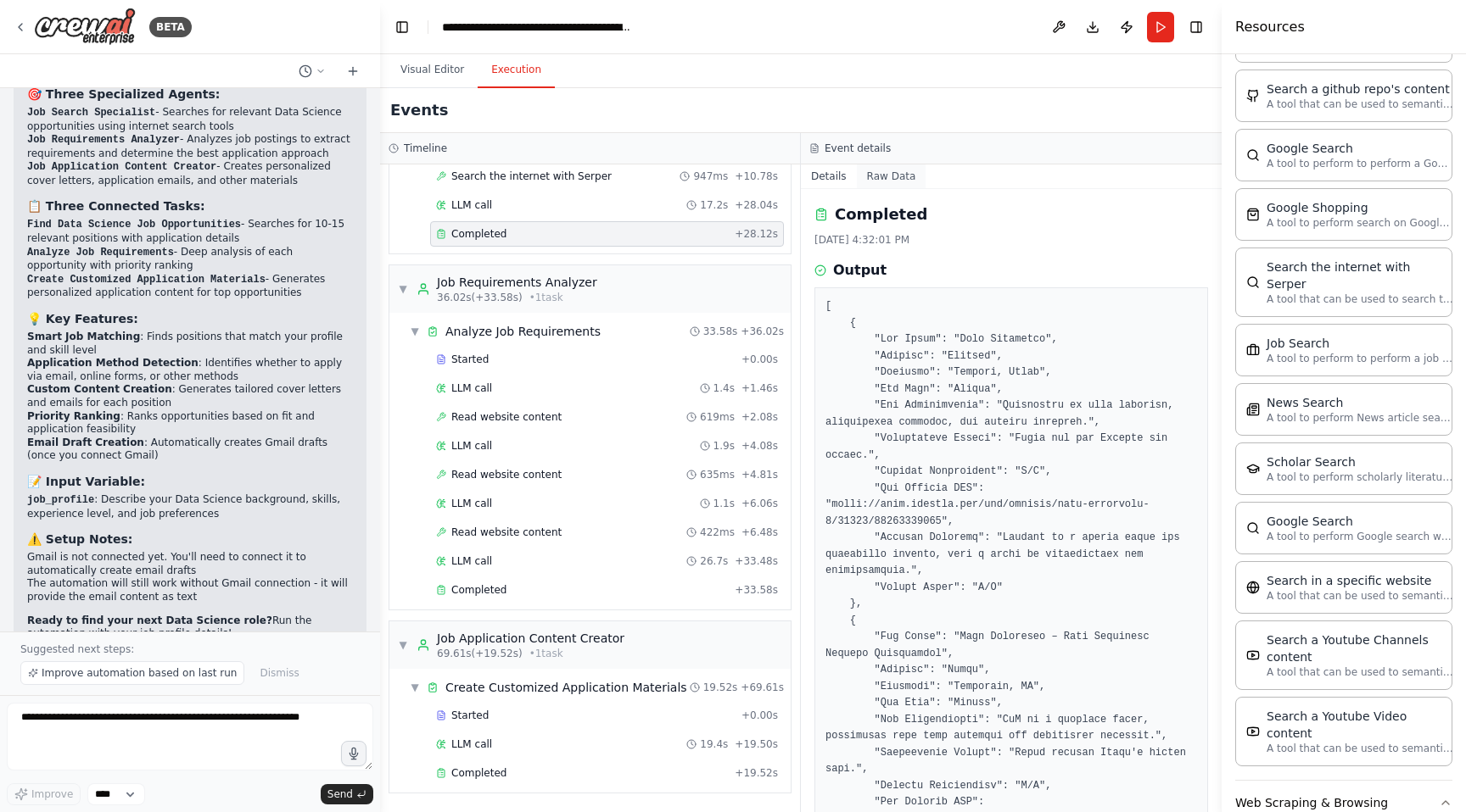
click at [894, 171] on button "Raw Data" at bounding box center [891, 176] width 70 height 24
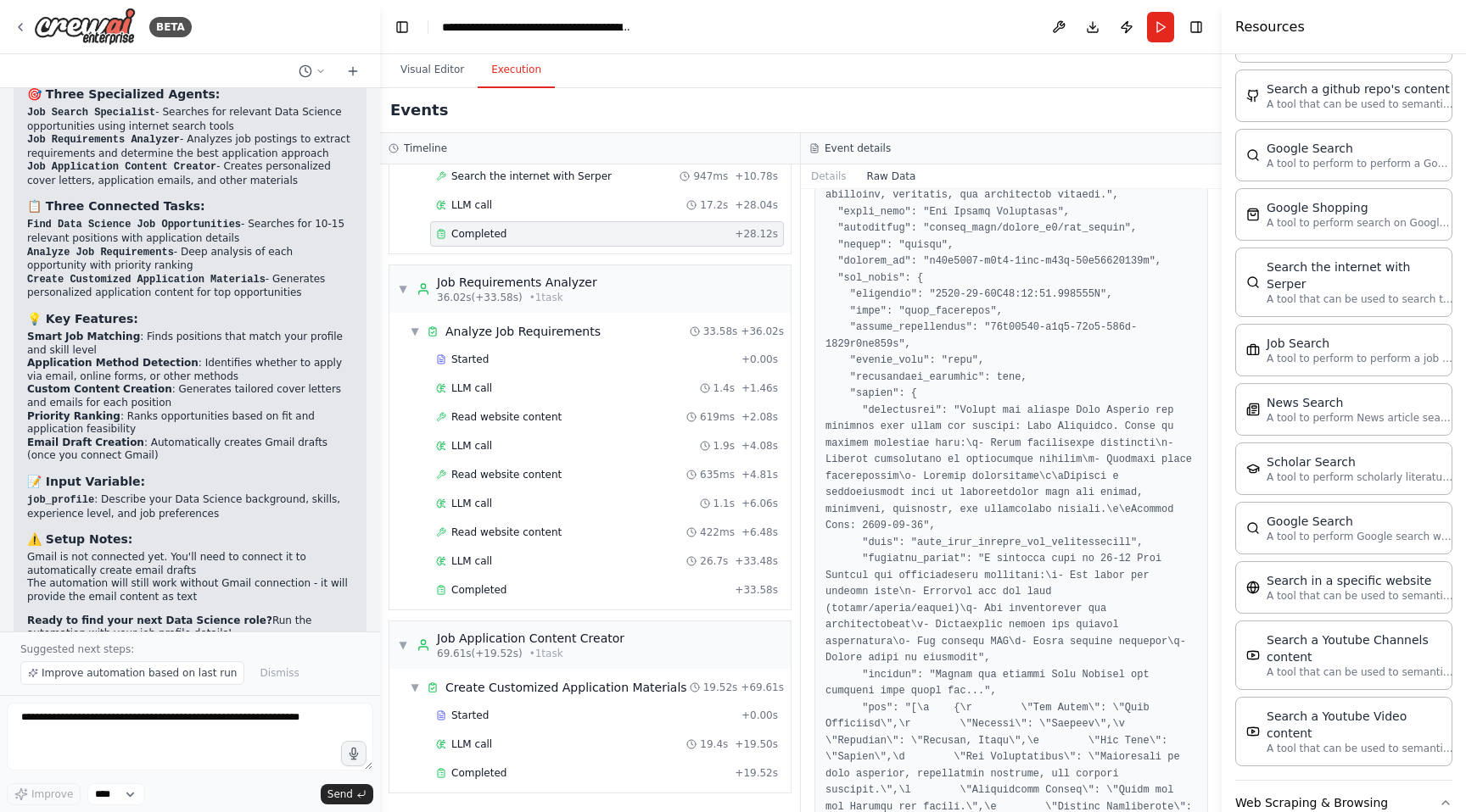
scroll to position [2998, 0]
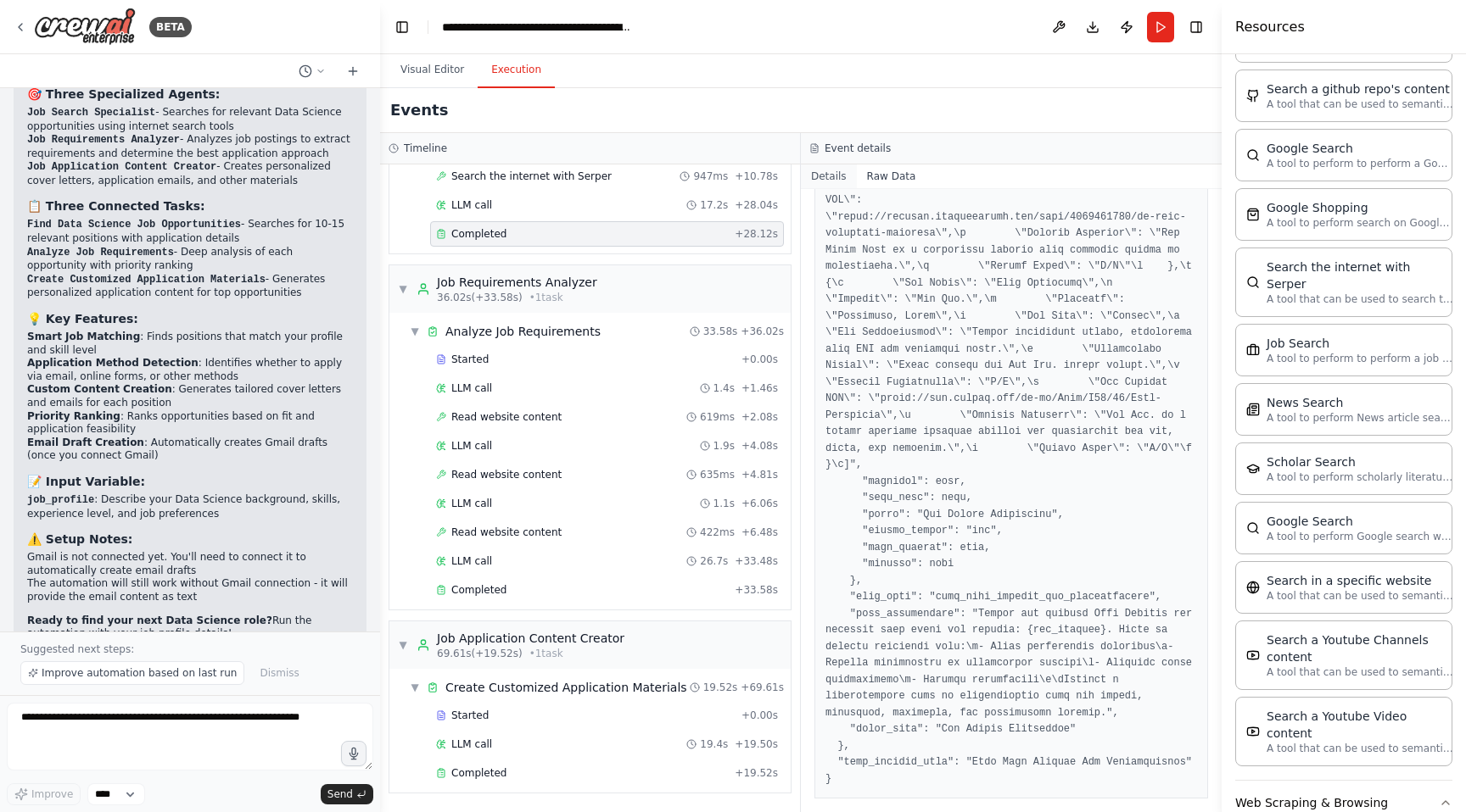
click at [812, 176] on button "Details" at bounding box center [829, 176] width 56 height 24
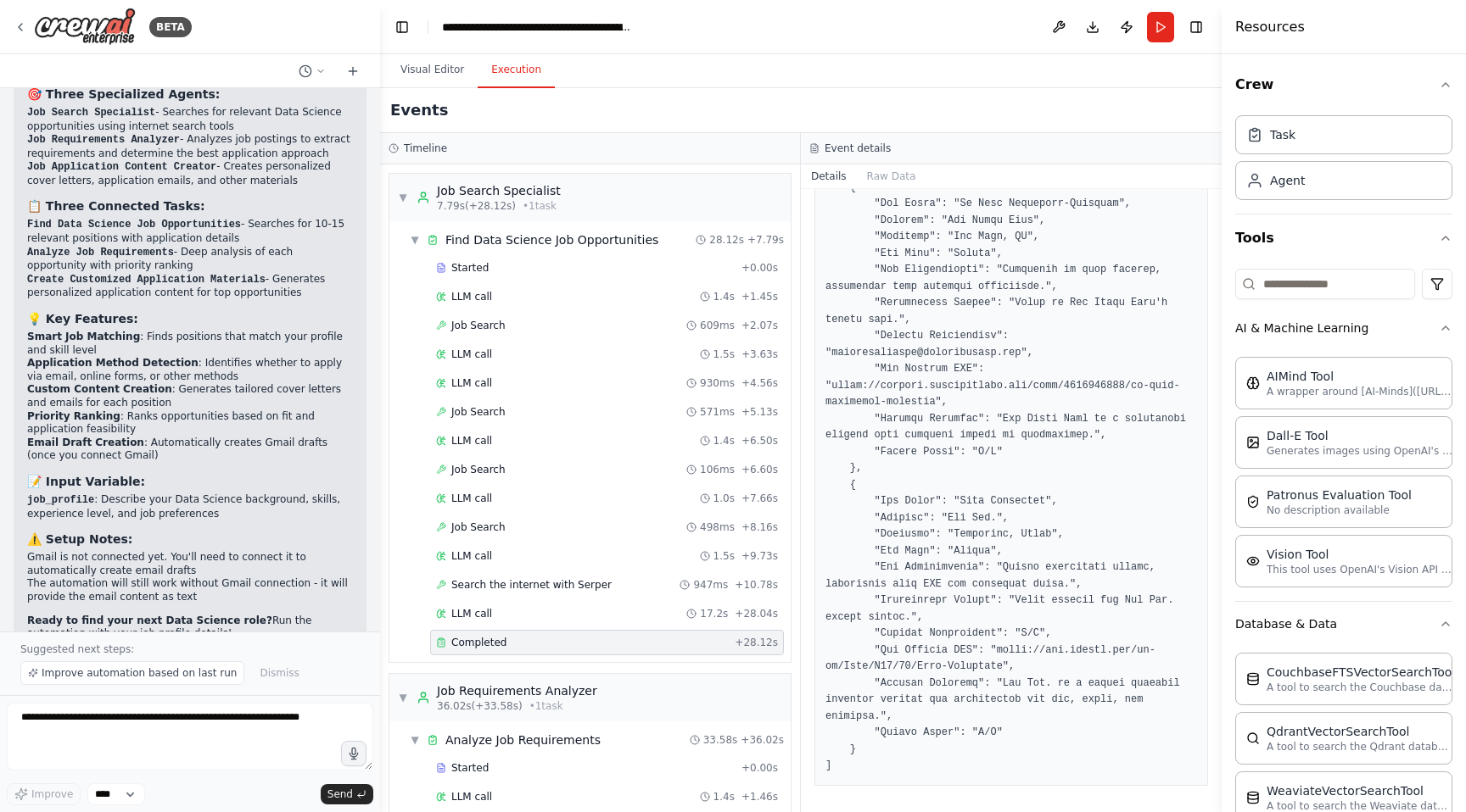
scroll to position [408, 0]
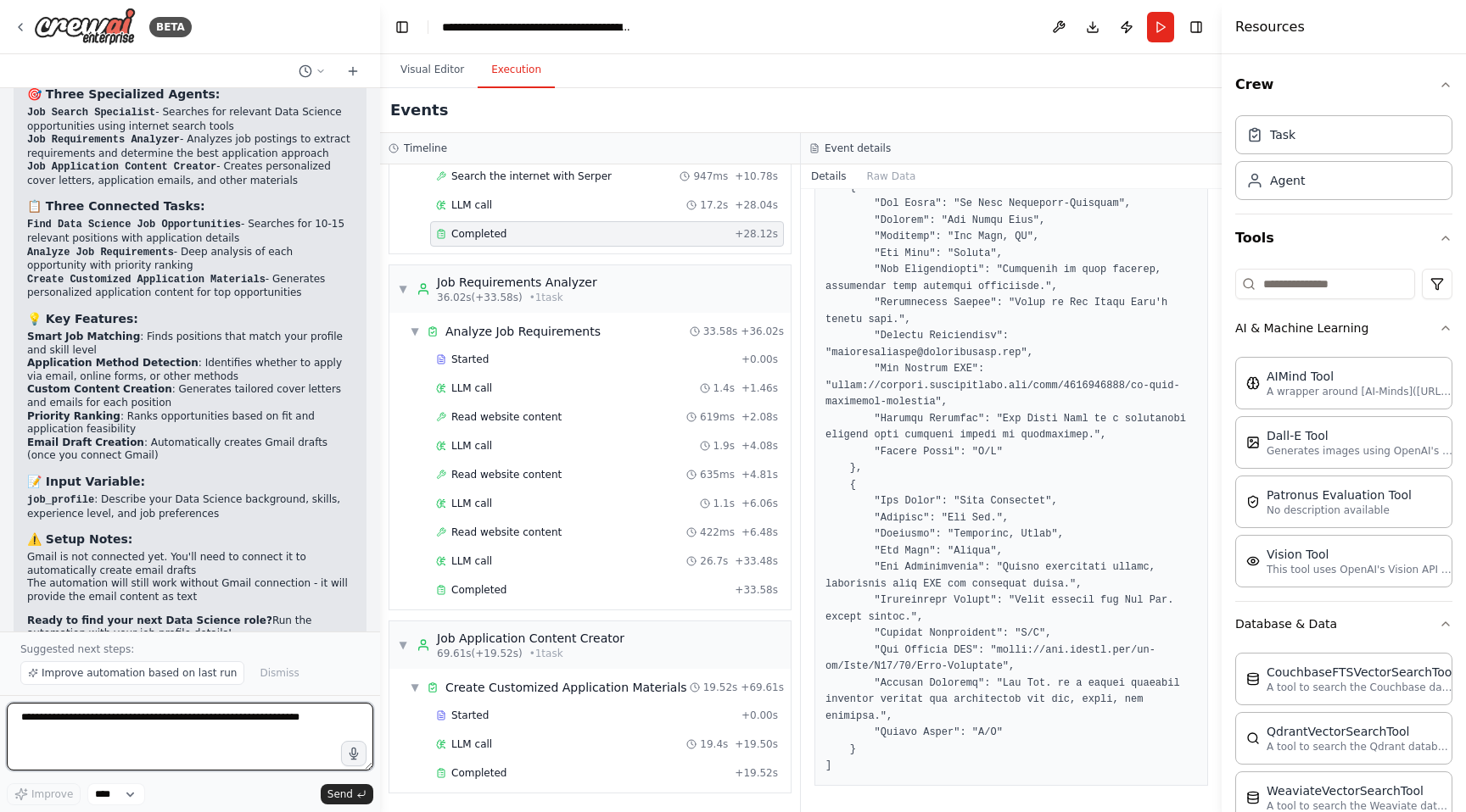
click at [119, 727] on textarea at bounding box center [190, 737] width 367 height 68
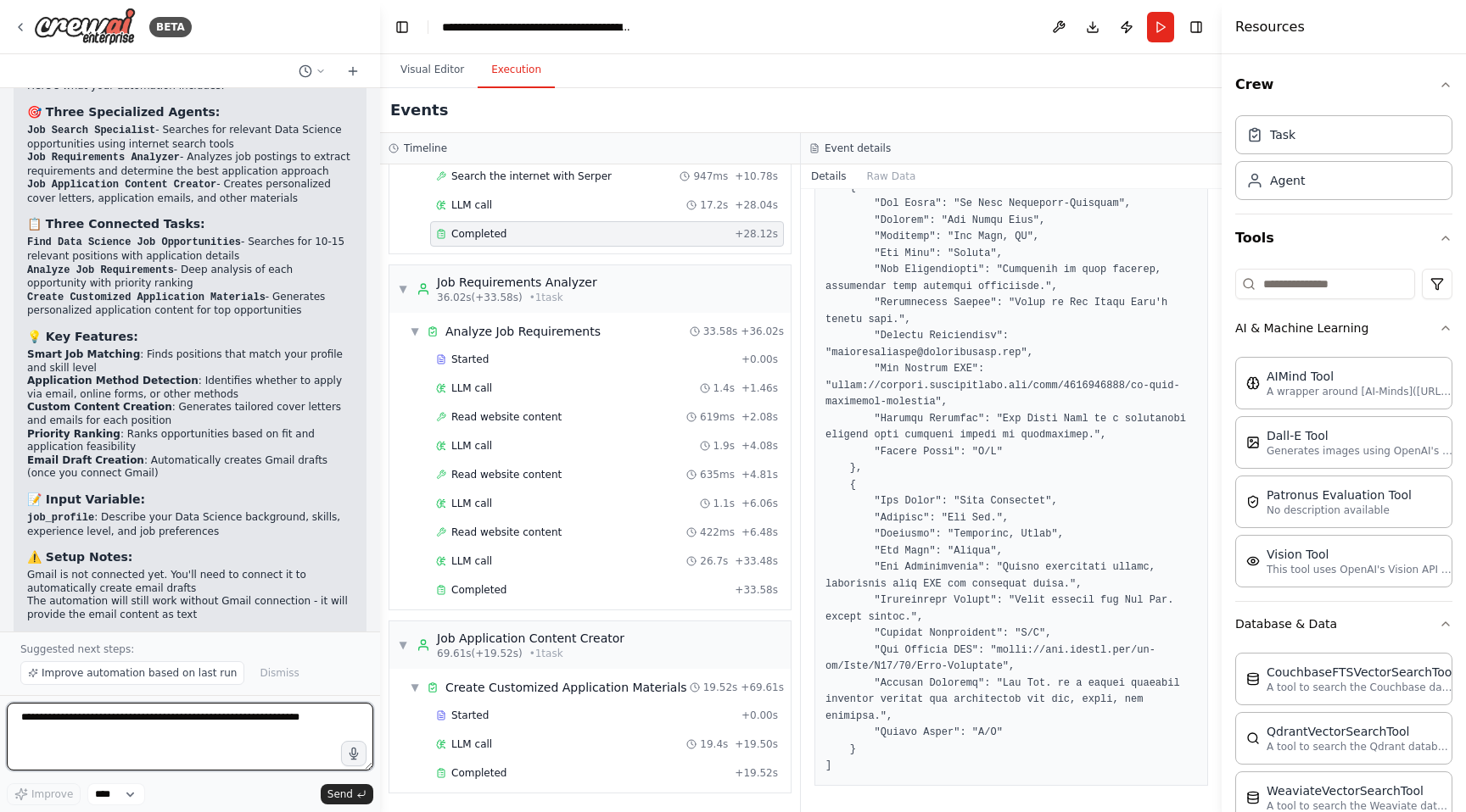
scroll to position [2245, 0]
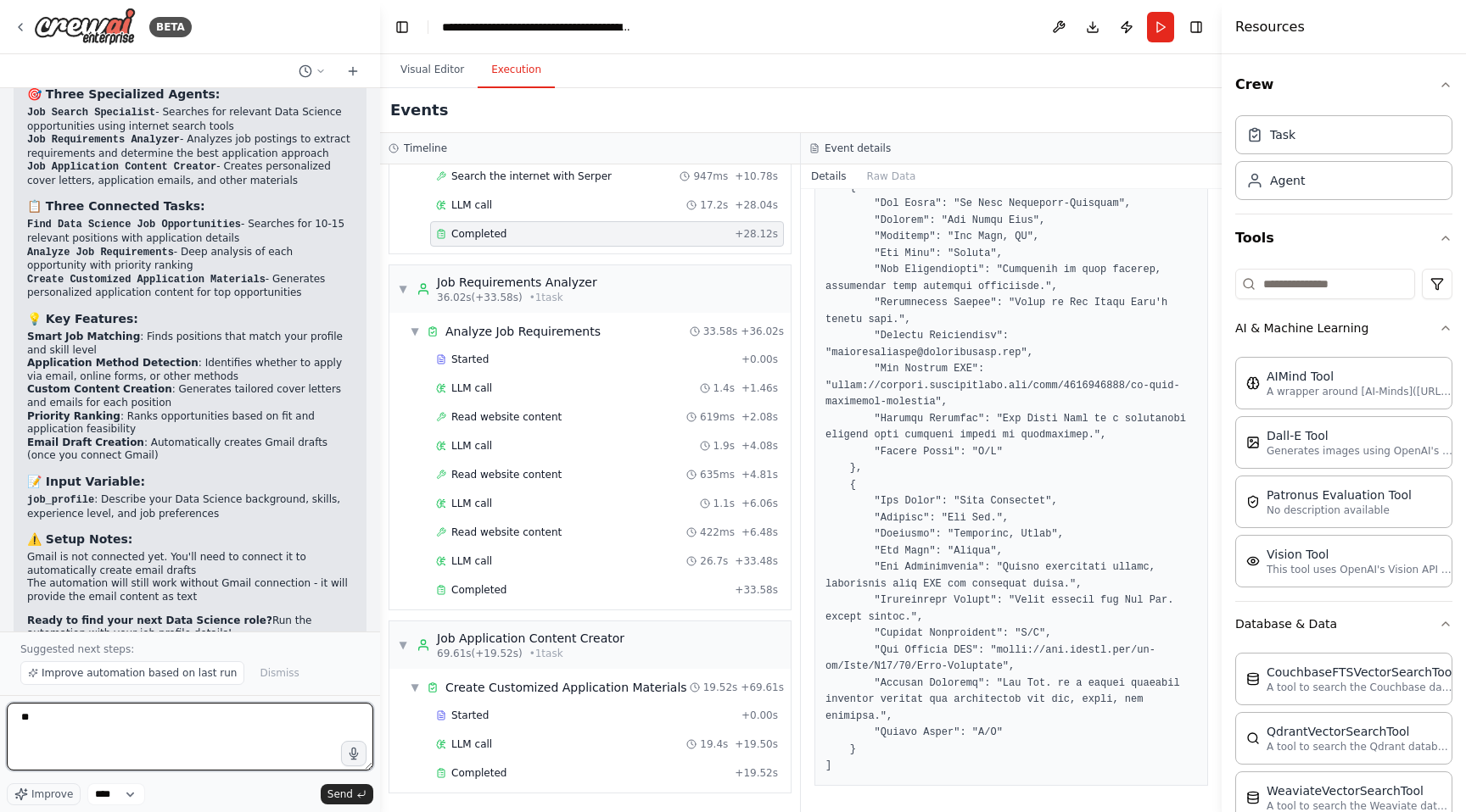
type textarea "*"
click at [250, 738] on textarea "**********" at bounding box center [190, 737] width 367 height 68
click at [212, 733] on textarea "**********" at bounding box center [190, 737] width 367 height 68
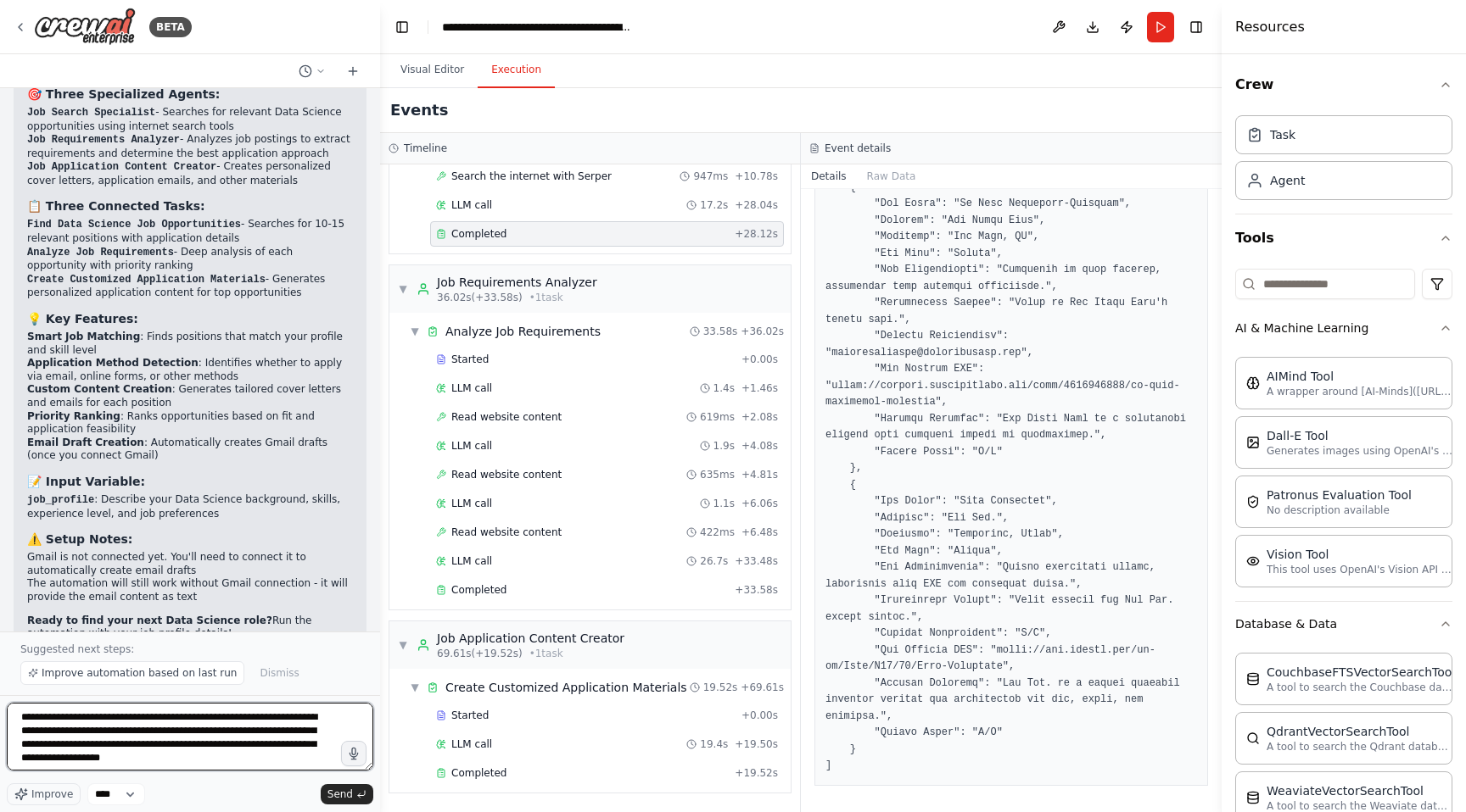
paste textarea
type textarea "**********"
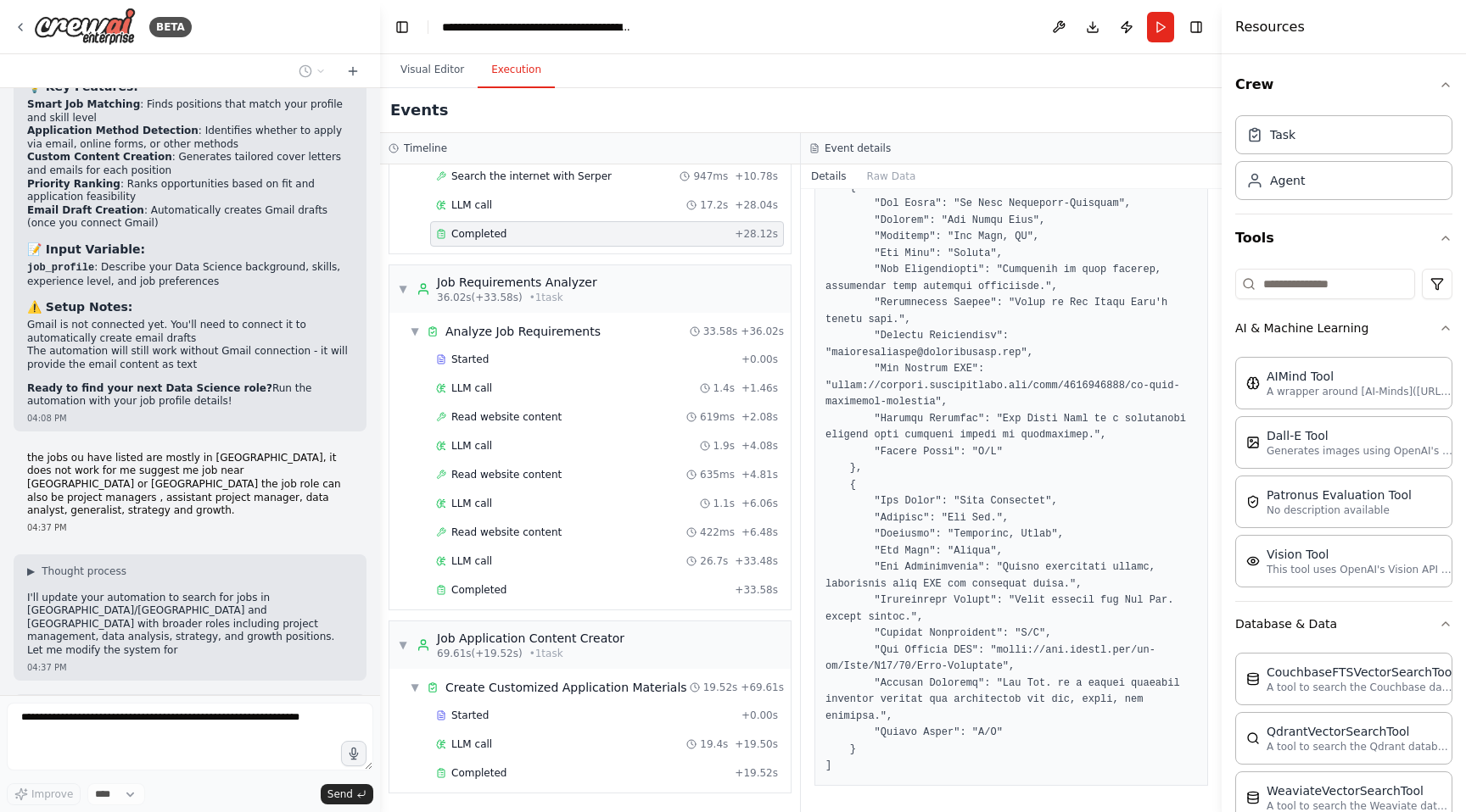
scroll to position [2491, 0]
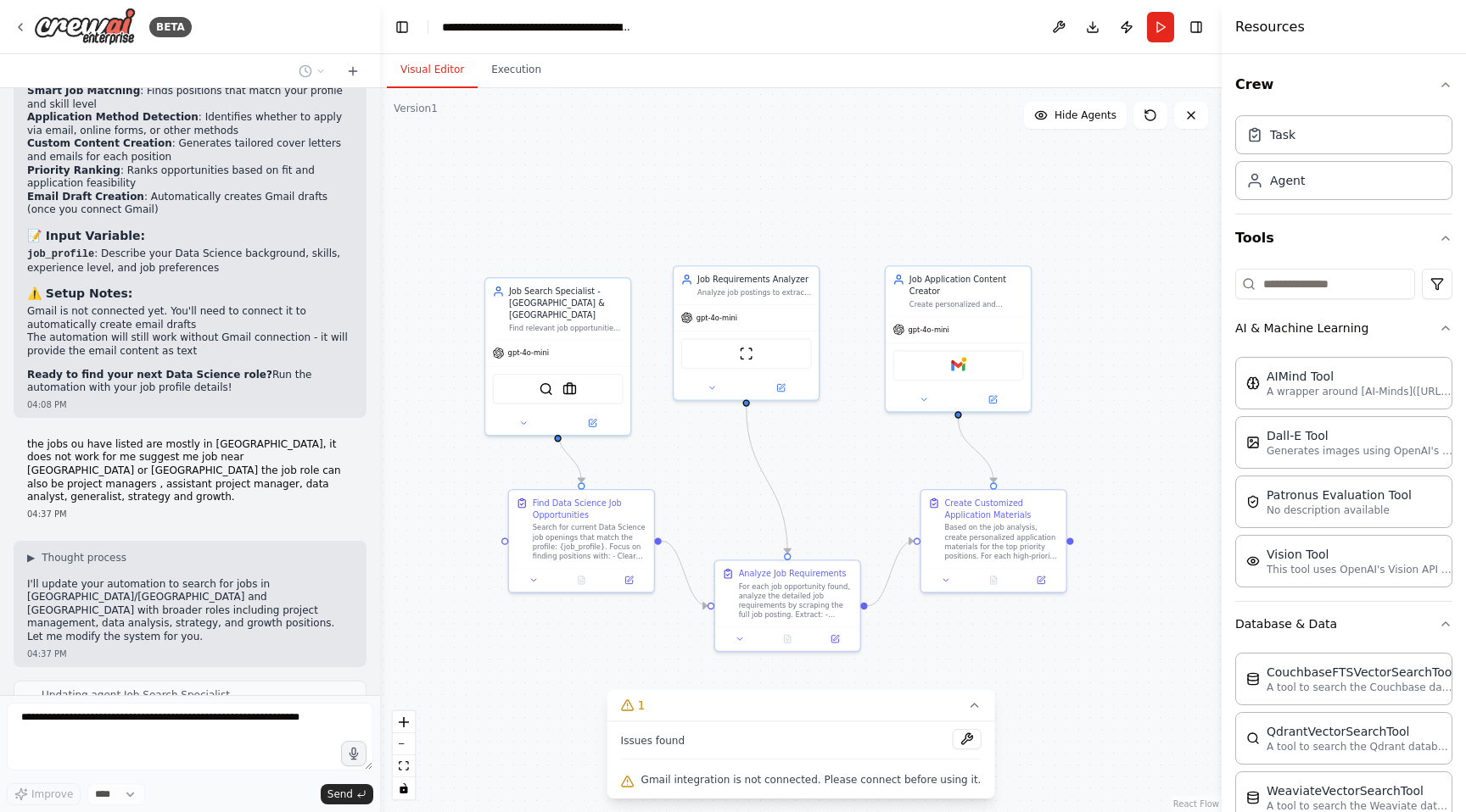
click at [403, 60] on button "Visual Editor" at bounding box center [432, 70] width 91 height 35
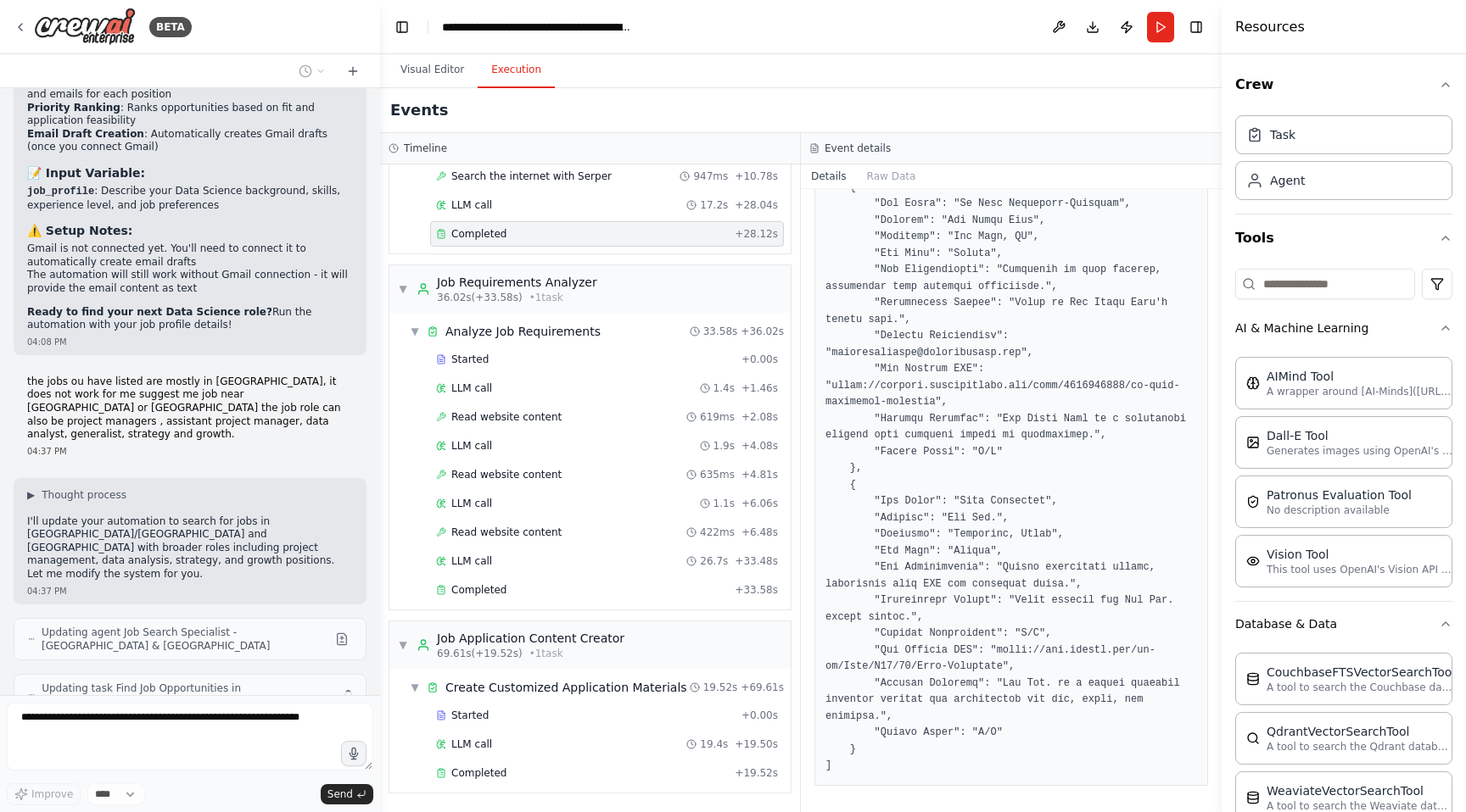
click at [511, 85] on button "Execution" at bounding box center [516, 70] width 77 height 35
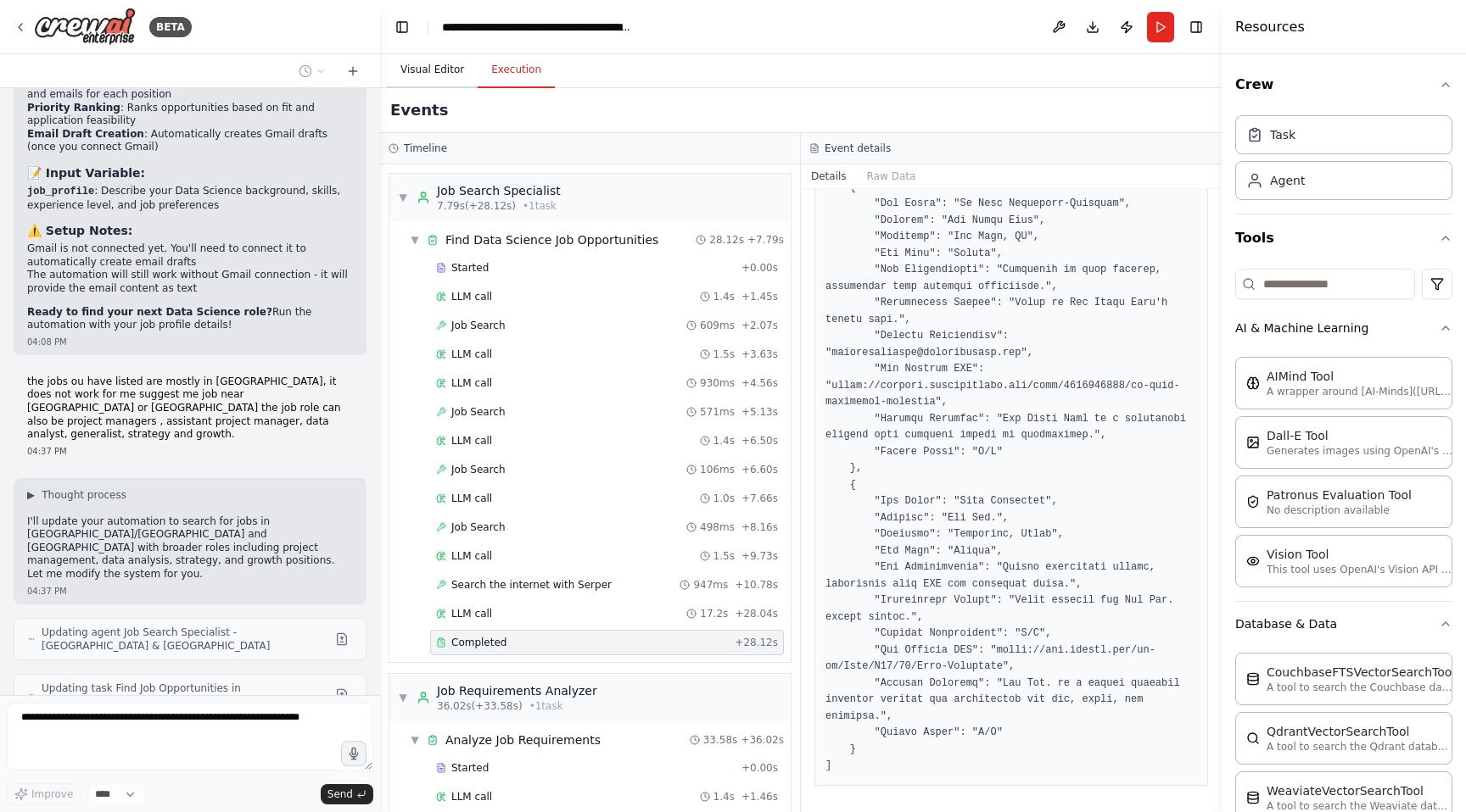
click at [440, 78] on button "Visual Editor" at bounding box center [432, 70] width 91 height 35
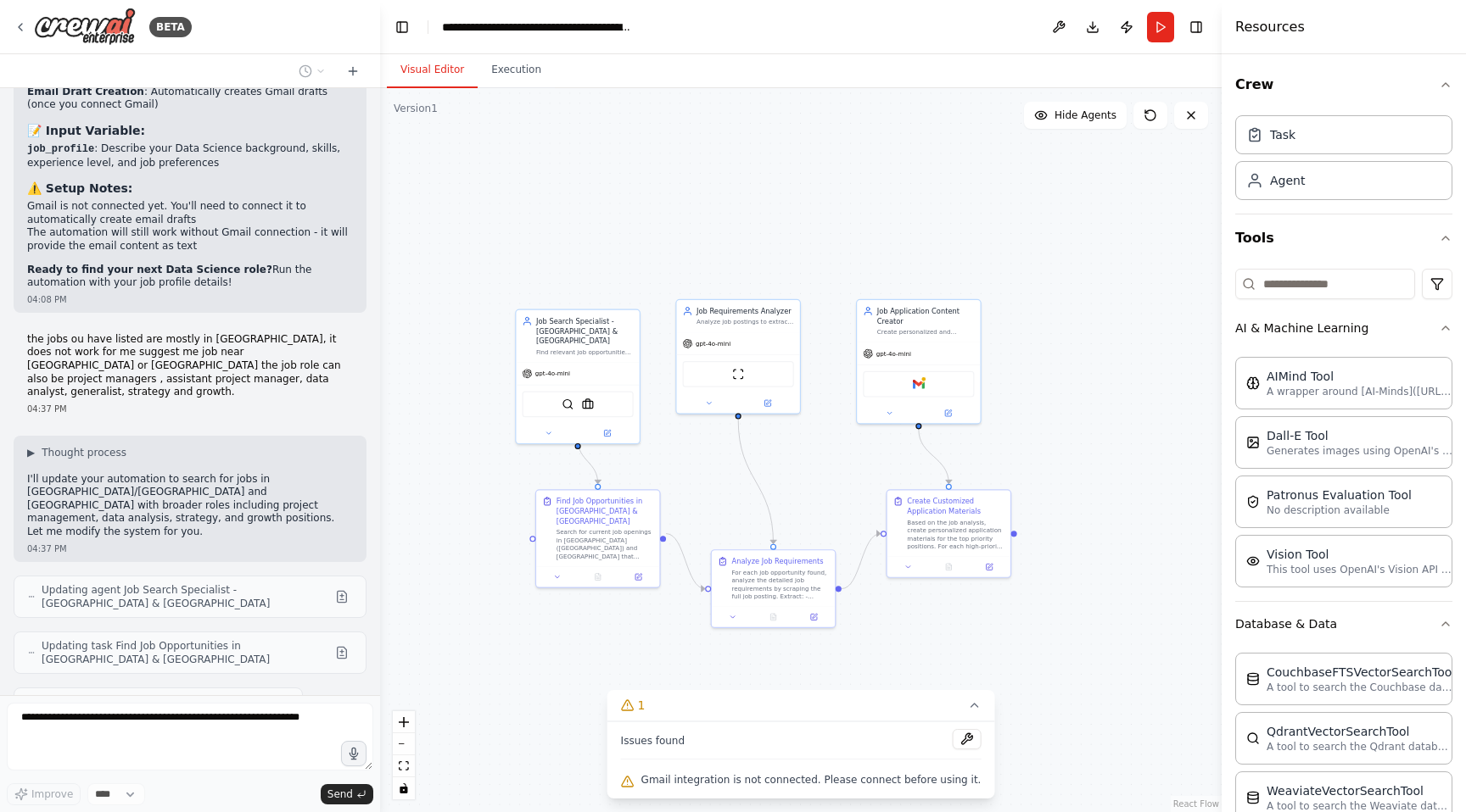
scroll to position [2659, 0]
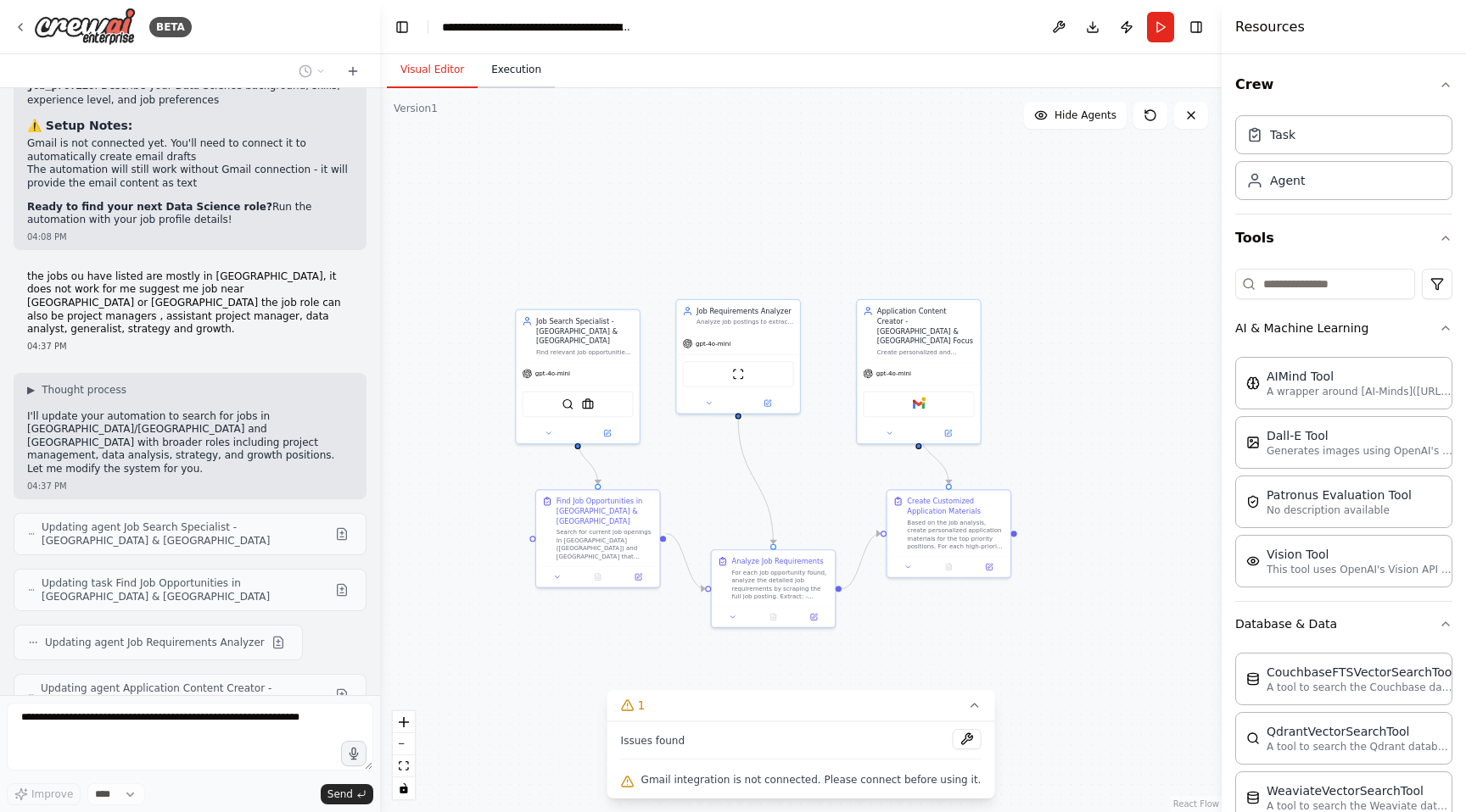
click at [511, 66] on button "Execution" at bounding box center [516, 70] width 77 height 35
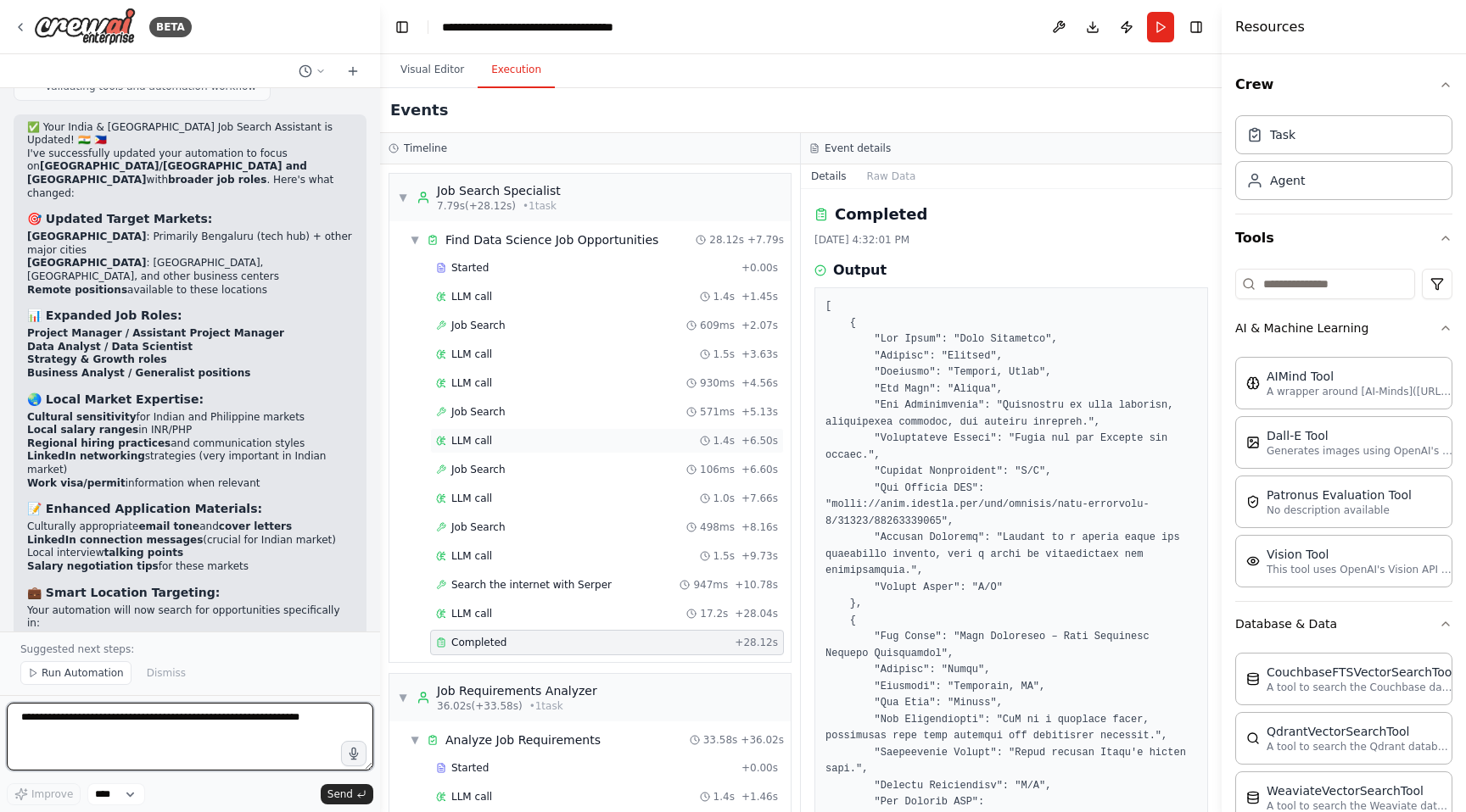
scroll to position [408, 0]
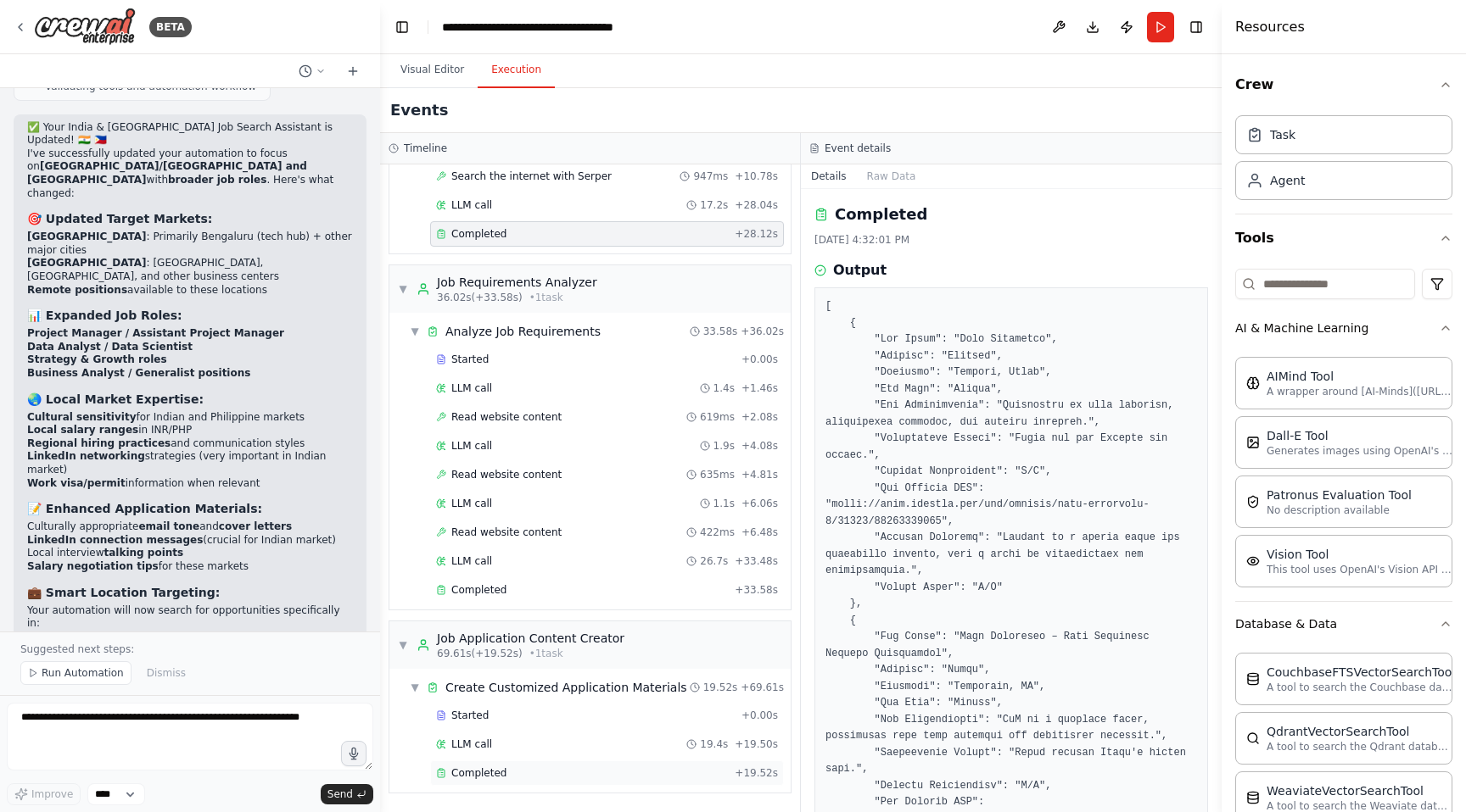
click at [487, 771] on span "Completed" at bounding box center [478, 773] width 55 height 14
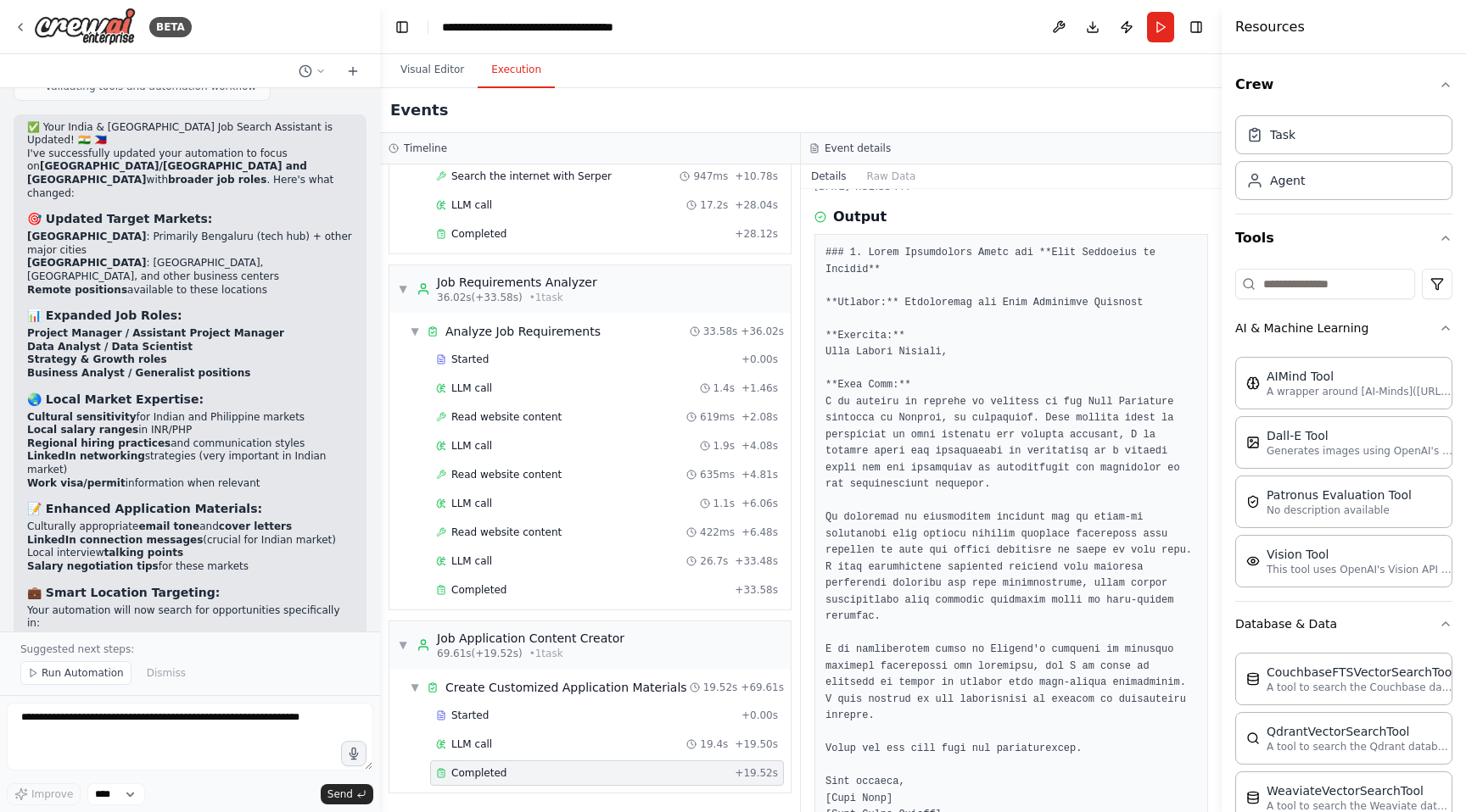
scroll to position [0, 0]
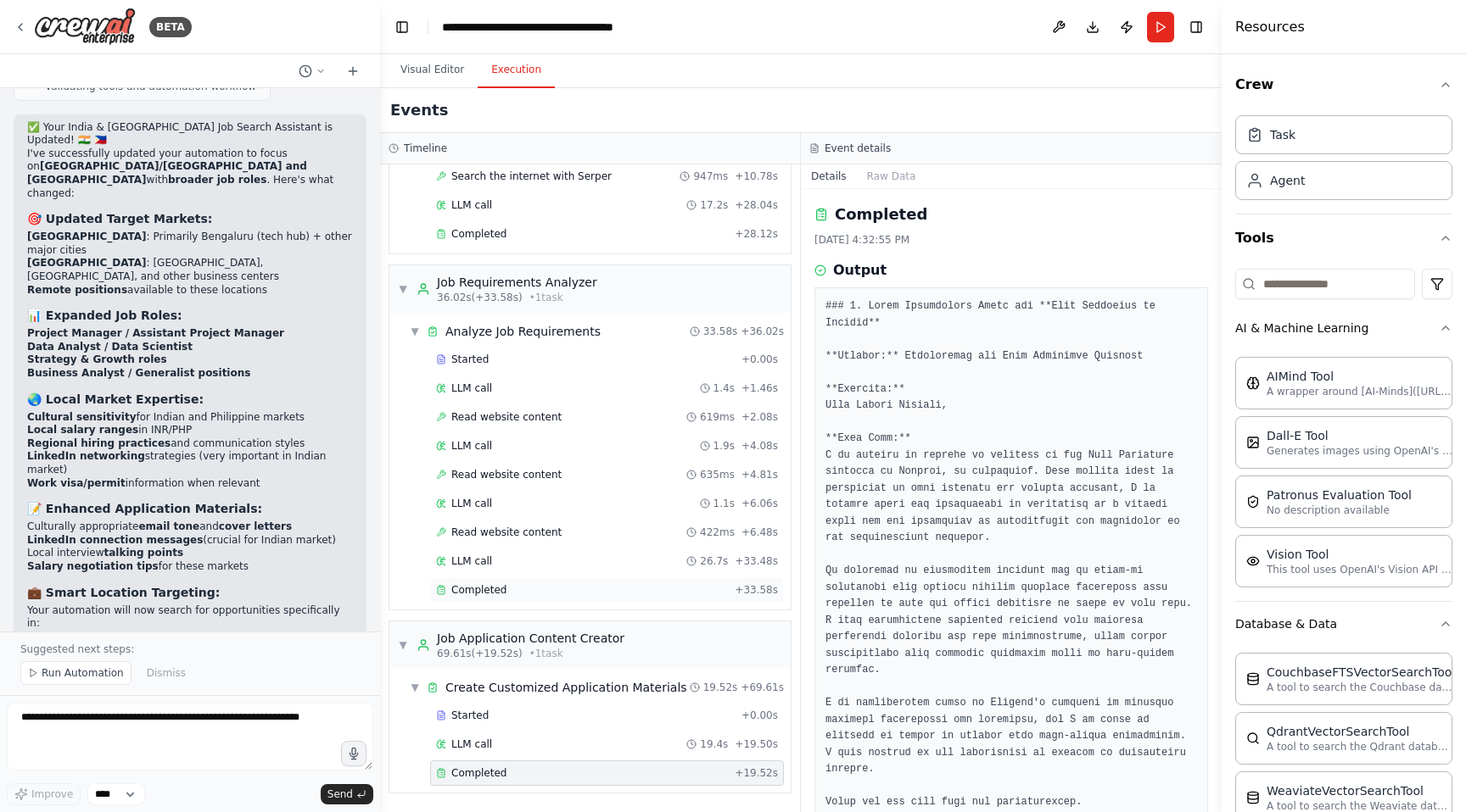
click at [571, 587] on div "Completed" at bounding box center [581, 590] width 291 height 14
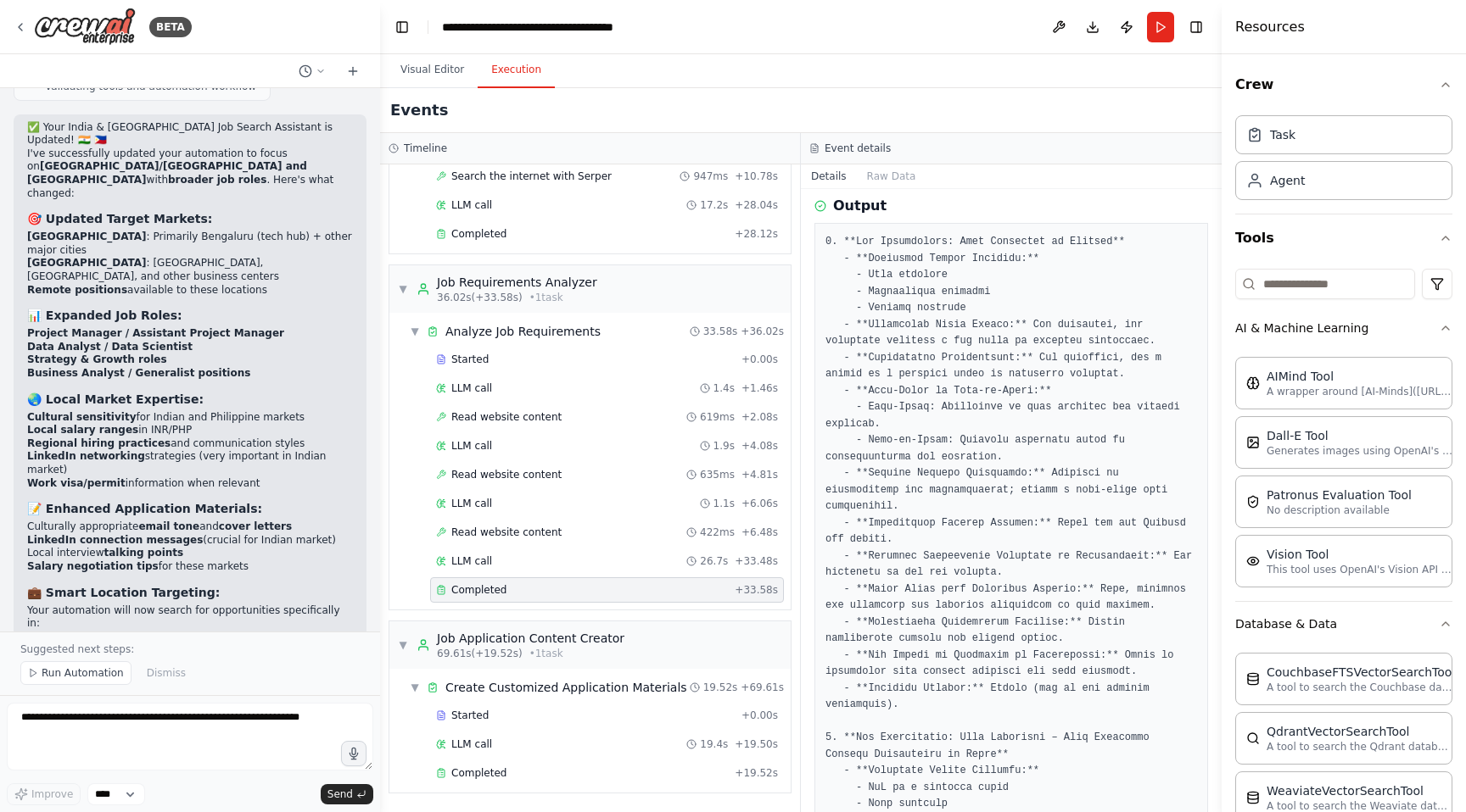
scroll to position [43, 0]
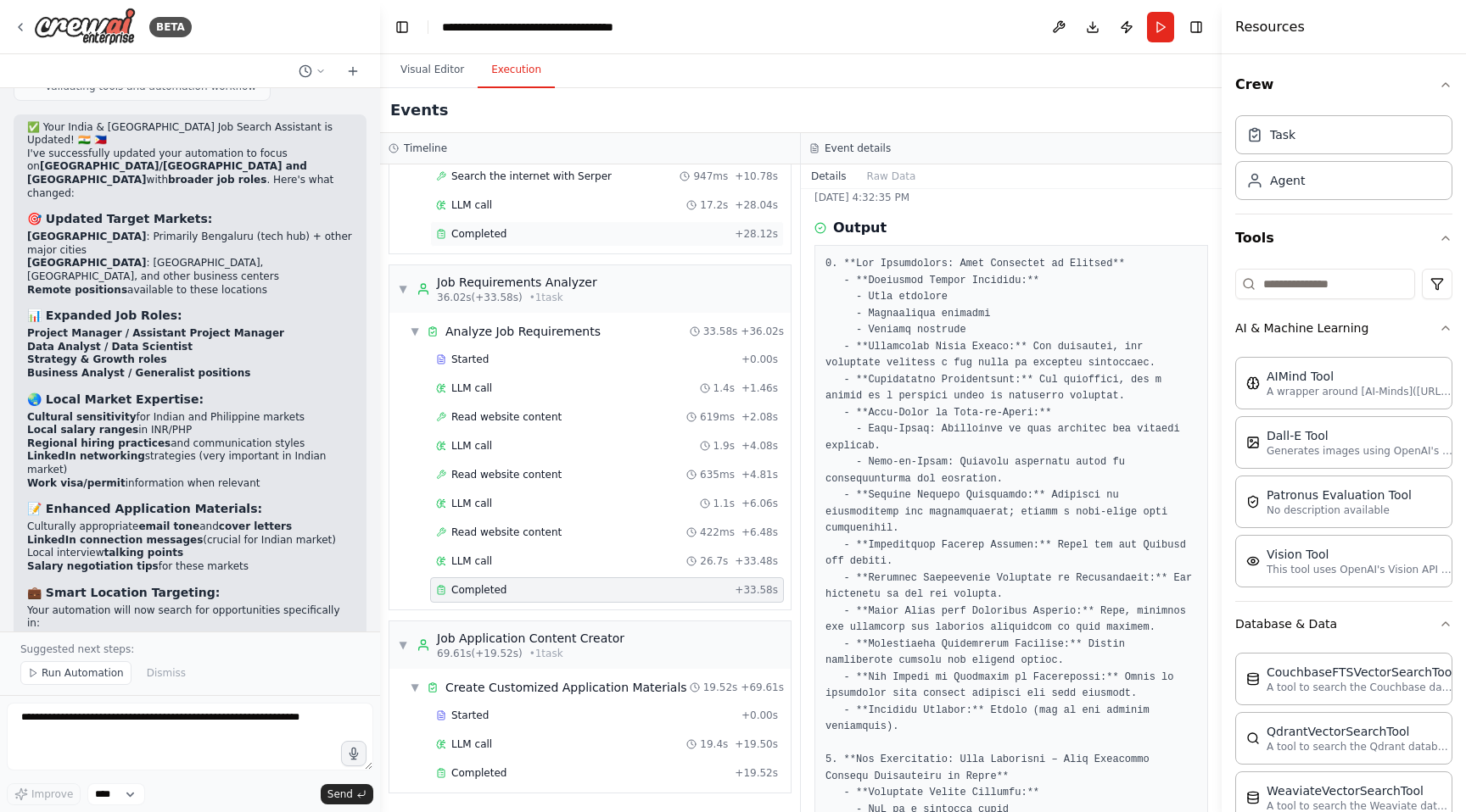
click at [723, 234] on div "Completed" at bounding box center [581, 233] width 291 height 14
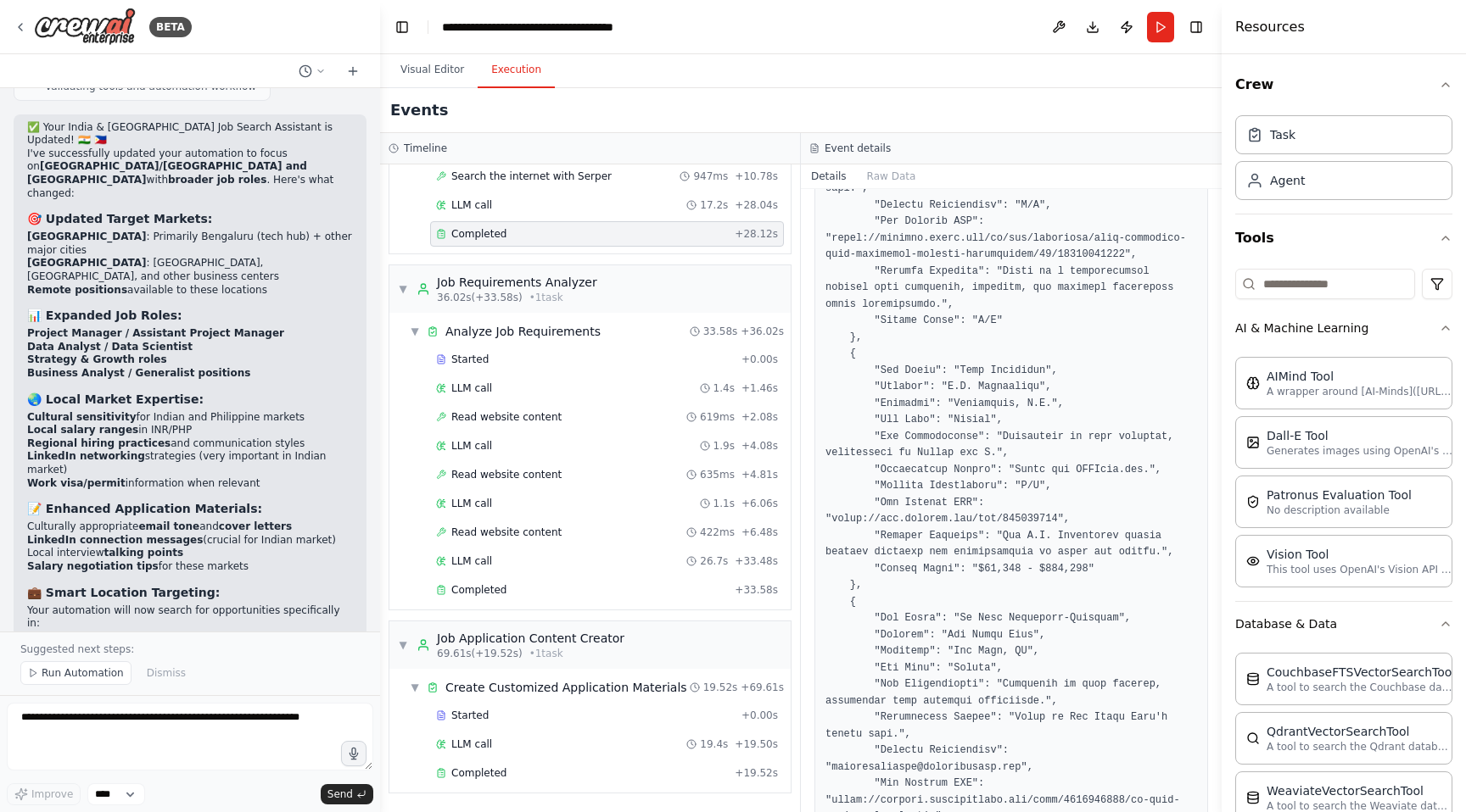
scroll to position [0, 0]
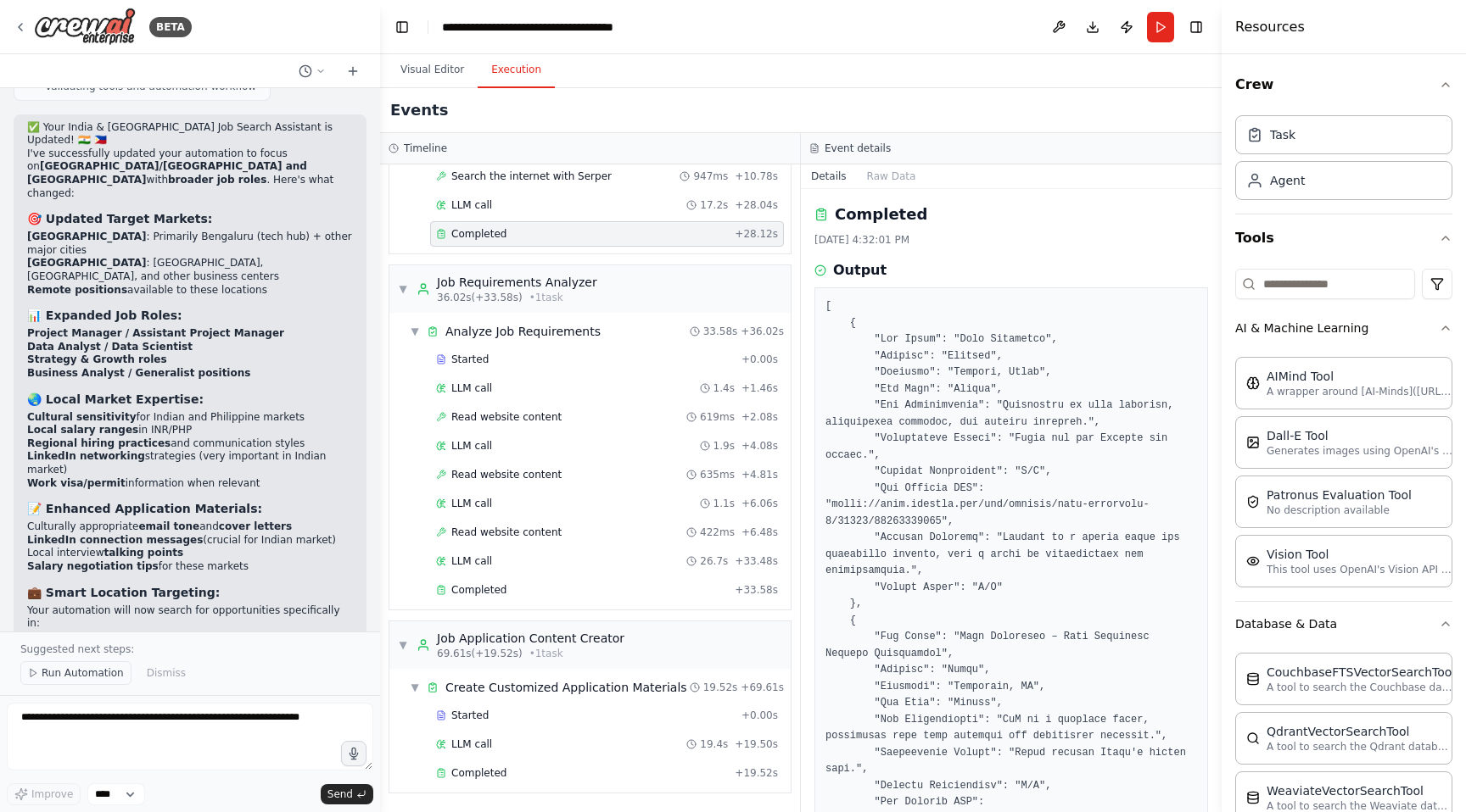
click at [98, 675] on span "Run Automation" at bounding box center [83, 672] width 83 height 14
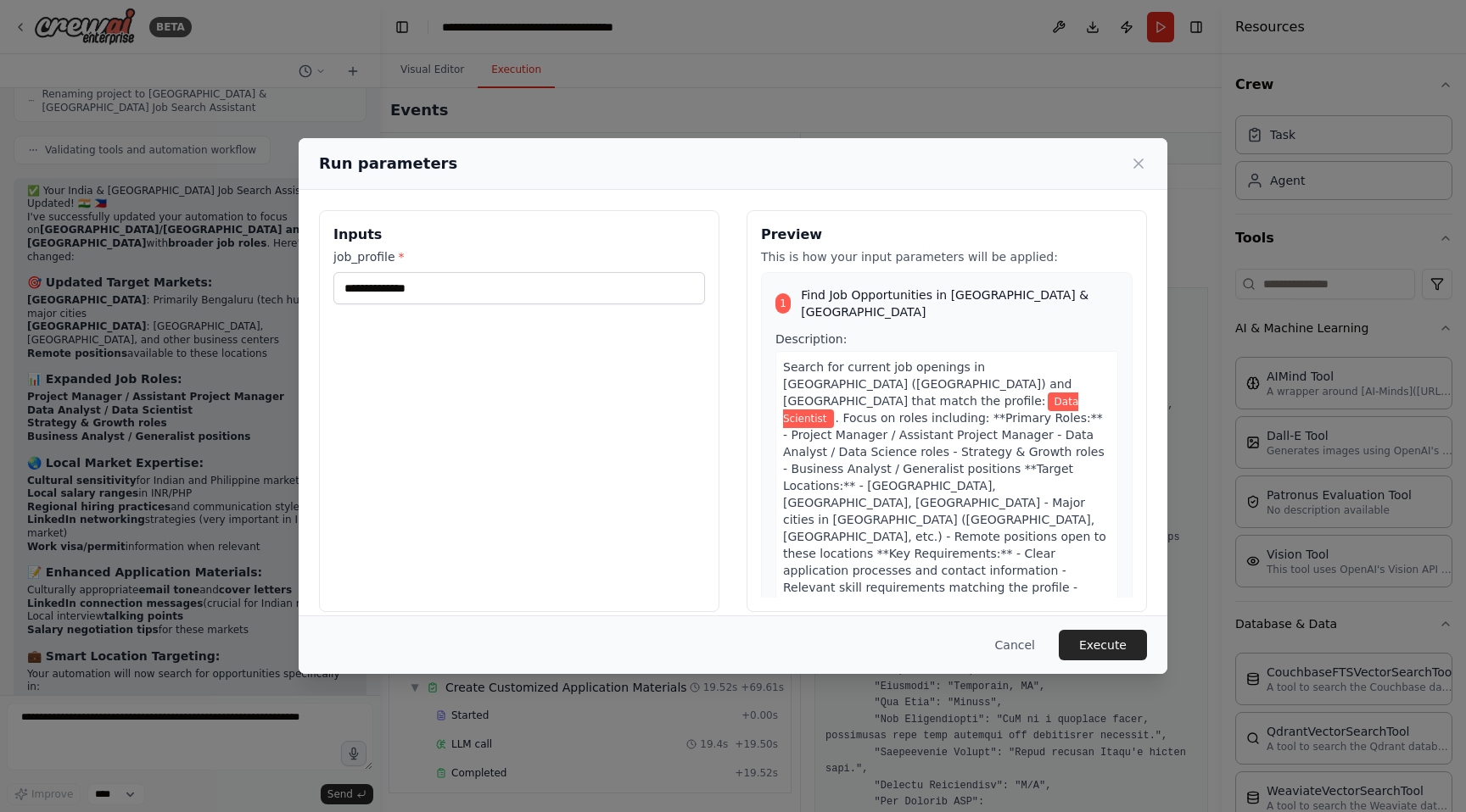
click at [98, 675] on div "**********" at bounding box center [733, 406] width 1466 height 812
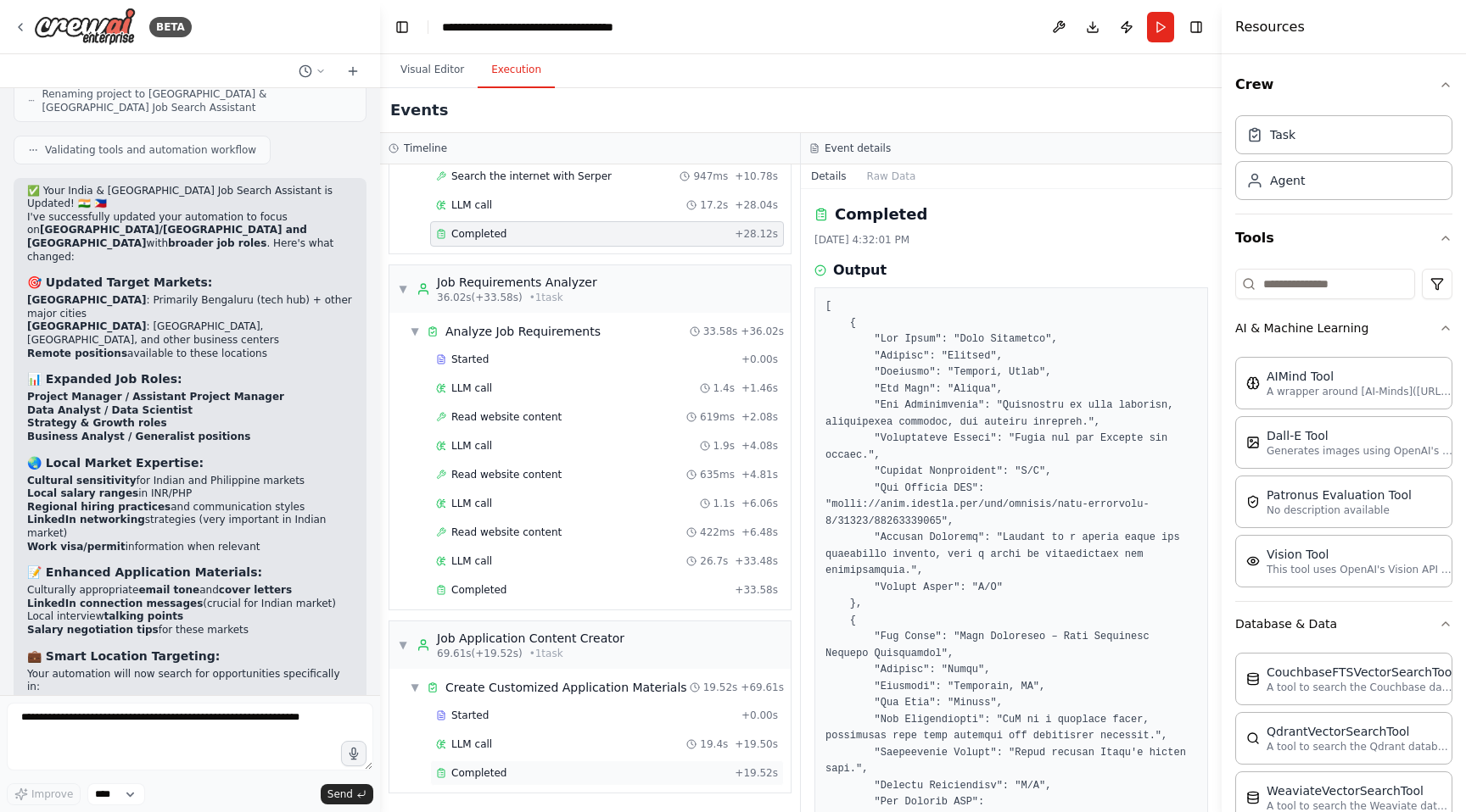
click at [481, 768] on span "Completed" at bounding box center [478, 773] width 55 height 14
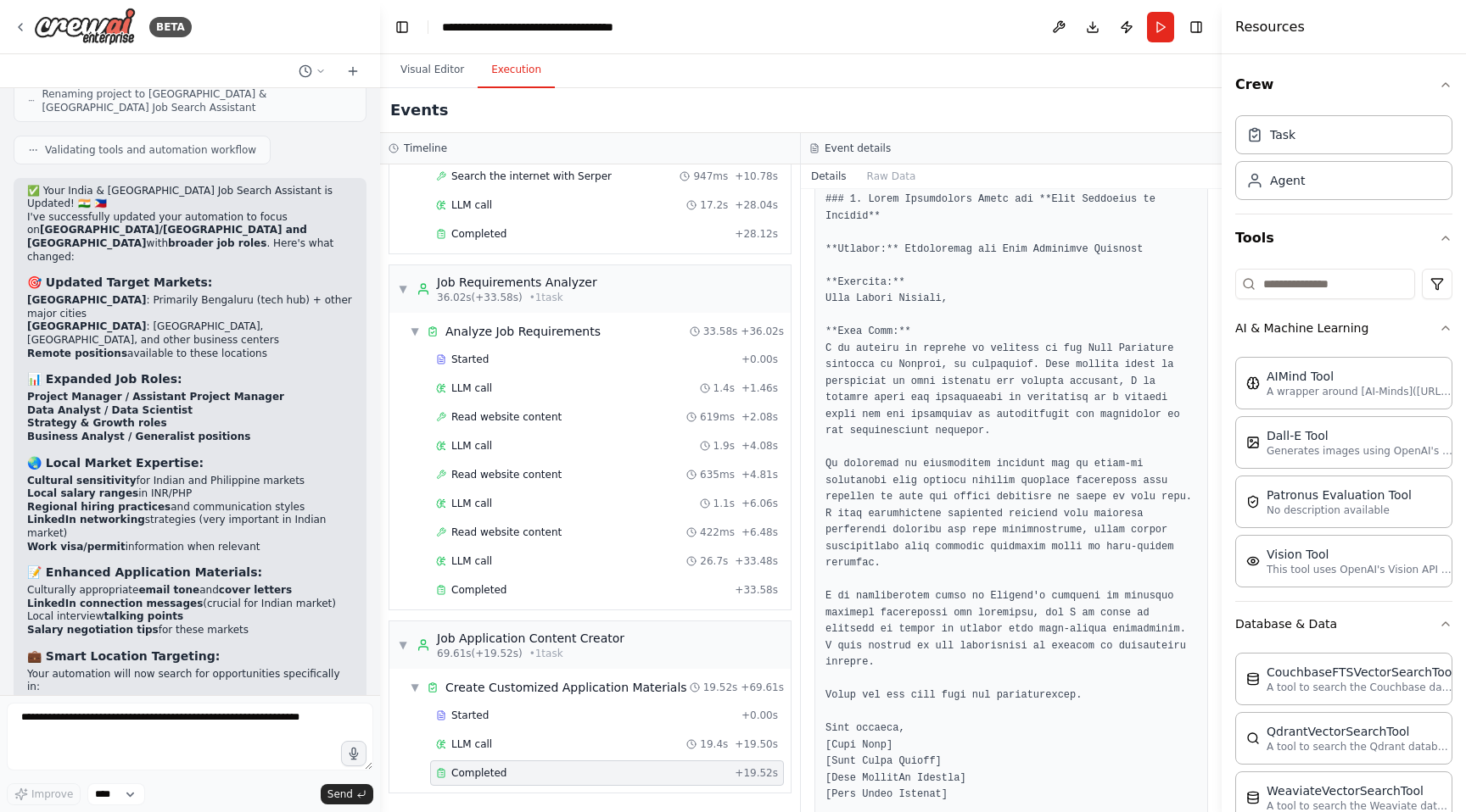
scroll to position [121, 0]
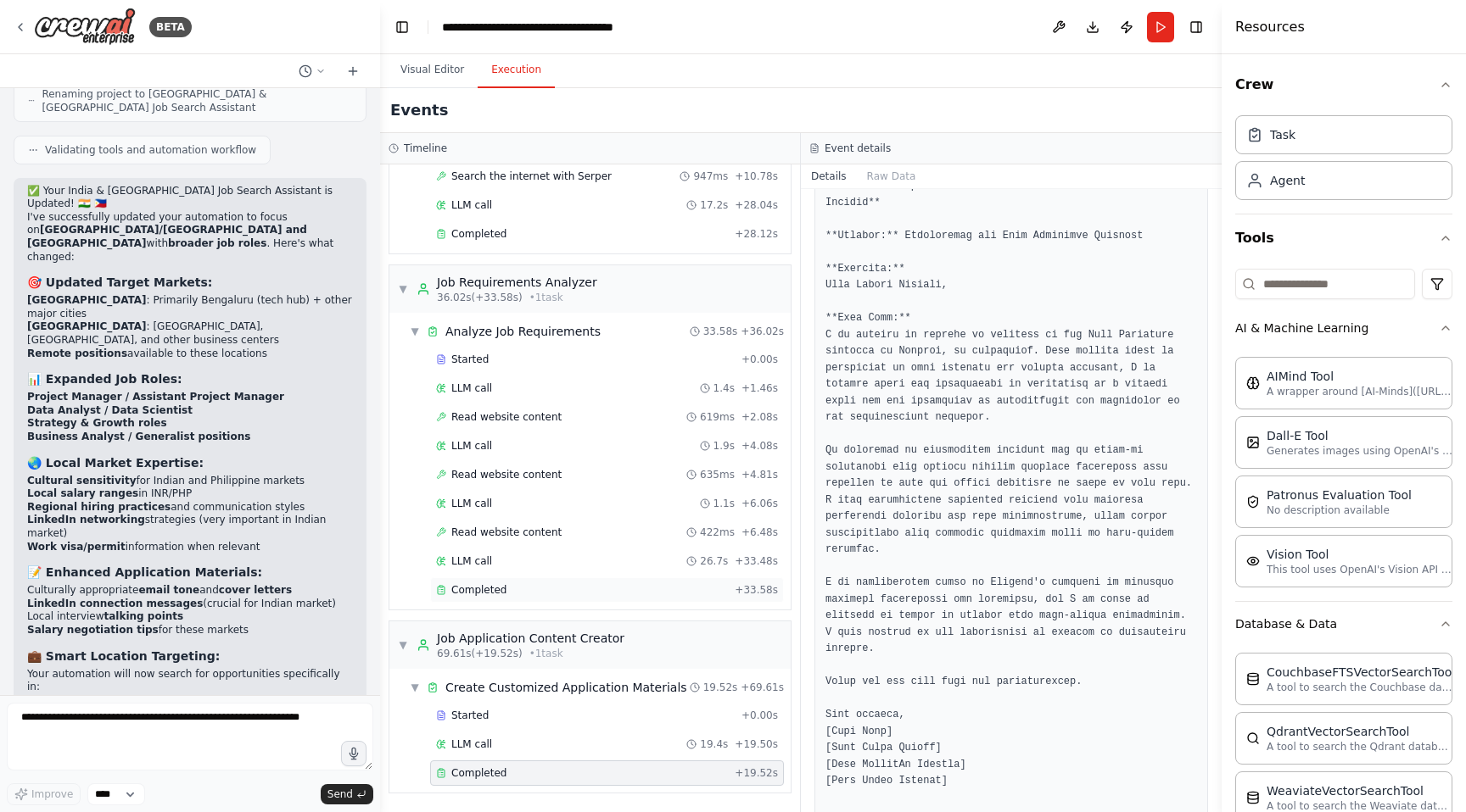
click at [549, 590] on div "Completed" at bounding box center [581, 590] width 291 height 14
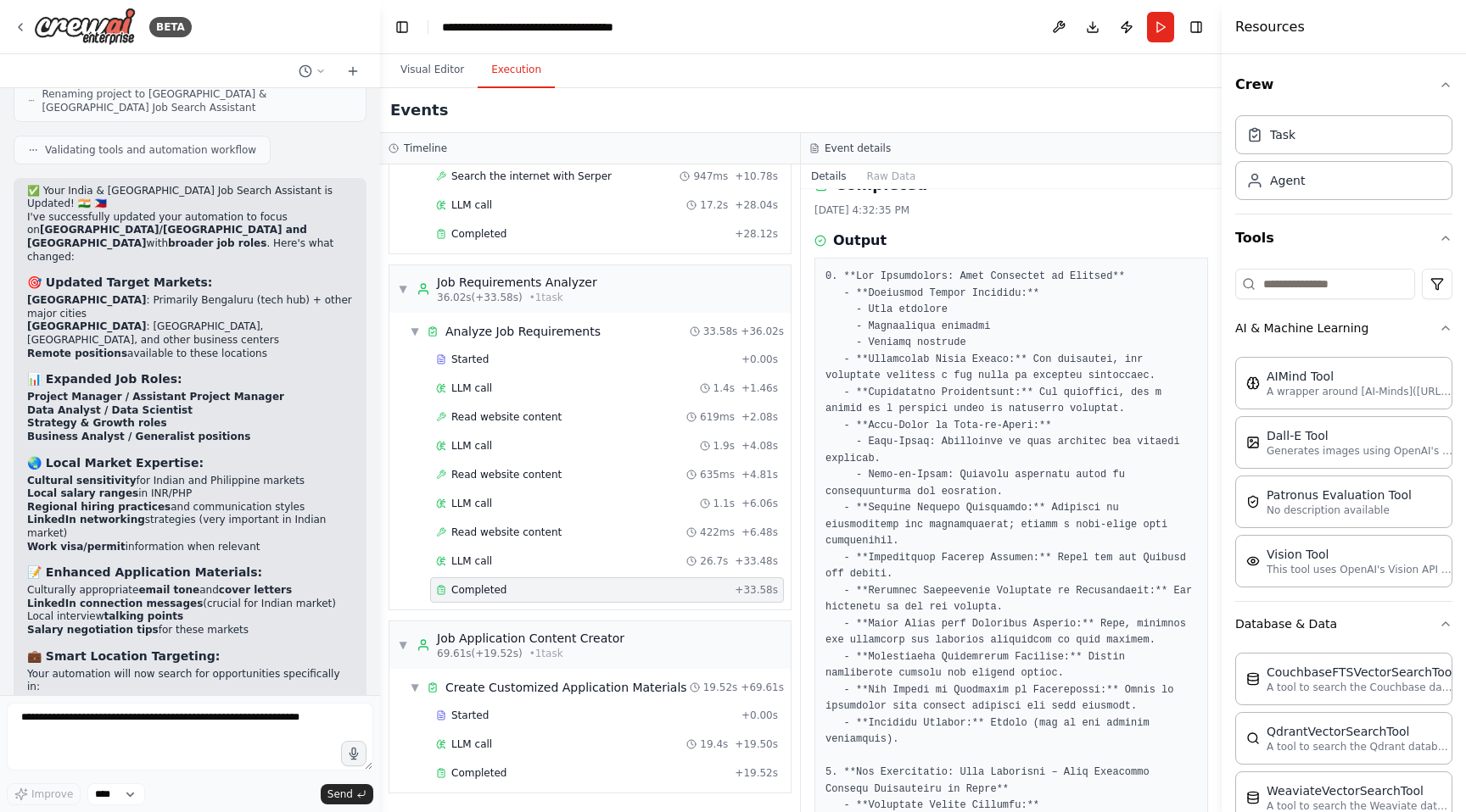
scroll to position [0, 0]
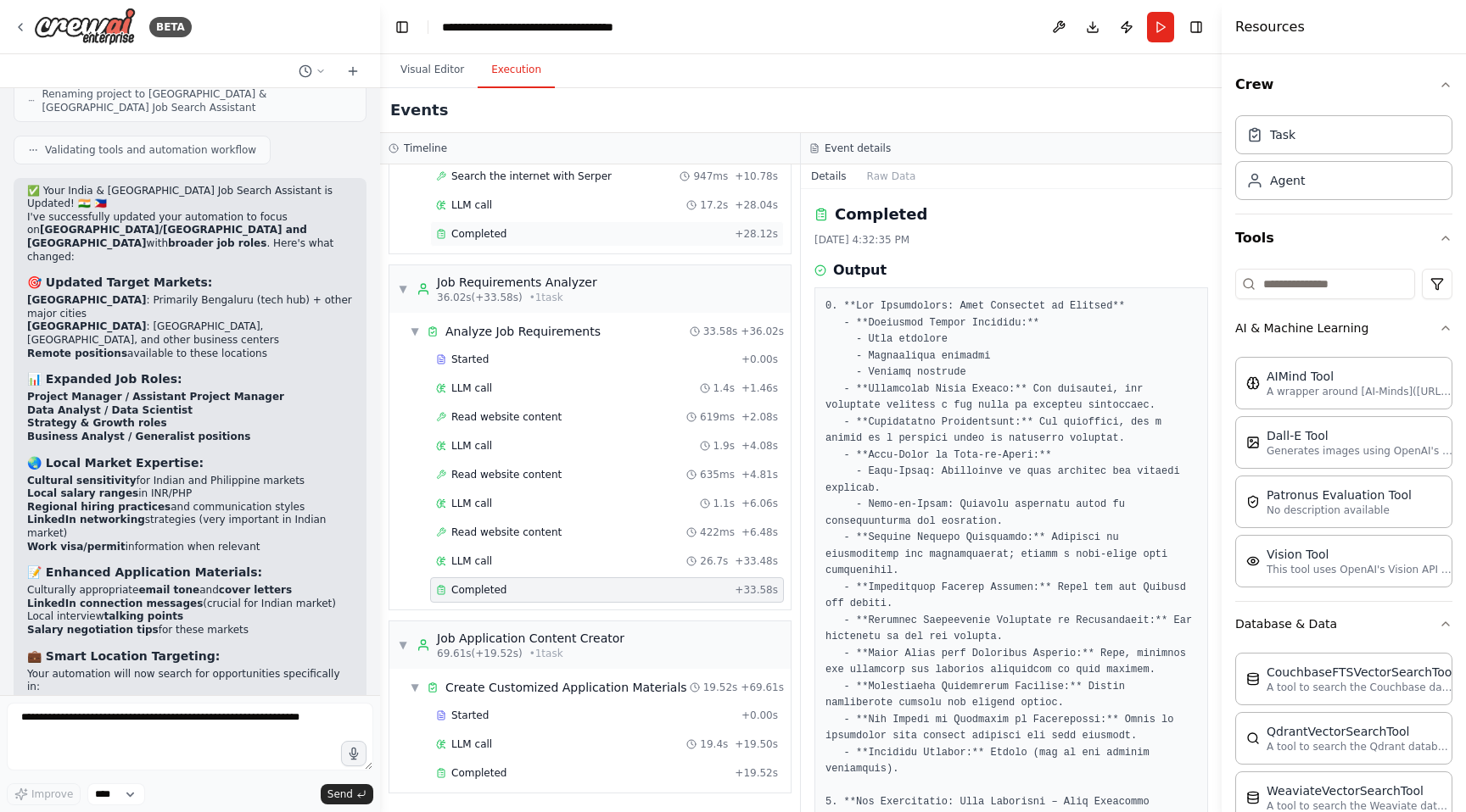
click at [517, 229] on div "Completed" at bounding box center [581, 233] width 291 height 14
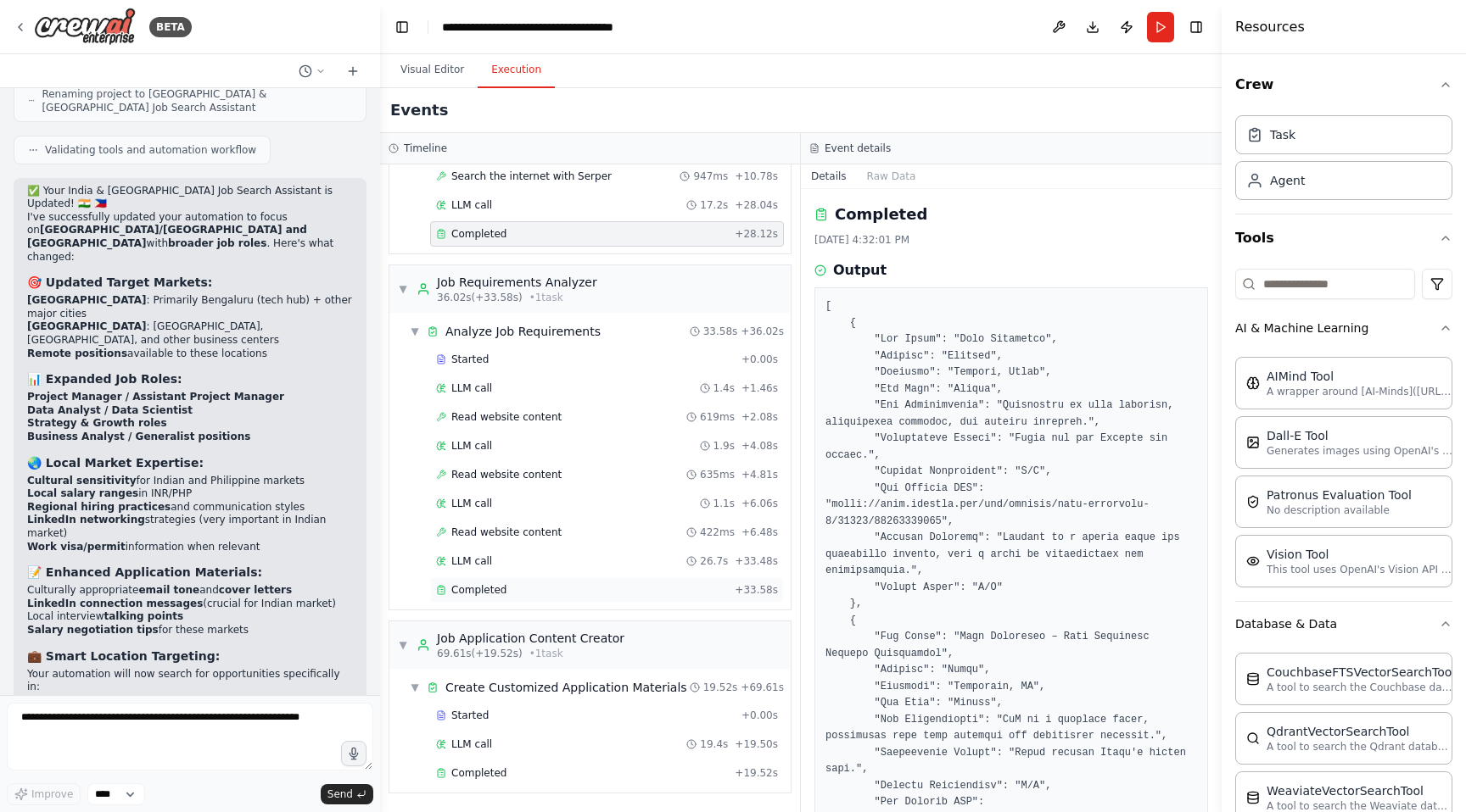
click at [596, 588] on div "Completed" at bounding box center [581, 590] width 291 height 14
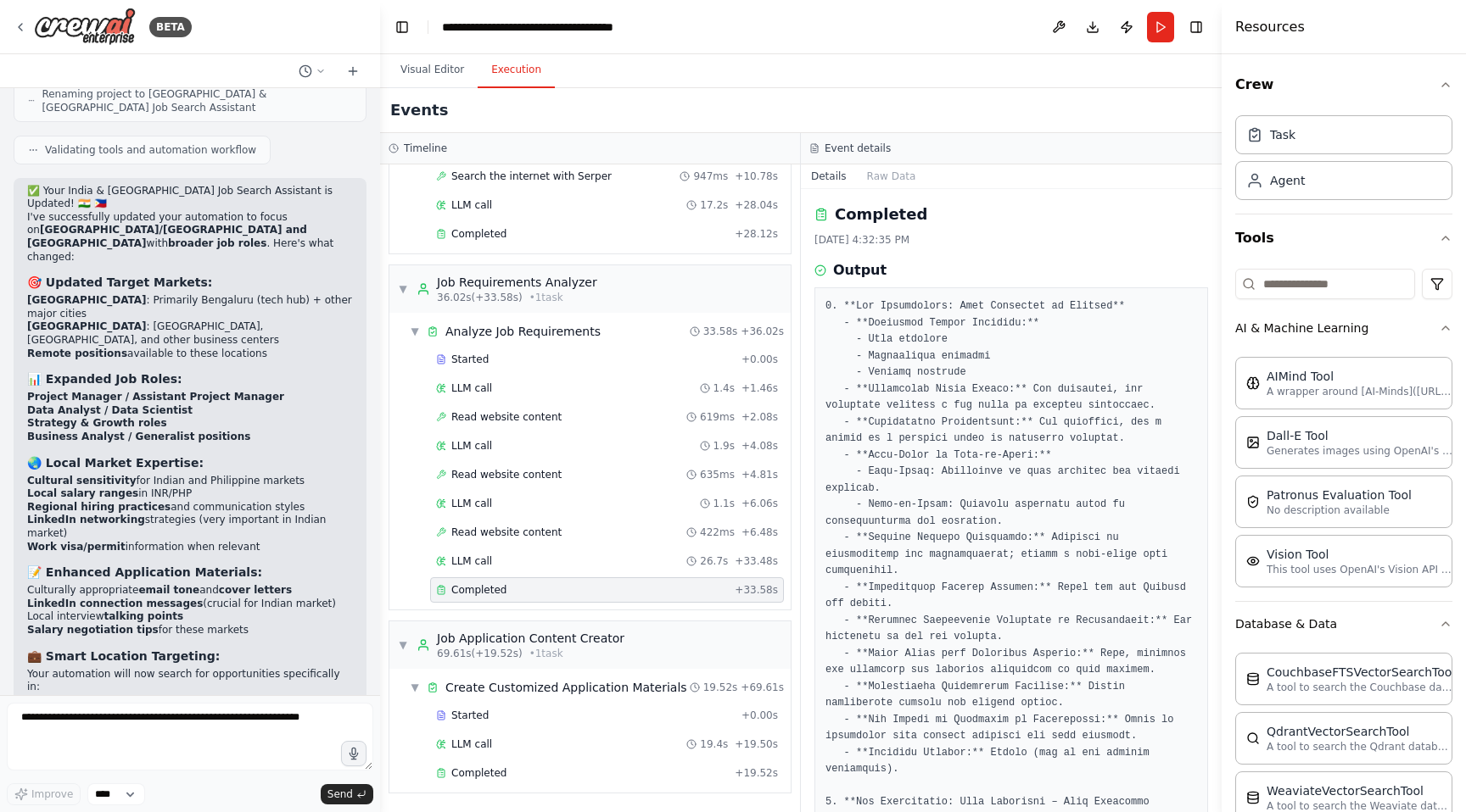
click at [1167, 187] on div "Details Raw Data" at bounding box center [1010, 176] width 420 height 24
